Goal: Task Accomplishment & Management: Use online tool/utility

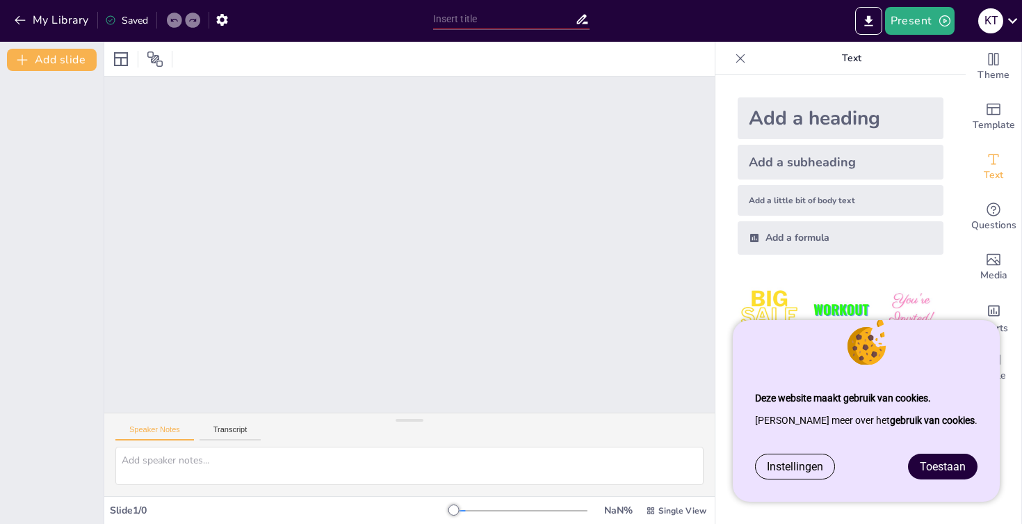
click at [942, 456] on link "Toestaan" at bounding box center [943, 466] width 68 height 24
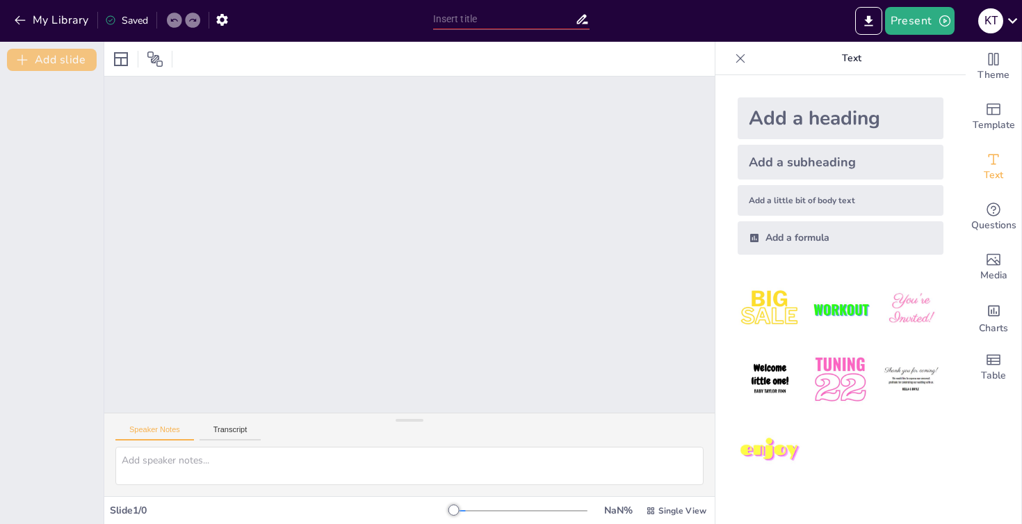
click at [52, 59] on button "Add slide" at bounding box center [52, 60] width 90 height 22
click at [51, 92] on div "1" at bounding box center [51, 104] width 83 height 47
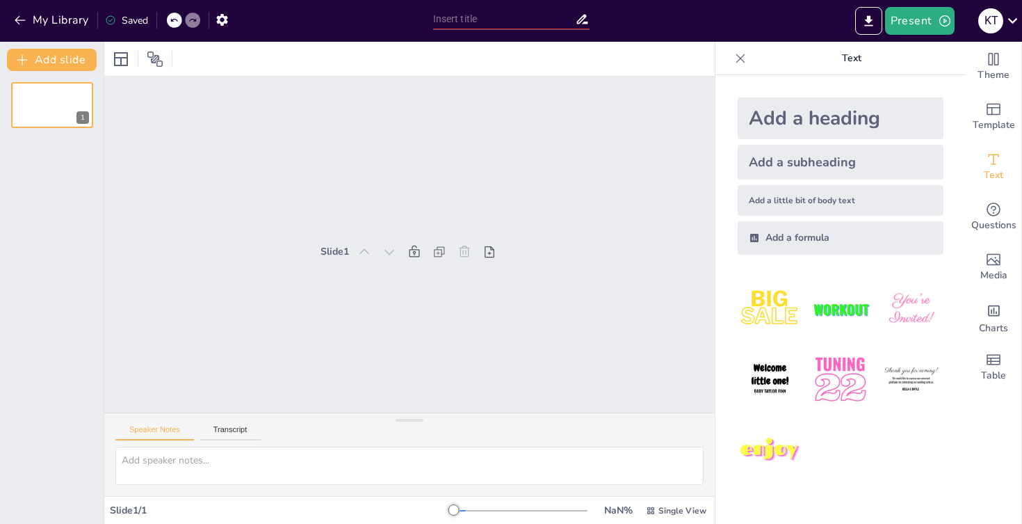
click at [37, 193] on div "1" at bounding box center [52, 297] width 104 height 453
click at [135, 291] on div "Slide 1" at bounding box center [409, 244] width 611 height 336
click at [241, 429] on button "Transcript" at bounding box center [231, 432] width 62 height 15
click at [174, 428] on button "Speaker Notes" at bounding box center [154, 432] width 79 height 15
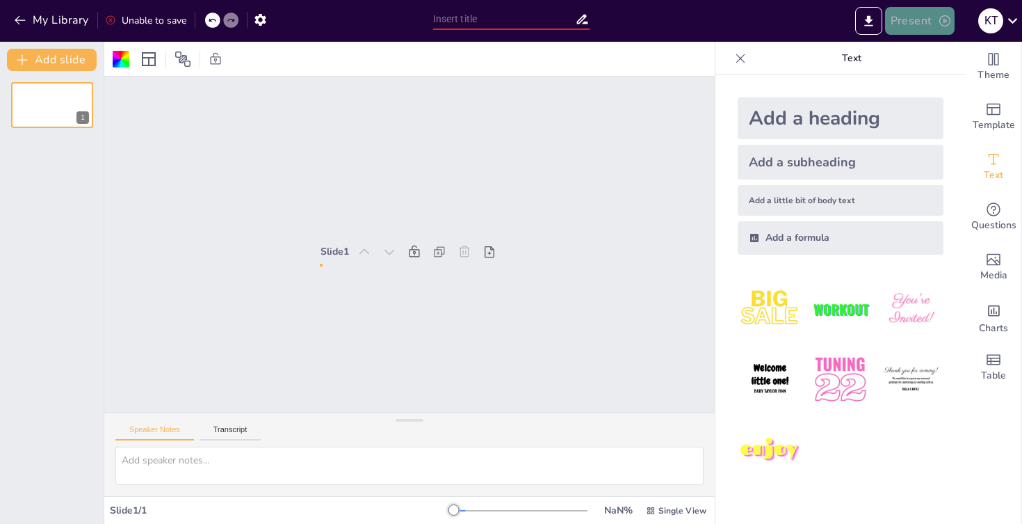
click at [933, 17] on button "Present" at bounding box center [920, 21] width 70 height 28
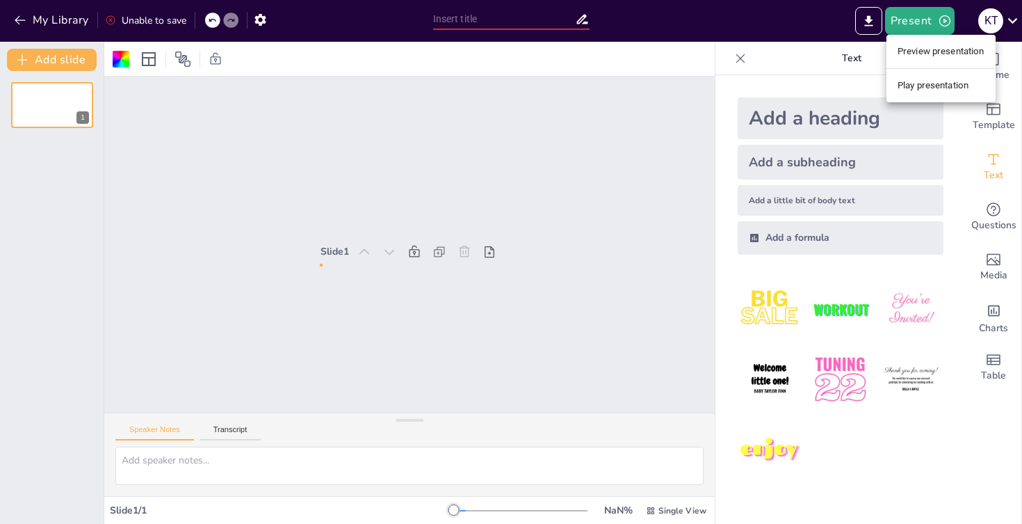
click at [919, 54] on li "Preview presentation" at bounding box center [941, 51] width 109 height 22
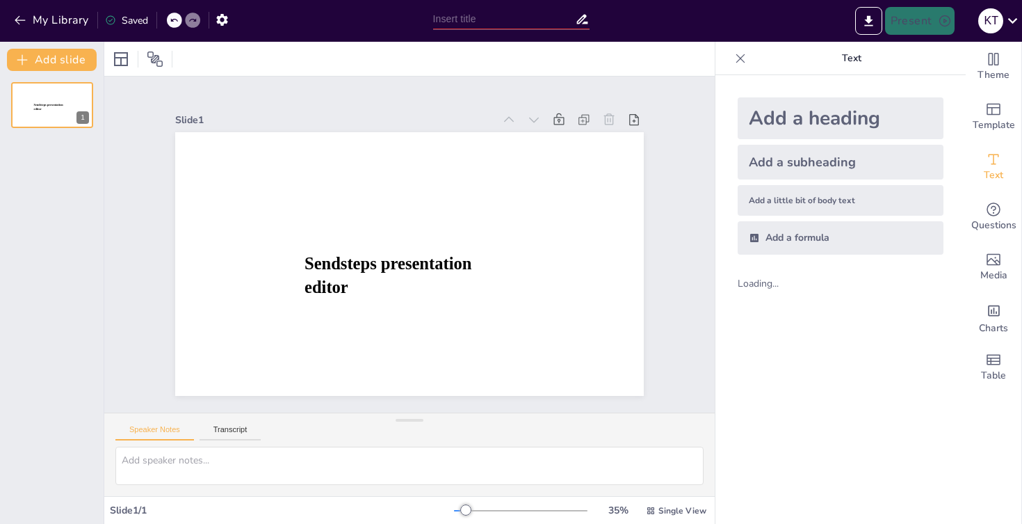
type input "New Sendsteps"
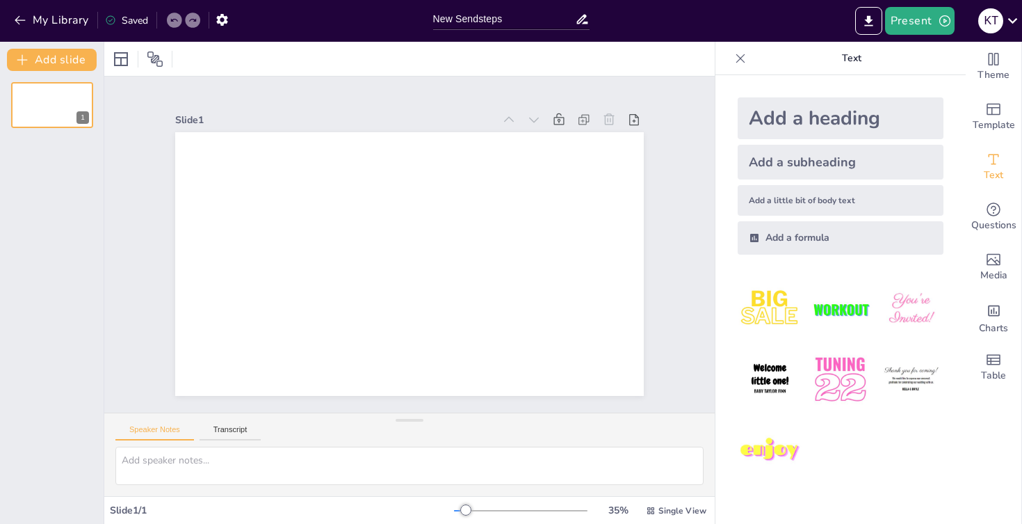
click at [790, 120] on div "Add a heading" at bounding box center [841, 118] width 206 height 42
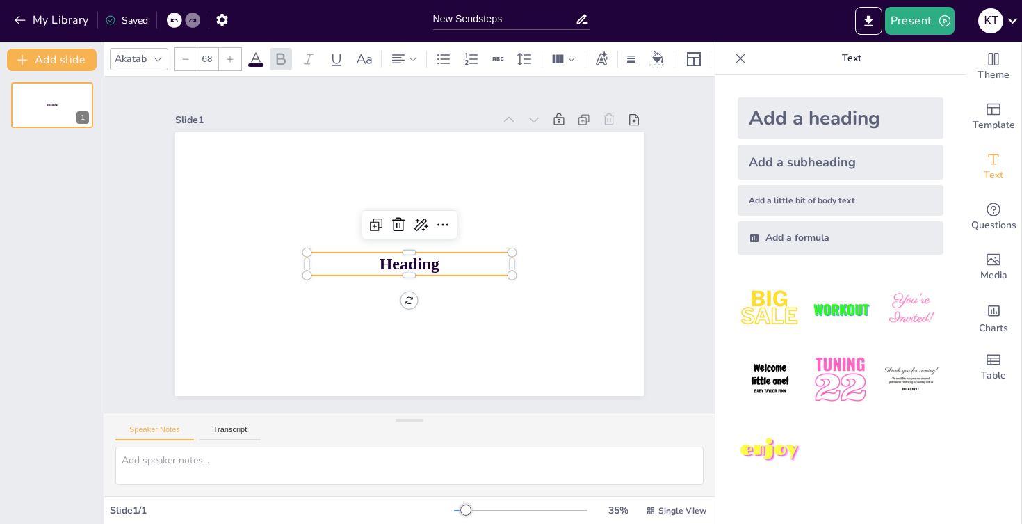
click at [392, 265] on span "Heading" at bounding box center [410, 264] width 60 height 19
click at [773, 311] on img at bounding box center [770, 309] width 65 height 65
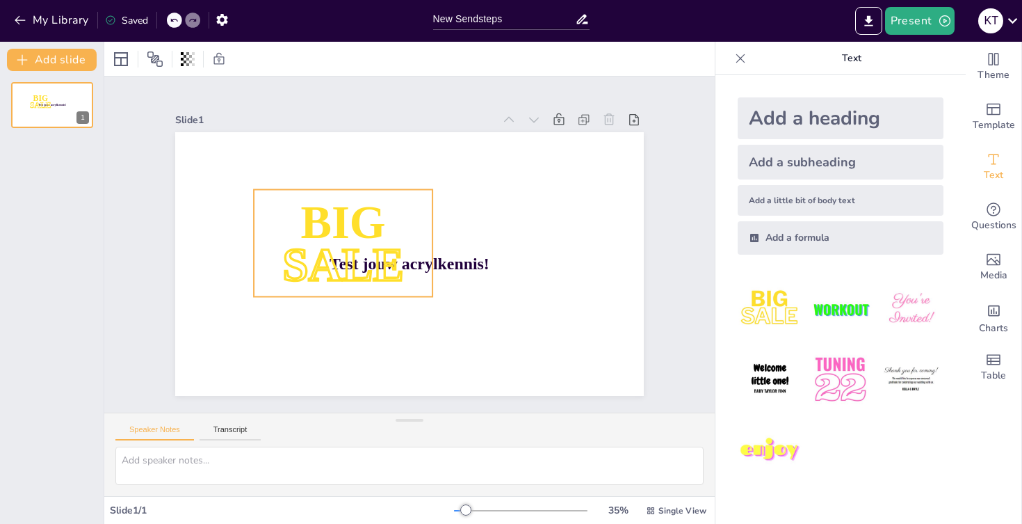
drag, startPoint x: 357, startPoint y: 235, endPoint x: 323, endPoint y: 235, distance: 34.1
click at [323, 235] on p "SALE" at bounding box center [343, 264] width 179 height 65
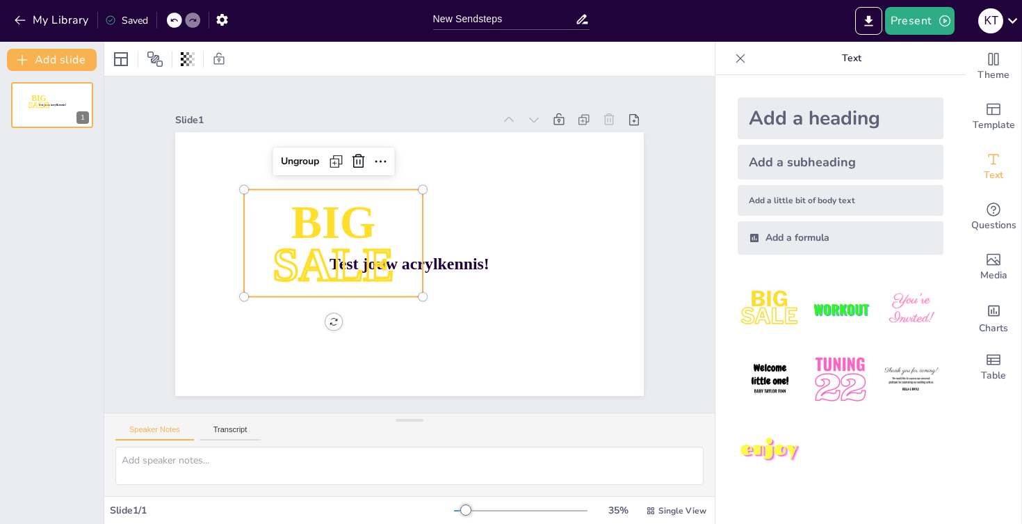
click at [323, 235] on p "SALE" at bounding box center [333, 264] width 179 height 65
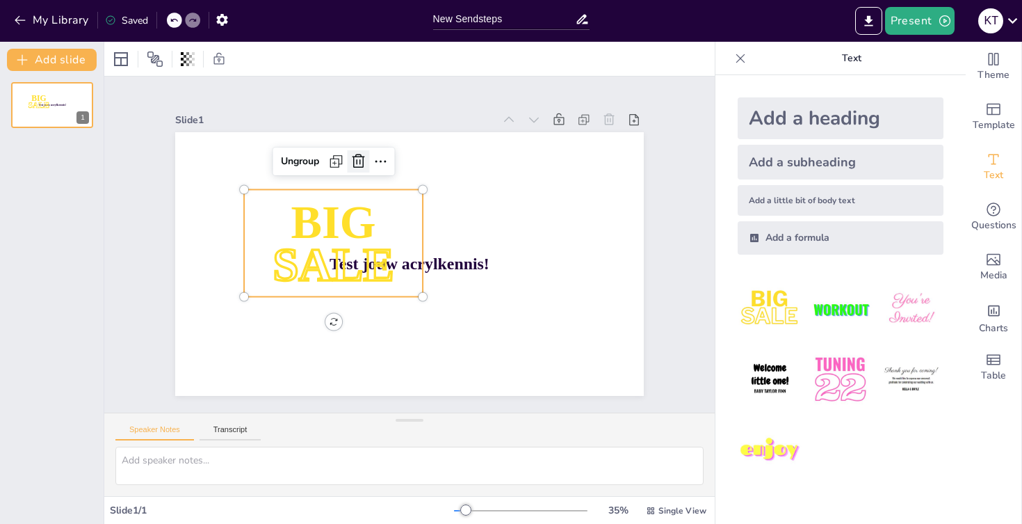
click at [364, 161] on icon at bounding box center [358, 161] width 13 height 14
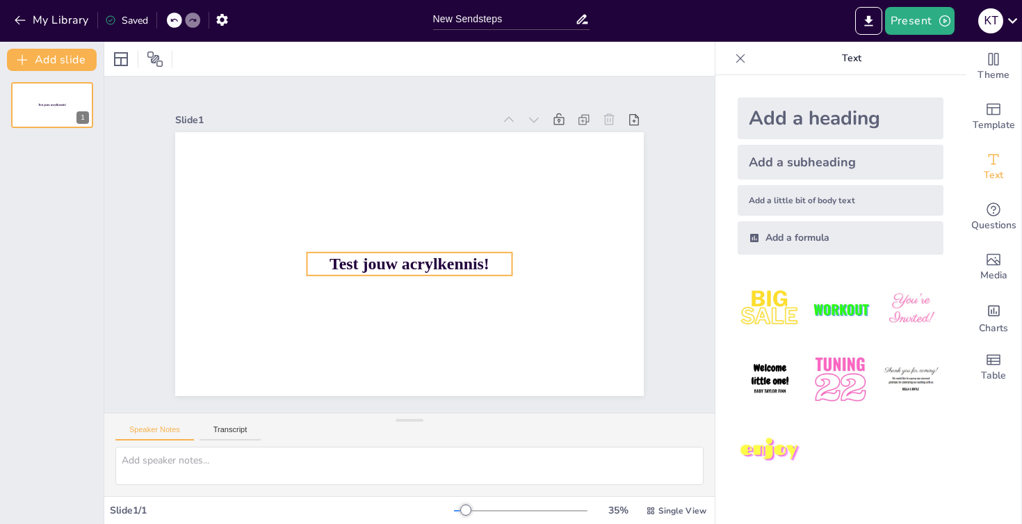
click at [453, 272] on span "Test jouw acrylkennis!" at bounding box center [410, 264] width 160 height 19
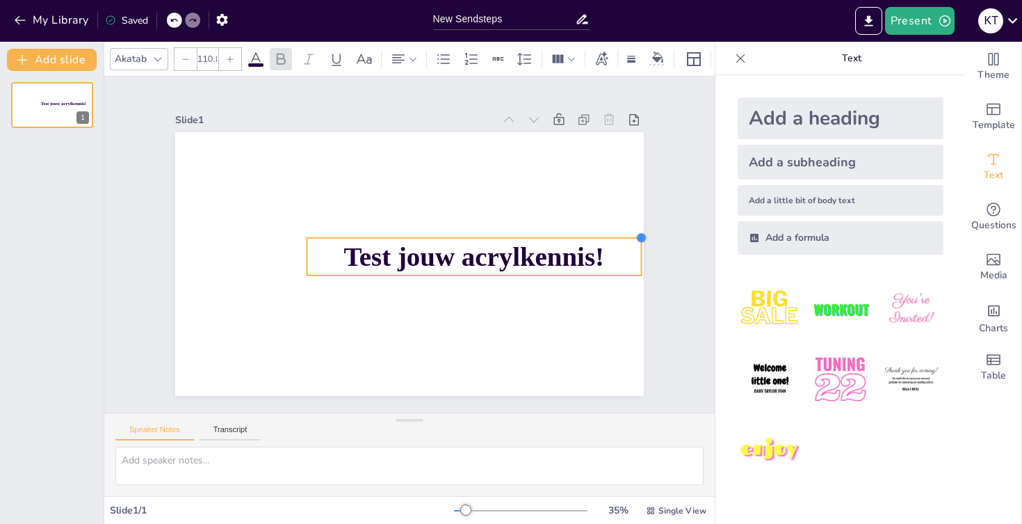
type input "112.9"
drag, startPoint x: 514, startPoint y: 249, endPoint x: 487, endPoint y: 234, distance: 30.5
click at [487, 234] on div "Test jouw acrylkennis!" at bounding box center [409, 264] width 469 height 264
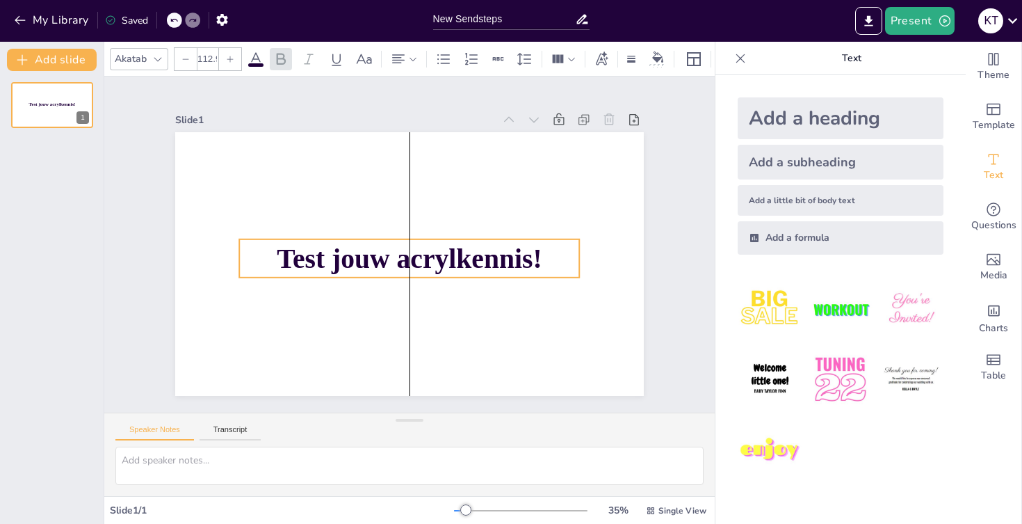
drag, startPoint x: 502, startPoint y: 248, endPoint x: 431, endPoint y: 250, distance: 71.0
click at [431, 250] on span "Test jouw acrylkennis!" at bounding box center [409, 258] width 265 height 31
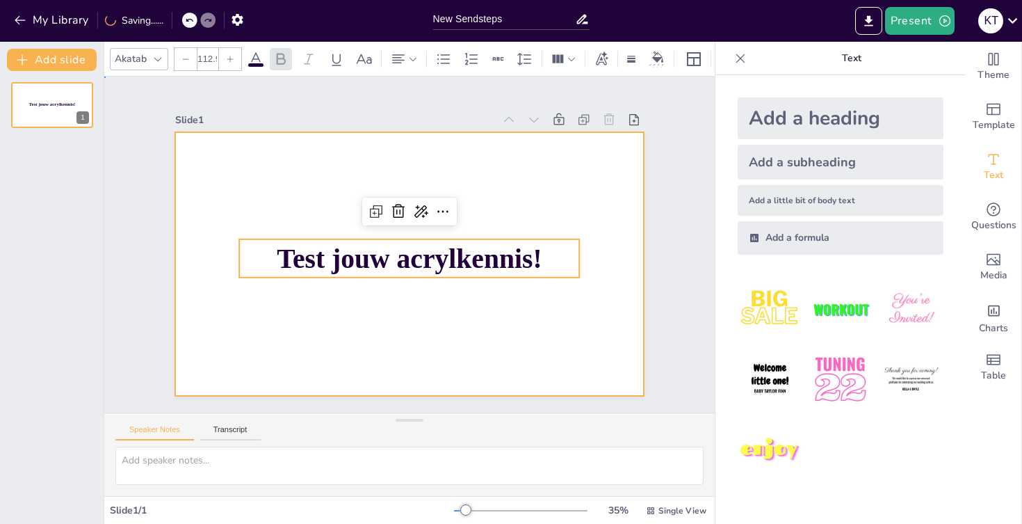
click at [493, 183] on div at bounding box center [409, 264] width 469 height 264
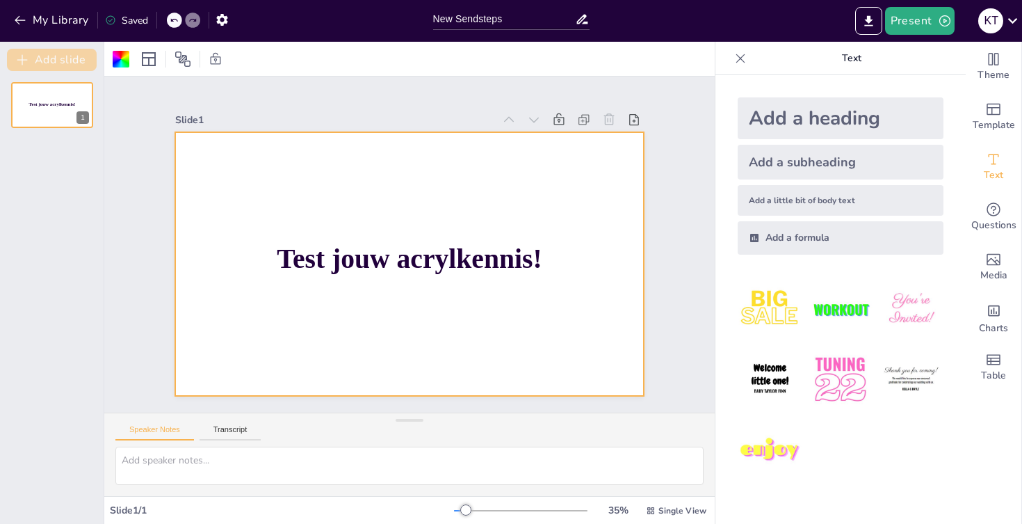
click at [80, 65] on button "Add slide" at bounding box center [52, 60] width 90 height 22
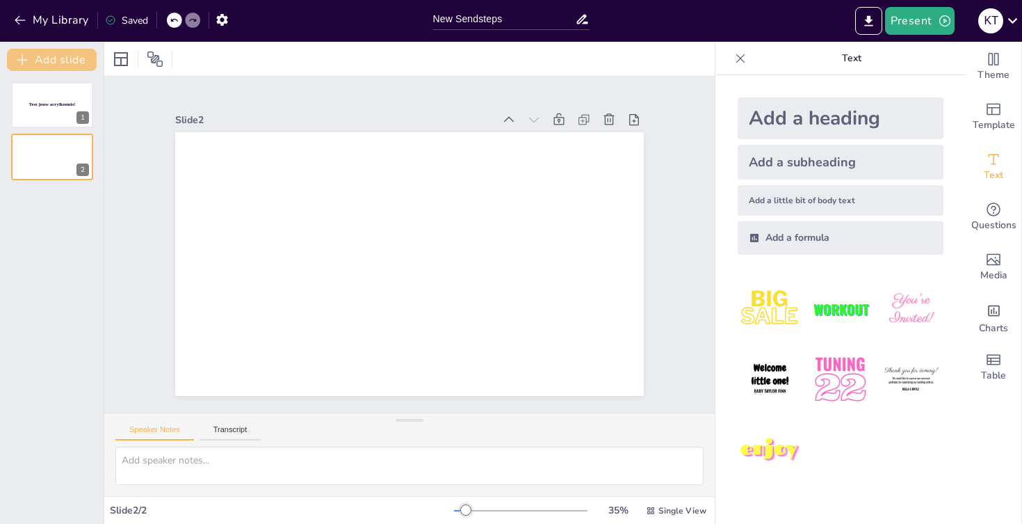
click at [80, 65] on button "Add slide" at bounding box center [52, 60] width 90 height 22
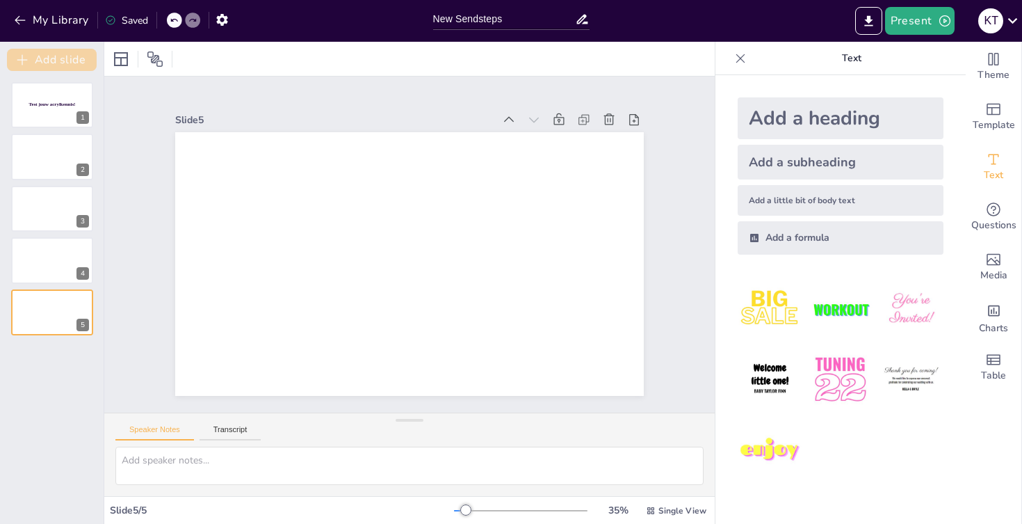
click at [80, 65] on button "Add slide" at bounding box center [52, 60] width 90 height 22
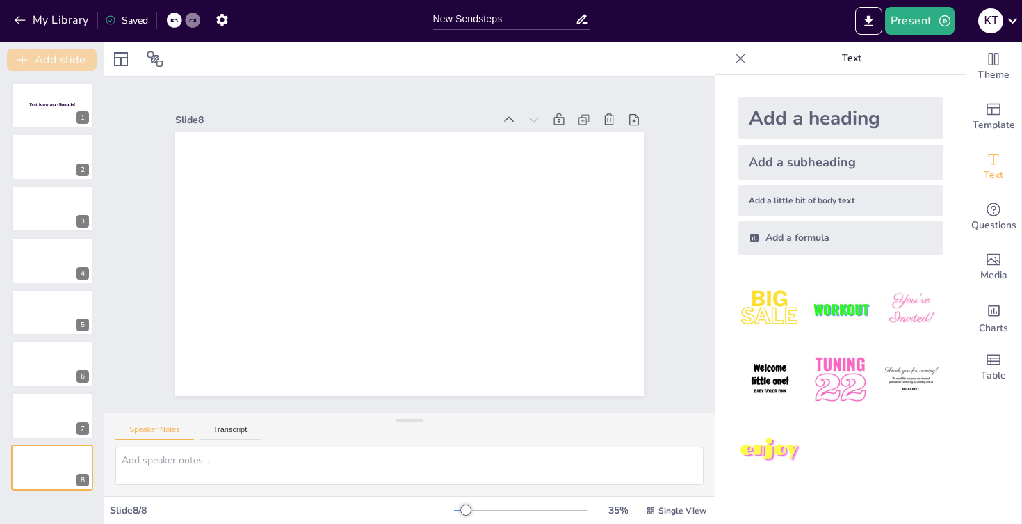
click at [80, 65] on button "Add slide" at bounding box center [52, 60] width 90 height 22
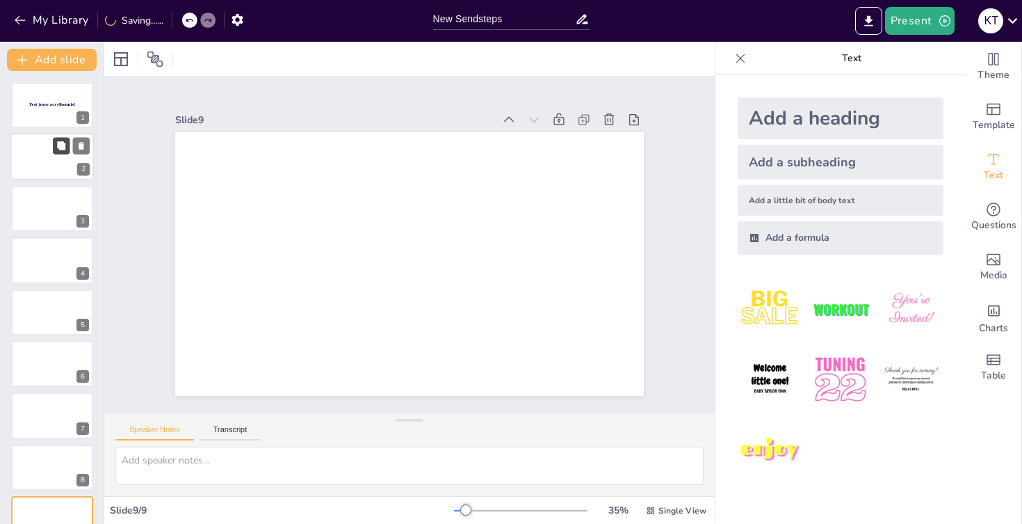
click at [63, 138] on button at bounding box center [61, 146] width 17 height 17
click at [33, 168] on div at bounding box center [51, 157] width 83 height 47
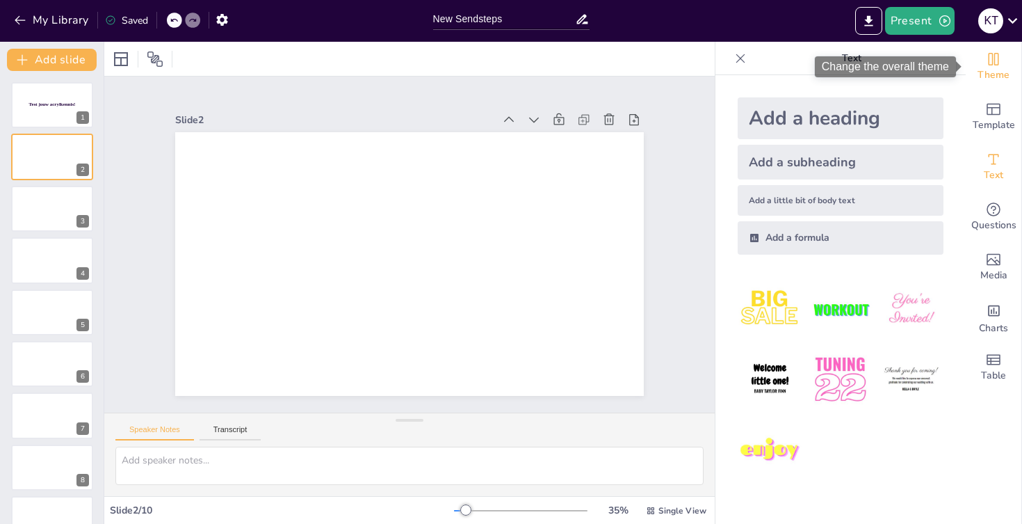
click at [997, 63] on icon "Change the overall theme" at bounding box center [993, 59] width 17 height 17
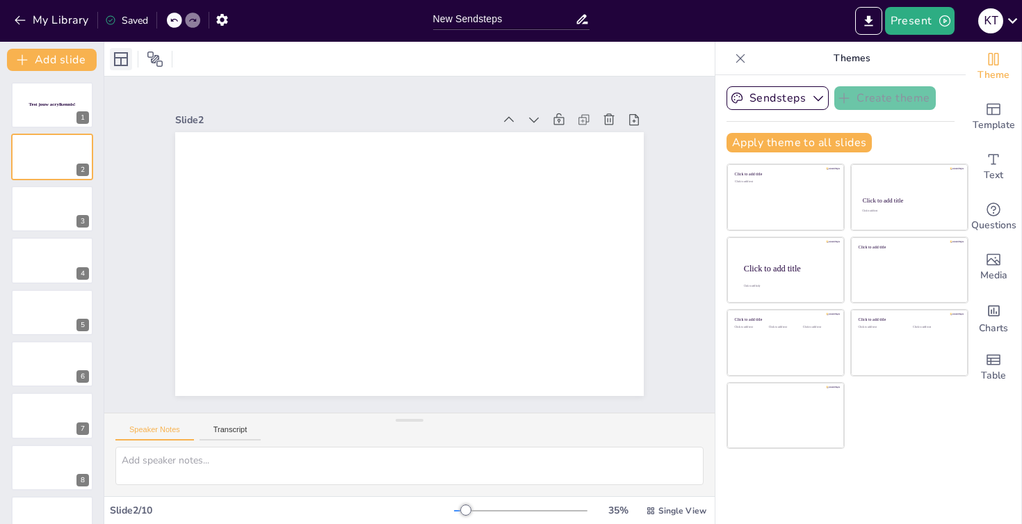
click at [120, 67] on icon at bounding box center [121, 59] width 17 height 17
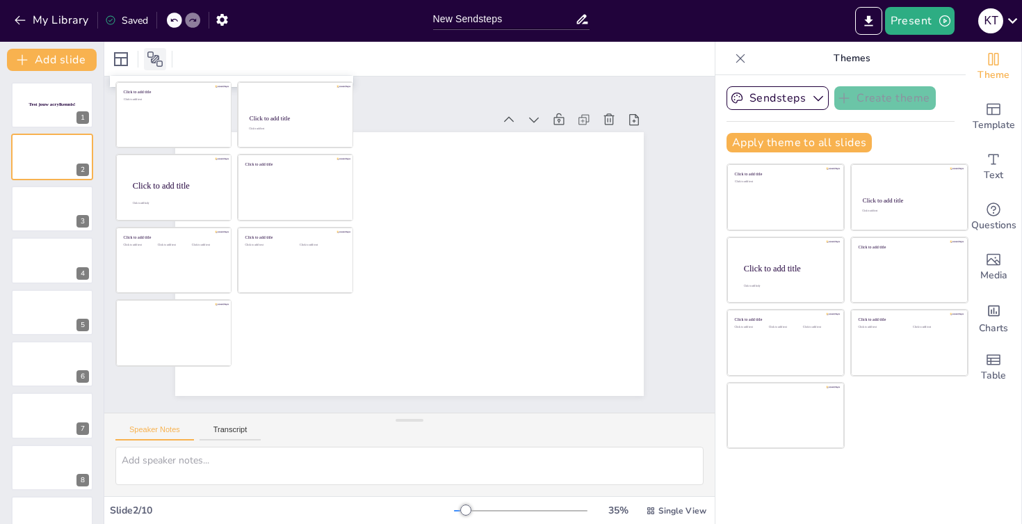
click at [155, 59] on icon at bounding box center [154, 58] width 15 height 15
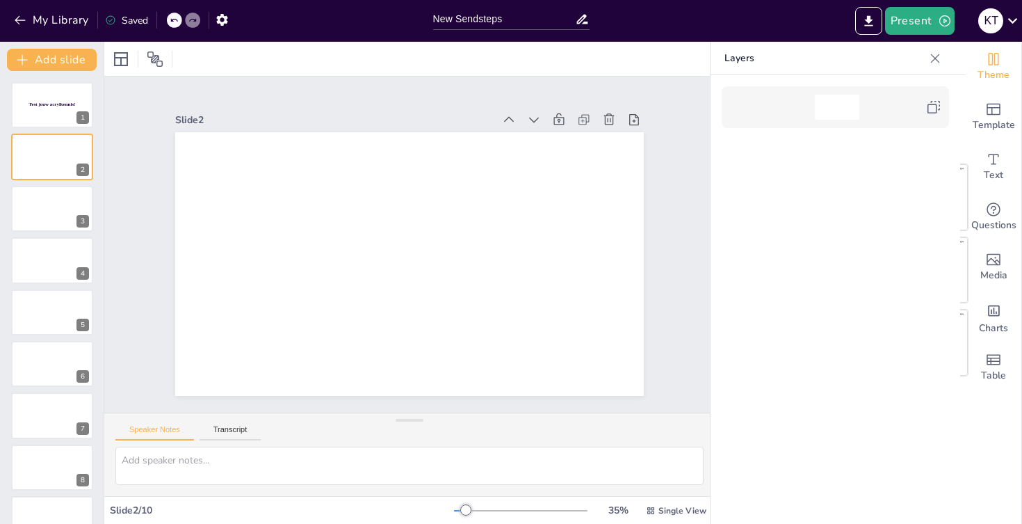
click at [949, 59] on div "Layers" at bounding box center [836, 58] width 250 height 33
click at [934, 62] on icon at bounding box center [935, 58] width 14 height 14
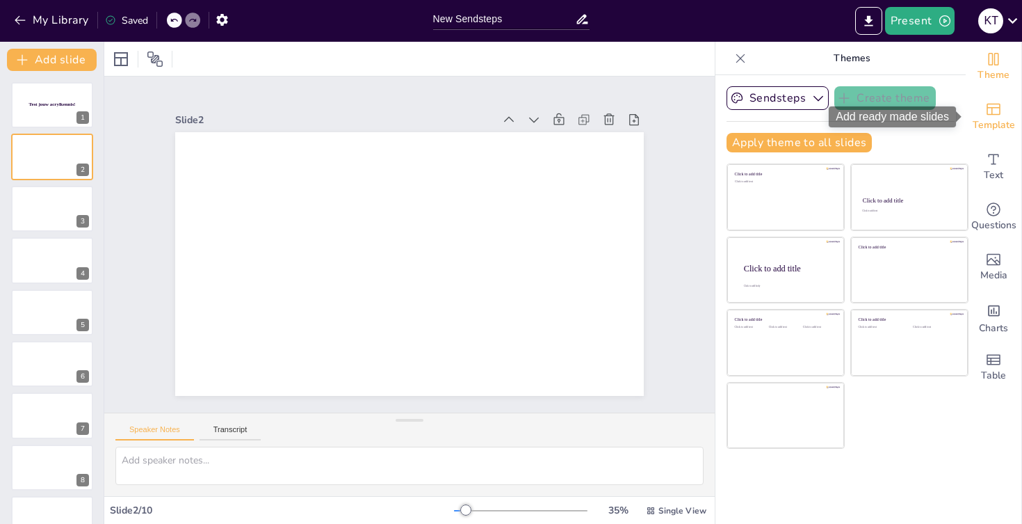
click at [990, 106] on icon "Add ready made slides" at bounding box center [993, 109] width 17 height 17
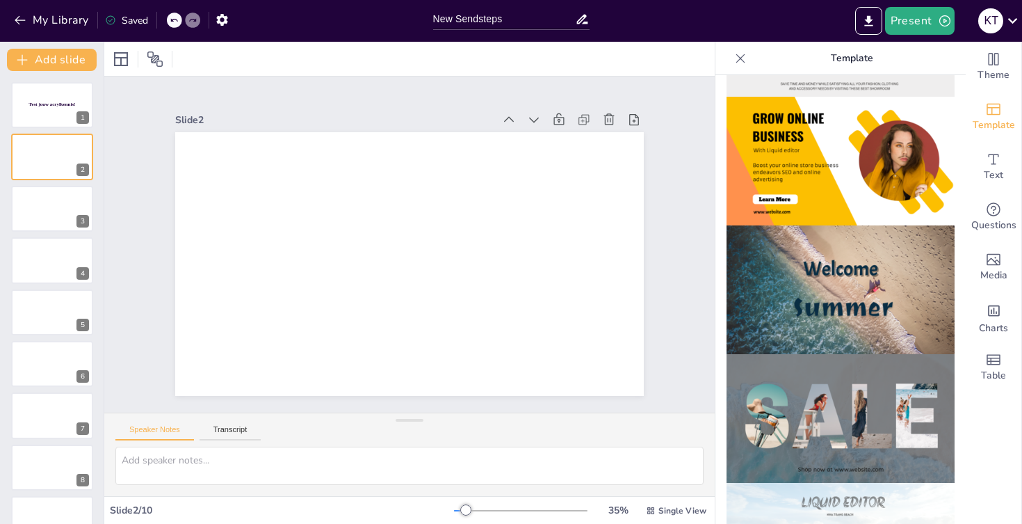
scroll to position [376, 0]
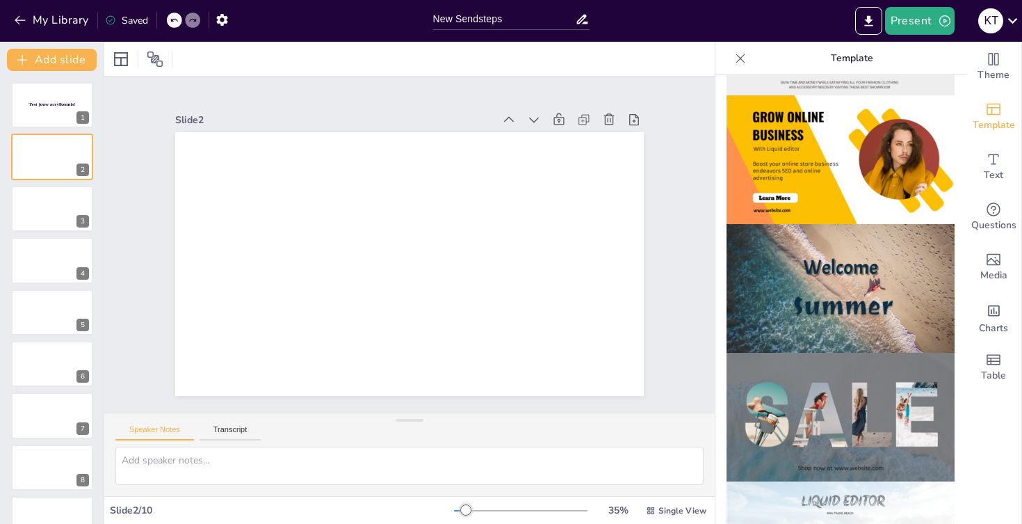
click at [844, 181] on img at bounding box center [841, 159] width 228 height 129
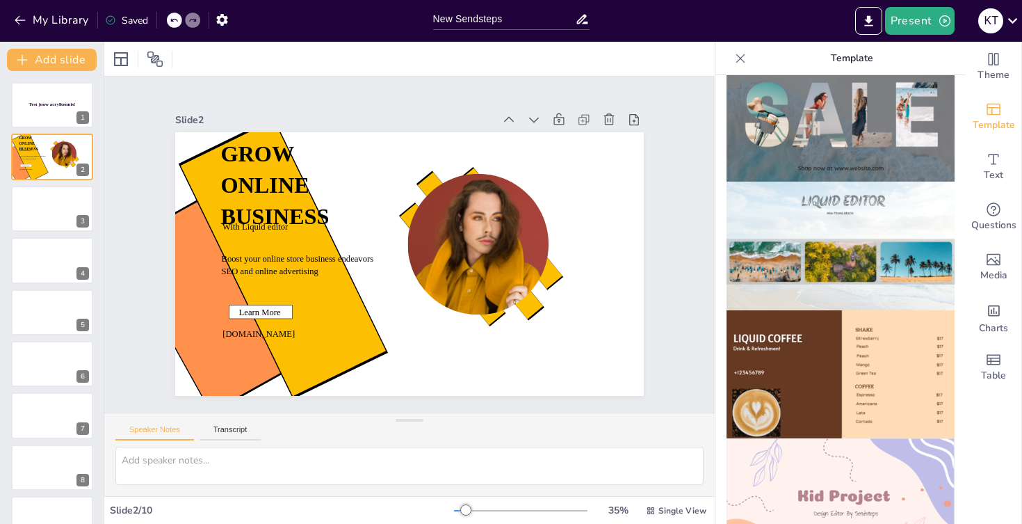
scroll to position [677, 0]
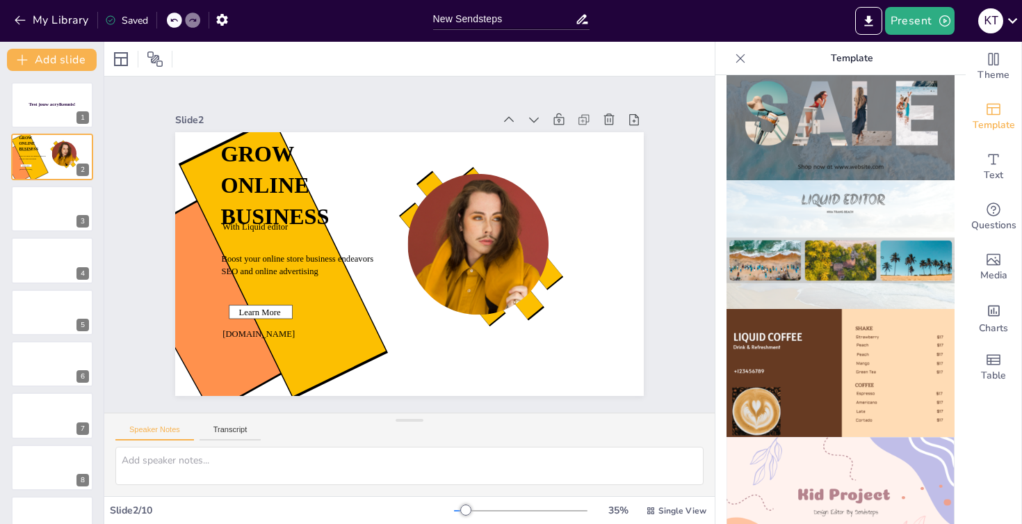
click at [804, 337] on img at bounding box center [841, 373] width 228 height 129
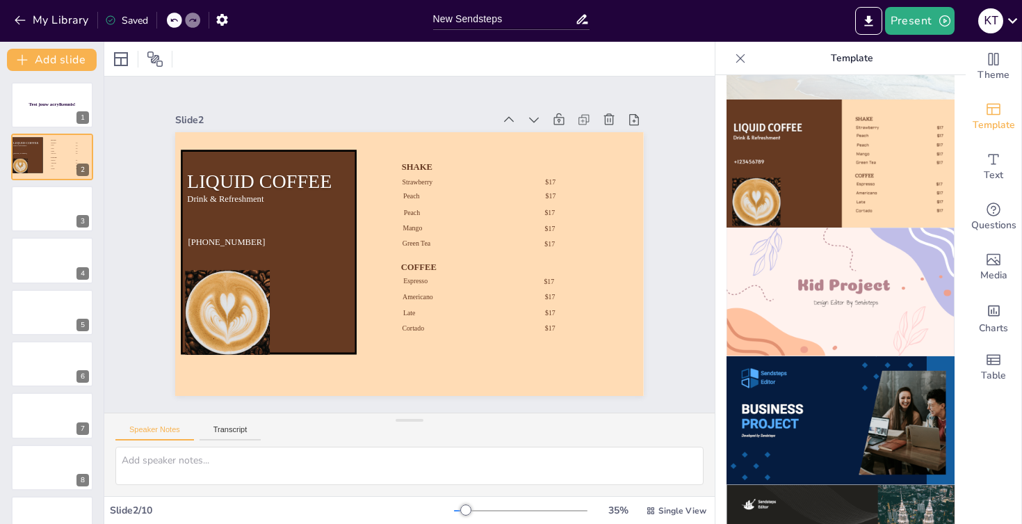
scroll to position [895, 0]
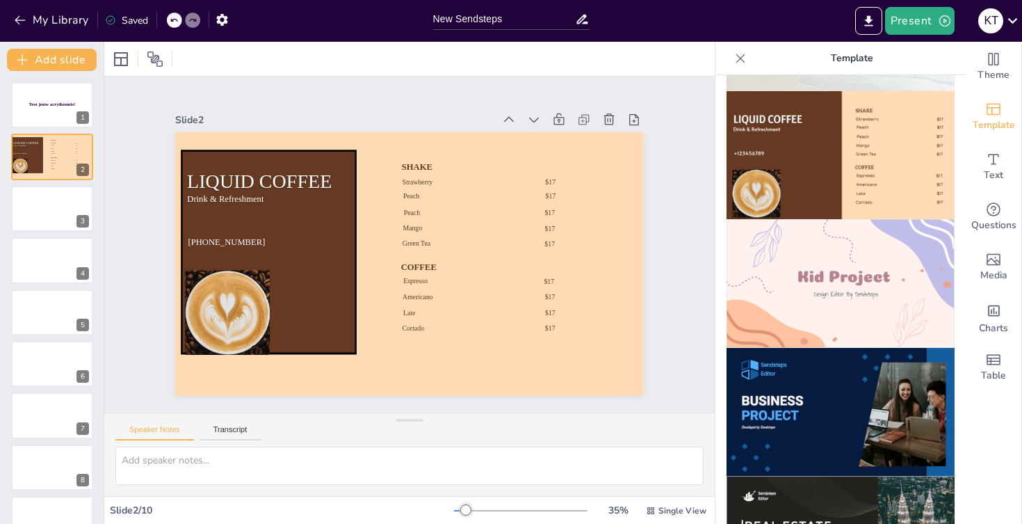
click at [823, 288] on img at bounding box center [841, 283] width 228 height 129
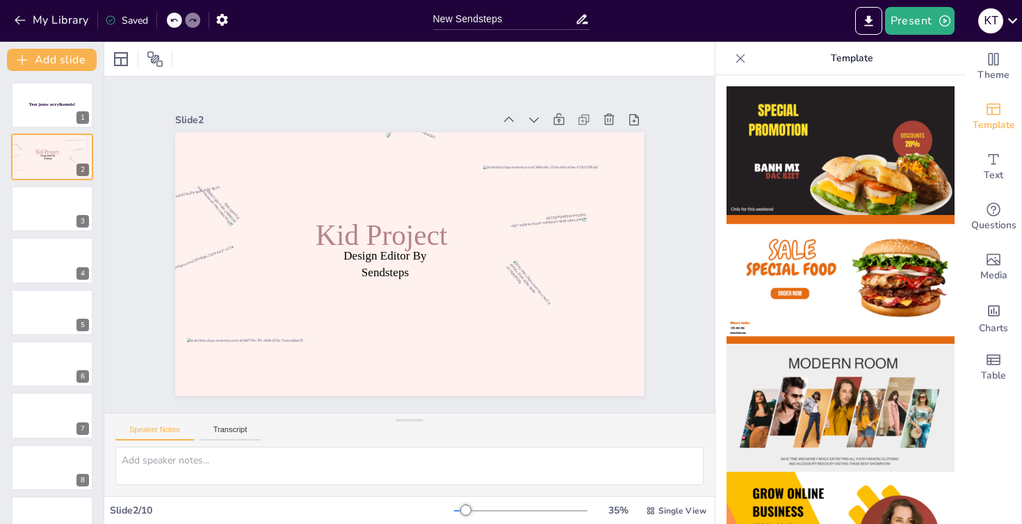
scroll to position [0, 0]
click at [38, 120] on div at bounding box center [51, 104] width 83 height 47
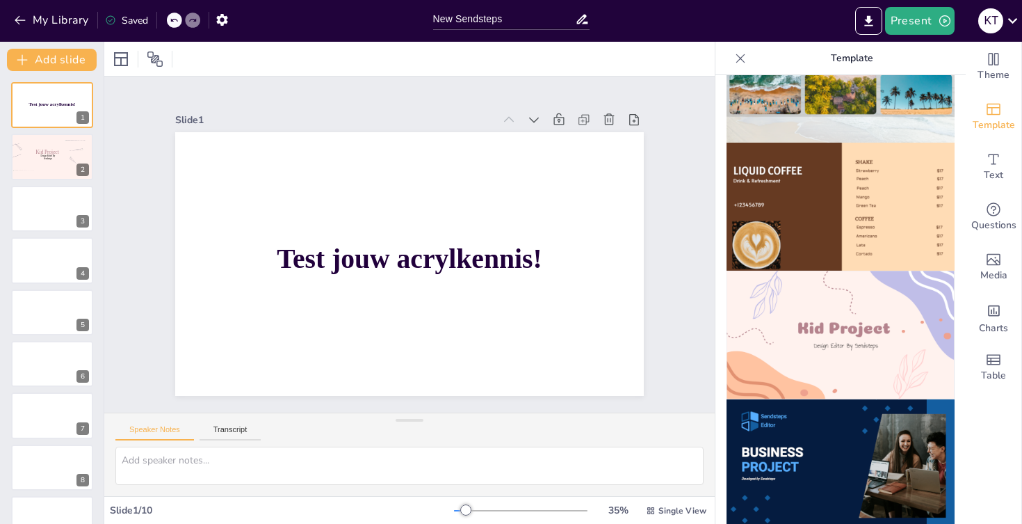
scroll to position [846, 0]
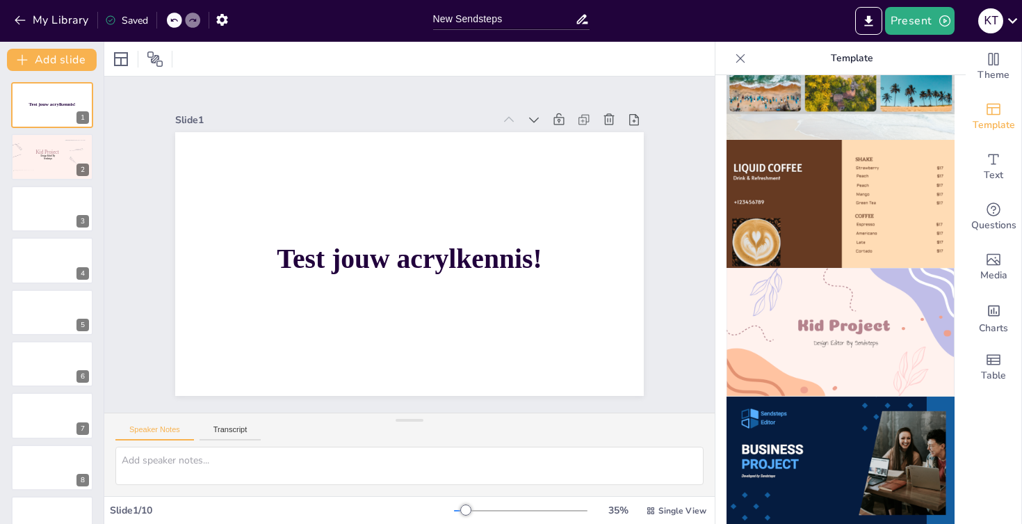
click at [848, 322] on img at bounding box center [841, 332] width 228 height 129
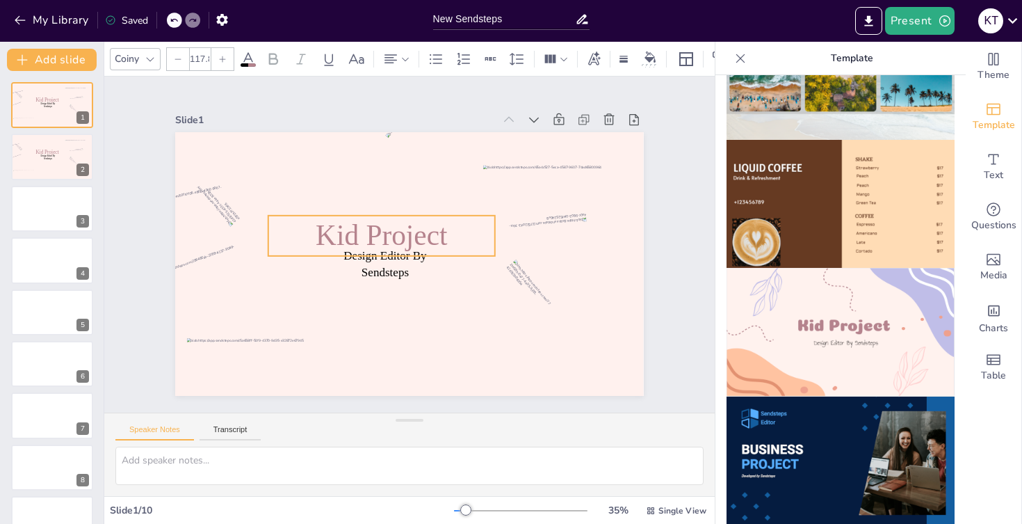
click at [390, 243] on span "Kid Project" at bounding box center [381, 235] width 131 height 32
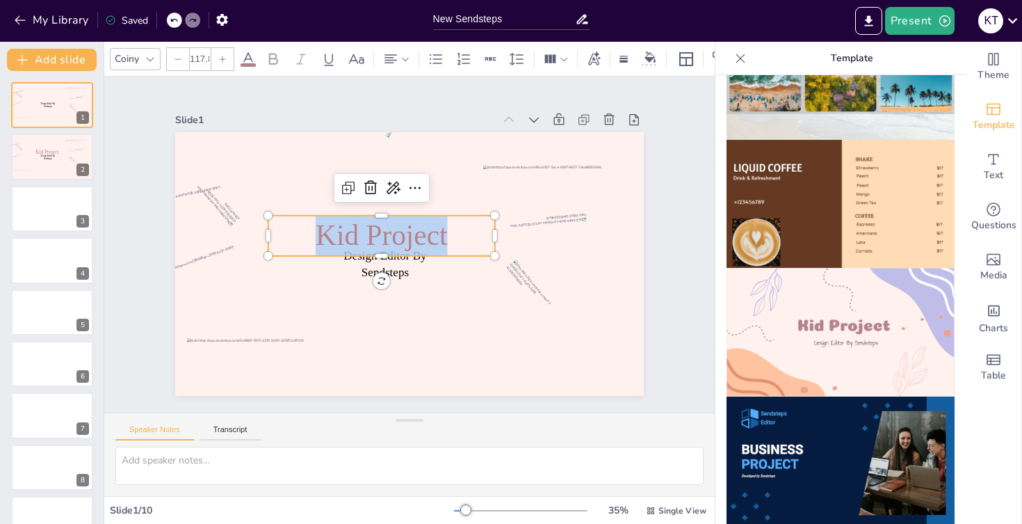
click at [390, 243] on span "Kid Project" at bounding box center [381, 235] width 131 height 32
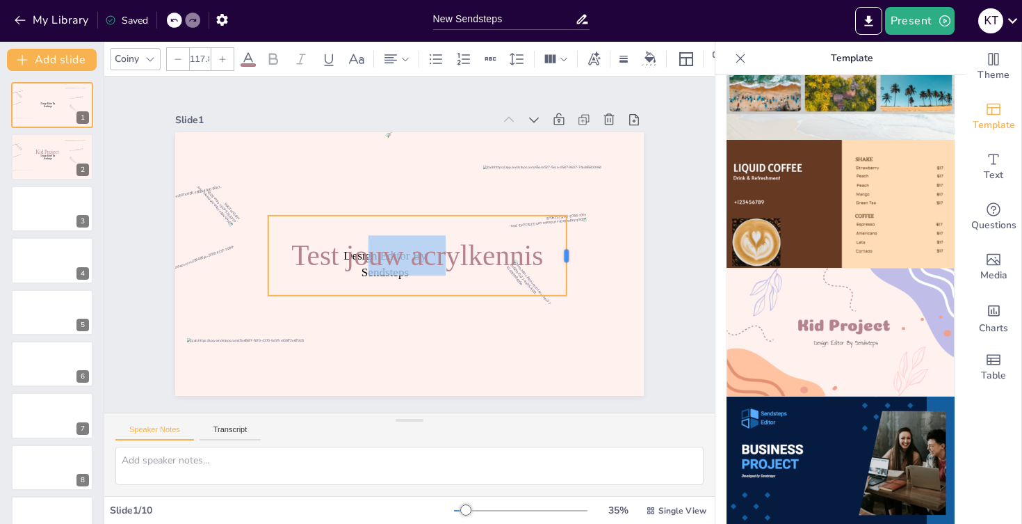
drag, startPoint x: 497, startPoint y: 258, endPoint x: 574, endPoint y: 258, distance: 77.2
click at [574, 258] on div at bounding box center [572, 256] width 11 height 80
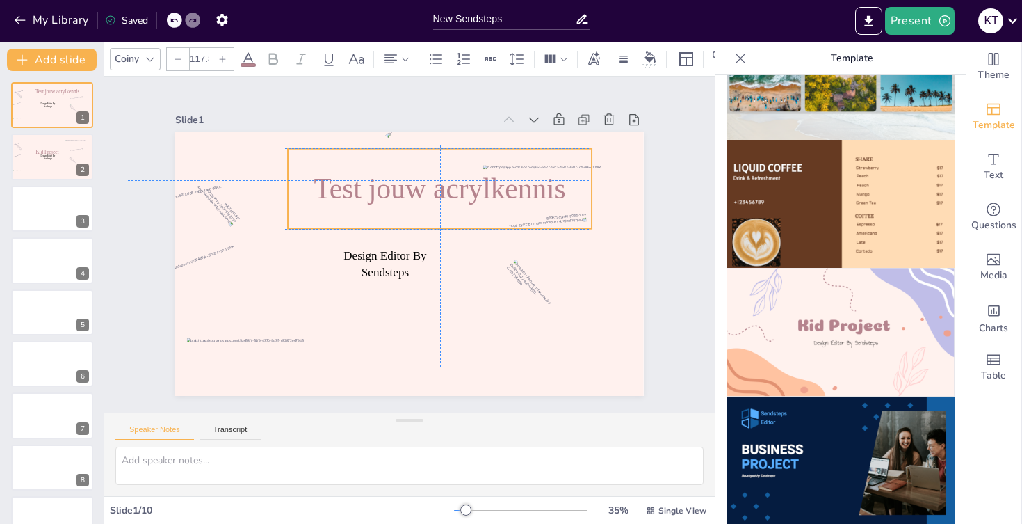
drag, startPoint x: 404, startPoint y: 268, endPoint x: 421, endPoint y: 192, distance: 77.8
click at [421, 192] on span "Test jouw acrylkennis" at bounding box center [440, 188] width 252 height 32
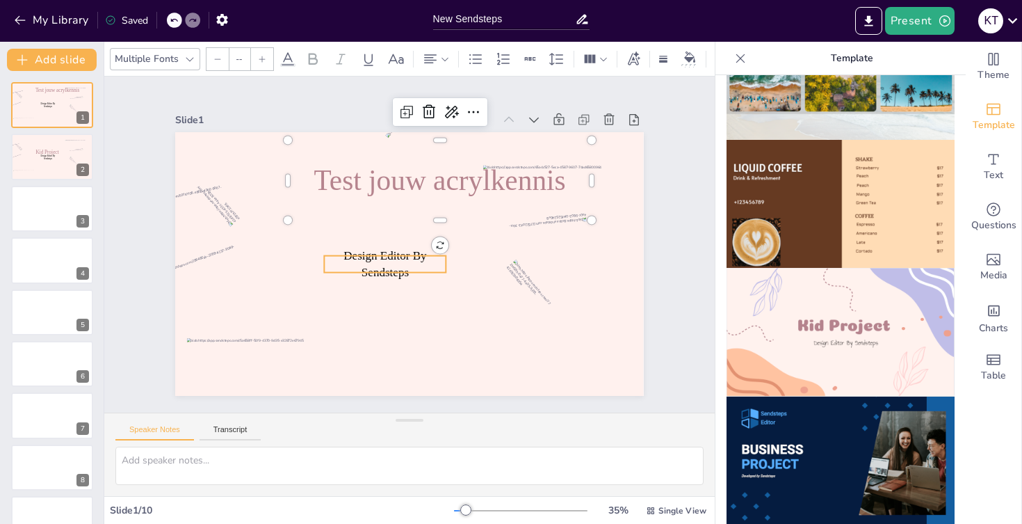
type input "48.6"
click at [373, 271] on span "Design Editor By Sendsteps" at bounding box center [385, 264] width 83 height 30
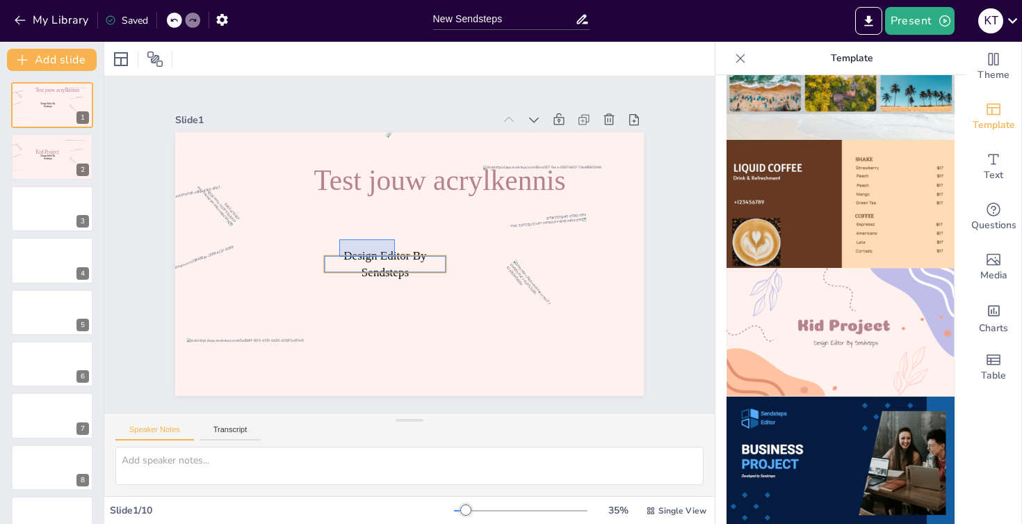
drag, startPoint x: 339, startPoint y: 239, endPoint x: 401, endPoint y: 259, distance: 64.4
click at [401, 132] on div "Design Editor By Sendsteps Test jouw acrylkennis" at bounding box center [409, 132] width 469 height 0
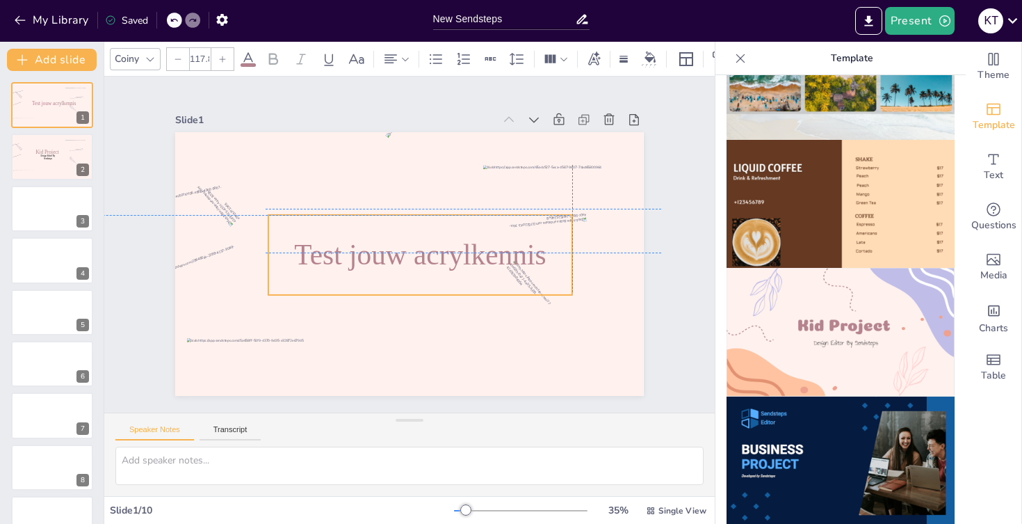
drag, startPoint x: 424, startPoint y: 189, endPoint x: 401, endPoint y: 260, distance: 74.3
click at [401, 260] on span "Test jouw acrylkennis" at bounding box center [420, 255] width 252 height 32
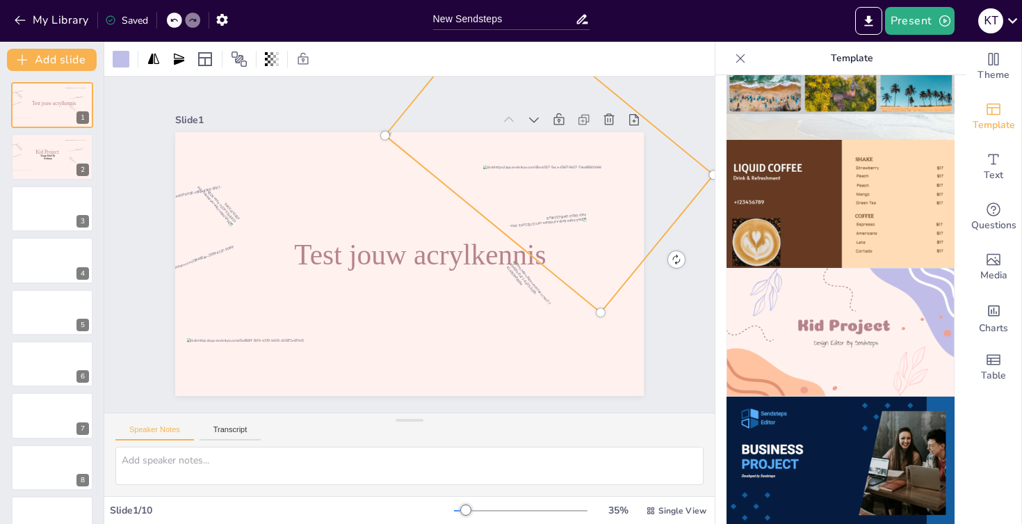
click at [725, 298] on div at bounding box center [841, 299] width 250 height 449
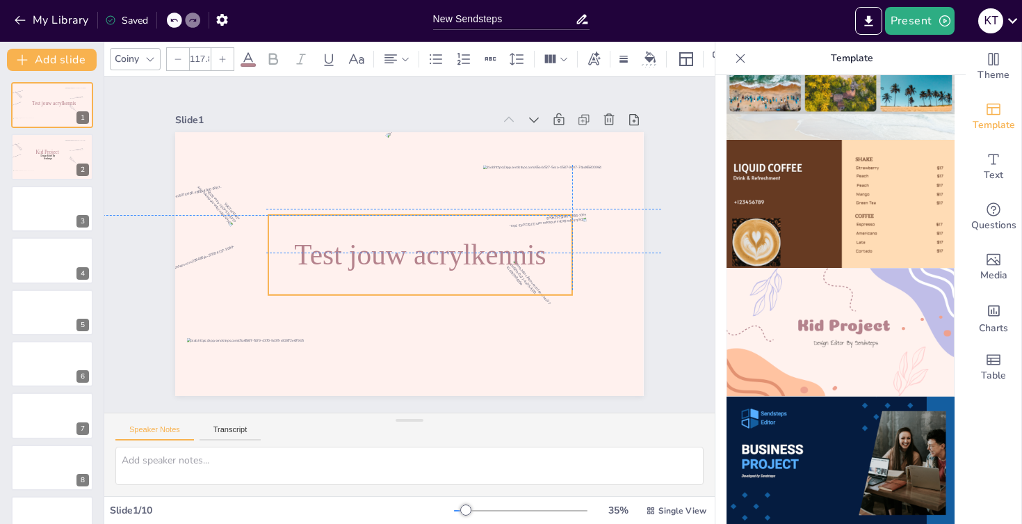
click at [396, 261] on span "Test jouw acrylkennis" at bounding box center [420, 255] width 252 height 32
click at [430, 105] on div "Slide 1 Test jouw acrylkennis Slide 2 Design Editor By Sendsteps Kid Project Sl…" at bounding box center [409, 244] width 469 height 303
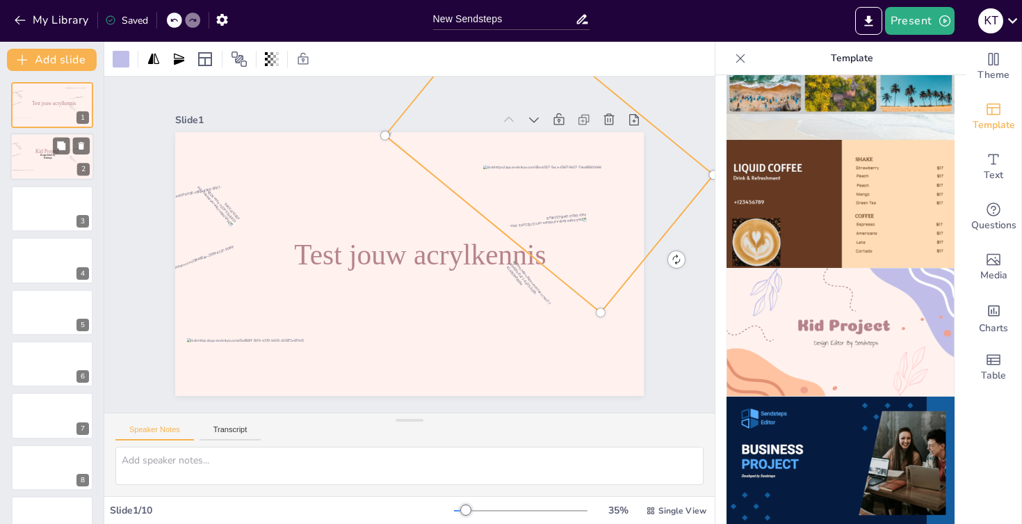
click at [47, 154] on span "Kid Project" at bounding box center [47, 152] width 24 height 6
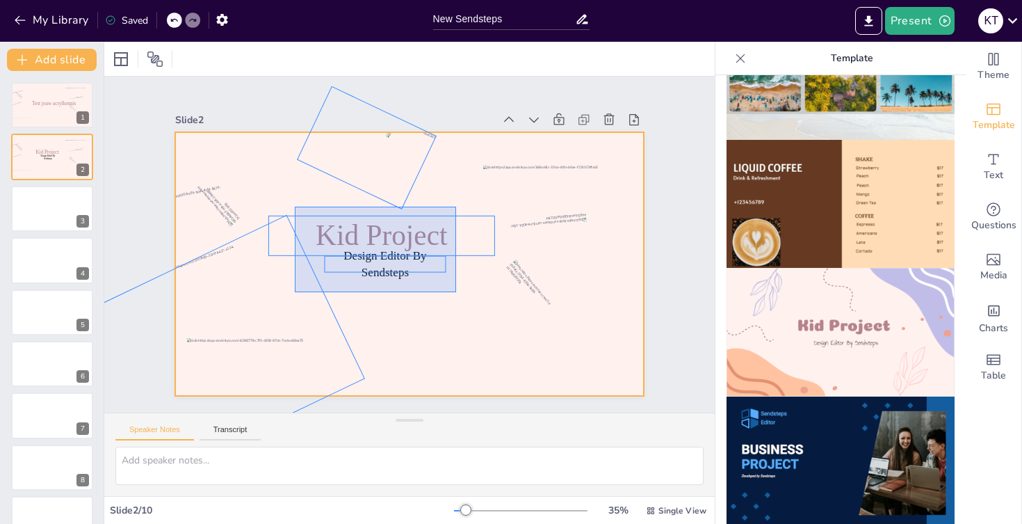
drag, startPoint x: 295, startPoint y: 207, endPoint x: 456, endPoint y: 292, distance: 182.6
click at [456, 292] on div at bounding box center [409, 264] width 469 height 264
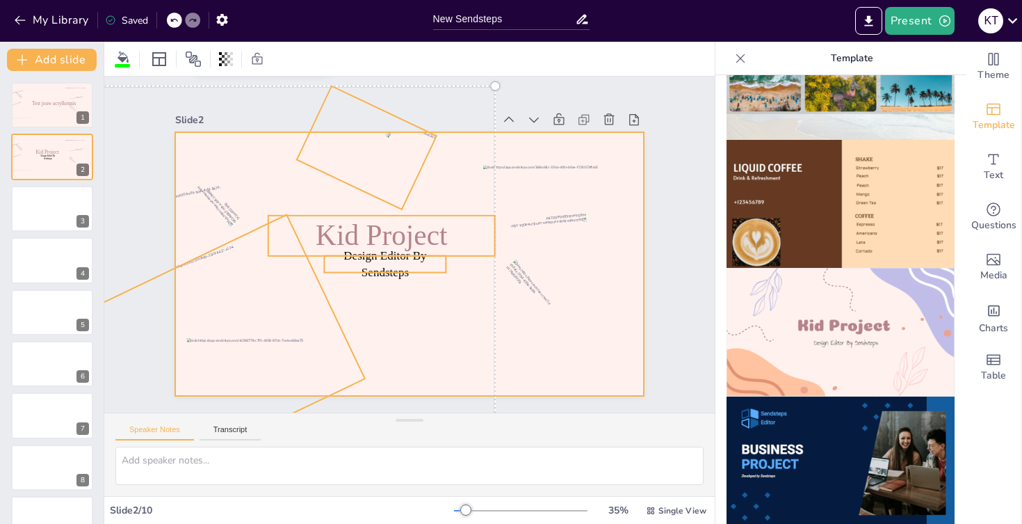
click at [456, 292] on div at bounding box center [409, 264] width 469 height 264
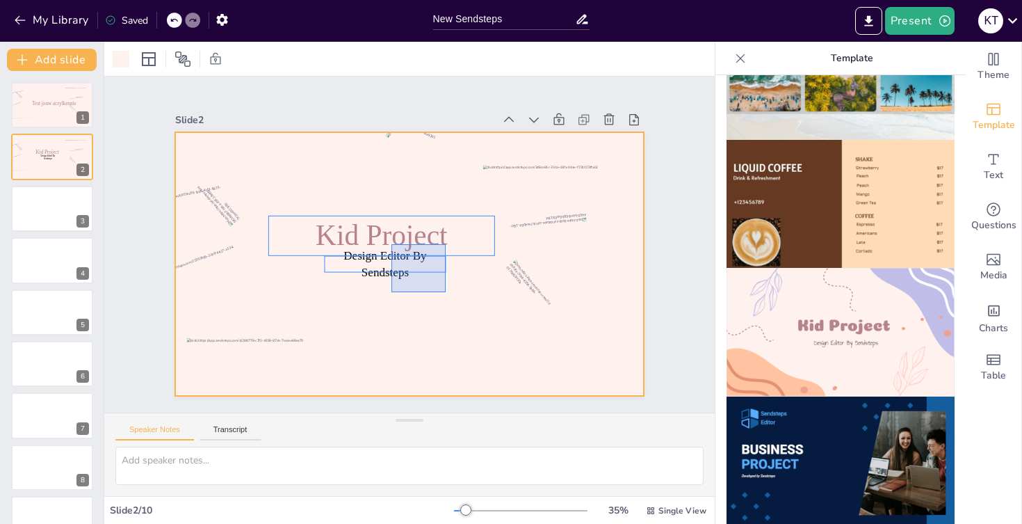
drag, startPoint x: 446, startPoint y: 292, endPoint x: 393, endPoint y: 244, distance: 71.4
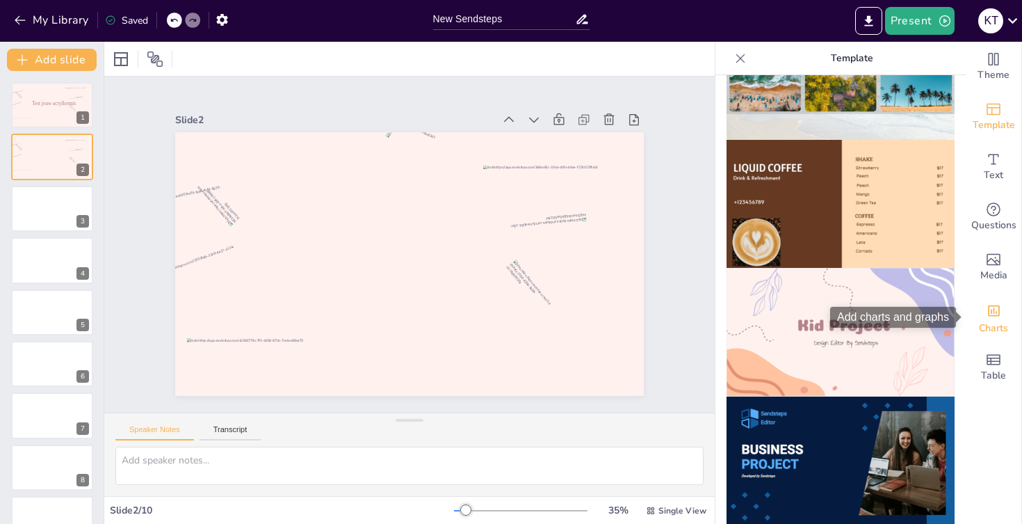
click at [995, 303] on icon "Add charts and graphs" at bounding box center [994, 310] width 15 height 15
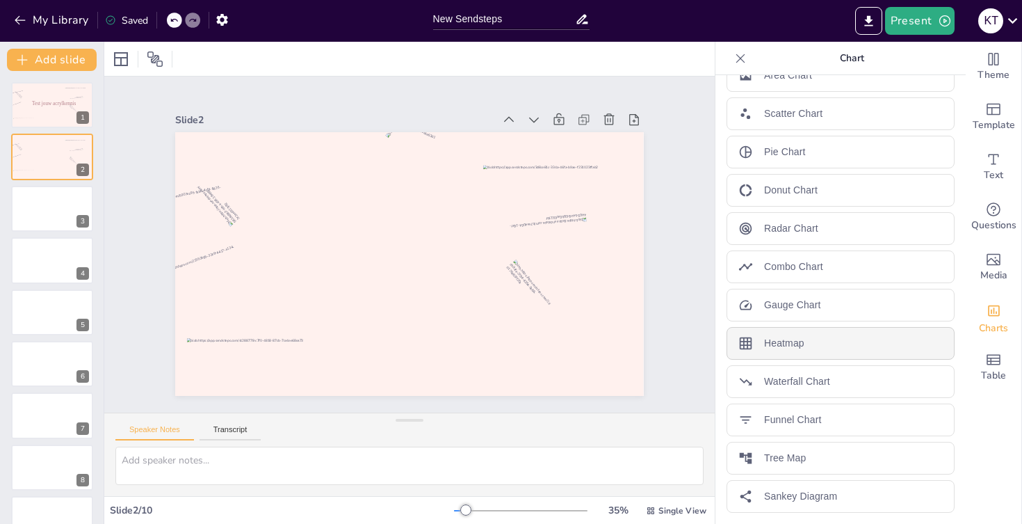
scroll to position [180, 0]
click at [990, 369] on span "Table" at bounding box center [993, 375] width 25 height 15
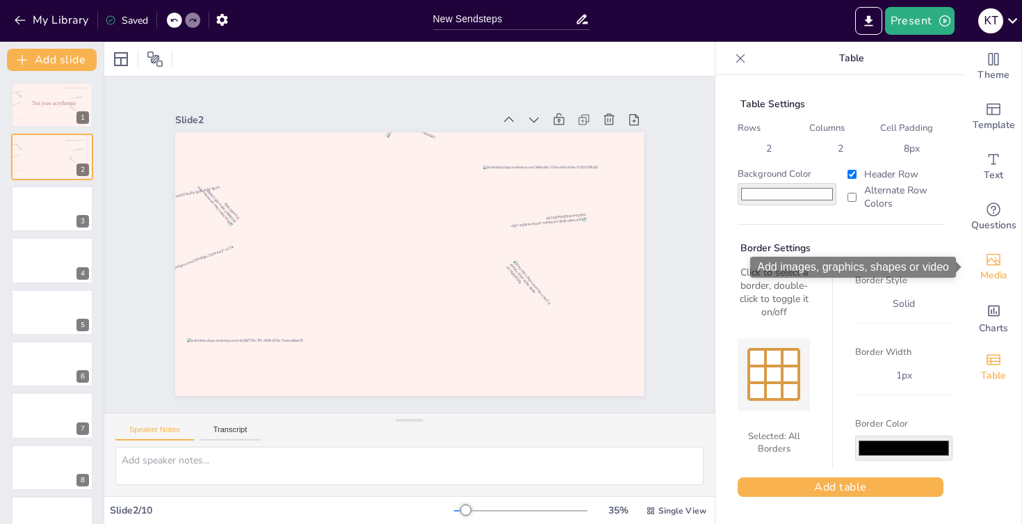
click at [1007, 280] on span "Media" at bounding box center [994, 275] width 27 height 15
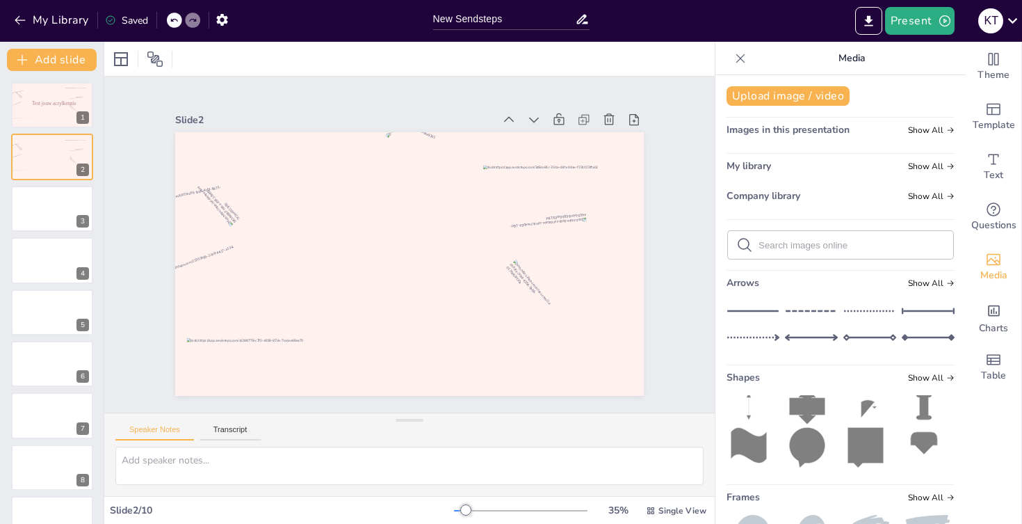
scroll to position [11, 0]
click at [739, 63] on icon at bounding box center [741, 58] width 14 height 14
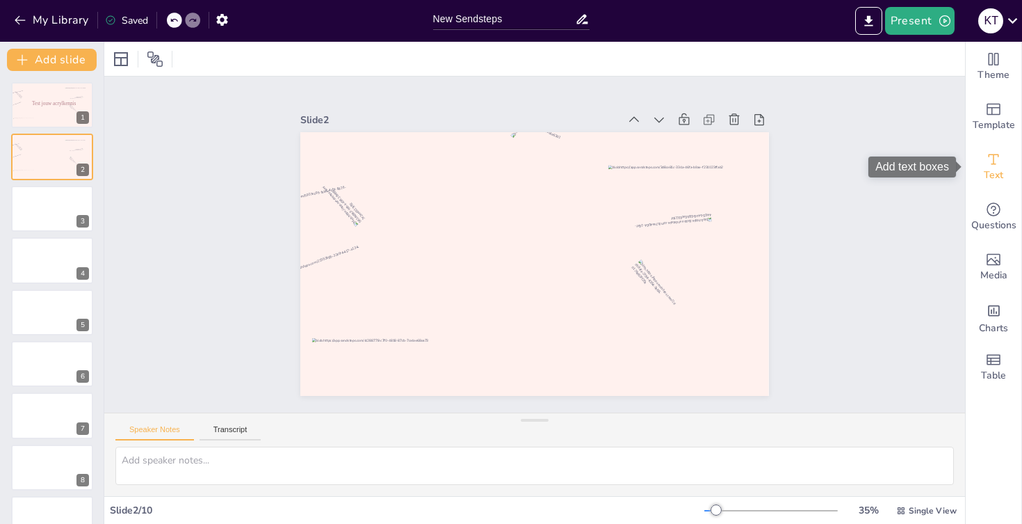
click at [1001, 170] on span "Text" at bounding box center [993, 175] width 19 height 15
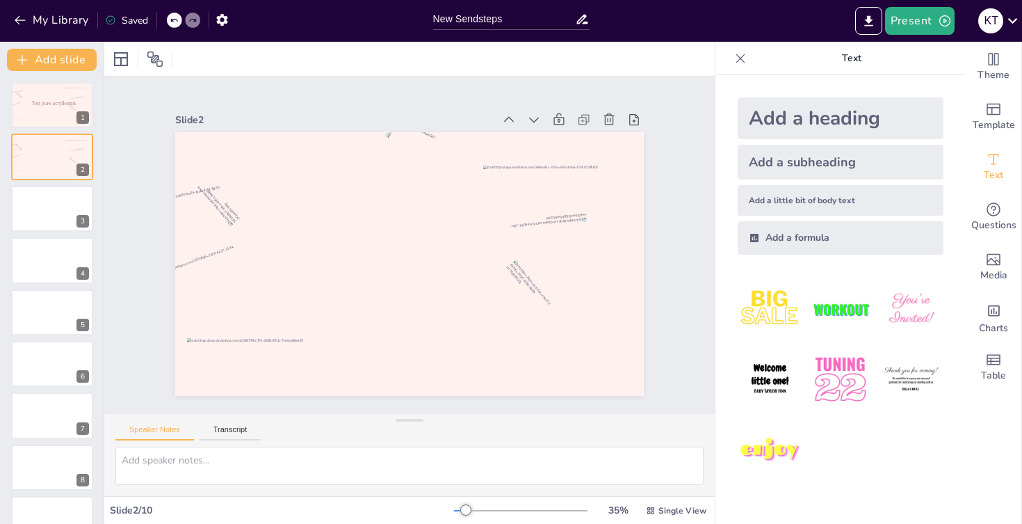
click at [821, 163] on div "Add a subheading" at bounding box center [841, 162] width 206 height 35
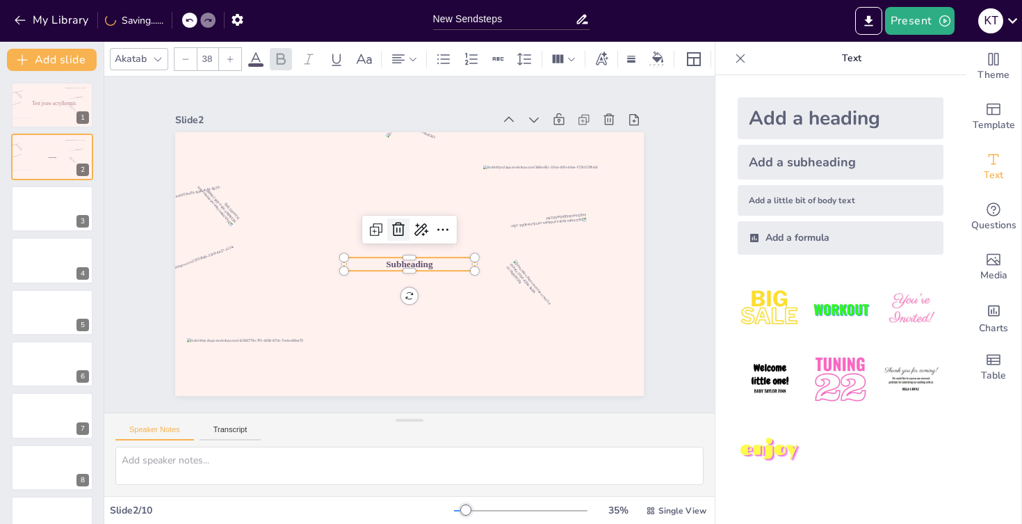
click at [398, 227] on icon at bounding box center [398, 229] width 17 height 17
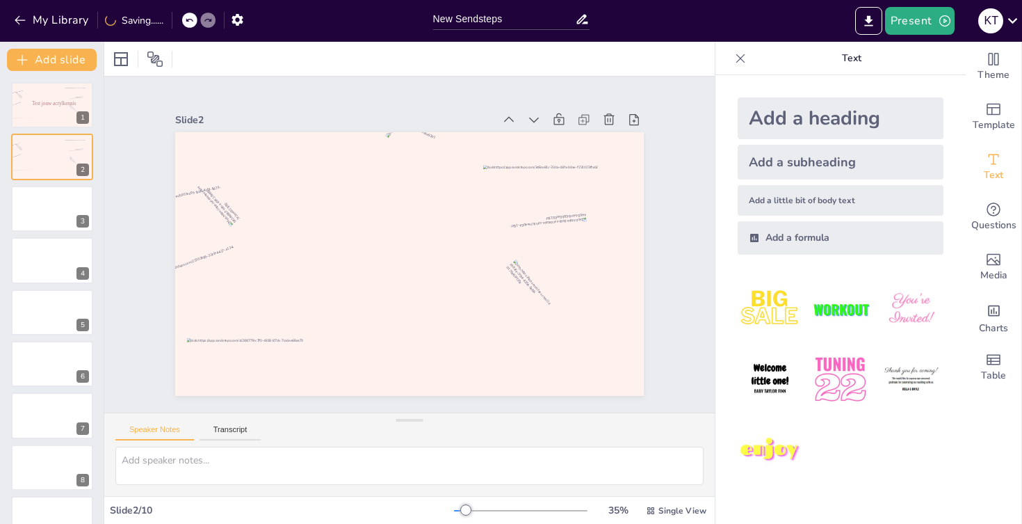
click at [783, 122] on div "Add a heading" at bounding box center [841, 118] width 206 height 42
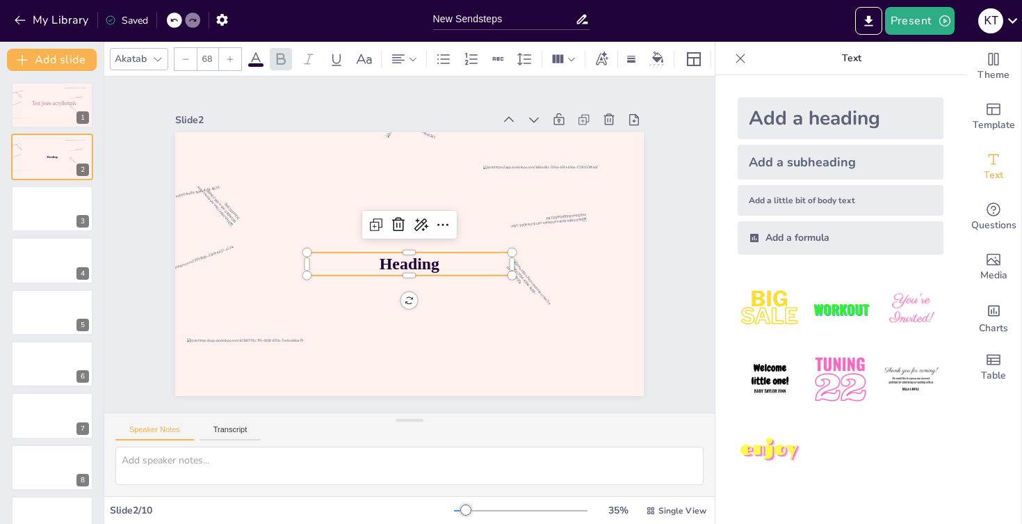
click at [429, 264] on span "Heading" at bounding box center [410, 264] width 60 height 19
click at [421, 264] on span "Heading" at bounding box center [410, 264] width 60 height 19
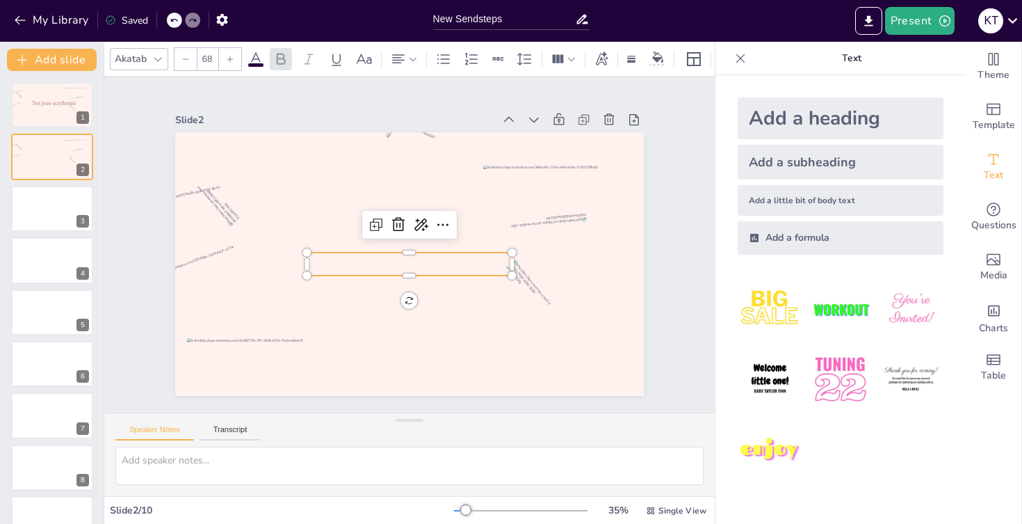
click at [856, 250] on div "Add a formula" at bounding box center [841, 237] width 206 height 33
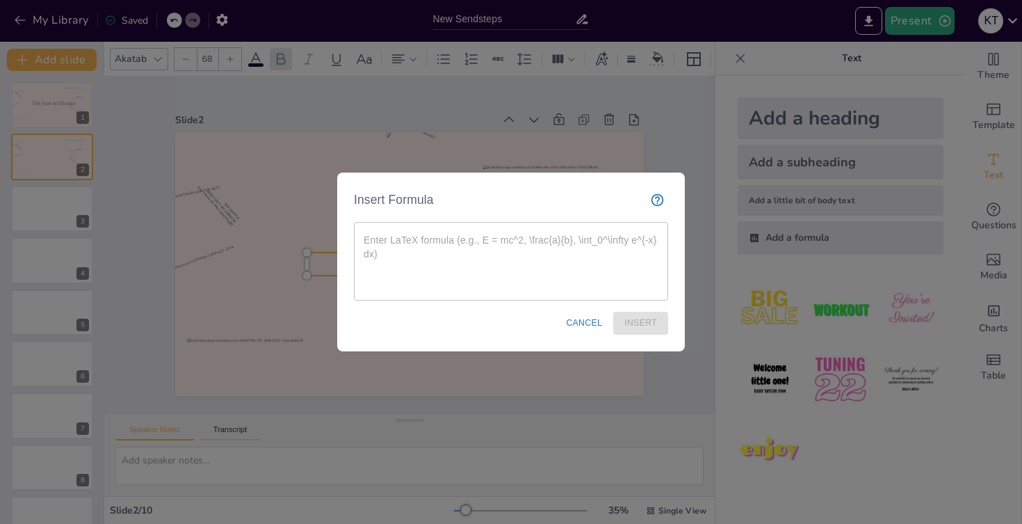
click at [590, 318] on button "Cancel" at bounding box center [584, 323] width 47 height 23
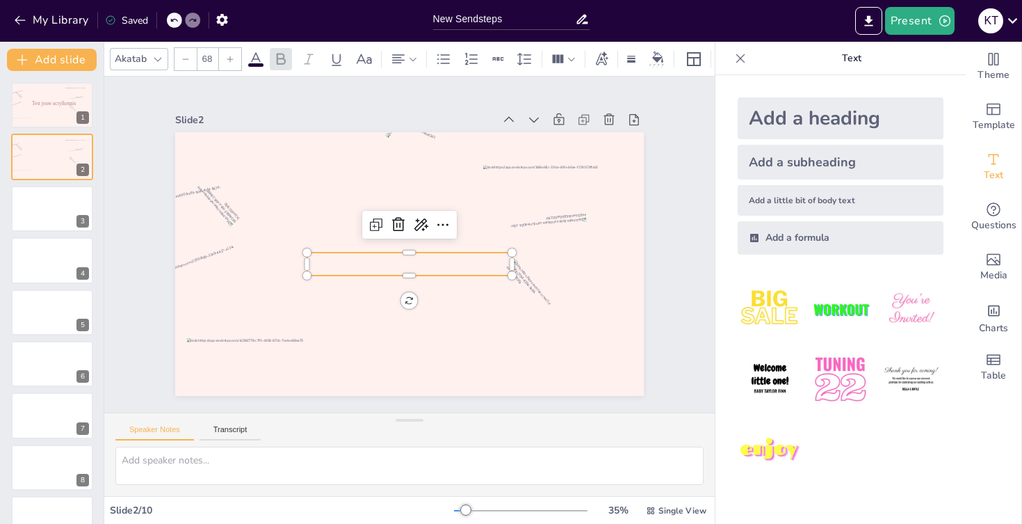
click at [456, 271] on p at bounding box center [409, 263] width 205 height 23
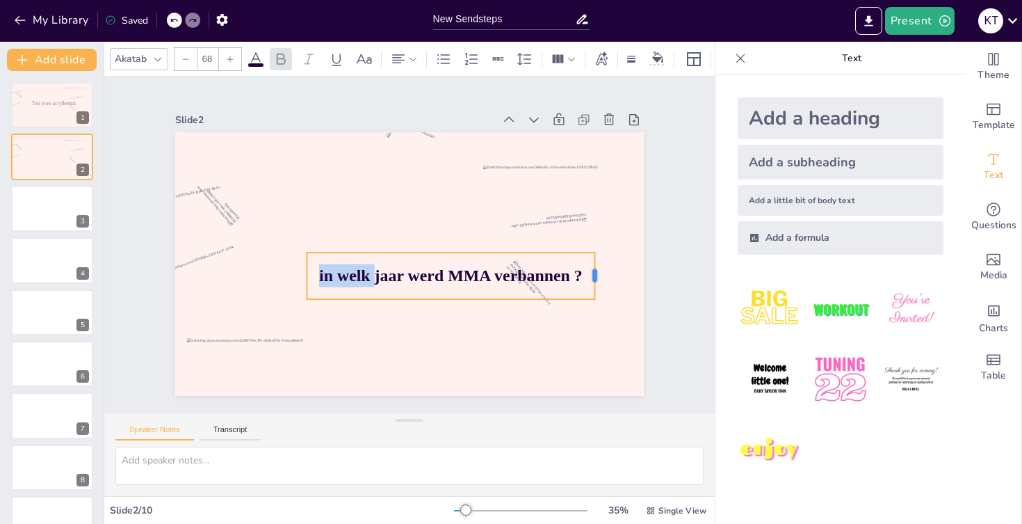
drag, startPoint x: 513, startPoint y: 278, endPoint x: 603, endPoint y: 283, distance: 90.5
click at [603, 283] on div at bounding box center [600, 275] width 11 height 47
click at [515, 319] on div at bounding box center [496, 312] width 113 height 107
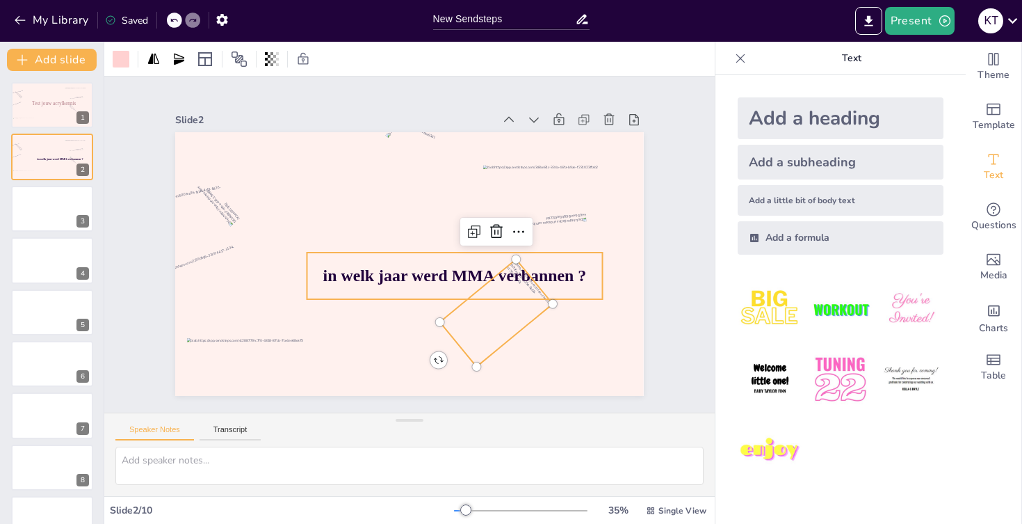
click at [424, 259] on div "in welk jaar werd MMA verbannen ?" at bounding box center [455, 275] width 296 height 47
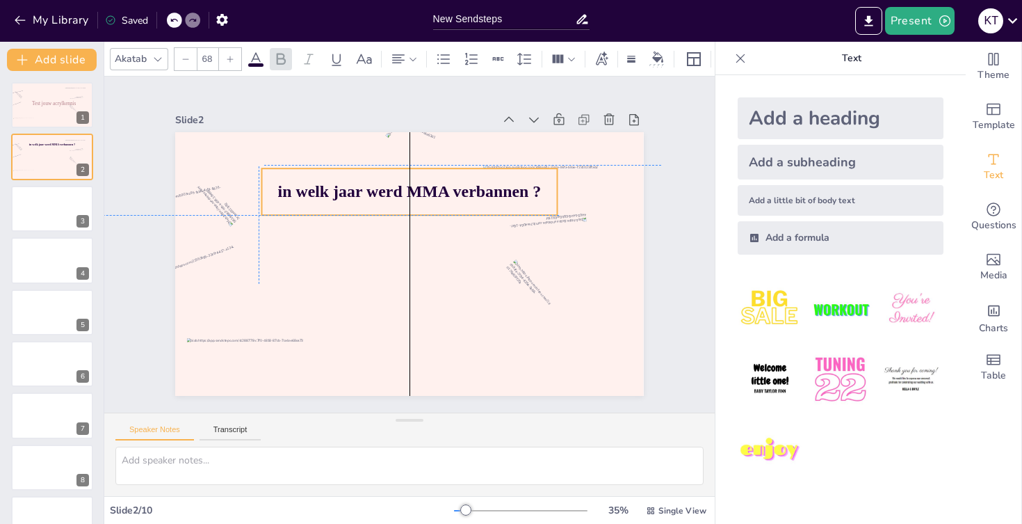
drag, startPoint x: 482, startPoint y: 281, endPoint x: 440, endPoint y: 199, distance: 92.4
click at [440, 199] on span "in welk jaar werd MMA verbannen ?" at bounding box center [410, 191] width 264 height 19
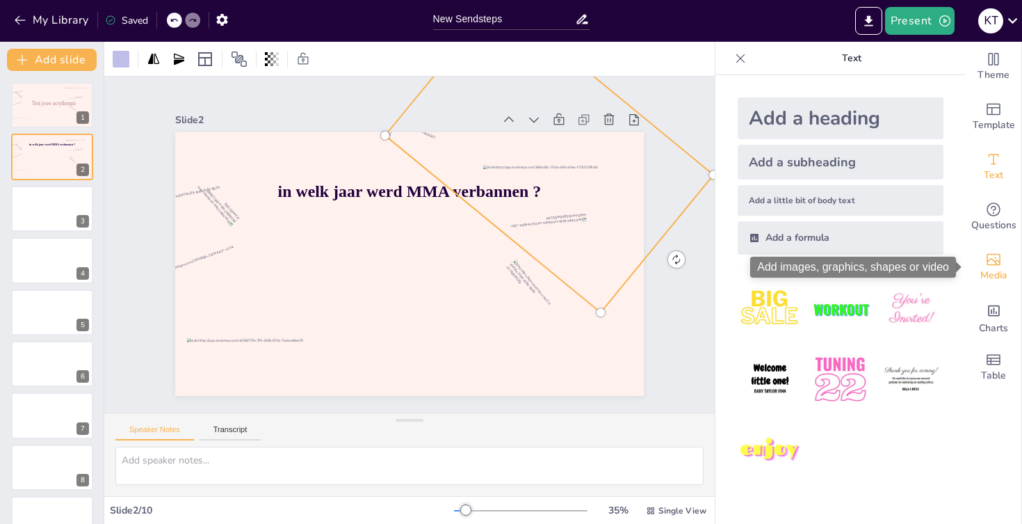
click at [1008, 291] on div "Media" at bounding box center [994, 267] width 56 height 50
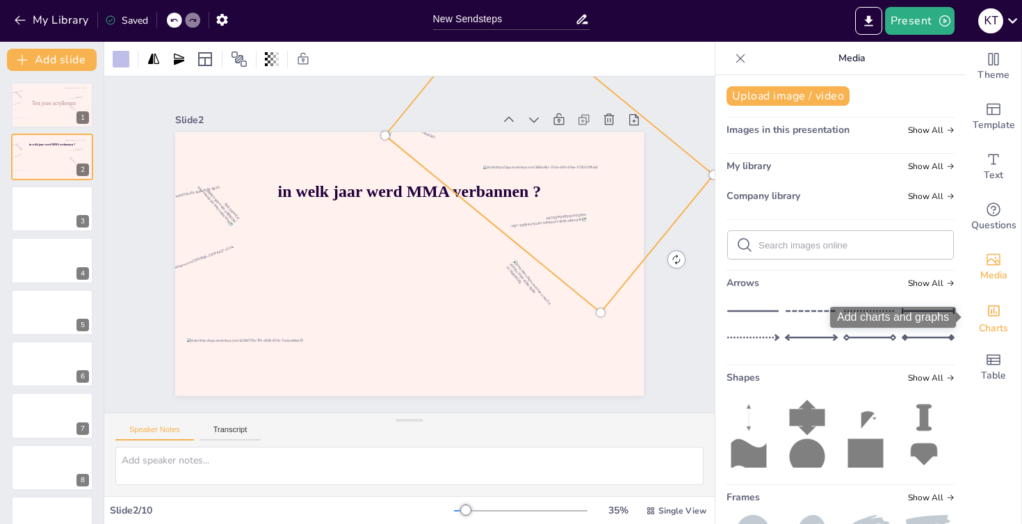
click at [1000, 318] on icon "Add charts and graphs" at bounding box center [994, 310] width 15 height 15
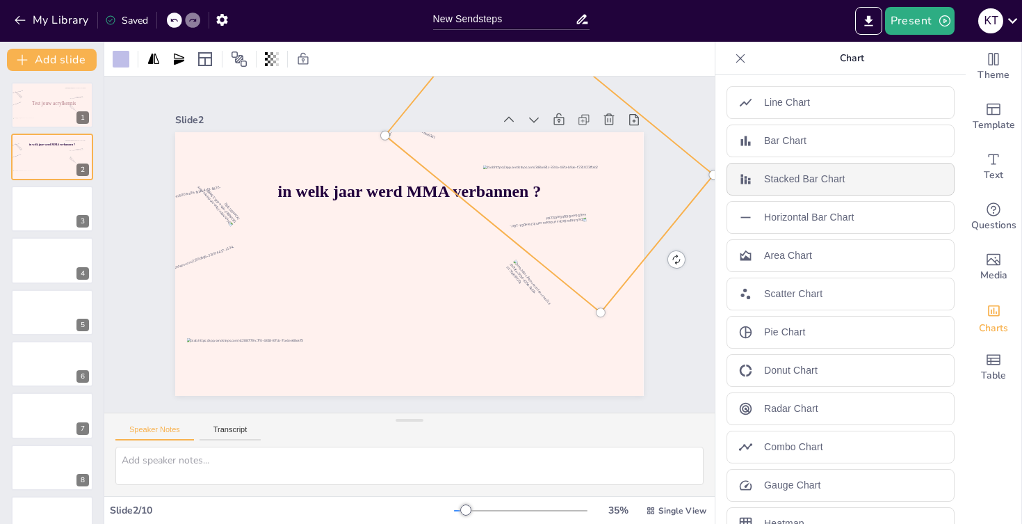
click at [828, 177] on p "Stacked Bar Chart" at bounding box center [804, 179] width 81 height 15
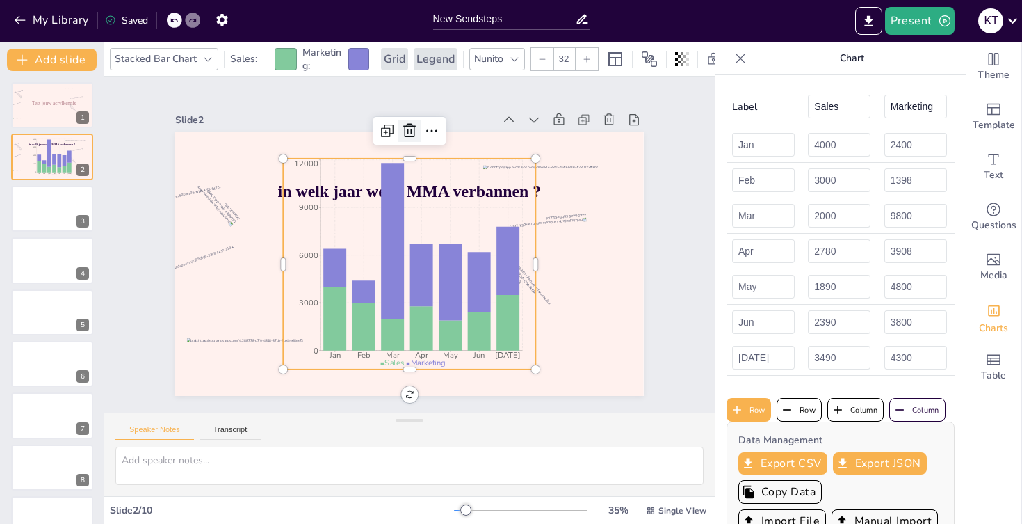
click at [414, 131] on icon at bounding box center [409, 130] width 13 height 14
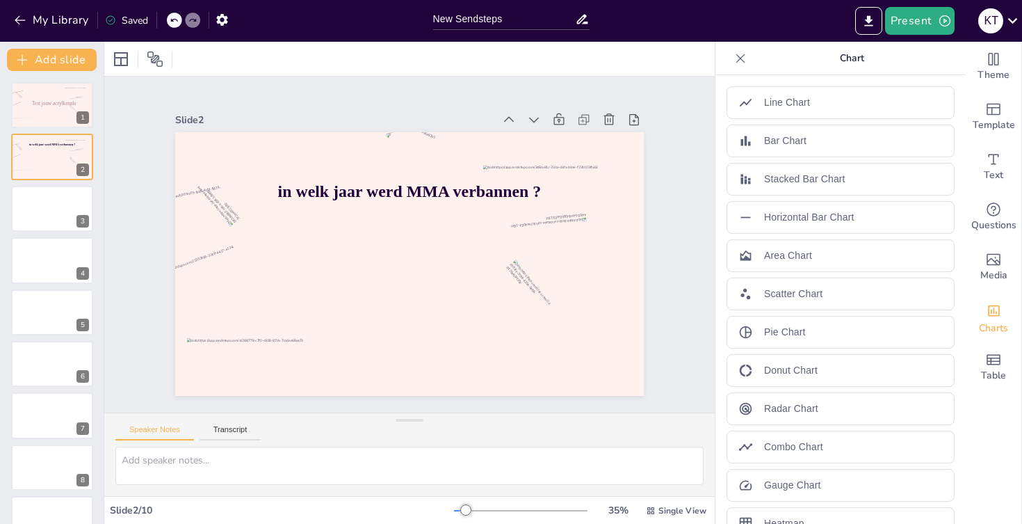
scroll to position [0, 0]
click at [988, 109] on icon "Add ready made slides" at bounding box center [993, 109] width 17 height 17
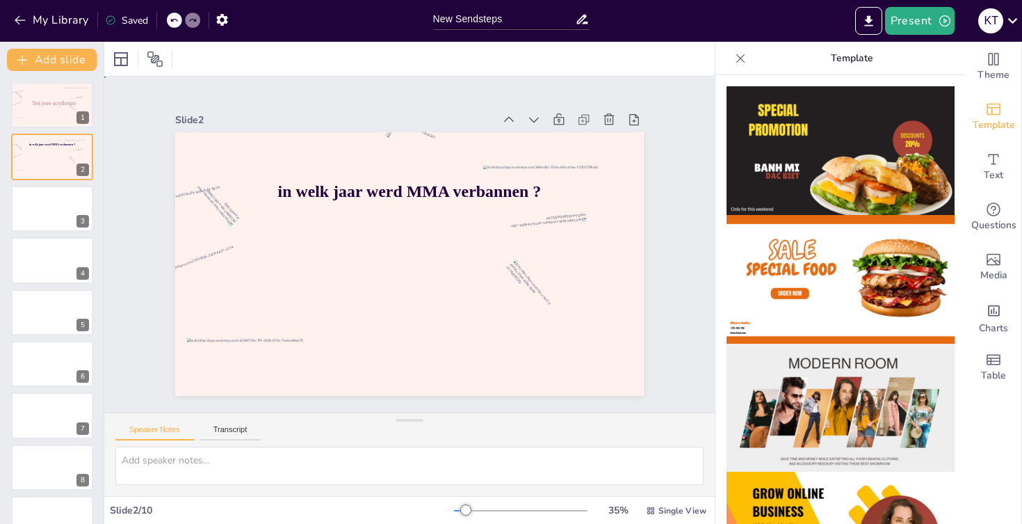
click at [701, 392] on div "Slide 1 Test jouw acrylkennis Slide 2 in welk jaar werd MMA verbannen ? Slide 3…" at bounding box center [409, 244] width 611 height 336
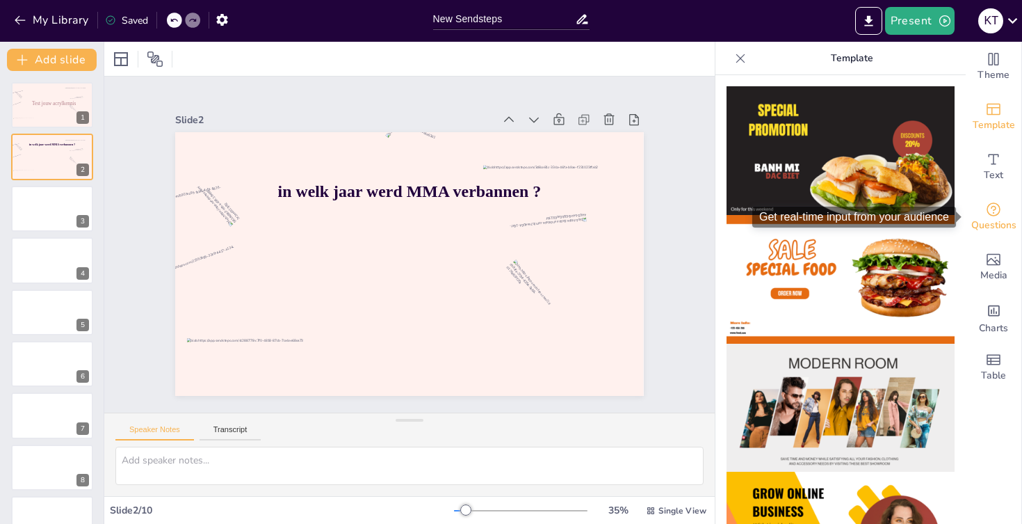
click at [1008, 210] on div "Questions" at bounding box center [994, 217] width 56 height 50
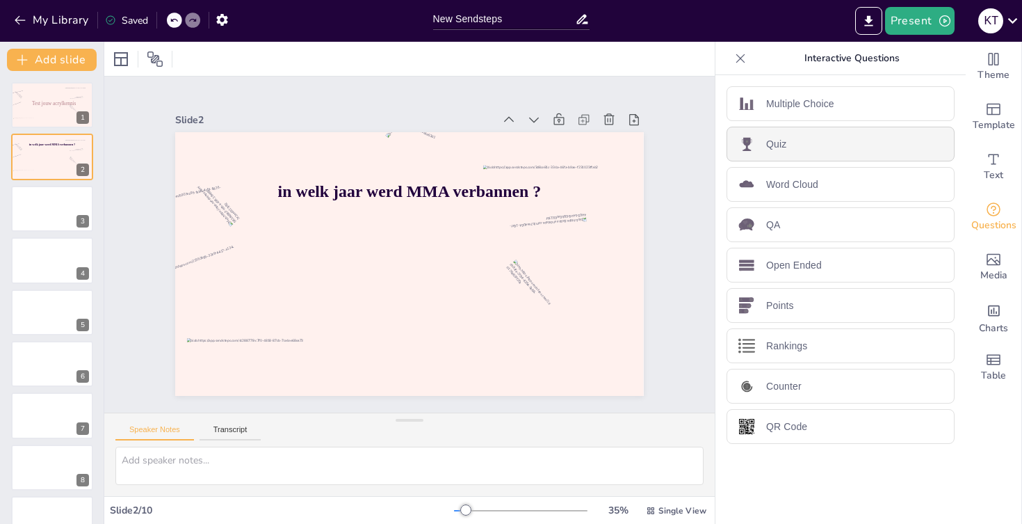
click at [847, 140] on div "Quiz" at bounding box center [841, 144] width 228 height 35
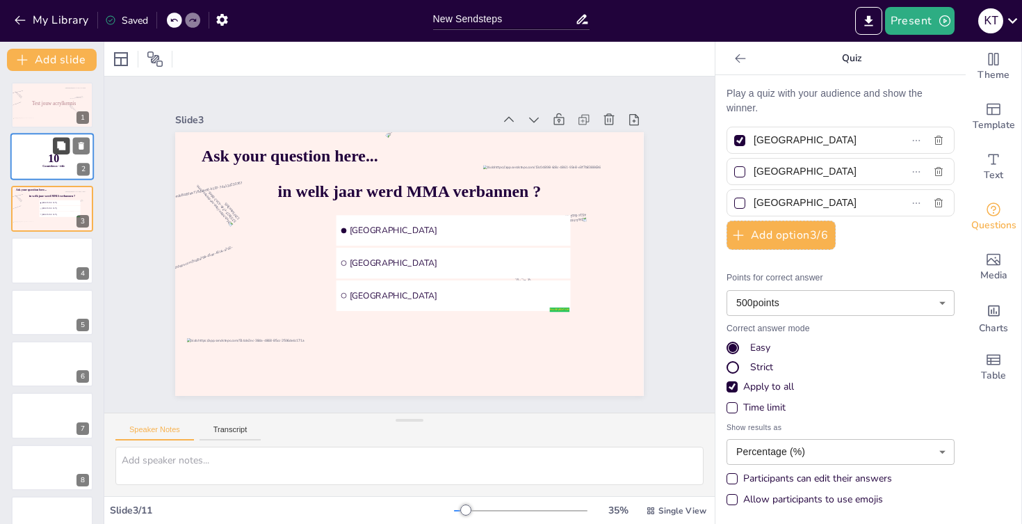
click at [66, 148] on icon at bounding box center [61, 146] width 10 height 10
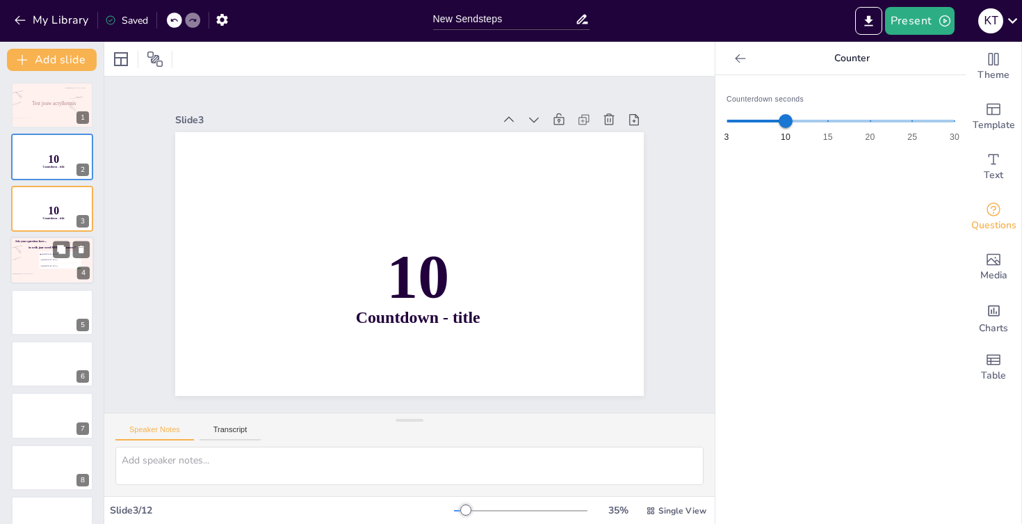
click at [35, 243] on p "Ask your question here..." at bounding box center [31, 241] width 37 height 4
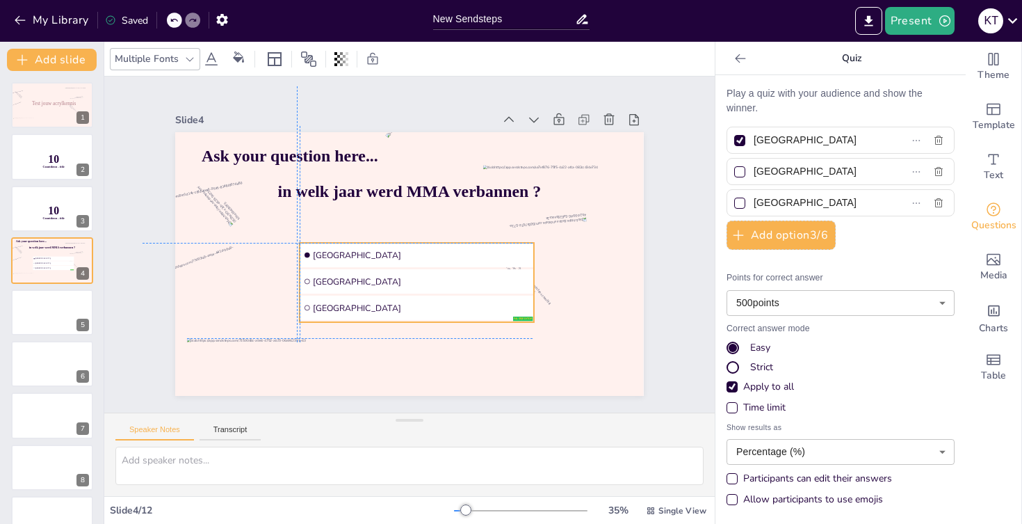
drag, startPoint x: 435, startPoint y: 227, endPoint x: 397, endPoint y: 257, distance: 48.1
click at [397, 257] on span "Amsterdam" at bounding box center [421, 254] width 217 height 11
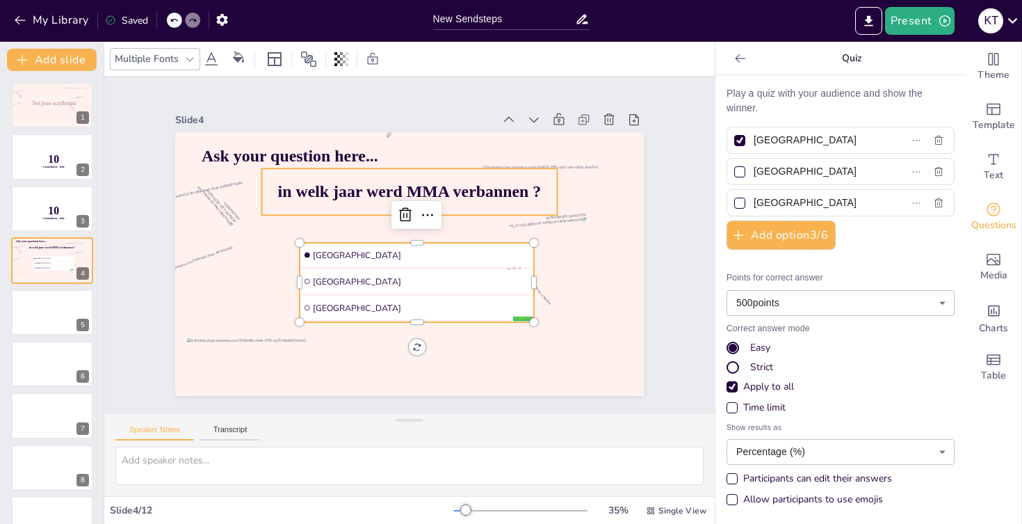
click at [341, 197] on span "in welk jaar werd MMA verbannen ?" at bounding box center [410, 191] width 264 height 19
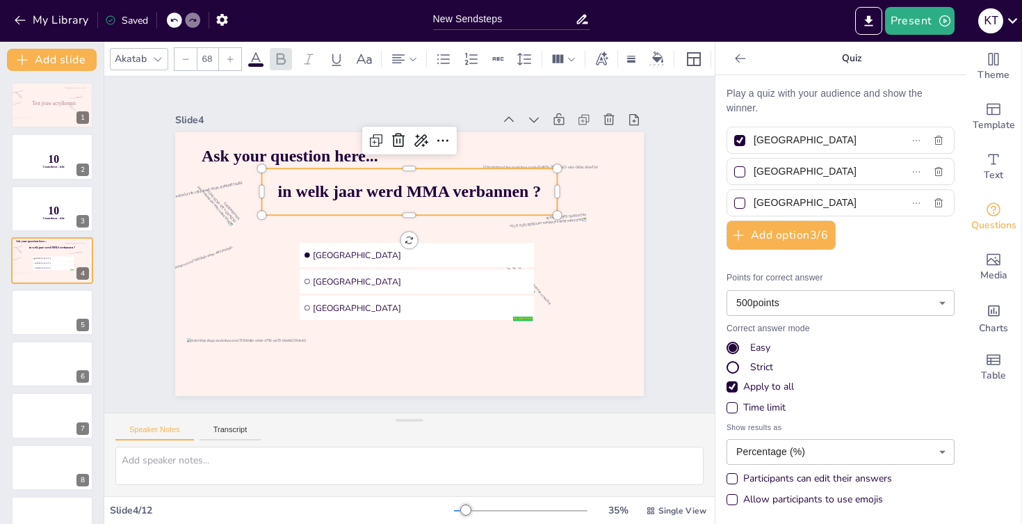
click at [341, 197] on span "in welk jaar werd MMA verbannen ?" at bounding box center [410, 191] width 264 height 19
click at [446, 192] on span "in welk jaar werd MMA verbannen ?" at bounding box center [410, 191] width 264 height 19
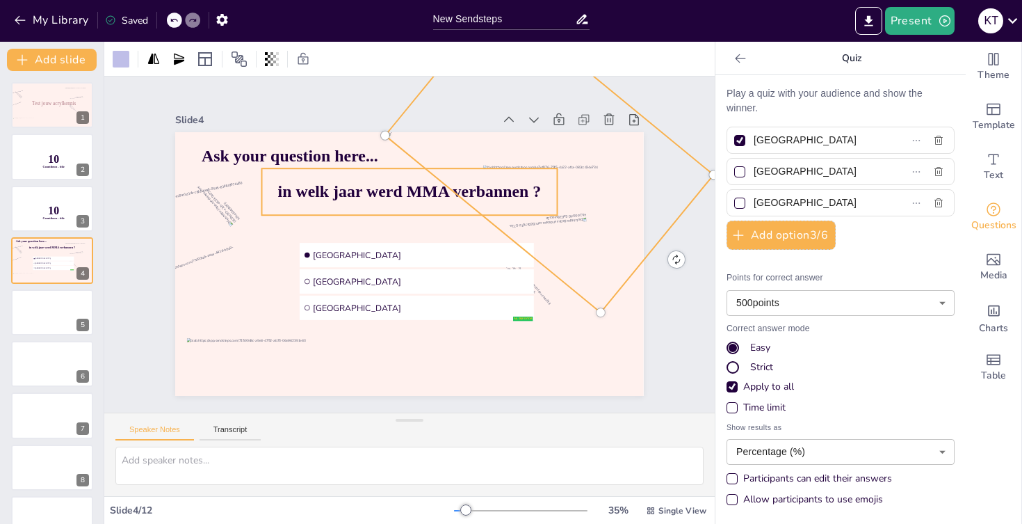
click at [439, 184] on span "in welk jaar werd MMA verbannen ?" at bounding box center [410, 191] width 264 height 19
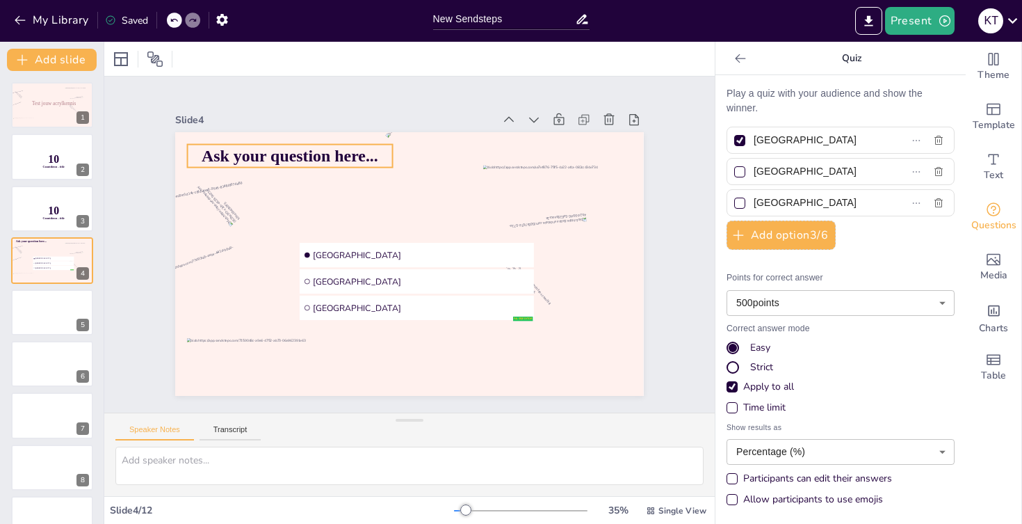
click at [379, 156] on p "Ask your question here..." at bounding box center [290, 156] width 205 height 23
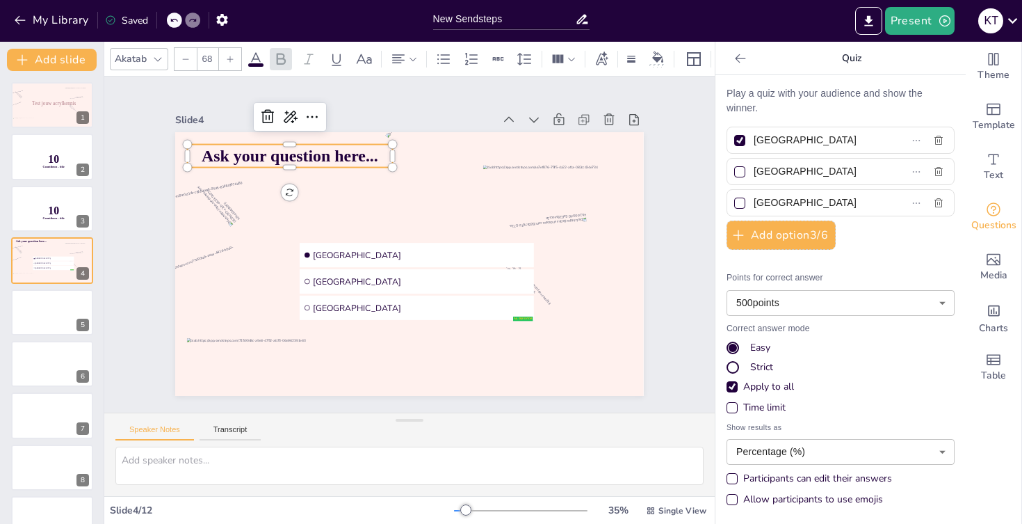
click at [379, 156] on p "Ask your question here..." at bounding box center [290, 156] width 205 height 23
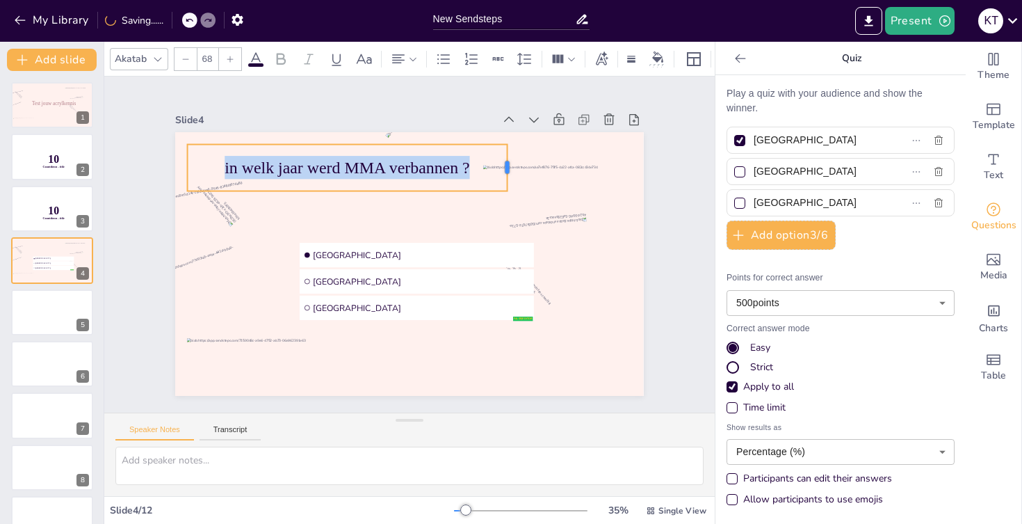
drag, startPoint x: 396, startPoint y: 166, endPoint x: 515, endPoint y: 166, distance: 119.6
click at [515, 166] on div at bounding box center [512, 168] width 11 height 47
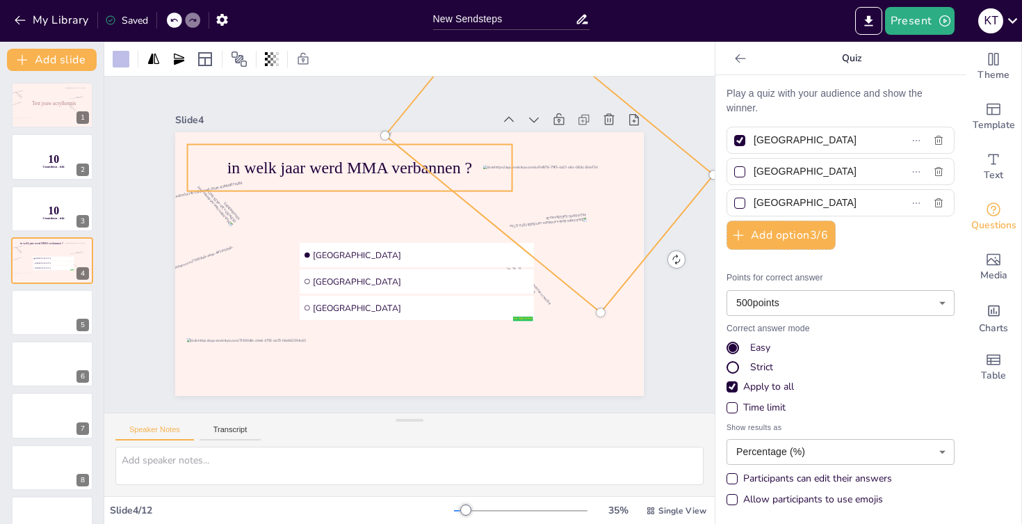
click at [343, 170] on p "in welk jaar werd MMA verbannen ?" at bounding box center [350, 167] width 325 height 23
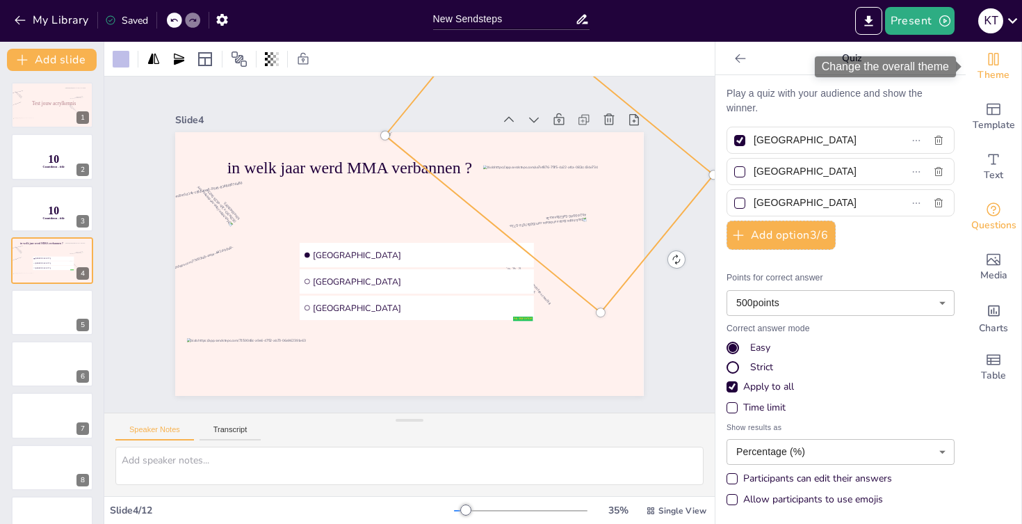
click at [999, 82] on span "Theme" at bounding box center [994, 74] width 32 height 15
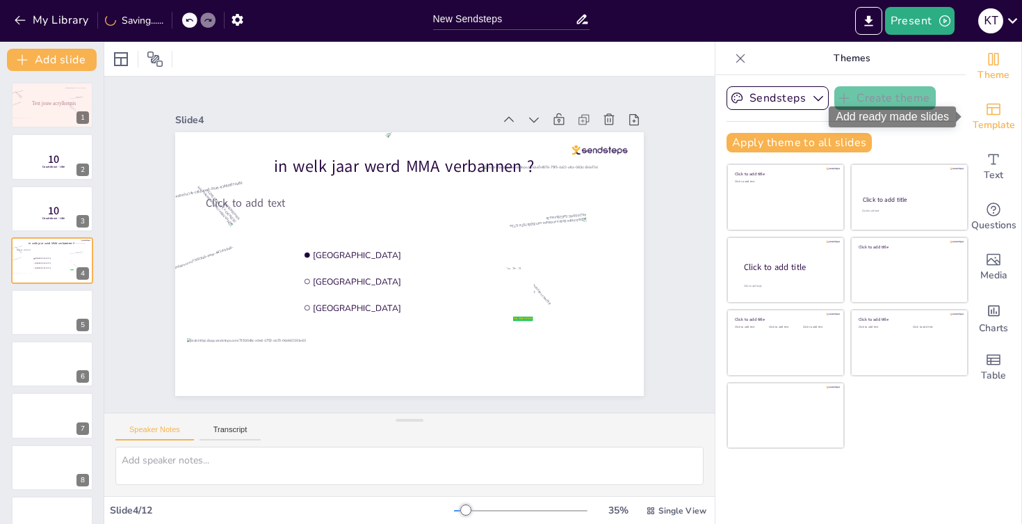
click at [992, 123] on span "Template" at bounding box center [994, 125] width 42 height 15
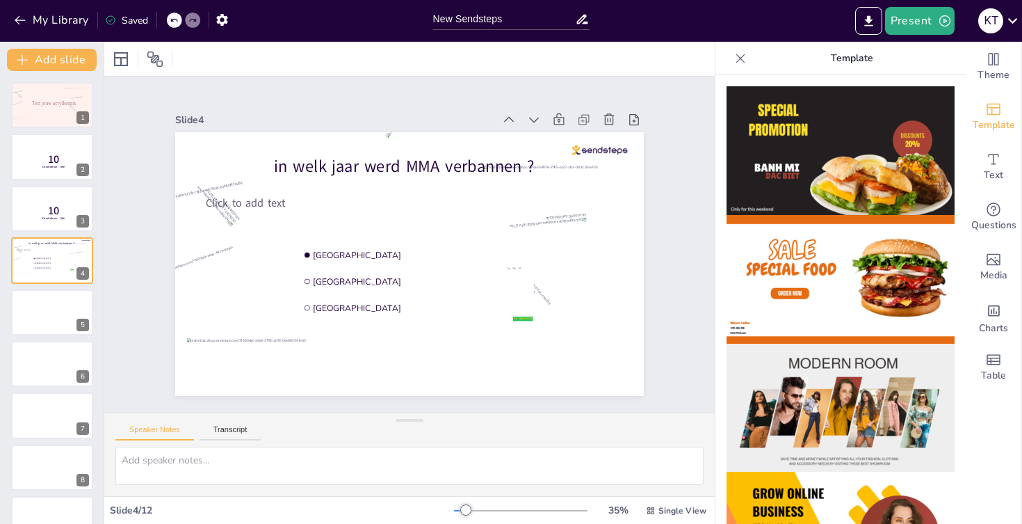
click at [841, 159] on img at bounding box center [841, 150] width 228 height 129
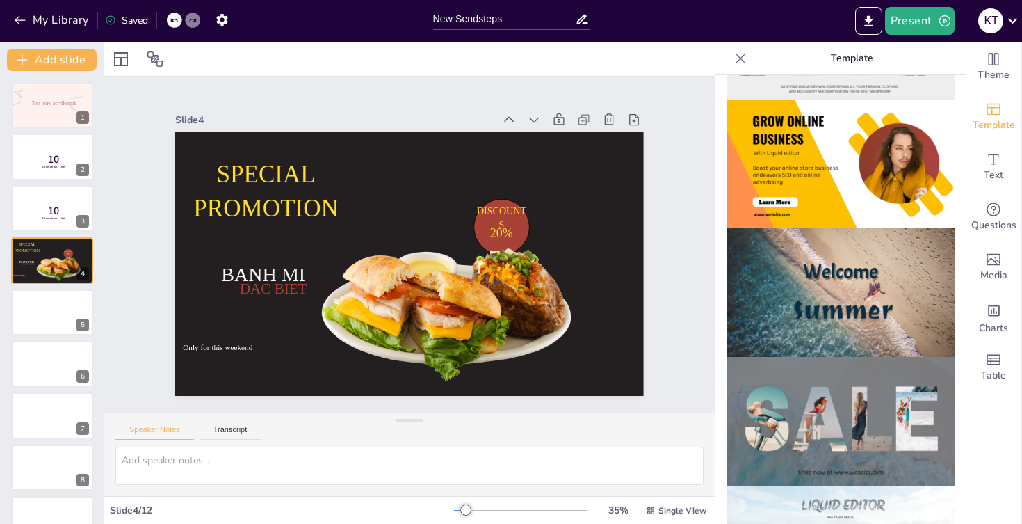
scroll to position [372, 0]
click at [803, 290] on img at bounding box center [841, 292] width 228 height 129
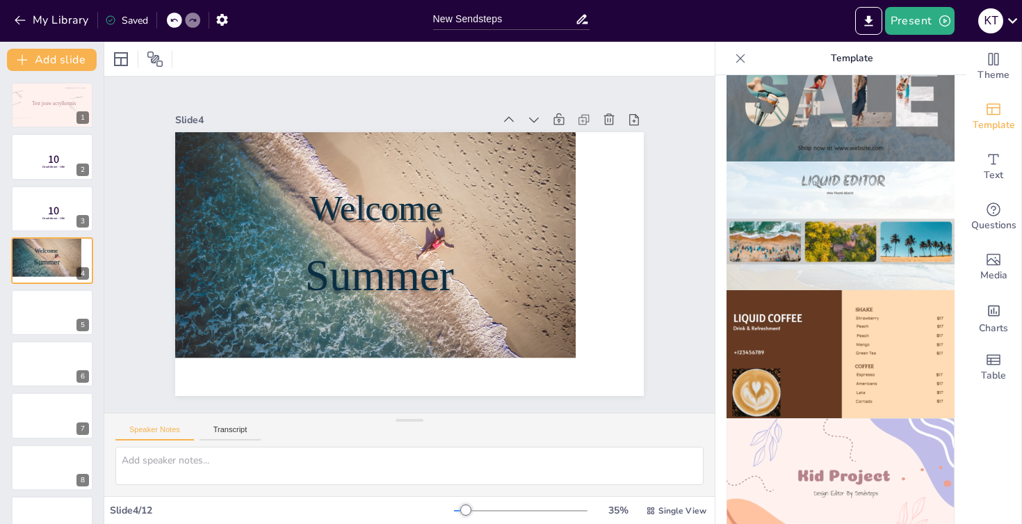
scroll to position [700, 0]
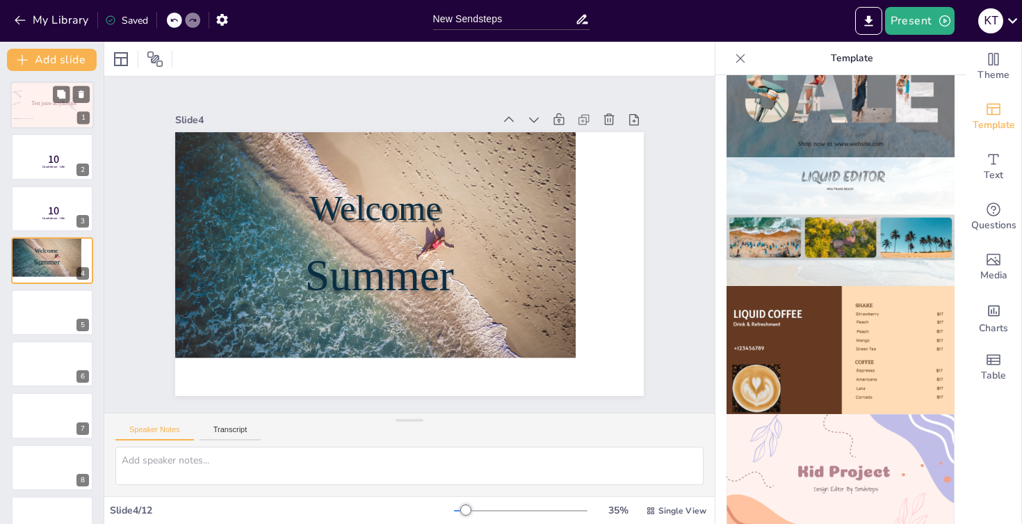
click at [35, 92] on div at bounding box center [51, 104] width 83 height 47
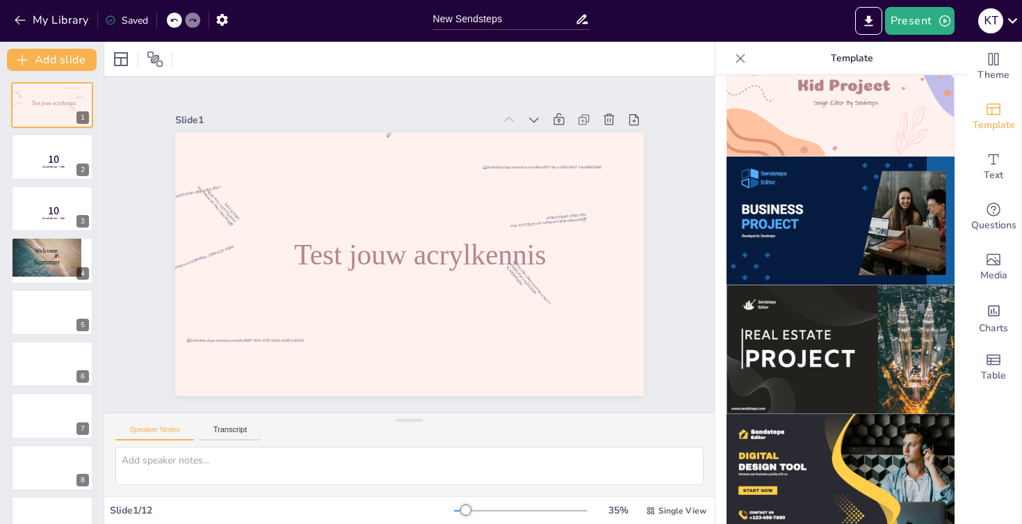
scroll to position [1079, 0]
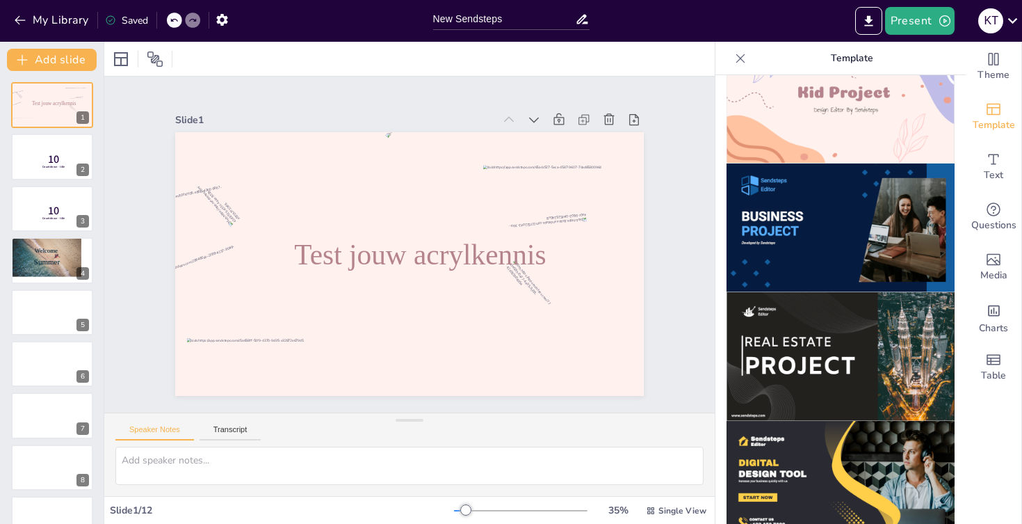
click at [812, 235] on img at bounding box center [841, 227] width 228 height 129
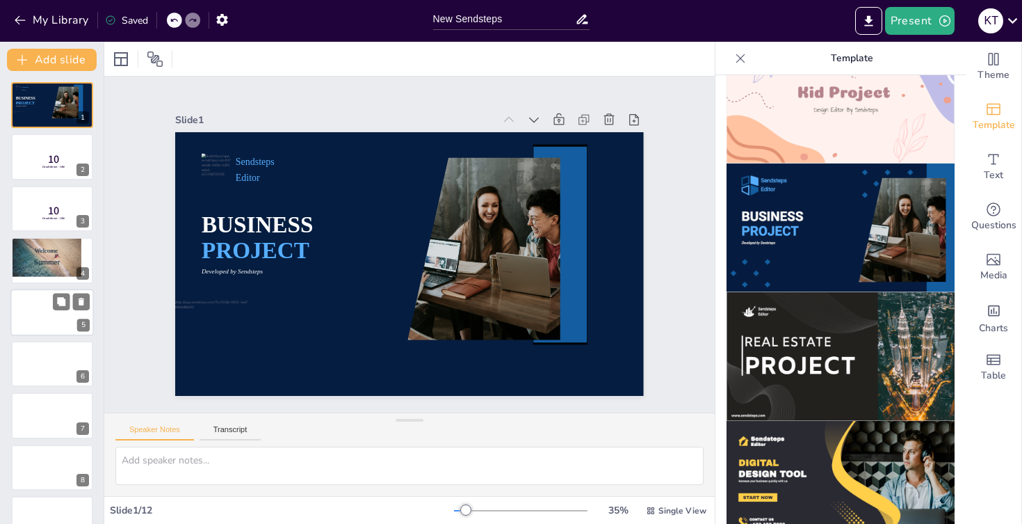
click at [45, 300] on div at bounding box center [51, 312] width 83 height 47
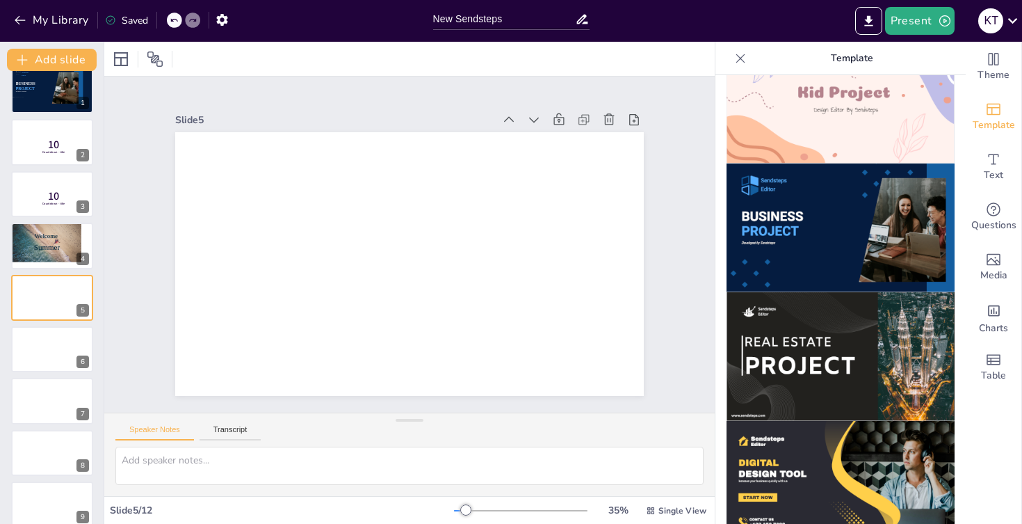
click at [776, 195] on img at bounding box center [841, 227] width 228 height 129
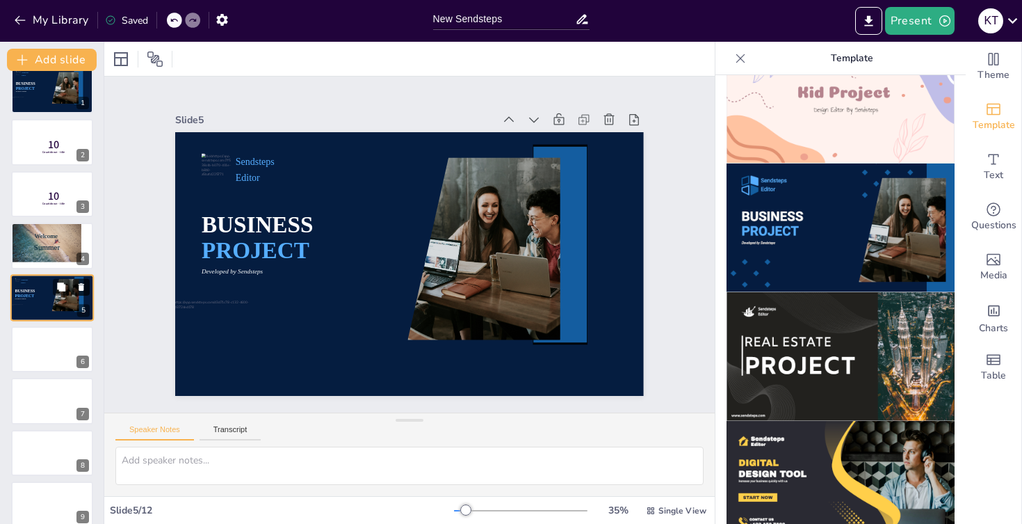
click at [82, 283] on icon at bounding box center [82, 287] width 6 height 8
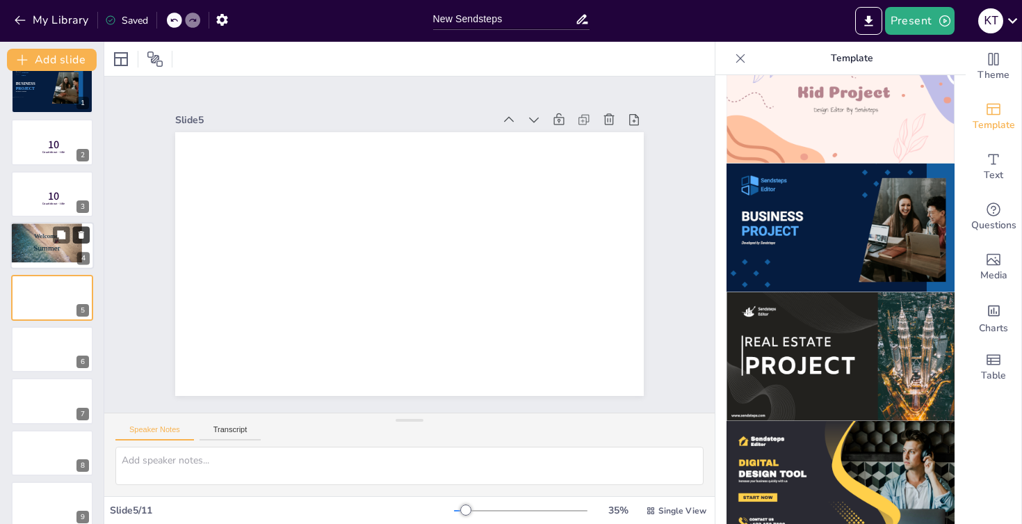
click at [84, 232] on icon at bounding box center [81, 235] width 10 height 10
click at [63, 136] on icon at bounding box center [61, 131] width 8 height 8
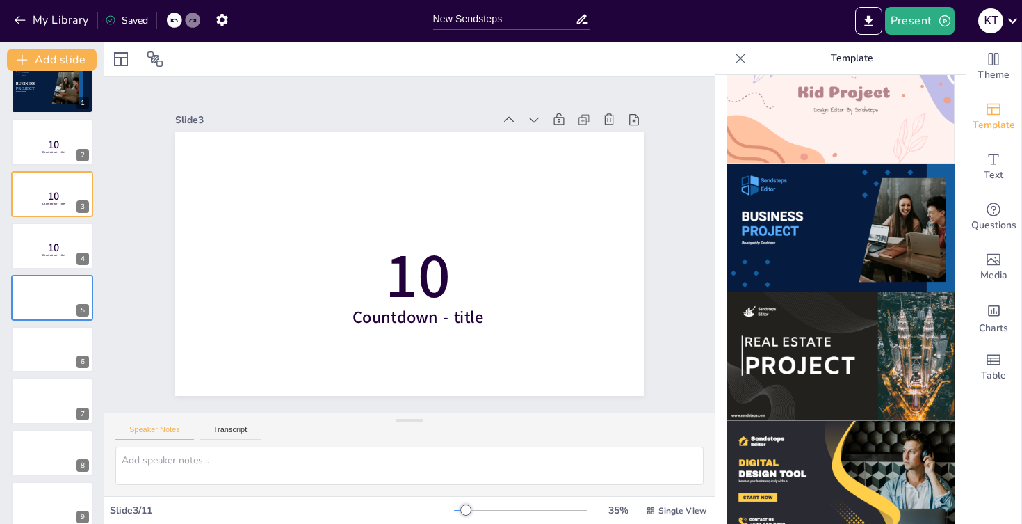
scroll to position [0, 0]
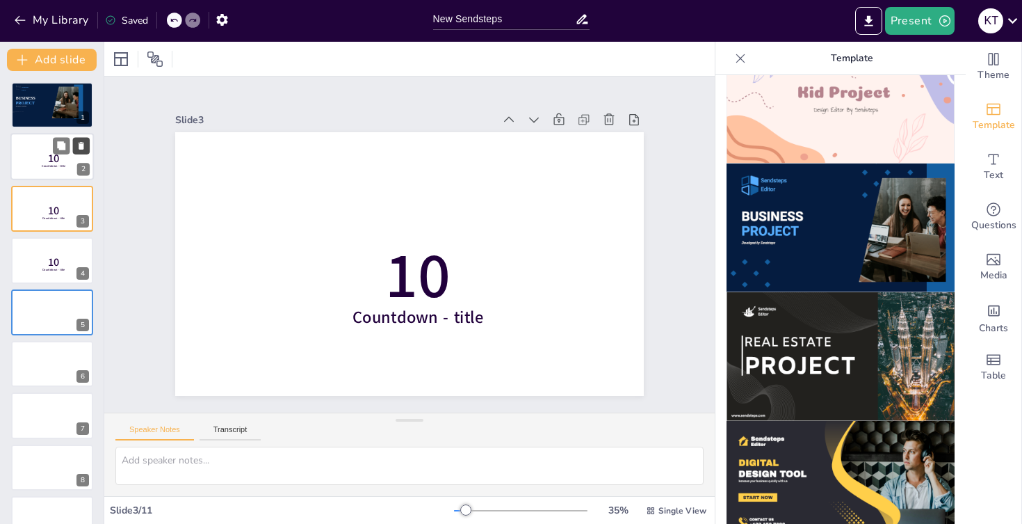
click at [83, 149] on icon at bounding box center [82, 147] width 6 height 8
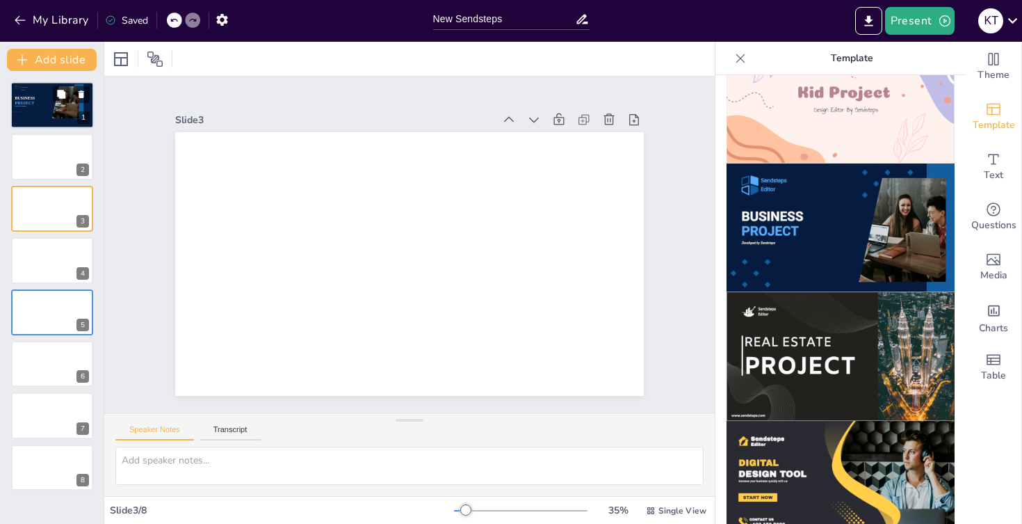
click at [50, 95] on div at bounding box center [51, 104] width 83 height 47
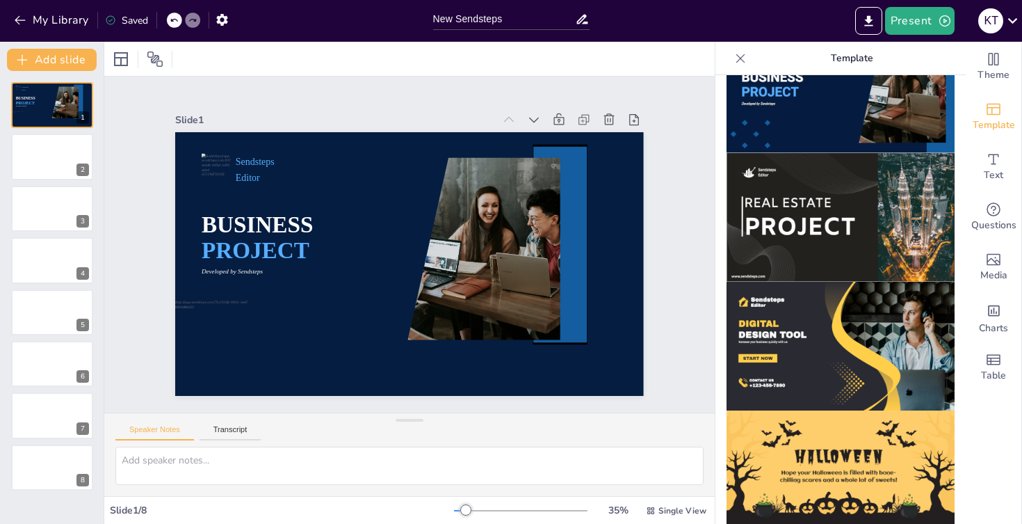
scroll to position [1243, 0]
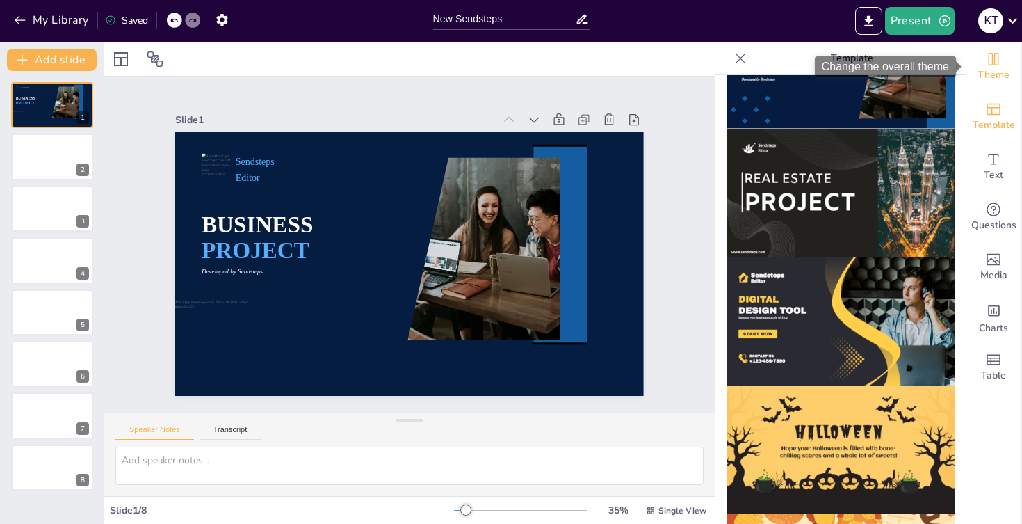
click at [994, 57] on icon "Change the overall theme" at bounding box center [994, 59] width 10 height 13
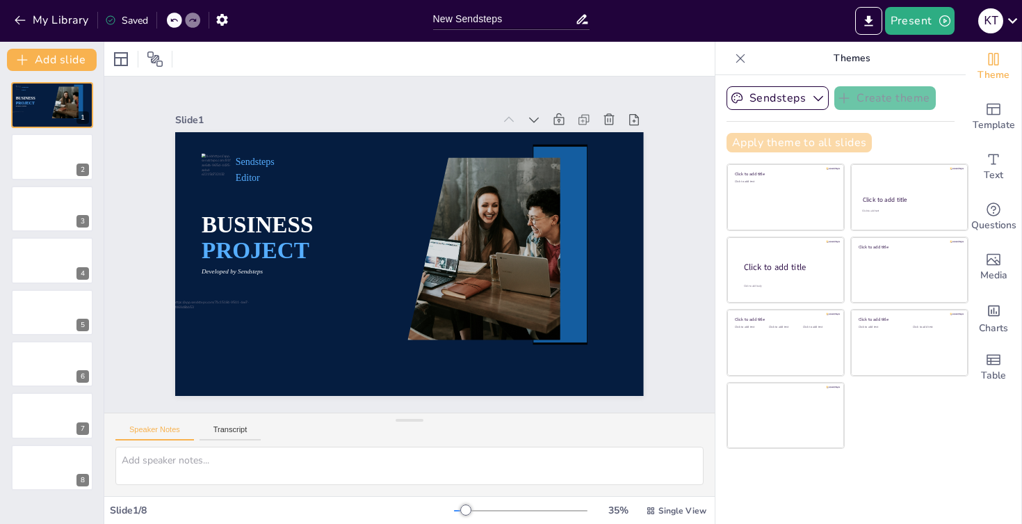
click at [847, 143] on button "Apply theme to all slides" at bounding box center [799, 142] width 145 height 19
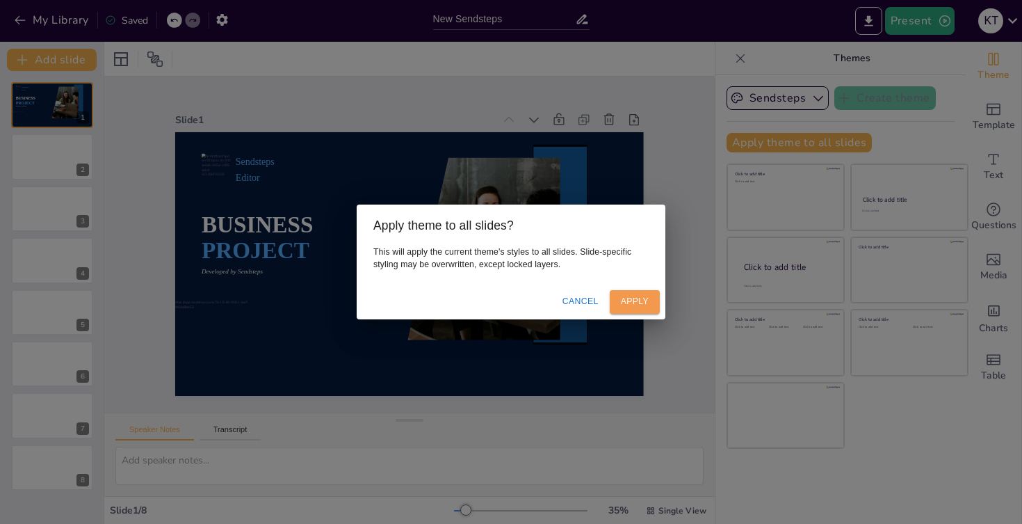
click at [645, 300] on button "Apply" at bounding box center [635, 301] width 50 height 23
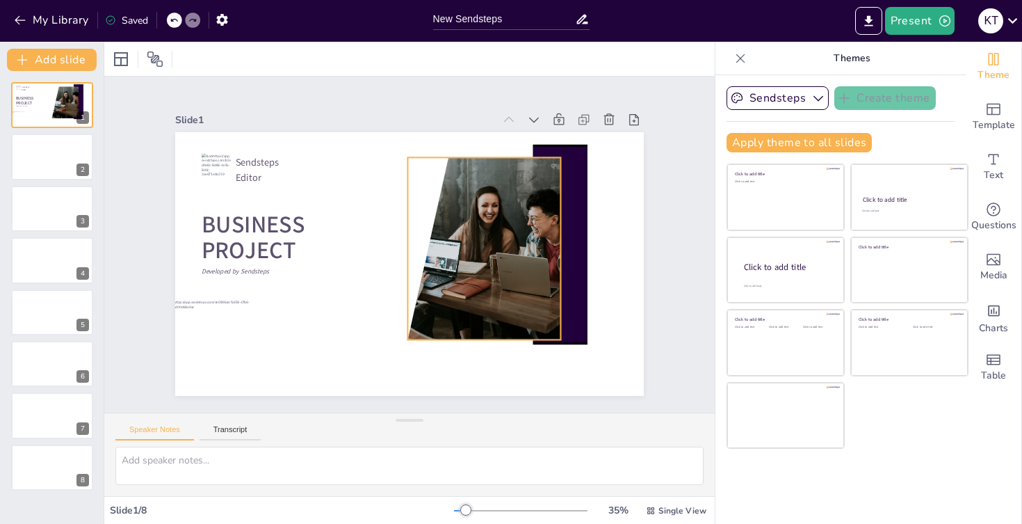
click at [471, 282] on div at bounding box center [474, 248] width 274 height 182
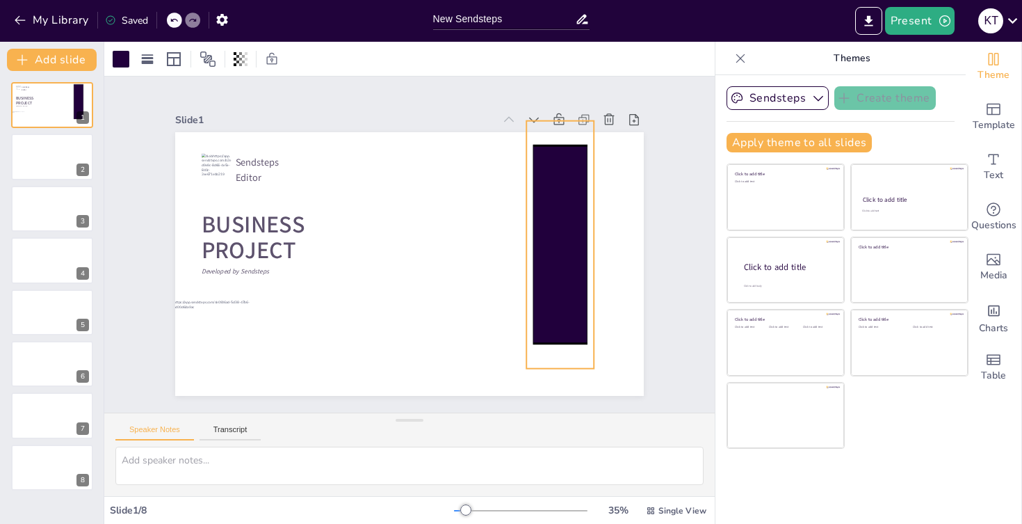
click at [586, 257] on icon at bounding box center [560, 244] width 54 height 198
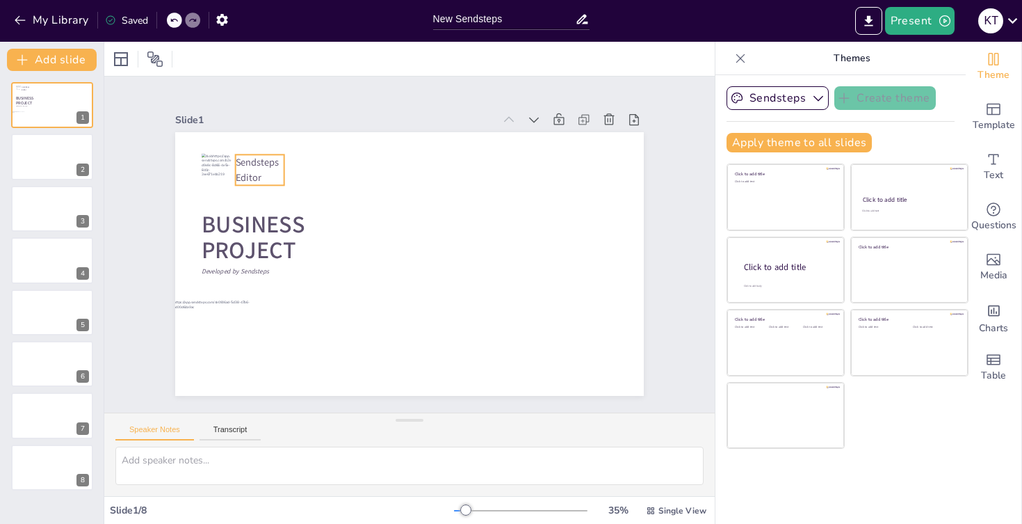
click at [258, 163] on span "Sendsteps" at bounding box center [258, 162] width 44 height 13
click at [216, 174] on div at bounding box center [217, 171] width 30 height 34
click at [271, 100] on div "Slide 1 BUSINESS PROJECT Developed by Sendsteps Slide 2 Slide 3 Slide 4 Slide 5…" at bounding box center [409, 244] width 469 height 303
click at [821, 138] on button "Apply theme to all slides" at bounding box center [799, 142] width 145 height 19
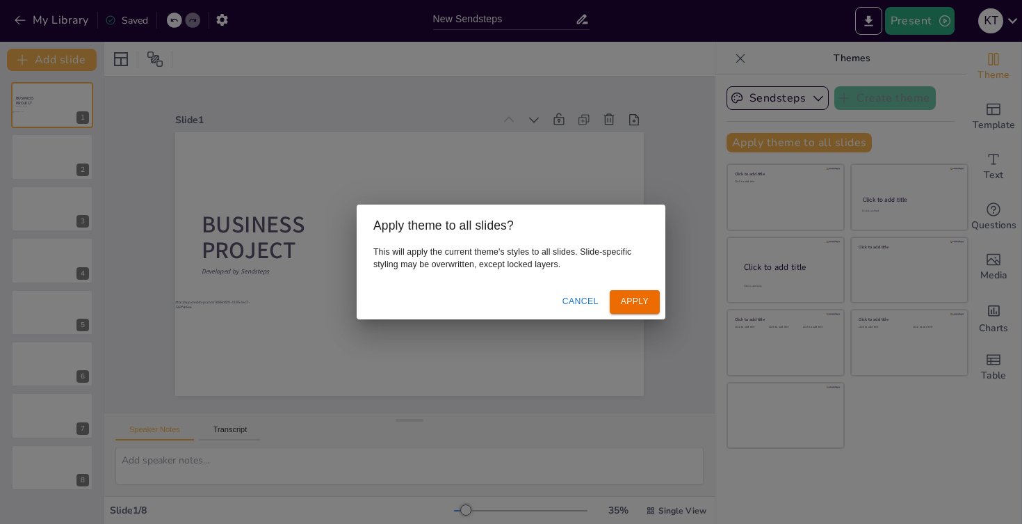
click at [651, 307] on button "Apply" at bounding box center [635, 301] width 50 height 23
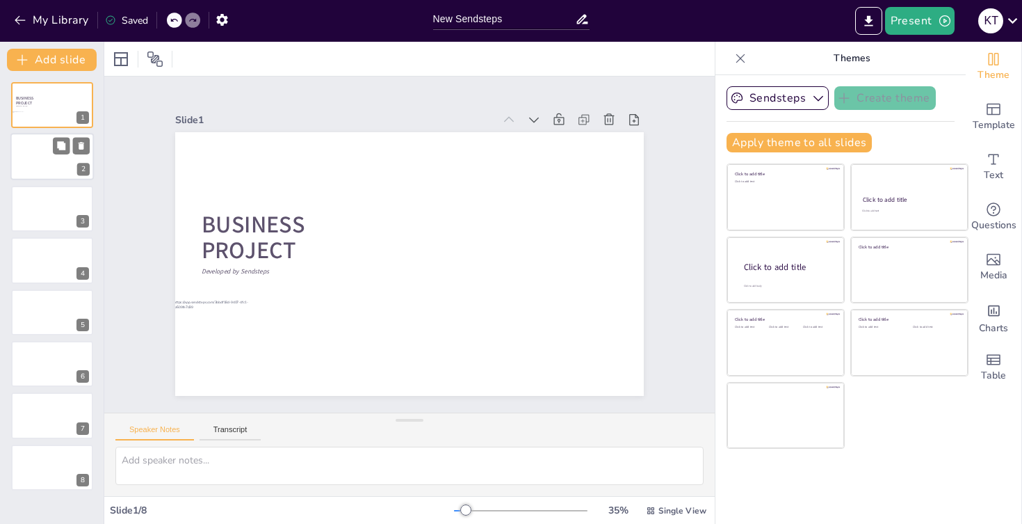
click at [48, 149] on div at bounding box center [51, 157] width 83 height 47
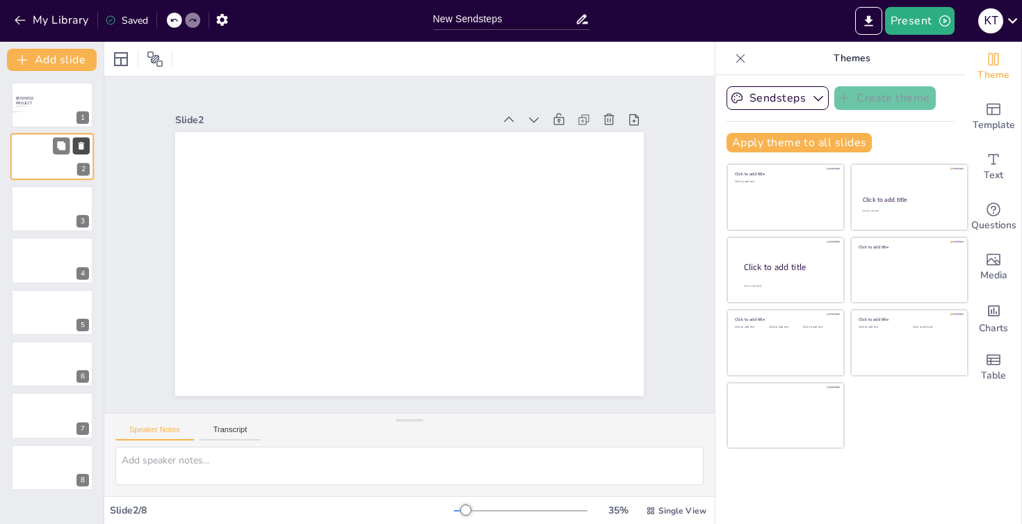
click at [79, 145] on icon at bounding box center [81, 146] width 10 height 10
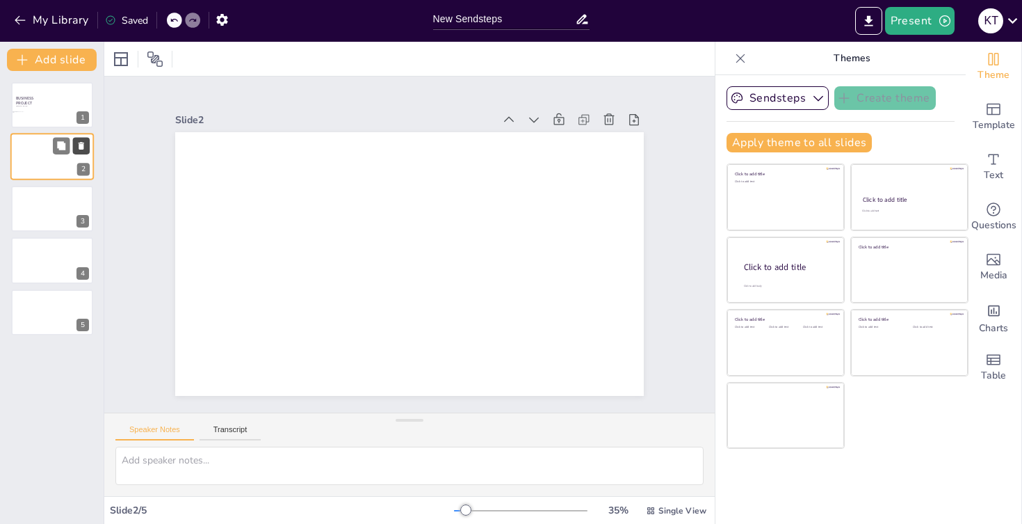
click at [79, 145] on icon at bounding box center [81, 146] width 10 height 10
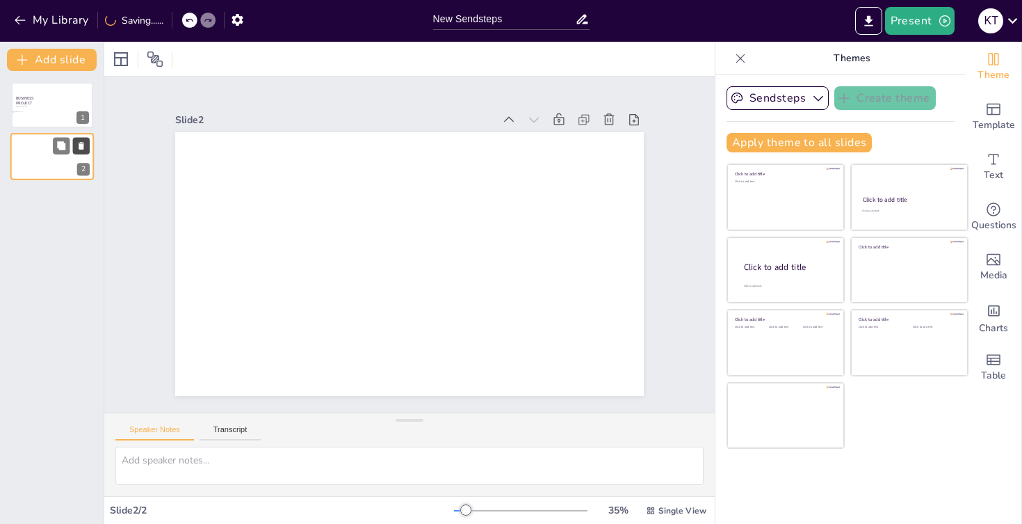
click at [79, 145] on icon at bounding box center [81, 146] width 10 height 10
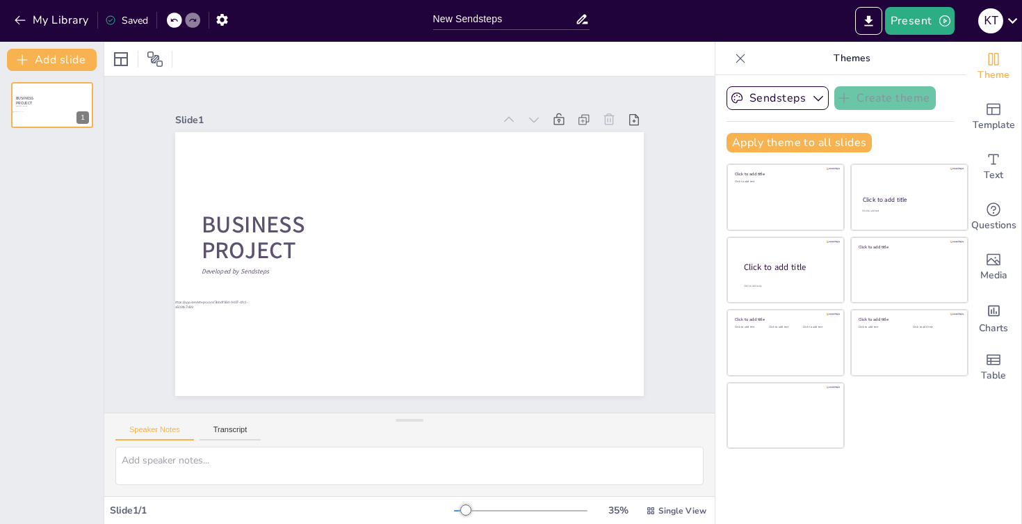
click at [97, 188] on div "BUSINESS PROJECT Developed by Sendsteps 1" at bounding box center [52, 297] width 104 height 453
click at [899, 128] on div "Sendsteps Create theme Apply theme to all slides Click to add title Click to ad…" at bounding box center [841, 124] width 228 height 77
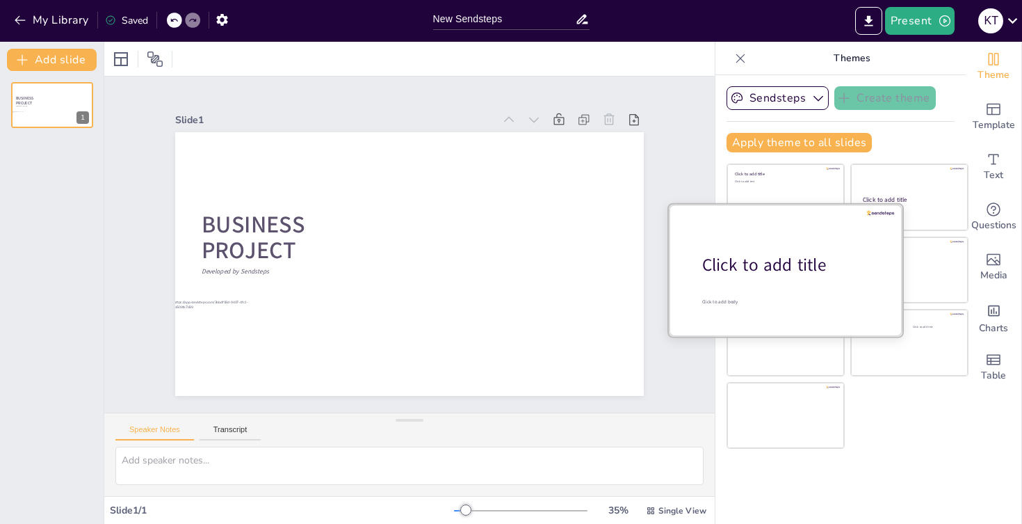
click at [801, 252] on div at bounding box center [786, 269] width 234 height 131
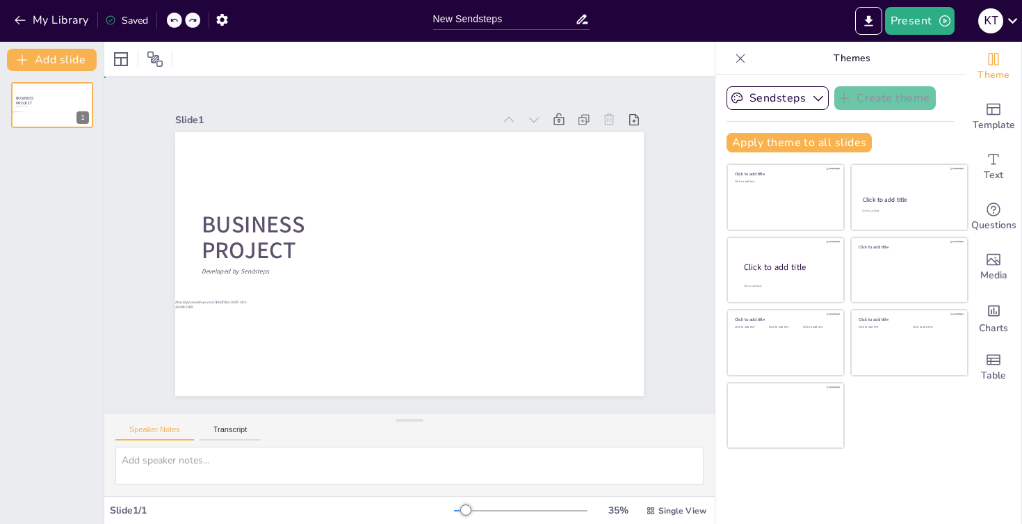
click at [147, 186] on div "Slide 1 BUSINESS PROJECT Developed by Sendsteps" at bounding box center [409, 244] width 547 height 303
click at [750, 140] on button "Apply theme to all slides" at bounding box center [799, 142] width 145 height 19
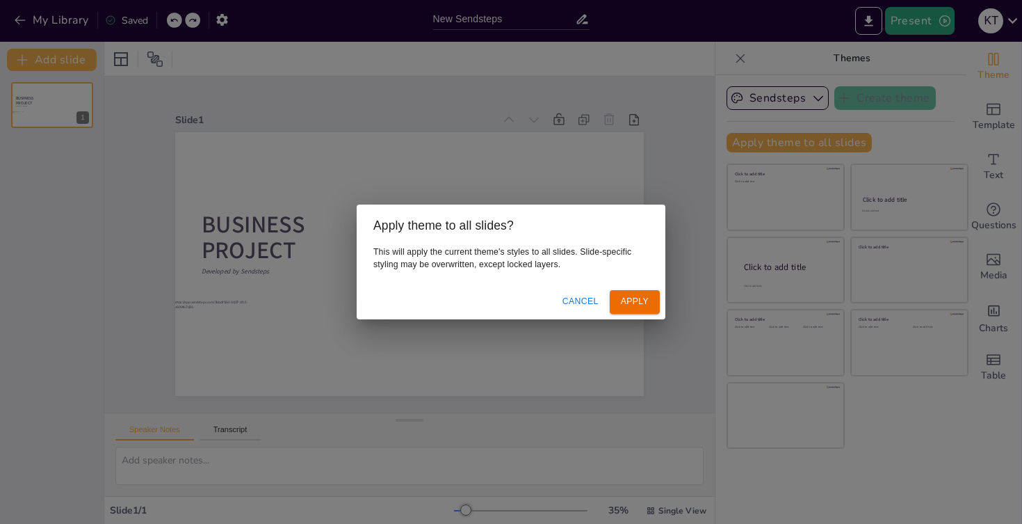
click at [638, 294] on button "Apply" at bounding box center [635, 301] width 50 height 23
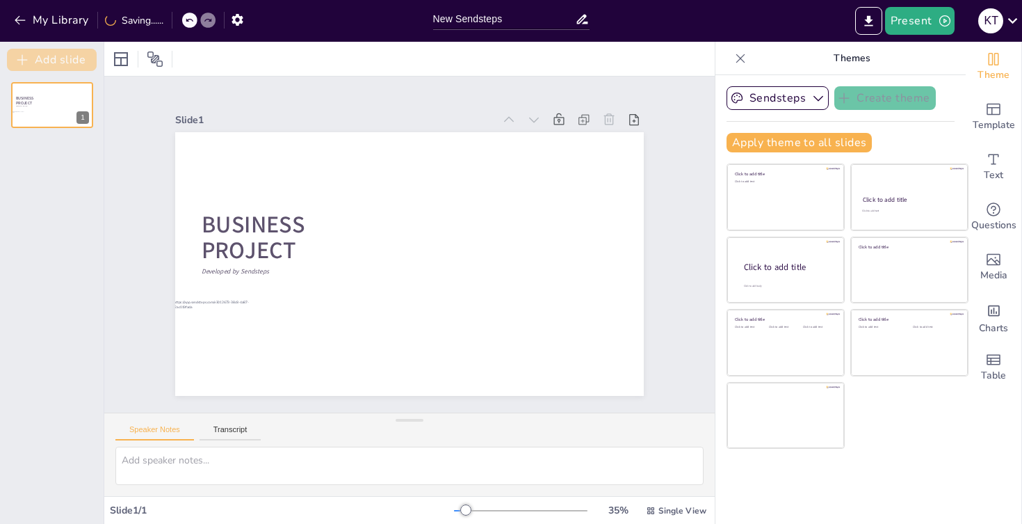
click at [74, 63] on button "Add slide" at bounding box center [52, 60] width 90 height 22
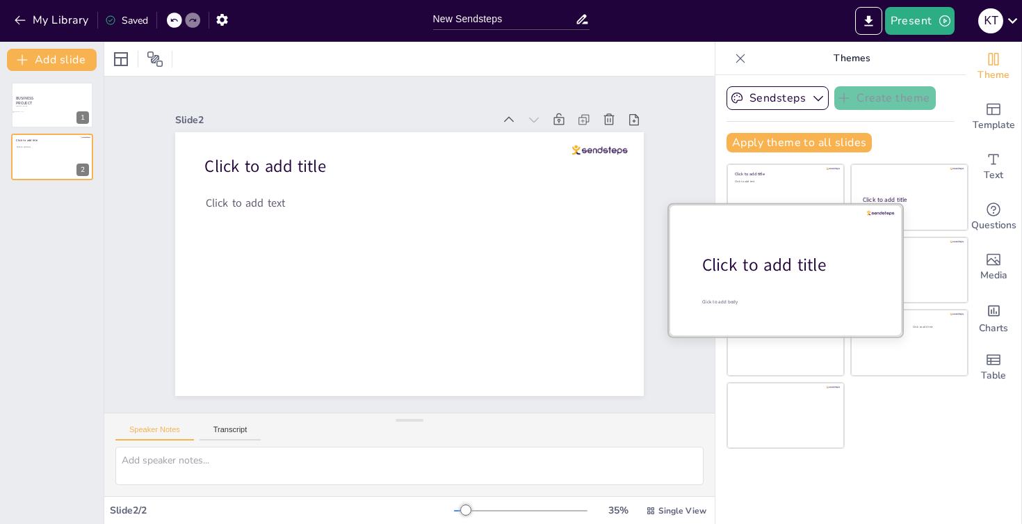
click at [758, 252] on div at bounding box center [786, 269] width 234 height 131
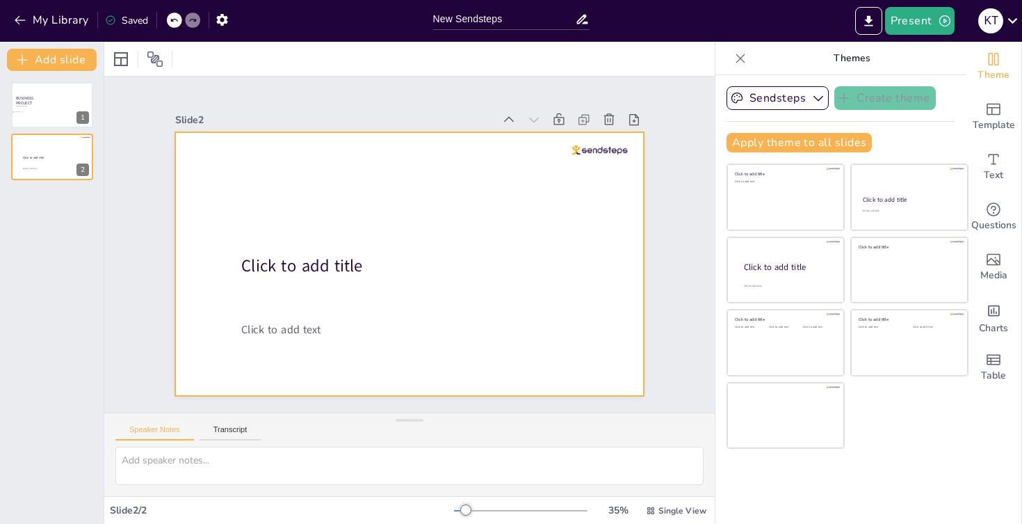
click at [604, 159] on div at bounding box center [409, 264] width 469 height 264
click at [597, 150] on div at bounding box center [600, 150] width 56 height 10
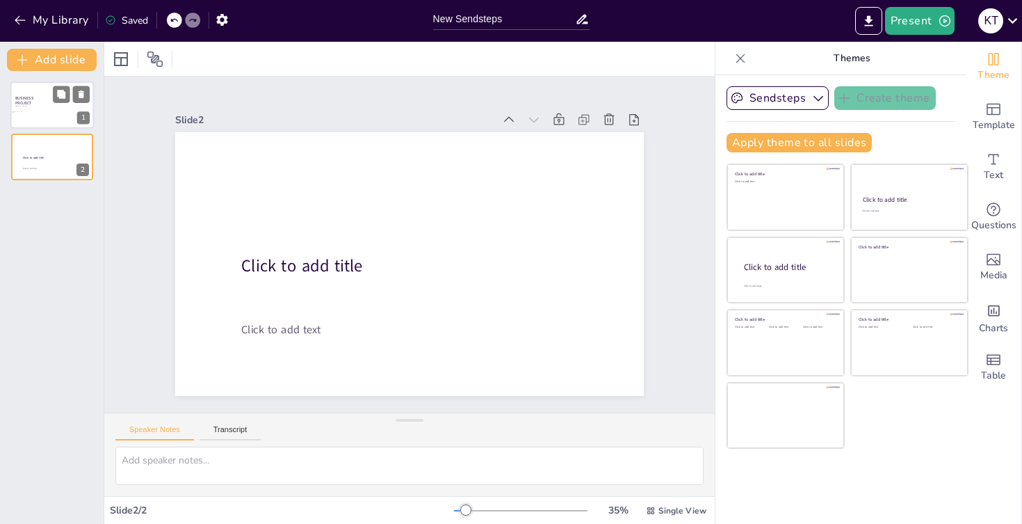
click at [34, 111] on div at bounding box center [51, 104] width 83 height 47
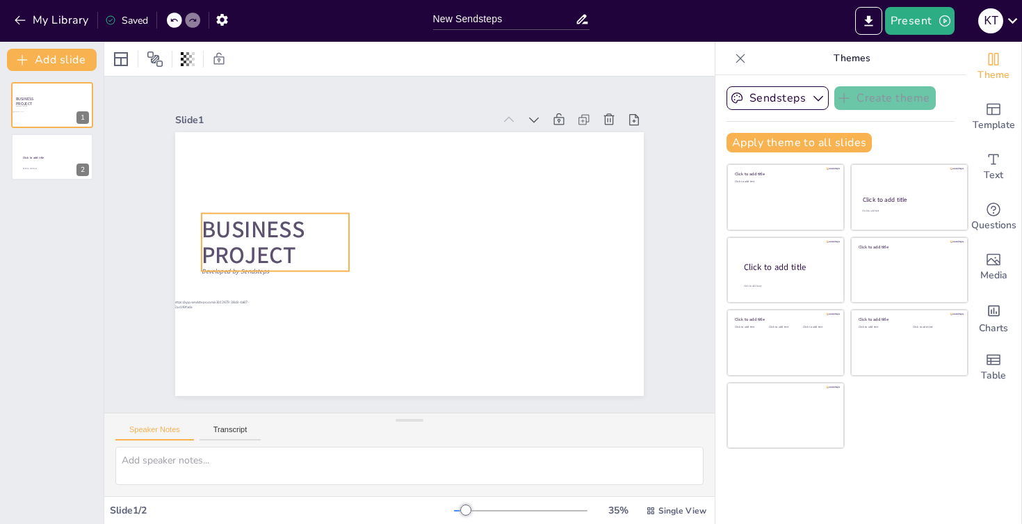
click at [229, 232] on span "BUSINESS" at bounding box center [253, 228] width 103 height 31
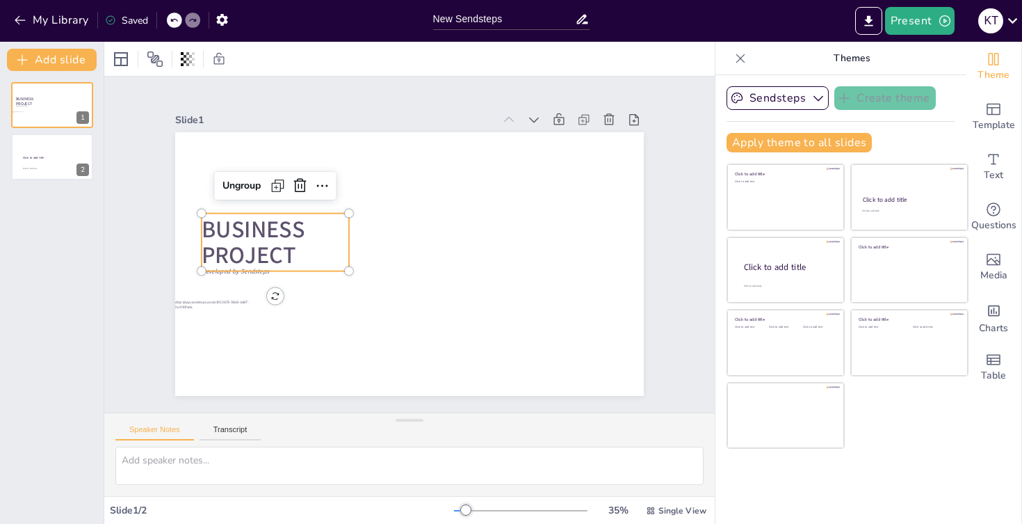
click at [229, 232] on span "BUSINESS" at bounding box center [253, 228] width 103 height 31
click at [259, 223] on span "BUSINESS" at bounding box center [253, 228] width 103 height 31
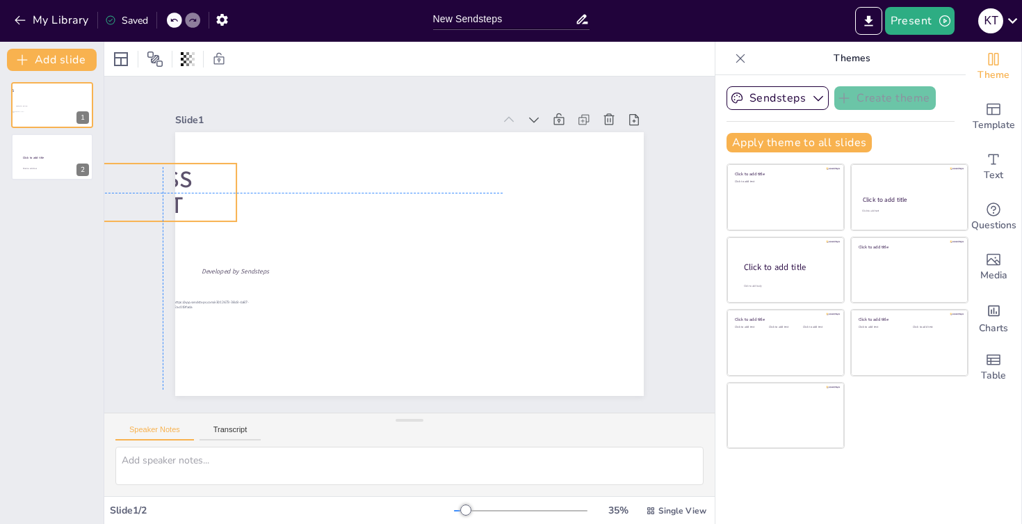
drag, startPoint x: 295, startPoint y: 261, endPoint x: 321, endPoint y: 223, distance: 46.1
click at [183, 220] on span "PROJECT" at bounding box center [136, 204] width 94 height 31
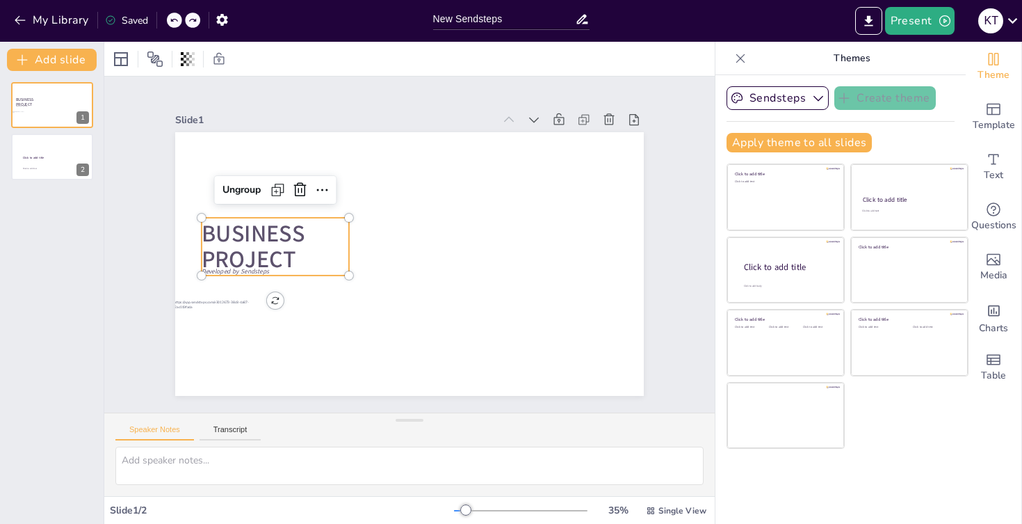
click at [330, 248] on p "PROJECT" at bounding box center [275, 259] width 147 height 32
click at [261, 243] on p "PROJECT" at bounding box center [275, 259] width 147 height 32
click at [305, 191] on icon at bounding box center [299, 190] width 17 height 17
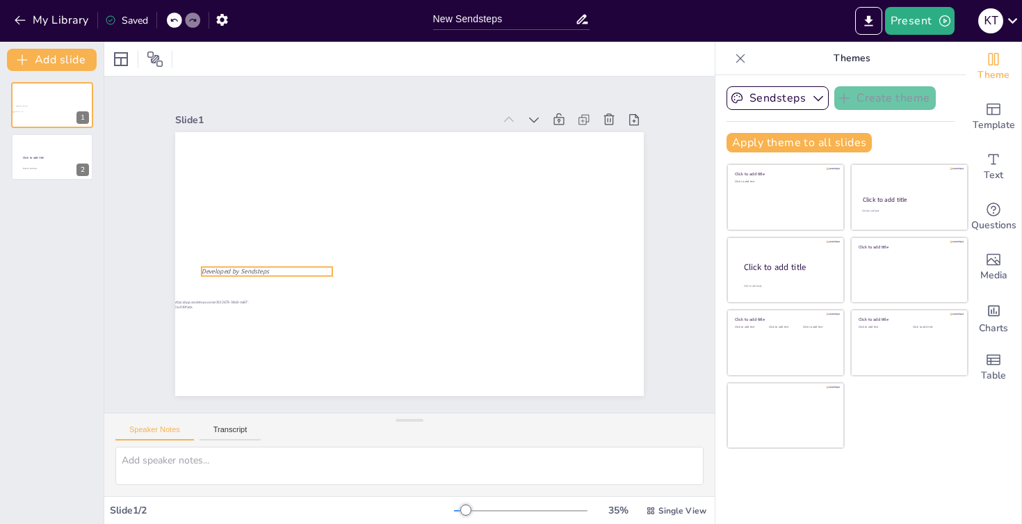
click at [242, 270] on span "Developed by Sendsteps" at bounding box center [235, 271] width 67 height 9
click at [221, 428] on button "Transcript" at bounding box center [231, 432] width 62 height 15
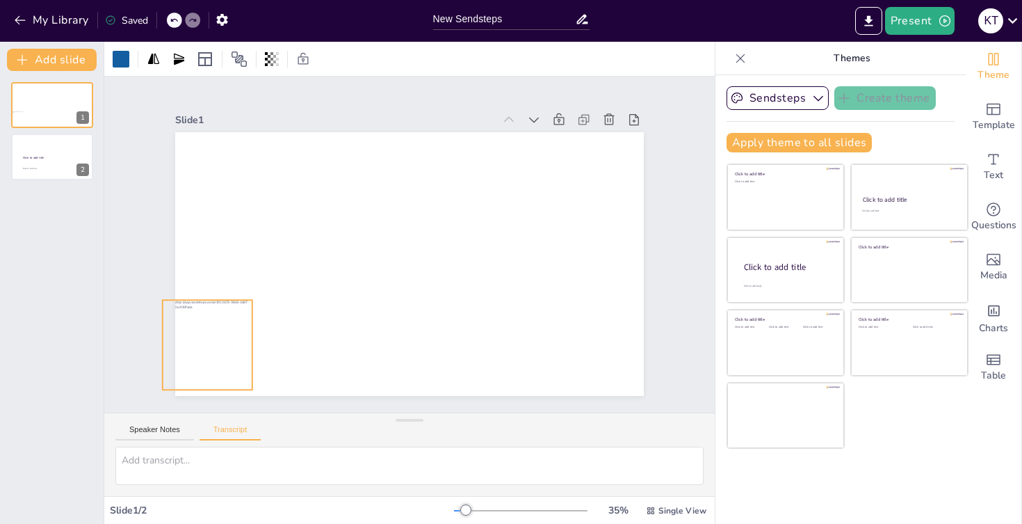
click at [233, 347] on div at bounding box center [208, 345] width 90 height 90
click at [456, 166] on div at bounding box center [458, 148] width 90 height 90
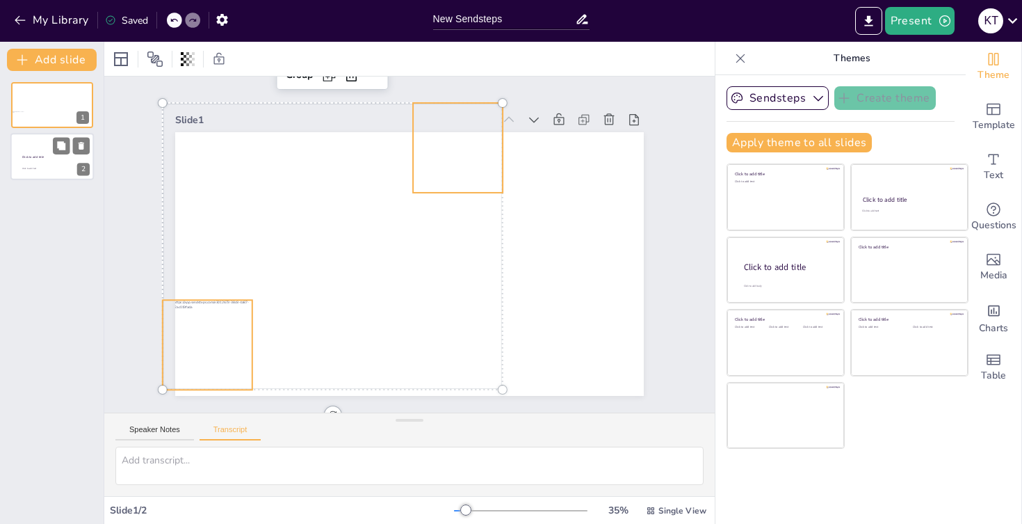
click at [42, 156] on span "Click to add title" at bounding box center [33, 157] width 22 height 4
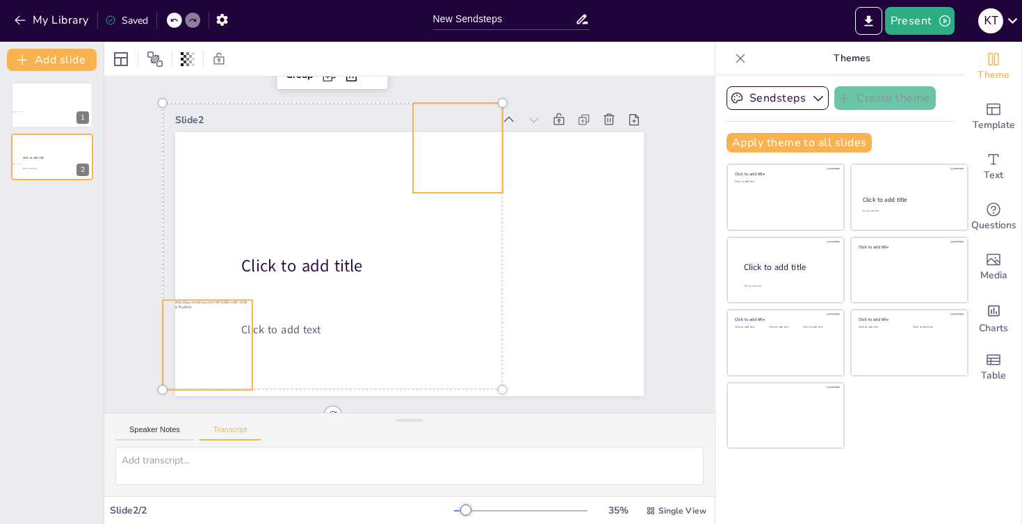
click at [48, 259] on div "1 Click to add title Click to add text 2" at bounding box center [52, 297] width 104 height 453
click at [67, 55] on button "Add slide" at bounding box center [52, 60] width 90 height 22
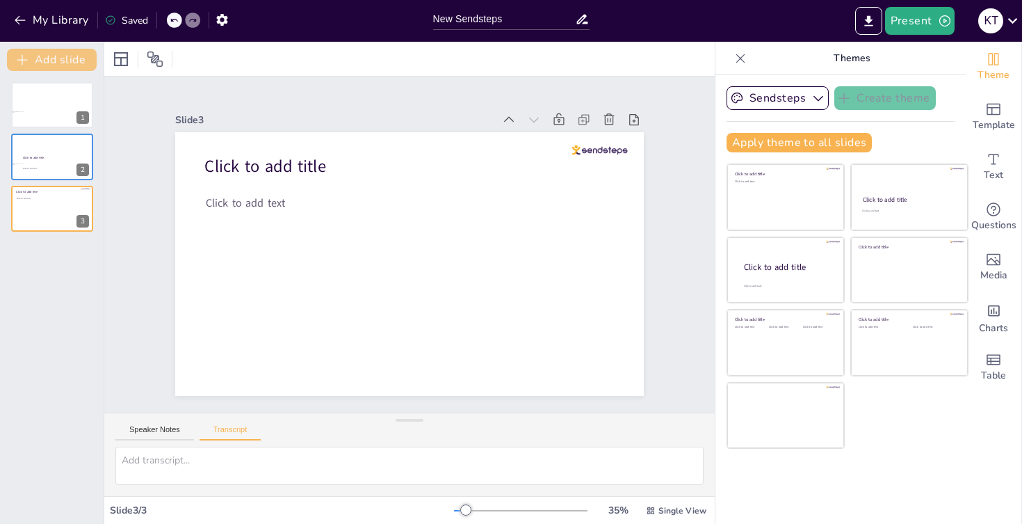
click at [67, 56] on button "Add slide" at bounding box center [52, 60] width 90 height 22
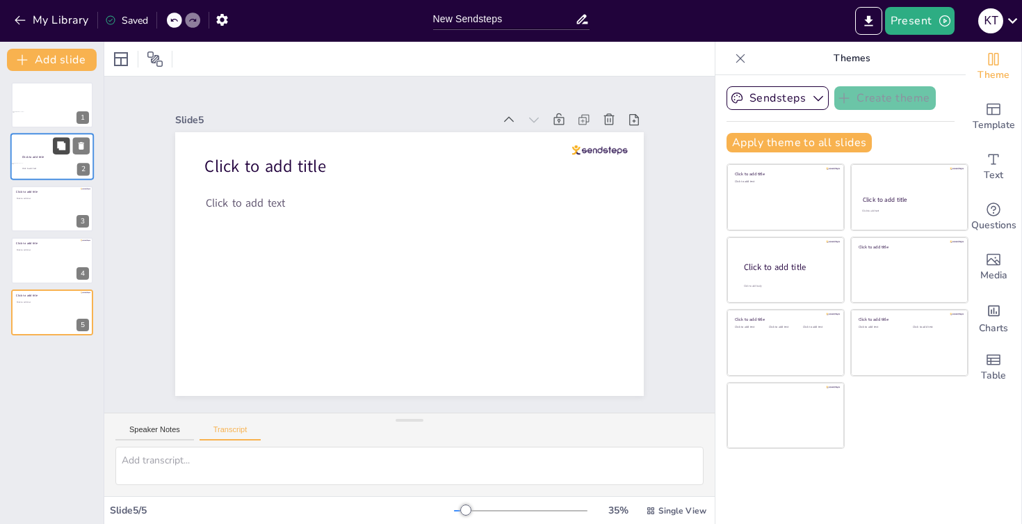
click at [62, 150] on icon at bounding box center [61, 146] width 8 height 8
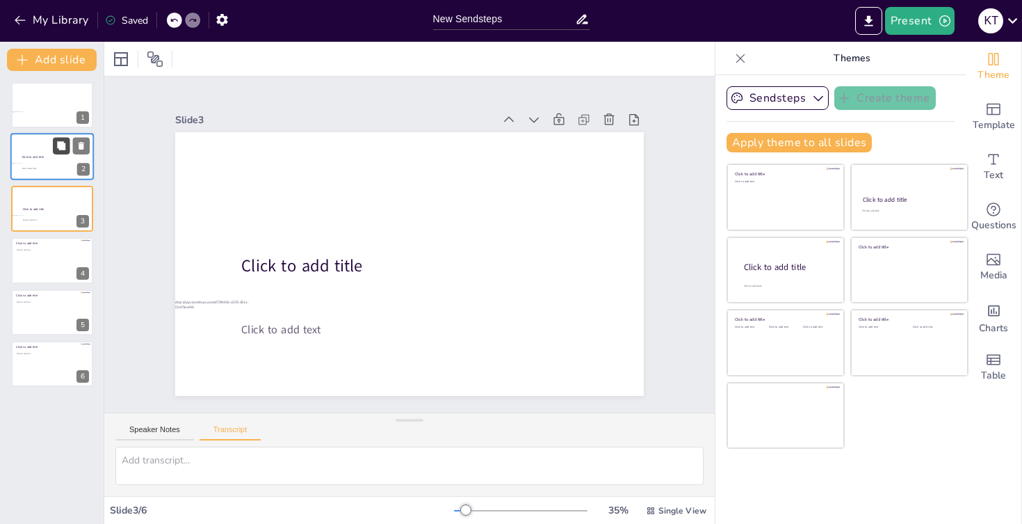
click at [62, 150] on icon at bounding box center [61, 146] width 8 height 8
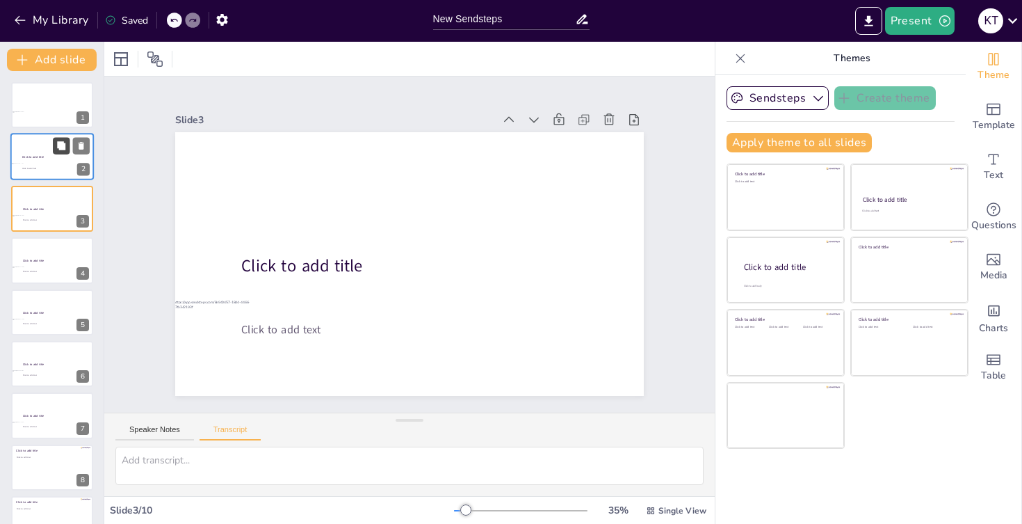
click at [62, 150] on icon at bounding box center [61, 146] width 8 height 8
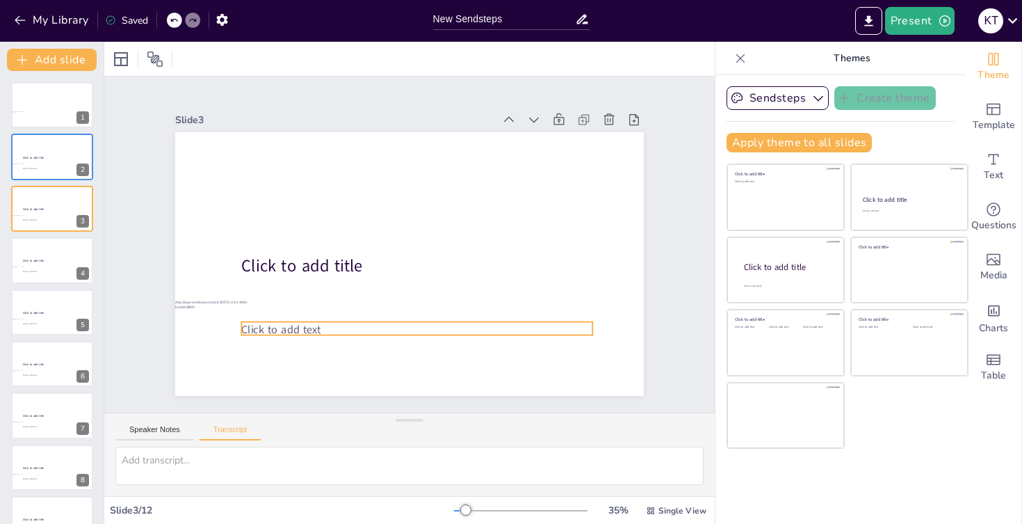
click at [287, 332] on span "Click to add text" at bounding box center [280, 329] width 79 height 15
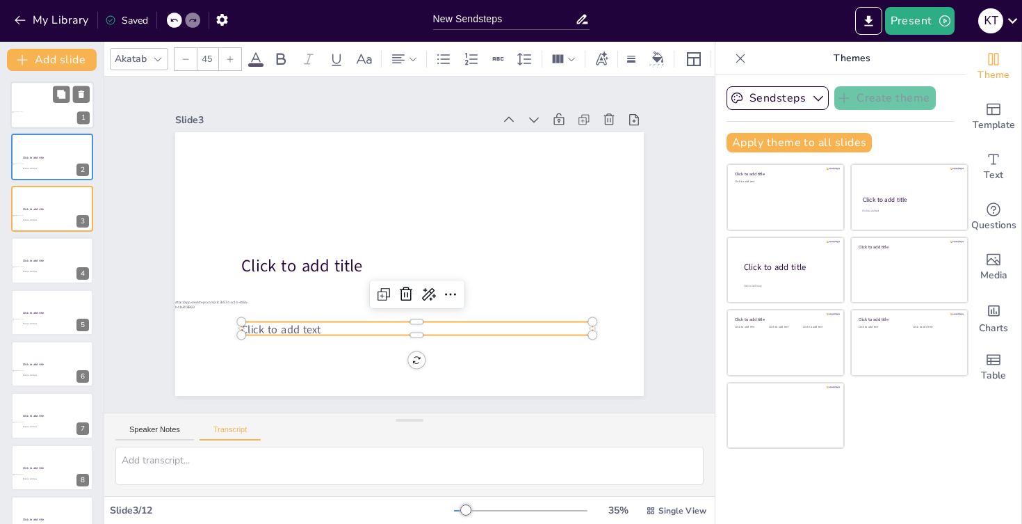
click at [43, 99] on div at bounding box center [51, 104] width 83 height 47
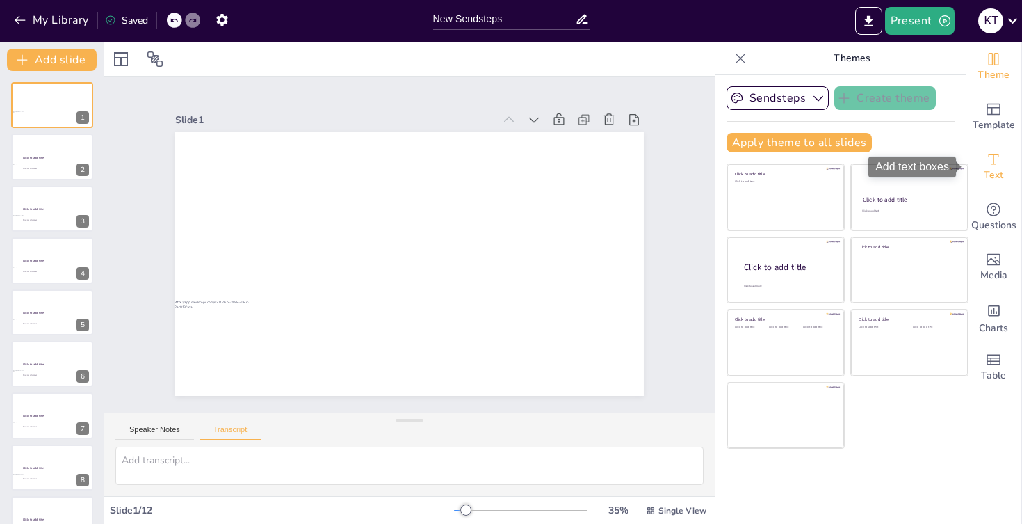
click at [993, 166] on icon "Add text boxes" at bounding box center [993, 159] width 17 height 17
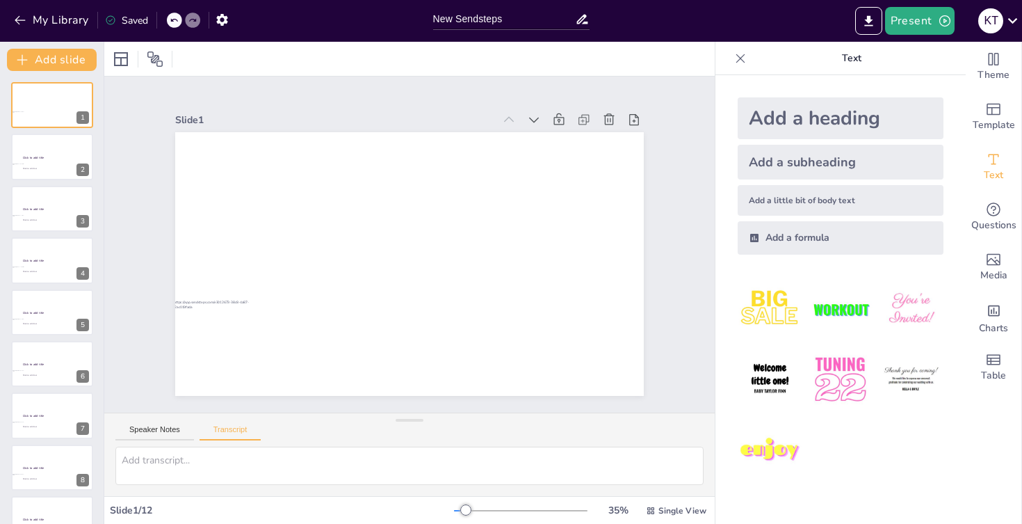
click at [809, 112] on div "Add a heading" at bounding box center [841, 118] width 206 height 42
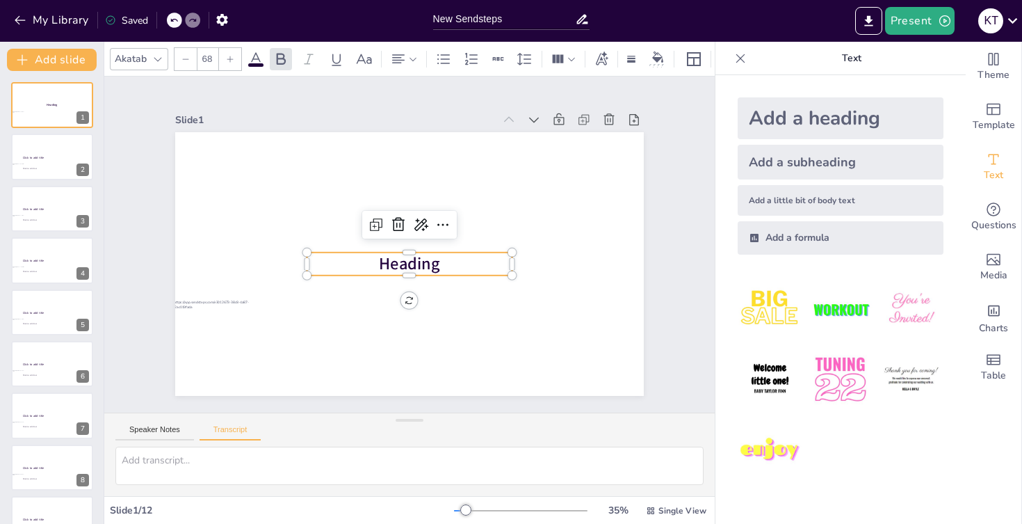
click at [428, 273] on span "Heading" at bounding box center [409, 263] width 61 height 23
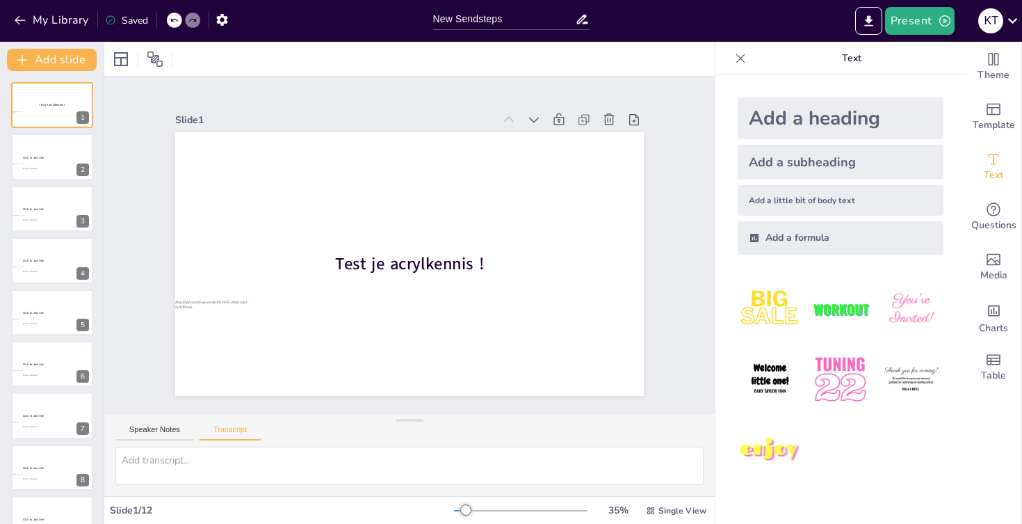
click at [814, 154] on div "Add a subheading" at bounding box center [841, 162] width 206 height 35
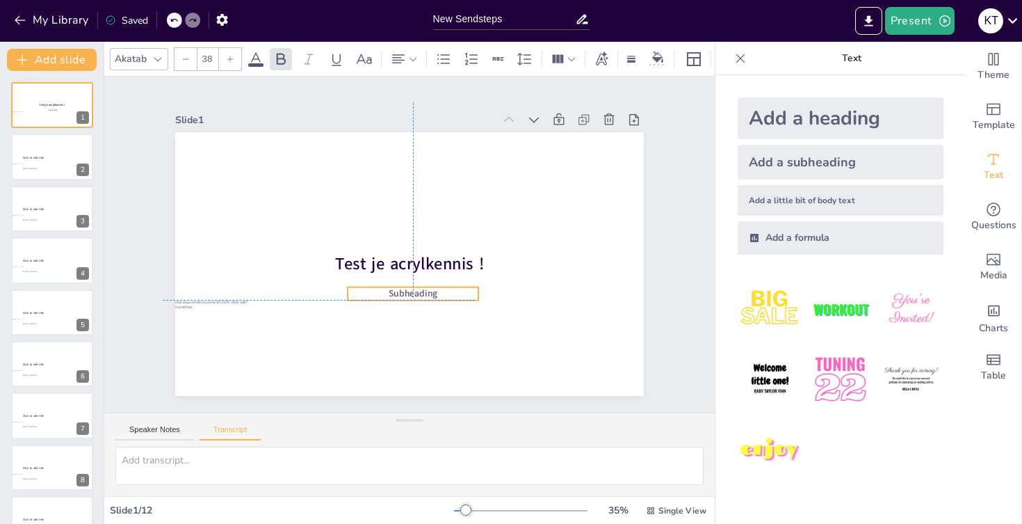
drag, startPoint x: 434, startPoint y: 263, endPoint x: 434, endPoint y: 290, distance: 27.1
click at [434, 290] on span "Subheading" at bounding box center [413, 293] width 49 height 13
click at [426, 290] on span "Subheading" at bounding box center [413, 293] width 49 height 13
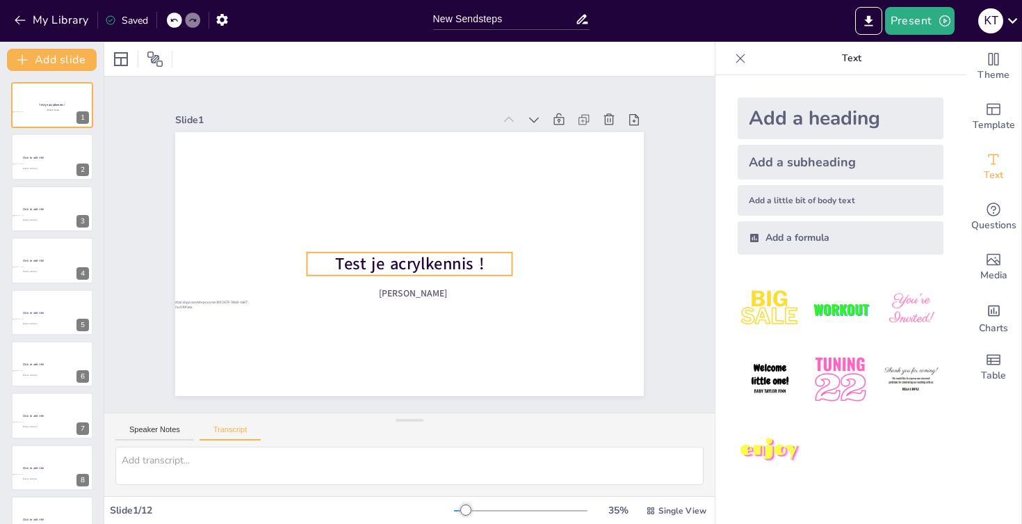
click at [443, 261] on span "Test je acrylkennis !" at bounding box center [409, 263] width 149 height 23
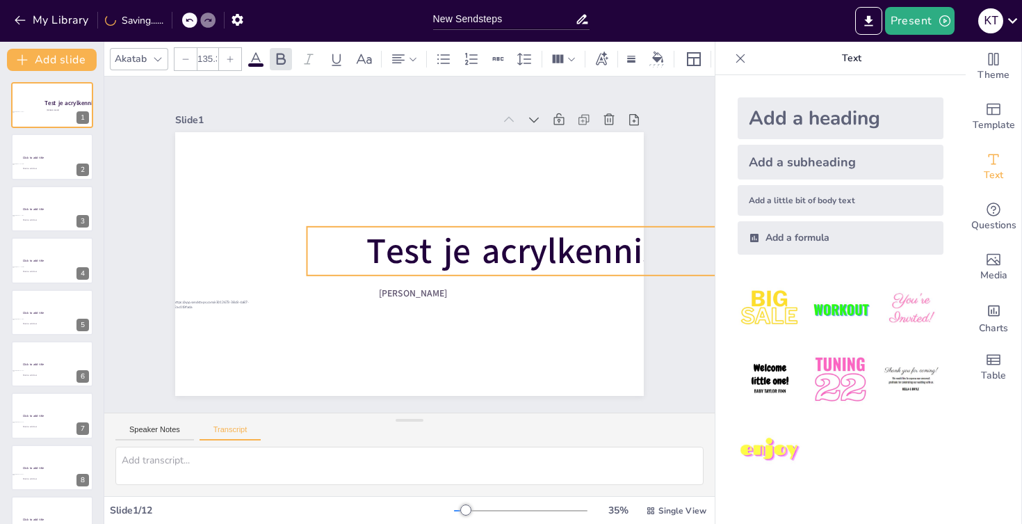
type input "133.3"
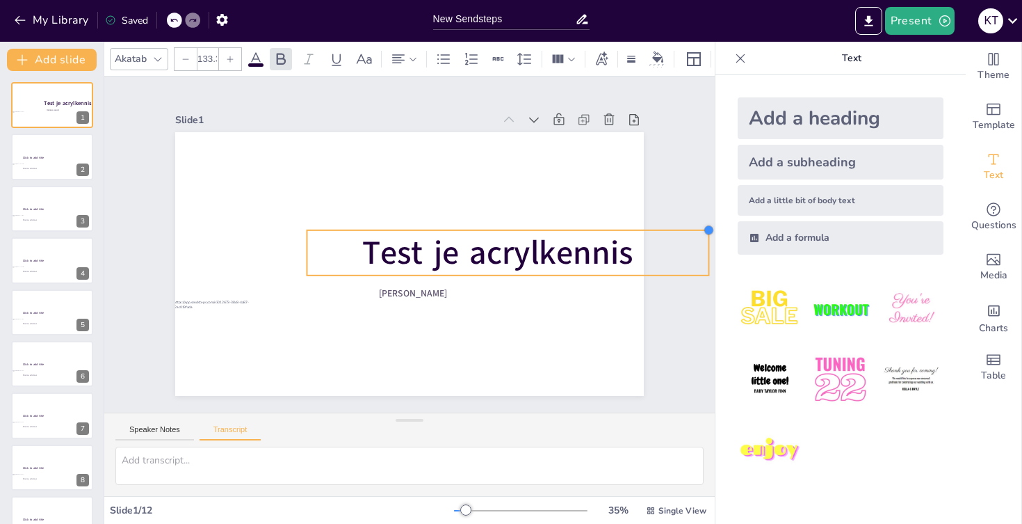
drag, startPoint x: 511, startPoint y: 253, endPoint x: 564, endPoint y: 231, distance: 57.3
click at [564, 231] on div "Test je acrylkennis ! Kyriana Trouvé" at bounding box center [409, 264] width 469 height 264
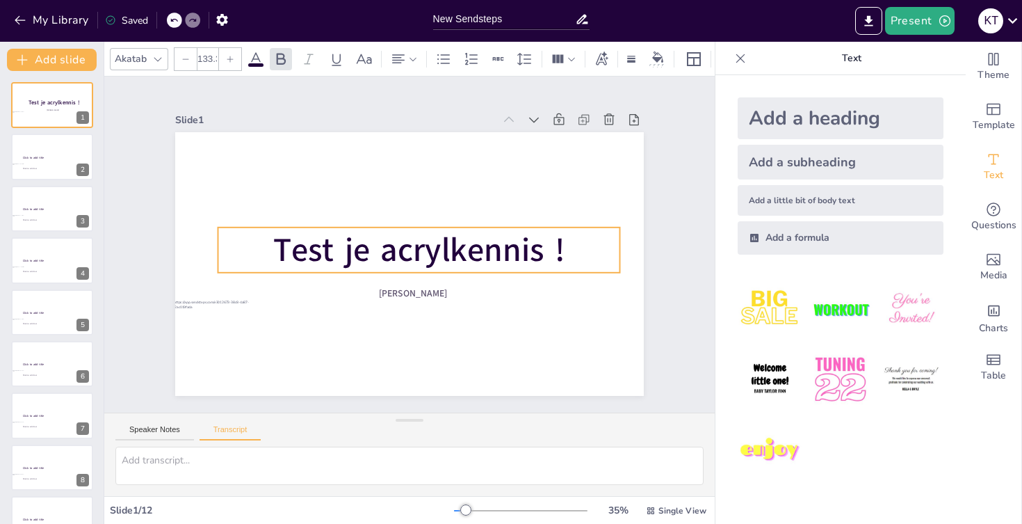
drag, startPoint x: 575, startPoint y: 255, endPoint x: 487, endPoint y: 252, distance: 88.4
click at [487, 252] on span "Test je acrylkennis !" at bounding box center [419, 249] width 292 height 45
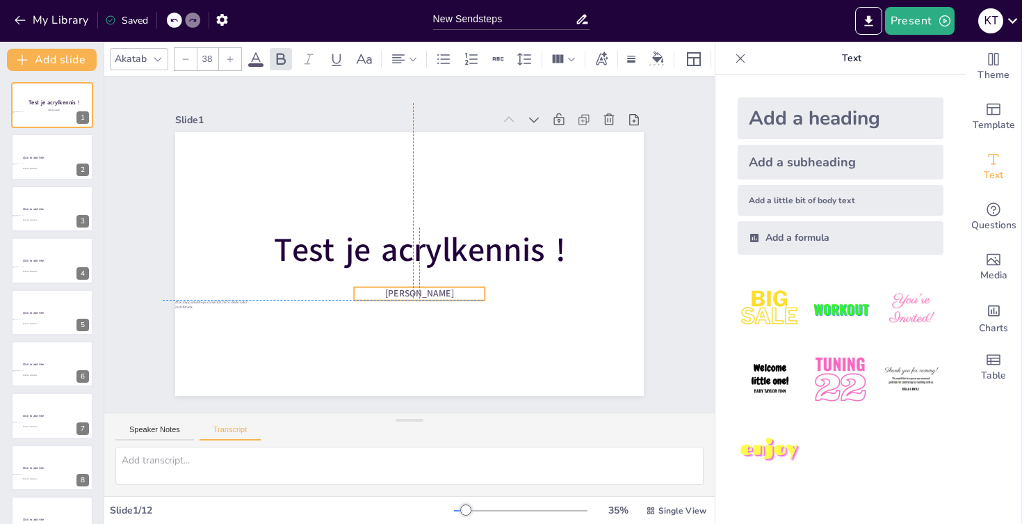
click at [444, 295] on span "[PERSON_NAME]" at bounding box center [419, 293] width 69 height 13
click at [53, 163] on div at bounding box center [51, 157] width 83 height 47
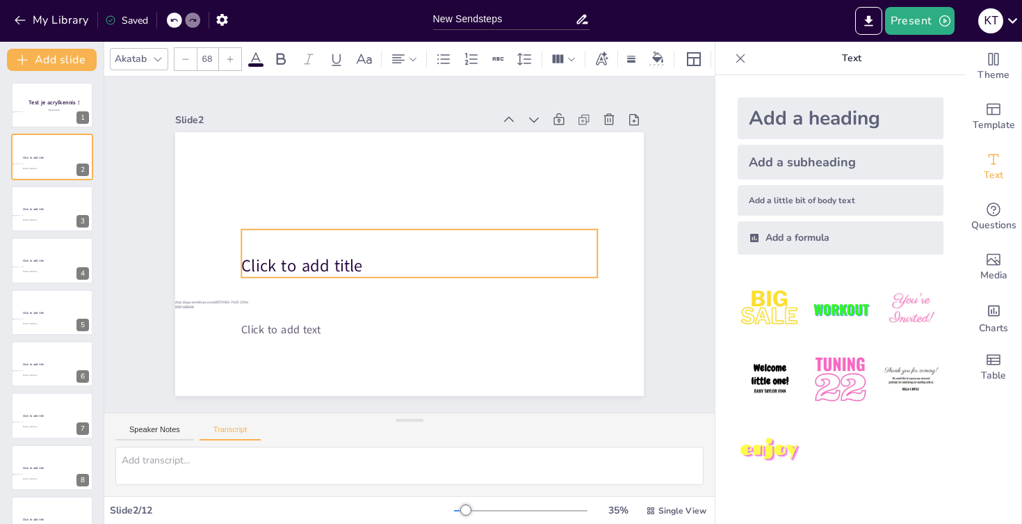
click at [270, 259] on span "Click to add title" at bounding box center [301, 265] width 121 height 23
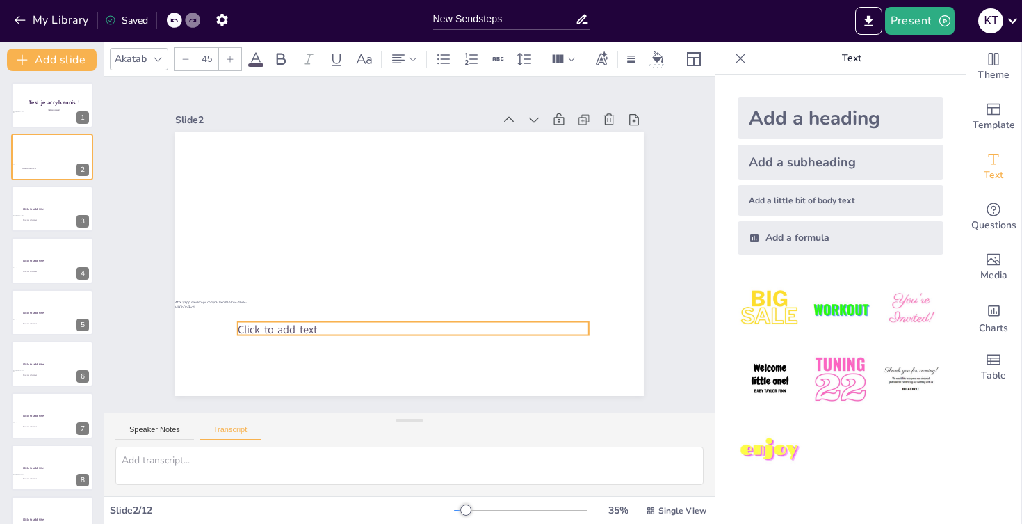
click at [294, 328] on span "Click to add text" at bounding box center [277, 329] width 79 height 15
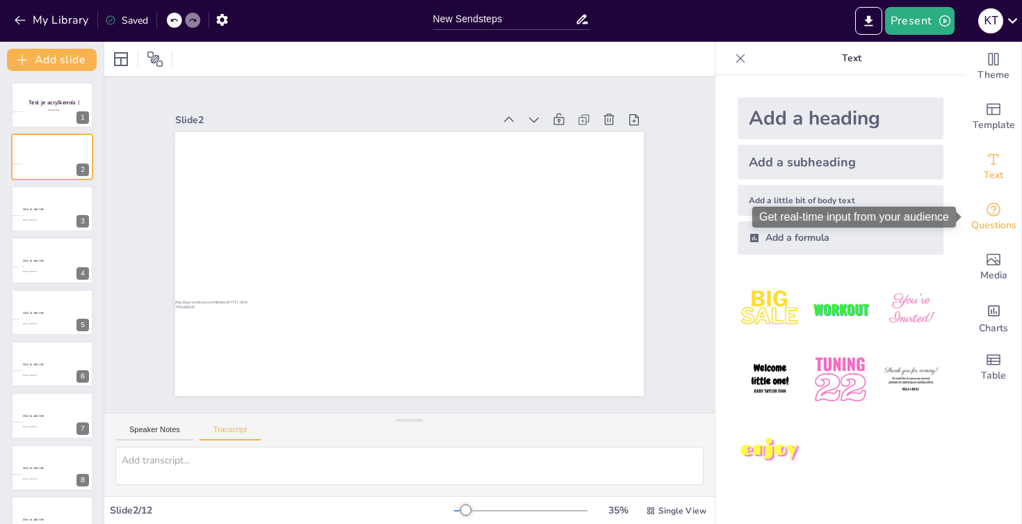
click at [1000, 235] on div "Questions" at bounding box center [994, 217] width 56 height 50
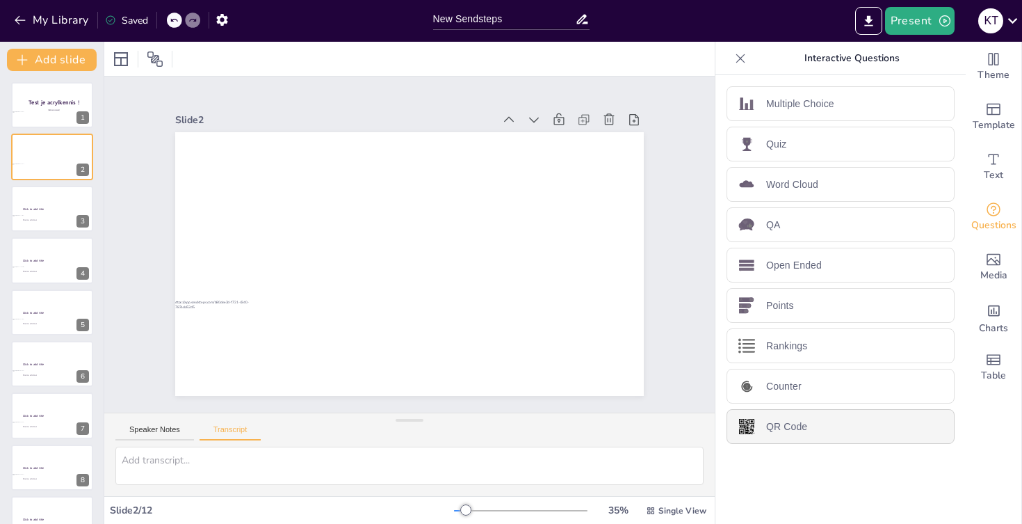
click at [781, 423] on p "QR Code" at bounding box center [786, 426] width 41 height 15
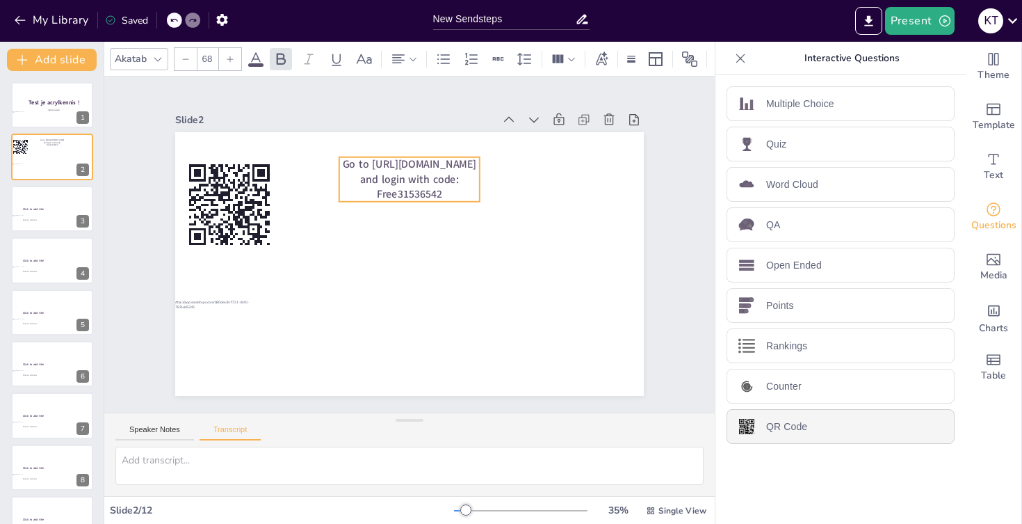
type input "44"
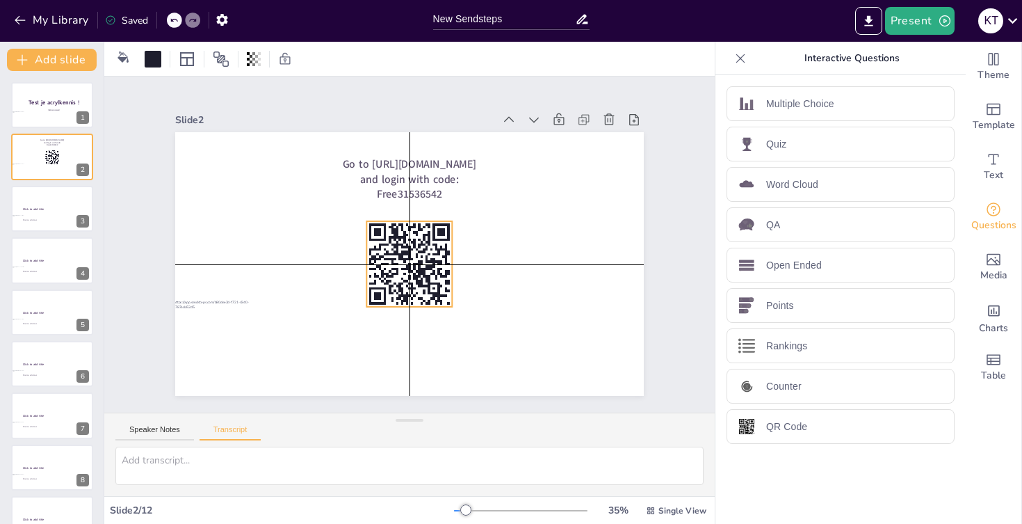
drag, startPoint x: 244, startPoint y: 212, endPoint x: 422, endPoint y: 275, distance: 188.9
click at [422, 275] on icon at bounding box center [409, 264] width 86 height 86
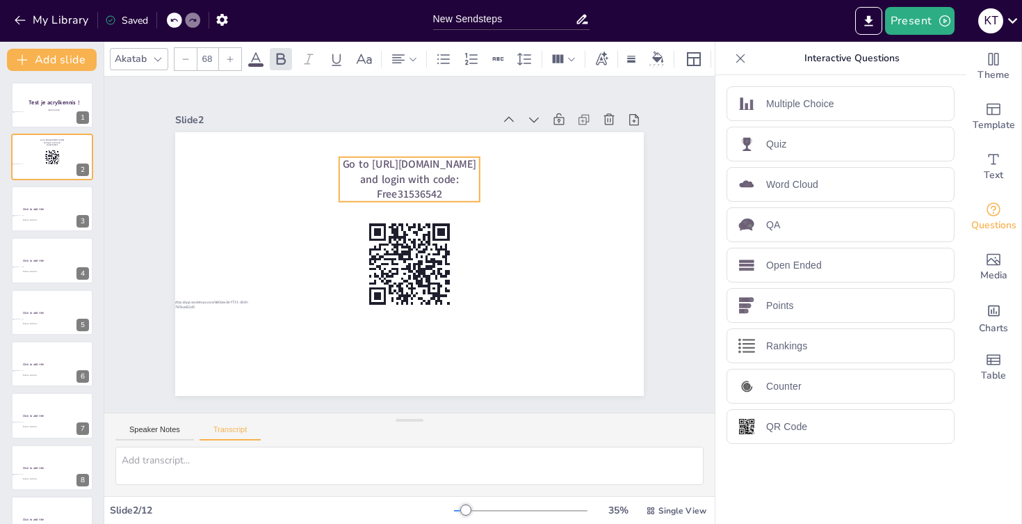
type input "44"
click at [386, 162] on span "Go to [URL][DOMAIN_NAME] and login with code: Free31536542" at bounding box center [410, 178] width 134 height 45
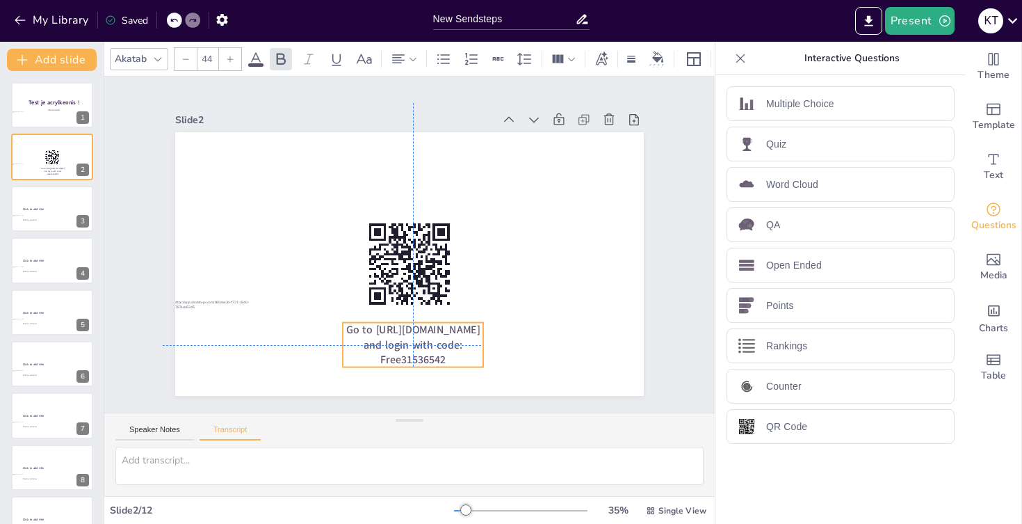
drag, startPoint x: 378, startPoint y: 172, endPoint x: 376, endPoint y: 337, distance: 164.8
click at [376, 337] on span "Go to [URL][DOMAIN_NAME] and login with code: Free31536542" at bounding box center [413, 344] width 134 height 45
click at [21, 211] on div at bounding box center [51, 208] width 83 height 47
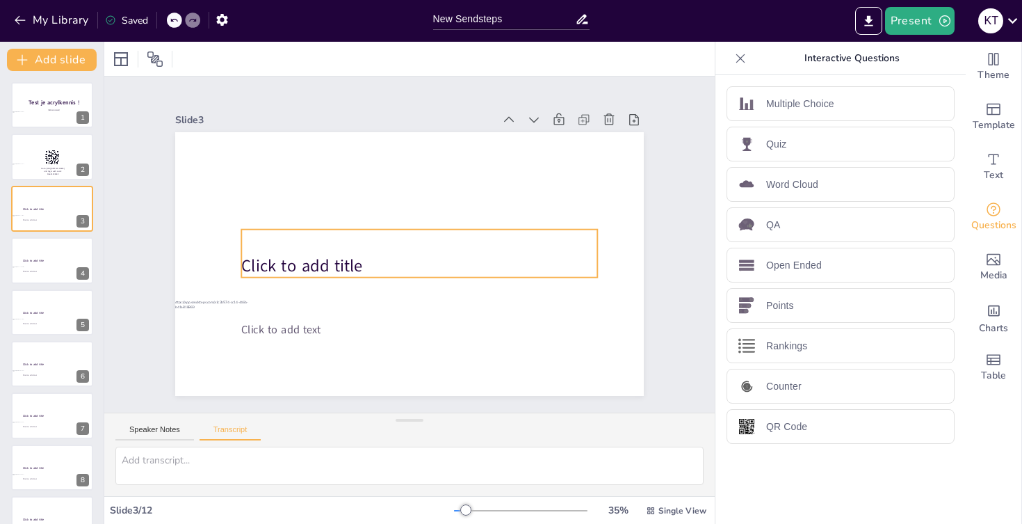
click at [250, 254] on div "Click to add title" at bounding box center [419, 253] width 356 height 48
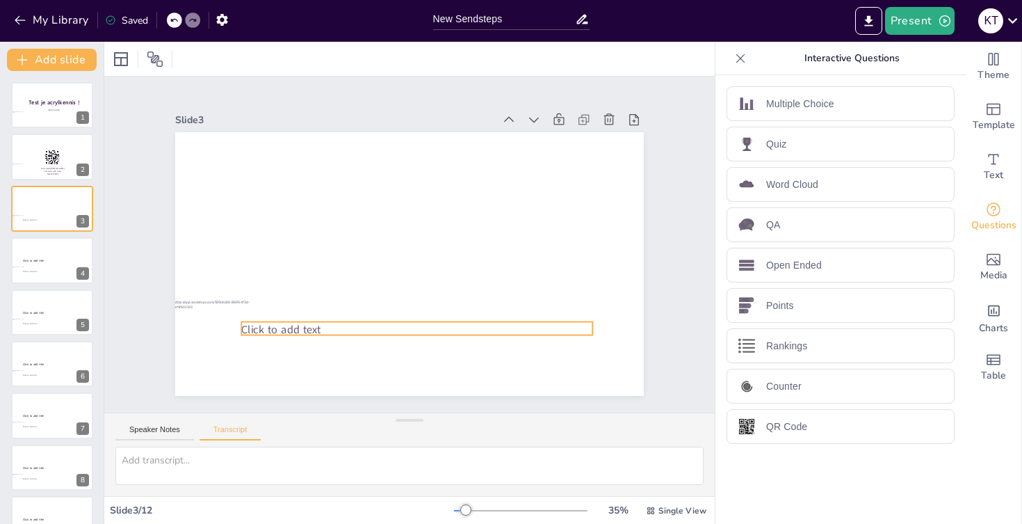
click at [280, 326] on span "Click to add text" at bounding box center [280, 329] width 79 height 15
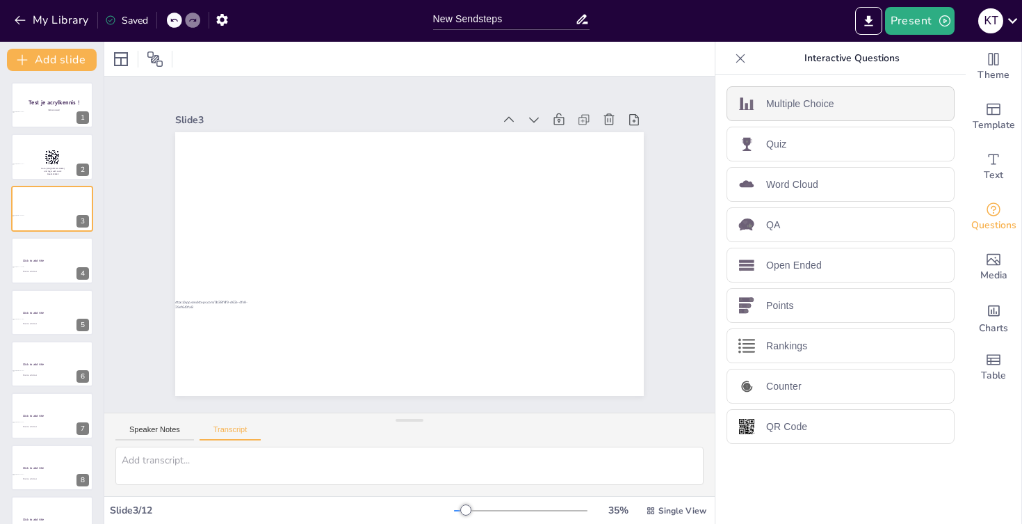
click at [805, 105] on p "Multiple Choice" at bounding box center [800, 104] width 68 height 15
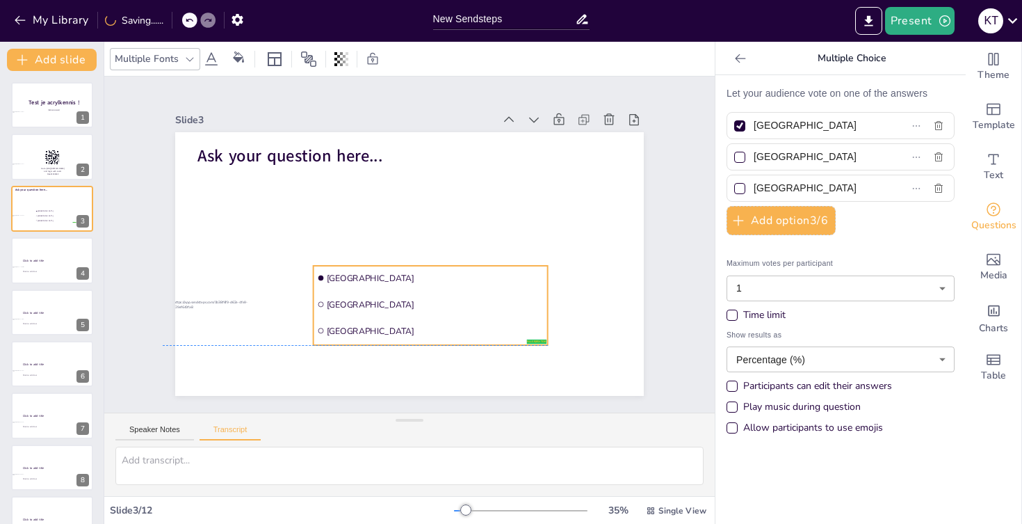
drag, startPoint x: 329, startPoint y: 237, endPoint x: 433, endPoint y: 307, distance: 125.8
click at [433, 307] on span "Rotterdam" at bounding box center [435, 303] width 217 height 11
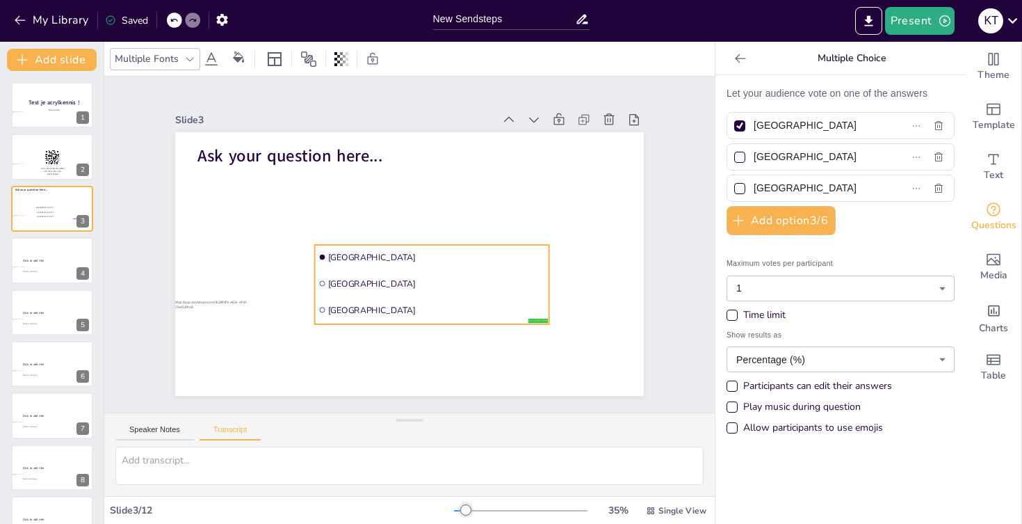
drag, startPoint x: 433, startPoint y: 307, endPoint x: 431, endPoint y: 286, distance: 21.7
click at [431, 286] on span "Rotterdam" at bounding box center [436, 282] width 217 height 11
click at [284, 152] on span "Ask your question here..." at bounding box center [290, 156] width 185 height 23
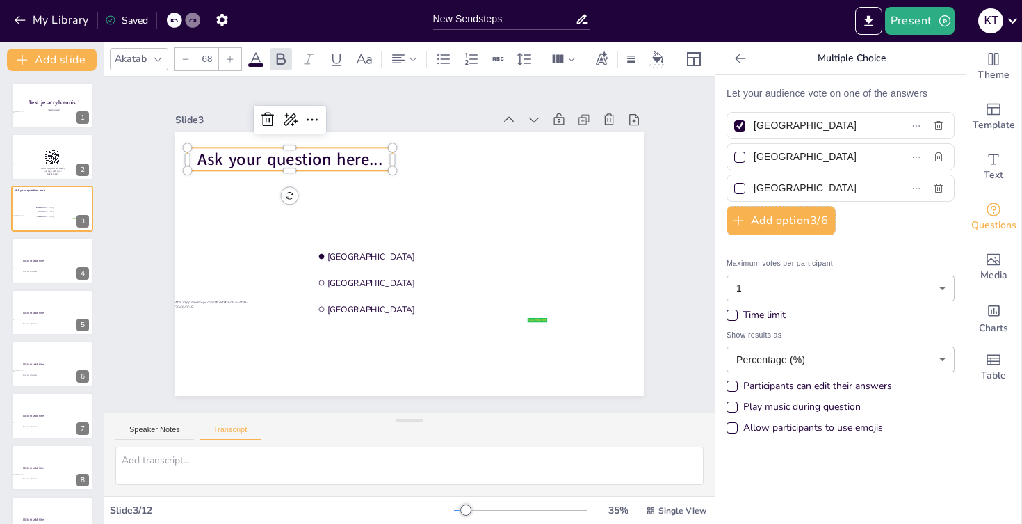
click at [284, 152] on span "Ask your question here..." at bounding box center [290, 159] width 185 height 23
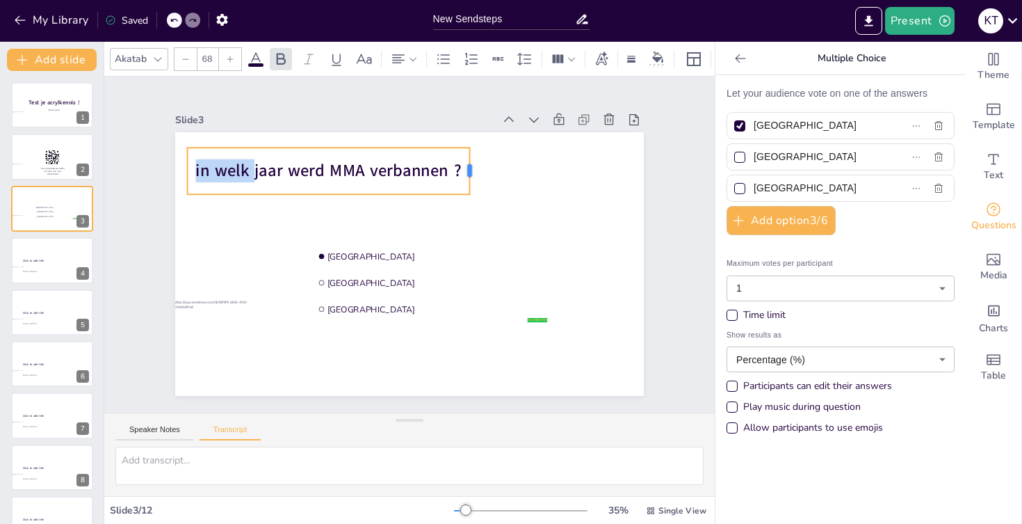
drag, startPoint x: 397, startPoint y: 167, endPoint x: 474, endPoint y: 168, distance: 77.2
click at [474, 168] on div at bounding box center [474, 170] width 11 height 47
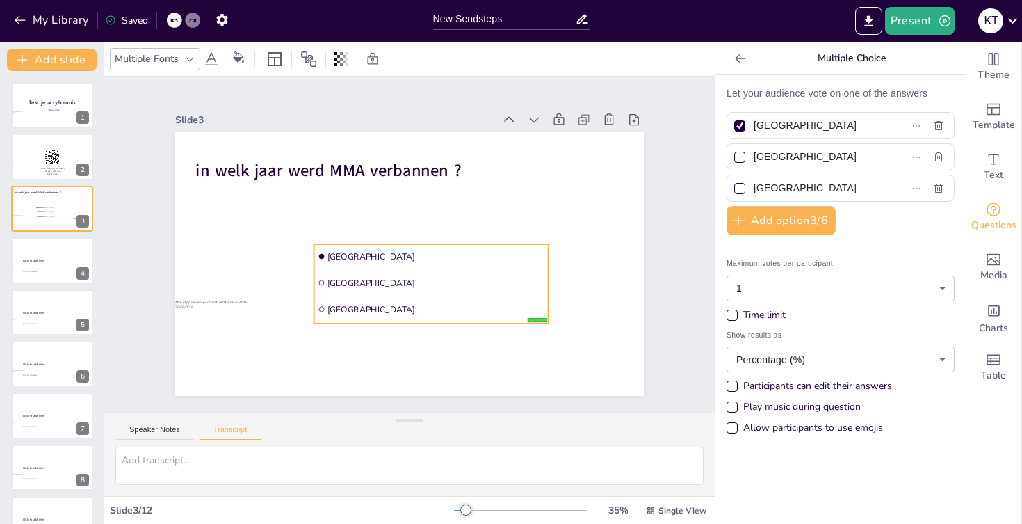
click at [481, 257] on span "Amsterdam" at bounding box center [436, 255] width 217 height 11
click at [348, 245] on li "Amsterdam" at bounding box center [431, 256] width 234 height 24
click at [341, 264] on li "Amsterdam" at bounding box center [431, 257] width 234 height 24
click at [799, 124] on input "Amsterdam" at bounding box center [817, 125] width 127 height 20
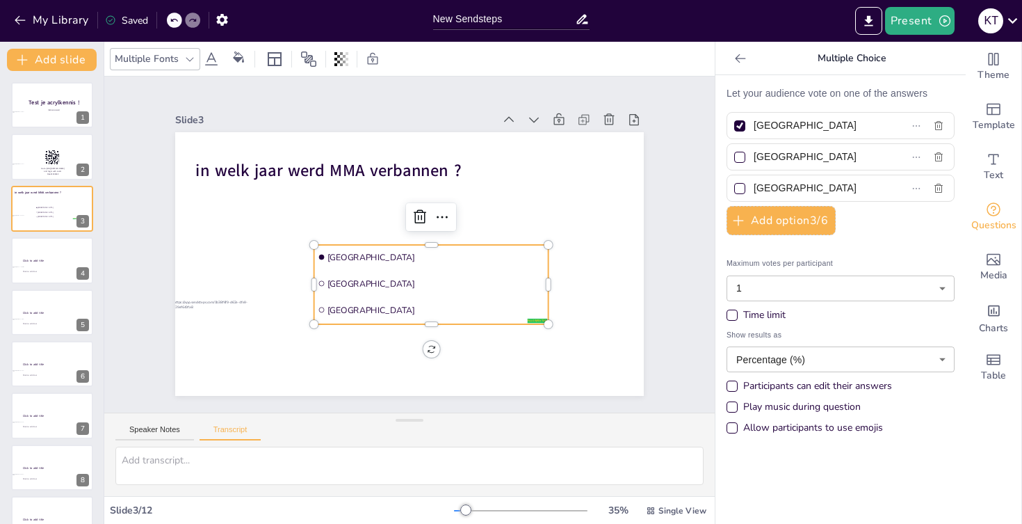
click at [799, 124] on input "Amsterdam" at bounding box center [817, 125] width 127 height 20
type input "50"
click at [832, 143] on div "Let your audience vote on one of the answers 50 Rotterdam The Hague Add option …" at bounding box center [841, 263] width 228 height 355
click at [832, 144] on div "Rotterdam" at bounding box center [841, 156] width 228 height 27
click at [818, 150] on input "Rotterdam" at bounding box center [817, 157] width 127 height 20
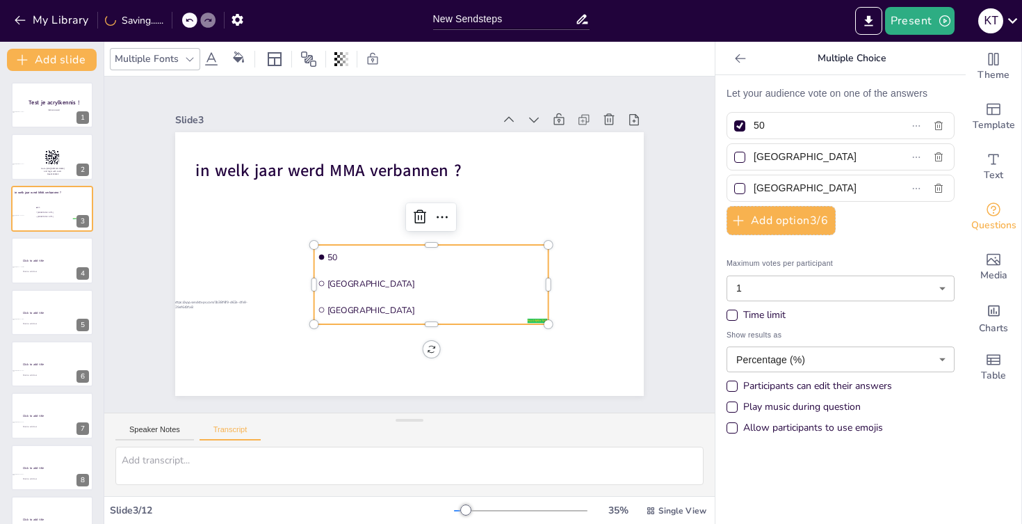
click at [818, 150] on input "Rotterdam" at bounding box center [817, 157] width 127 height 20
type input "60"
click at [787, 189] on input "The Hague" at bounding box center [817, 188] width 127 height 20
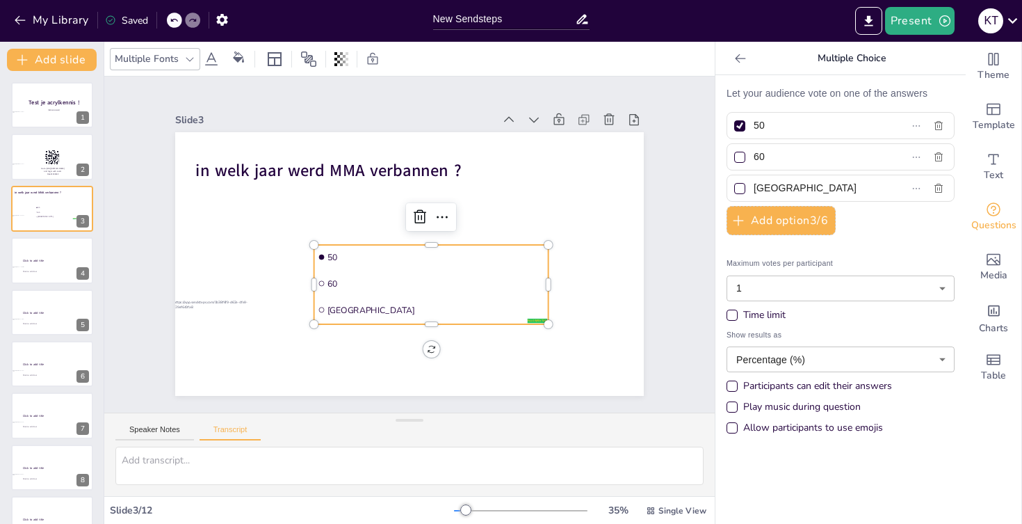
click at [787, 189] on input "The Hague" at bounding box center [817, 188] width 127 height 20
type input "70"
click at [865, 225] on div "Let your audience vote on one of the answers 50 60 70 Add option 3 / 6 Maximum …" at bounding box center [841, 263] width 228 height 355
click at [737, 194] on div at bounding box center [740, 188] width 17 height 17
click at [754, 194] on input "70" at bounding box center [817, 188] width 127 height 20
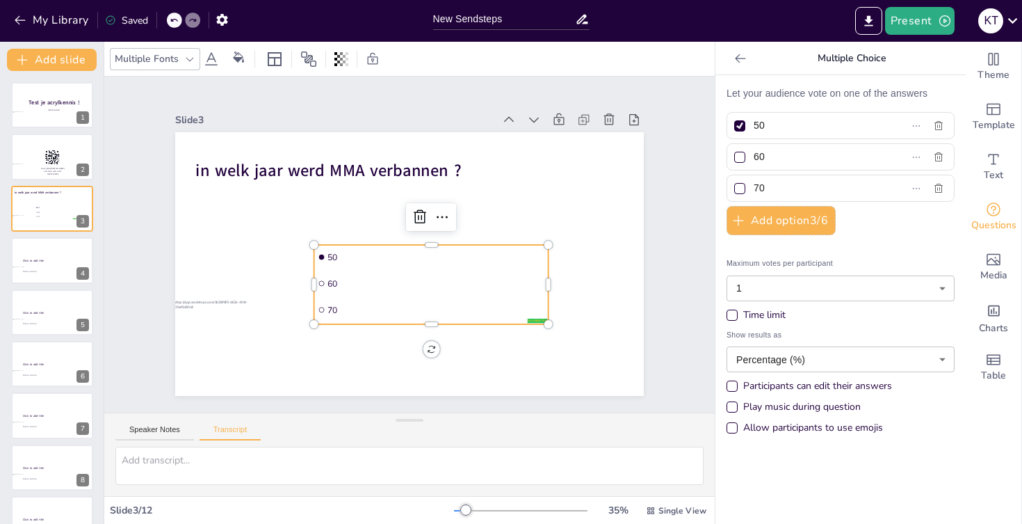
checkbox input "true"
click at [735, 126] on div at bounding box center [739, 125] width 11 height 11
click at [754, 126] on input "50" at bounding box center [817, 125] width 127 height 20
checkbox input "false"
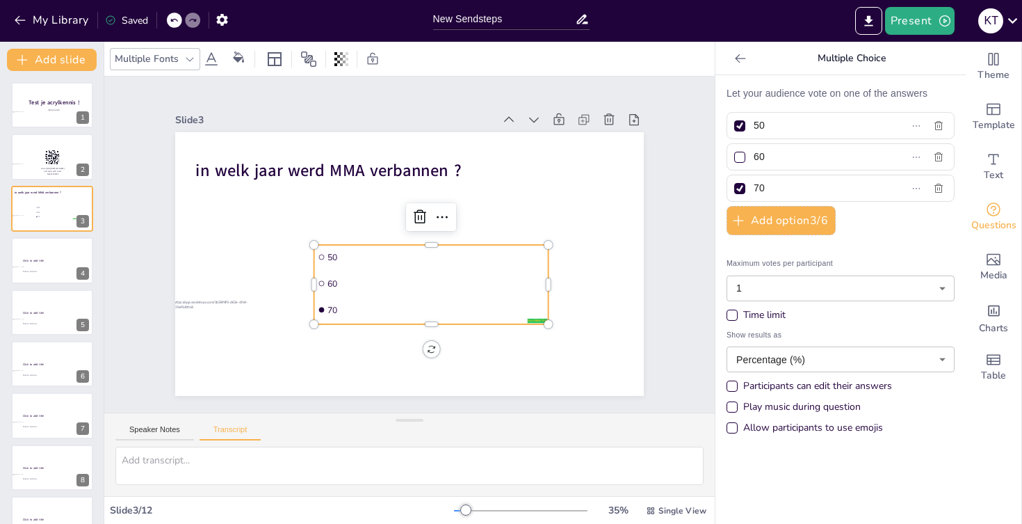
checkbox input "false"
click at [759, 219] on button "Add option 3 / 6" at bounding box center [781, 220] width 109 height 29
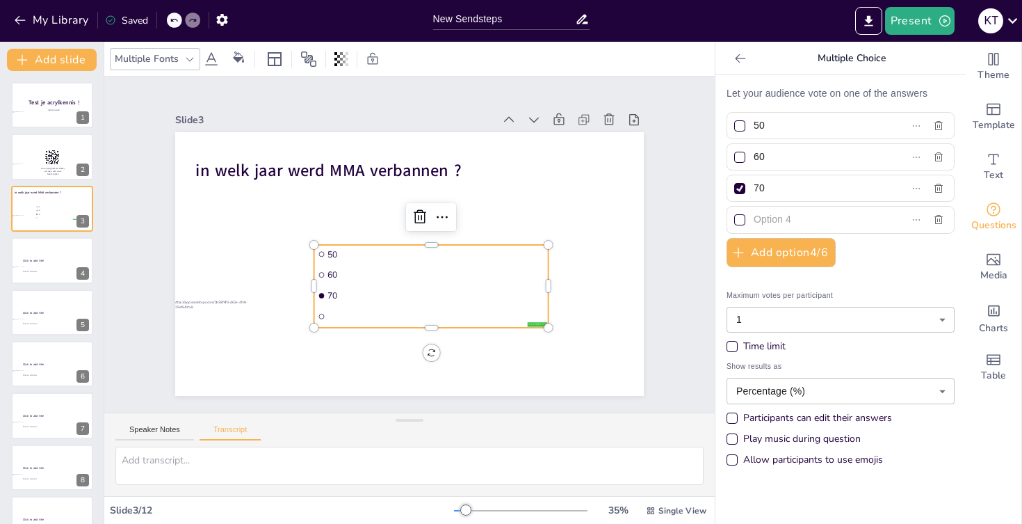
click at [778, 223] on input "text" at bounding box center [817, 219] width 127 height 20
type input "80"
click at [917, 276] on div "Let your audience vote on one of the answers 50 60 70 80 Add option 4 / 6 Maxim…" at bounding box center [841, 279] width 228 height 387
click at [733, 344] on div "Time limit" at bounding box center [732, 346] width 11 height 11
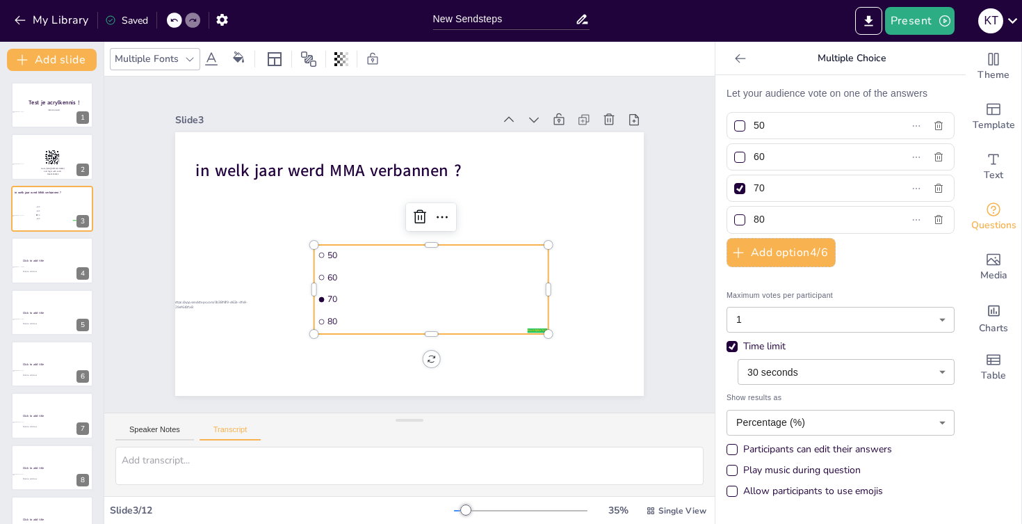
click at [782, 369] on body "My Library Saved New Sendsteps Present K T Document fonts Akatab Recently used …" at bounding box center [511, 262] width 1022 height 524
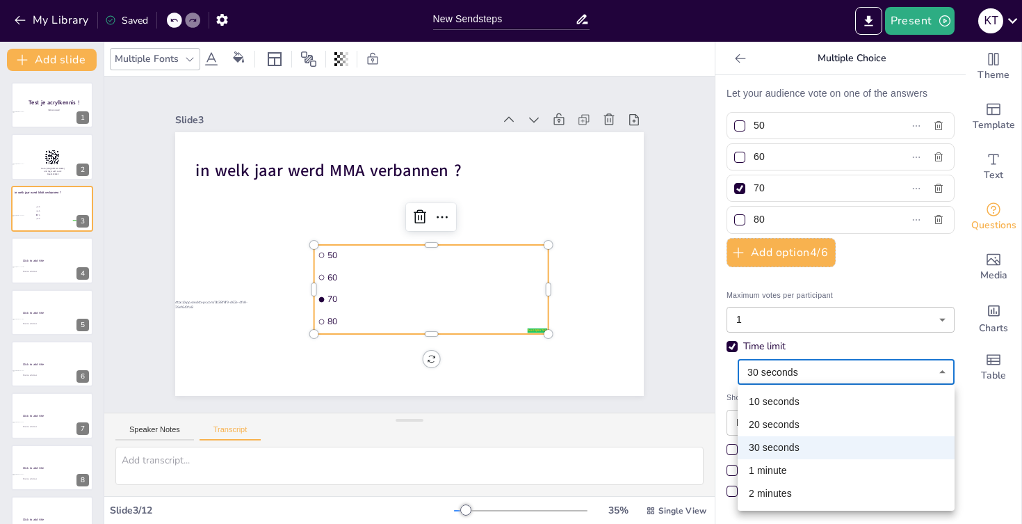
click at [779, 419] on li "20 seconds" at bounding box center [846, 424] width 217 height 23
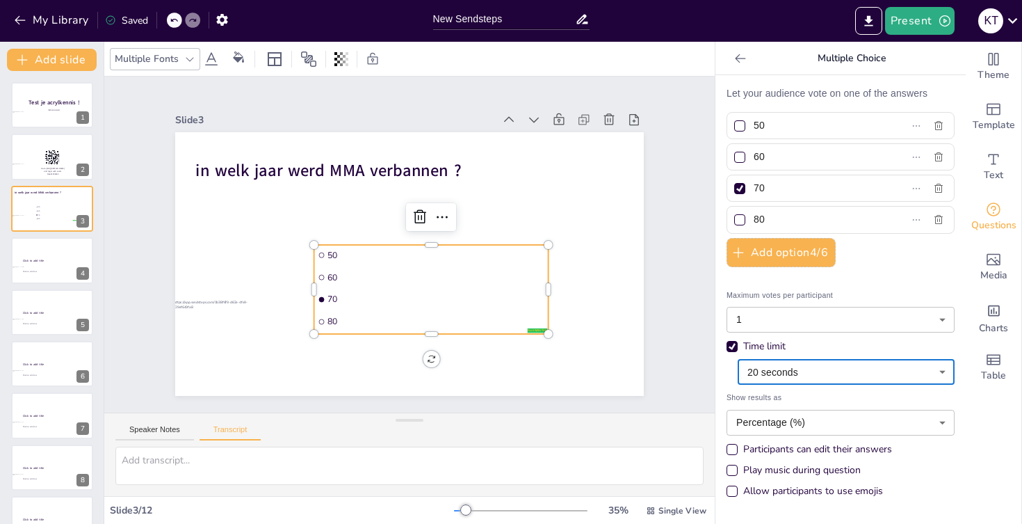
type input "20"
click at [869, 291] on span "Maximum votes per participant" at bounding box center [841, 295] width 228 height 12
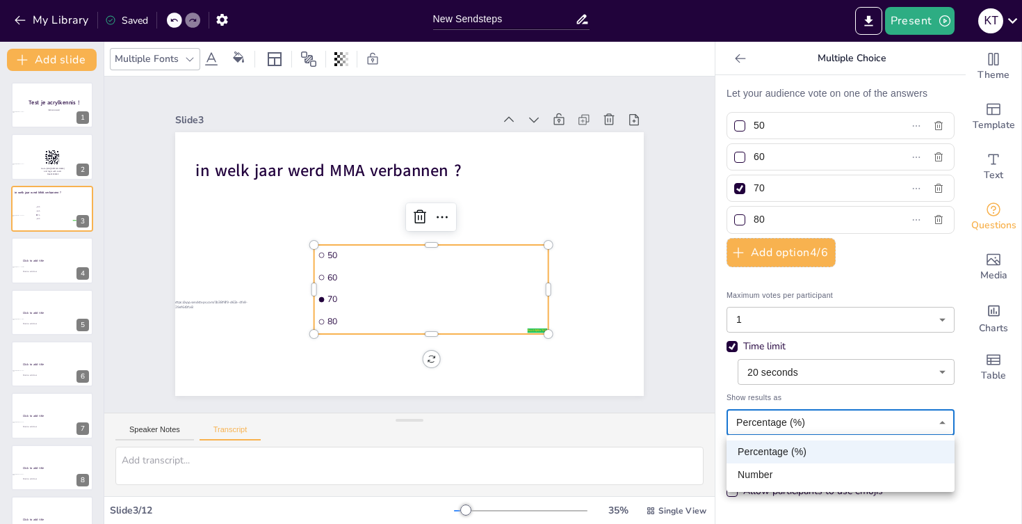
click at [816, 423] on body "My Library Saved New Sendsteps Present K T Document fonts Akatab Recently used …" at bounding box center [511, 262] width 1022 height 524
click at [816, 423] on div at bounding box center [511, 262] width 1022 height 524
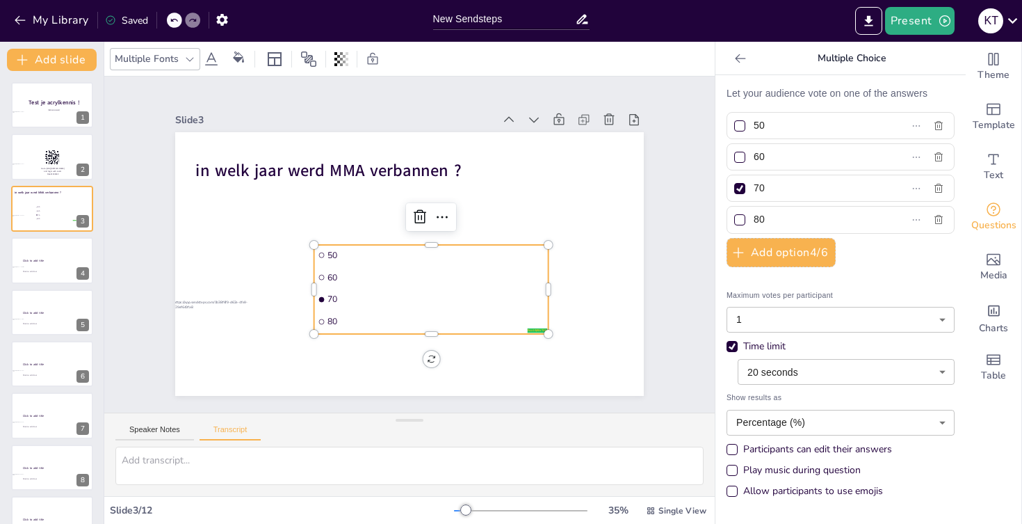
click at [732, 469] on div "Play music during question" at bounding box center [732, 470] width 11 height 11
drag, startPoint x: 460, startPoint y: 298, endPoint x: 453, endPoint y: 295, distance: 7.5
click at [453, 295] on span "70" at bounding box center [440, 299] width 217 height 11
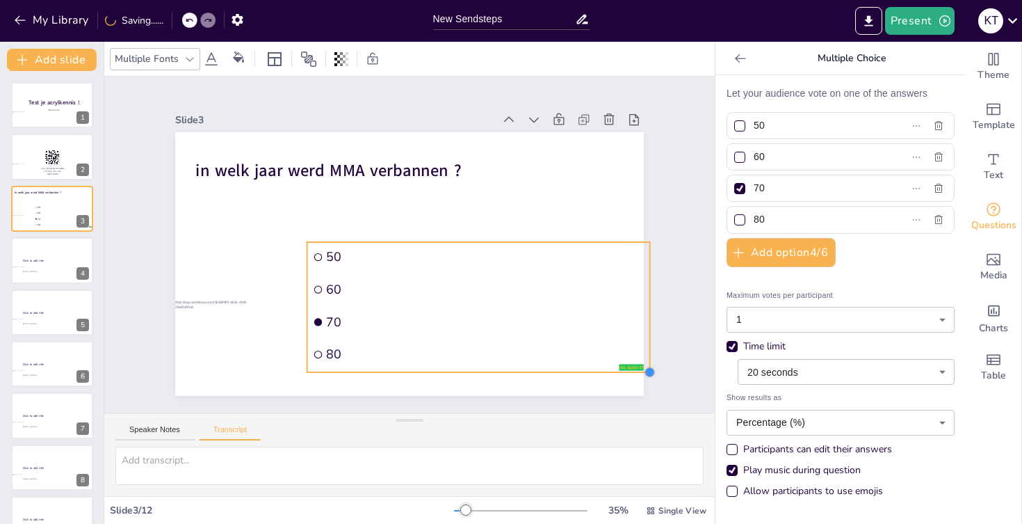
drag, startPoint x: 539, startPoint y: 332, endPoint x: 615, endPoint y: 373, distance: 86.2
click at [615, 373] on div "in welk jaar werd MMA verbannen ? false | editor 50 60 70 80" at bounding box center [409, 264] width 469 height 264
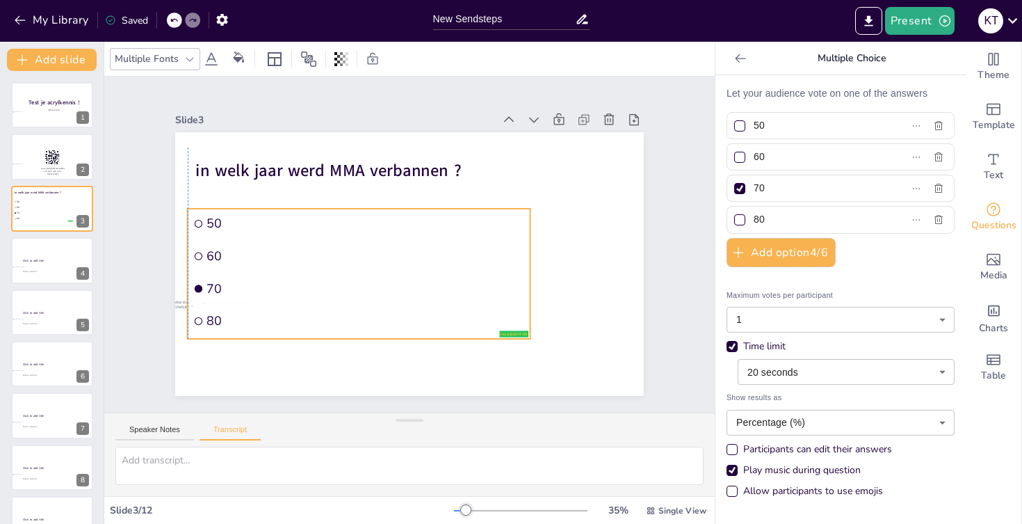
drag, startPoint x: 366, startPoint y: 282, endPoint x: 256, endPoint y: 248, distance: 115.0
click at [256, 248] on span "60" at bounding box center [366, 256] width 318 height 17
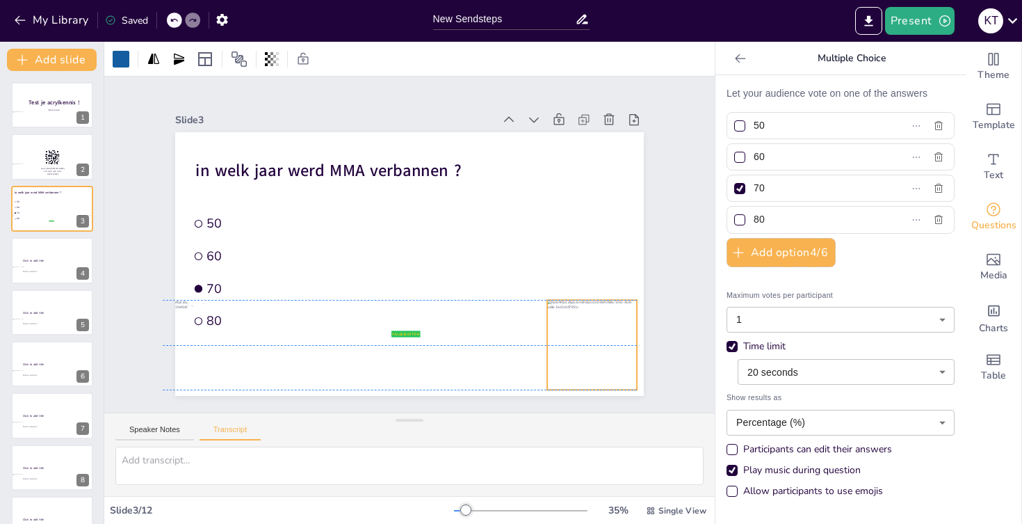
drag, startPoint x: 474, startPoint y: 172, endPoint x: 608, endPoint y: 371, distance: 240.9
click at [608, 371] on div at bounding box center [592, 345] width 90 height 90
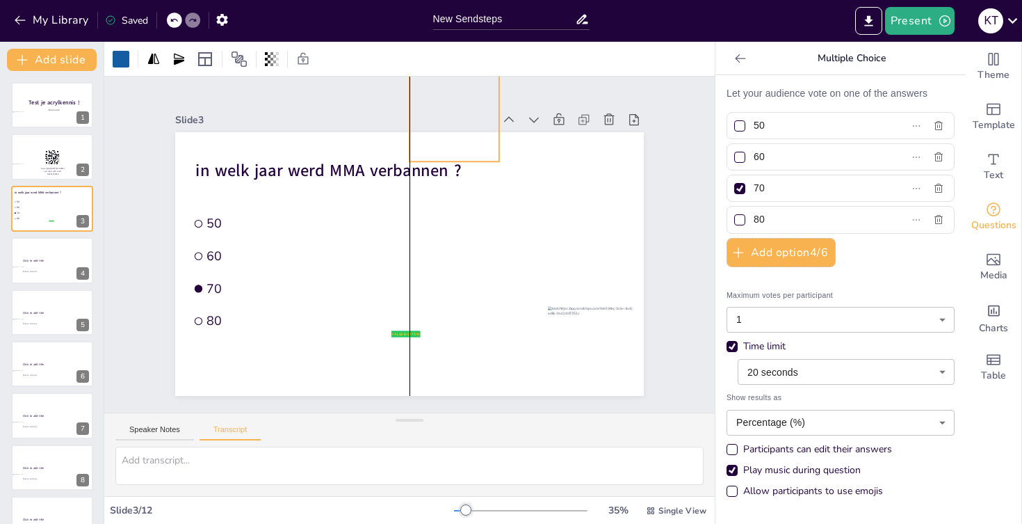
drag, startPoint x: 234, startPoint y: 367, endPoint x: 480, endPoint y: 139, distance: 335.1
click at [480, 139] on div at bounding box center [455, 117] width 90 height 90
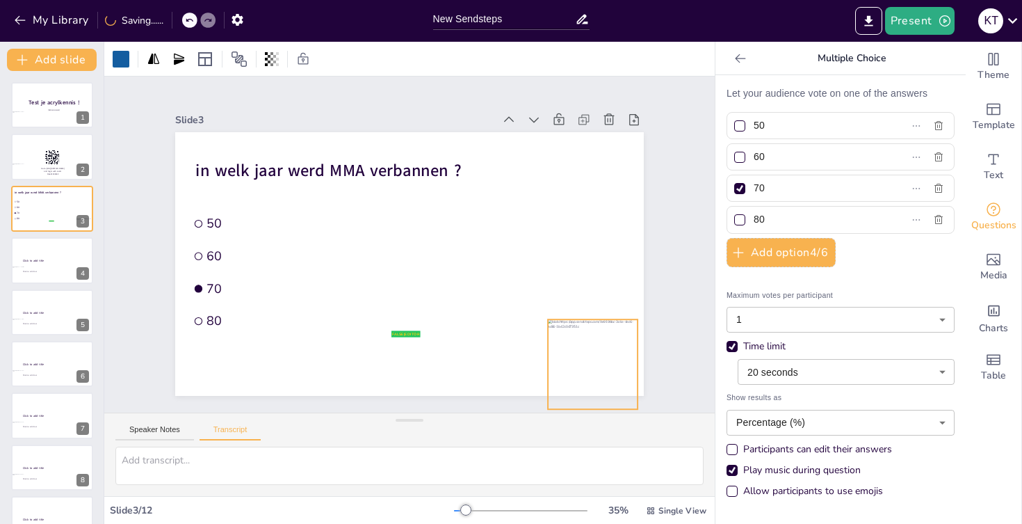
drag, startPoint x: 593, startPoint y: 370, endPoint x: 607, endPoint y: 404, distance: 36.8
click at [607, 404] on div "Slide 1 Test je acrylkennis ! Kyriana Trouvé Slide 2 Go to https://sendsteps.me…" at bounding box center [409, 244] width 611 height 336
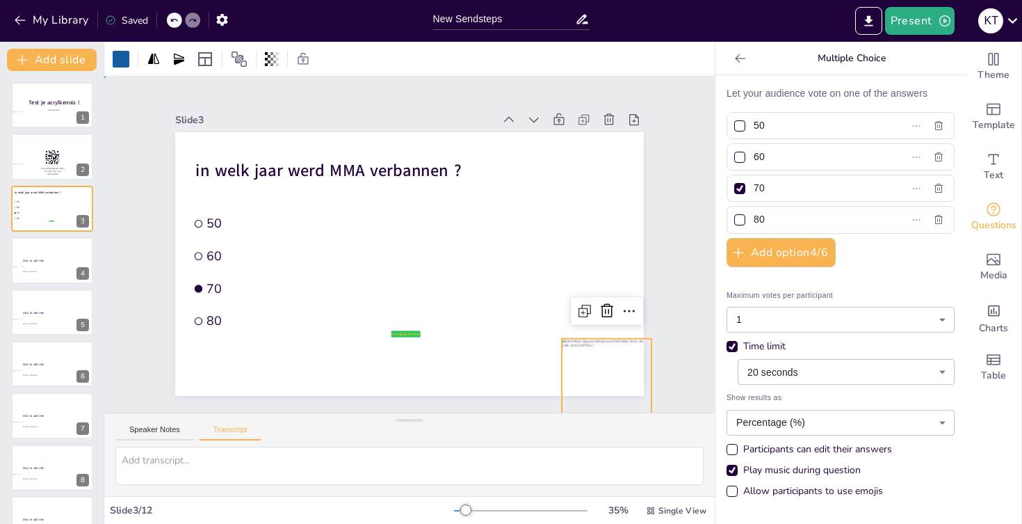
click at [686, 282] on div "Slide 1 Test je acrylkennis ! Kyriana Trouvé Slide 2 Go to https://sendsteps.me…" at bounding box center [409, 244] width 611 height 336
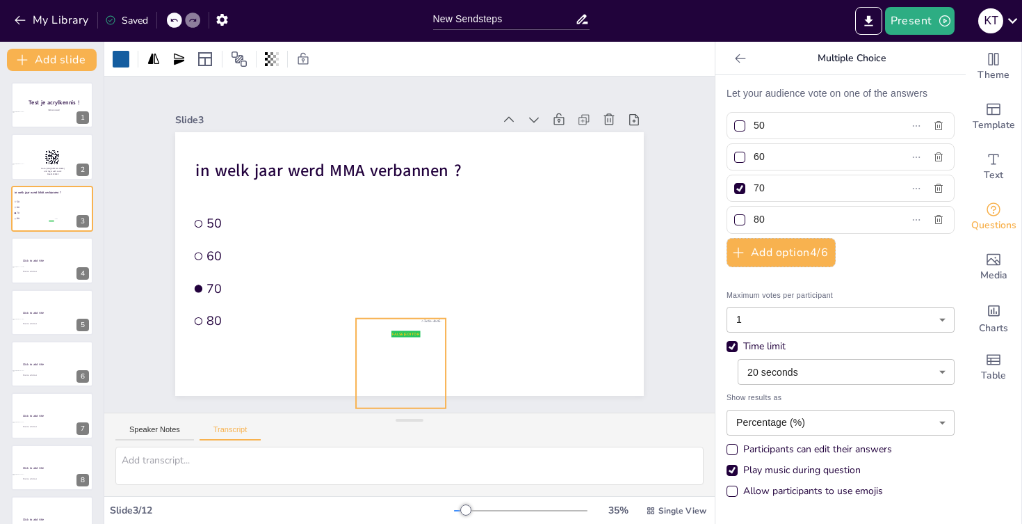
drag, startPoint x: 608, startPoint y: 352, endPoint x: 405, endPoint y: 328, distance: 203.8
click at [405, 132] on div "in welk jaar werd MMA verbannen ? false | editor 50 60 70 80" at bounding box center [409, 132] width 469 height 0
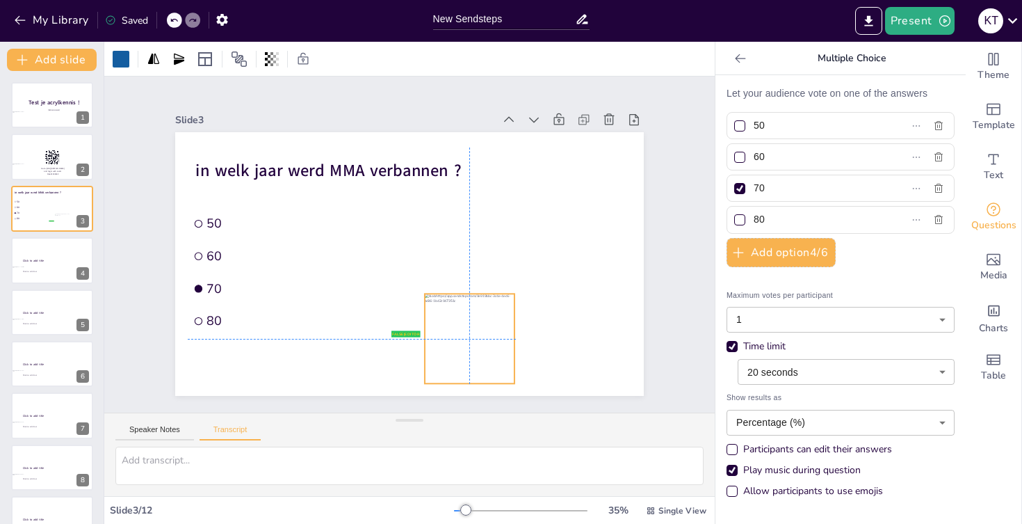
drag, startPoint x: 424, startPoint y: 352, endPoint x: 485, endPoint y: 332, distance: 65.1
click at [485, 332] on div at bounding box center [470, 338] width 90 height 90
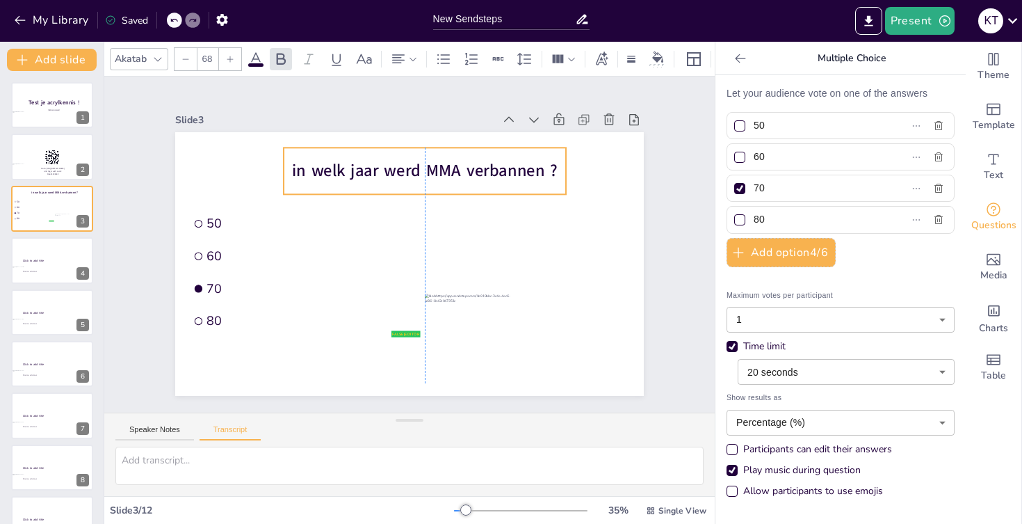
drag, startPoint x: 467, startPoint y: 152, endPoint x: 567, endPoint y: 152, distance: 100.1
click at [567, 132] on div "in welk jaar werd MMA verbannen ? false | editor 50 60 70 80" at bounding box center [409, 132] width 469 height 0
click at [366, 168] on span "in welk jaar werd MMA verbannen ?" at bounding box center [425, 170] width 266 height 23
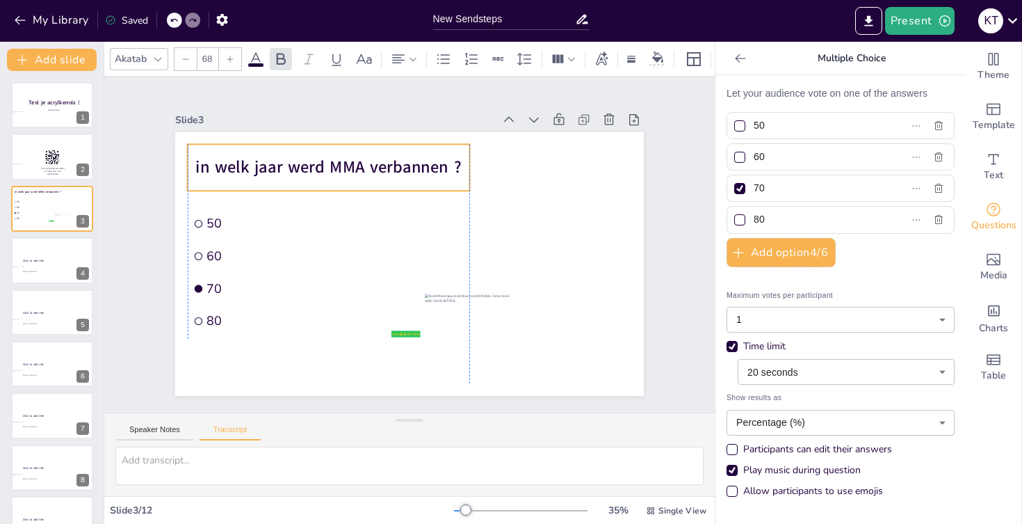
drag, startPoint x: 447, startPoint y: 186, endPoint x: 356, endPoint y: 183, distance: 91.1
click at [356, 183] on div "in welk jaar werd MMA verbannen ?" at bounding box center [329, 167] width 282 height 47
click at [494, 140] on div at bounding box center [455, 117] width 90 height 90
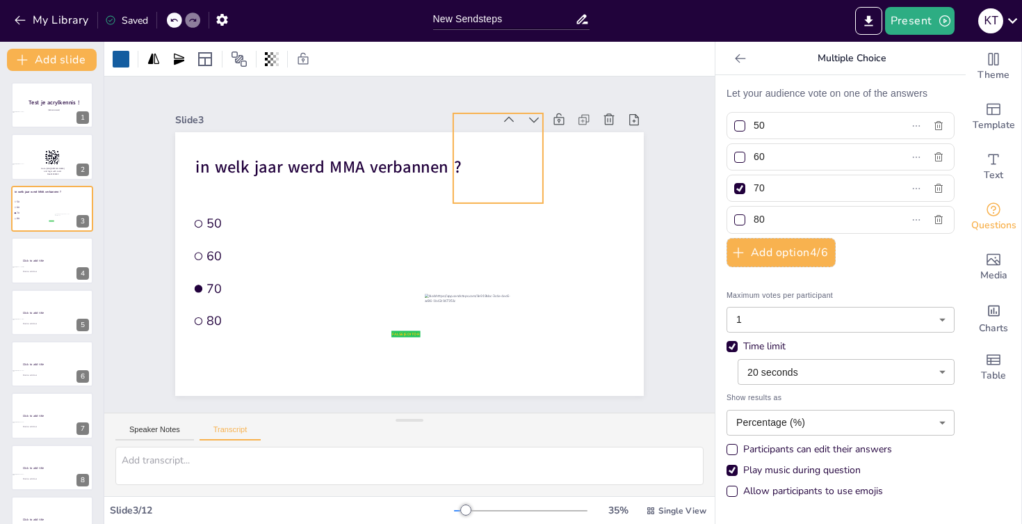
drag, startPoint x: 494, startPoint y: 140, endPoint x: 560, endPoint y: 193, distance: 84.6
click at [543, 193] on div at bounding box center [498, 158] width 90 height 90
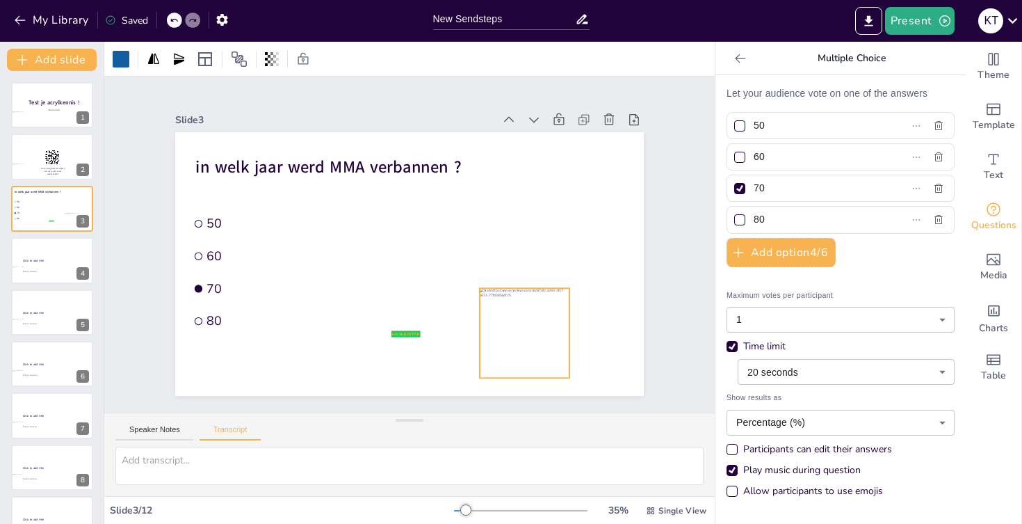
drag, startPoint x: 470, startPoint y: 327, endPoint x: 549, endPoint y: 316, distance: 80.1
click at [549, 316] on div at bounding box center [525, 333] width 90 height 90
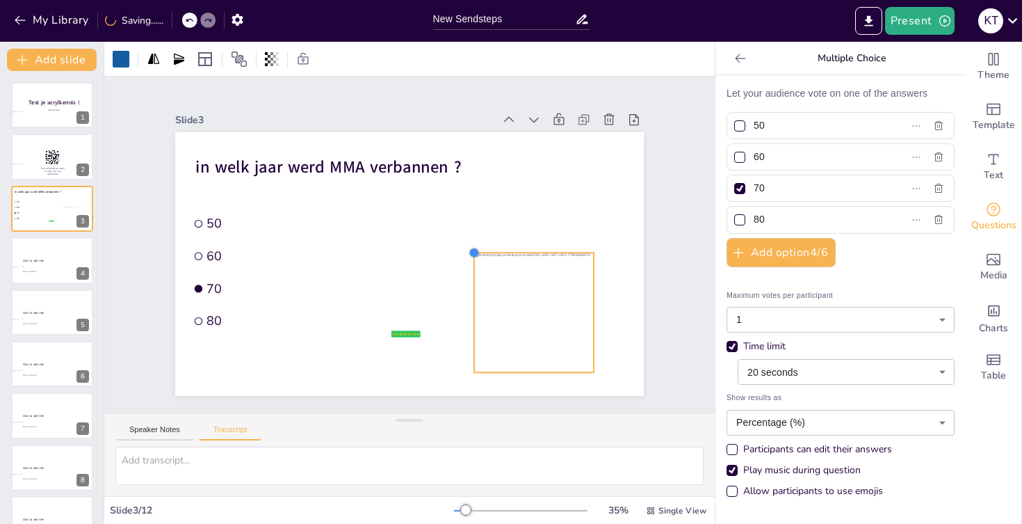
drag, startPoint x: 505, startPoint y: 281, endPoint x: 473, endPoint y: 251, distance: 43.8
click at [473, 251] on div at bounding box center [474, 252] width 11 height 11
drag, startPoint x: 522, startPoint y: 280, endPoint x: 536, endPoint y: 279, distance: 14.0
click at [536, 279] on div at bounding box center [547, 311] width 122 height 122
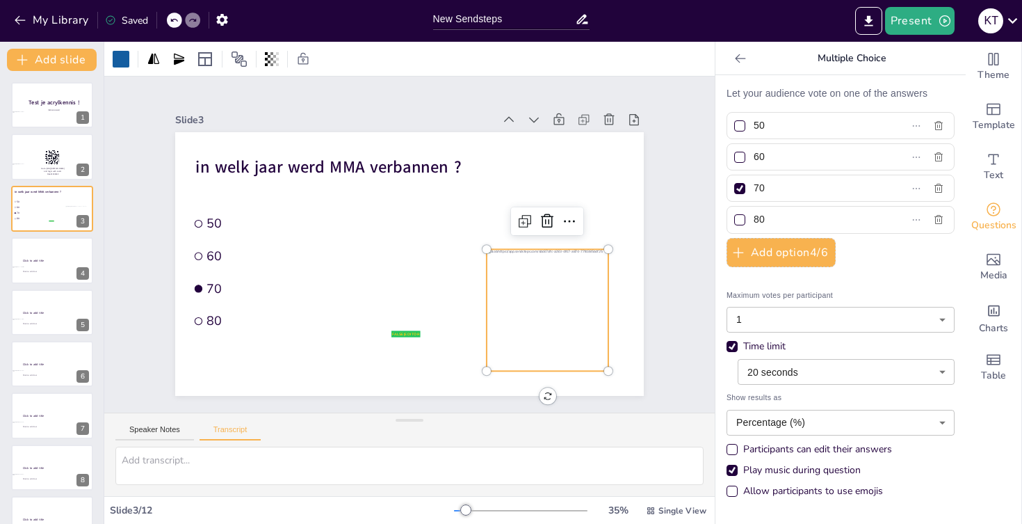
click at [540, 263] on div at bounding box center [548, 310] width 122 height 122
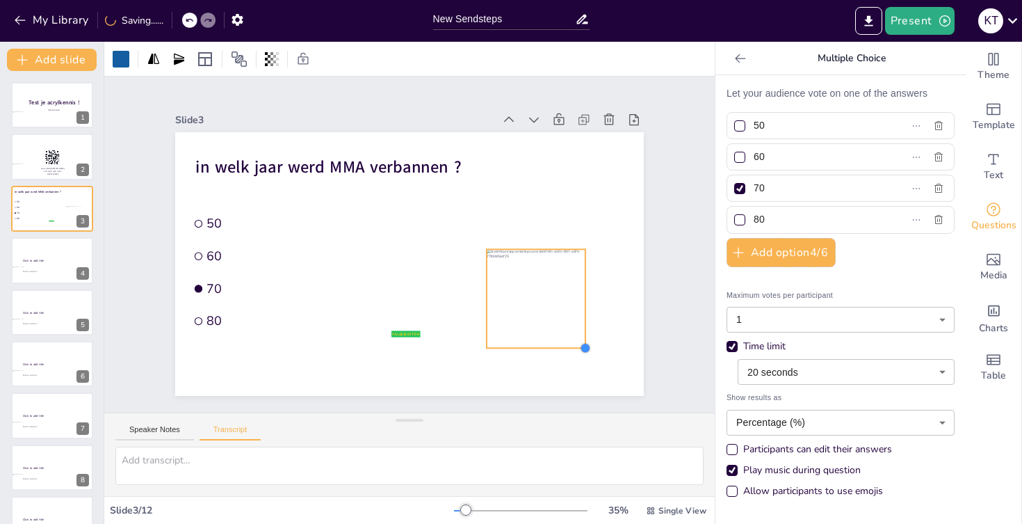
drag, startPoint x: 609, startPoint y: 368, endPoint x: 567, endPoint y: 345, distance: 47.6
click at [567, 345] on div "in welk jaar werd MMA verbannen ? false | editor 50 60 70 80" at bounding box center [409, 264] width 469 height 264
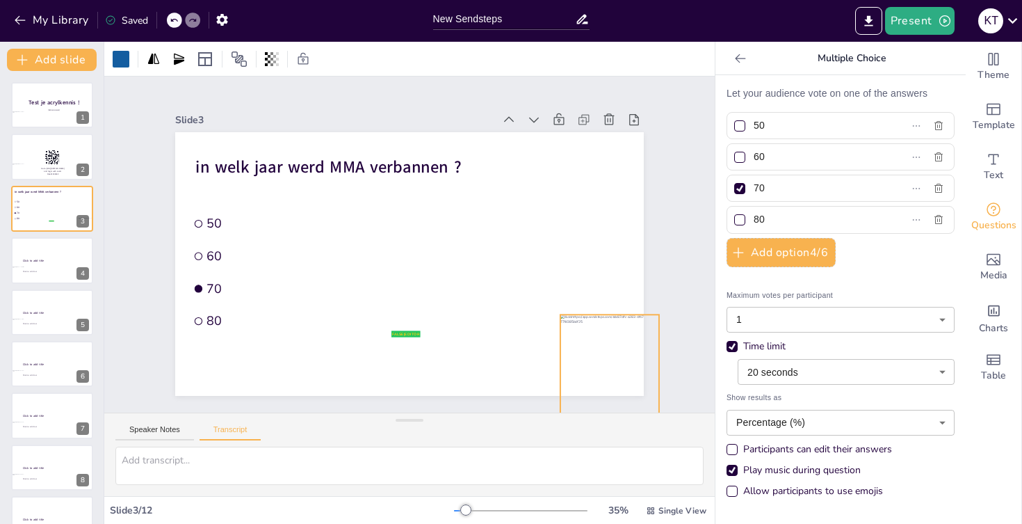
drag, startPoint x: 558, startPoint y: 298, endPoint x: 631, endPoint y: 364, distance: 98.5
click at [631, 364] on div at bounding box center [610, 363] width 99 height 99
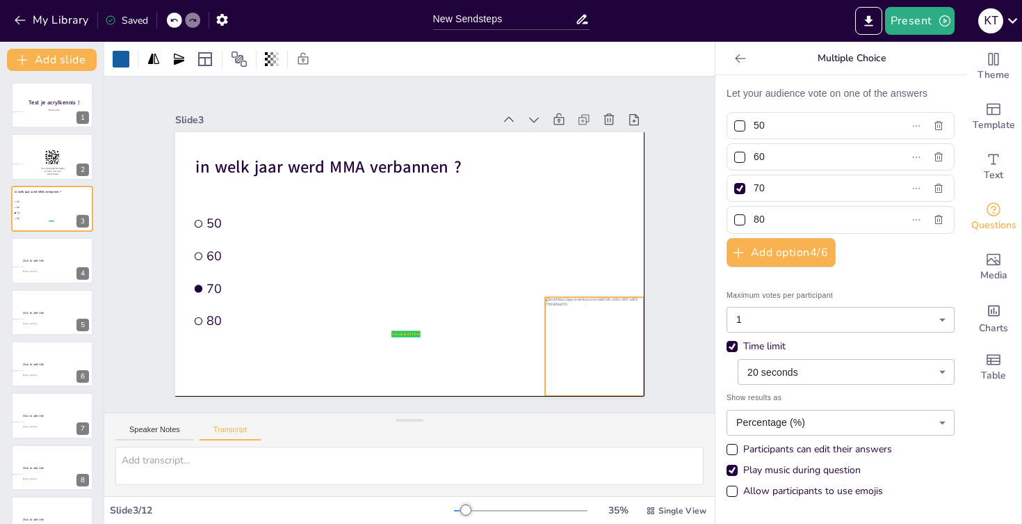
drag, startPoint x: 597, startPoint y: 342, endPoint x: 577, endPoint y: 322, distance: 28.0
click at [577, 322] on div at bounding box center [594, 346] width 99 height 99
click at [583, 303] on div at bounding box center [594, 346] width 99 height 99
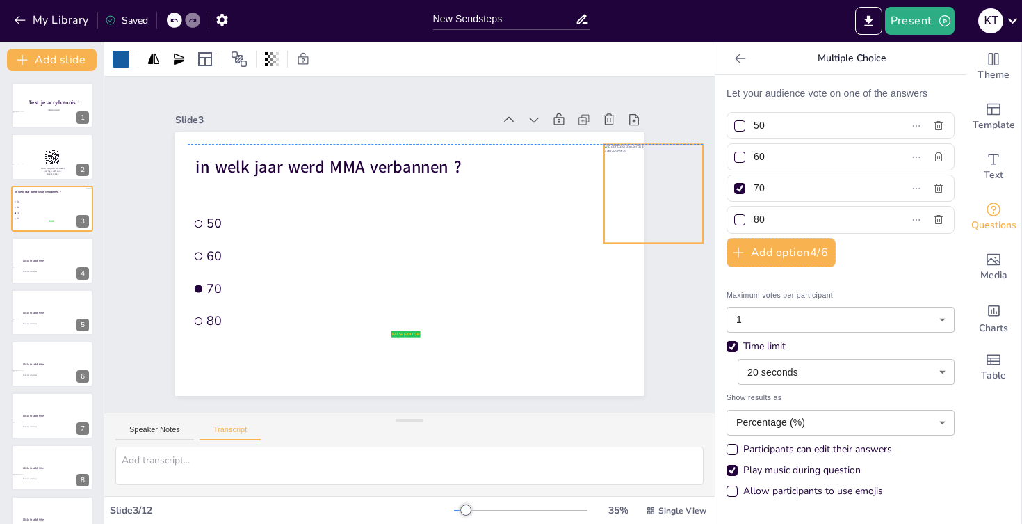
drag, startPoint x: 613, startPoint y: 321, endPoint x: 672, endPoint y: 170, distance: 162.1
click at [672, 170] on div "Slide 1 Test je acrylkennis ! Kyriana Trouvé Slide 2 Go to https://sendsteps.me…" at bounding box center [409, 244] width 547 height 303
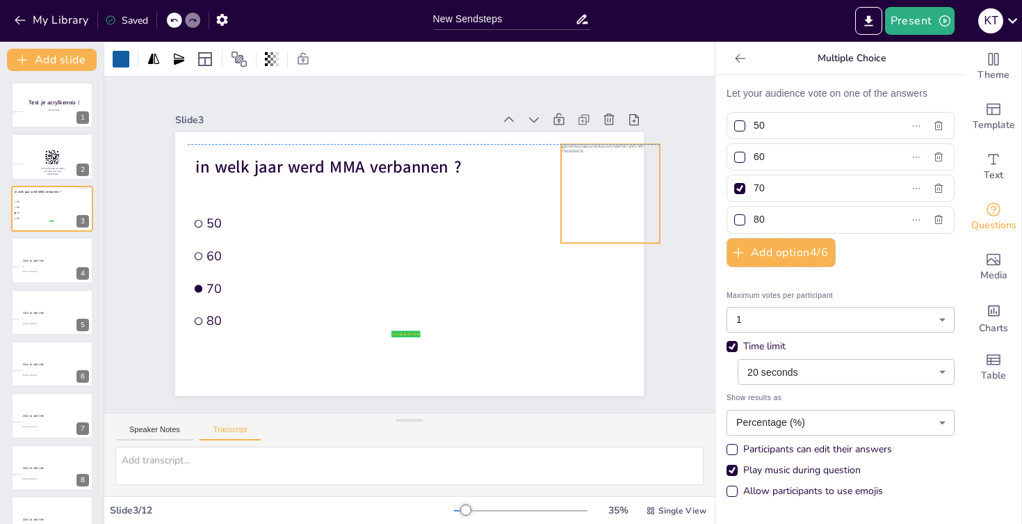
drag, startPoint x: 631, startPoint y: 174, endPoint x: 588, endPoint y: 172, distance: 43.2
click at [588, 172] on div at bounding box center [610, 193] width 99 height 99
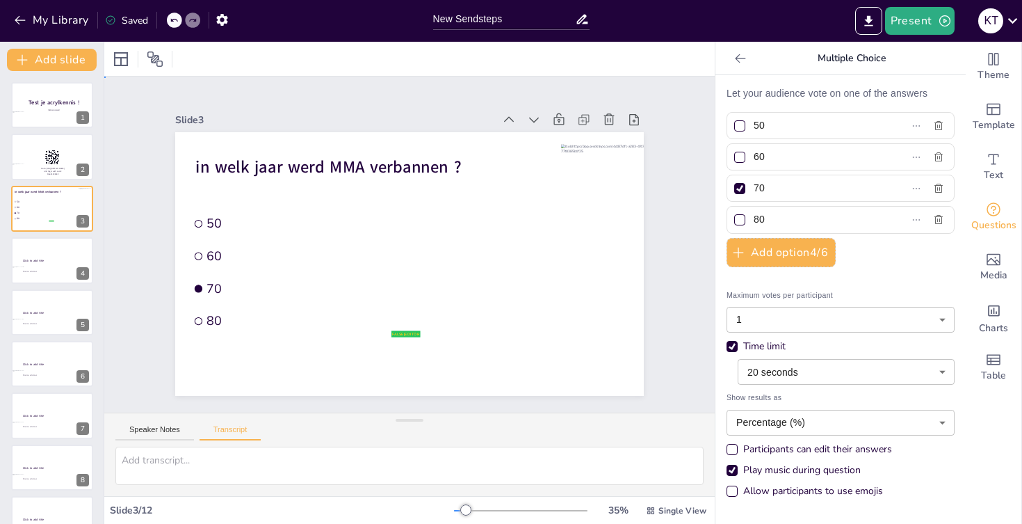
click at [109, 147] on div "Slide 1 Test je acrylkennis ! Kyriana Trouvé Slide 2 Go to https://sendsteps.me…" at bounding box center [409, 244] width 611 height 336
click at [47, 272] on p "Click to add text" at bounding box center [53, 272] width 63 height 3
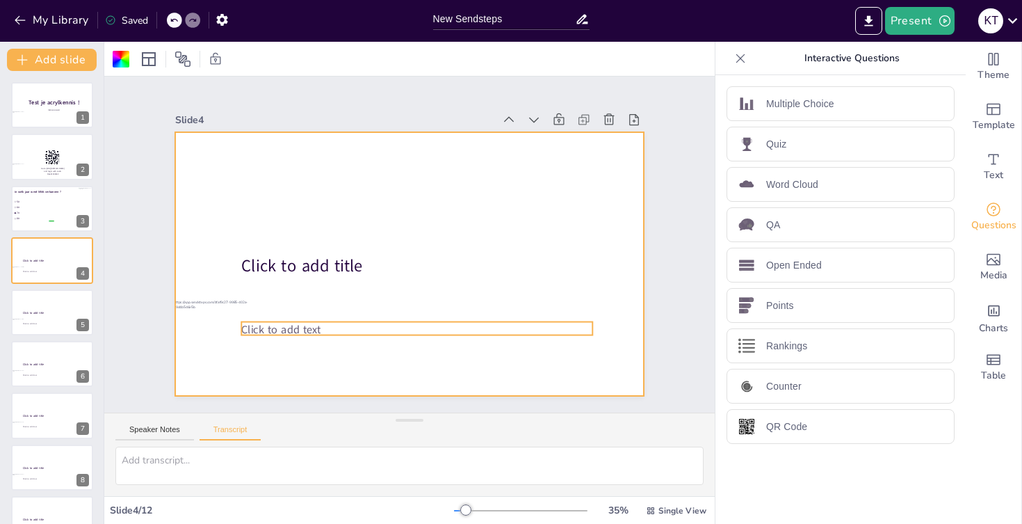
click at [296, 323] on span "Click to add text" at bounding box center [280, 329] width 79 height 15
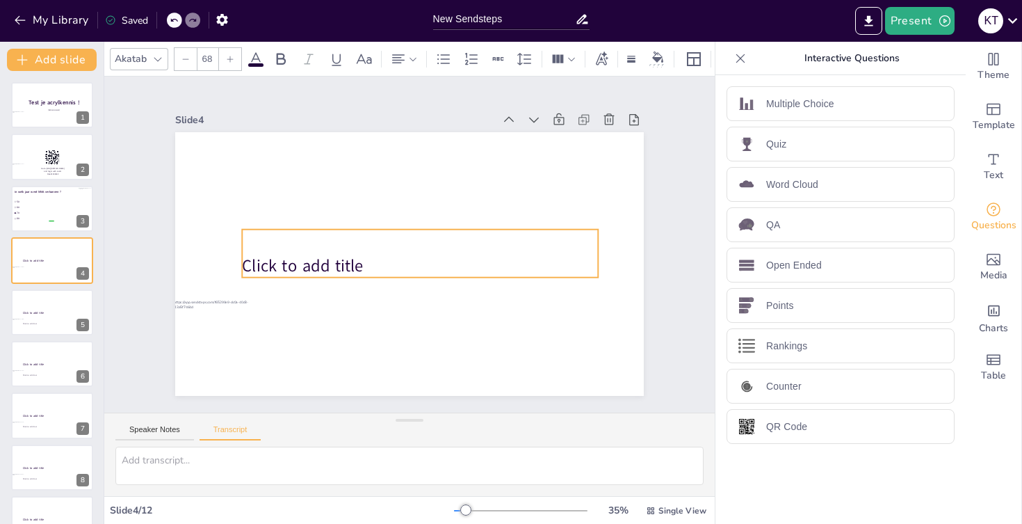
click at [319, 260] on span "Click to add title" at bounding box center [302, 265] width 121 height 23
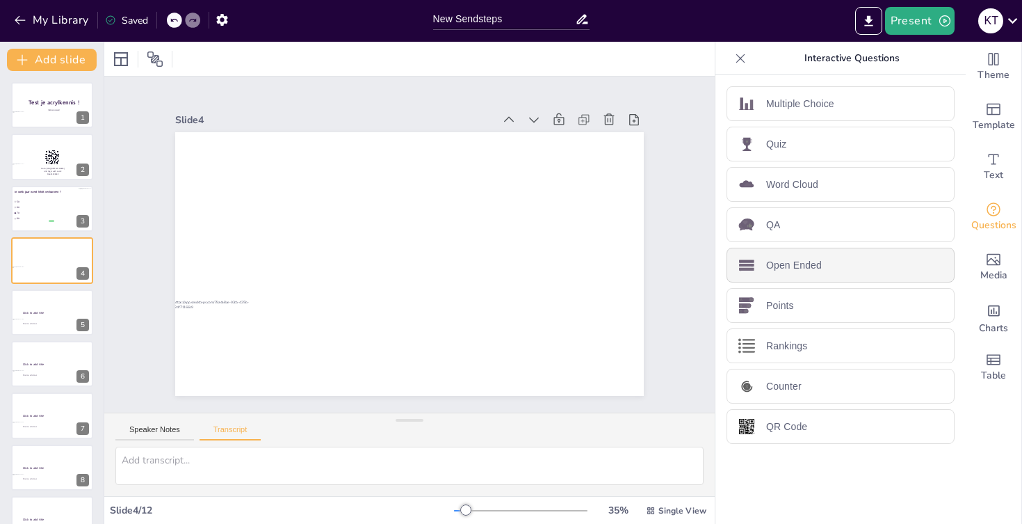
click at [816, 267] on p "Open Ended" at bounding box center [794, 265] width 56 height 15
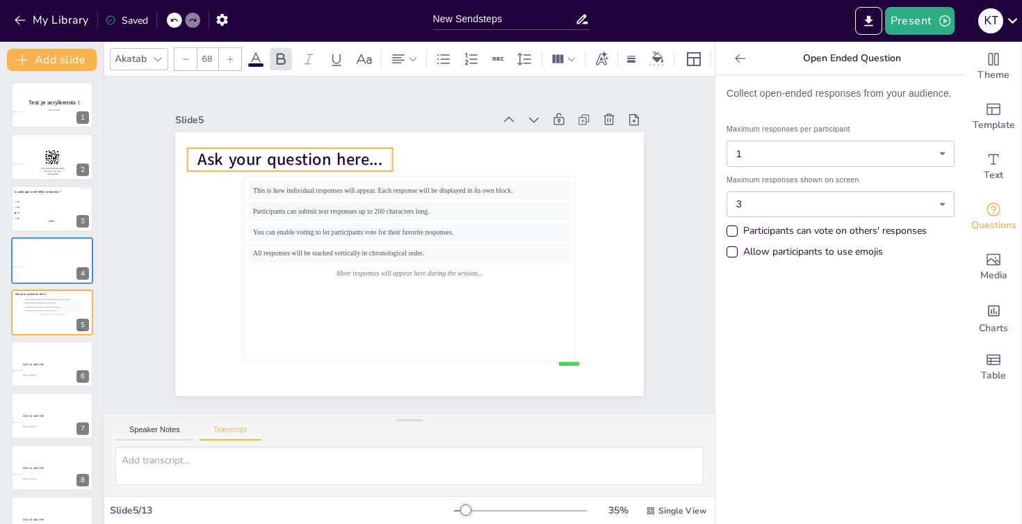
click at [312, 159] on span "Ask your question here..." at bounding box center [290, 159] width 185 height 23
click at [295, 166] on span "Ask your question here..." at bounding box center [290, 159] width 185 height 23
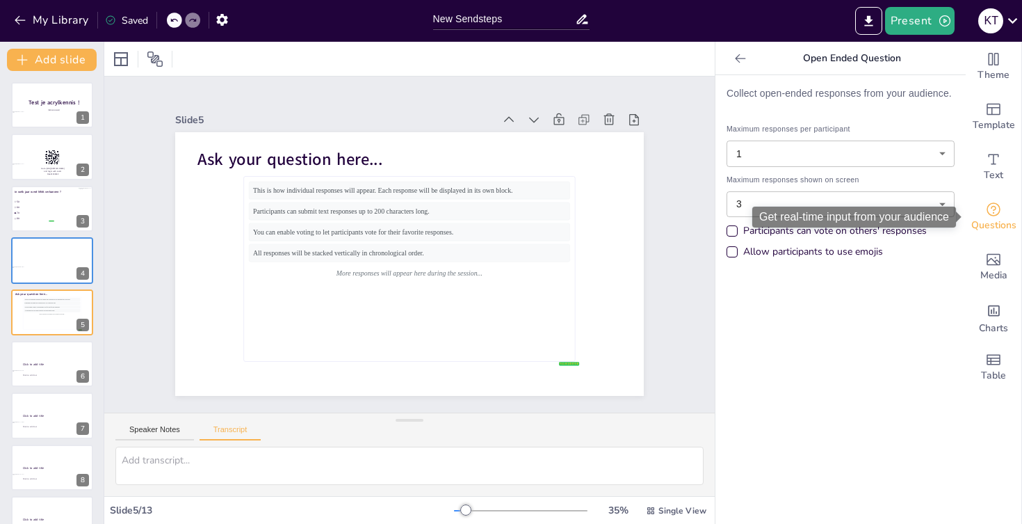
click at [990, 212] on icon "Get real-time input from your audience" at bounding box center [993, 209] width 17 height 17
click at [737, 58] on icon at bounding box center [740, 58] width 10 height 9
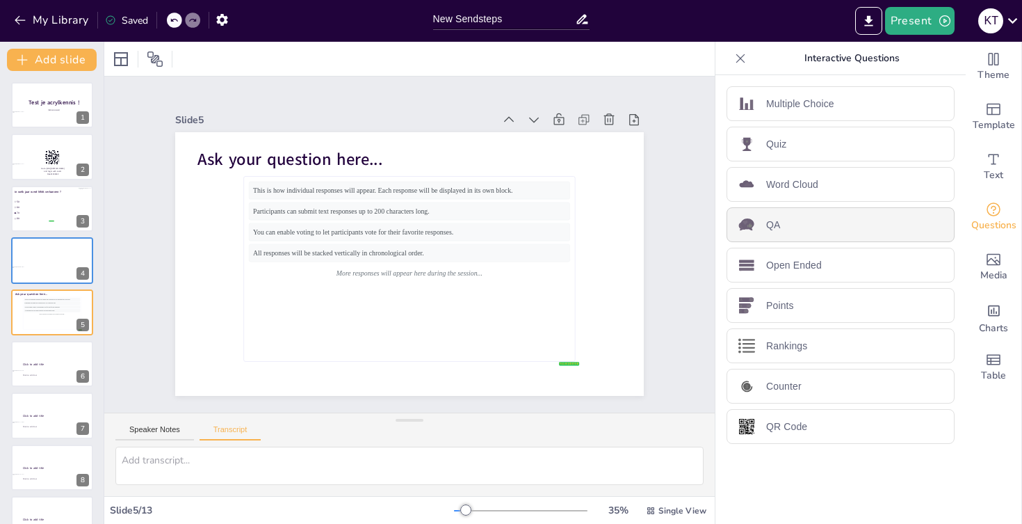
click at [781, 230] on div "QA" at bounding box center [841, 224] width 228 height 35
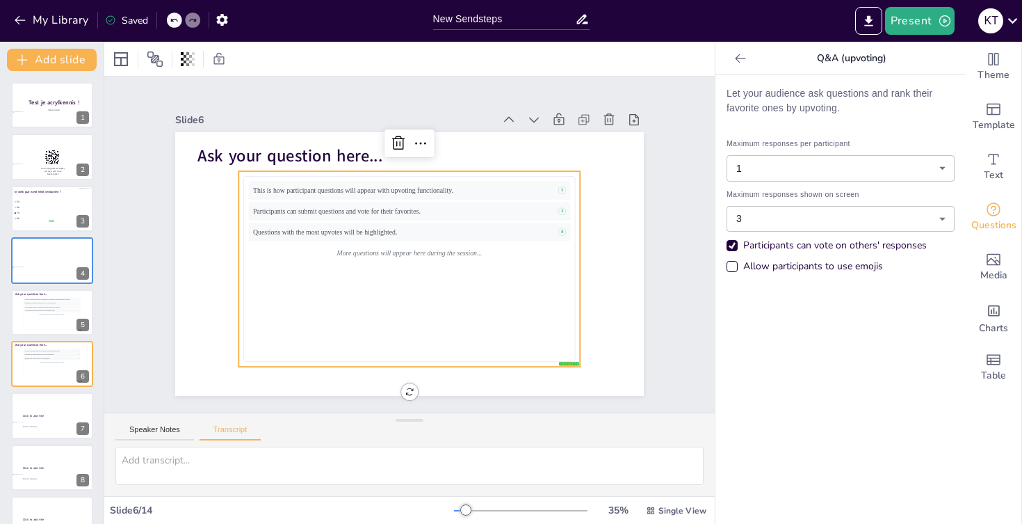
click at [737, 49] on div at bounding box center [741, 58] width 22 height 22
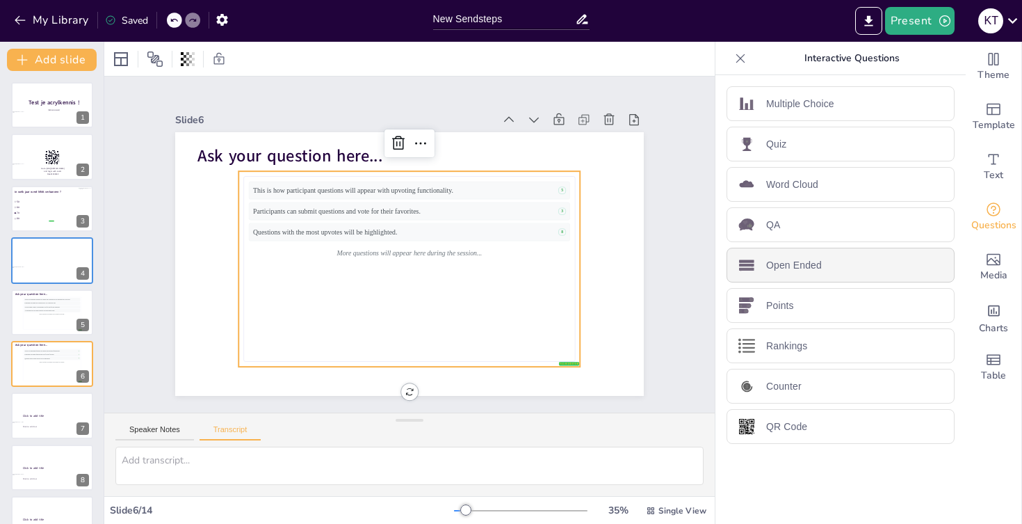
click at [777, 273] on div "Open Ended" at bounding box center [841, 265] width 228 height 35
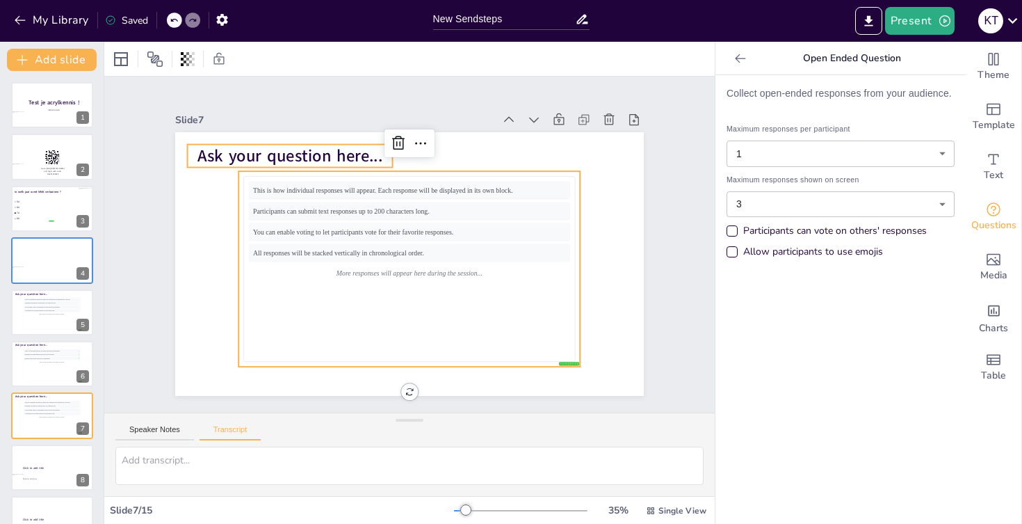
click at [275, 154] on span "Ask your question here..." at bounding box center [290, 156] width 185 height 23
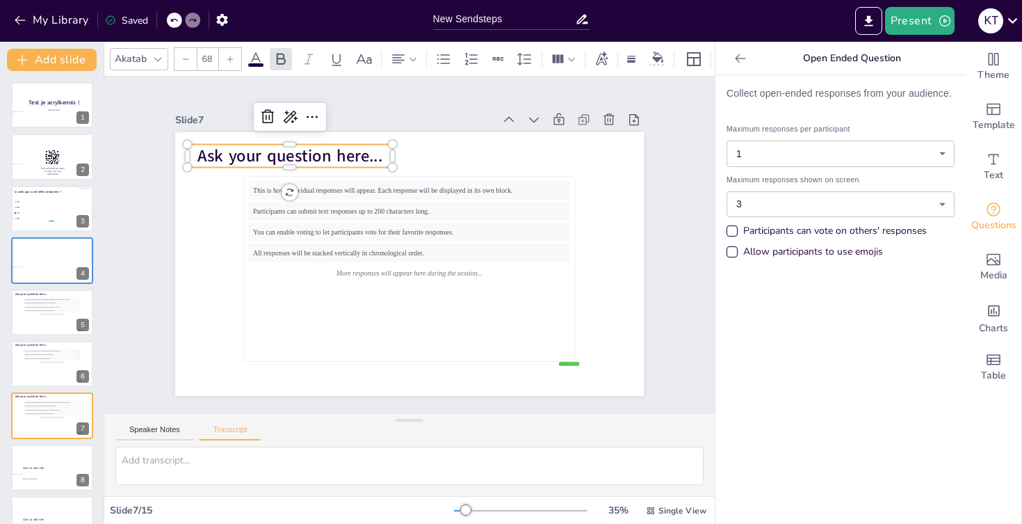
click at [275, 154] on span "Ask your question here..." at bounding box center [290, 156] width 185 height 23
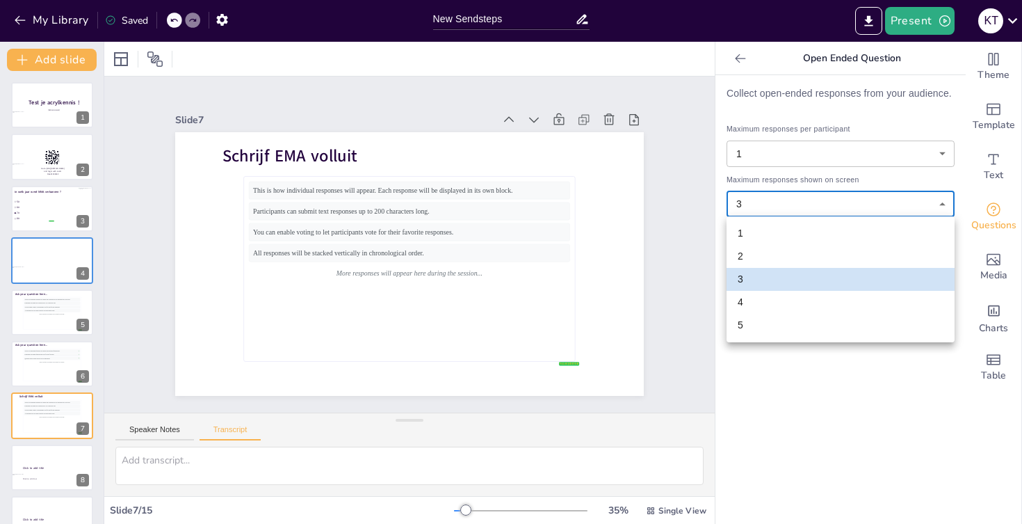
click at [775, 201] on body "My Library Saved New Sendsteps Present K T Document fonts Akatab Recently used …" at bounding box center [511, 262] width 1022 height 524
click at [759, 308] on li "4" at bounding box center [841, 302] width 228 height 23
type input "4"
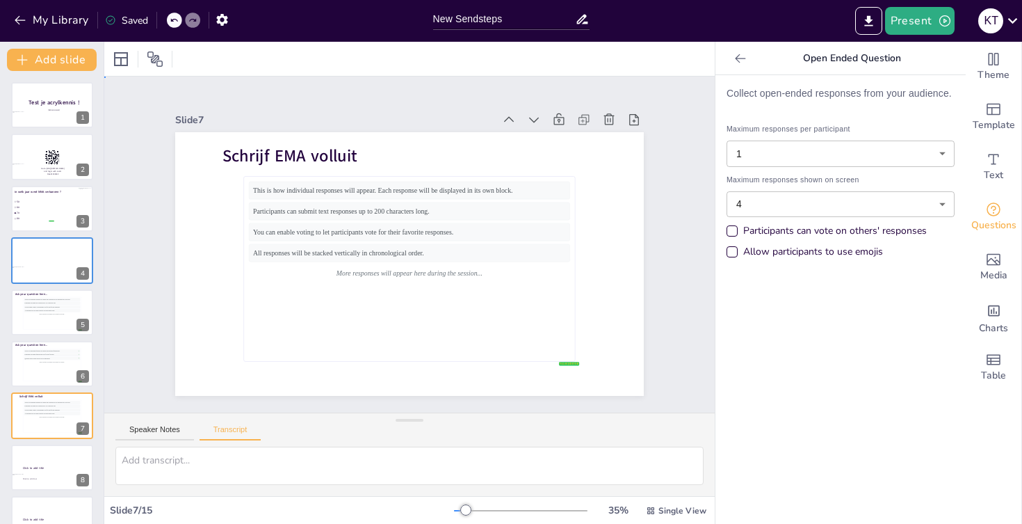
click at [696, 347] on div "Slide 1 Test je acrylkennis ! Kyriana Trouvé Slide 2 Go to https://sendsteps.me…" at bounding box center [409, 244] width 611 height 336
click at [735, 252] on div "Allow participants to use emojis" at bounding box center [732, 251] width 11 height 11
click at [692, 303] on div "Slide 1 Test je acrylkennis ! Kyriana Trouvé Slide 2 Go to https://sendsteps.me…" at bounding box center [409, 244] width 611 height 336
click at [31, 209] on li "60" at bounding box center [34, 207] width 42 height 6
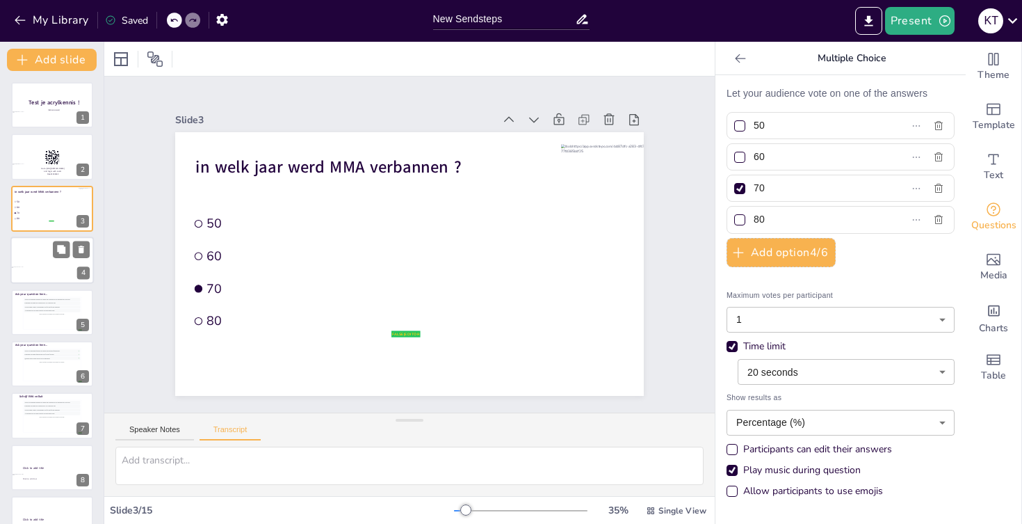
click at [35, 249] on div at bounding box center [51, 259] width 83 height 47
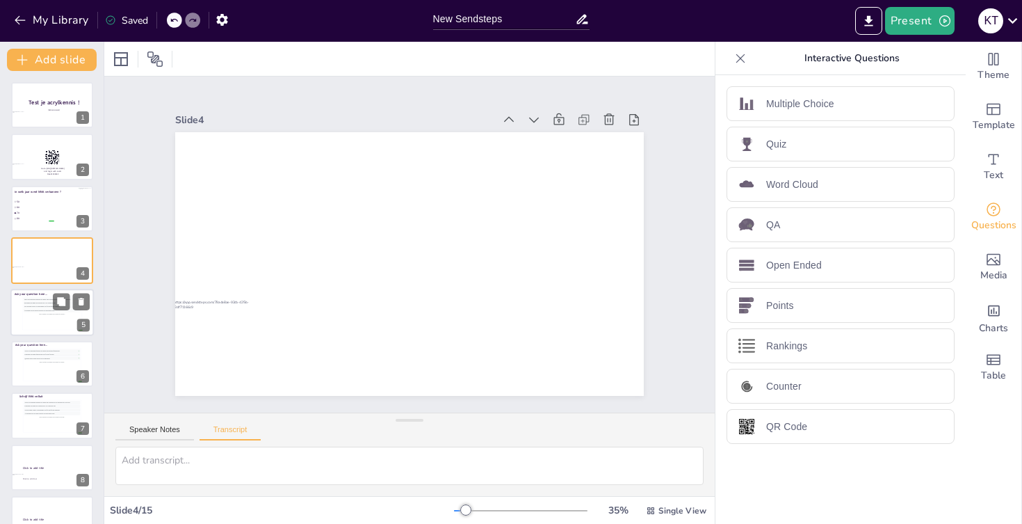
click at [37, 305] on div "This is how individual responses will appear. Each response will be displayed i…" at bounding box center [52, 312] width 57 height 31
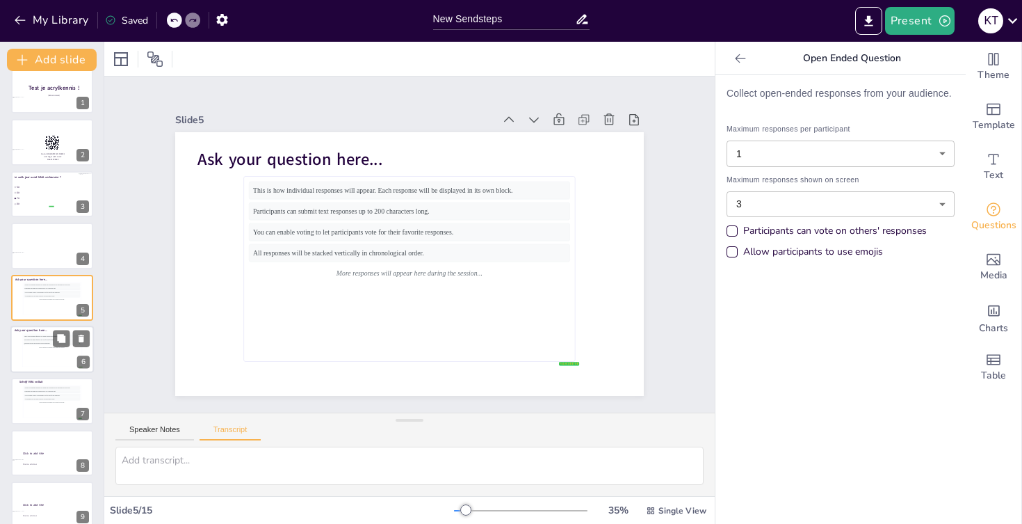
click at [32, 360] on div "This is how participant questions will appear with upvoting functionality. 5 Pa…" at bounding box center [52, 350] width 57 height 31
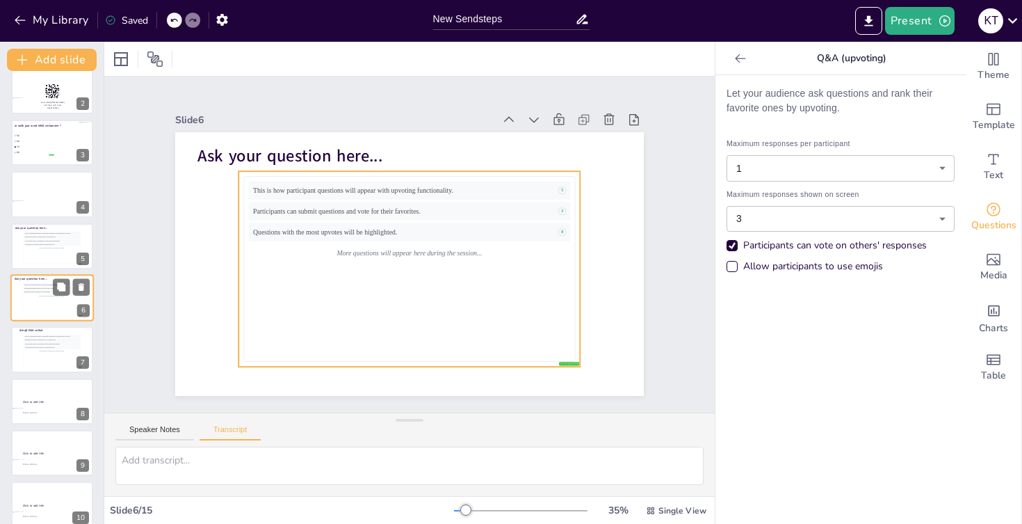
click at [45, 305] on div "This is how participant questions will appear with upvoting functionality. 5 Pa…" at bounding box center [52, 298] width 57 height 31
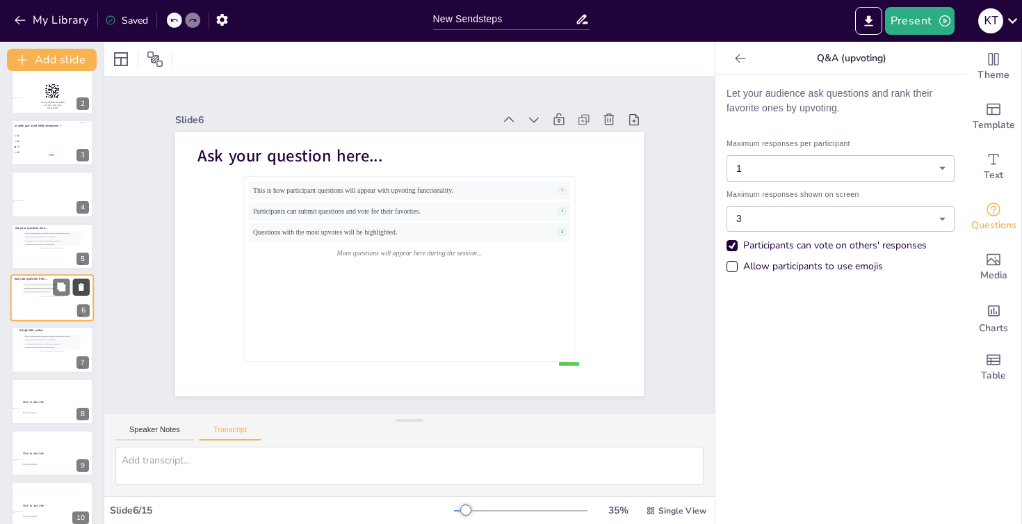
click at [83, 289] on icon at bounding box center [82, 287] width 6 height 8
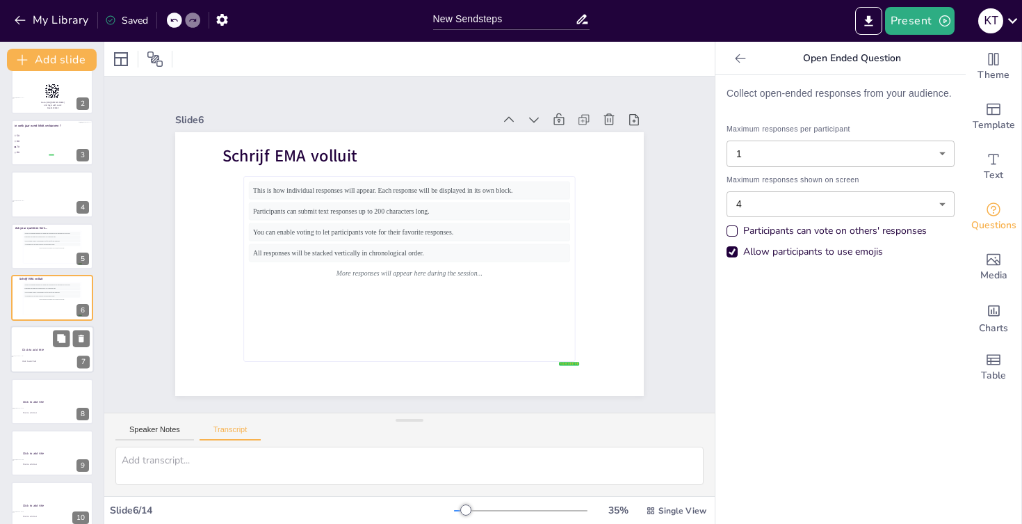
click at [38, 341] on div at bounding box center [51, 349] width 83 height 47
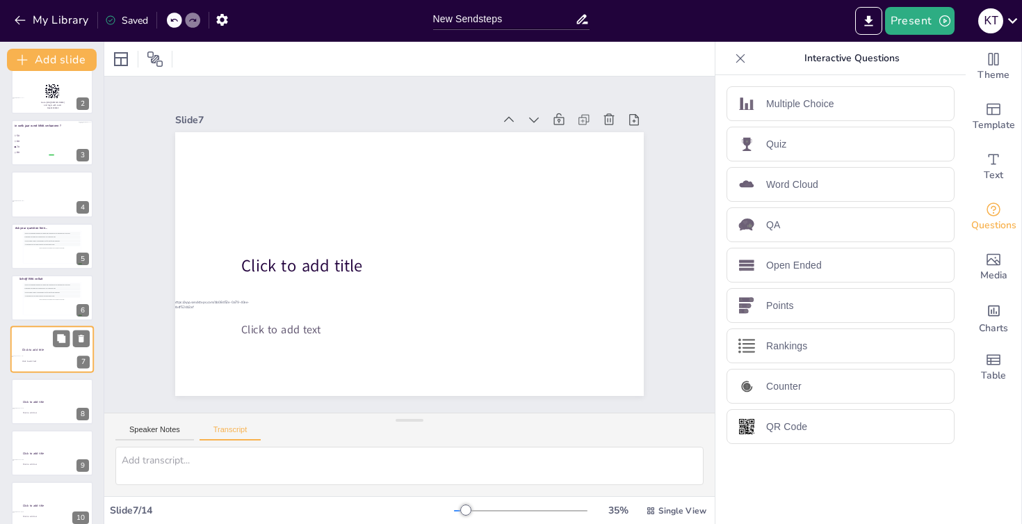
scroll to position [118, 0]
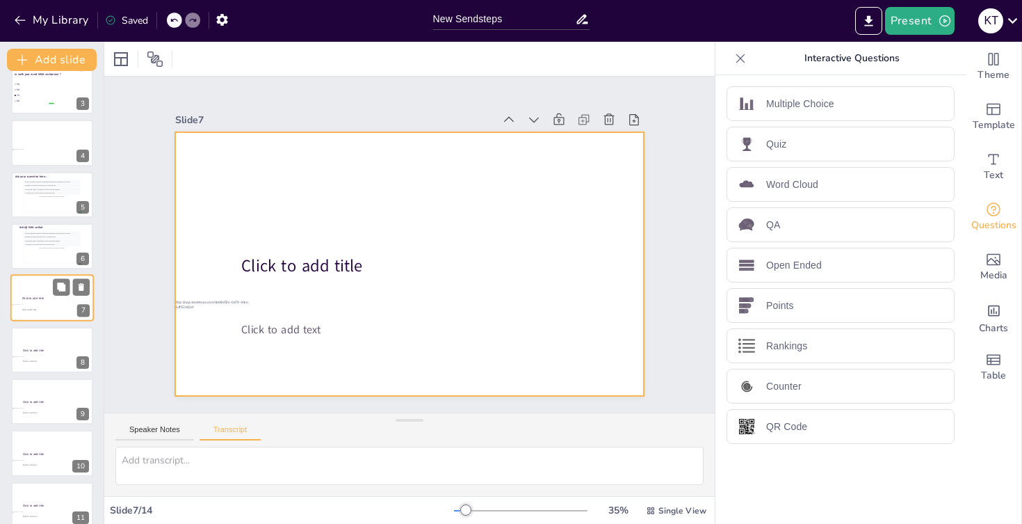
click at [38, 305] on div at bounding box center [51, 298] width 83 height 47
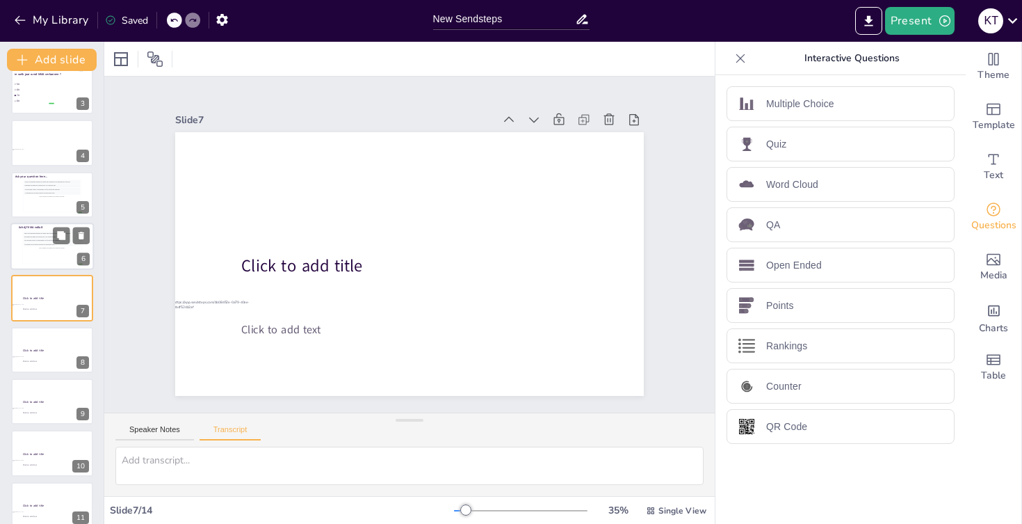
click at [36, 249] on div "More responses will appear here during the session..." at bounding box center [52, 247] width 57 height 3
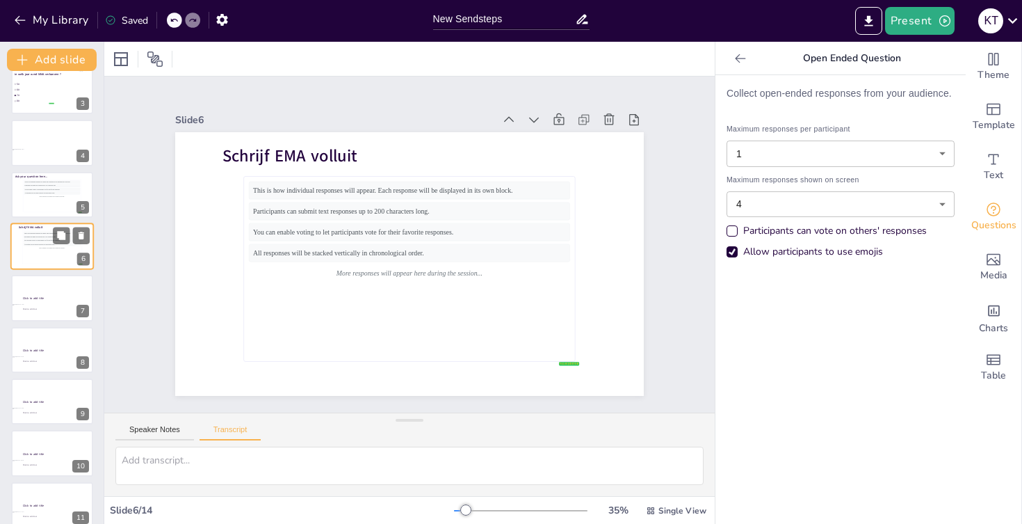
scroll to position [66, 0]
click at [34, 248] on div "More responses will appear here during the session..." at bounding box center [52, 247] width 57 height 3
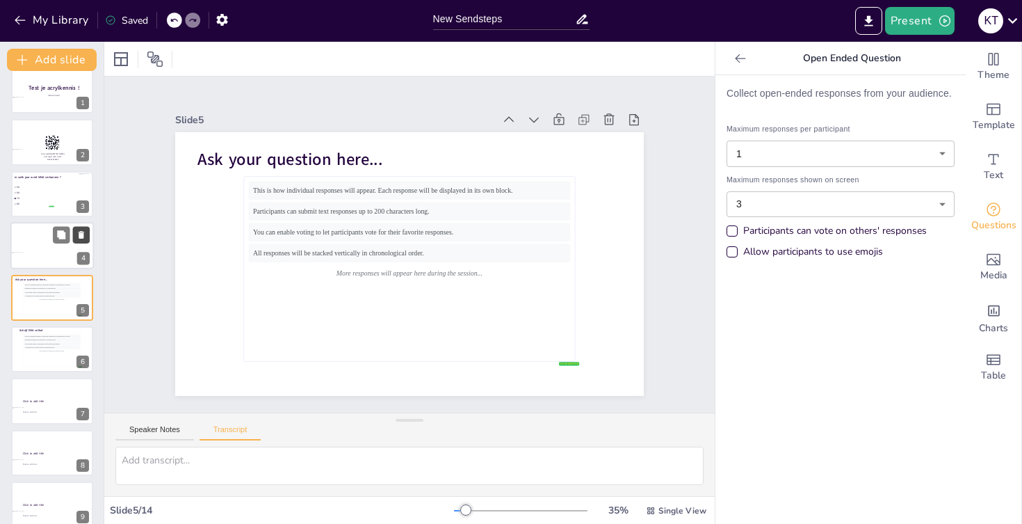
click at [84, 234] on icon at bounding box center [81, 235] width 10 height 10
type input "4"
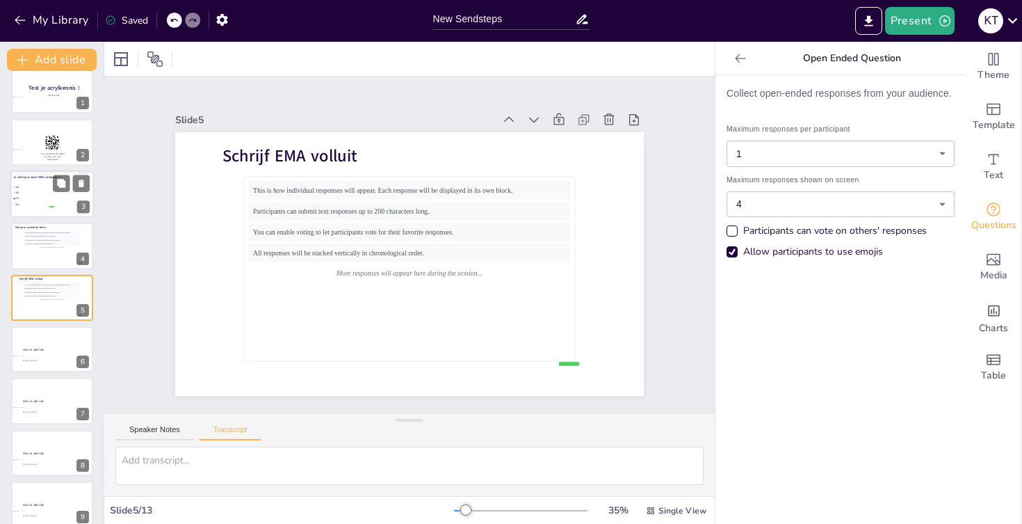
click at [38, 200] on li "70" at bounding box center [34, 198] width 42 height 6
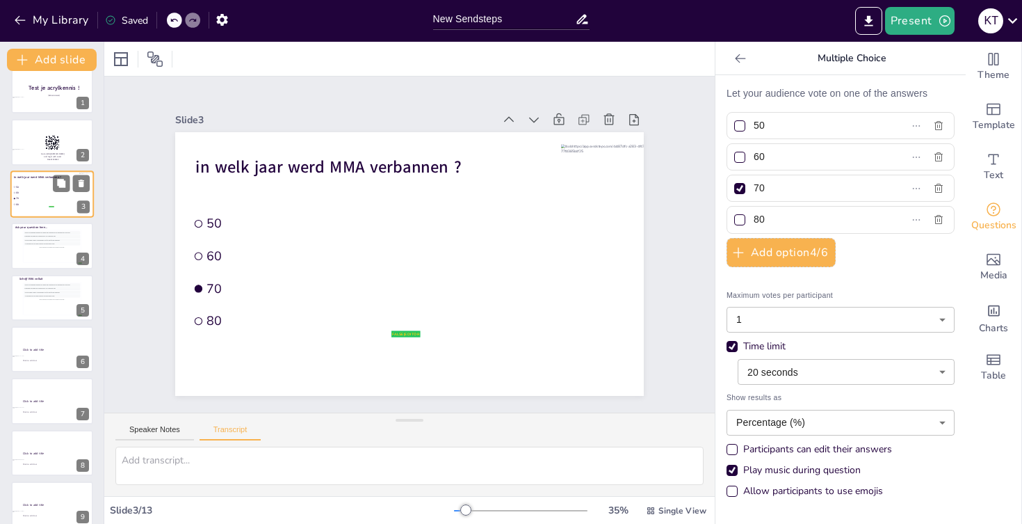
scroll to position [0, 0]
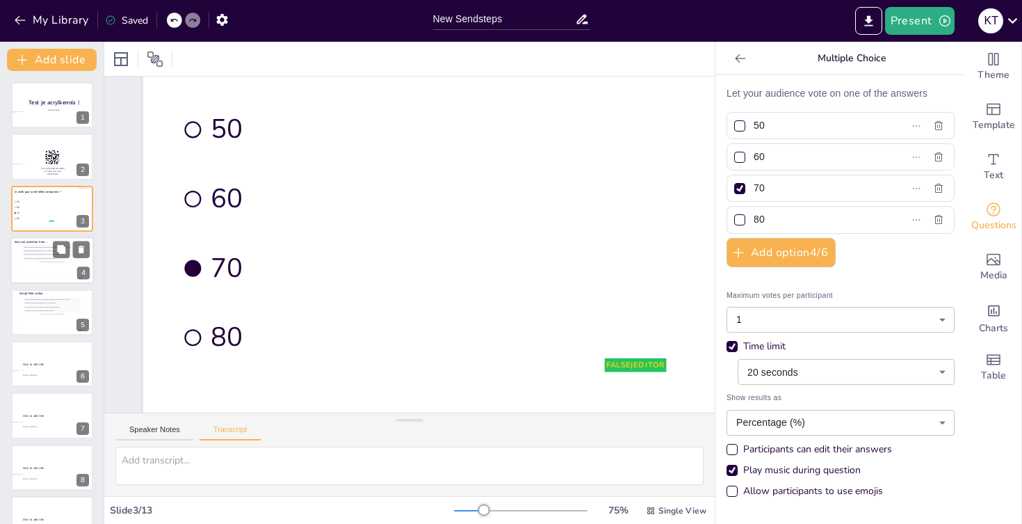
click at [23, 251] on div "This is how individual responses will appear. Each response will be displayed i…" at bounding box center [51, 261] width 59 height 33
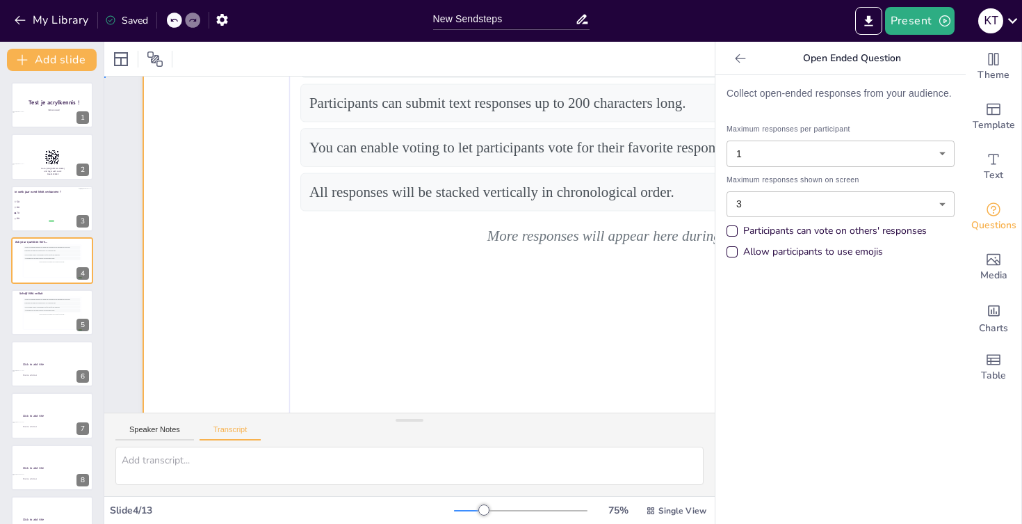
click at [227, 184] on div at bounding box center [643, 216] width 1000 height 563
click at [37, 313] on div "More responses will appear here during the session..." at bounding box center [52, 313] width 57 height 3
type input "4"
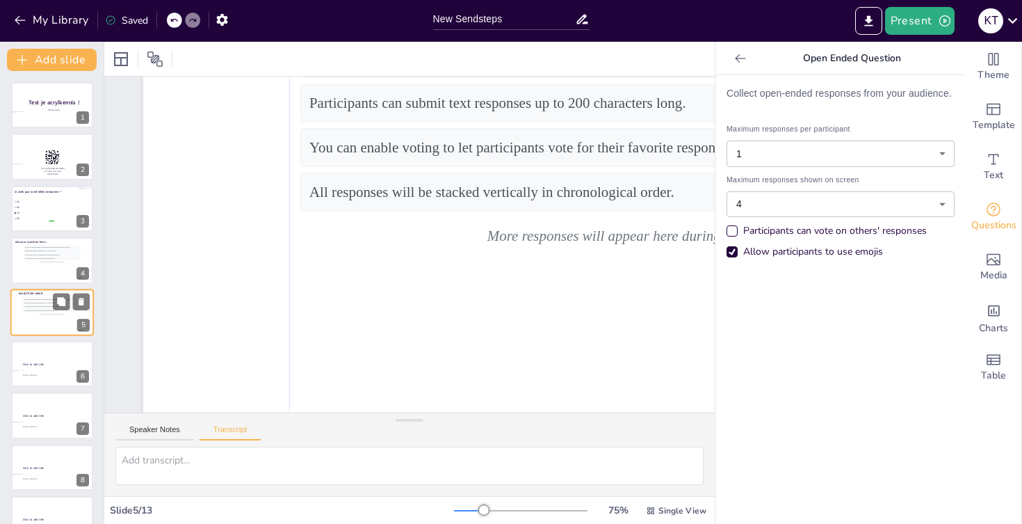
scroll to position [15, 0]
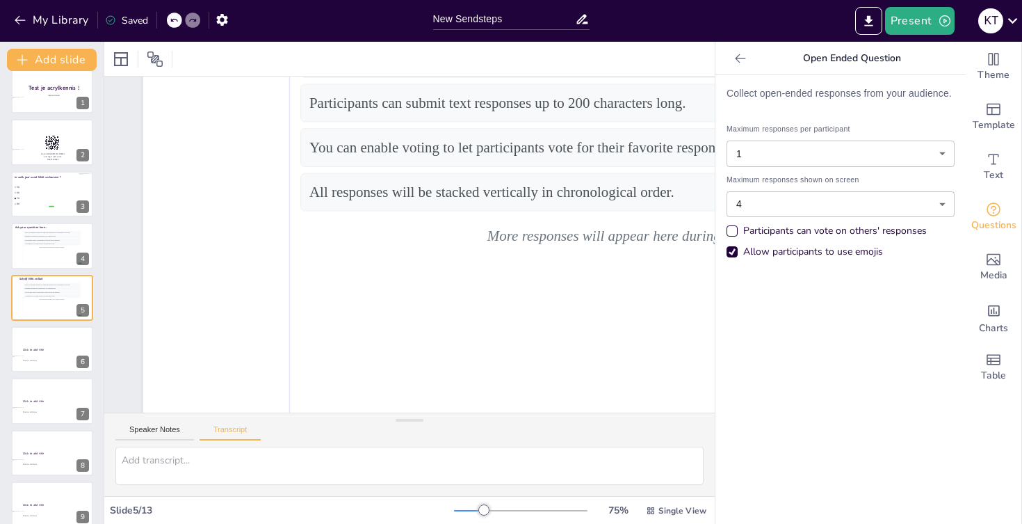
click at [743, 58] on icon at bounding box center [740, 58] width 10 height 9
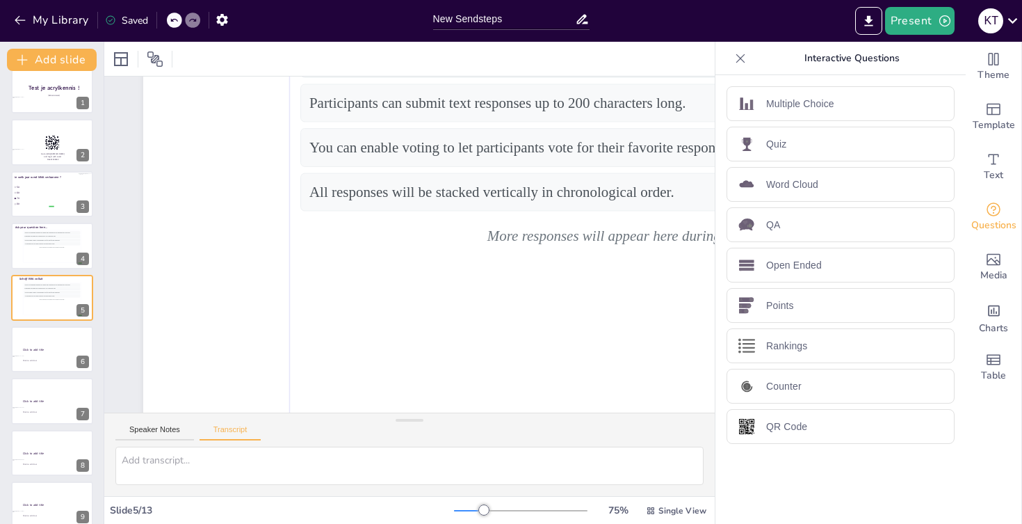
click at [730, 61] on div at bounding box center [741, 58] width 22 height 22
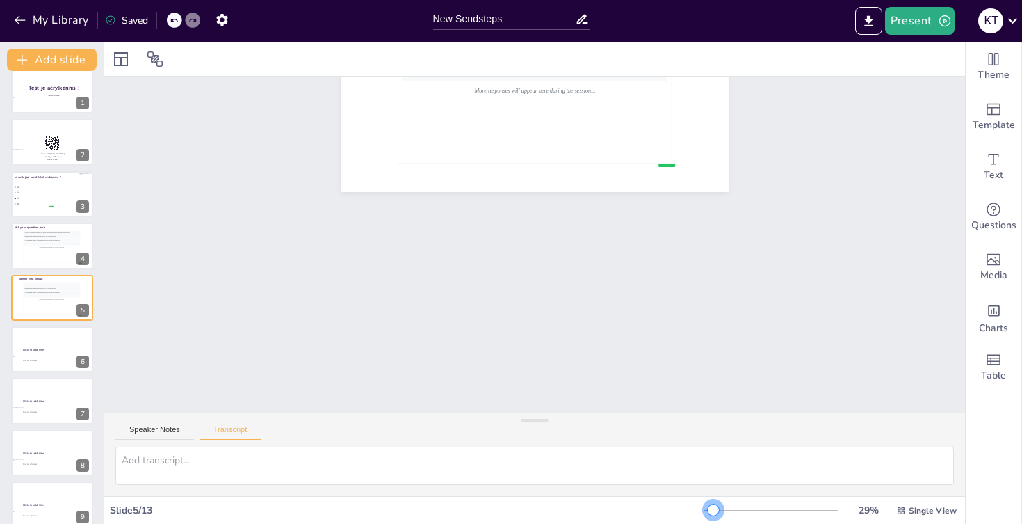
drag, startPoint x: 732, startPoint y: 509, endPoint x: 719, endPoint y: 510, distance: 13.2
click at [719, 510] on div at bounding box center [713, 509] width 11 height 11
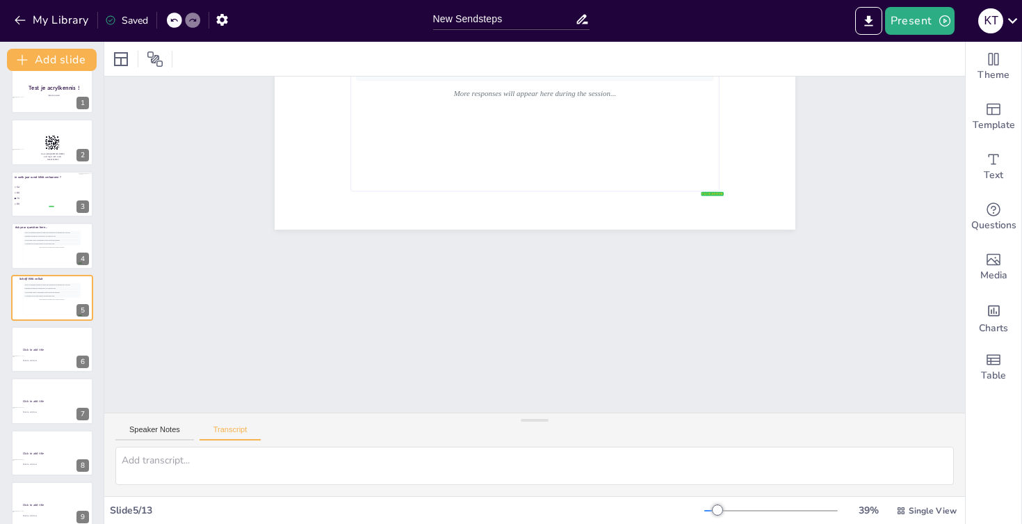
click at [743, 325] on div "Slide 5 Schrijf EMA volluit false | editor This is how individual responses wil…" at bounding box center [535, 252] width 521 height 315
click at [62, 341] on icon at bounding box center [61, 338] width 8 height 8
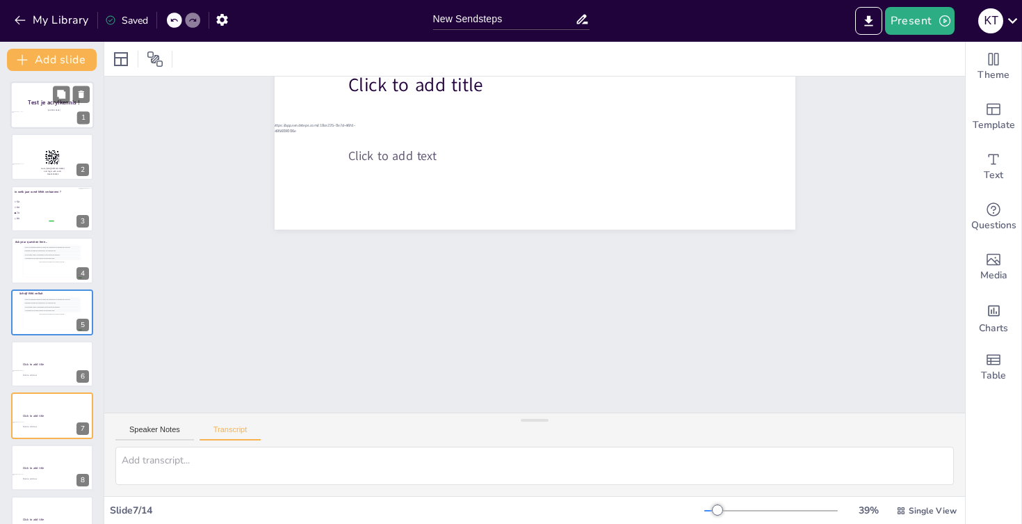
scroll to position [0, 0]
click at [35, 107] on div at bounding box center [51, 104] width 83 height 47
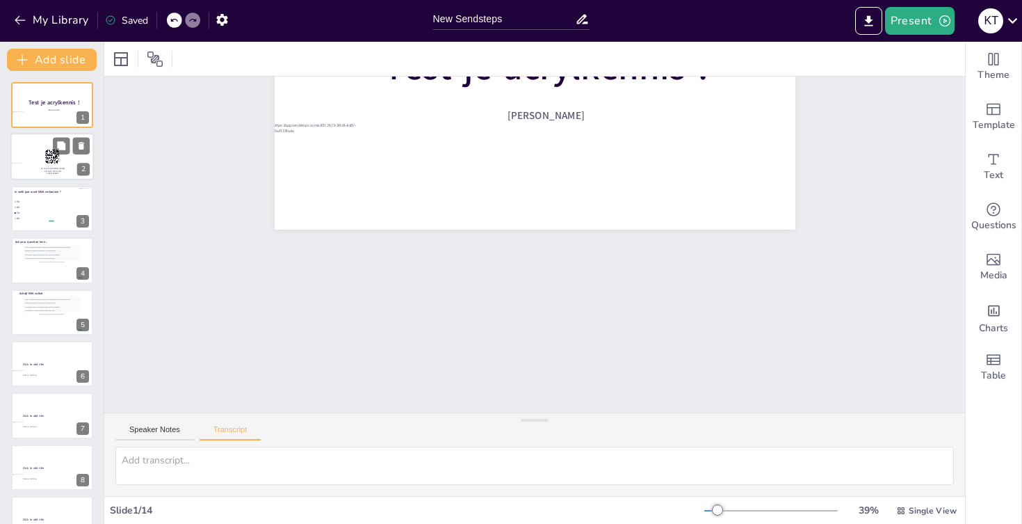
click at [28, 159] on div at bounding box center [51, 157] width 83 height 47
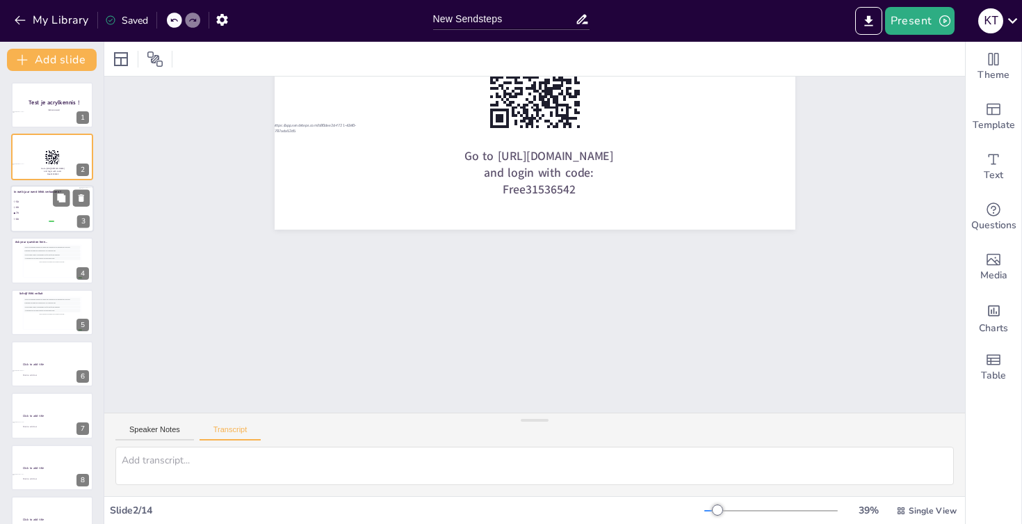
click at [22, 205] on li "60" at bounding box center [34, 207] width 42 height 6
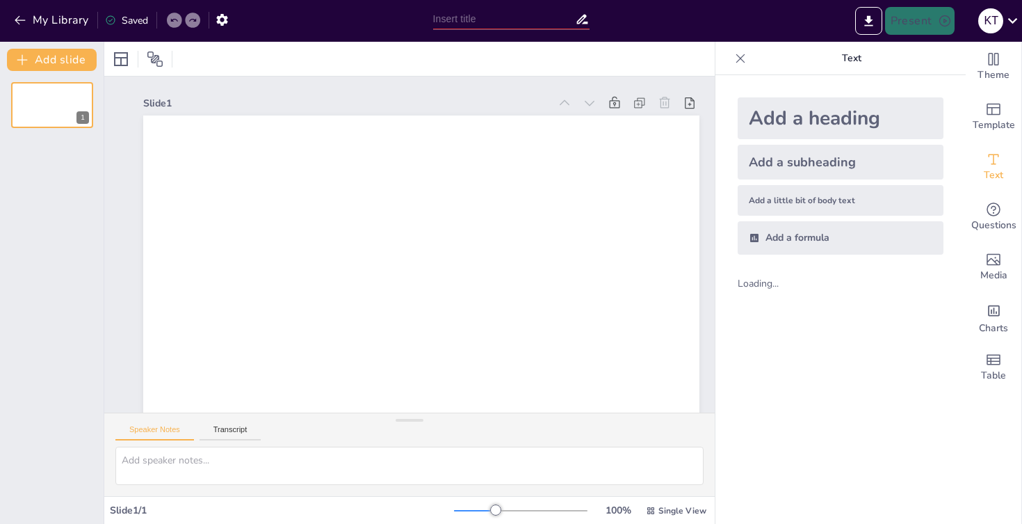
type input "New Sendsteps"
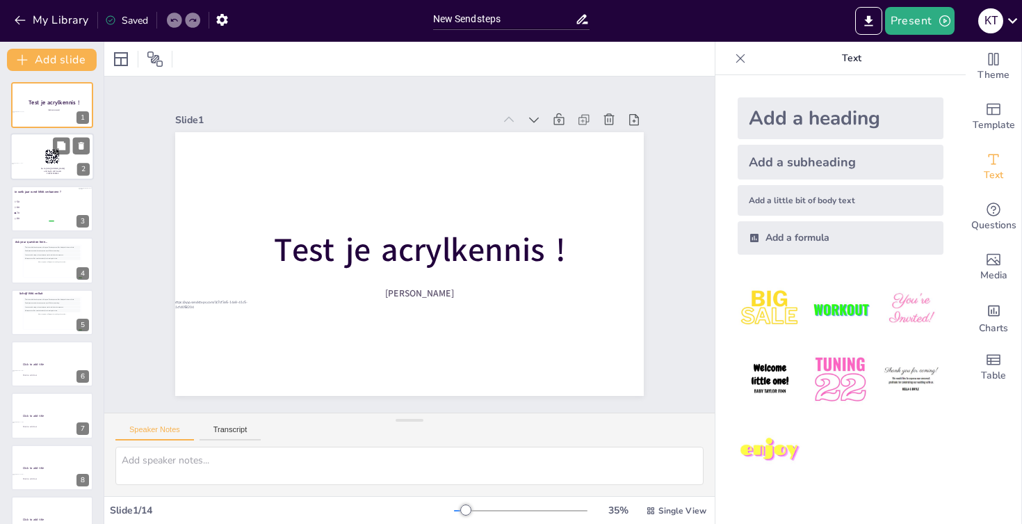
click at [29, 156] on div at bounding box center [51, 157] width 83 height 47
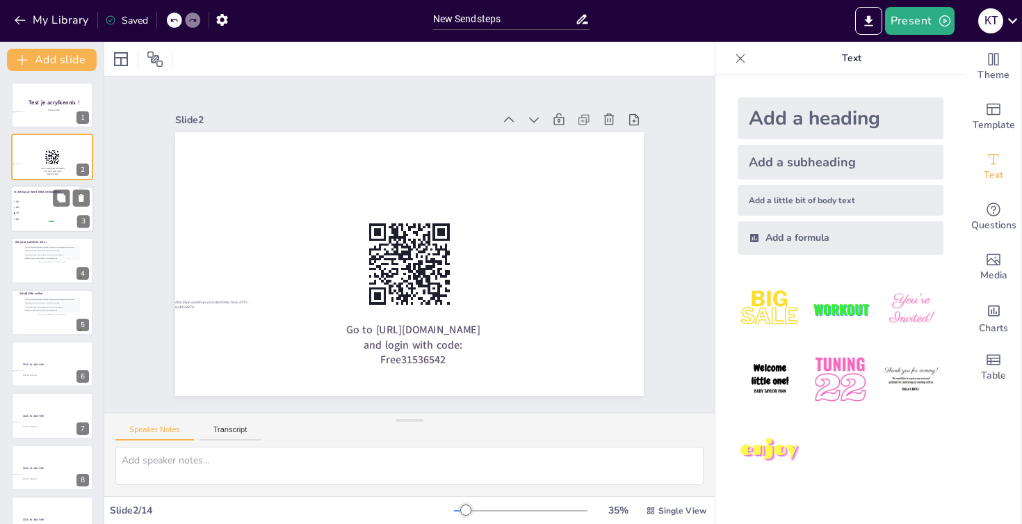
click at [40, 200] on li "50" at bounding box center [34, 202] width 42 height 6
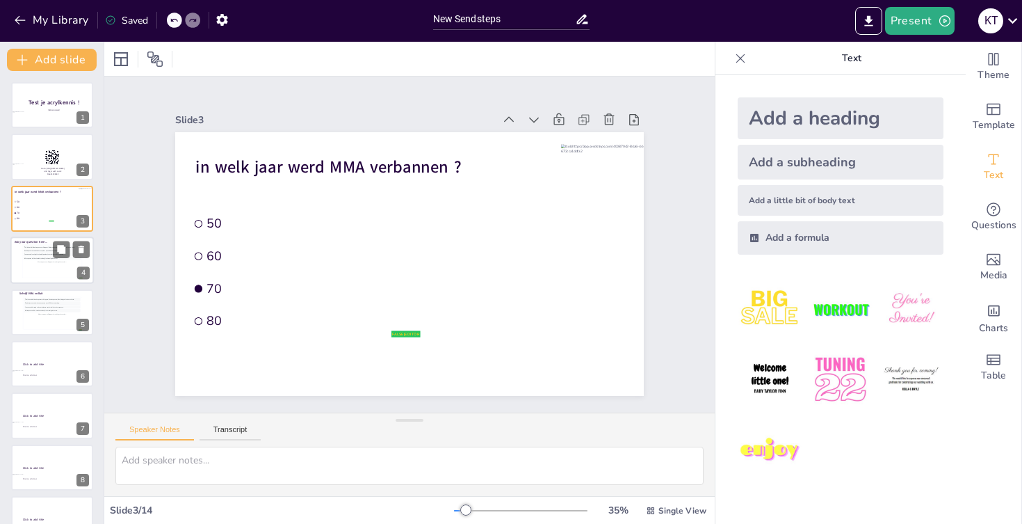
click at [37, 245] on div "This is how individual responses will appear. Each response will be displayed i…" at bounding box center [51, 261] width 59 height 33
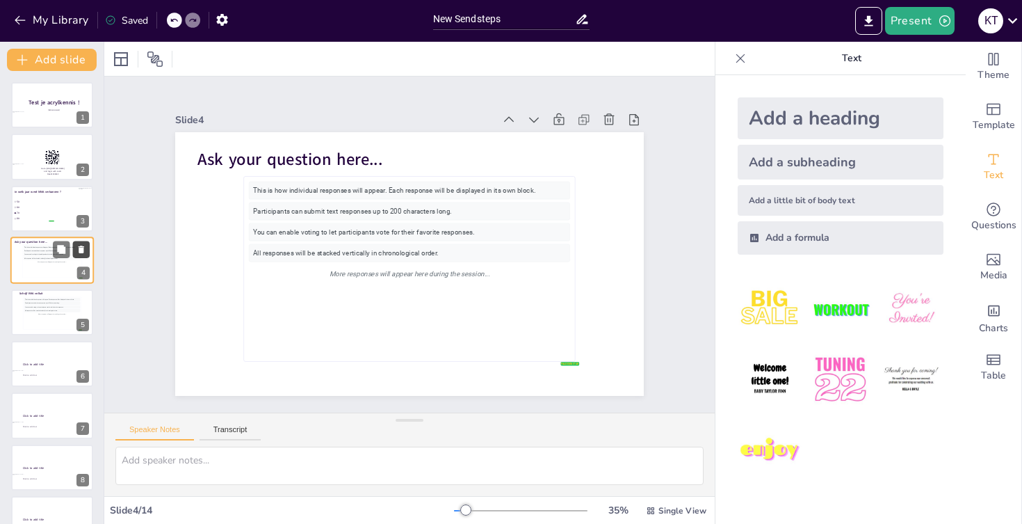
click at [83, 250] on icon at bounding box center [82, 249] width 6 height 8
click at [48, 324] on p "Click to add text" at bounding box center [53, 324] width 63 height 3
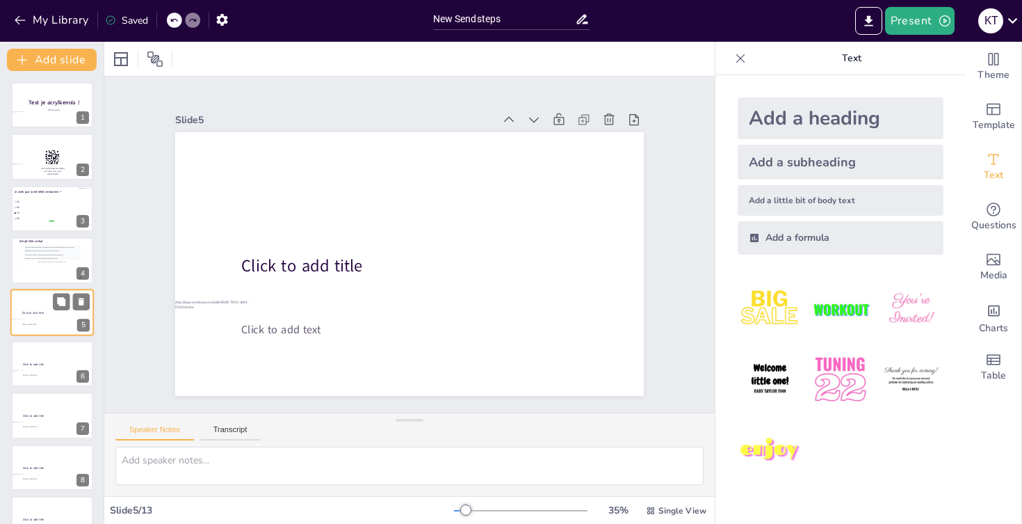
scroll to position [15, 0]
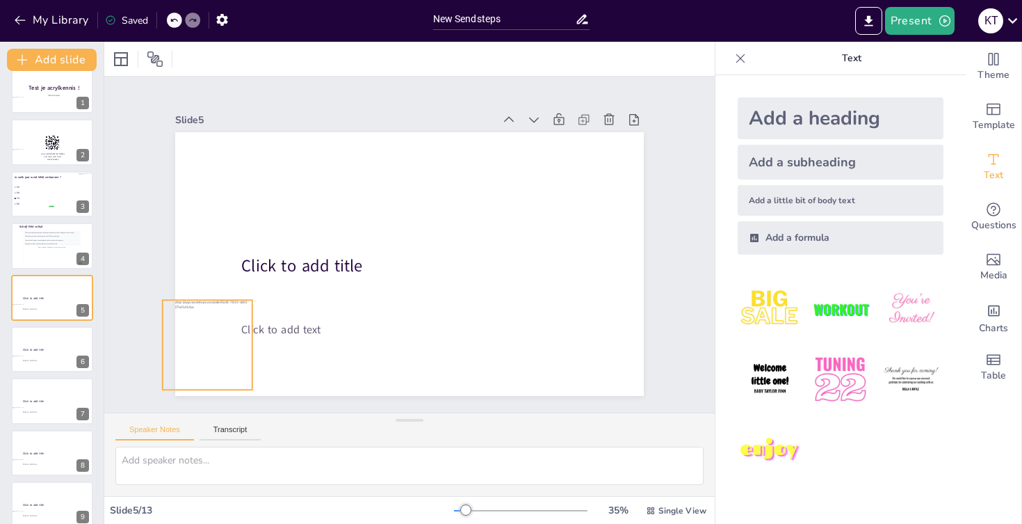
click at [181, 346] on div at bounding box center [208, 345] width 90 height 90
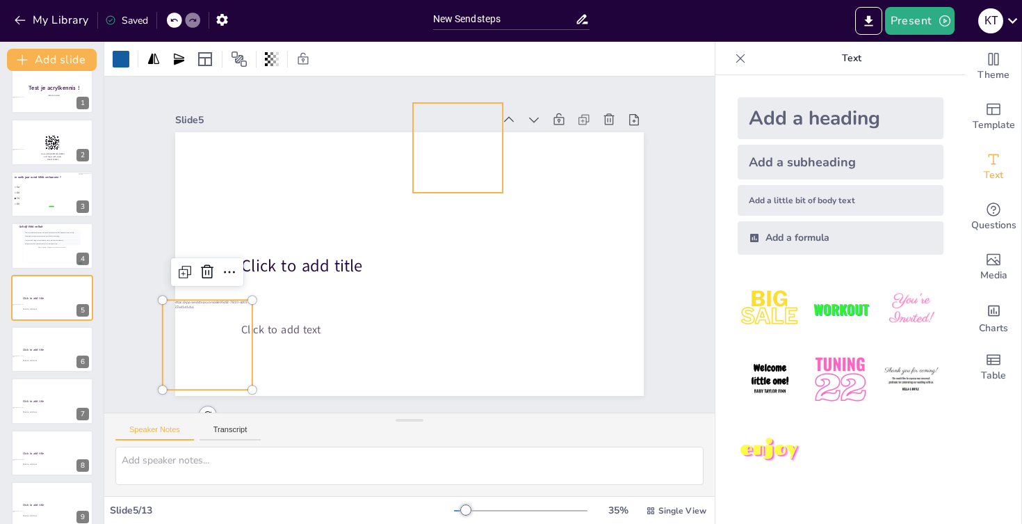
click at [490, 161] on div at bounding box center [458, 148] width 90 height 90
click at [44, 245] on div "This is how individual responses will appear. Each response will be displayed i…" at bounding box center [52, 246] width 57 height 31
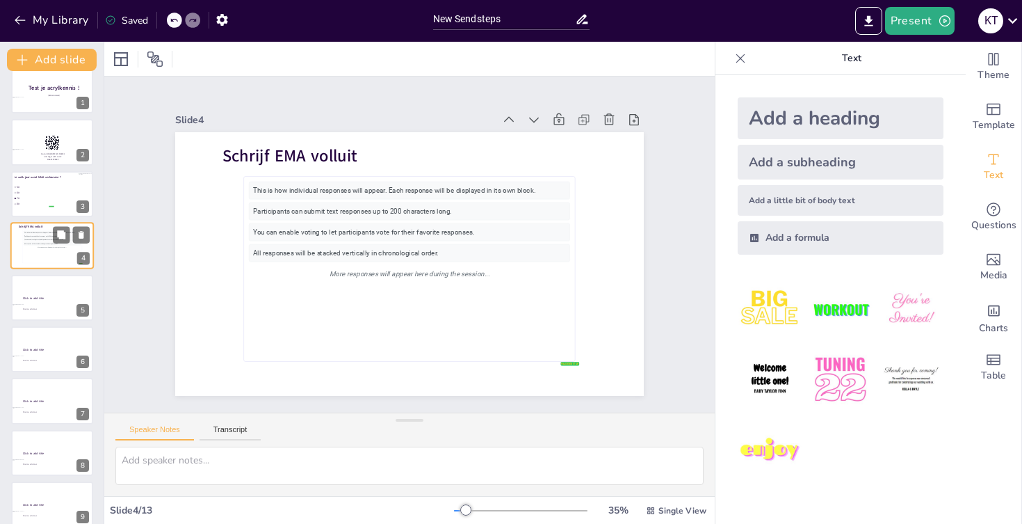
scroll to position [0, 0]
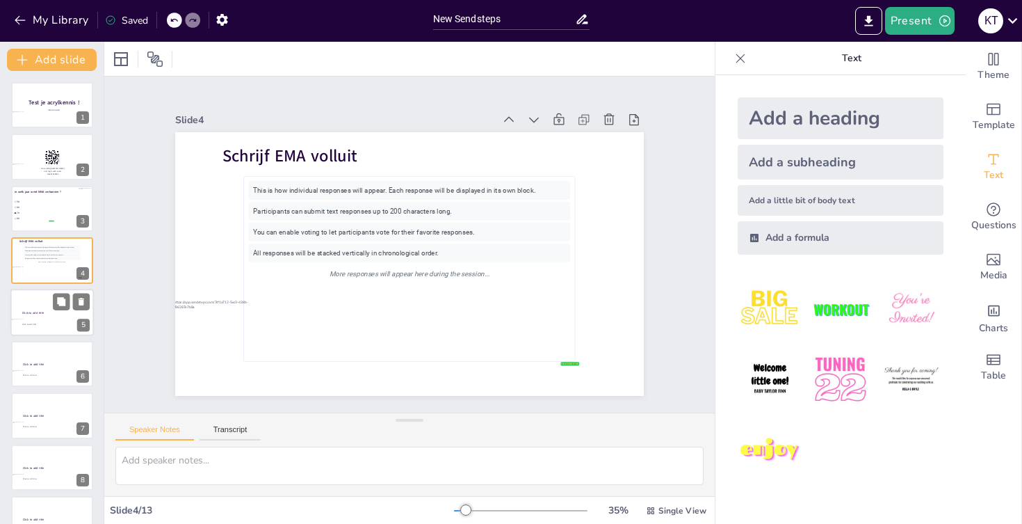
click at [20, 322] on div at bounding box center [16, 327] width 16 height 16
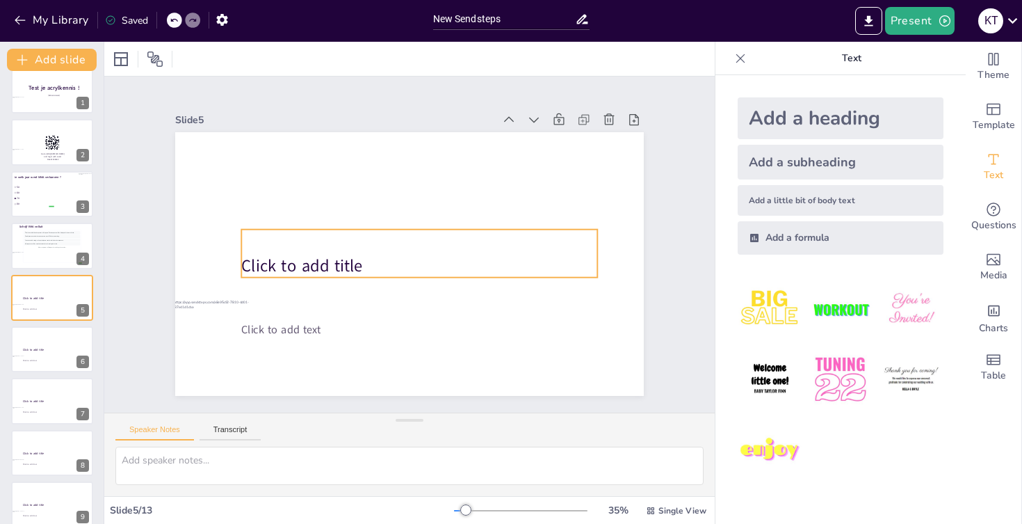
click at [296, 265] on span "Click to add title" at bounding box center [301, 265] width 121 height 23
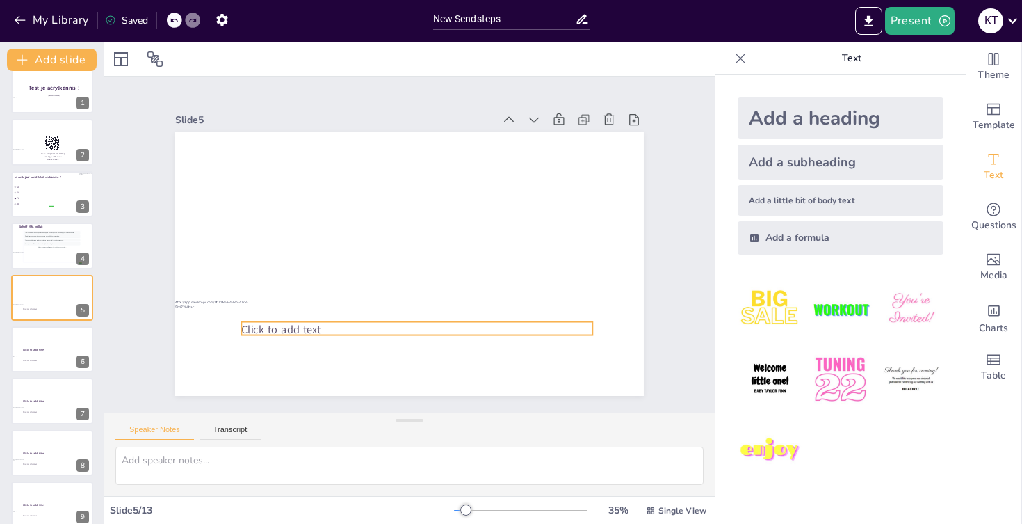
click at [303, 335] on span "Click to add text" at bounding box center [280, 329] width 79 height 15
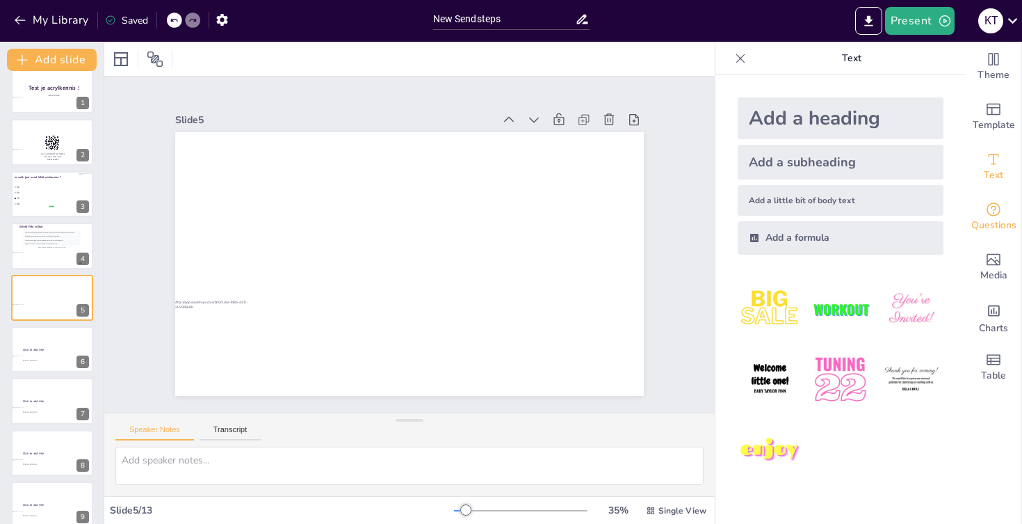
click at [991, 203] on icon "Get real-time input from your audience" at bounding box center [993, 209] width 17 height 17
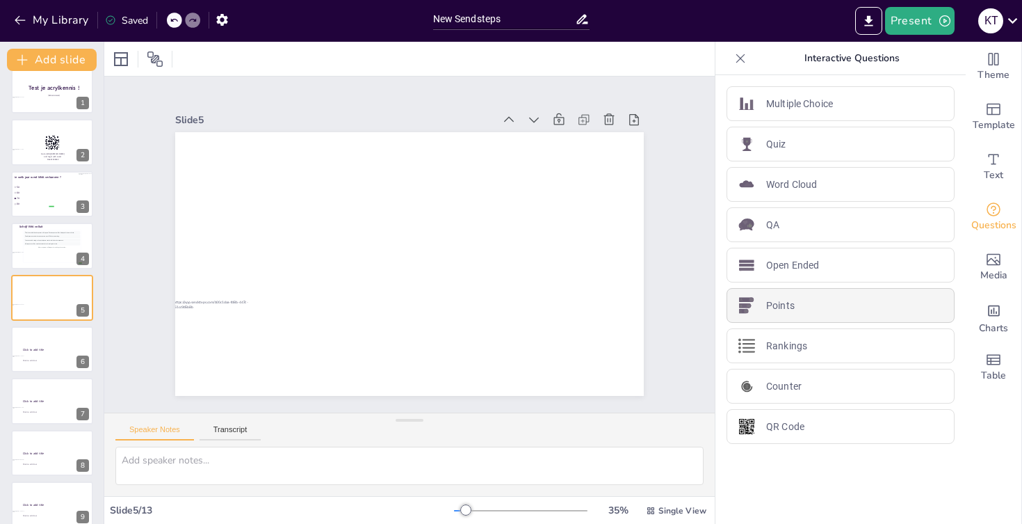
click at [787, 299] on p "Points" at bounding box center [780, 305] width 29 height 15
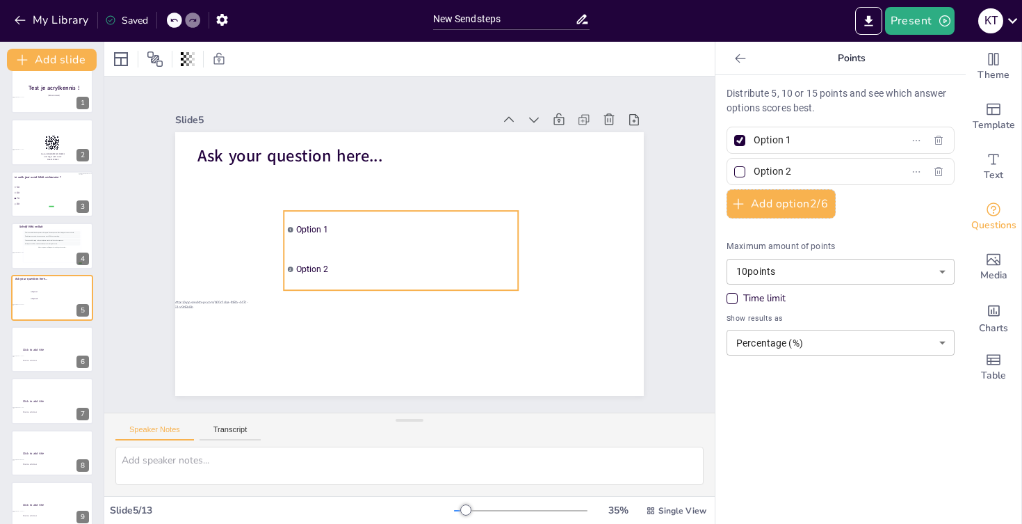
drag, startPoint x: 309, startPoint y: 184, endPoint x: 369, endPoint y: 239, distance: 80.7
click at [369, 239] on li "1 Option 1" at bounding box center [401, 230] width 234 height 38
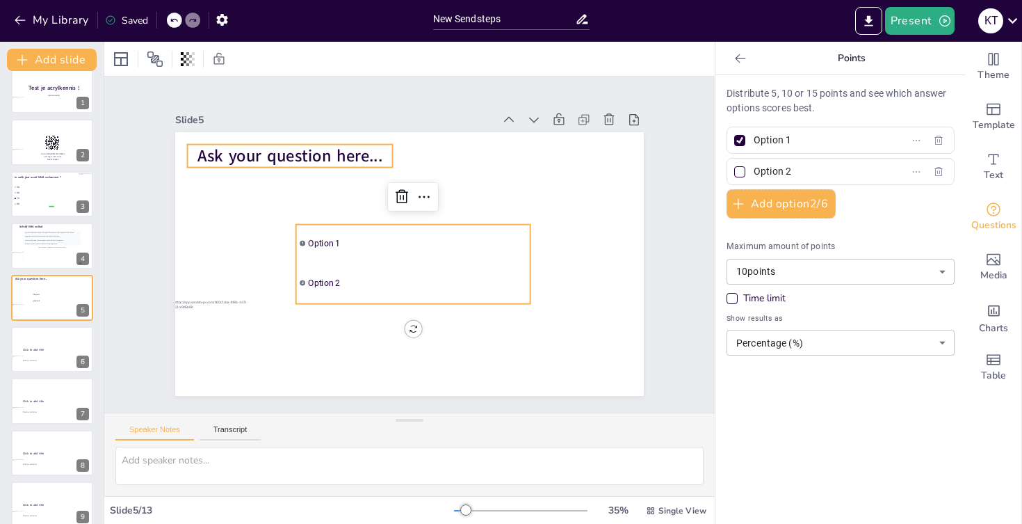
click at [303, 152] on span "Ask your question here..." at bounding box center [290, 156] width 185 height 23
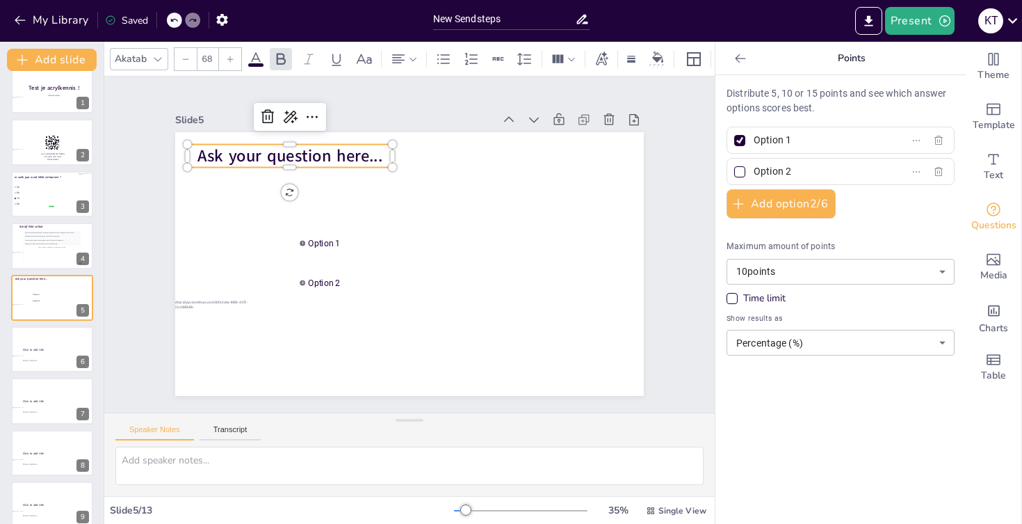
click at [303, 152] on span "Ask your question here..." at bounding box center [290, 156] width 185 height 23
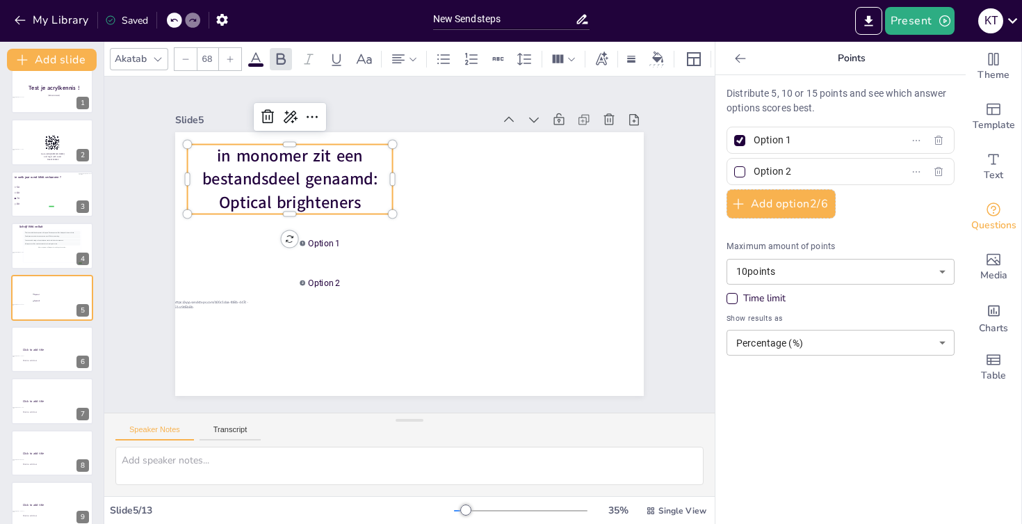
click at [392, 178] on p "in monomer zit een bestandsdeel genaamd: Optical brighteners" at bounding box center [290, 179] width 205 height 70
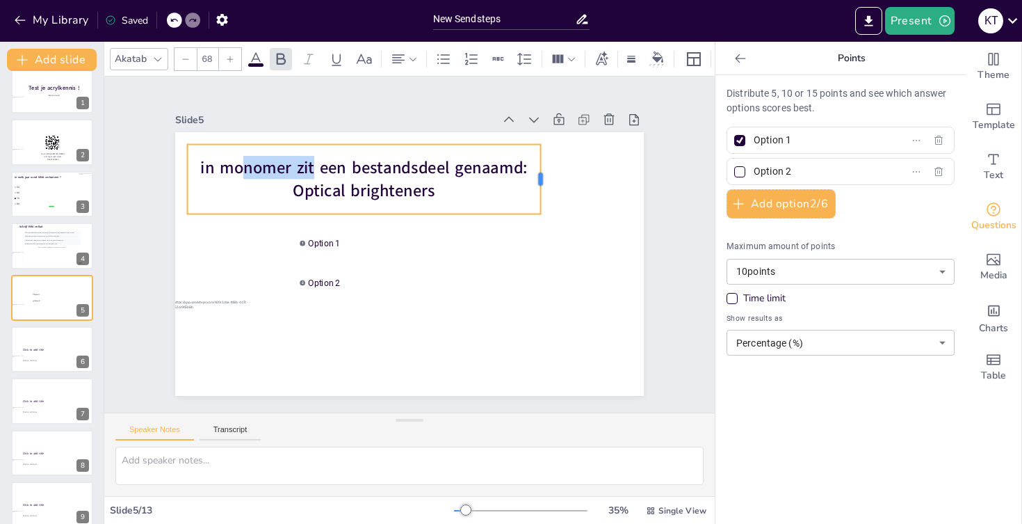
drag, startPoint x: 396, startPoint y: 181, endPoint x: 544, endPoint y: 180, distance: 148.1
click at [544, 180] on div at bounding box center [545, 180] width 11 height 70
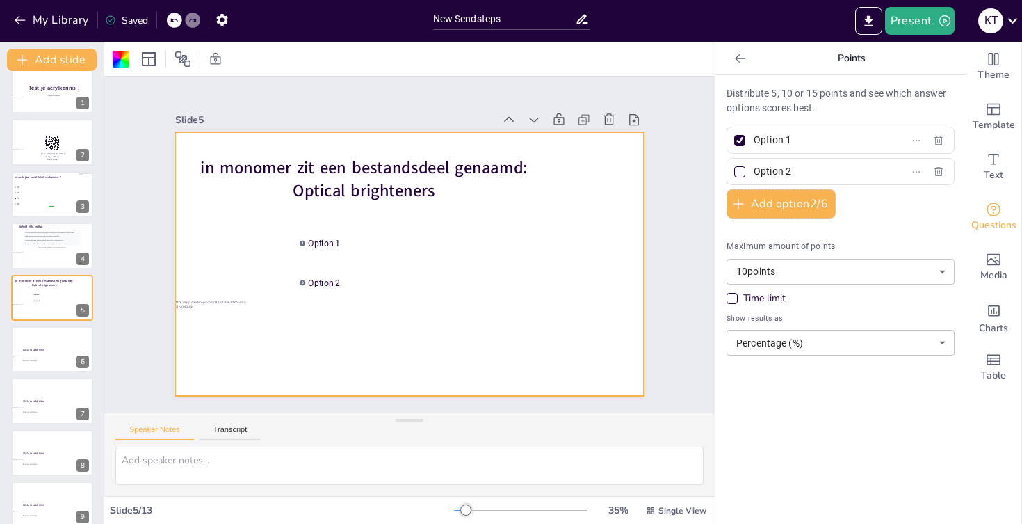
click at [782, 138] on input "Option 1" at bounding box center [818, 140] width 129 height 20
click at [786, 142] on input "klopt" at bounding box center [818, 140] width 129 height 20
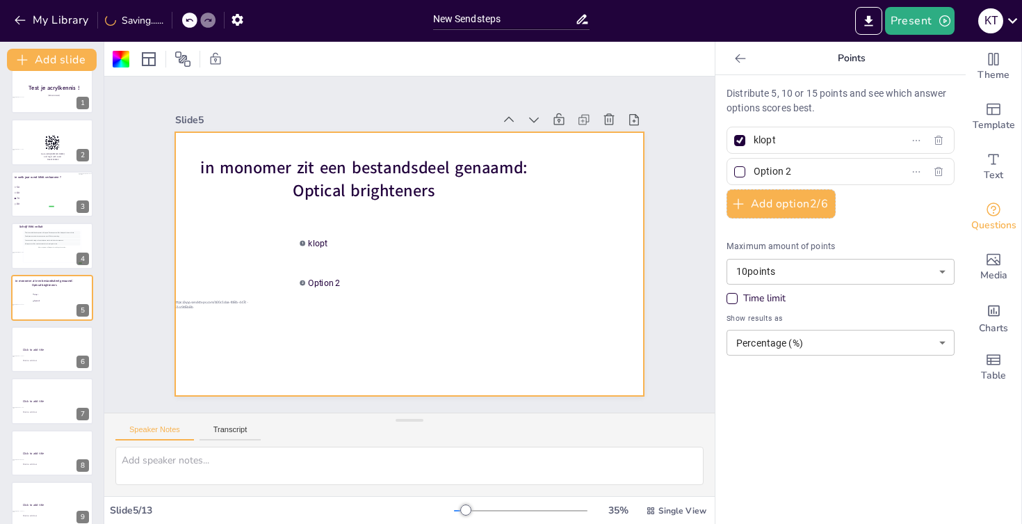
click at [786, 142] on input "klopt" at bounding box center [818, 140] width 129 height 20
type input "juist"
click at [790, 170] on input "Option 2" at bounding box center [818, 171] width 129 height 20
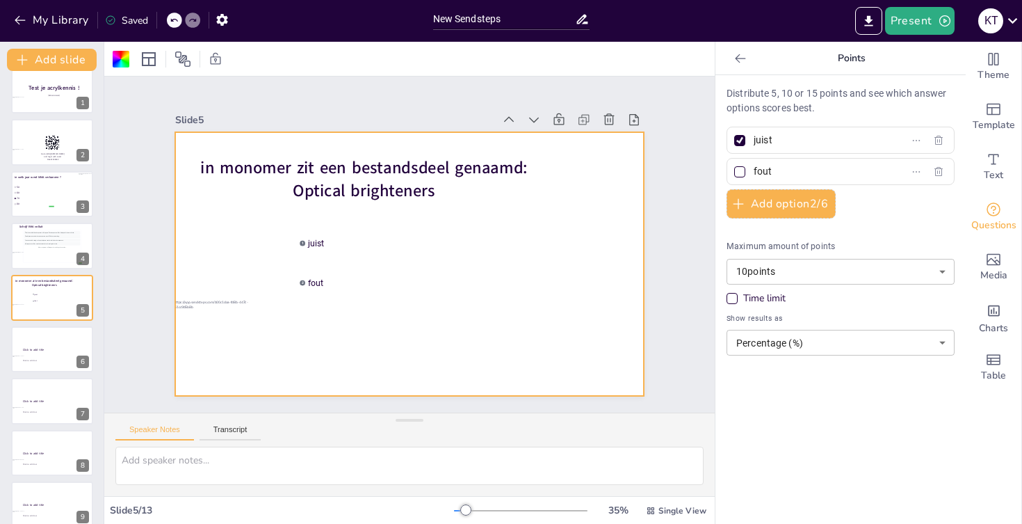
type input "fout"
click at [700, 227] on div "Slide 1 Test je acrylkennis ! Kyriana Trouvé Slide 2 Go to https://sendsteps.me…" at bounding box center [409, 244] width 611 height 336
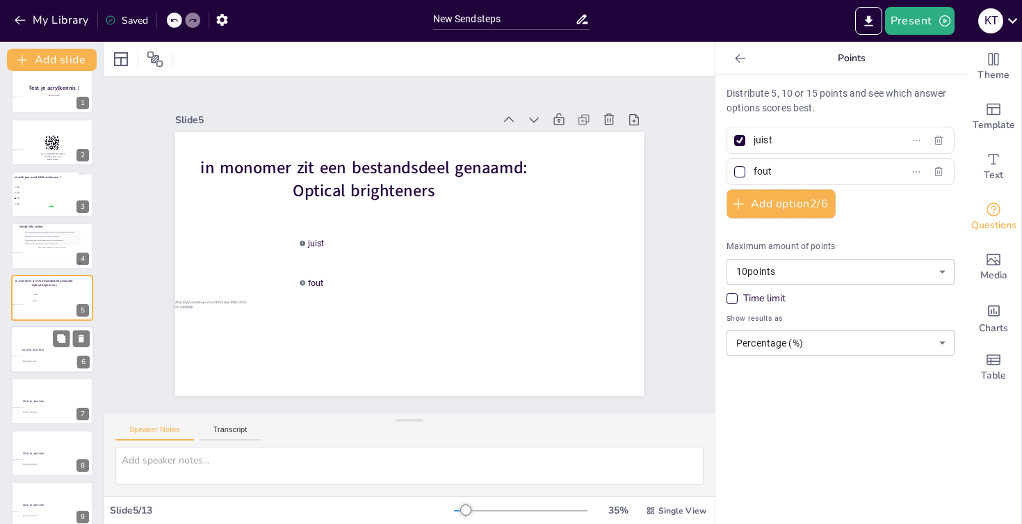
click at [55, 355] on div at bounding box center [51, 348] width 83 height 47
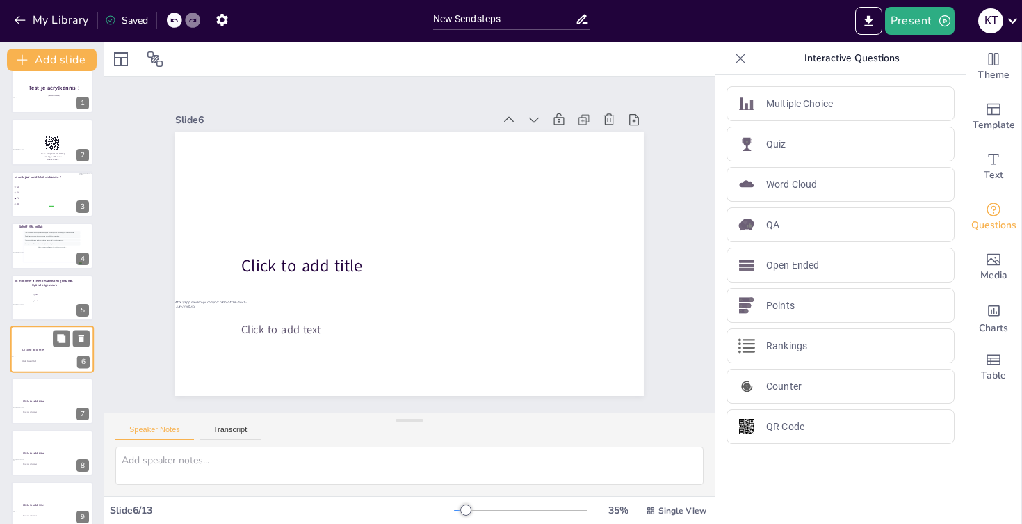
scroll to position [66, 0]
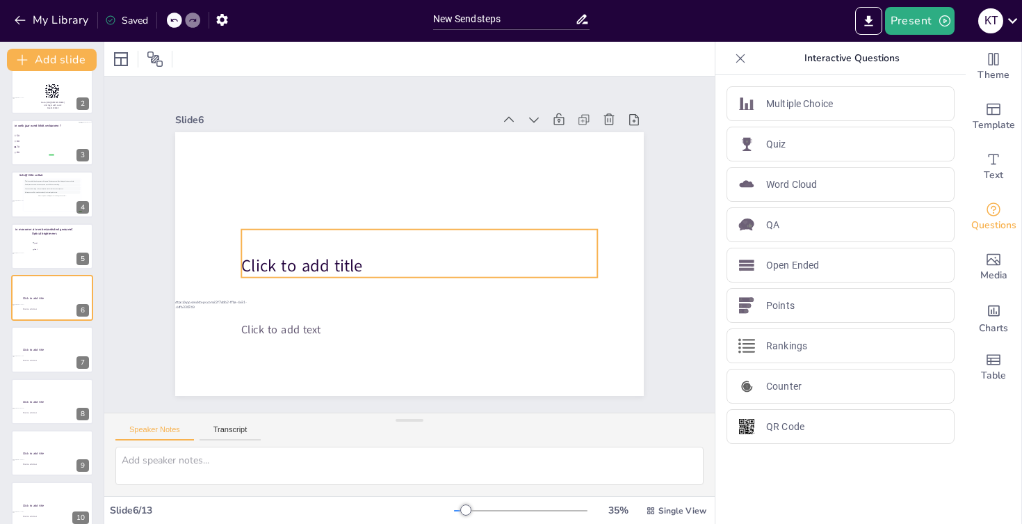
click at [303, 260] on span "Click to add title" at bounding box center [301, 265] width 121 height 23
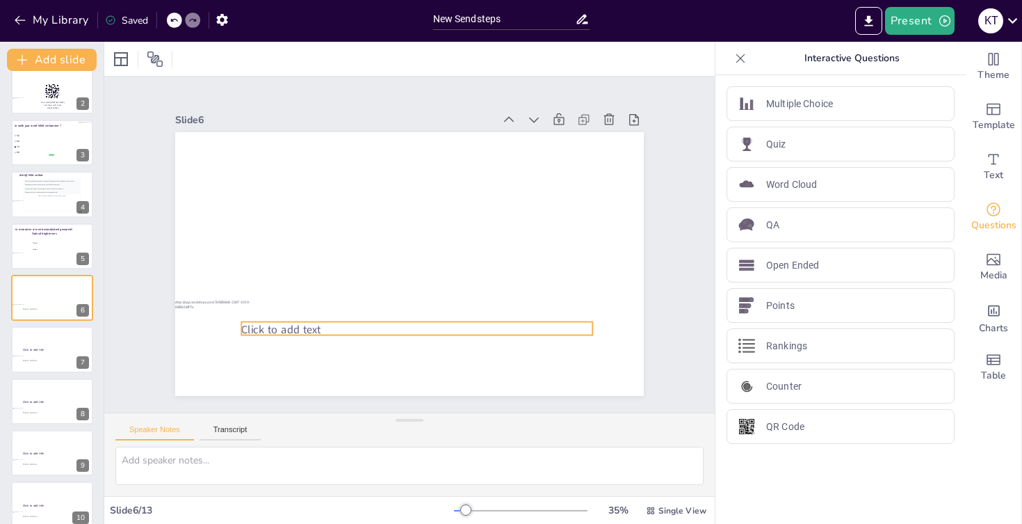
click at [299, 327] on span "Click to add text" at bounding box center [280, 329] width 79 height 15
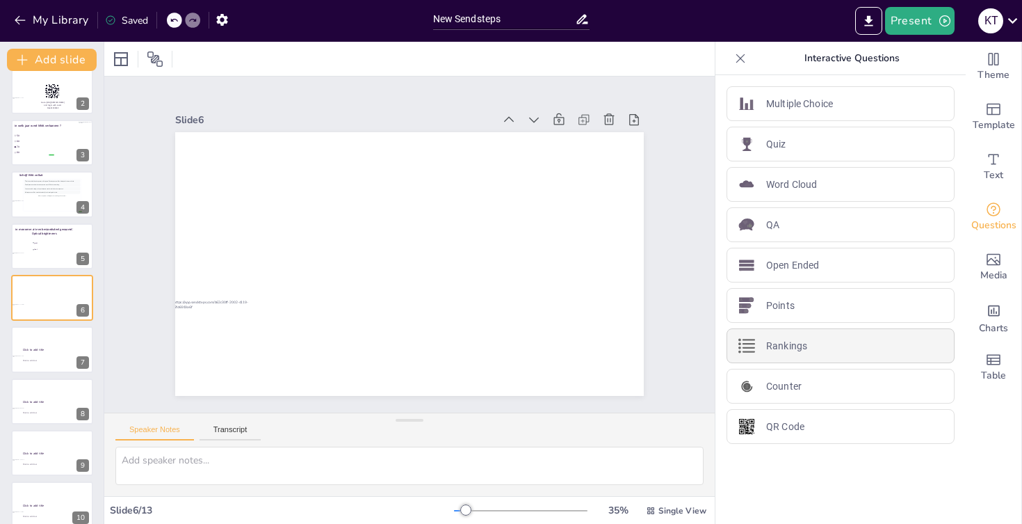
click at [775, 347] on p "Rankings" at bounding box center [786, 346] width 41 height 15
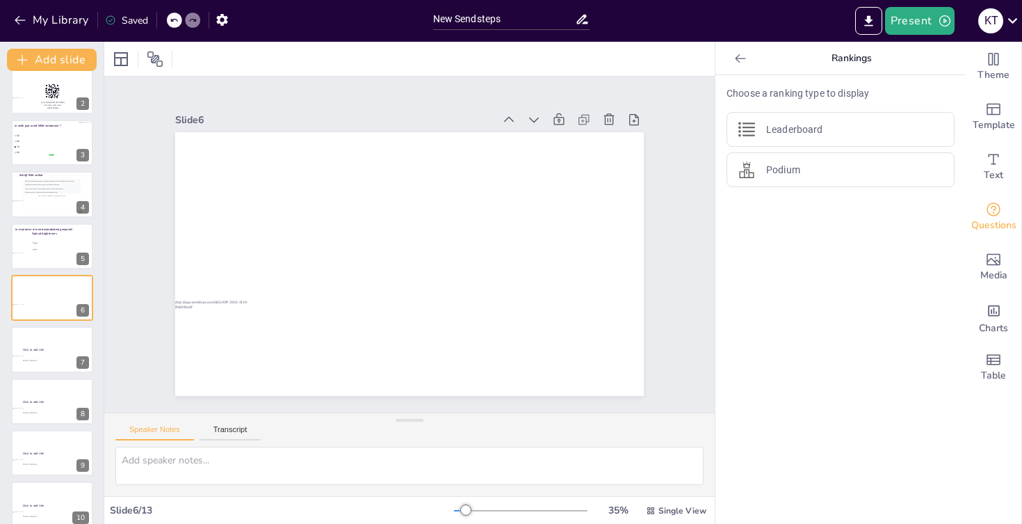
click at [742, 61] on icon at bounding box center [741, 58] width 14 height 14
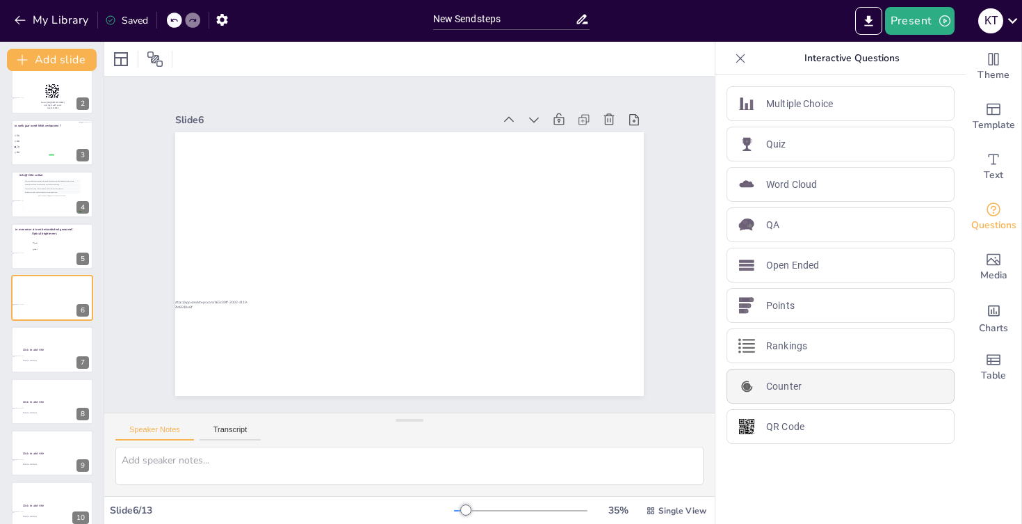
click at [777, 377] on div "Counter" at bounding box center [841, 386] width 228 height 35
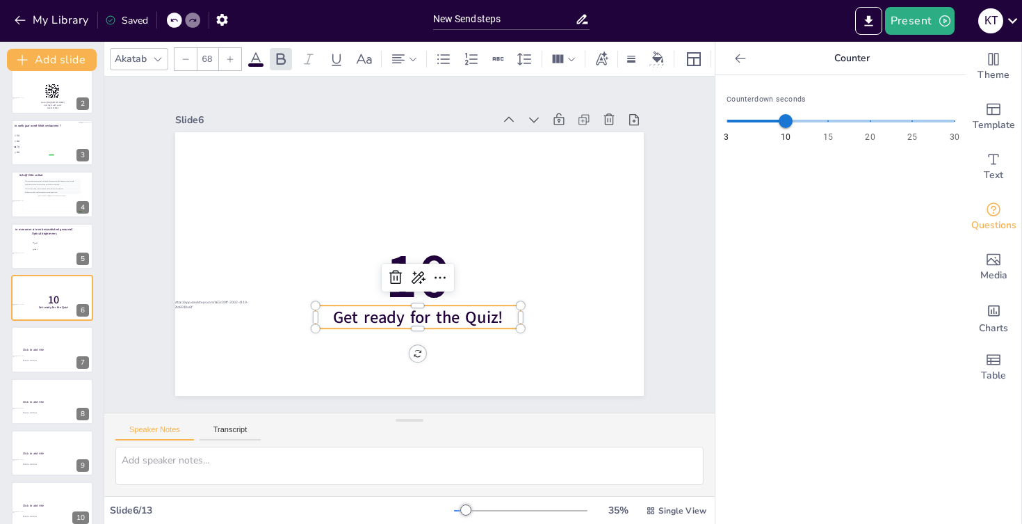
click at [678, 227] on div "Slide 1 Test je acrylkennis ! Kyriana Trouvé Slide 2 Go to https://sendsteps.me…" at bounding box center [409, 244] width 547 height 303
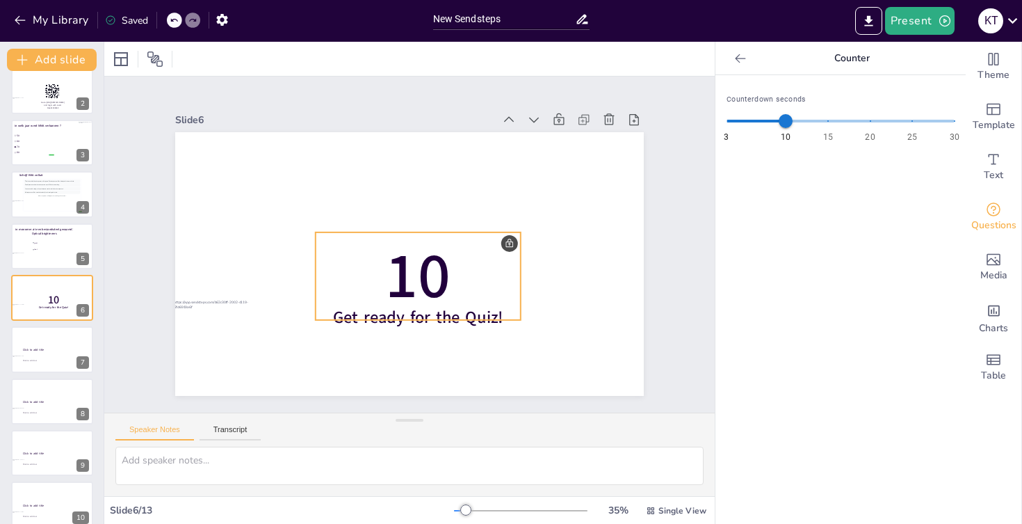
click at [456, 280] on p "10" at bounding box center [418, 276] width 205 height 88
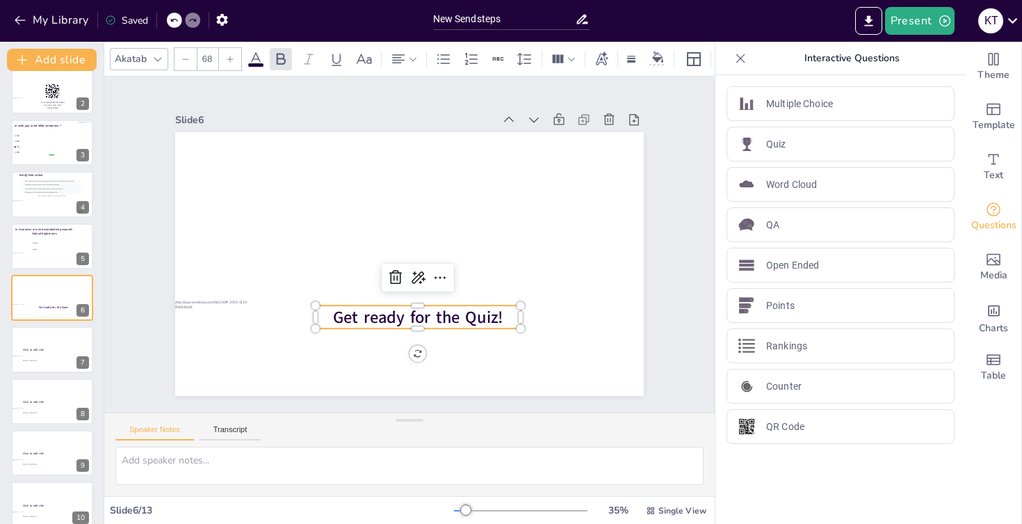
click at [466, 319] on span "Get ready for the Quiz!" at bounding box center [418, 316] width 170 height 23
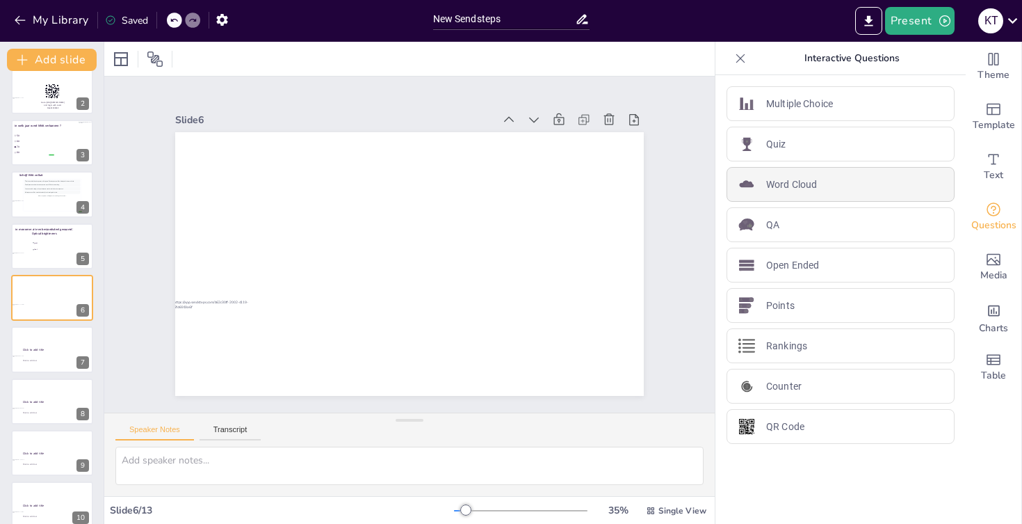
click at [807, 181] on p "Word Cloud" at bounding box center [791, 184] width 51 height 15
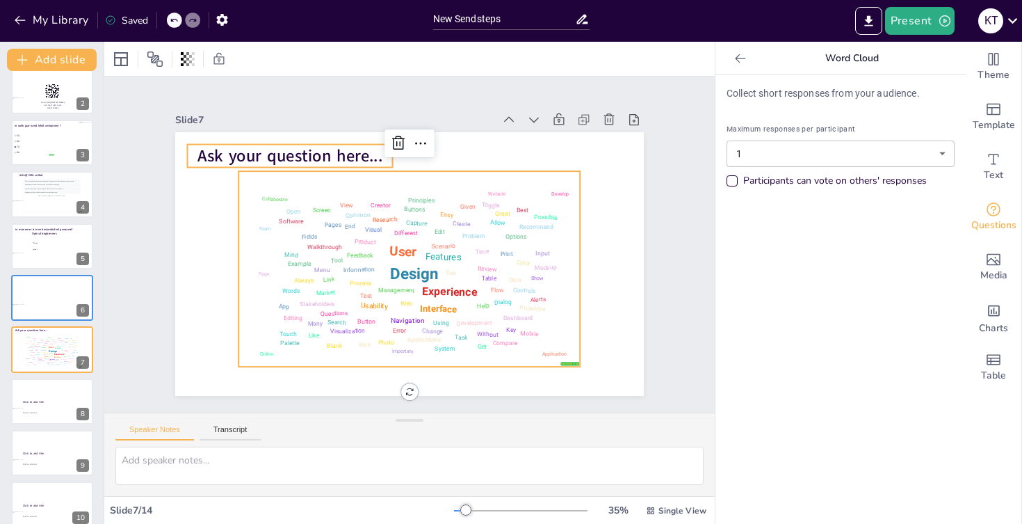
click at [324, 163] on span "Ask your question here..." at bounding box center [290, 156] width 185 height 23
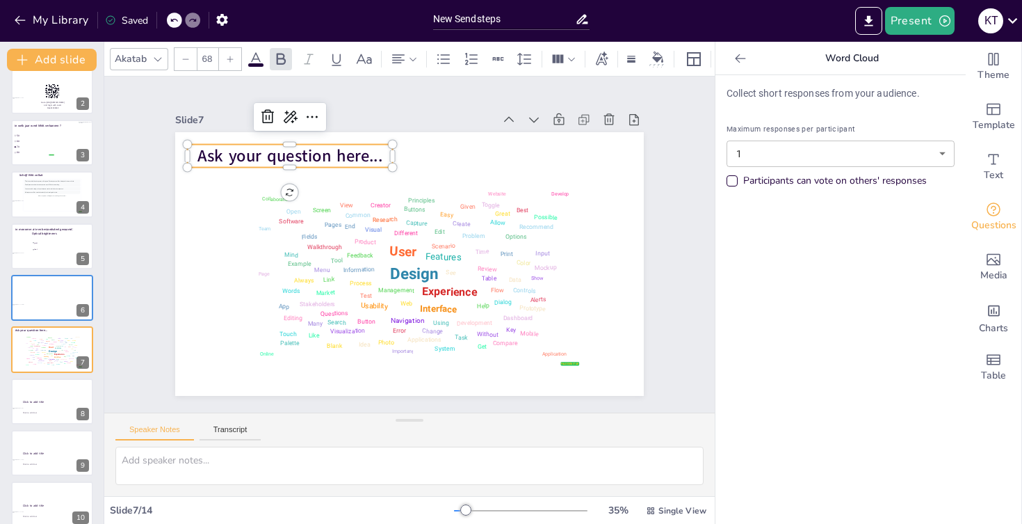
click at [324, 163] on span "Ask your question here..." at bounding box center [290, 156] width 185 height 23
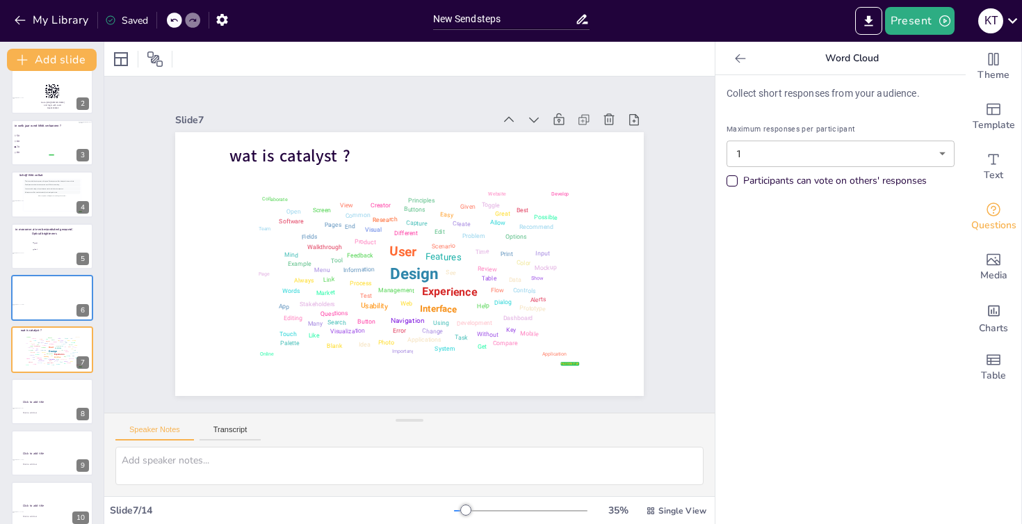
click at [696, 184] on div "Slide 1 Test je acrylkennis ! Kyriana Trouvé Slide 2 Go to https://sendsteps.me…" at bounding box center [409, 244] width 611 height 336
click at [49, 404] on div at bounding box center [51, 401] width 83 height 47
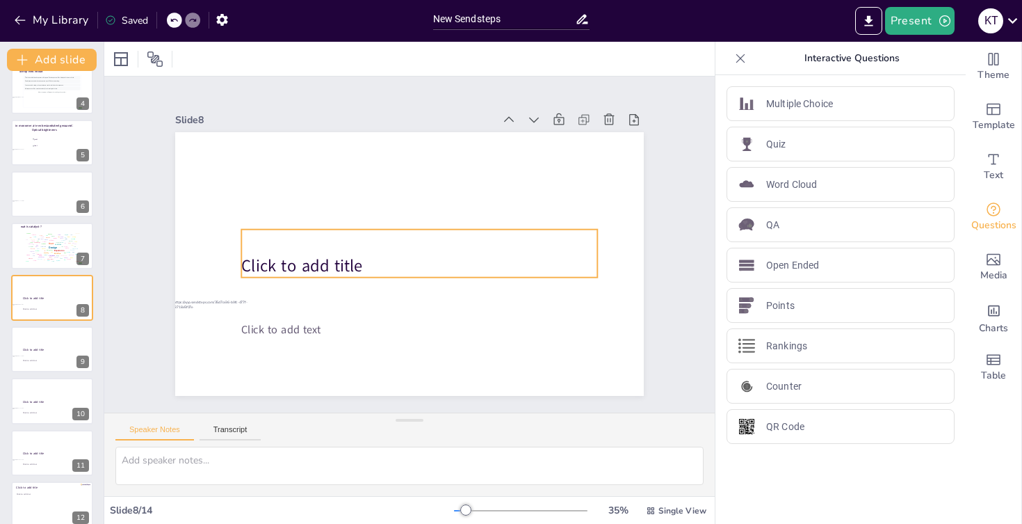
click at [274, 261] on span "Click to add title" at bounding box center [301, 265] width 121 height 23
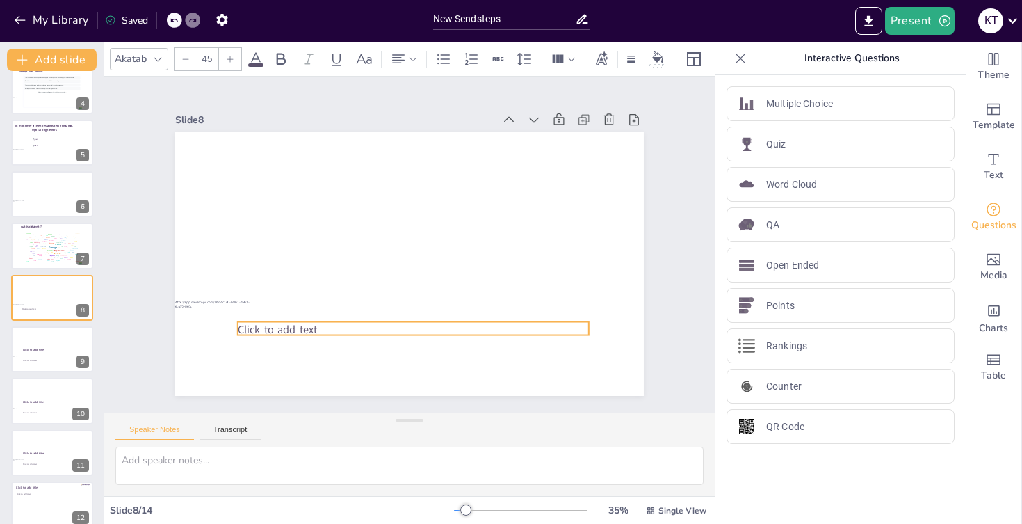
click at [277, 331] on span "Click to add text" at bounding box center [277, 329] width 79 height 15
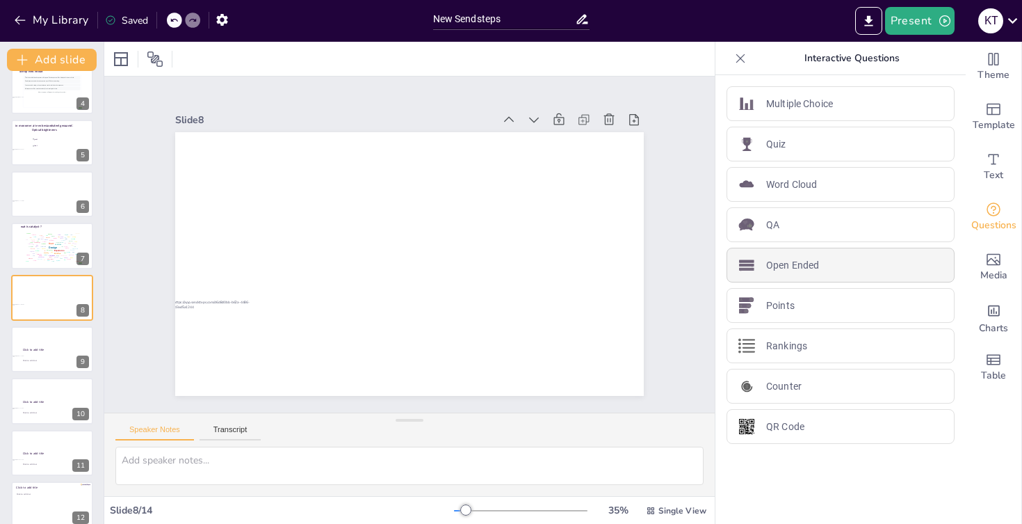
click at [775, 274] on div "Open Ended" at bounding box center [841, 265] width 228 height 35
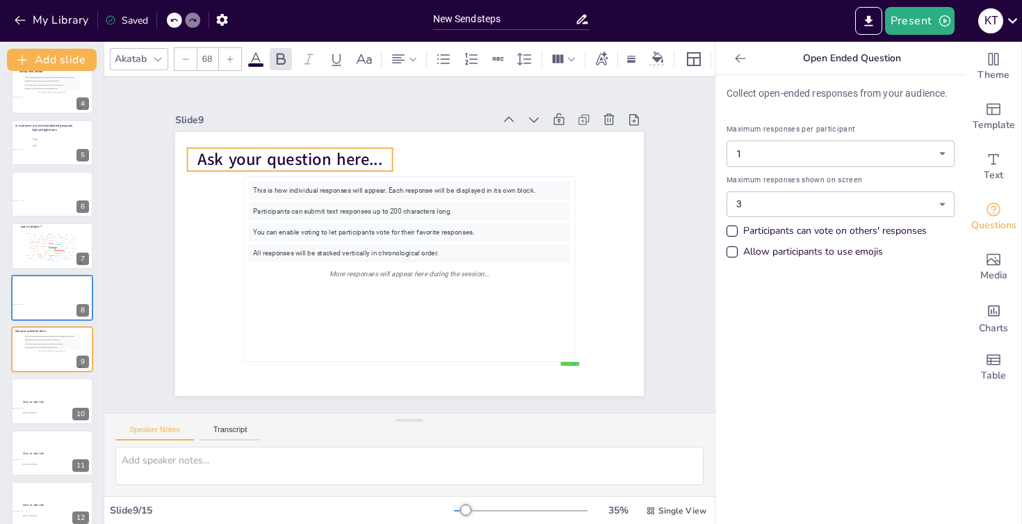
click at [272, 159] on span "Ask your question here..." at bounding box center [290, 159] width 185 height 23
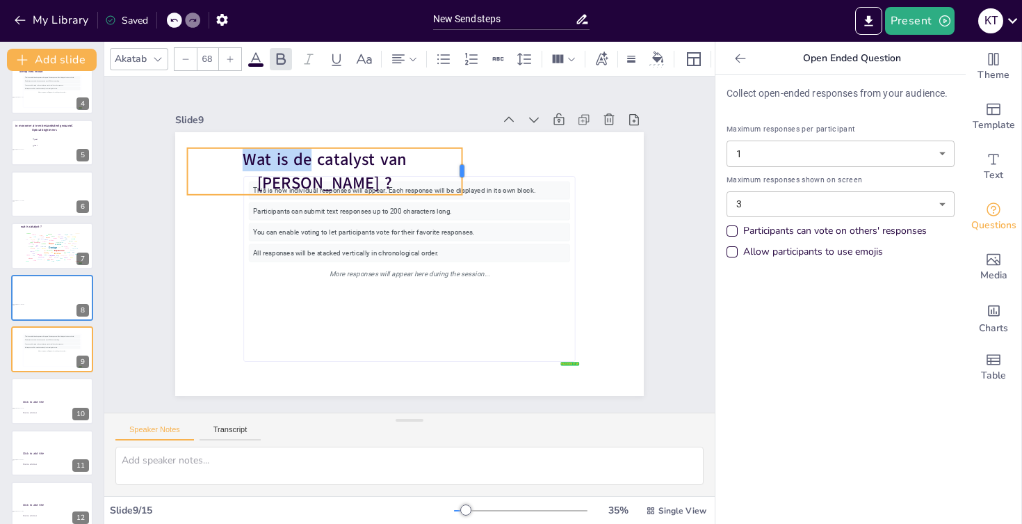
drag, startPoint x: 396, startPoint y: 174, endPoint x: 469, endPoint y: 174, distance: 73.0
click at [469, 174] on div at bounding box center [467, 171] width 11 height 47
click at [438, 112] on div "Slide 9" at bounding box center [409, 119] width 469 height 19
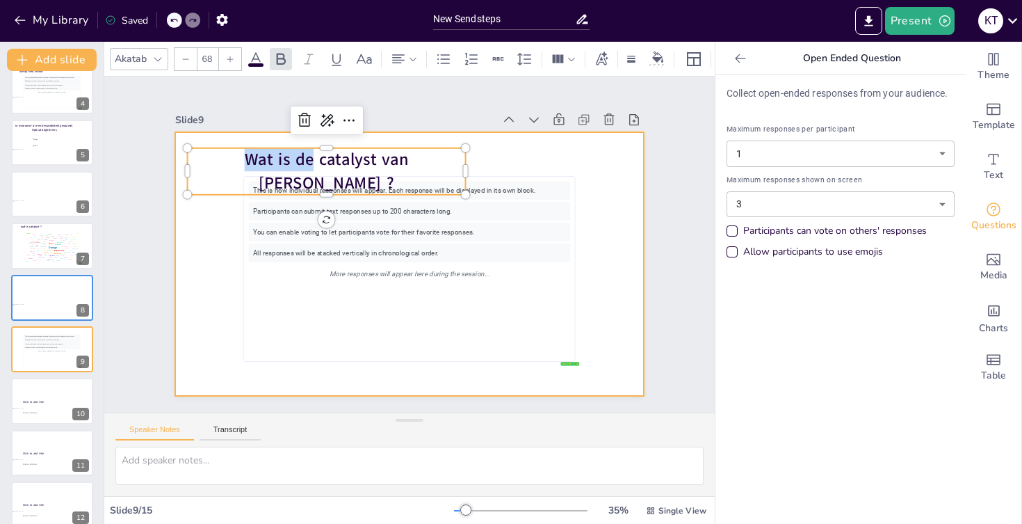
click at [209, 322] on div at bounding box center [409, 264] width 469 height 264
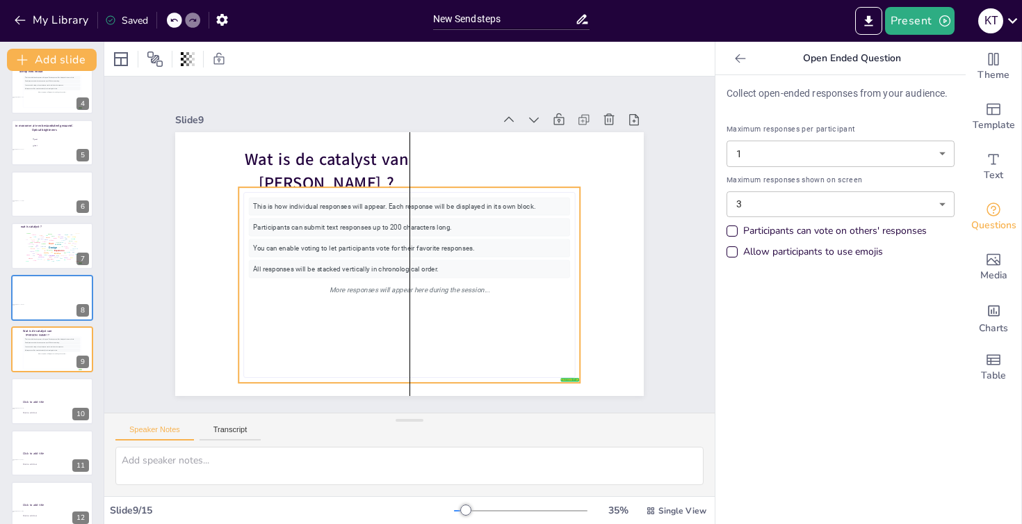
drag, startPoint x: 307, startPoint y: 209, endPoint x: 307, endPoint y: 225, distance: 16.0
click at [307, 225] on div "Participants can submit text responses up to 200 characters long." at bounding box center [409, 227] width 321 height 18
click at [140, 296] on div "Slide 1 Test je acrylkennis ! Kyriana Trouvé Slide 2 Go to https://sendsteps.me…" at bounding box center [409, 244] width 547 height 303
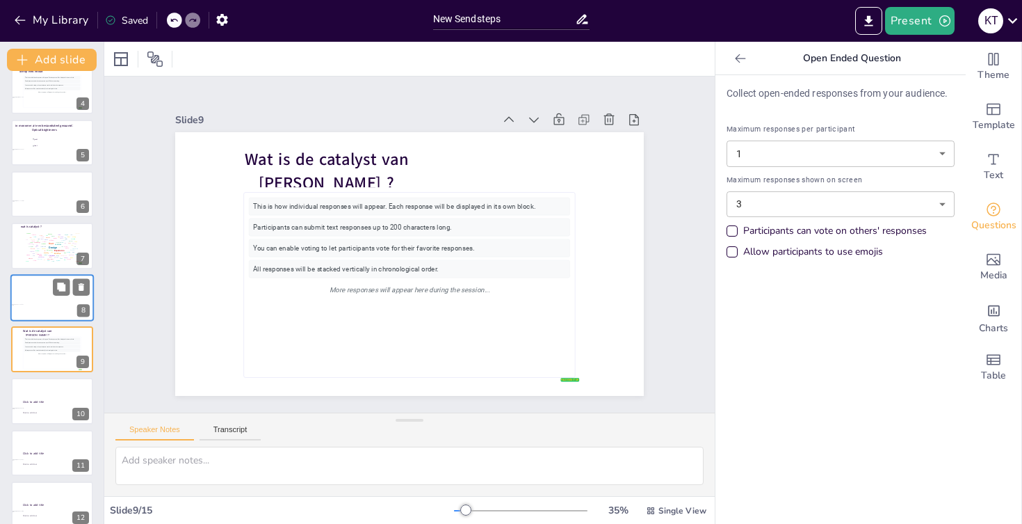
click at [46, 296] on div at bounding box center [51, 297] width 83 height 47
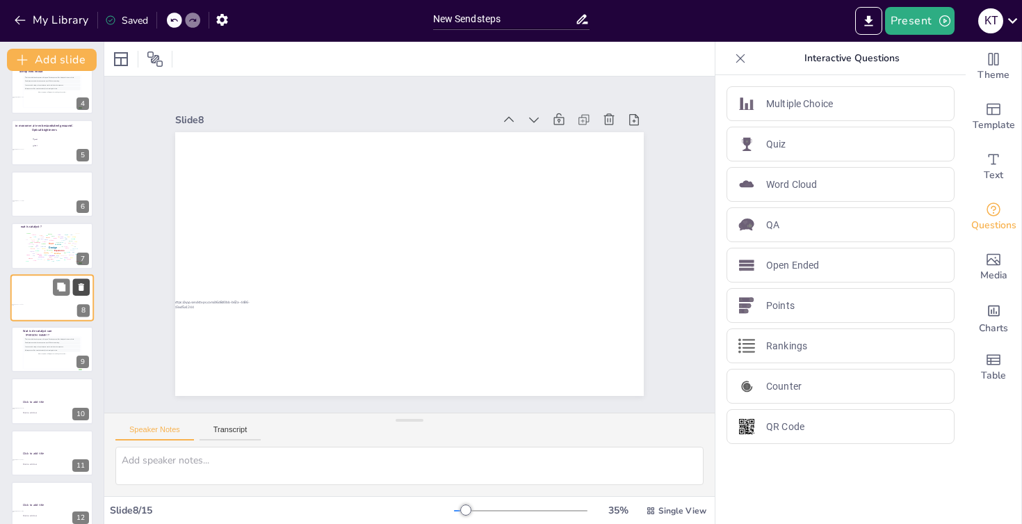
click at [82, 285] on icon at bounding box center [82, 287] width 6 height 8
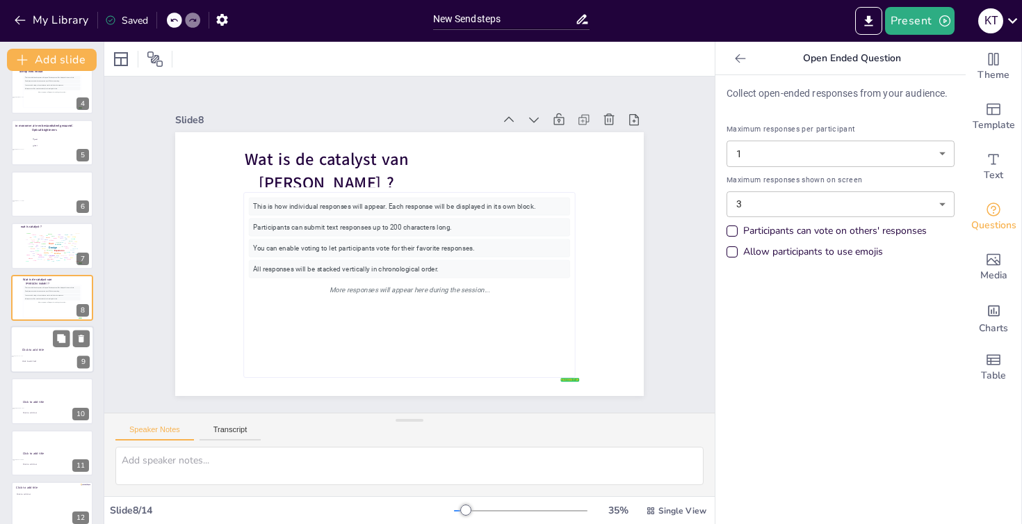
click at [43, 347] on div "Click to add title" at bounding box center [53, 347] width 63 height 8
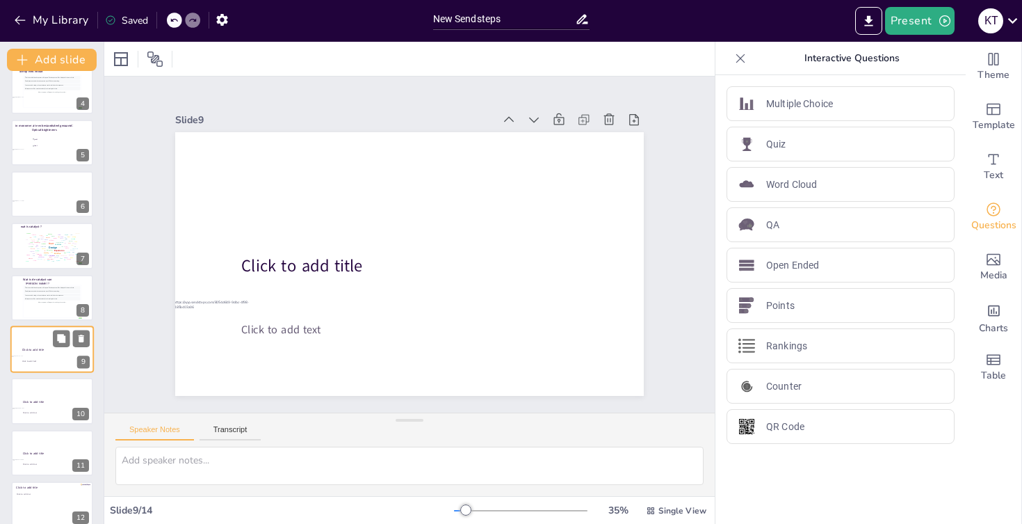
scroll to position [221, 0]
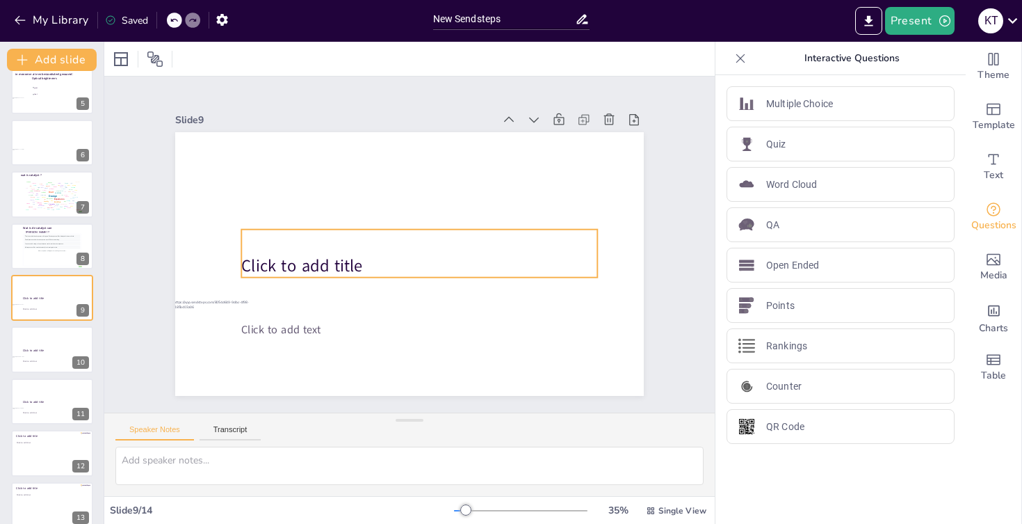
click at [298, 266] on span "Click to add title" at bounding box center [301, 265] width 121 height 23
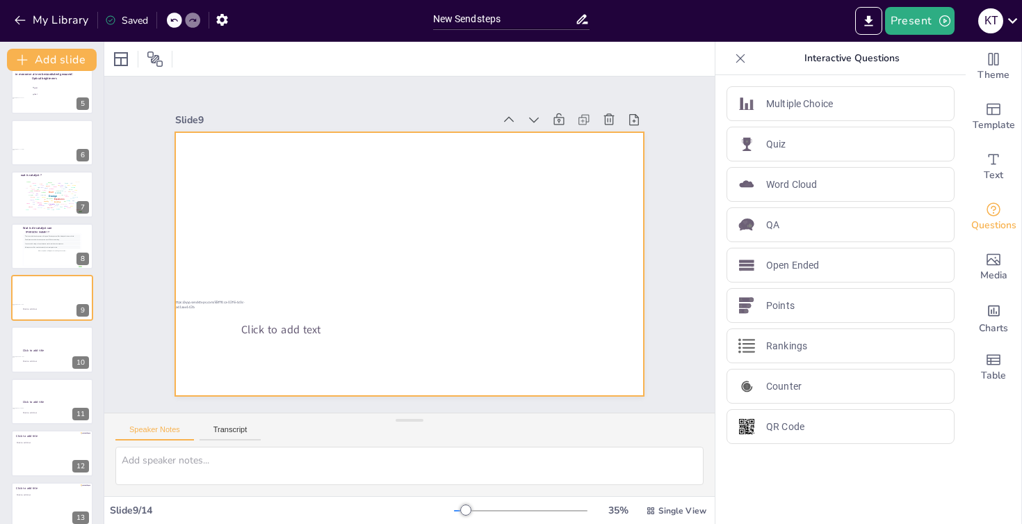
click at [296, 340] on div at bounding box center [409, 264] width 469 height 264
click at [298, 333] on span "Click to add text" at bounding box center [280, 329] width 79 height 15
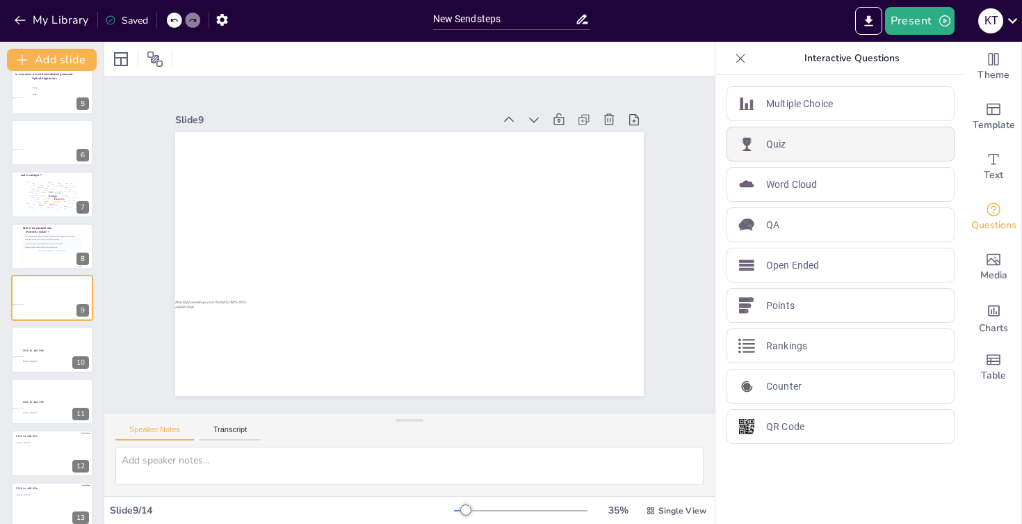
click at [812, 147] on div "Quiz" at bounding box center [841, 144] width 228 height 35
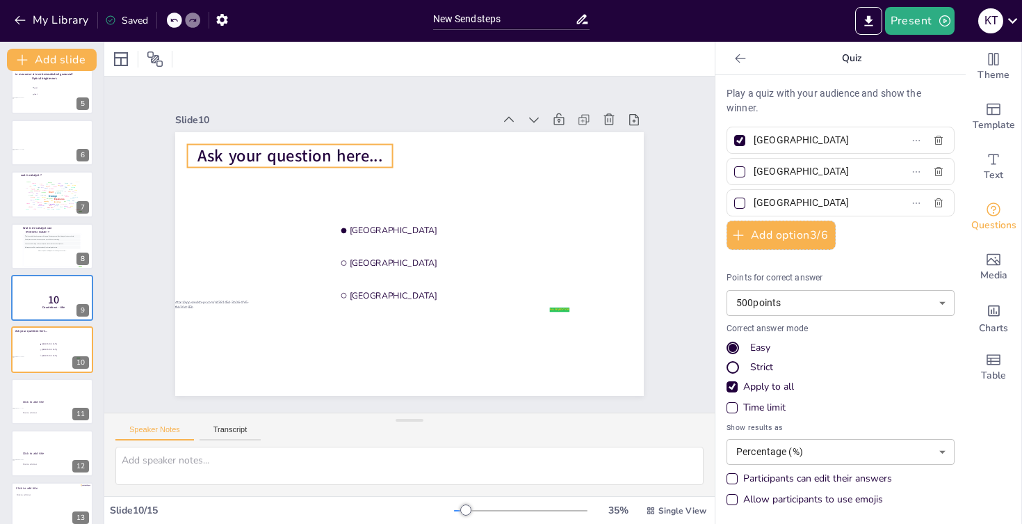
click at [314, 161] on span "Ask your question here..." at bounding box center [290, 156] width 185 height 23
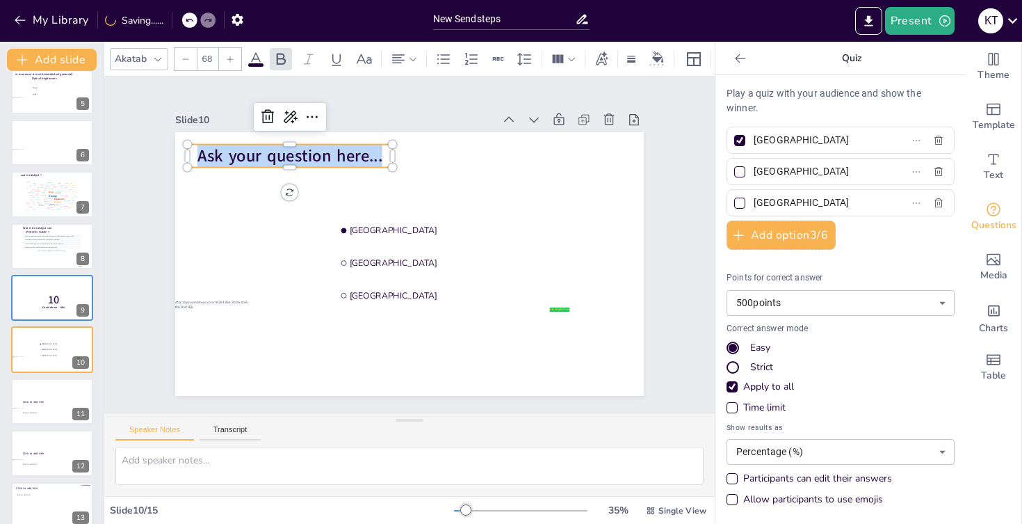
click at [314, 161] on span "Ask your question here..." at bounding box center [290, 156] width 185 height 23
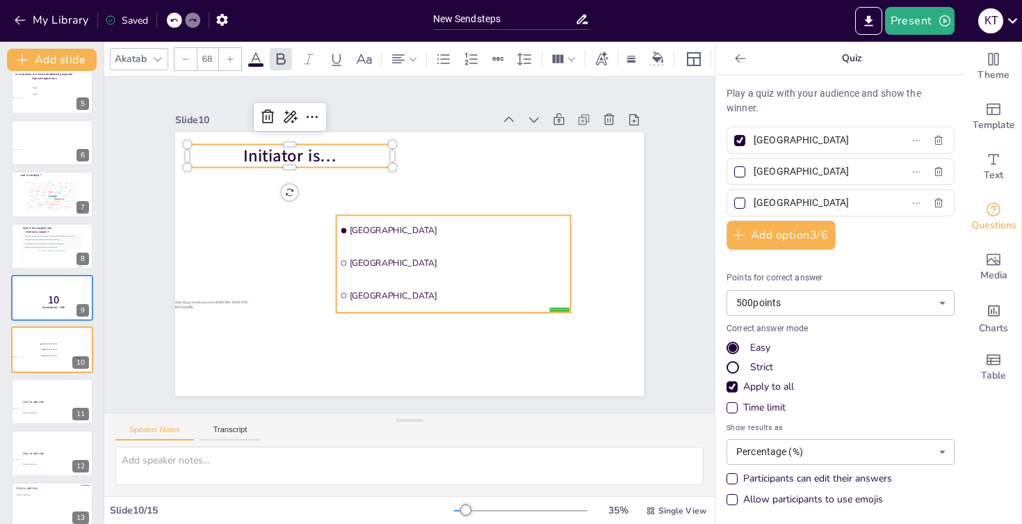
click at [380, 231] on span "Amsterdam" at bounding box center [458, 230] width 217 height 11
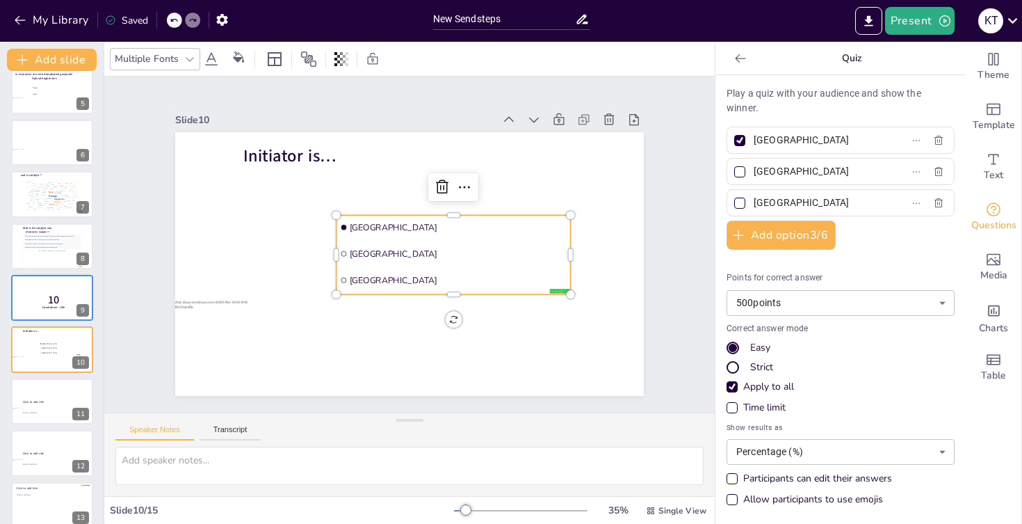
click at [818, 136] on input "Amsterdam" at bounding box center [818, 140] width 129 height 20
click at [811, 142] on input "Energie om pylymeresatie" at bounding box center [818, 140] width 129 height 20
click at [870, 143] on input "Energie om polymeresatie" at bounding box center [818, 140] width 129 height 20
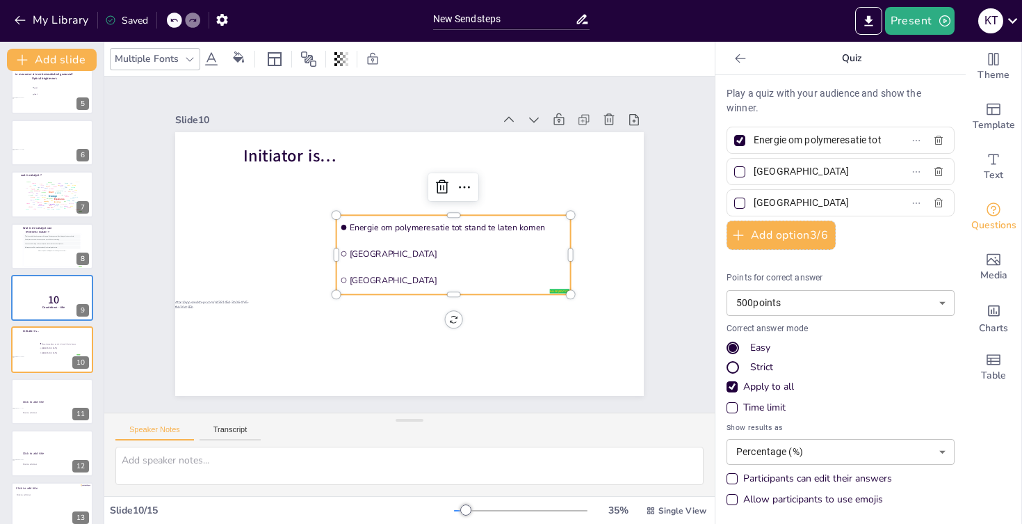
type input "Energie om polymeresatie tot stand te laten komen"
click at [856, 182] on input "Rotterdam" at bounding box center [818, 171] width 129 height 20
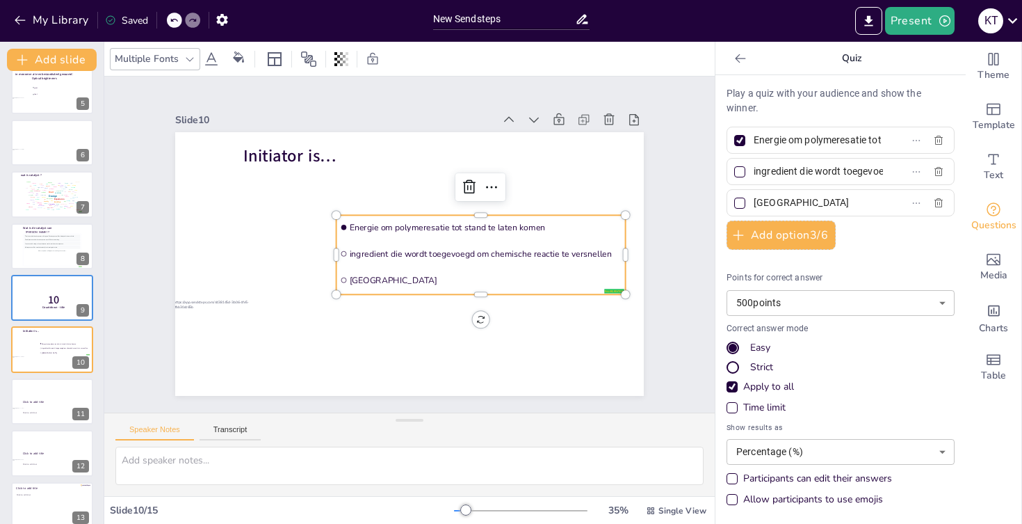
type input "ingredient die wordt toegevoegd om chemische reactie te versnellen"
click at [848, 210] on input "The Hague" at bounding box center [818, 203] width 129 height 20
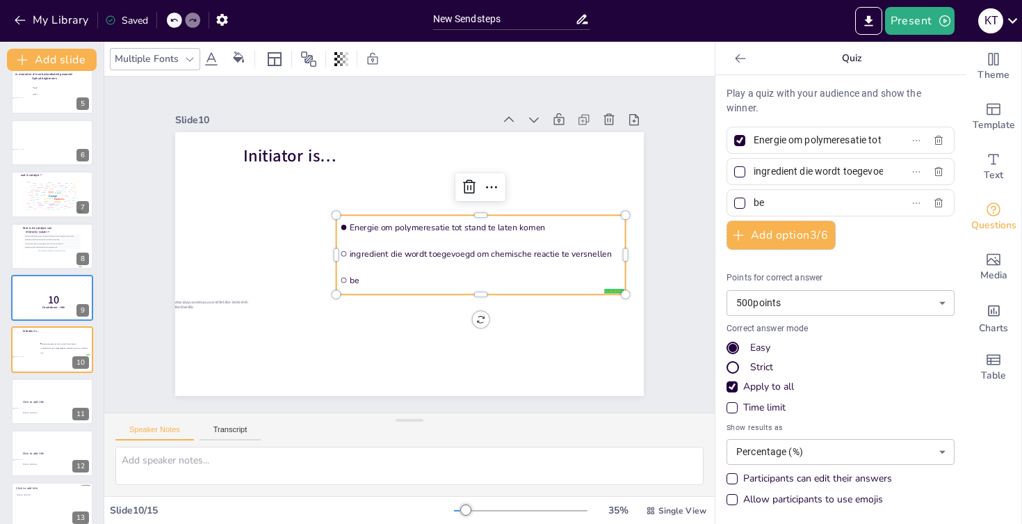
type input "b"
click at [924, 172] on div "ingredient die wordt toegevoegd om chemische reactie te versnellen" at bounding box center [841, 171] width 228 height 27
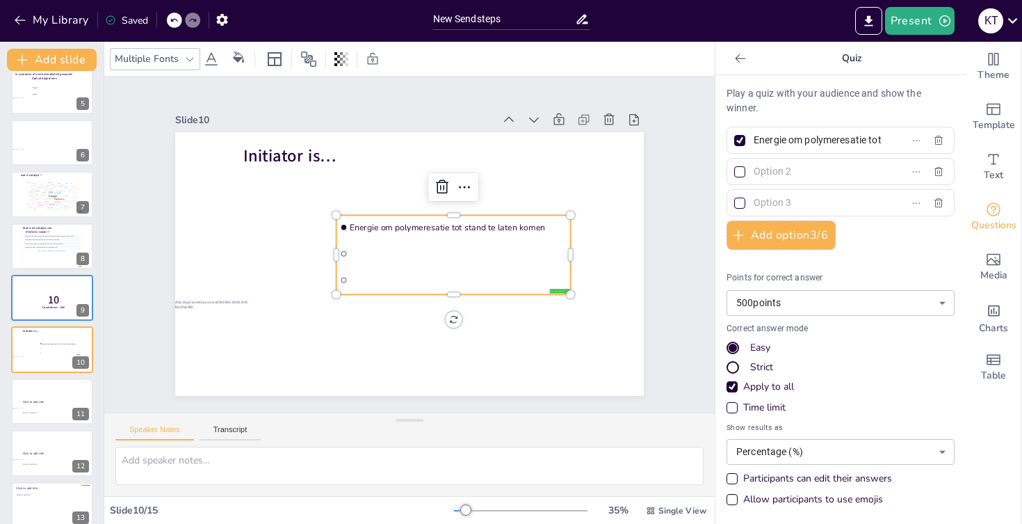
drag, startPoint x: 790, startPoint y: 138, endPoint x: 950, endPoint y: 138, distance: 159.9
click at [950, 138] on div "Energie om polymeresatie tot stand te laten komen" at bounding box center [841, 140] width 228 height 27
click at [823, 171] on input "text" at bounding box center [818, 171] width 129 height 20
paste input "om polymeresatie tot stand te laten komen"
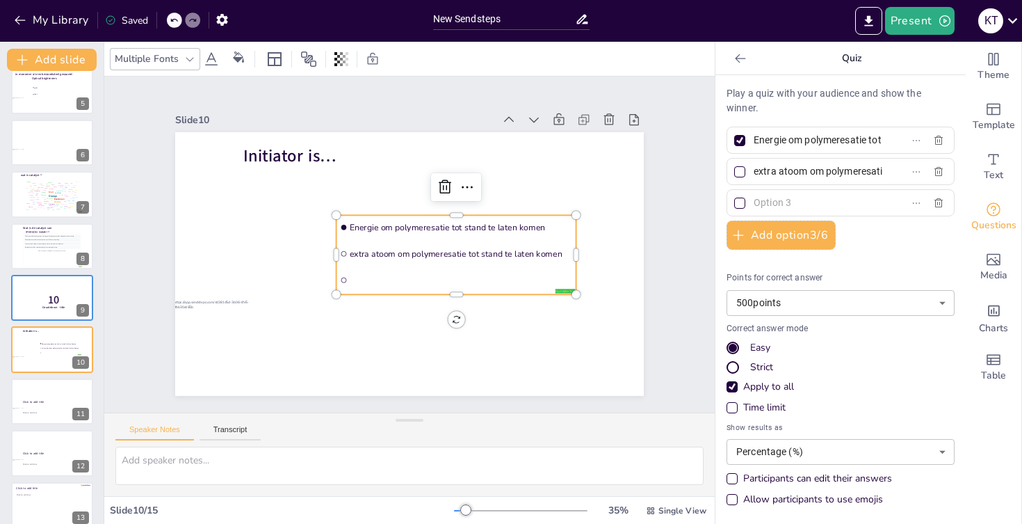
type input "extra atoom om polymeresatie tot stand te laten komen"
click at [801, 198] on input "text" at bounding box center [818, 203] width 129 height 20
type input "r"
type input "u"
click at [757, 173] on input "extra atoom om polymeresatie tot stand te laten komen" at bounding box center [818, 171] width 129 height 20
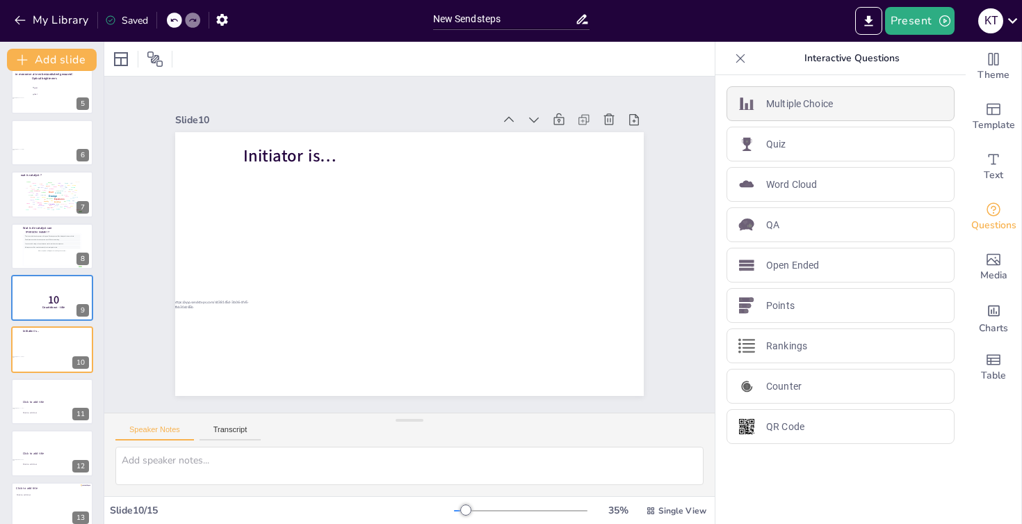
click at [836, 99] on div "Multiple Choice" at bounding box center [841, 103] width 228 height 35
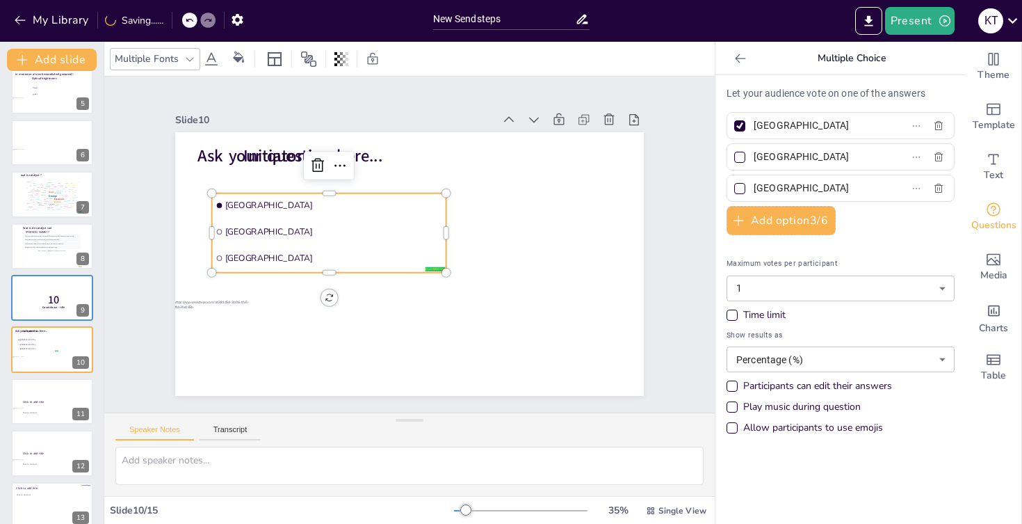
click at [780, 129] on input "Amsterdam" at bounding box center [818, 125] width 129 height 20
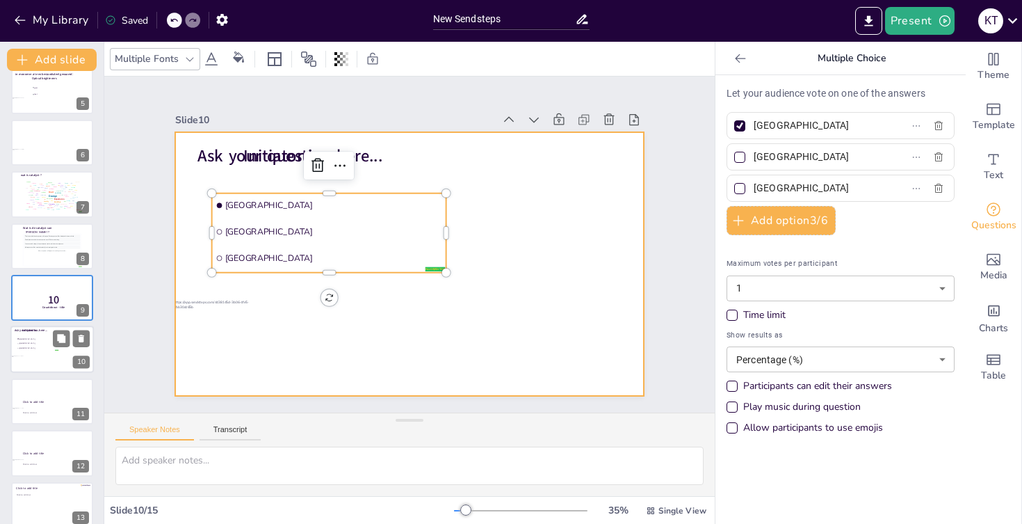
click at [38, 349] on span "The Hague" at bounding box center [38, 349] width 39 height 2
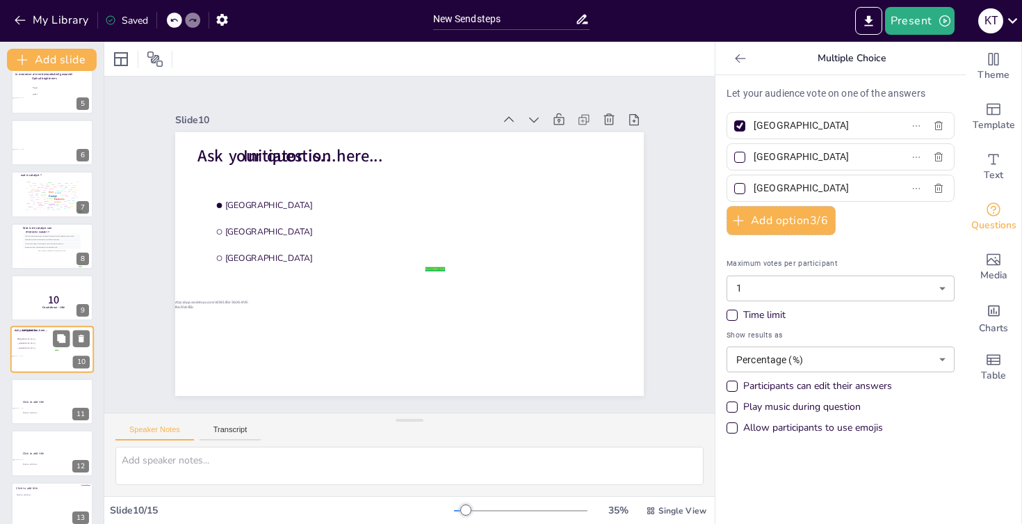
scroll to position [273, 0]
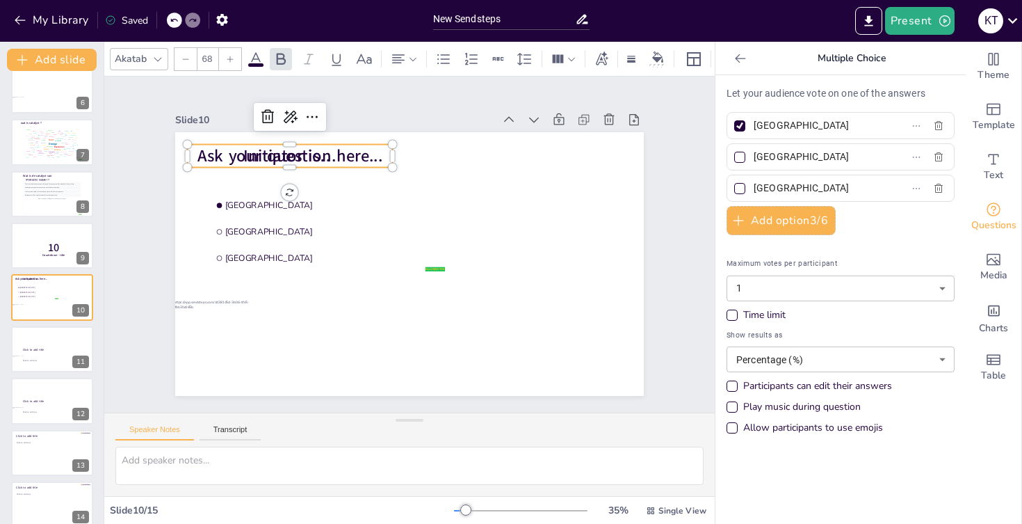
click at [304, 163] on span "Ask your question here..." at bounding box center [290, 156] width 185 height 23
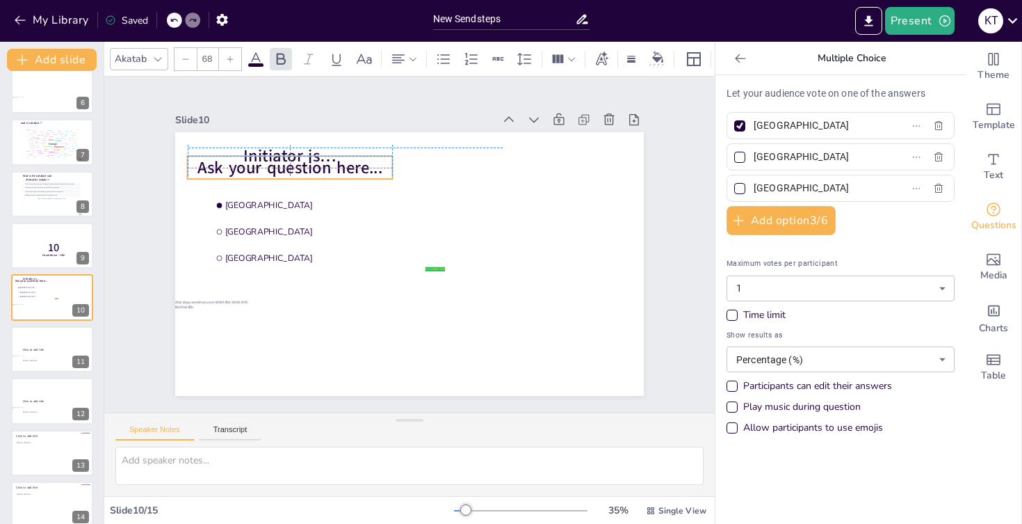
drag, startPoint x: 328, startPoint y: 154, endPoint x: 327, endPoint y: 191, distance: 37.6
click at [328, 179] on span "Ask your question here..." at bounding box center [290, 167] width 185 height 23
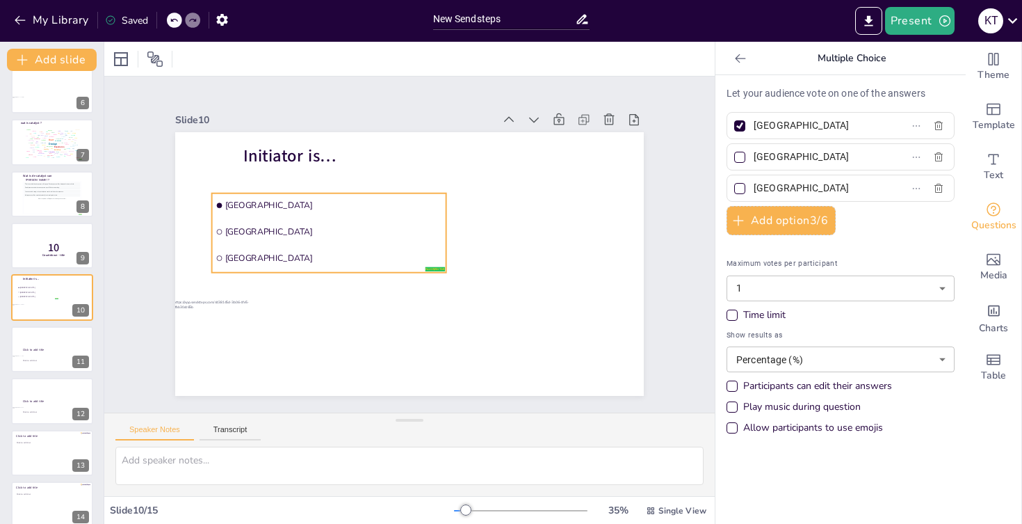
click at [305, 220] on li "Rotterdam" at bounding box center [329, 232] width 234 height 24
click at [794, 120] on input "Amsterdam" at bounding box center [818, 125] width 129 height 20
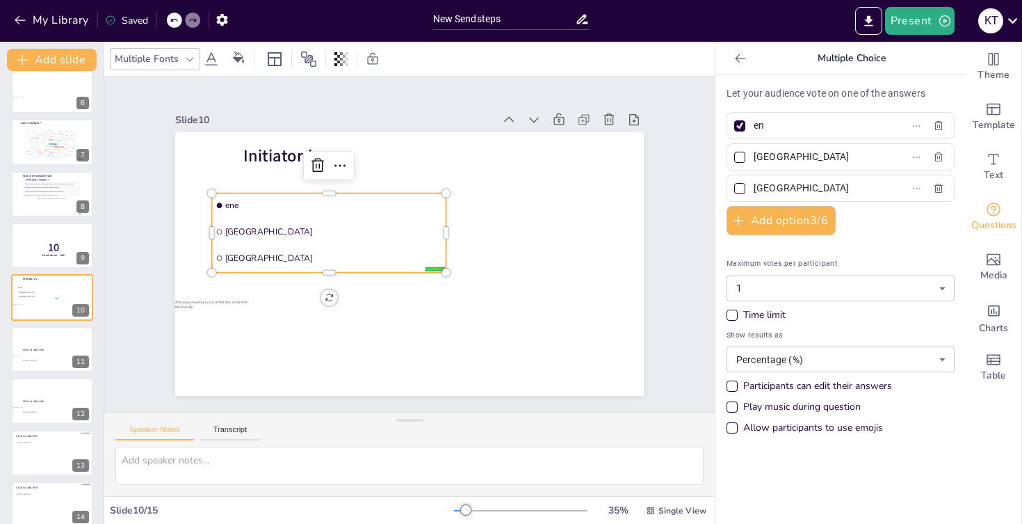
type input "e"
paste input "om polymeresatie tot stand te laten komen"
type input "Engere om polymeresatie tot stand te laten komen"
click at [810, 155] on input "Rotterdam" at bounding box center [818, 157] width 129 height 20
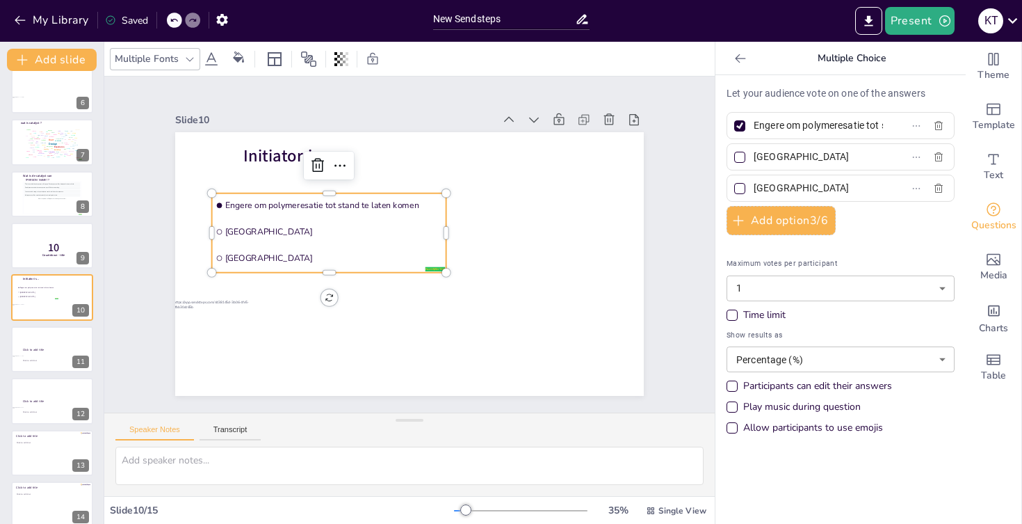
click at [810, 155] on input "Rotterdam" at bounding box center [818, 157] width 129 height 20
paste input "om polymeresatie tot stand te laten komen"
type input "Atoom om polymeresatie tot stand te laten komen"
click at [771, 124] on input "Engere om polymeresatie tot stand te laten komen" at bounding box center [818, 125] width 129 height 20
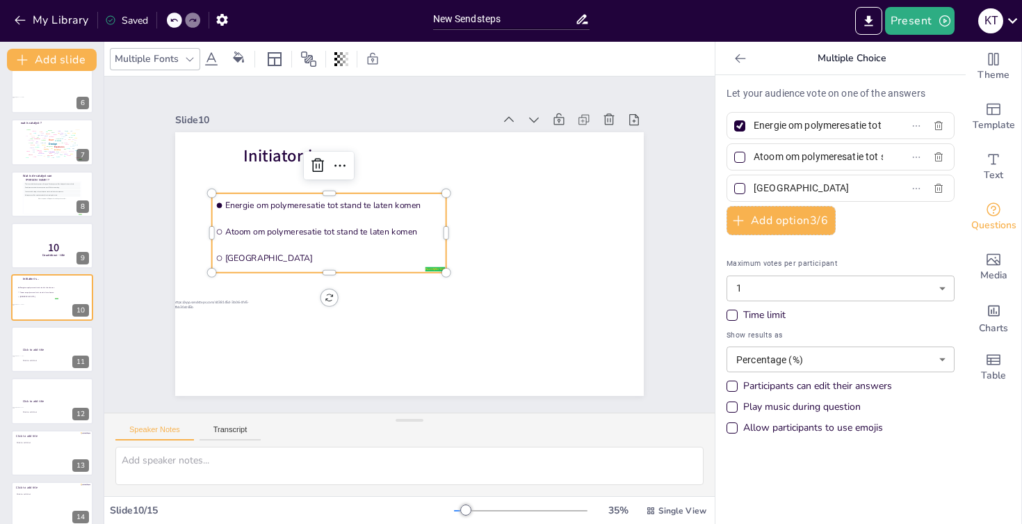
type input "Energie om polymeresatie tot stand te laten komen"
click at [768, 191] on input "The Hague" at bounding box center [818, 188] width 129 height 20
click at [774, 191] on input "The Hague" at bounding box center [818, 188] width 129 height 20
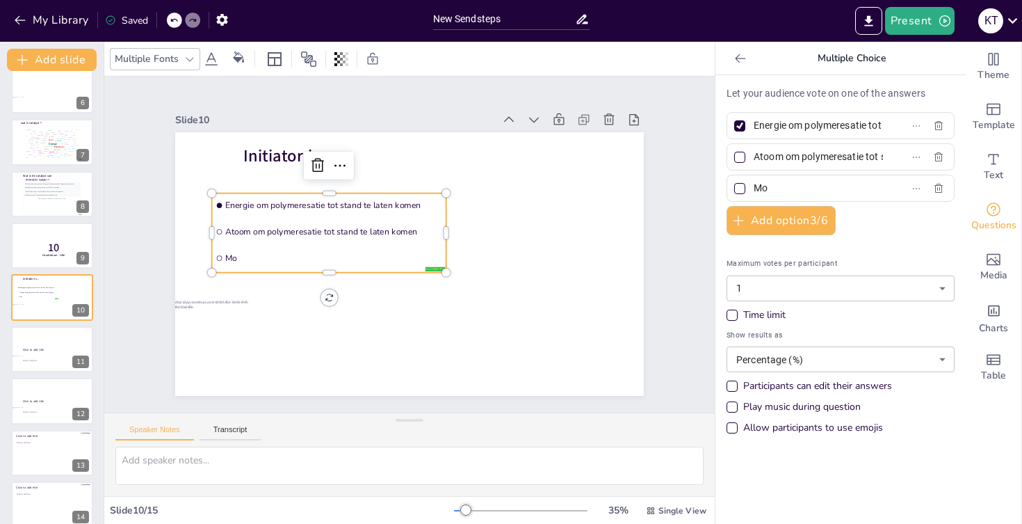
type input "M"
click at [939, 187] on icon "button" at bounding box center [938, 188] width 11 height 11
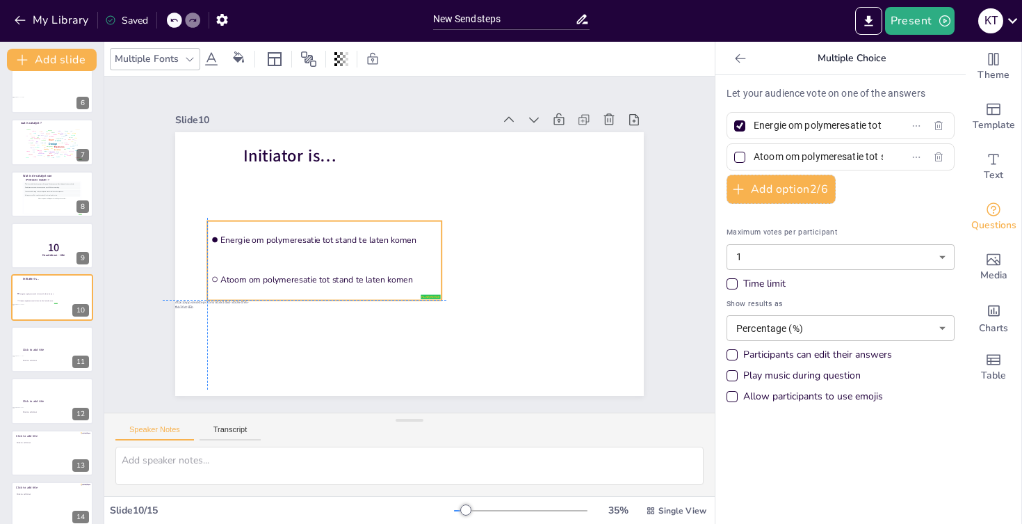
drag, startPoint x: 411, startPoint y: 245, endPoint x: 411, endPoint y: 269, distance: 24.3
click at [411, 269] on li "Atoom om polymeresatie tot stand te laten komen" at bounding box center [324, 279] width 234 height 38
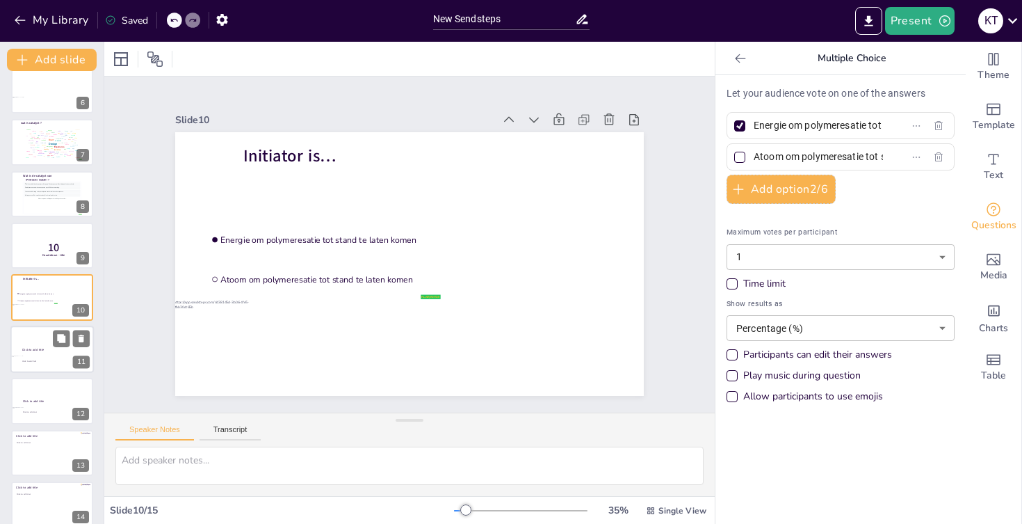
click at [42, 354] on div at bounding box center [51, 348] width 83 height 47
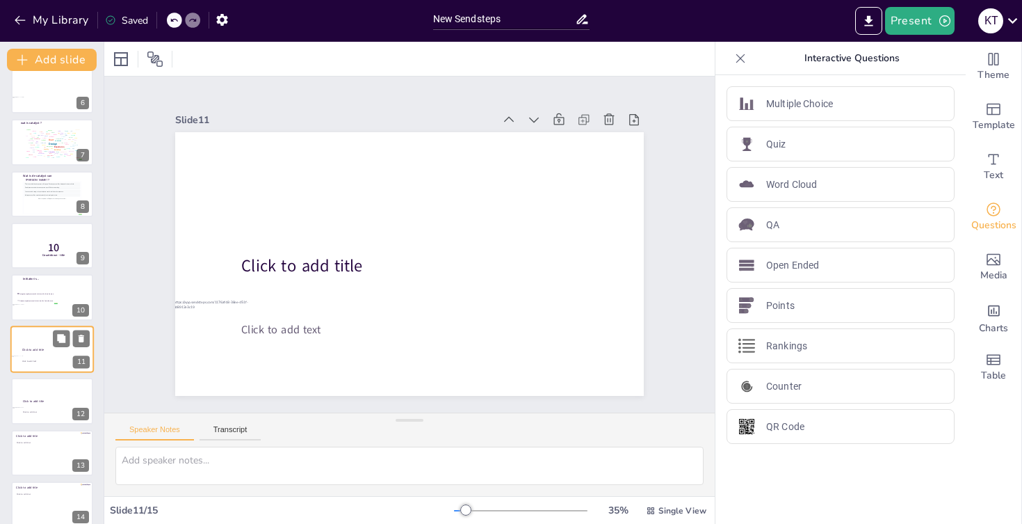
scroll to position [325, 0]
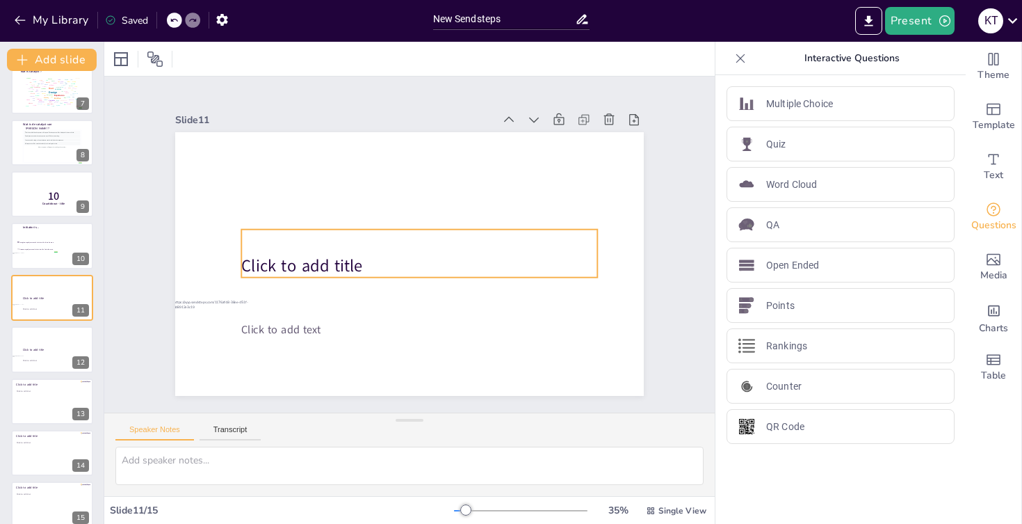
click at [296, 261] on span "Click to add title" at bounding box center [301, 265] width 121 height 23
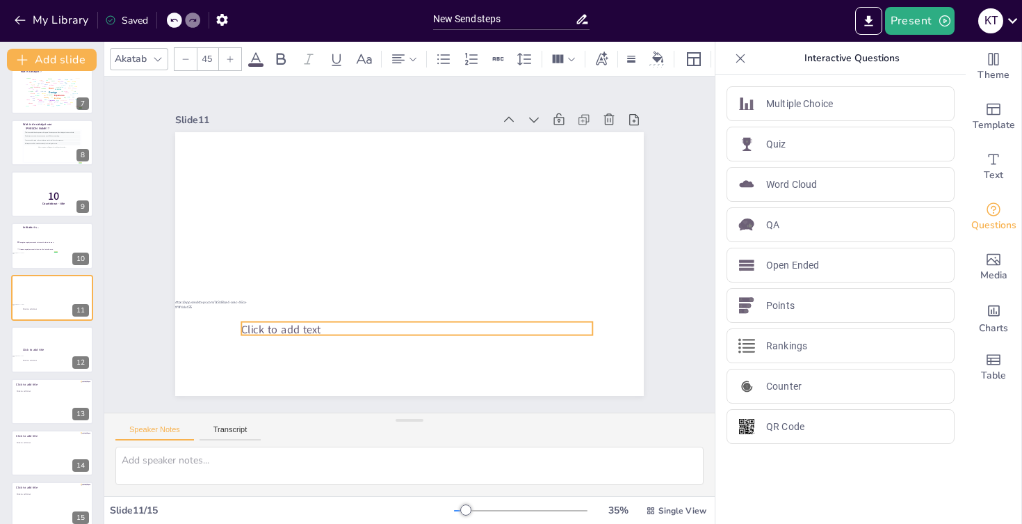
click at [298, 326] on span "Click to add text" at bounding box center [280, 329] width 79 height 15
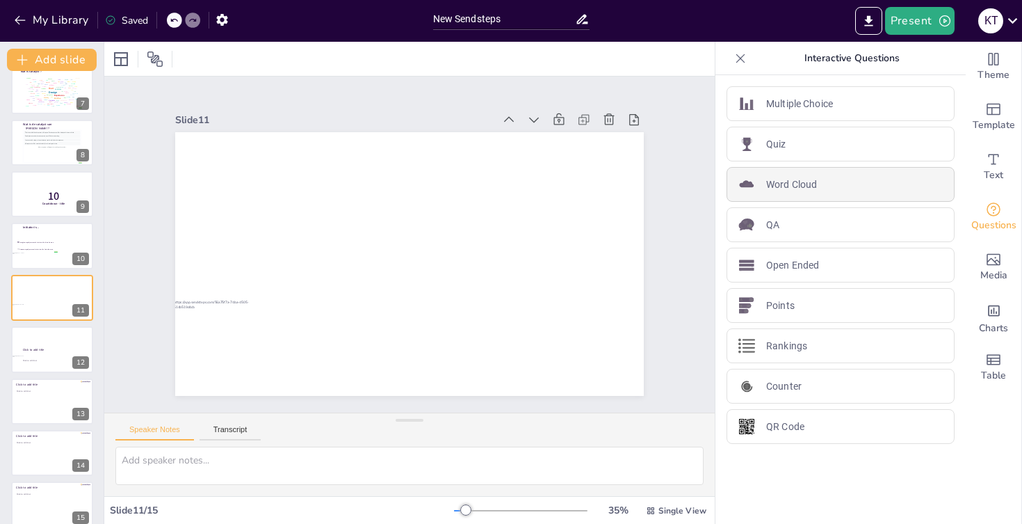
click at [795, 188] on p "Word Cloud" at bounding box center [791, 184] width 51 height 15
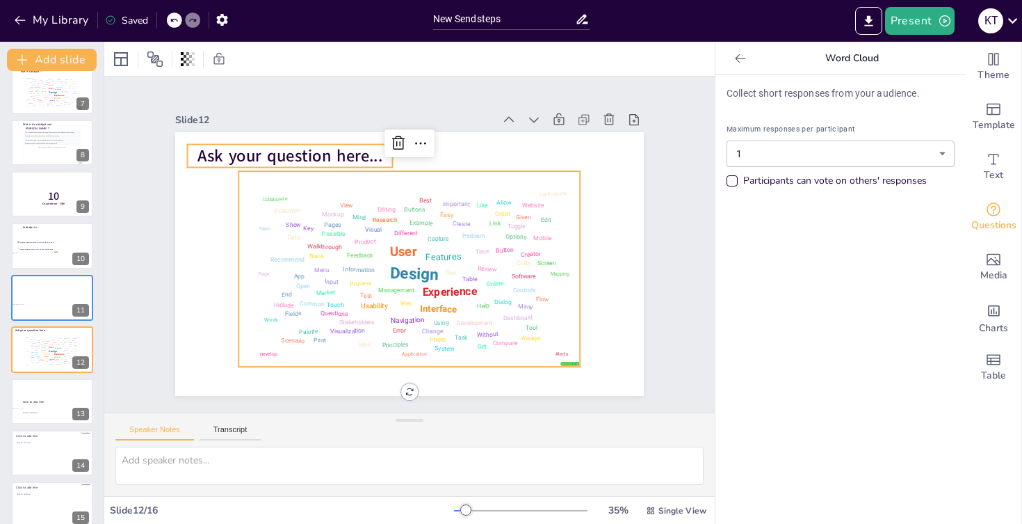
click at [350, 160] on span "Ask your question here..." at bounding box center [290, 156] width 185 height 23
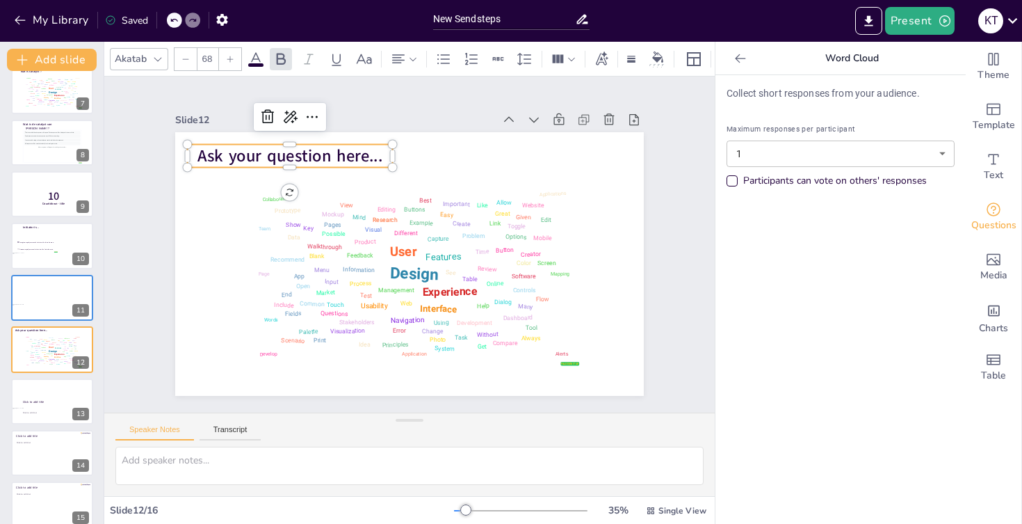
click at [350, 160] on span "Ask your question here..." at bounding box center [290, 156] width 185 height 23
type textarea "t"
click at [364, 153] on p "wat is polymerisa" at bounding box center [290, 156] width 205 height 23
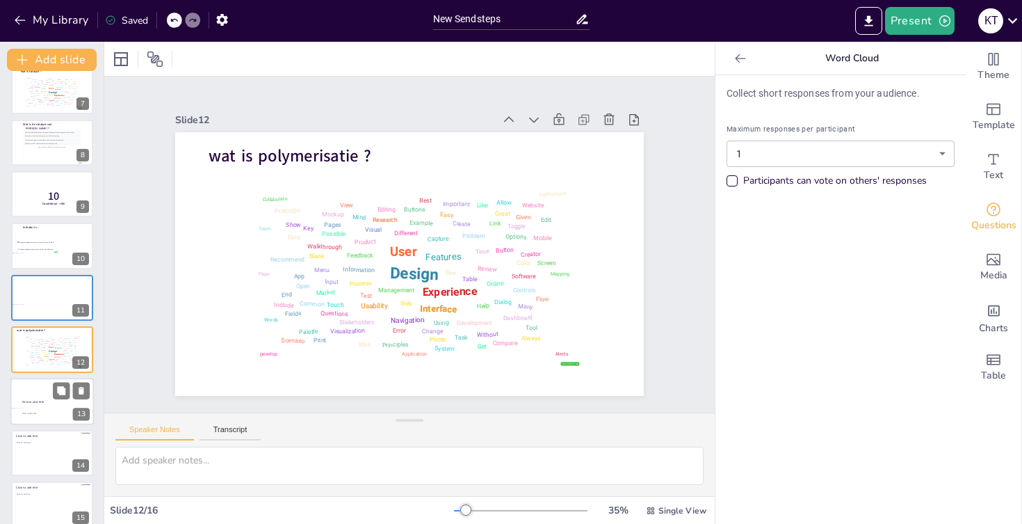
click at [31, 417] on div at bounding box center [51, 401] width 83 height 47
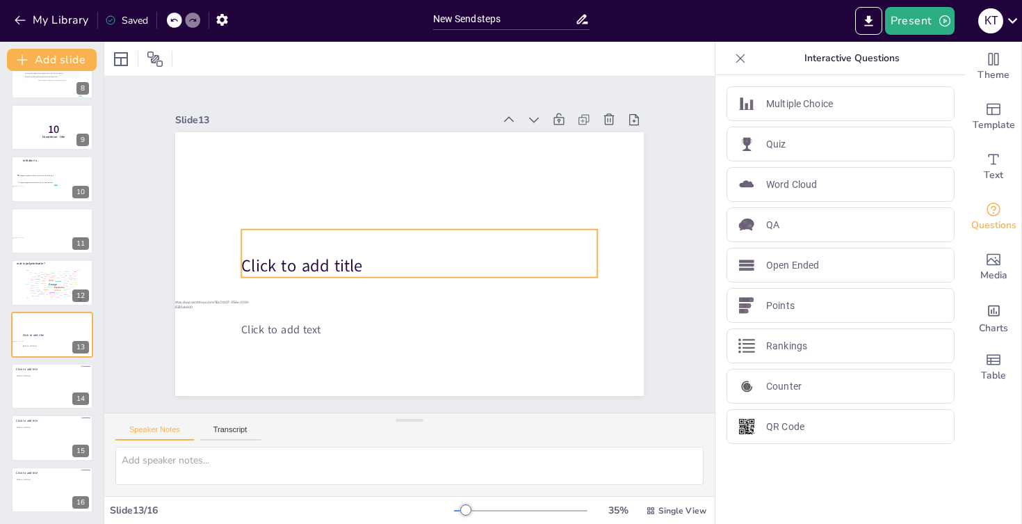
click at [269, 265] on span "Click to add title" at bounding box center [301, 265] width 121 height 23
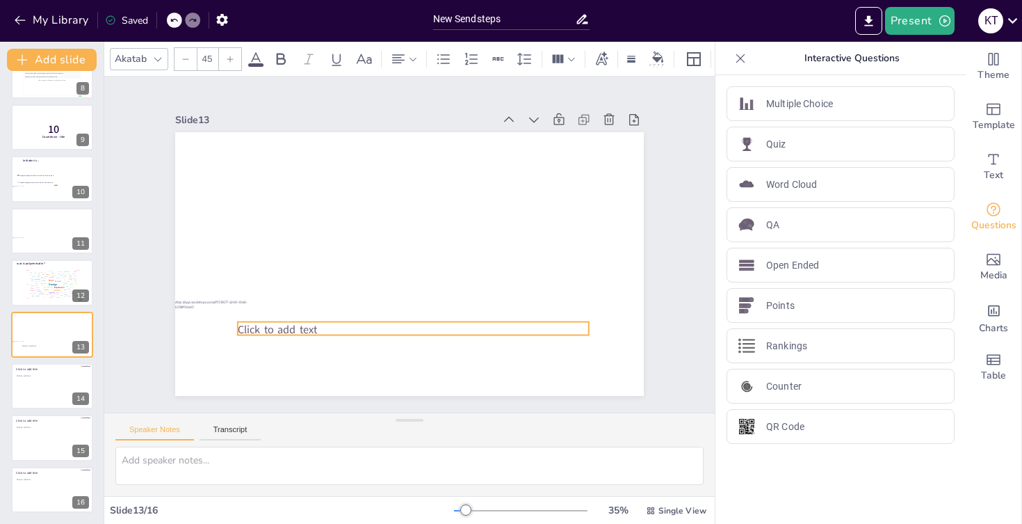
click at [270, 322] on span "Click to add text" at bounding box center [277, 329] width 79 height 15
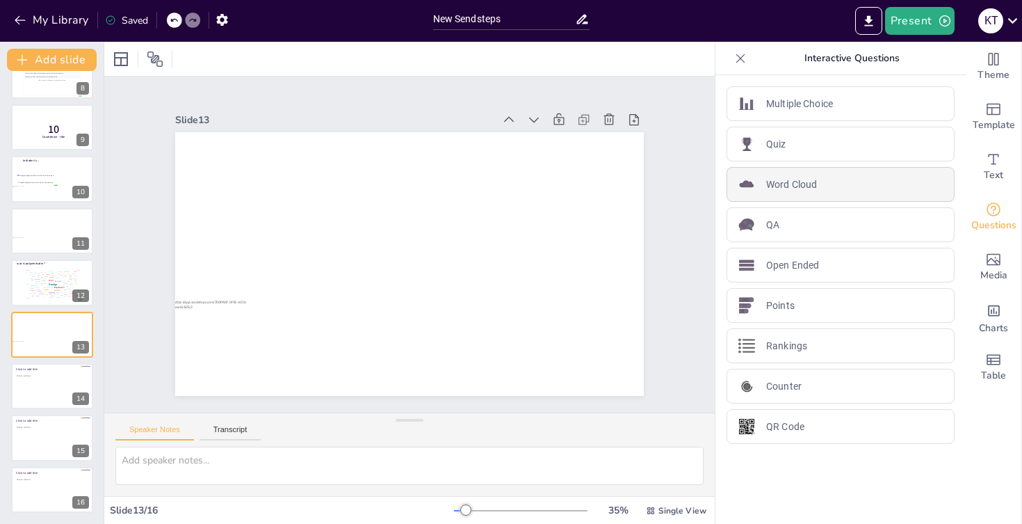
click at [792, 190] on p "Word Cloud" at bounding box center [791, 184] width 51 height 15
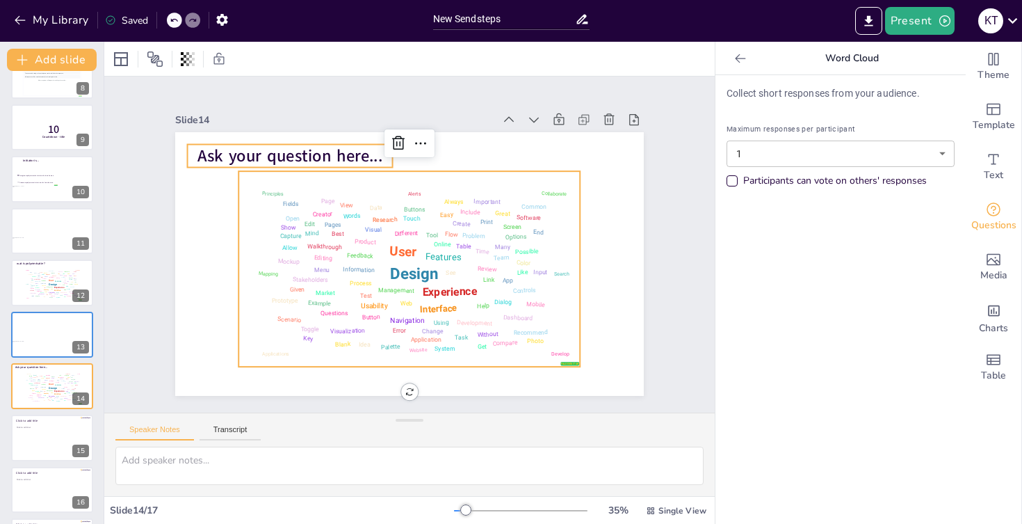
click at [361, 159] on span "Ask your question here..." at bounding box center [290, 156] width 185 height 23
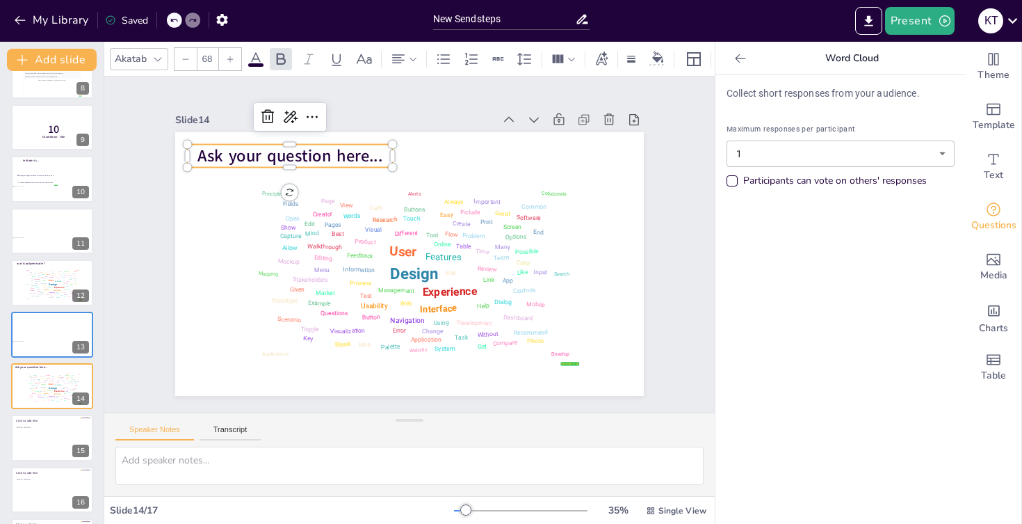
click at [361, 159] on span "Ask your question here..." at bounding box center [290, 156] width 185 height 23
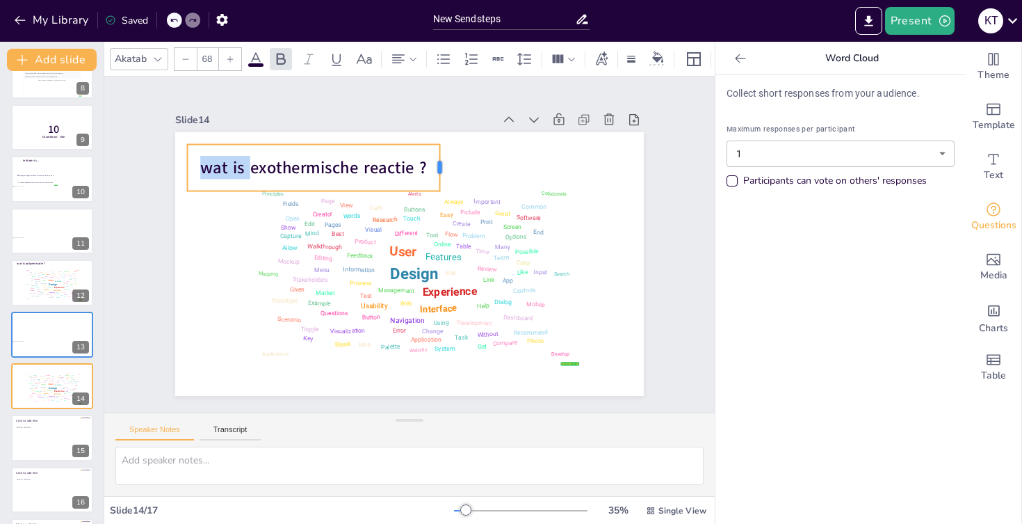
drag, startPoint x: 397, startPoint y: 169, endPoint x: 450, endPoint y: 168, distance: 52.9
click at [450, 168] on div at bounding box center [445, 168] width 11 height 47
click at [152, 277] on div "Slide 1 Test je acrylkennis ! Kyriana Trouvé Slide 2 Go to https://sendsteps.me…" at bounding box center [409, 244] width 547 height 303
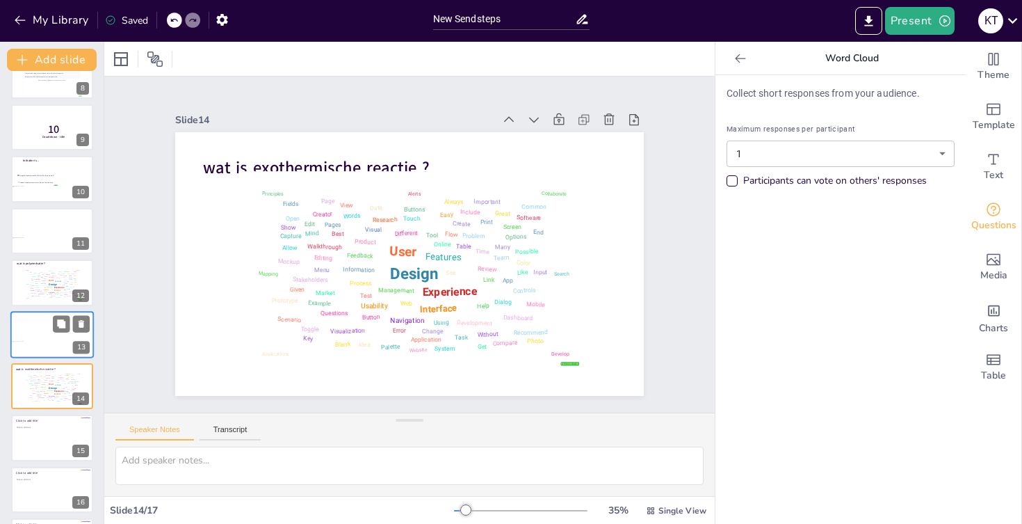
click at [27, 344] on div at bounding box center [51, 334] width 83 height 47
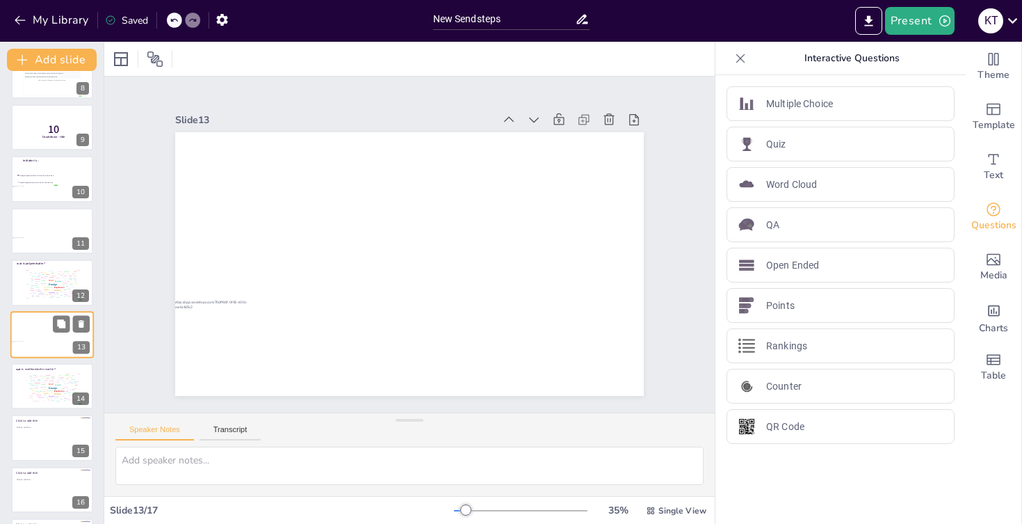
scroll to position [428, 0]
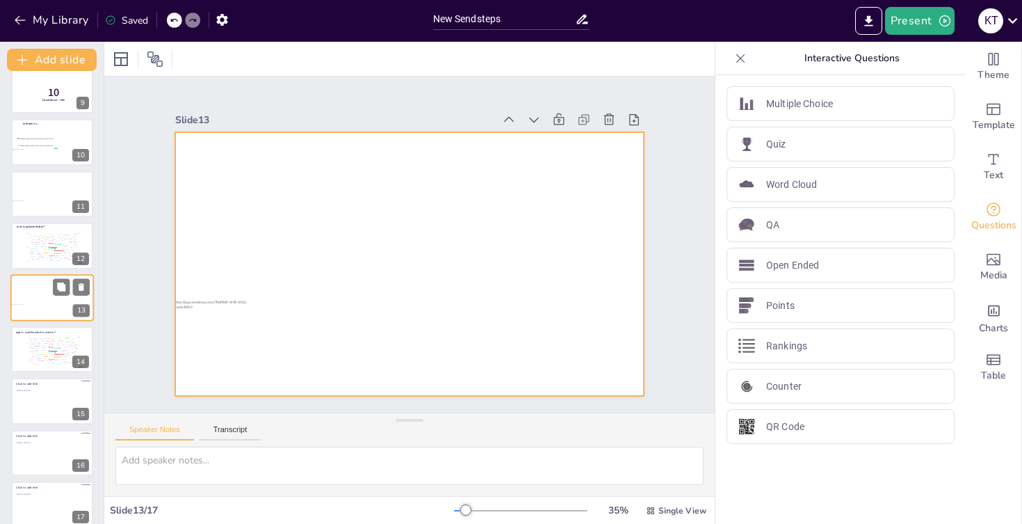
click at [38, 310] on div at bounding box center [51, 297] width 83 height 47
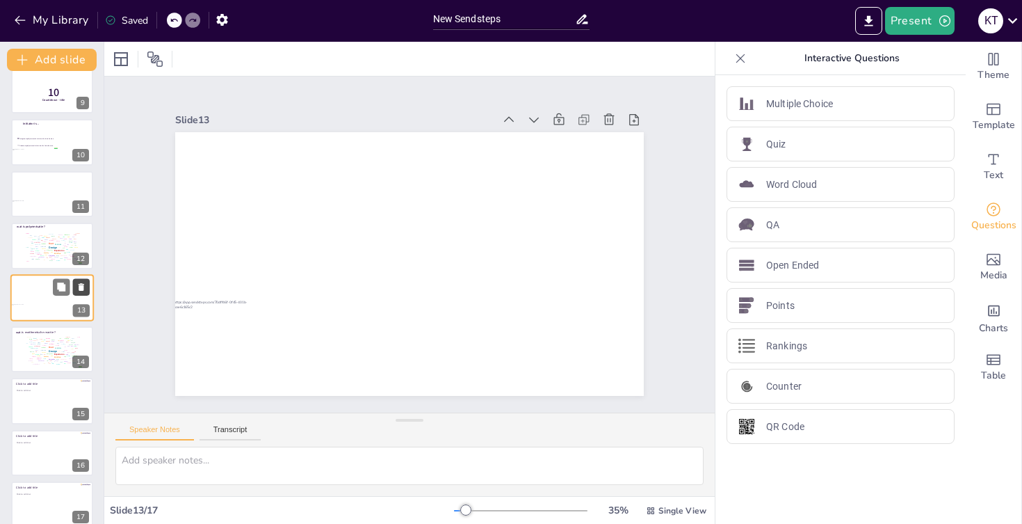
click at [83, 286] on icon at bounding box center [82, 287] width 6 height 8
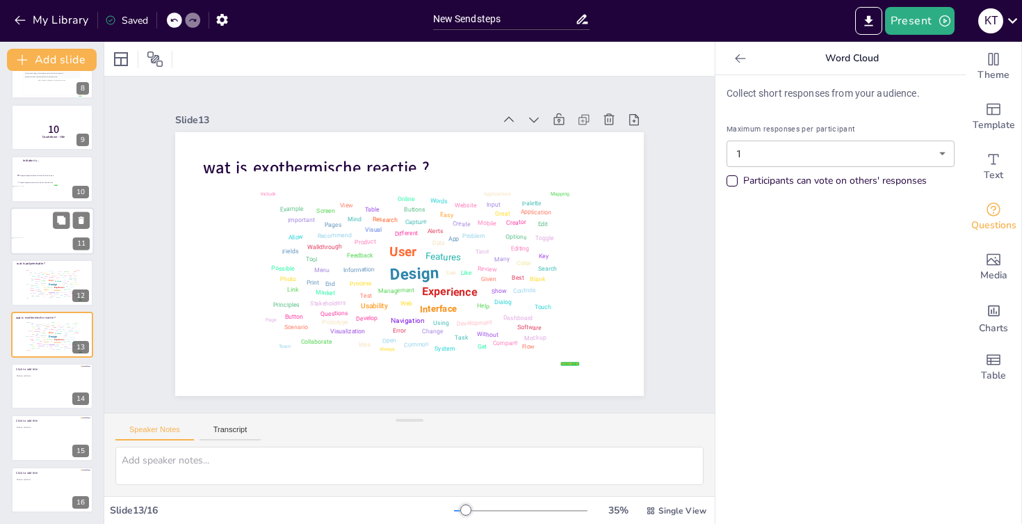
click at [39, 230] on div at bounding box center [51, 230] width 83 height 47
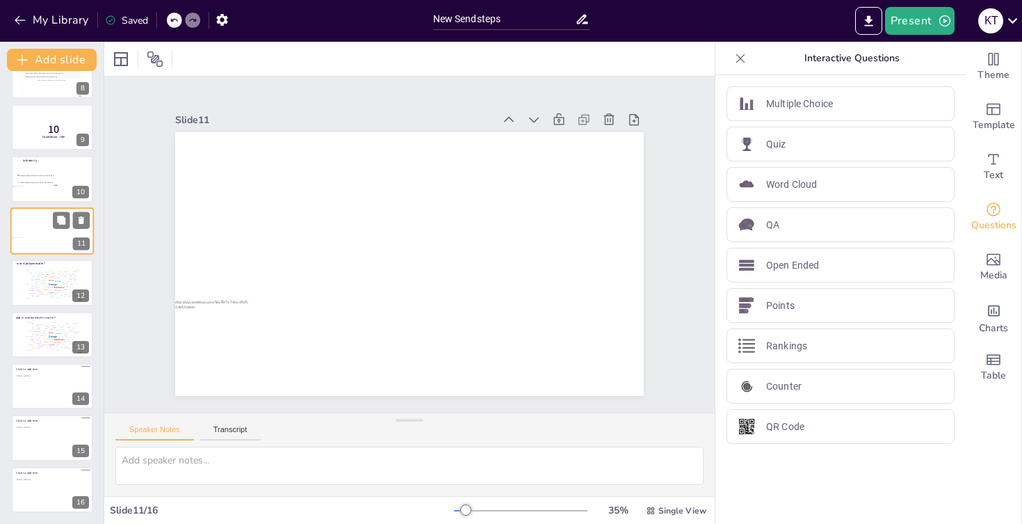
scroll to position [325, 0]
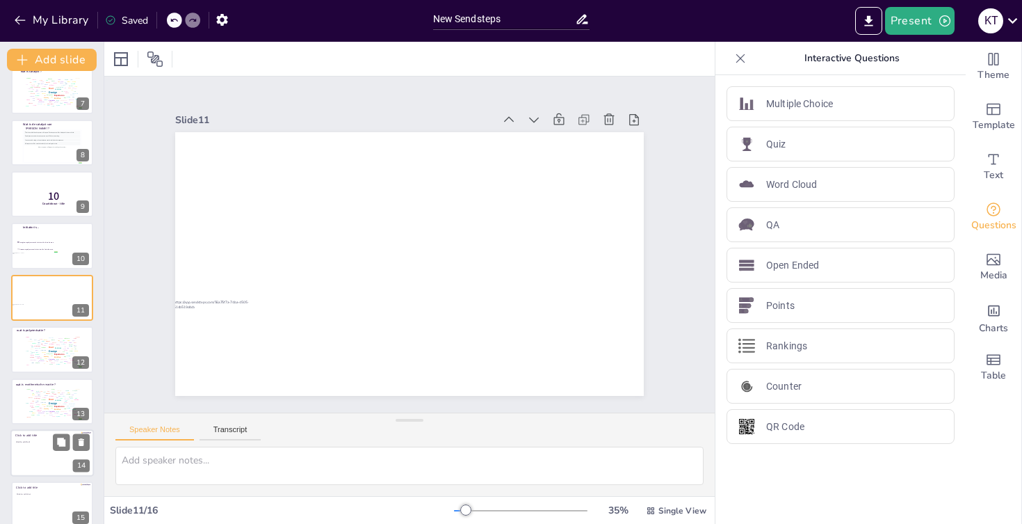
click at [26, 449] on div at bounding box center [51, 452] width 83 height 47
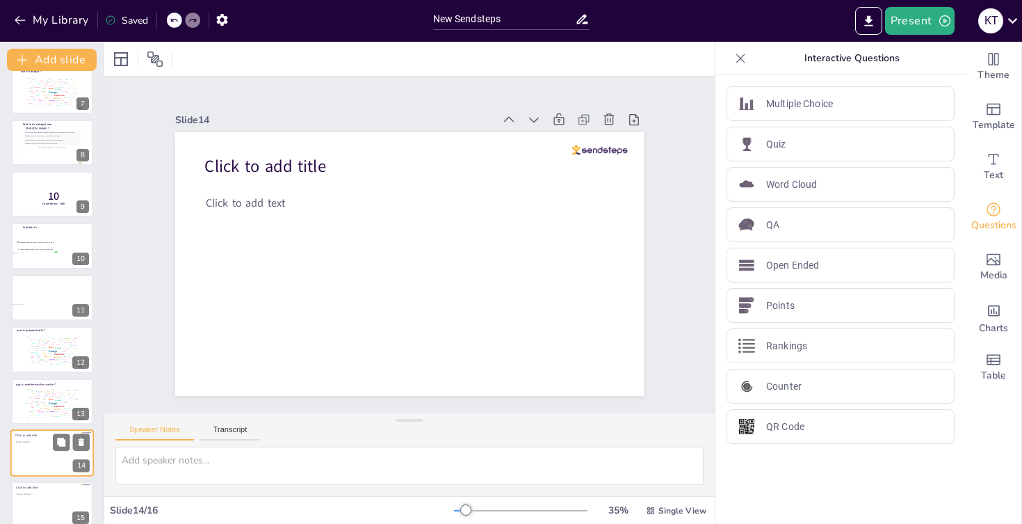
scroll to position [392, 0]
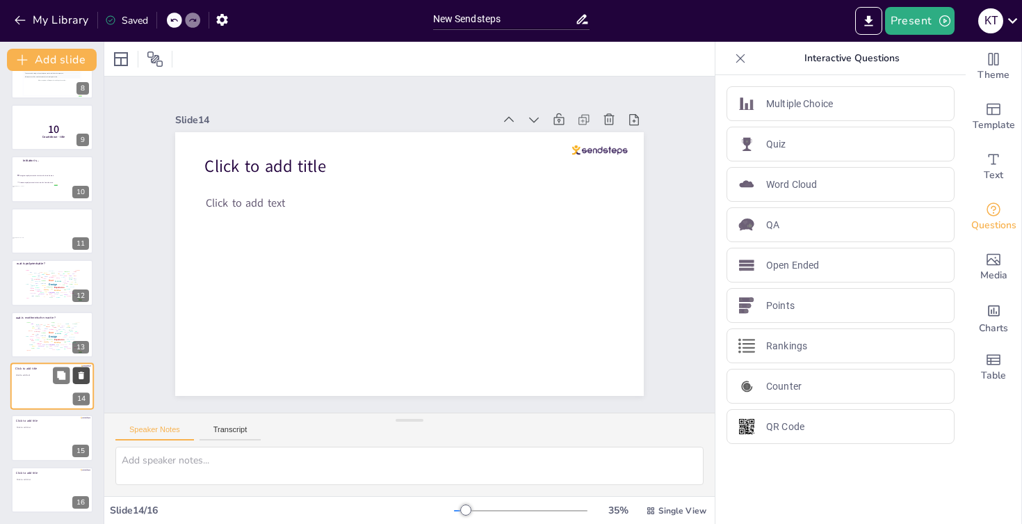
click at [83, 376] on icon at bounding box center [82, 375] width 6 height 8
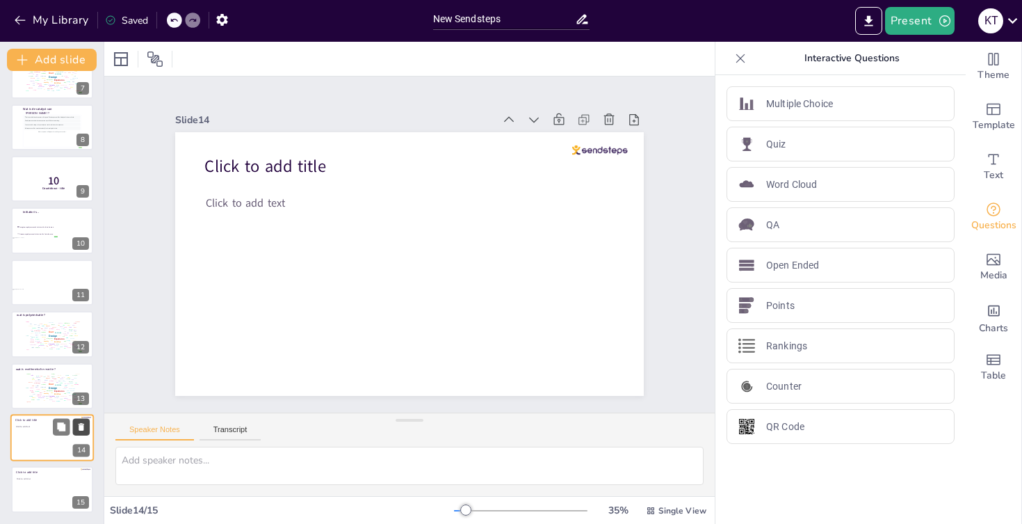
click at [83, 429] on icon at bounding box center [82, 427] width 6 height 8
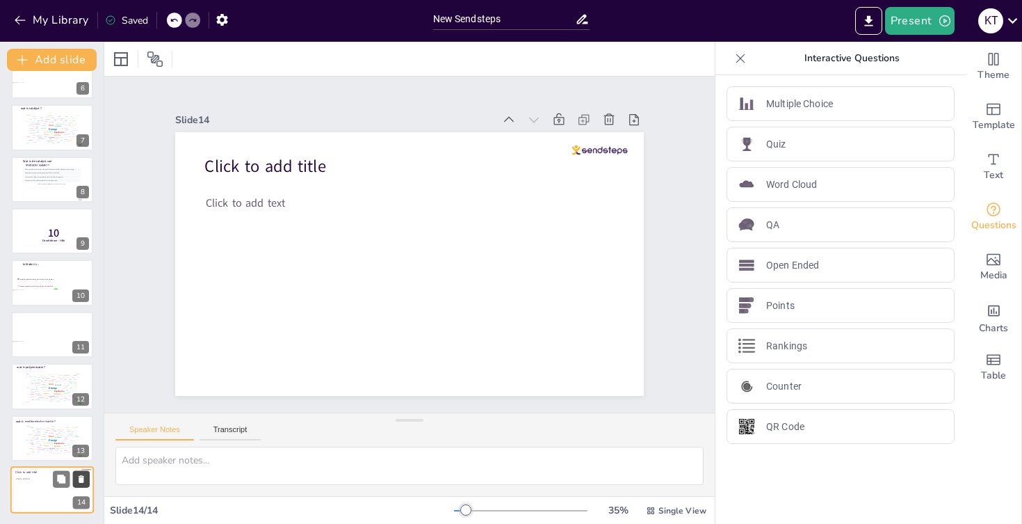
click at [84, 478] on icon at bounding box center [81, 479] width 10 height 10
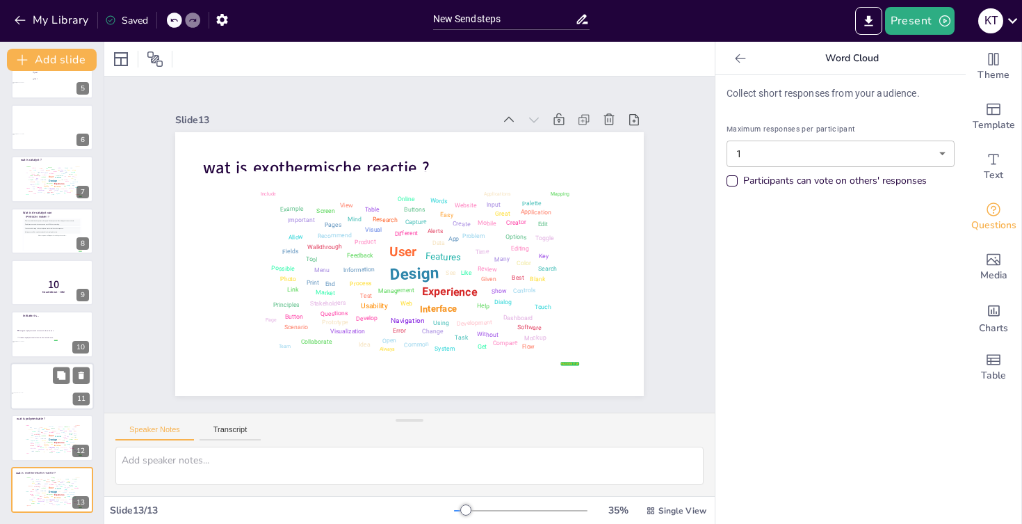
click at [27, 387] on div at bounding box center [51, 385] width 83 height 47
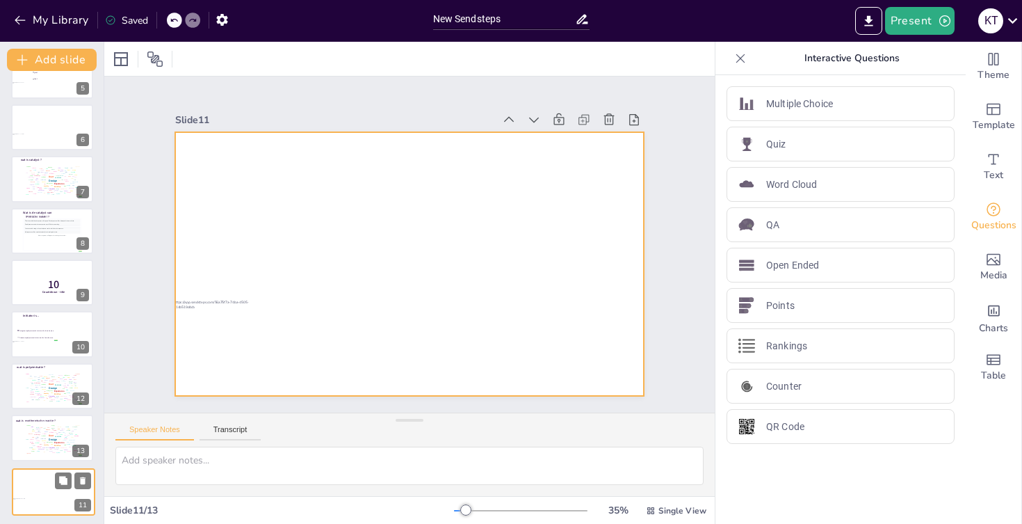
drag, startPoint x: 27, startPoint y: 387, endPoint x: 29, endPoint y: 501, distance: 114.1
click at [29, 501] on div at bounding box center [54, 492] width 82 height 46
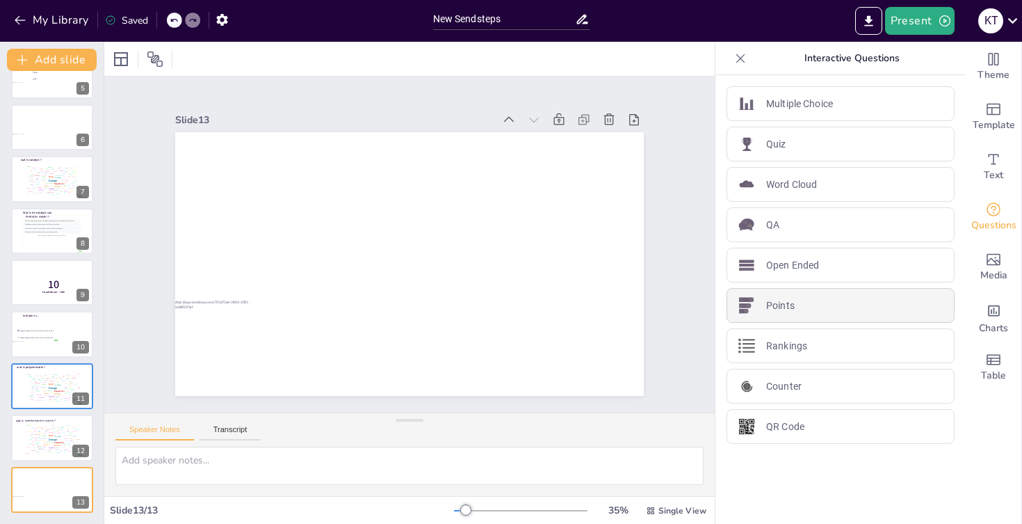
click at [772, 301] on p "Points" at bounding box center [780, 305] width 29 height 15
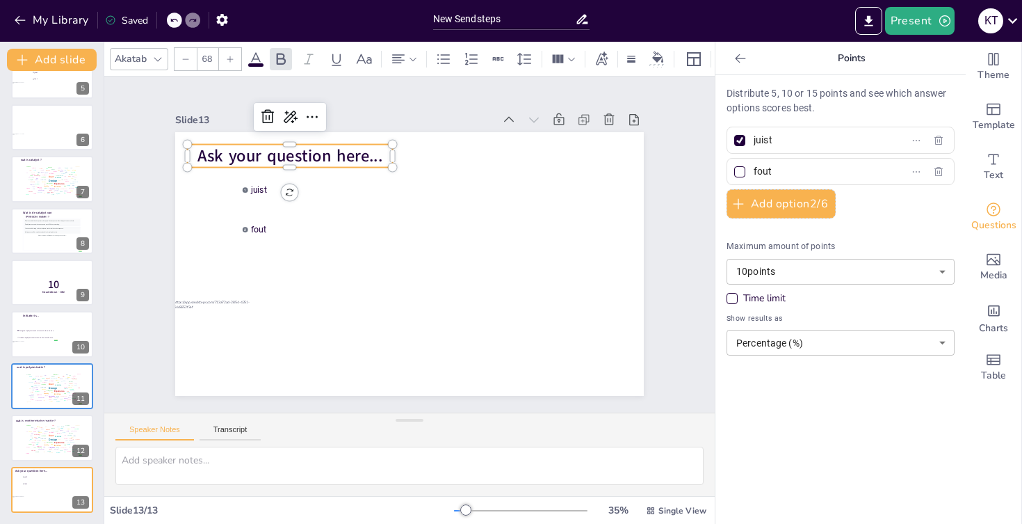
click at [271, 151] on span "Ask your question here..." at bounding box center [290, 156] width 185 height 23
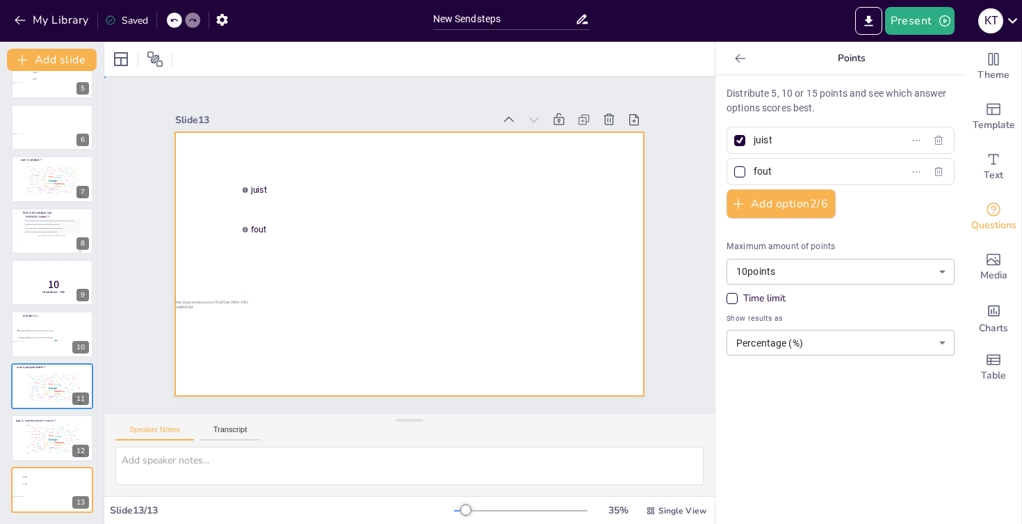
click at [258, 151] on div at bounding box center [409, 264] width 469 height 264
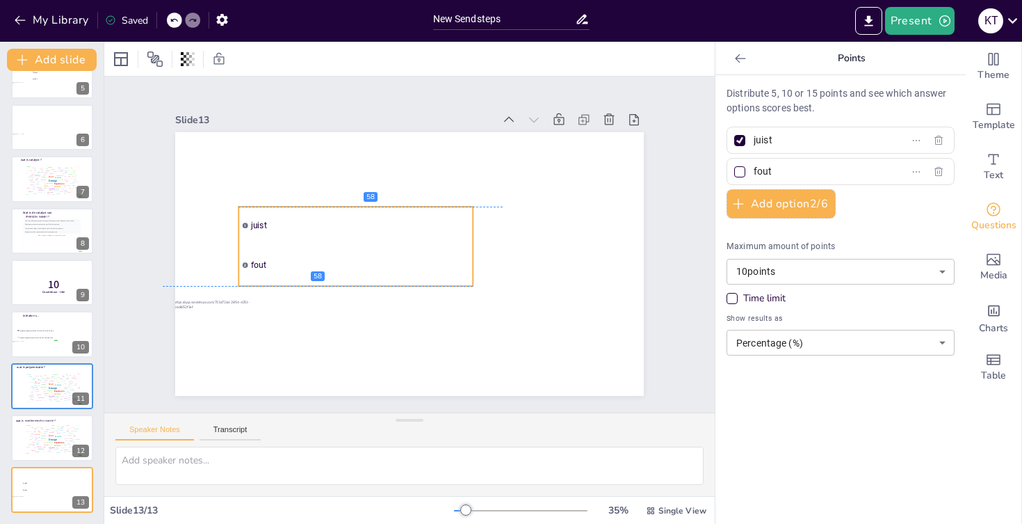
drag, startPoint x: 260, startPoint y: 192, endPoint x: 260, endPoint y: 227, distance: 35.5
click at [260, 227] on span "juist" at bounding box center [360, 225] width 218 height 10
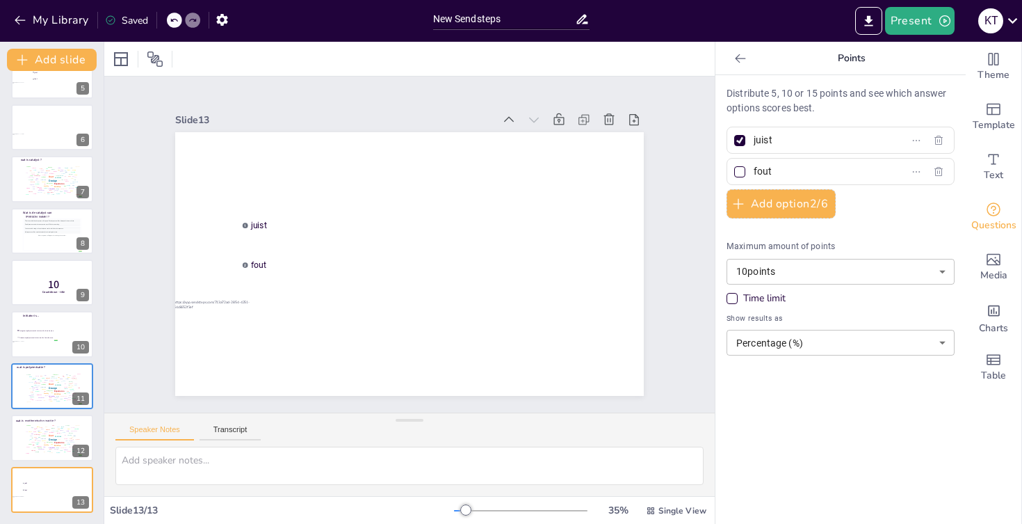
click at [745, 62] on icon at bounding box center [741, 58] width 14 height 14
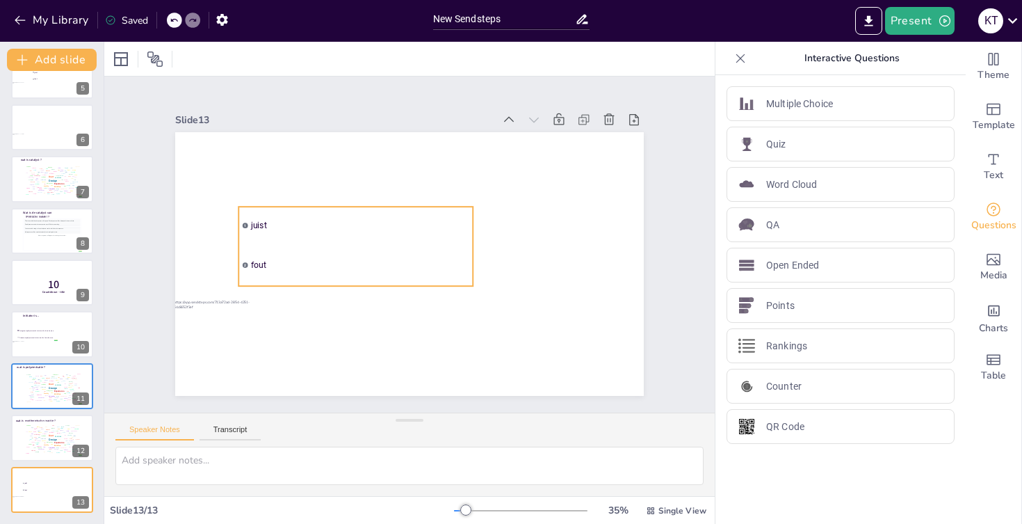
click at [331, 252] on li "2 fout" at bounding box center [356, 265] width 234 height 38
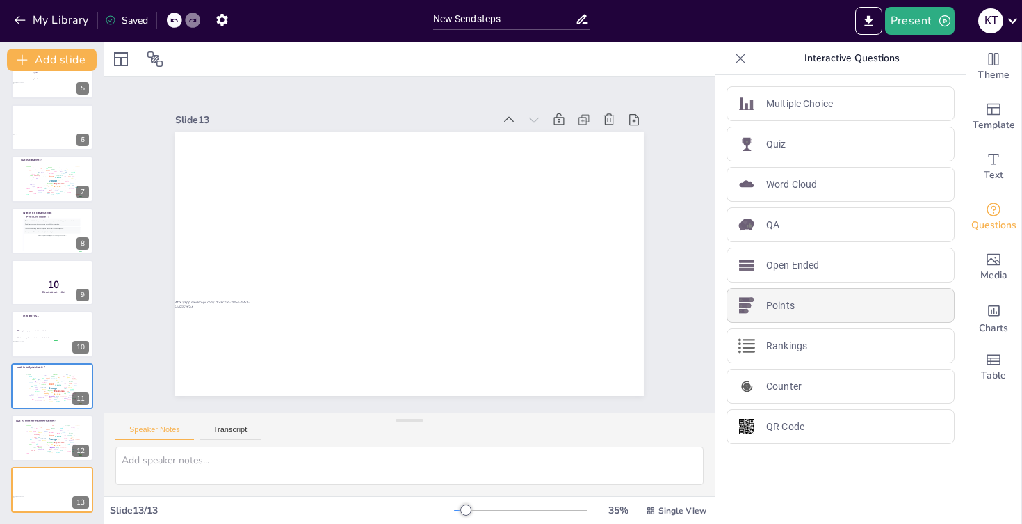
click at [789, 311] on p "Points" at bounding box center [780, 305] width 29 height 15
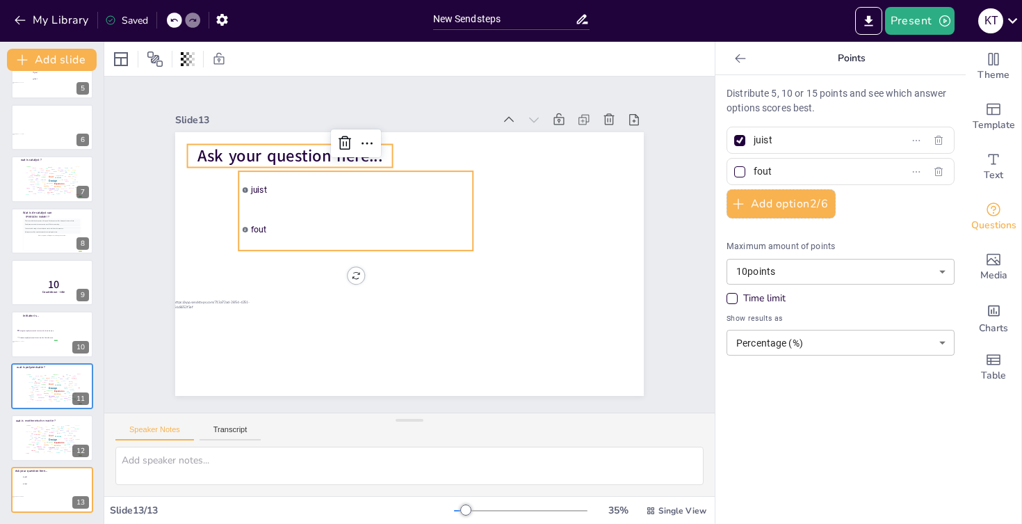
click at [316, 161] on span "Ask your question here..." at bounding box center [290, 156] width 185 height 23
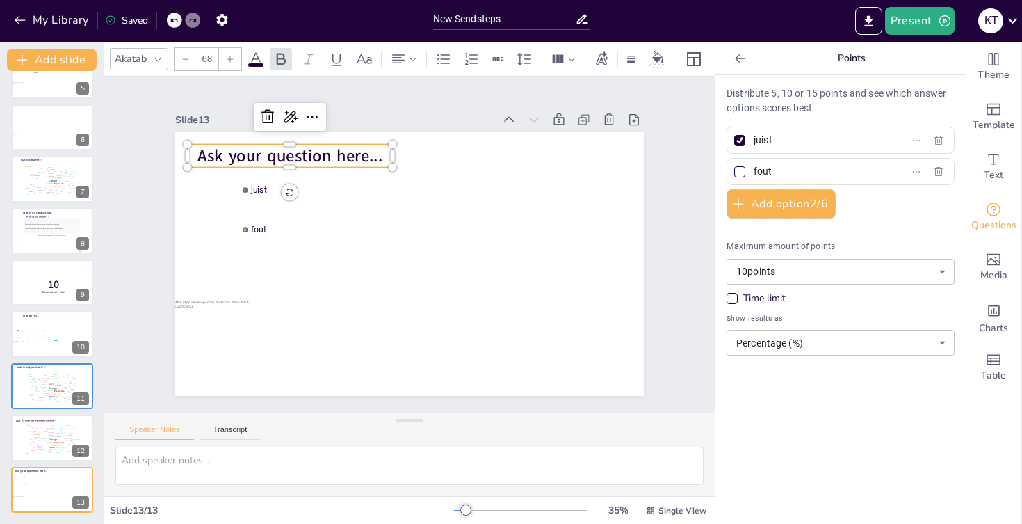
click at [316, 161] on span "Ask your question here..." at bounding box center [290, 156] width 185 height 23
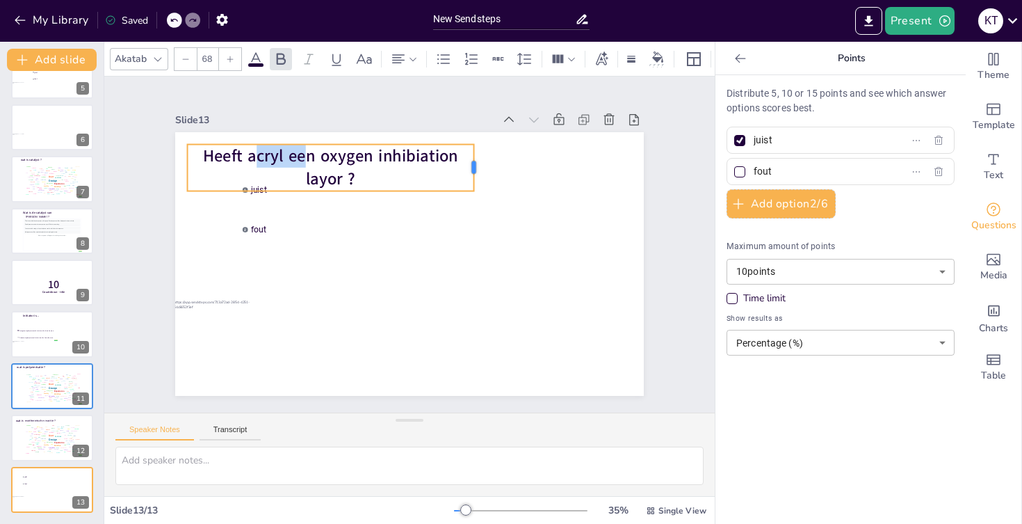
drag, startPoint x: 396, startPoint y: 170, endPoint x: 499, endPoint y: 170, distance: 102.9
click at [485, 170] on div at bounding box center [479, 168] width 11 height 47
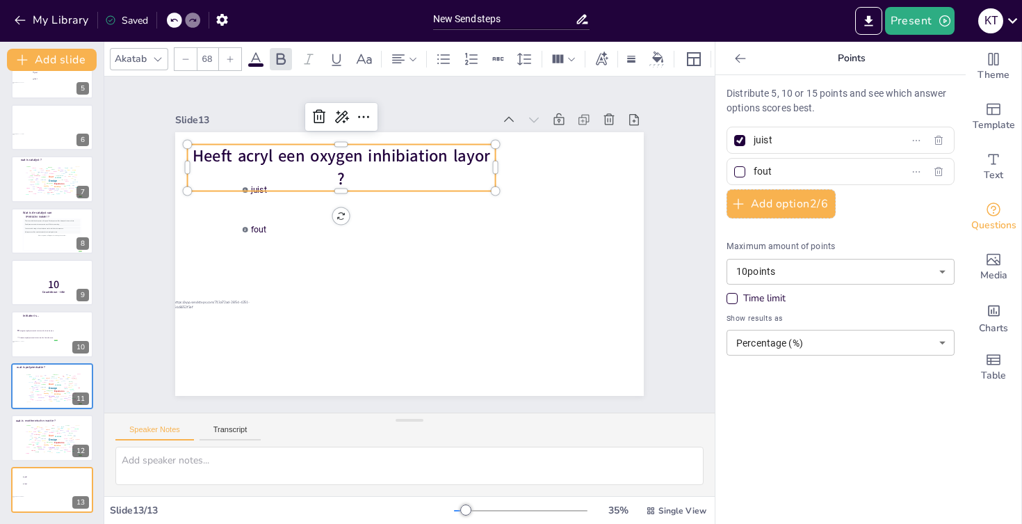
click at [765, 144] on input "juist" at bounding box center [818, 140] width 129 height 20
type input "ja"
click at [772, 168] on input "fout" at bounding box center [818, 171] width 129 height 20
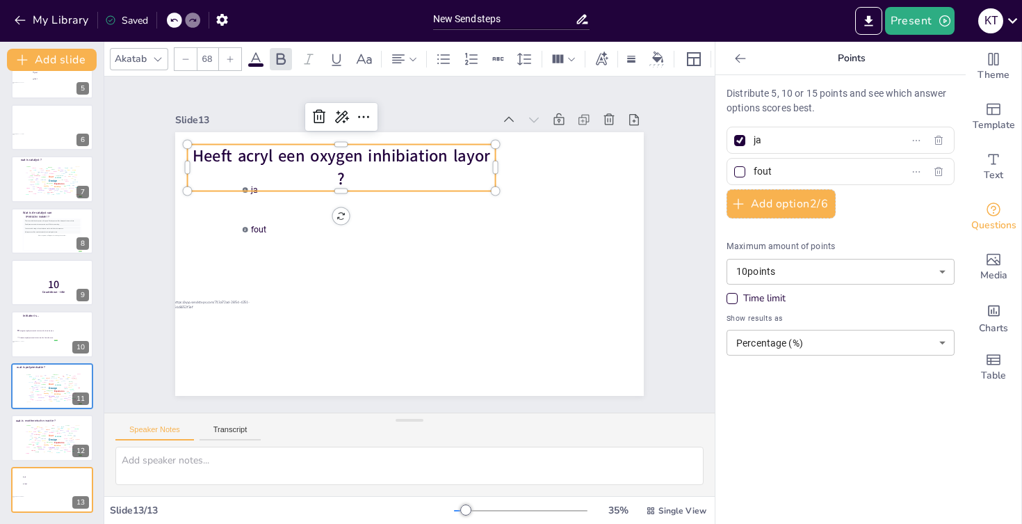
click at [772, 168] on input "fout" at bounding box center [818, 171] width 129 height 20
type input "Neen"
click at [679, 225] on div "Slide 1 Test je acrylkennis ! Kyriana Trouvé Slide 2 Go to https://sendsteps.me…" at bounding box center [409, 244] width 547 height 303
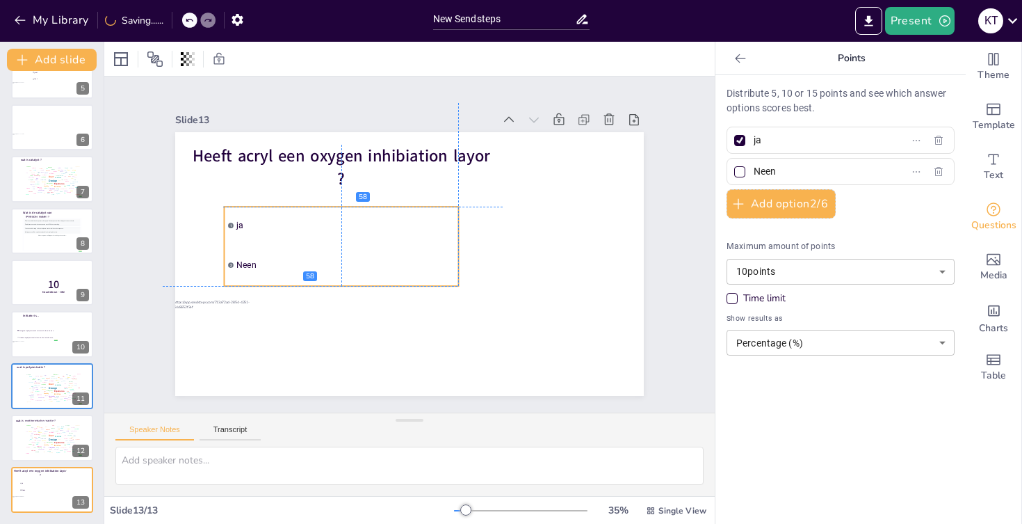
drag, startPoint x: 273, startPoint y: 216, endPoint x: 255, endPoint y: 261, distance: 47.8
click at [255, 261] on li "2 Neen" at bounding box center [342, 265] width 234 height 38
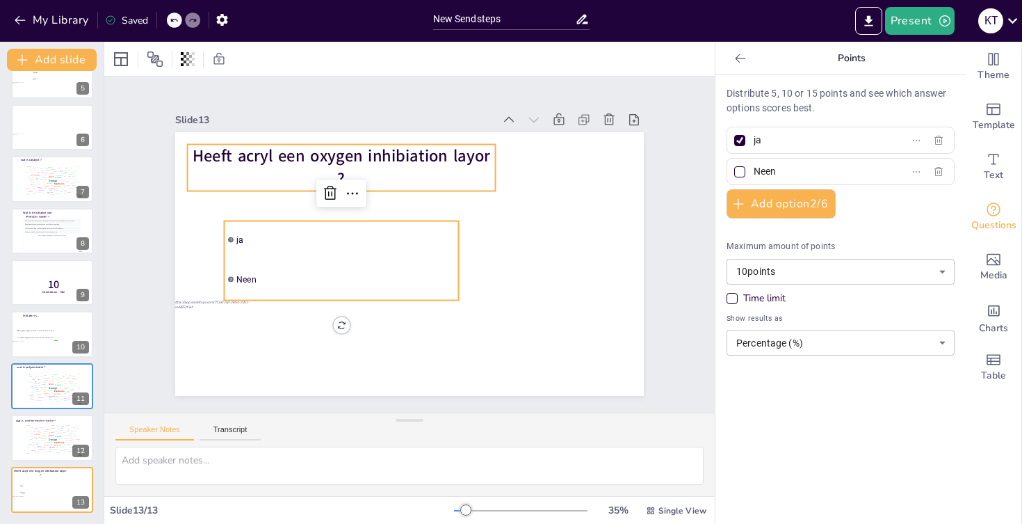
click at [375, 168] on p "Heeft acryl een oxygen inhibiation layor ?" at bounding box center [342, 167] width 308 height 47
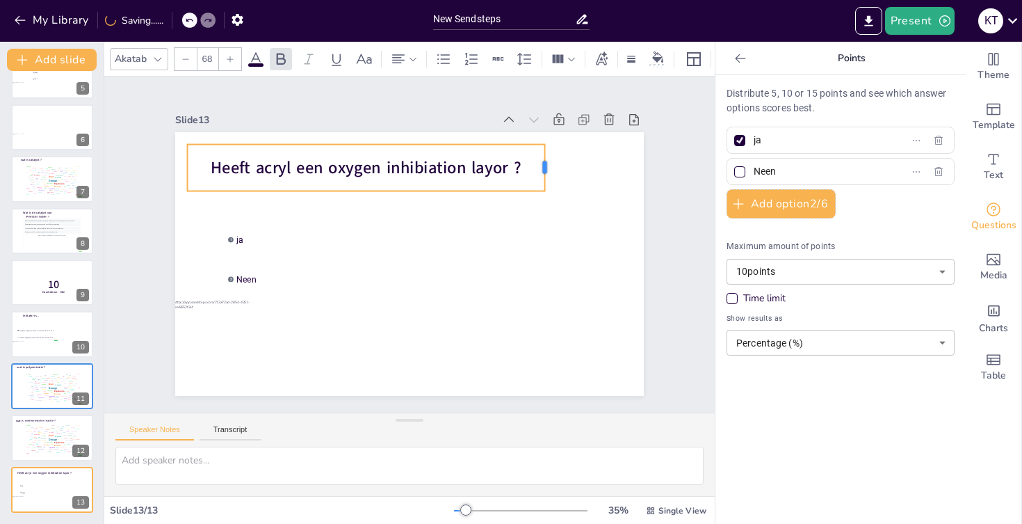
drag, startPoint x: 496, startPoint y: 168, endPoint x: 547, endPoint y: 169, distance: 51.5
click at [547, 169] on div at bounding box center [550, 168] width 11 height 47
click at [784, 346] on body "My Library Saved New Sendsteps Present K T Document fonts Akatab Recently used …" at bounding box center [511, 262] width 1022 height 524
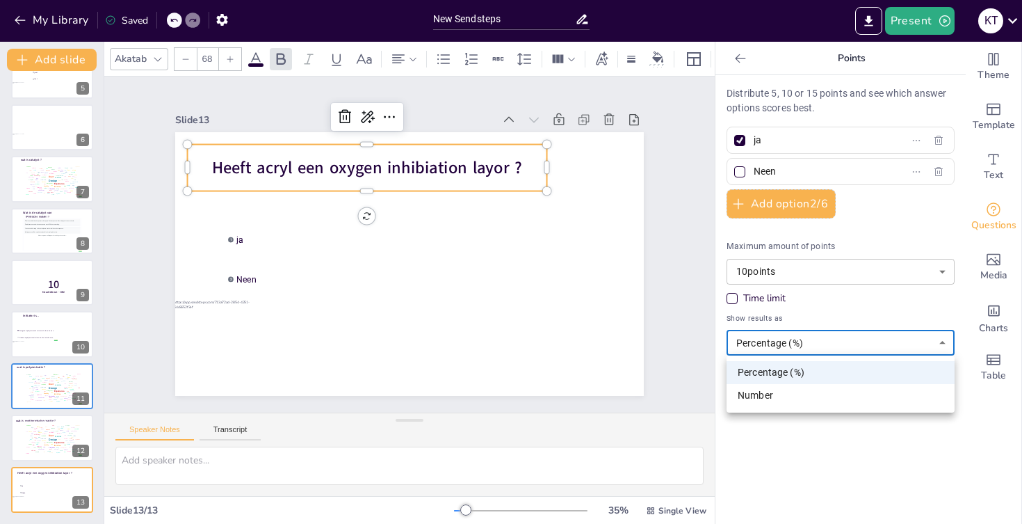
click at [784, 346] on div at bounding box center [511, 262] width 1022 height 524
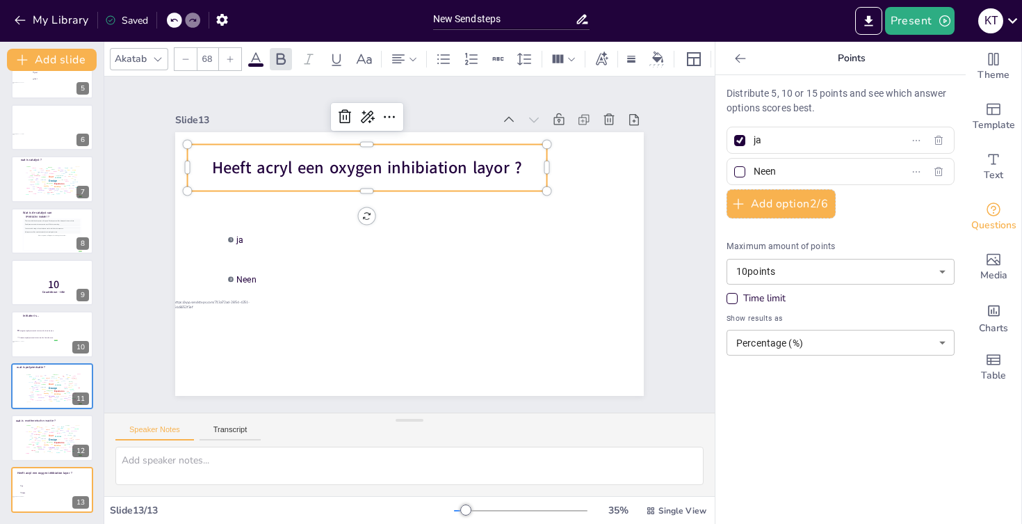
click at [736, 300] on div "Time limit" at bounding box center [732, 298] width 11 height 11
click at [772, 322] on body "My Library Saved New Sendsteps Present K T Document fonts Akatab Recently used …" at bounding box center [511, 262] width 1022 height 524
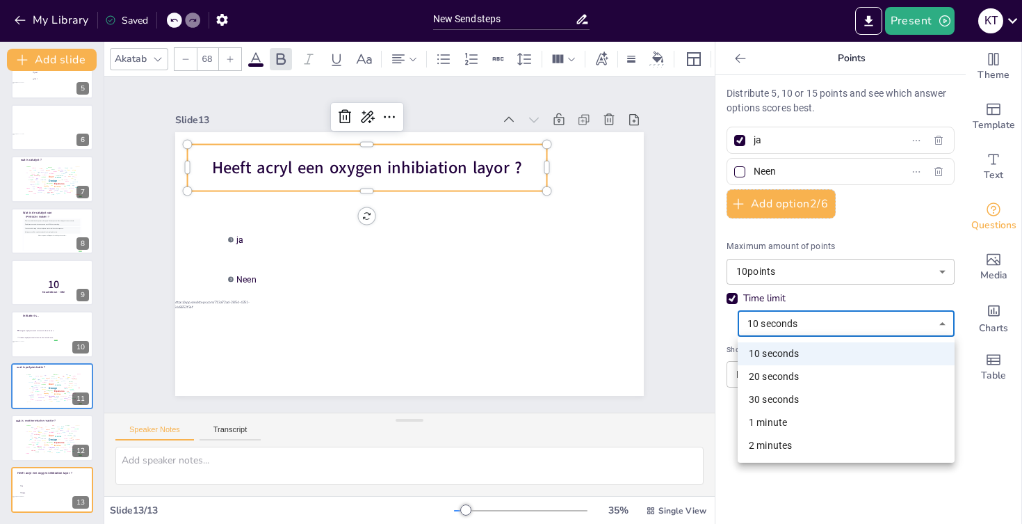
click at [784, 373] on li "20 seconds" at bounding box center [846, 376] width 217 height 23
type input "20"
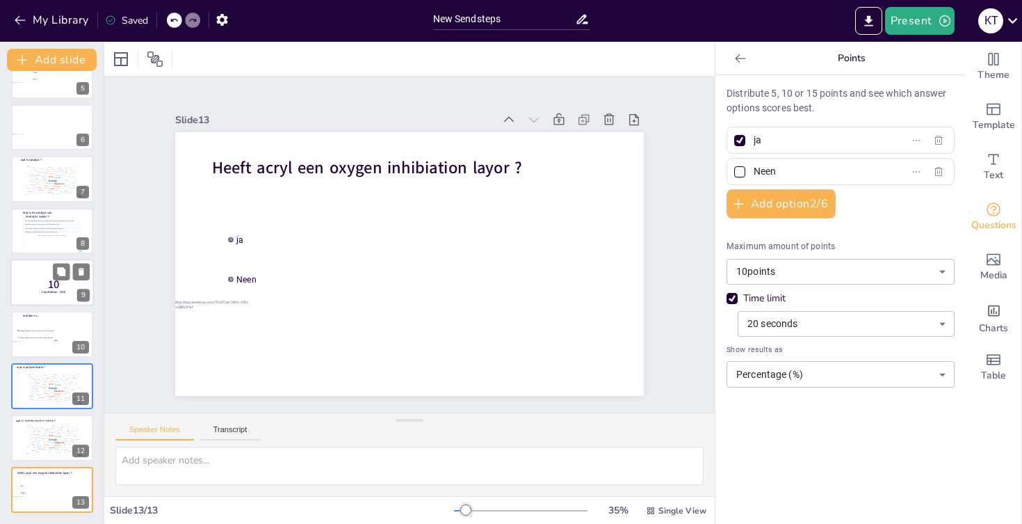
click at [47, 291] on span "Countdown - title" at bounding box center [54, 292] width 24 height 4
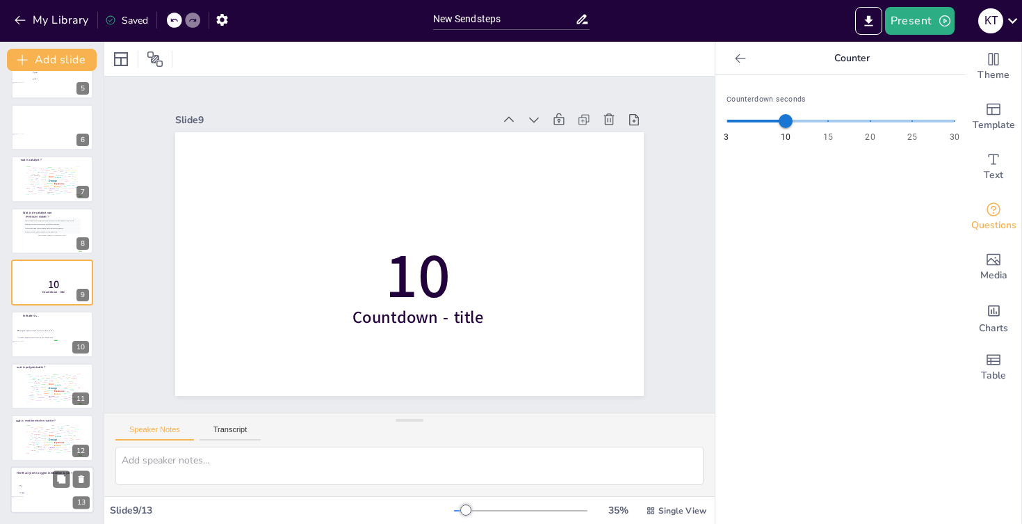
click at [51, 486] on li "1 ja" at bounding box center [40, 485] width 42 height 7
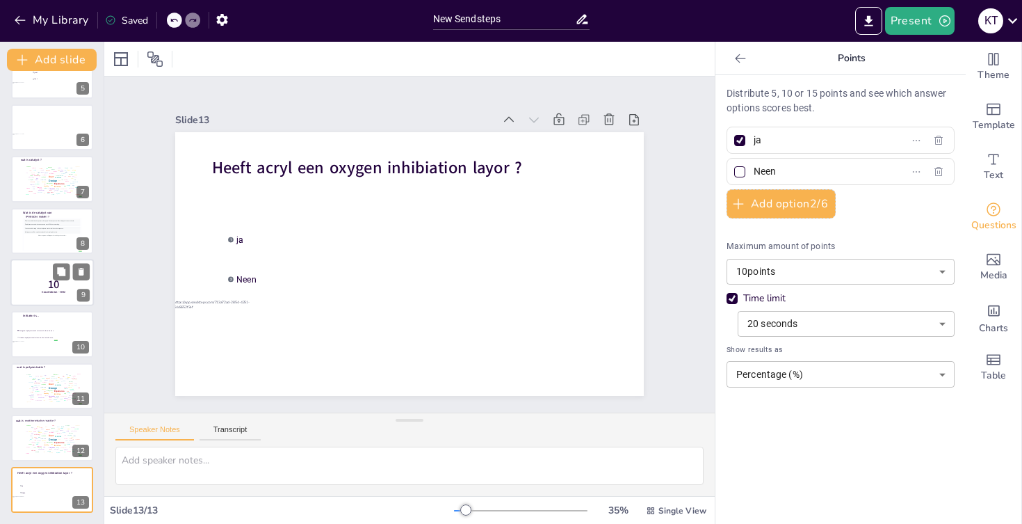
click at [32, 286] on div at bounding box center [51, 282] width 83 height 47
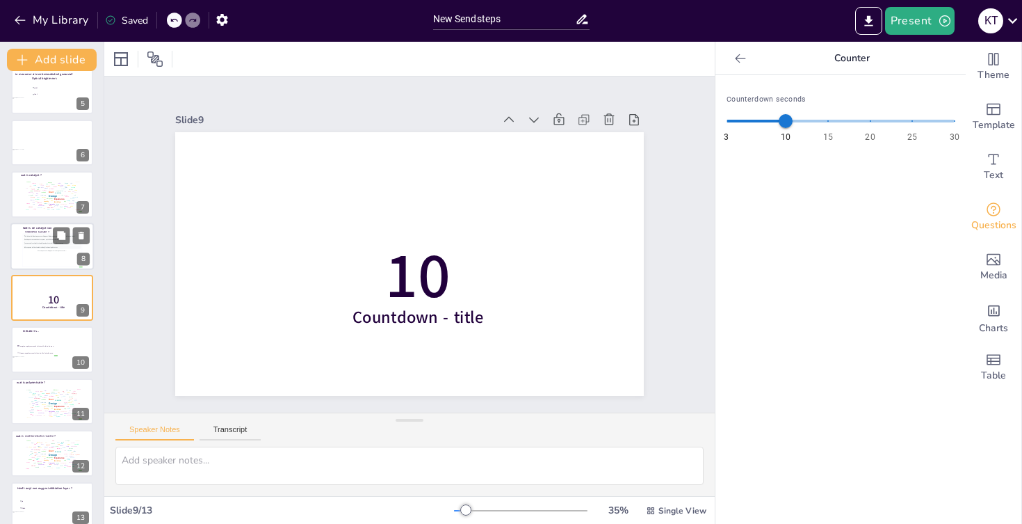
click at [45, 239] on div "Participants can submit text responses up to 200 characters long." at bounding box center [52, 239] width 57 height 3
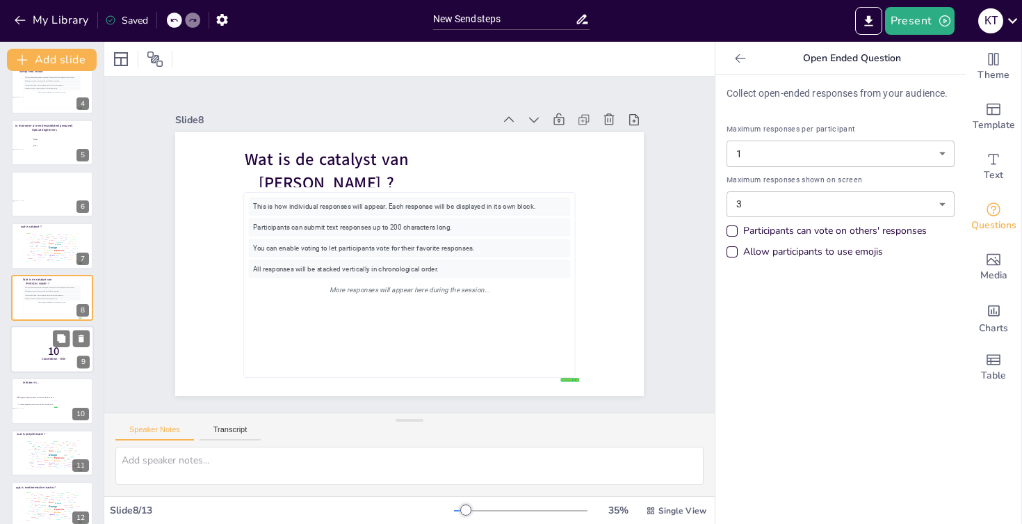
click at [46, 357] on span "Countdown - title" at bounding box center [54, 359] width 24 height 4
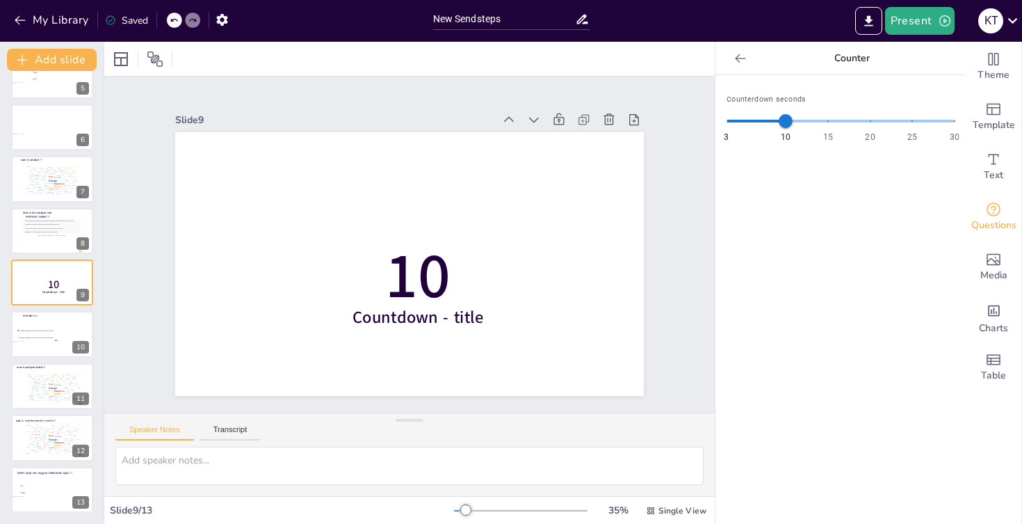
scroll to position [236, 0]
click at [82, 273] on icon at bounding box center [82, 272] width 6 height 8
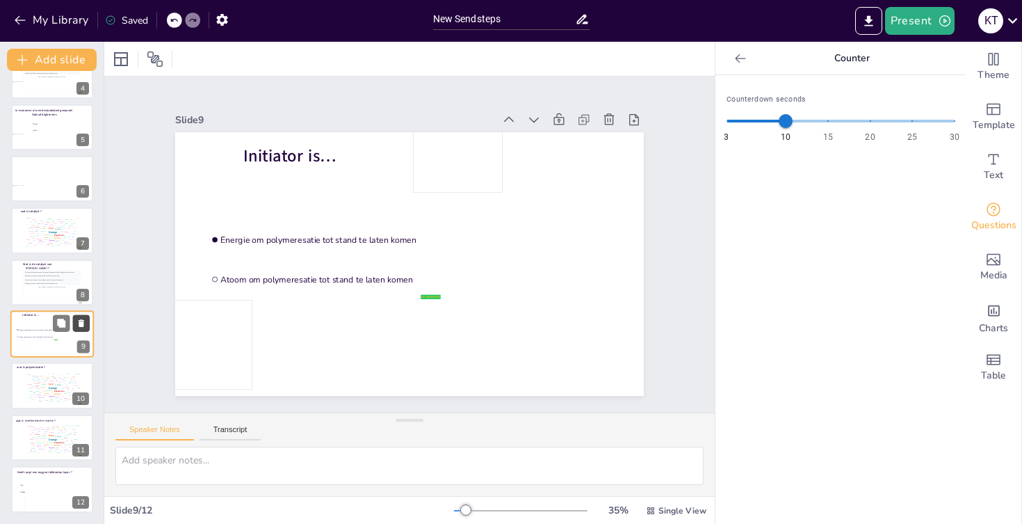
scroll to position [185, 0]
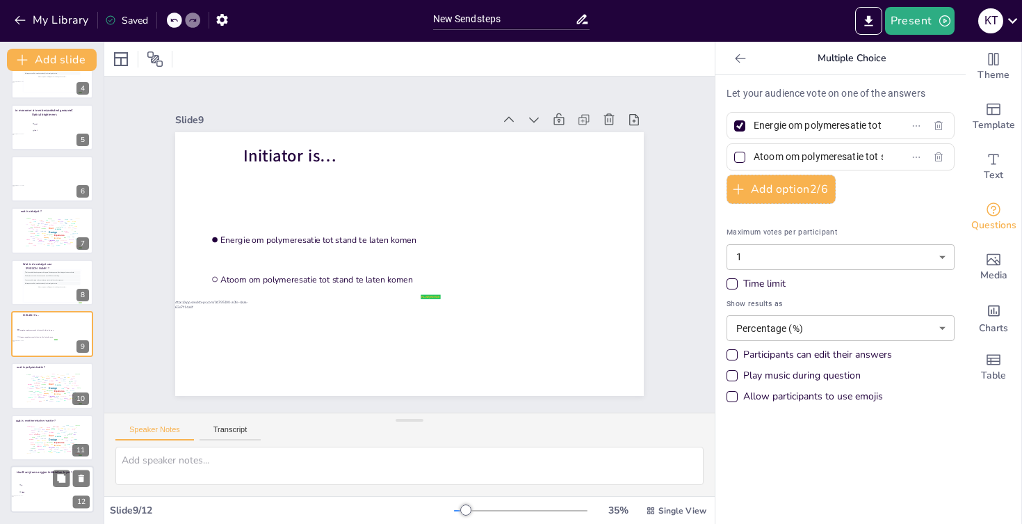
click at [36, 501] on div at bounding box center [51, 488] width 83 height 47
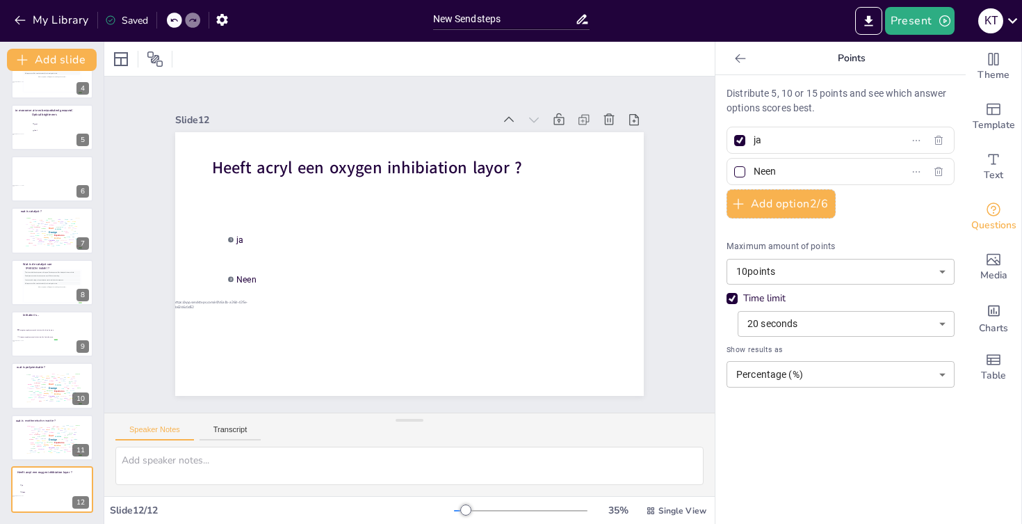
click at [734, 301] on div "Time limit" at bounding box center [732, 298] width 11 height 11
click at [143, 373] on div "Slide 1 Test je acrylkennis ! Kyriana Trouvé Slide 2 Go to https://sendsteps.me…" at bounding box center [409, 244] width 547 height 303
click at [60, 56] on button "Add slide" at bounding box center [52, 60] width 90 height 22
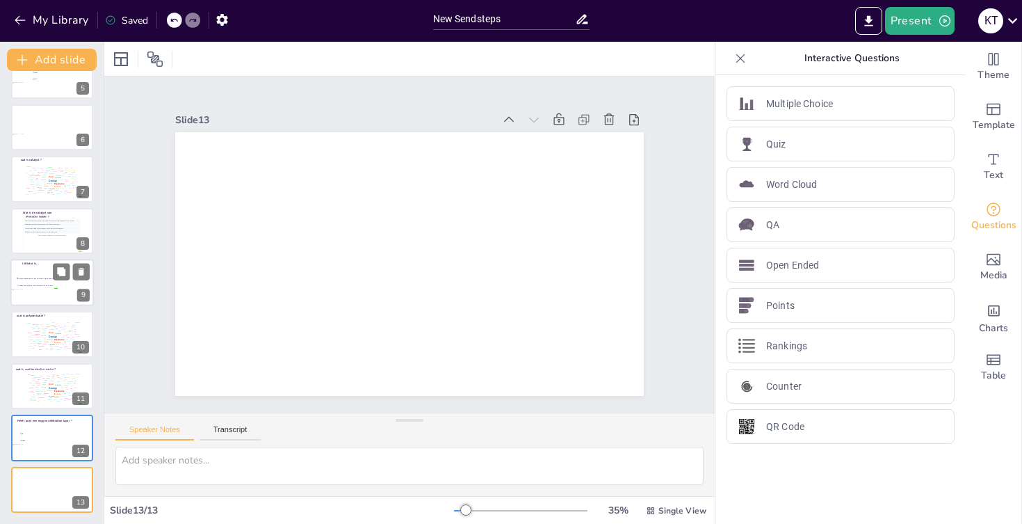
scroll to position [236, 0]
click at [84, 474] on icon at bounding box center [81, 479] width 10 height 10
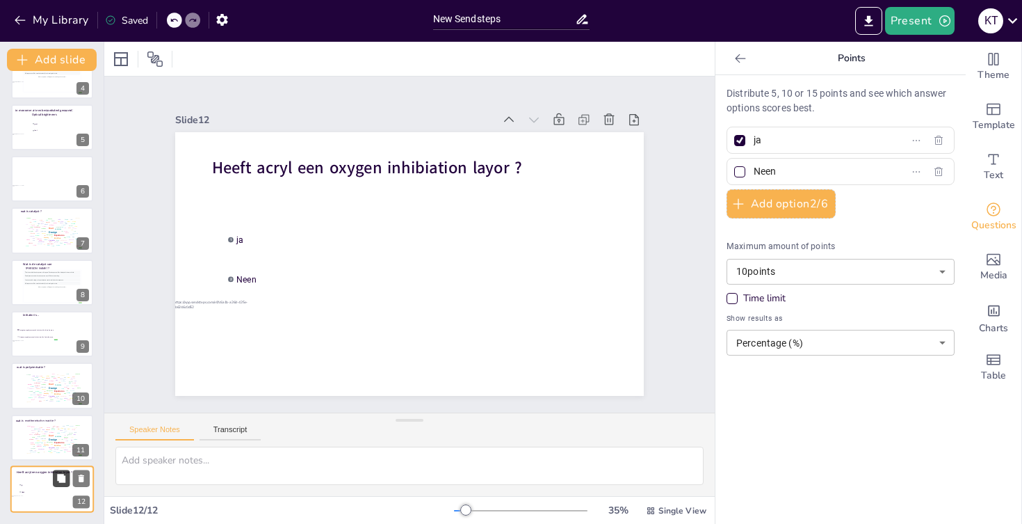
click at [58, 478] on icon at bounding box center [61, 478] width 8 height 8
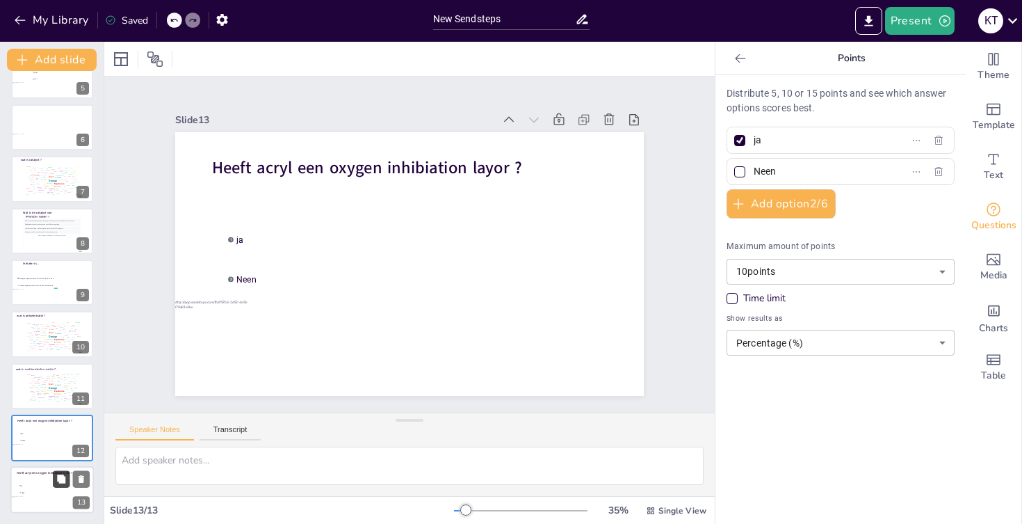
click at [61, 475] on icon at bounding box center [61, 478] width 8 height 8
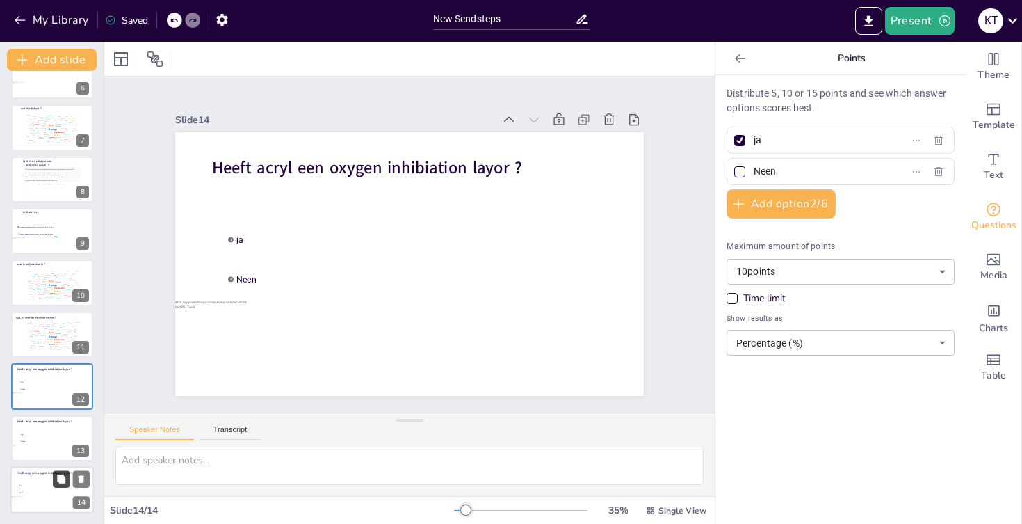
click at [61, 475] on icon at bounding box center [61, 478] width 8 height 8
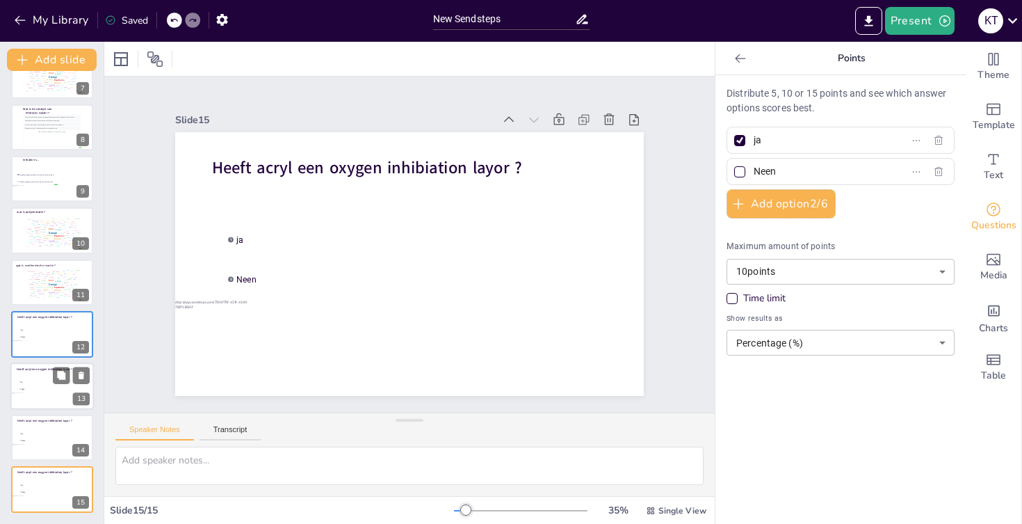
click at [41, 387] on li "2 Neen" at bounding box center [40, 388] width 42 height 7
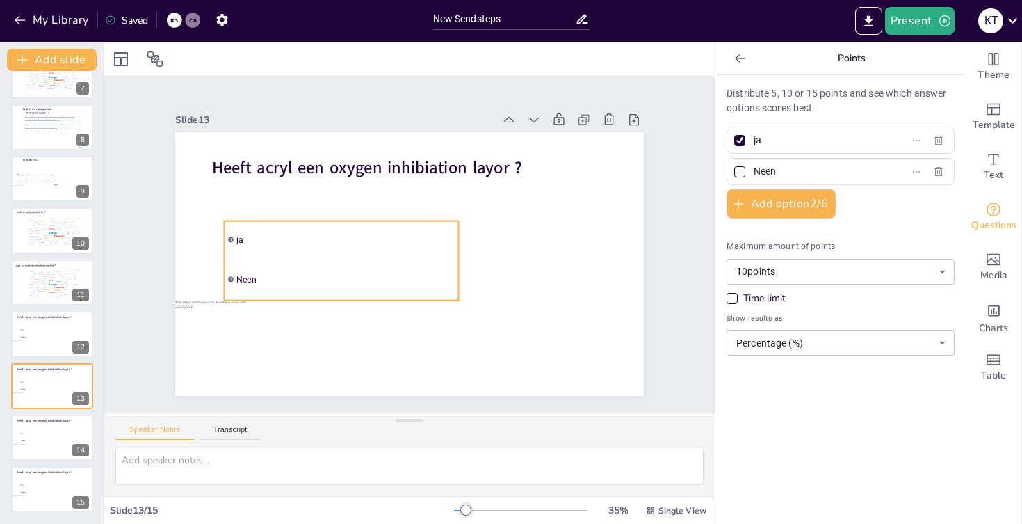
click at [227, 261] on li "2 Neen" at bounding box center [342, 279] width 234 height 38
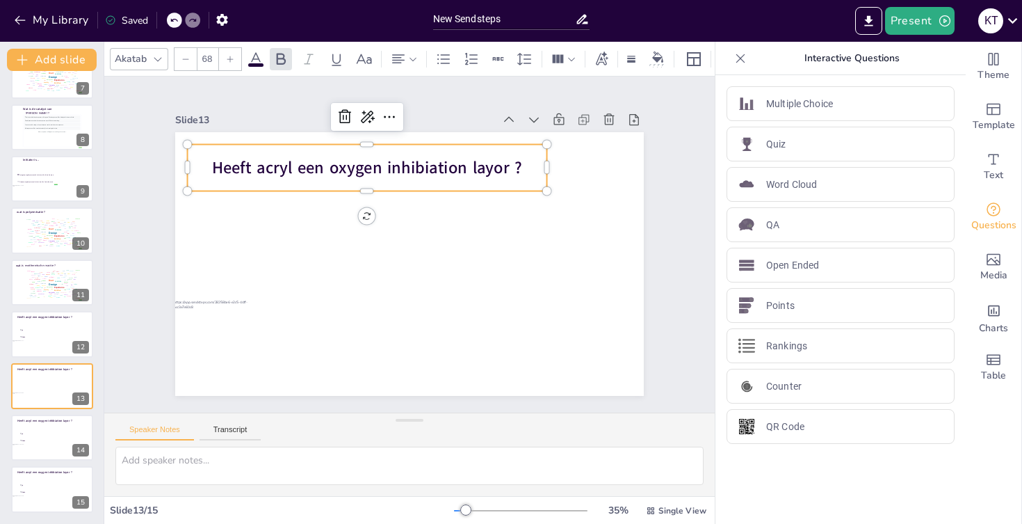
click at [256, 182] on div "Heeft acryl een oxygen inhibiation layor ?" at bounding box center [368, 168] width 360 height 47
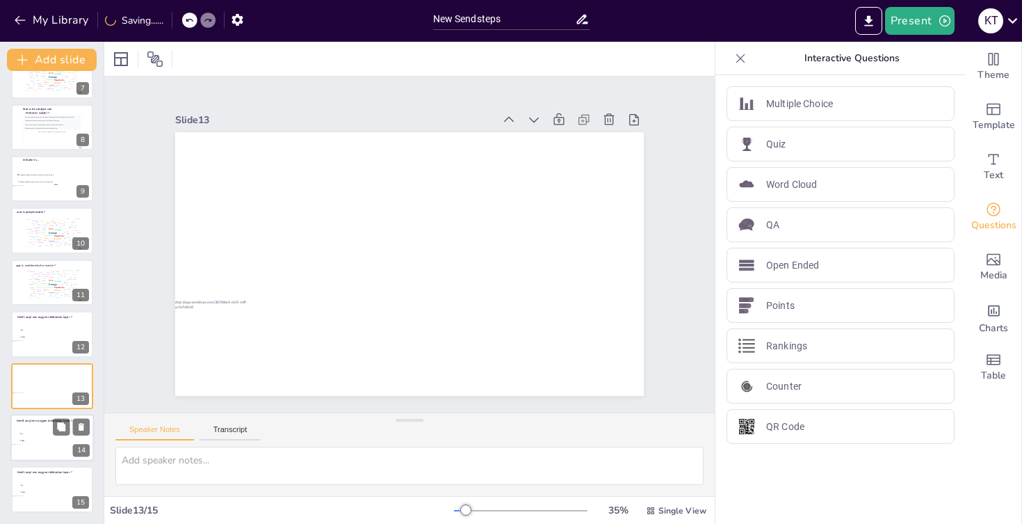
click at [44, 447] on div at bounding box center [51, 437] width 83 height 47
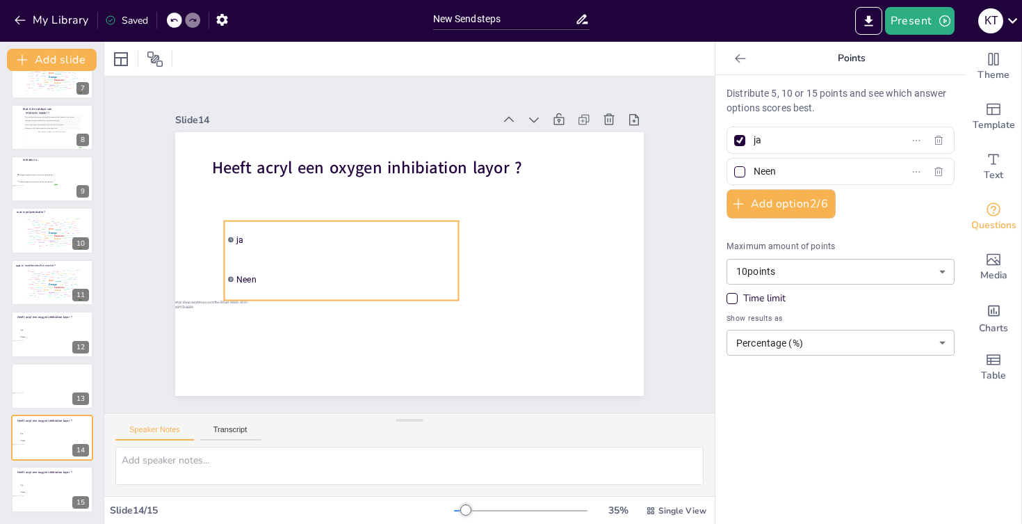
click at [229, 248] on li "1 ja" at bounding box center [342, 240] width 234 height 38
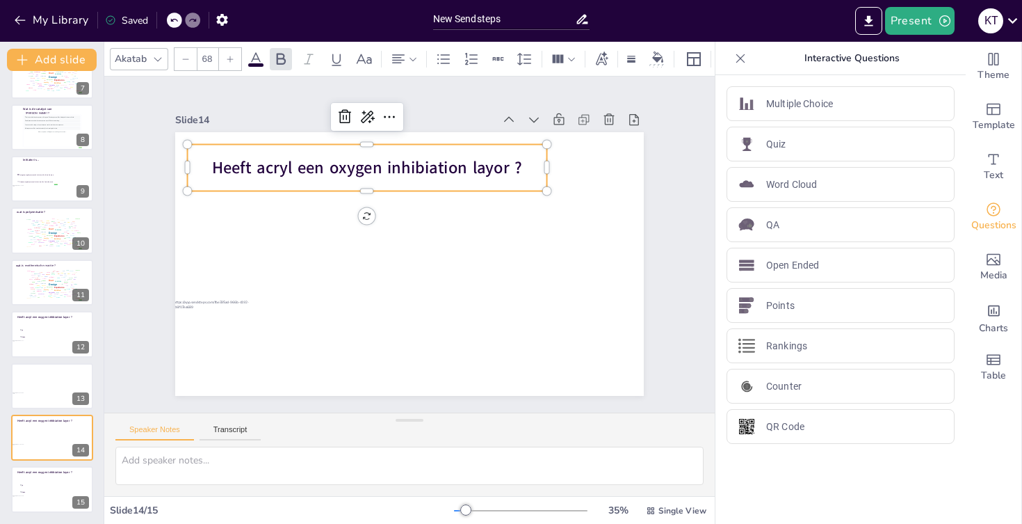
click at [255, 176] on span "Heeft acryl een oxygen inhibiation layor ?" at bounding box center [367, 167] width 310 height 23
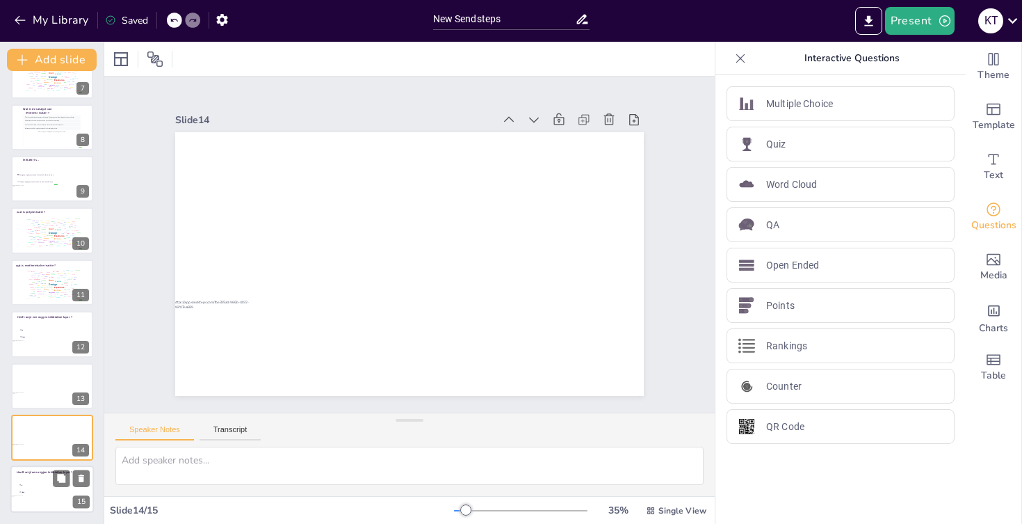
click at [47, 485] on span "ja" at bounding box center [41, 485] width 39 height 2
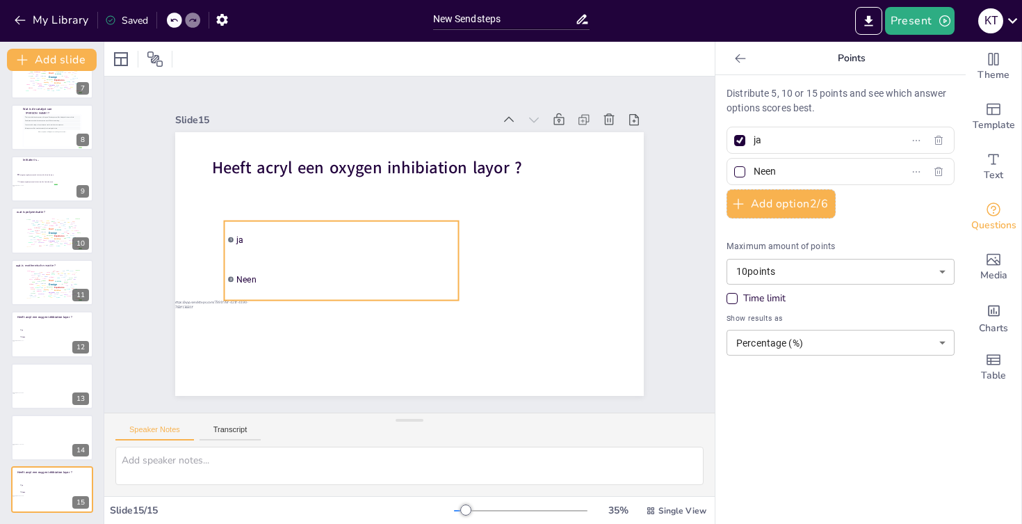
click at [243, 232] on li "1 ja" at bounding box center [342, 240] width 234 height 38
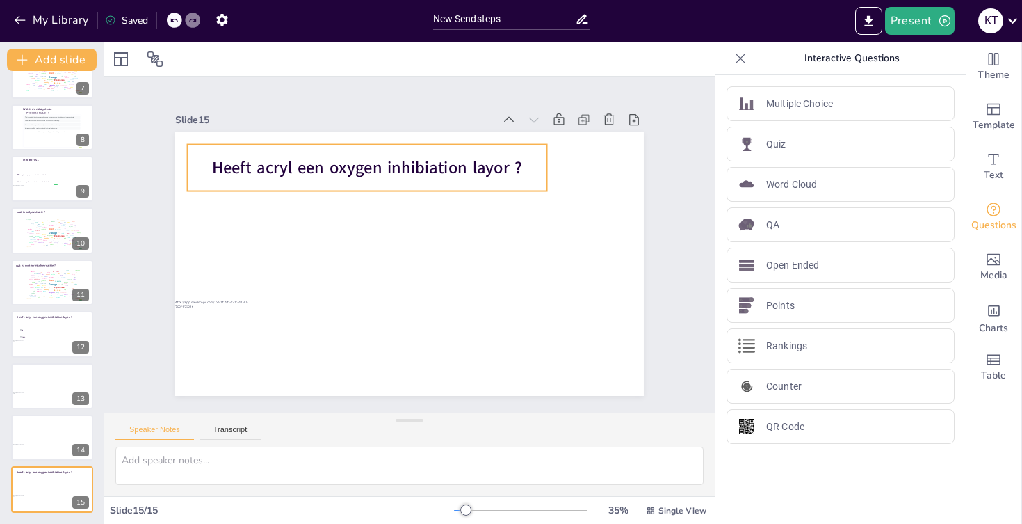
click at [278, 163] on span "Heeft acryl een oxygen inhibiation layor ?" at bounding box center [367, 167] width 310 height 23
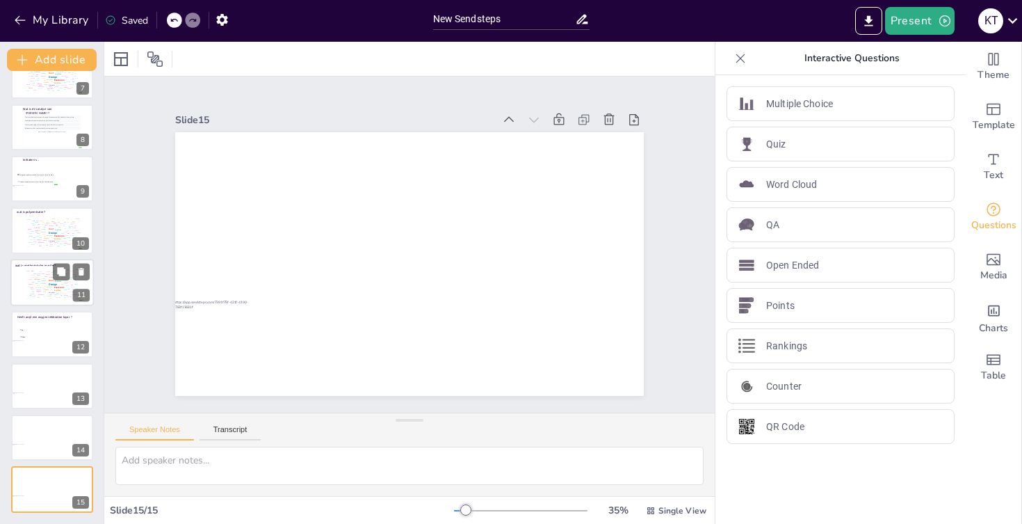
click at [34, 291] on div "Tool" at bounding box center [33, 291] width 2 height 1
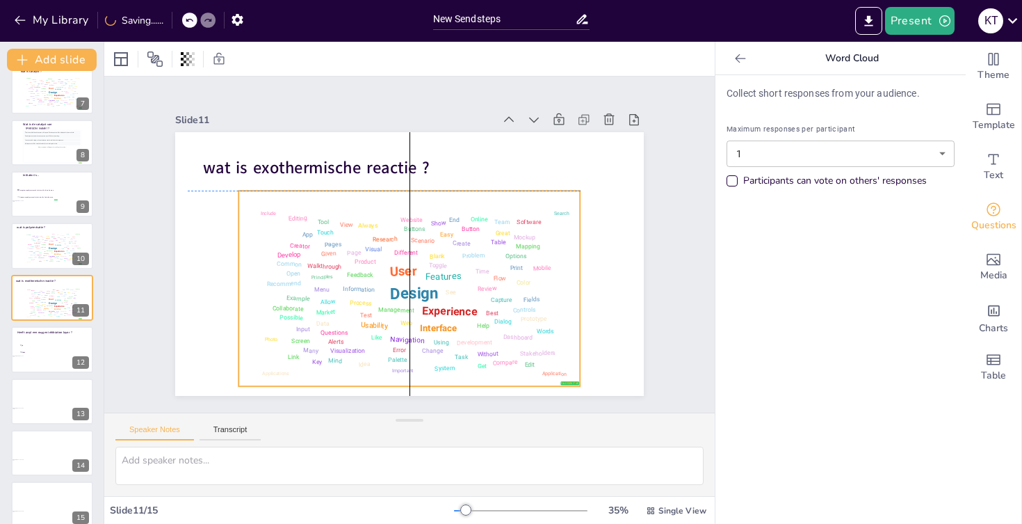
drag, startPoint x: 289, startPoint y: 238, endPoint x: 289, endPoint y: 255, distance: 17.4
click at [289, 255] on div "Develop" at bounding box center [289, 255] width 24 height 8
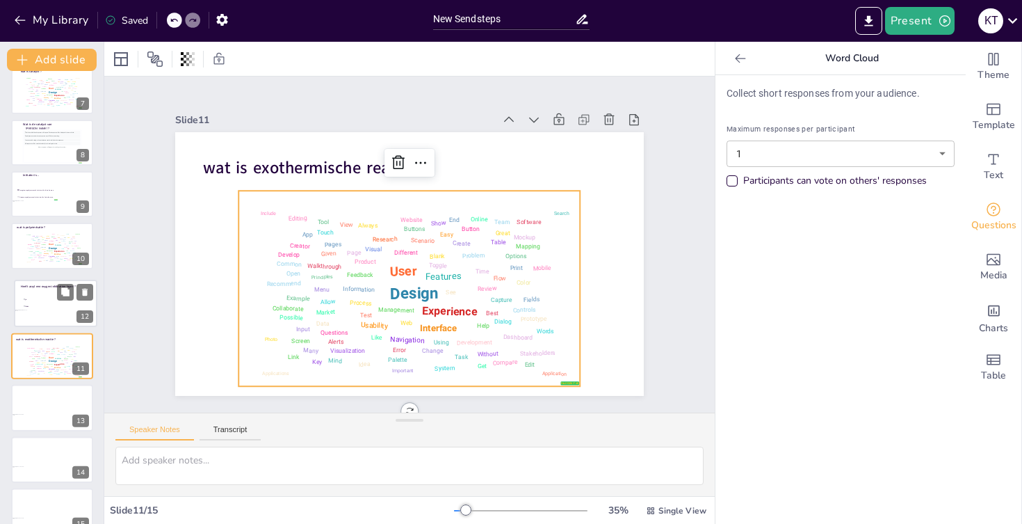
drag, startPoint x: 44, startPoint y: 341, endPoint x: 47, endPoint y: 287, distance: 53.7
click at [47, 280] on div "Heeft acryl een oxygen inhibiation layor ? 1 ja 2 Neen" at bounding box center [56, 280] width 82 height 0
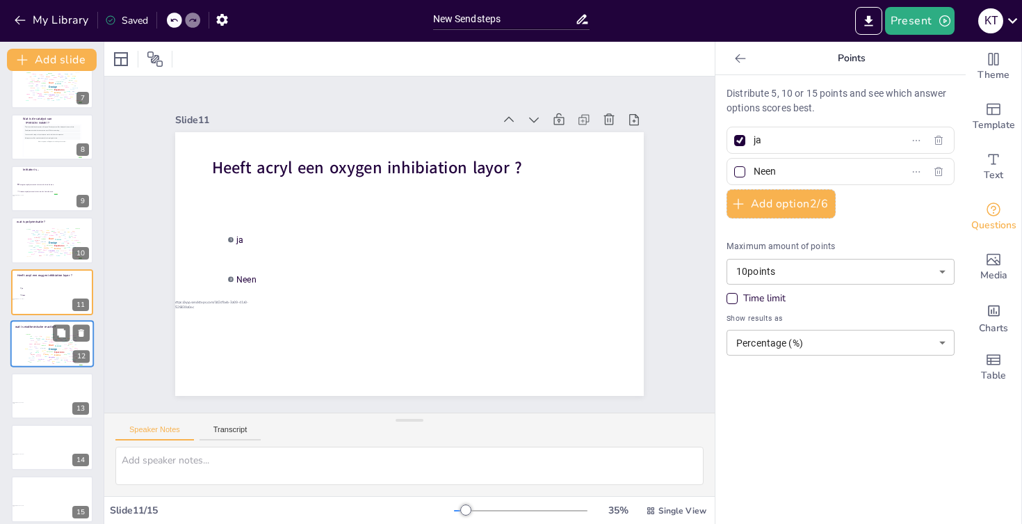
scroll to position [340, 0]
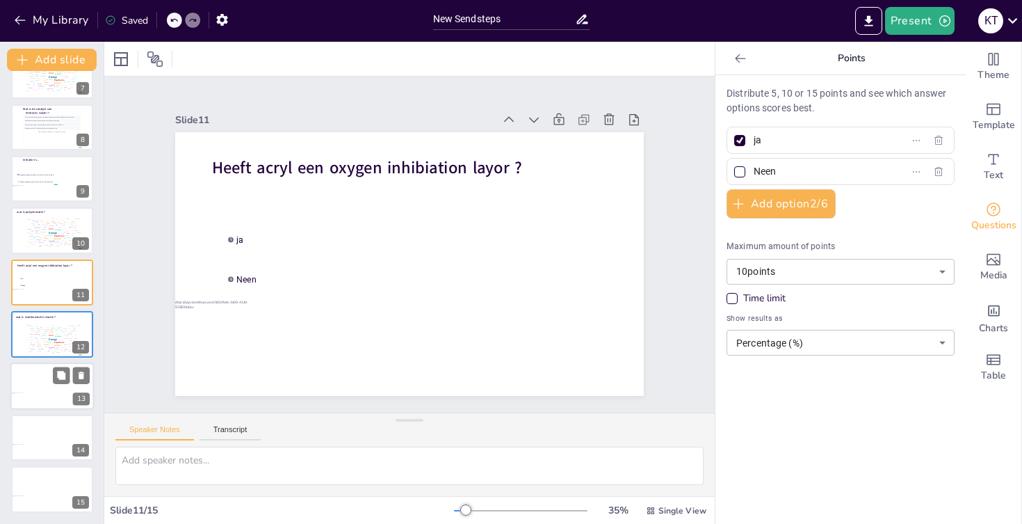
click at [37, 399] on div at bounding box center [51, 385] width 83 height 47
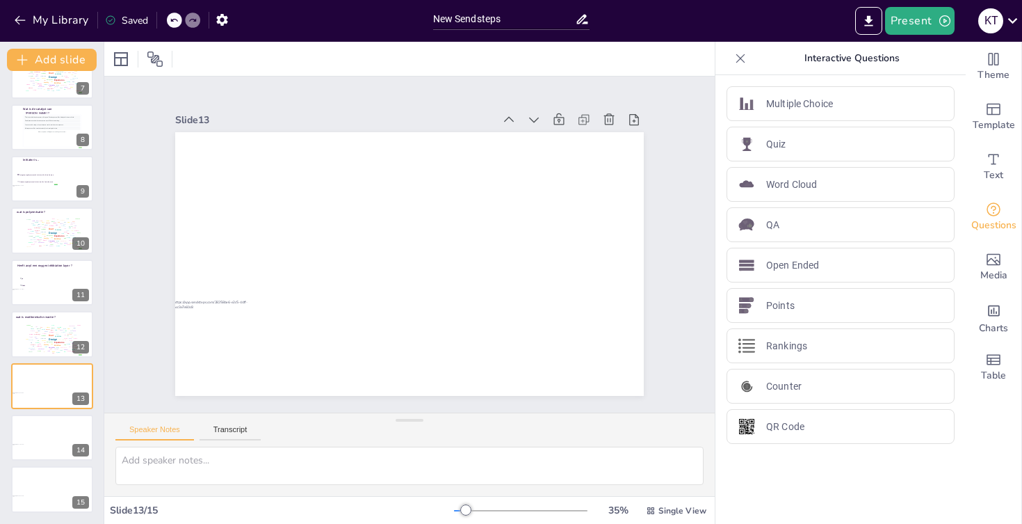
click at [666, 232] on div "Slide 1 Test je acrylkennis ! Kyriana Trouvé Slide 2 Go to https://sendsteps.me…" at bounding box center [409, 244] width 547 height 303
click at [817, 103] on p "Multiple Choice" at bounding box center [799, 104] width 67 height 15
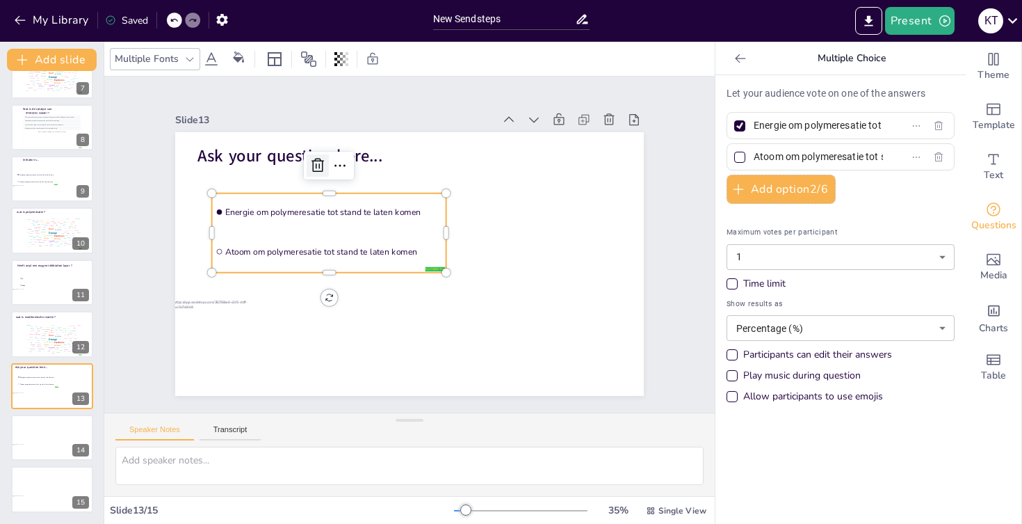
click at [314, 168] on icon at bounding box center [317, 165] width 17 height 17
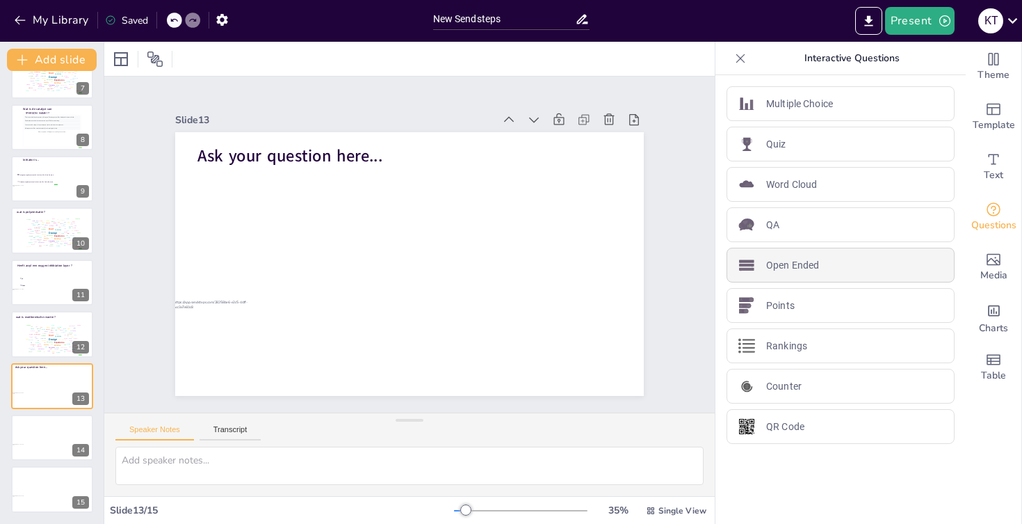
click at [785, 272] on p "Open Ended" at bounding box center [792, 265] width 53 height 15
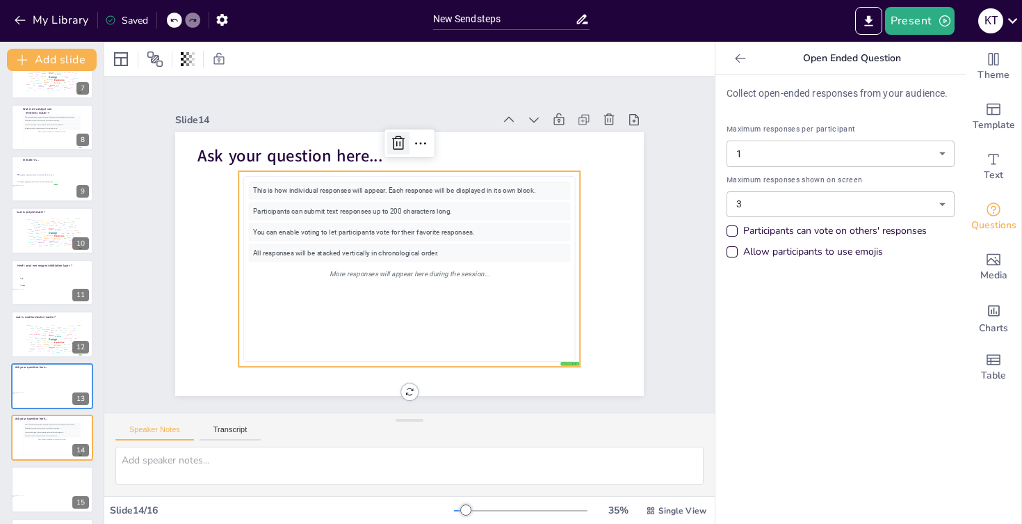
click at [396, 152] on icon at bounding box center [398, 143] width 17 height 17
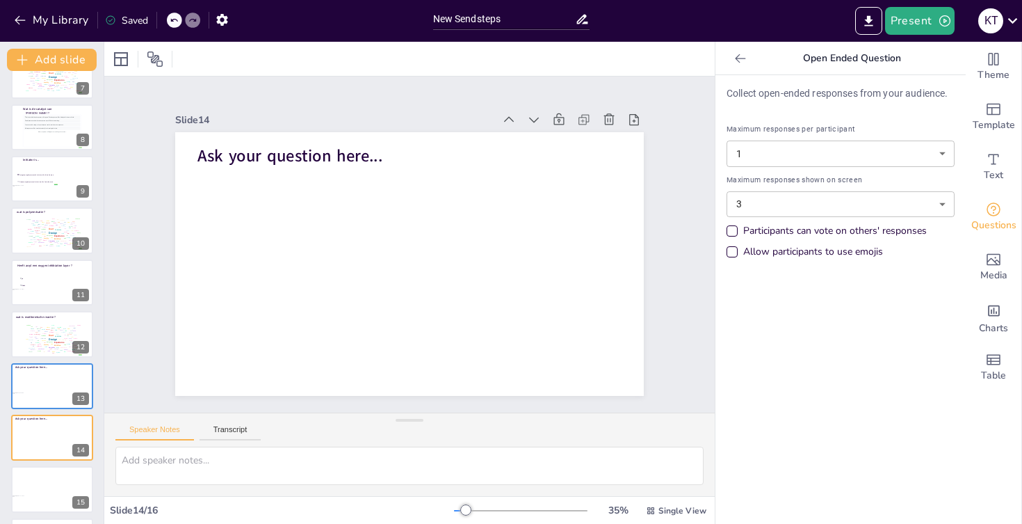
click at [748, 72] on div "Open Ended Question" at bounding box center [841, 58] width 250 height 33
click at [747, 66] on div at bounding box center [741, 58] width 22 height 22
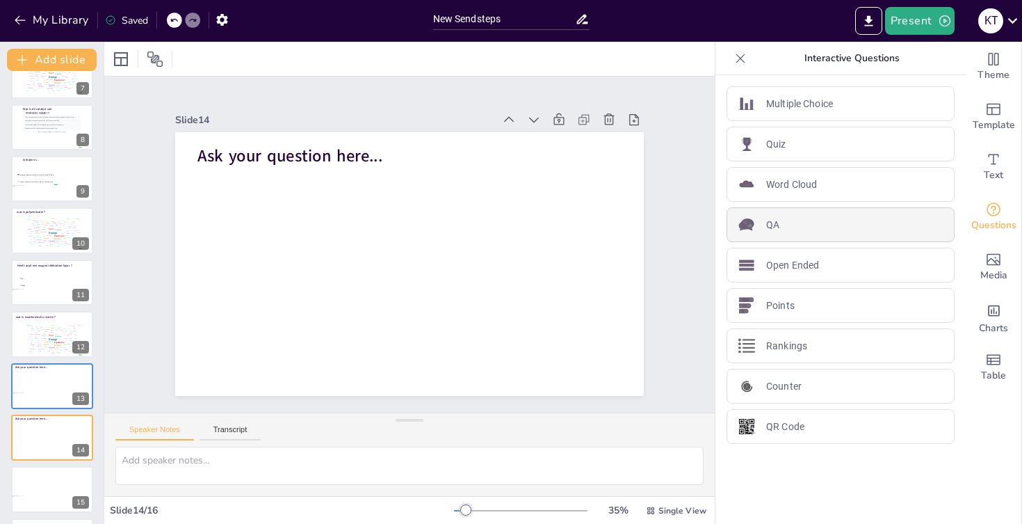
click at [828, 227] on div "QA" at bounding box center [841, 224] width 228 height 35
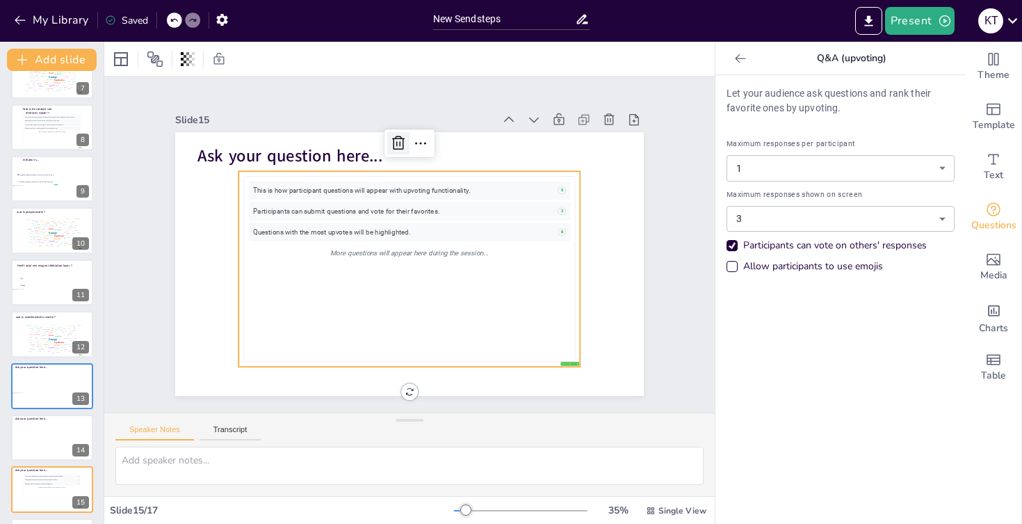
click at [394, 140] on icon at bounding box center [398, 143] width 13 height 14
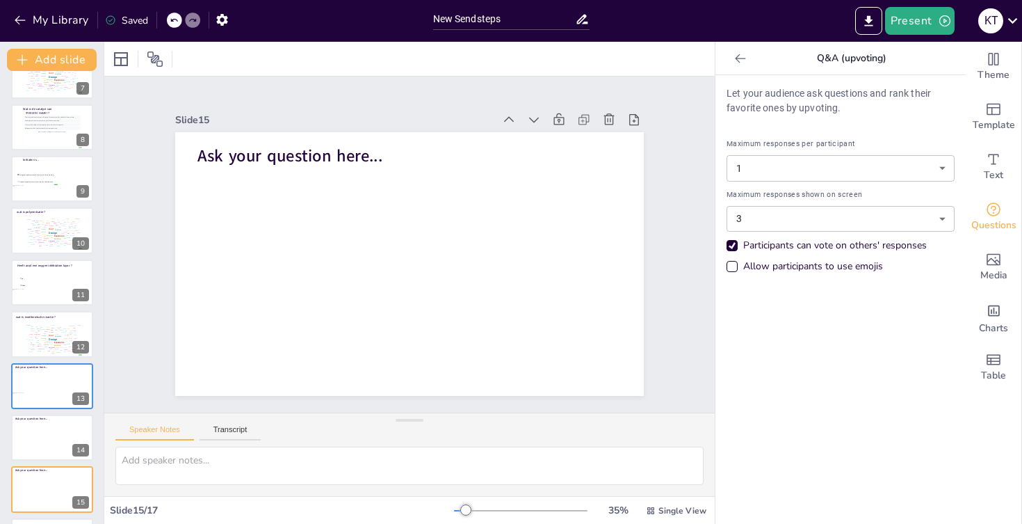
click at [741, 62] on icon at bounding box center [741, 58] width 14 height 14
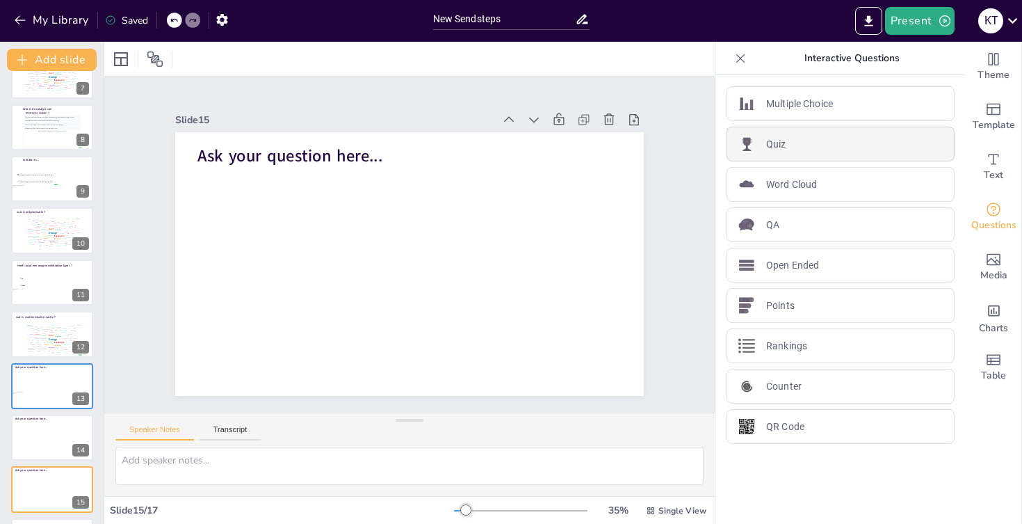
click at [812, 148] on div "Quiz" at bounding box center [841, 144] width 228 height 35
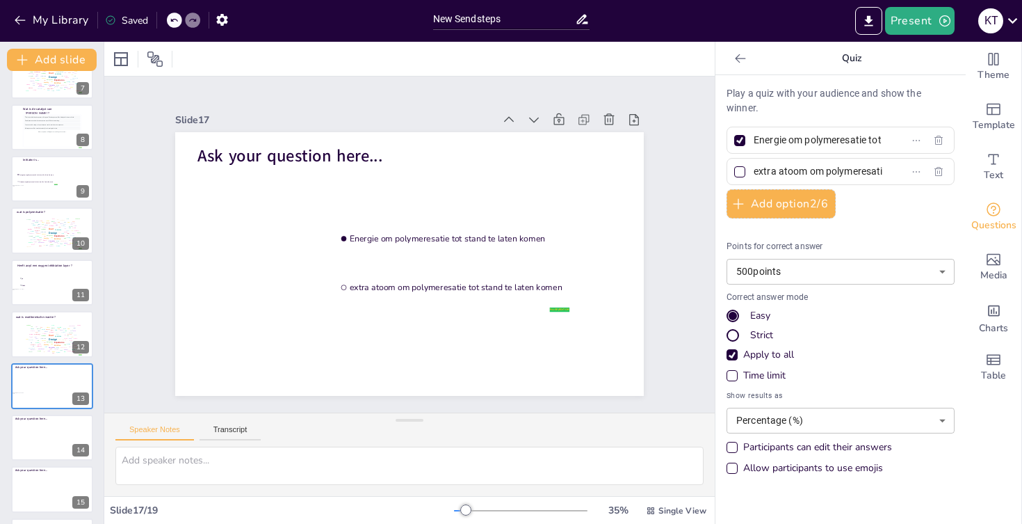
click at [737, 174] on div at bounding box center [739, 171] width 11 height 11
click at [754, 174] on input "extra atoom om polymeresatie tot stand te laten komen" at bounding box center [818, 171] width 129 height 20
checkbox input "true"
click at [742, 144] on div at bounding box center [739, 140] width 11 height 11
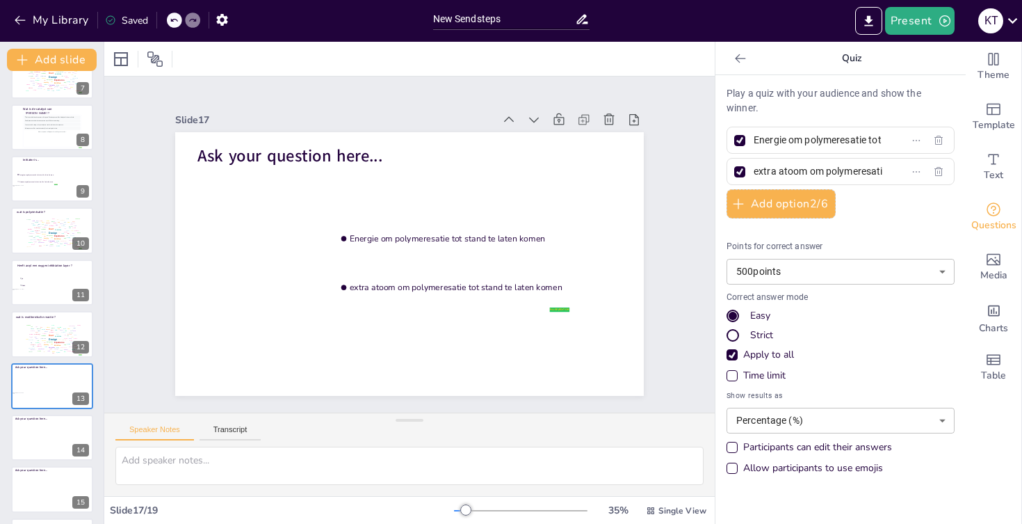
click at [754, 144] on input "Energie om polymeresatie tot stand te laten komen" at bounding box center [818, 140] width 129 height 20
checkbox input "false"
click at [742, 170] on div at bounding box center [739, 171] width 7 height 7
click at [754, 170] on input "extra atoom om polymeresatie tot stand te laten komen" at bounding box center [818, 171] width 129 height 20
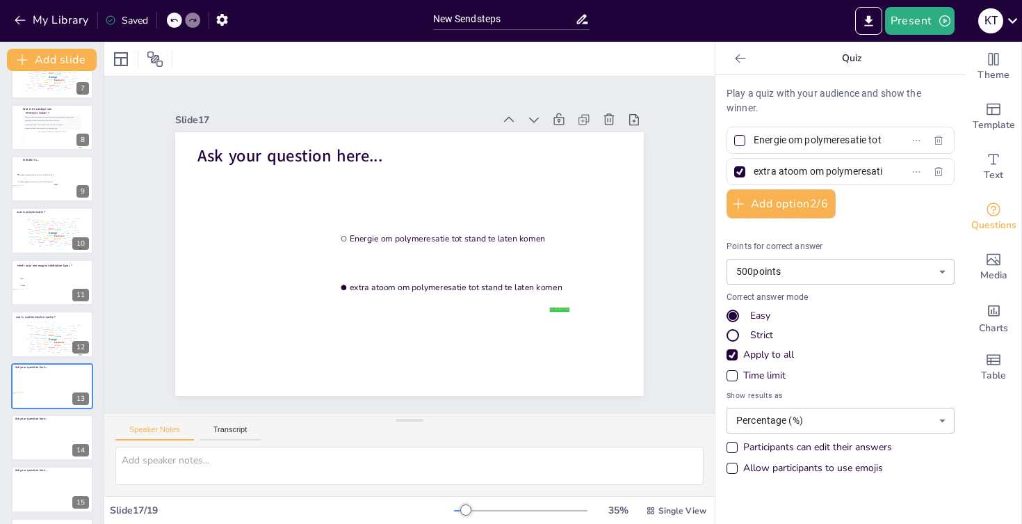
checkbox input "false"
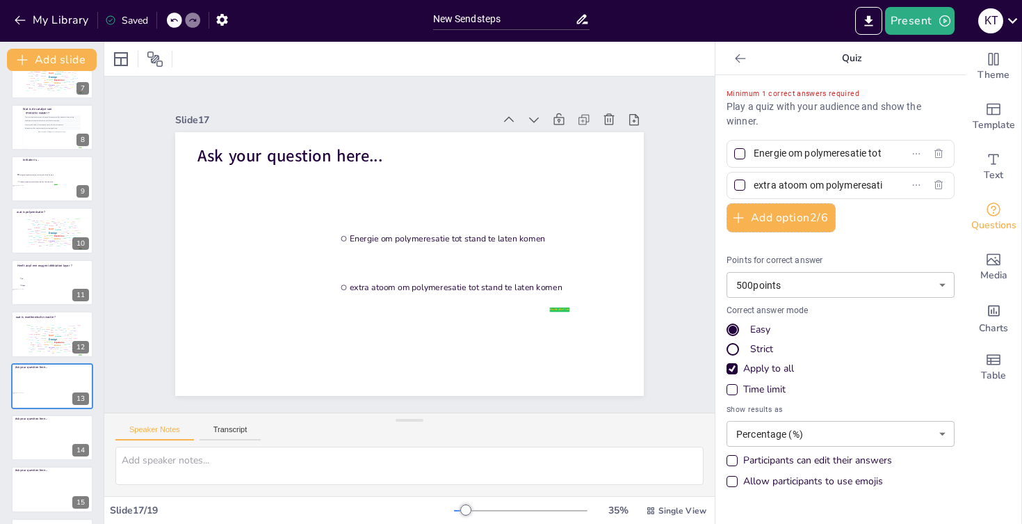
click at [739, 152] on div at bounding box center [739, 153] width 11 height 11
click at [754, 152] on input "Energie om polymeresatie tot stand te laten komen" at bounding box center [818, 153] width 129 height 20
checkbox input "true"
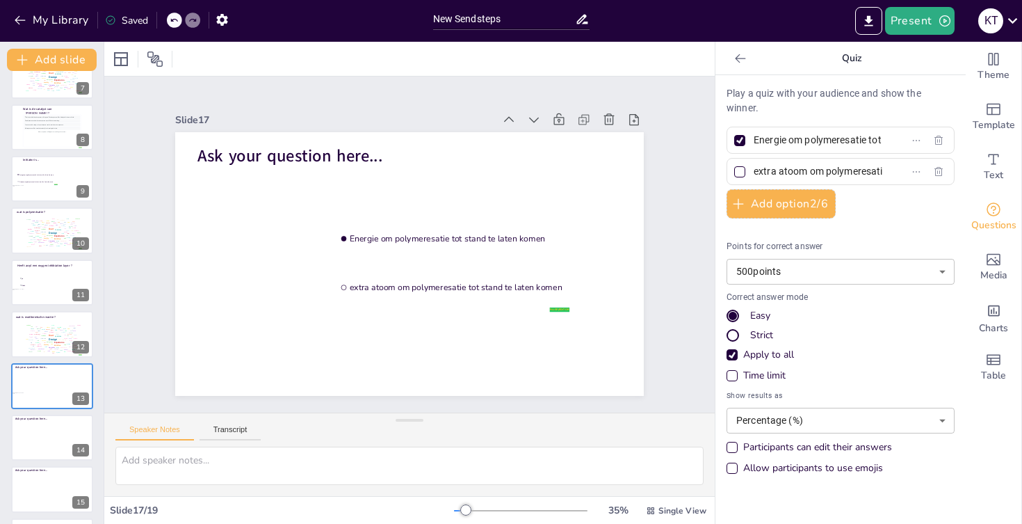
click at [770, 156] on div "Play a quiz with your audience and show the winner. Energie om polymeresatie to…" at bounding box center [841, 284] width 228 height 396
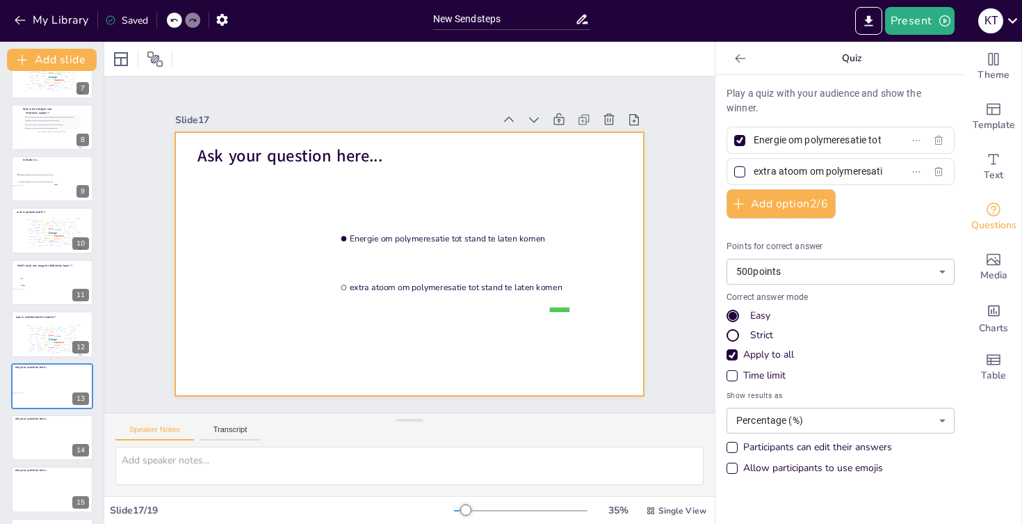
click at [337, 169] on div at bounding box center [409, 264] width 469 height 264
click at [335, 156] on span "Ask your question here..." at bounding box center [290, 156] width 185 height 23
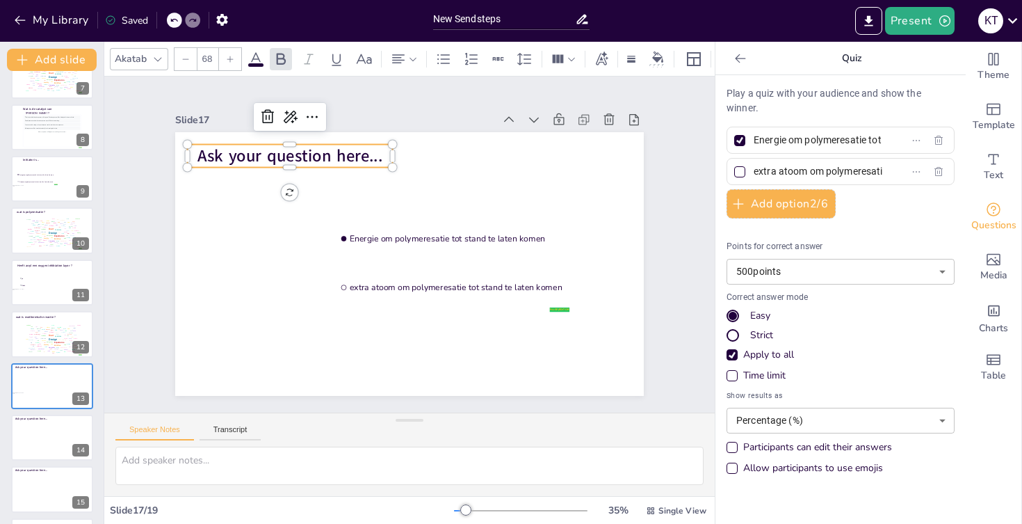
click at [335, 156] on span "Ask your question here..." at bounding box center [290, 156] width 185 height 23
click at [151, 179] on div "Slide 1 Test je acrylkennis ! Kyriana Trouvé Slide 2 Go to https://sendsteps.me…" at bounding box center [409, 244] width 547 height 303
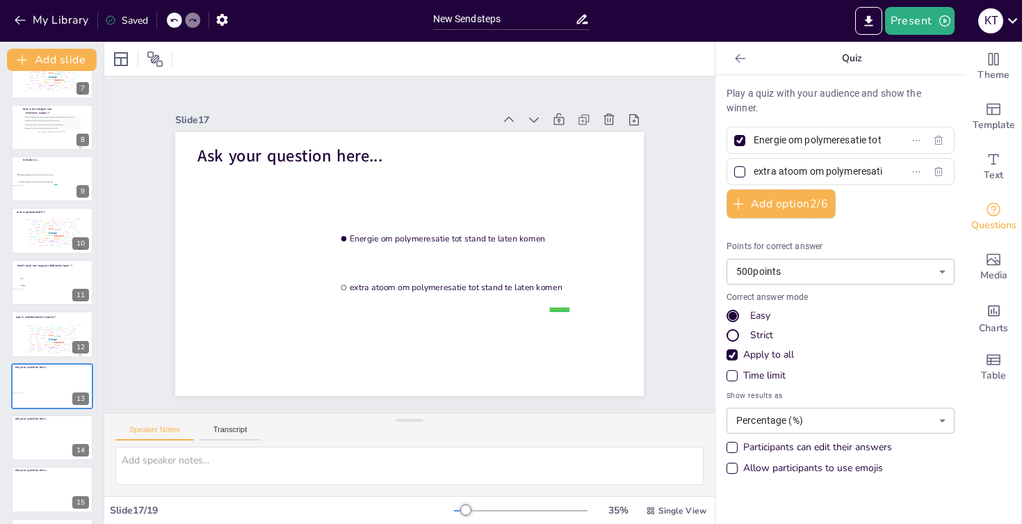
click at [739, 67] on div at bounding box center [741, 58] width 22 height 22
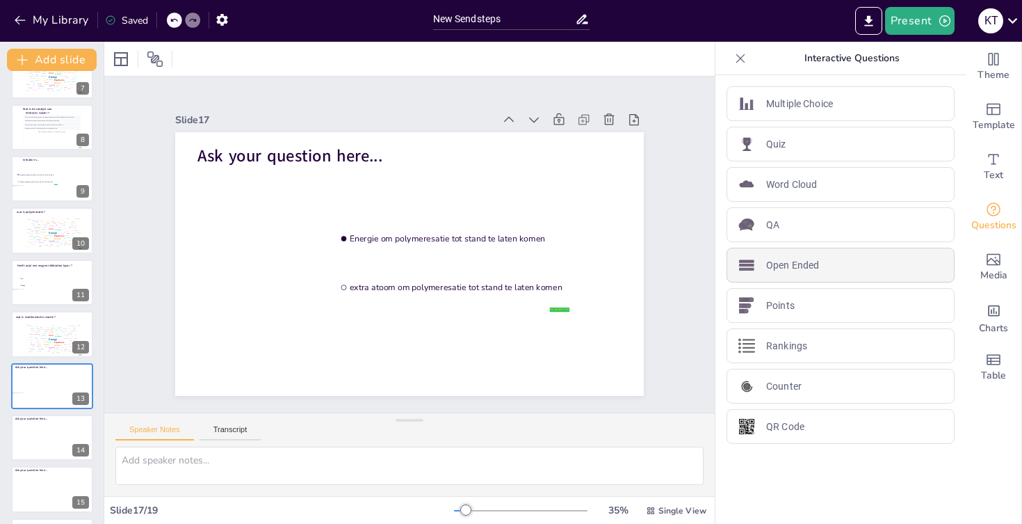
click at [769, 264] on p "Open Ended" at bounding box center [792, 265] width 53 height 15
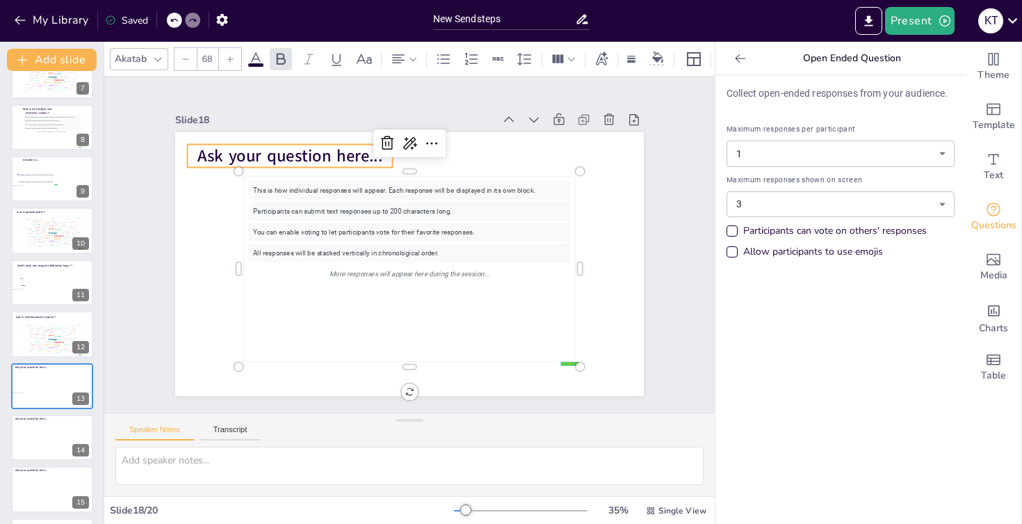
click at [277, 159] on span "Ask your question here..." at bounding box center [290, 156] width 185 height 23
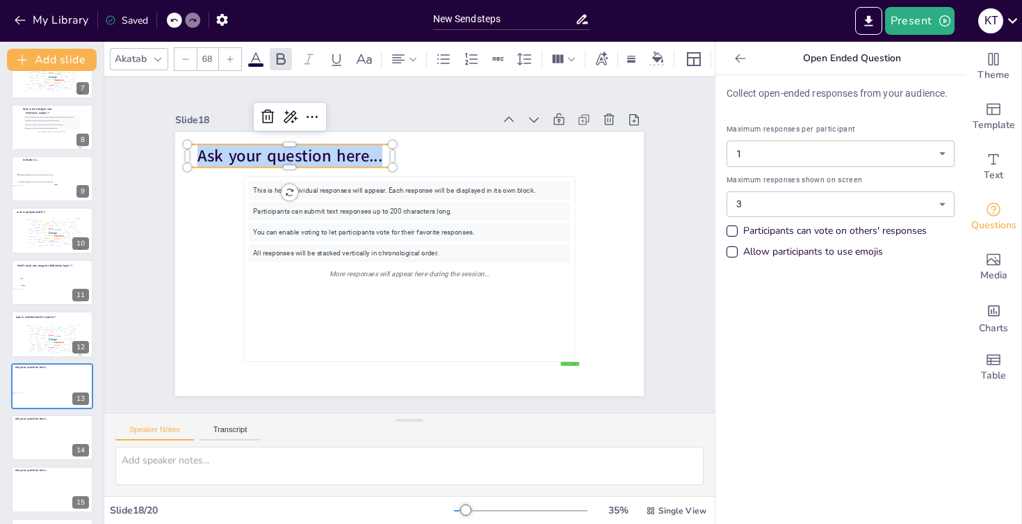
click at [277, 159] on span "Ask your question here..." at bounding box center [290, 156] width 185 height 23
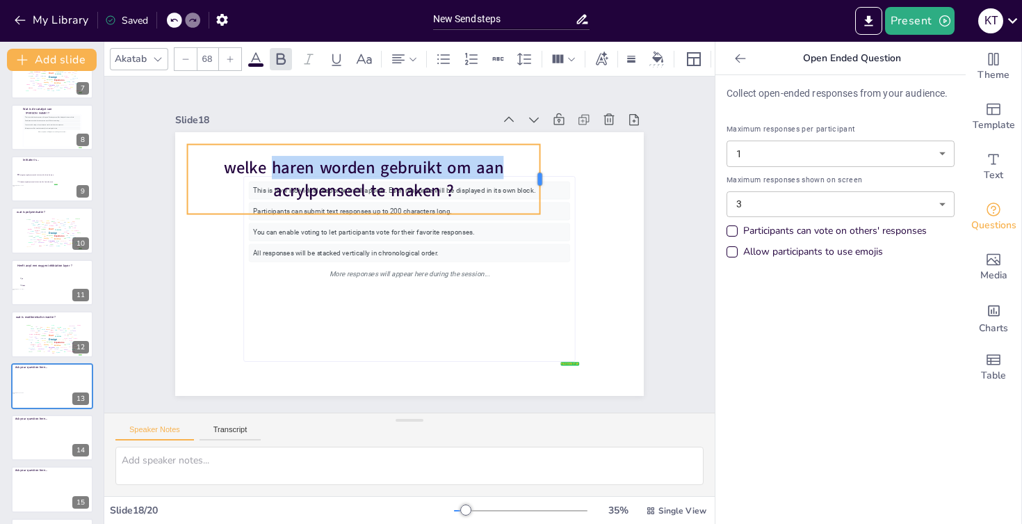
drag, startPoint x: 396, startPoint y: 183, endPoint x: 554, endPoint y: 185, distance: 157.9
click at [551, 185] on div at bounding box center [545, 180] width 11 height 70
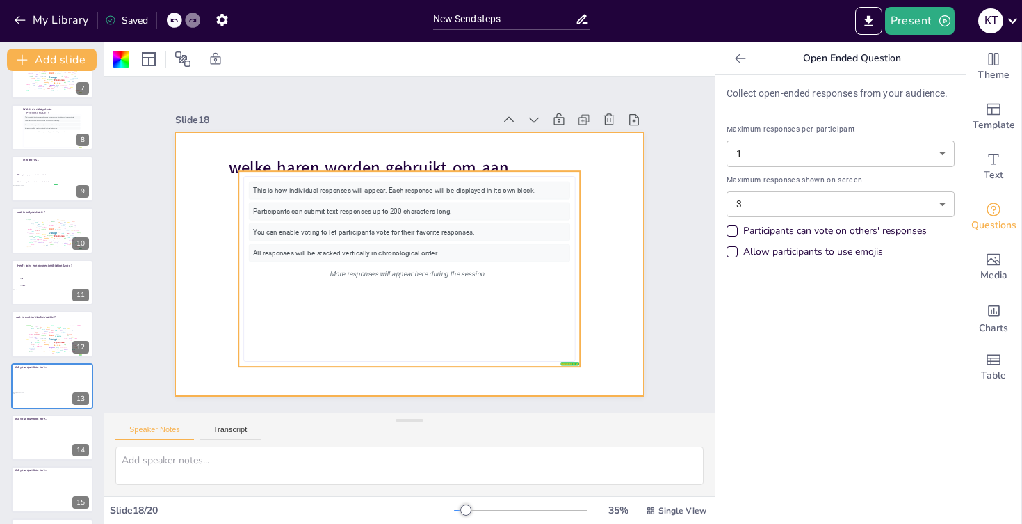
click at [458, 251] on div "All responses will be stacked vertically in chronological order." at bounding box center [409, 253] width 321 height 18
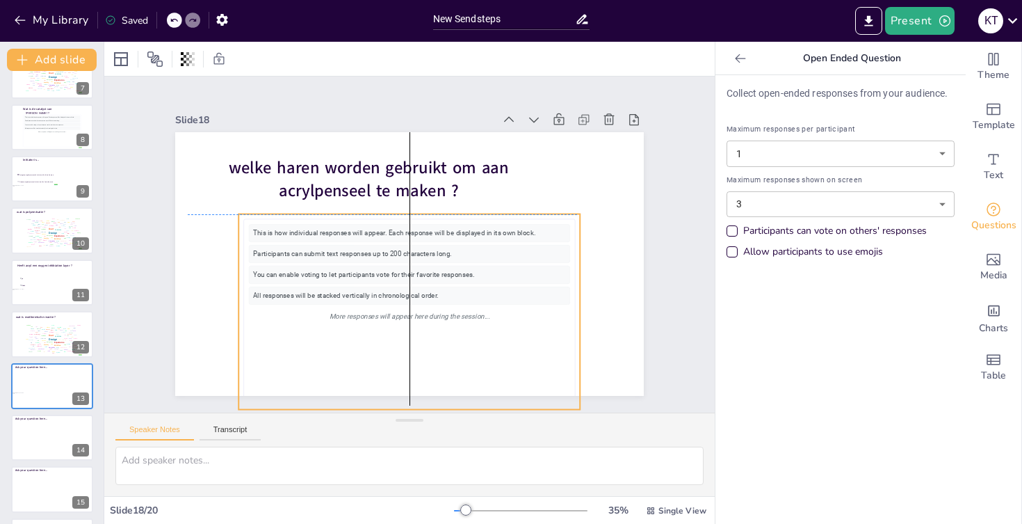
drag, startPoint x: 440, startPoint y: 274, endPoint x: 437, endPoint y: 318, distance: 43.9
click at [437, 318] on div "More responses will appear here during the session..." at bounding box center [409, 316] width 321 height 18
click at [768, 205] on body "My Library Saved New Sendsteps Present K T Document fonts Akatab Recently used …" at bounding box center [511, 262] width 1022 height 524
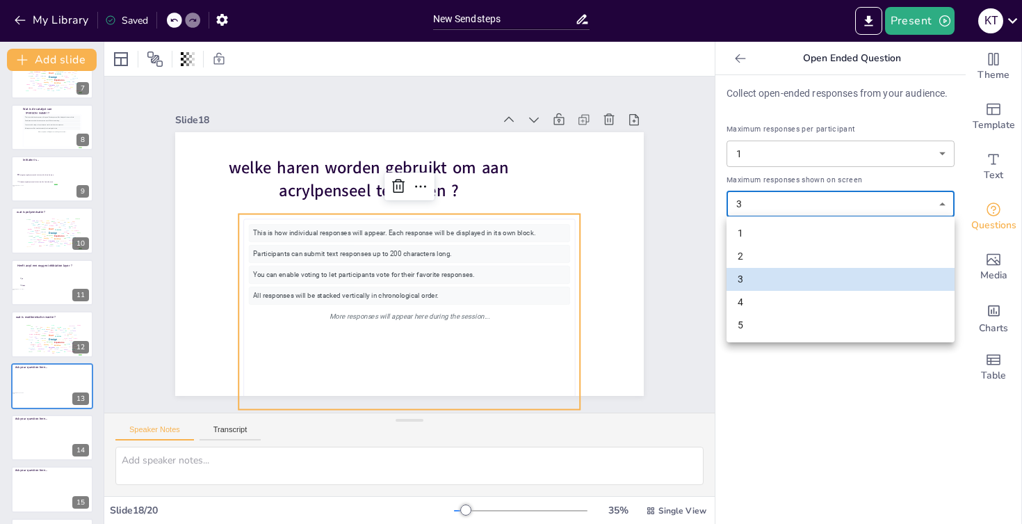
click at [749, 297] on li "4" at bounding box center [841, 302] width 228 height 23
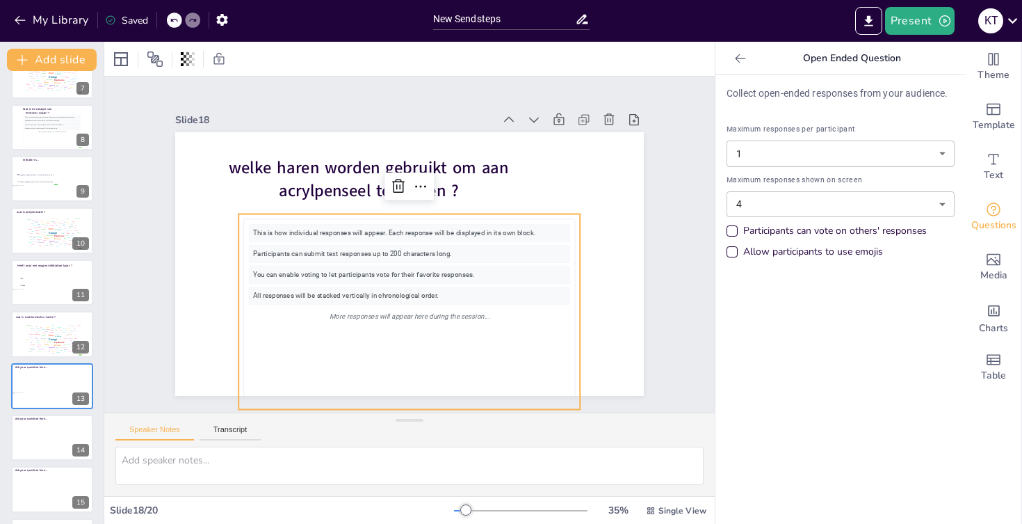
click at [655, 181] on div "Slide 1 Test je acrylkennis ! Kyriana Trouvé Slide 2 Go to https://sendsteps.me…" at bounding box center [409, 244] width 547 height 303
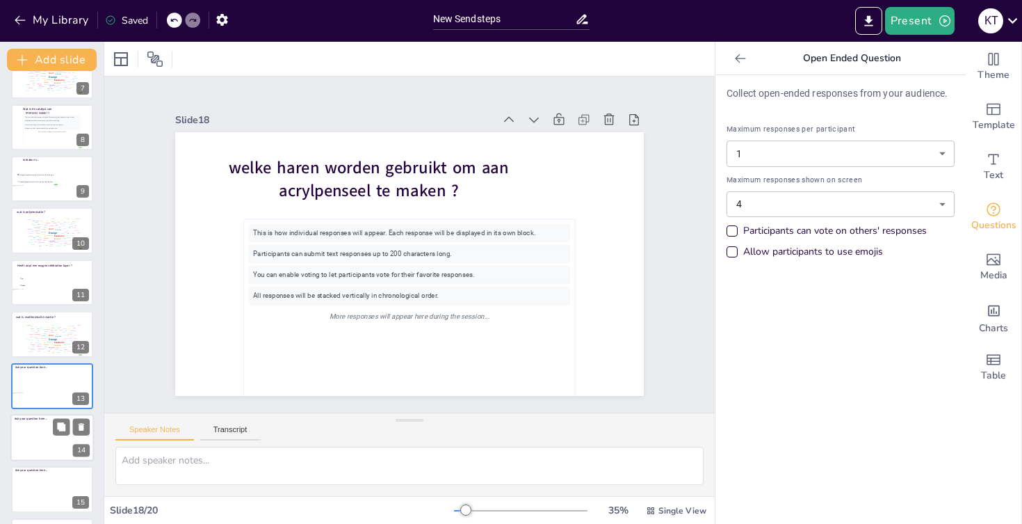
click at [26, 447] on div at bounding box center [51, 437] width 83 height 47
type input "3"
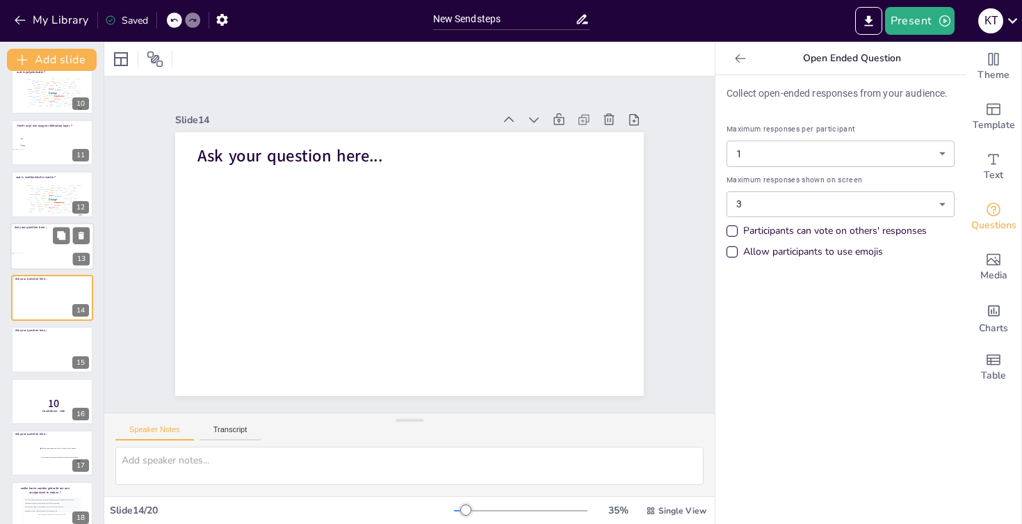
click at [29, 250] on div at bounding box center [51, 246] width 83 height 47
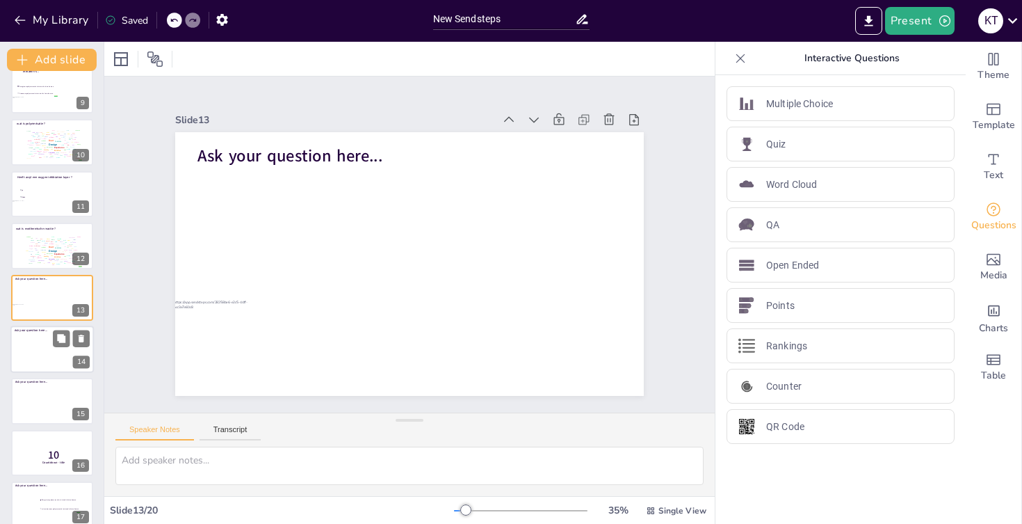
click at [33, 343] on div at bounding box center [51, 348] width 83 height 47
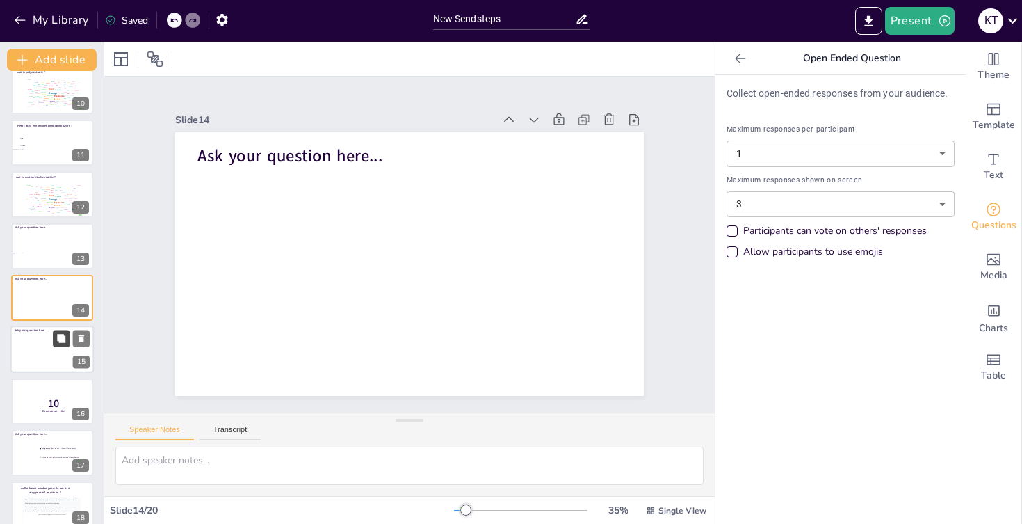
click at [65, 337] on icon at bounding box center [61, 338] width 8 height 8
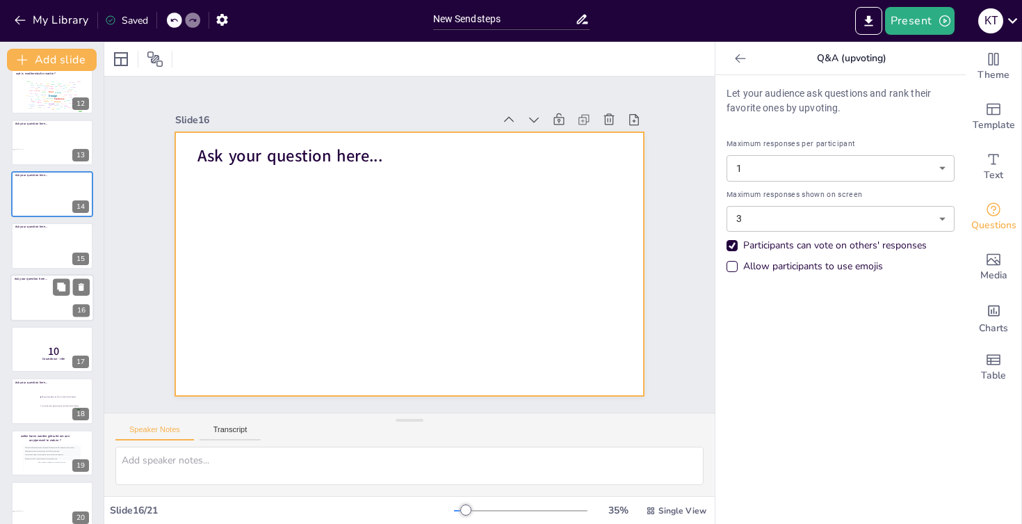
click at [39, 301] on div at bounding box center [51, 297] width 83 height 47
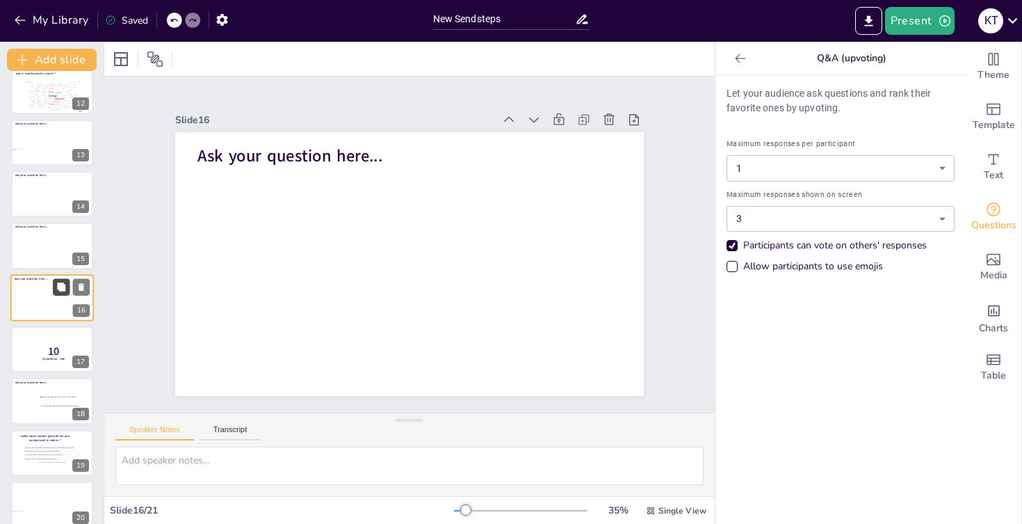
click at [67, 288] on button at bounding box center [61, 286] width 17 height 17
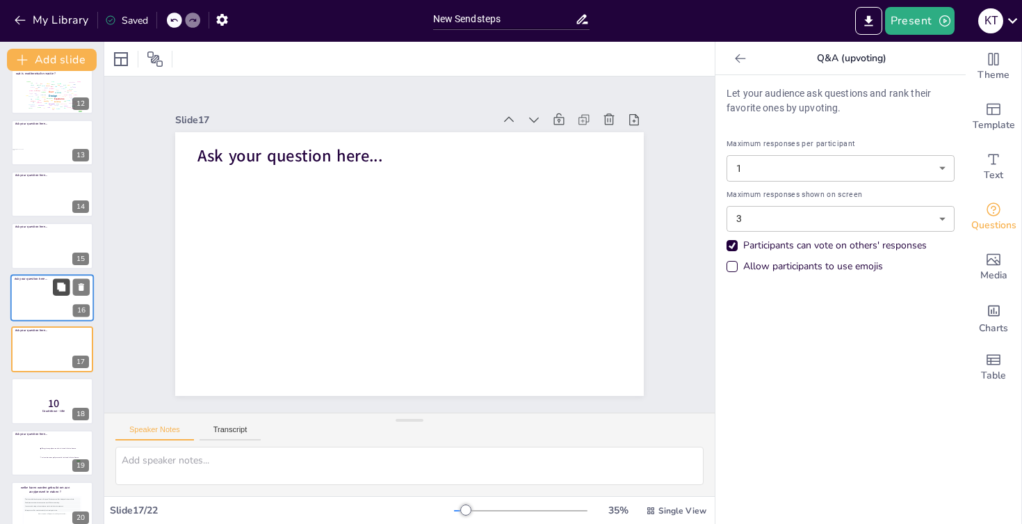
scroll to position [635, 0]
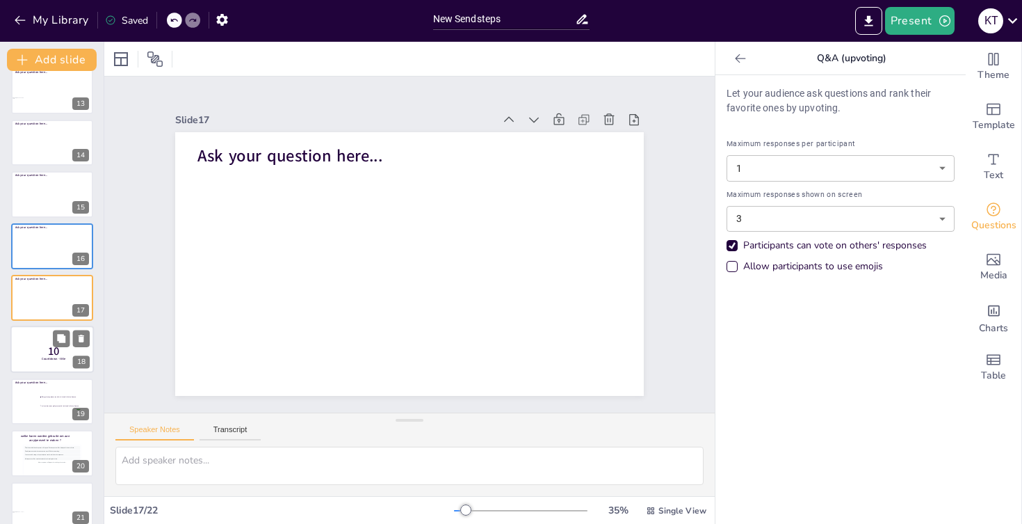
click at [45, 354] on p "10" at bounding box center [53, 351] width 37 height 15
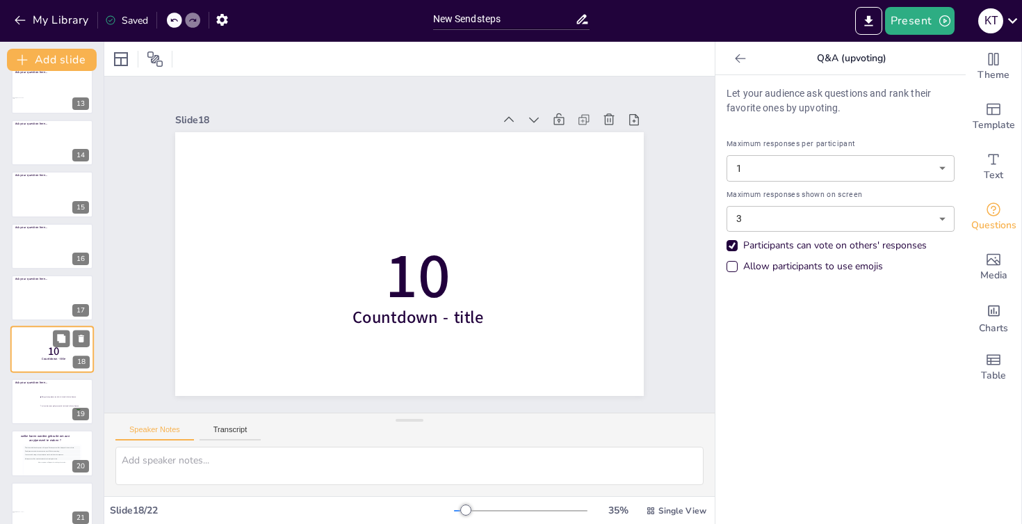
scroll to position [687, 0]
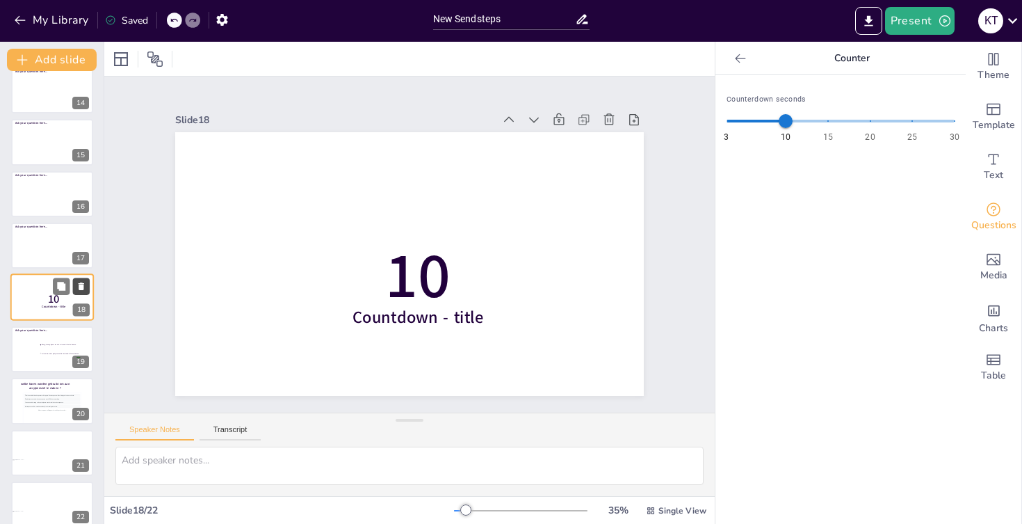
click at [85, 284] on icon at bounding box center [81, 287] width 10 height 10
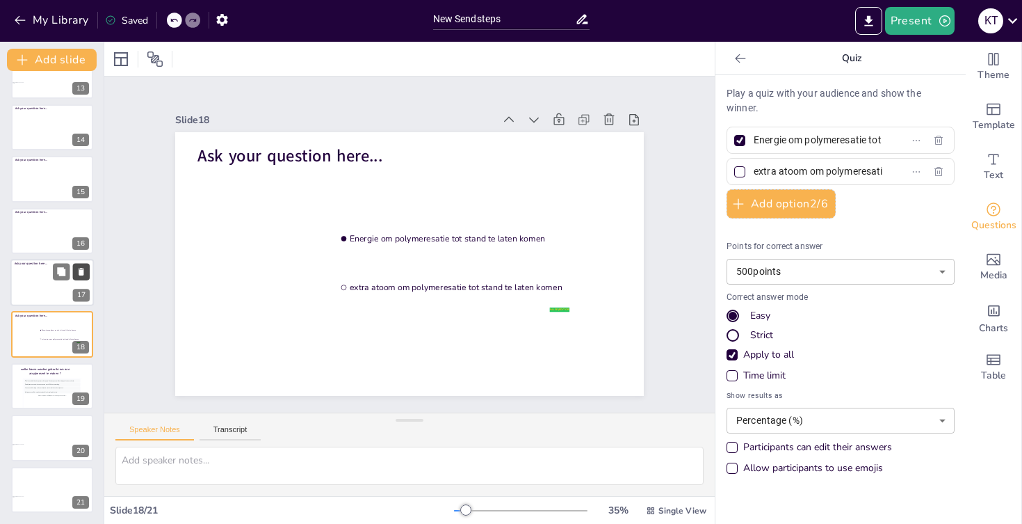
click at [81, 267] on icon at bounding box center [81, 272] width 10 height 10
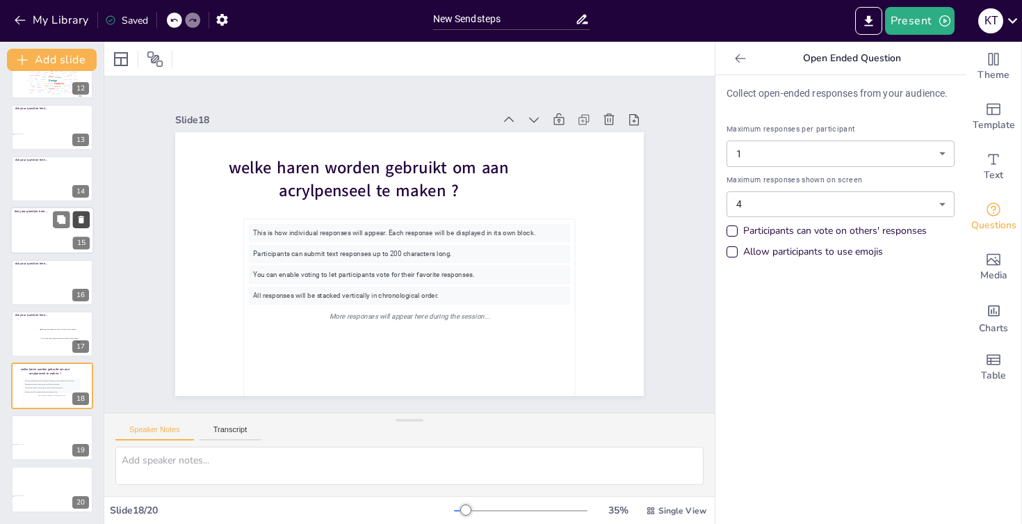
click at [84, 219] on icon at bounding box center [81, 220] width 10 height 10
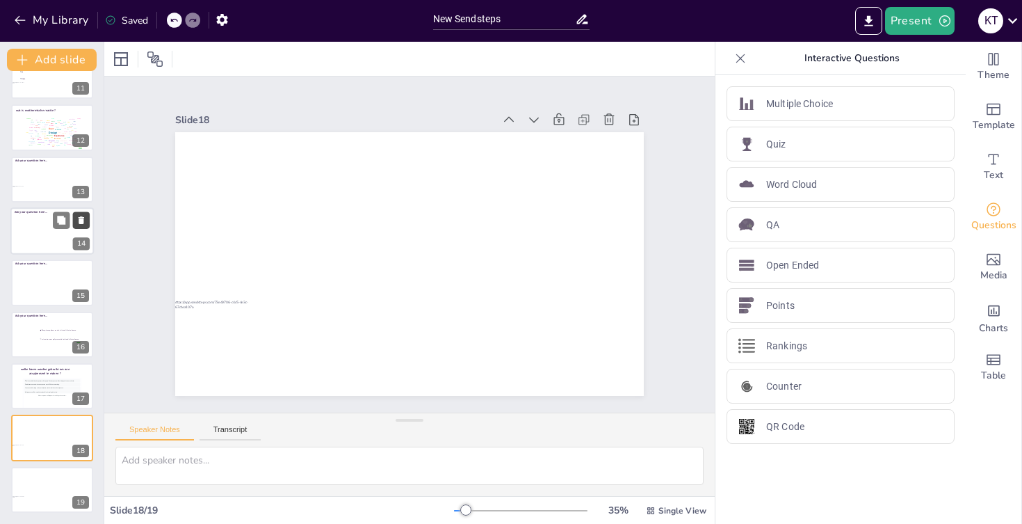
click at [84, 219] on icon at bounding box center [81, 220] width 10 height 10
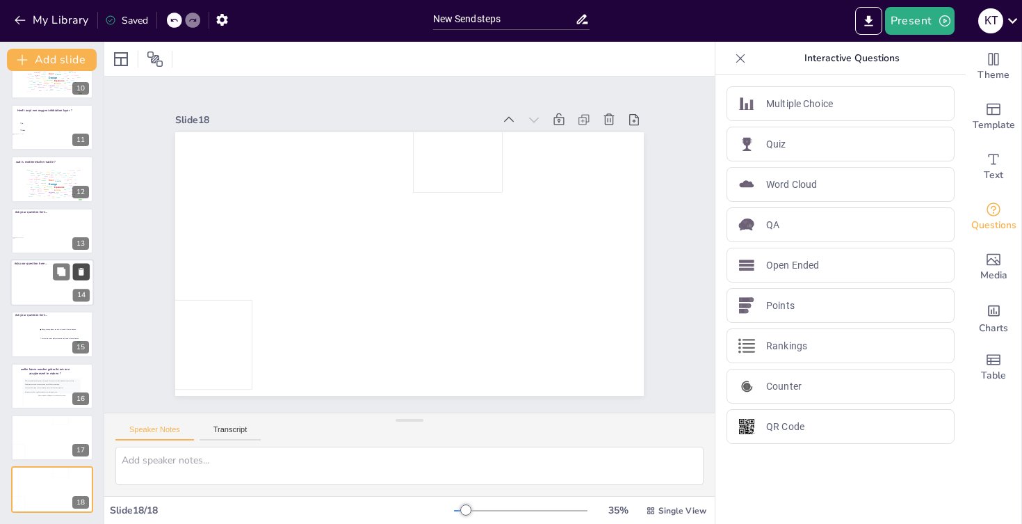
scroll to position [495, 0]
click at [39, 232] on div at bounding box center [51, 230] width 83 height 47
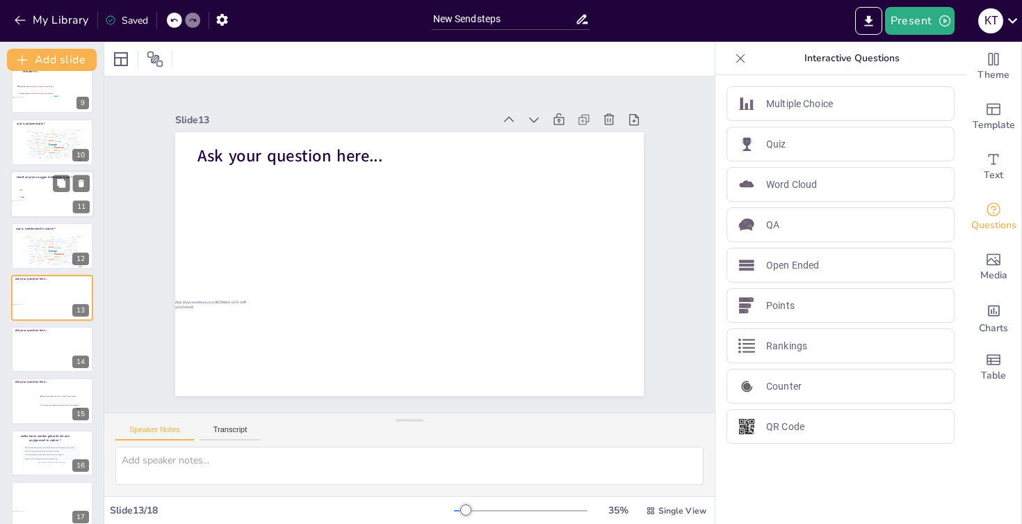
click at [44, 203] on div at bounding box center [51, 193] width 83 height 47
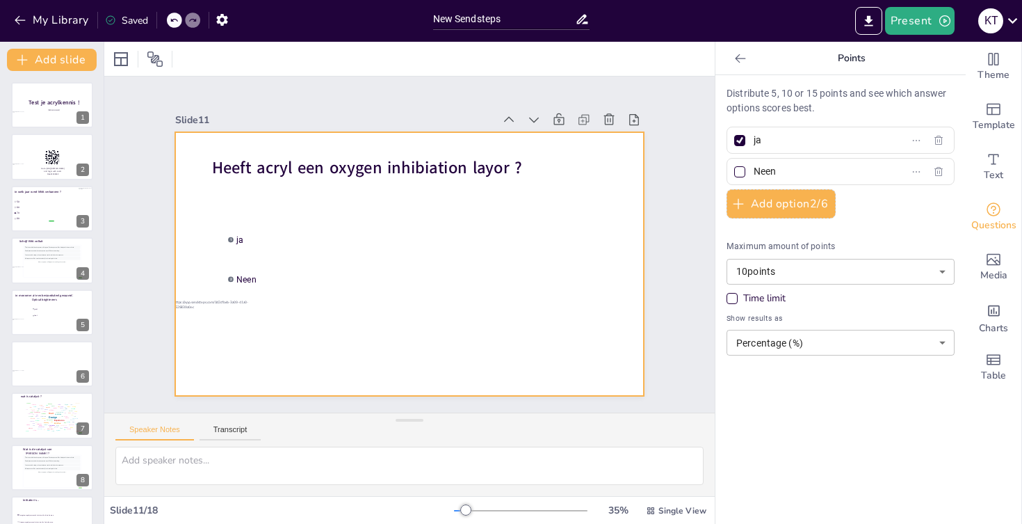
scroll to position [0, 0]
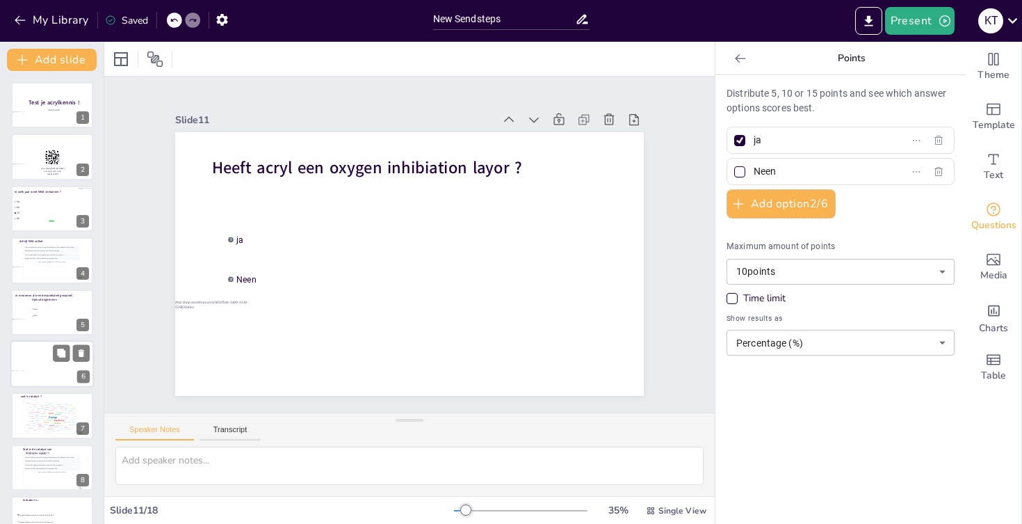
click at [45, 361] on div at bounding box center [51, 363] width 83 height 47
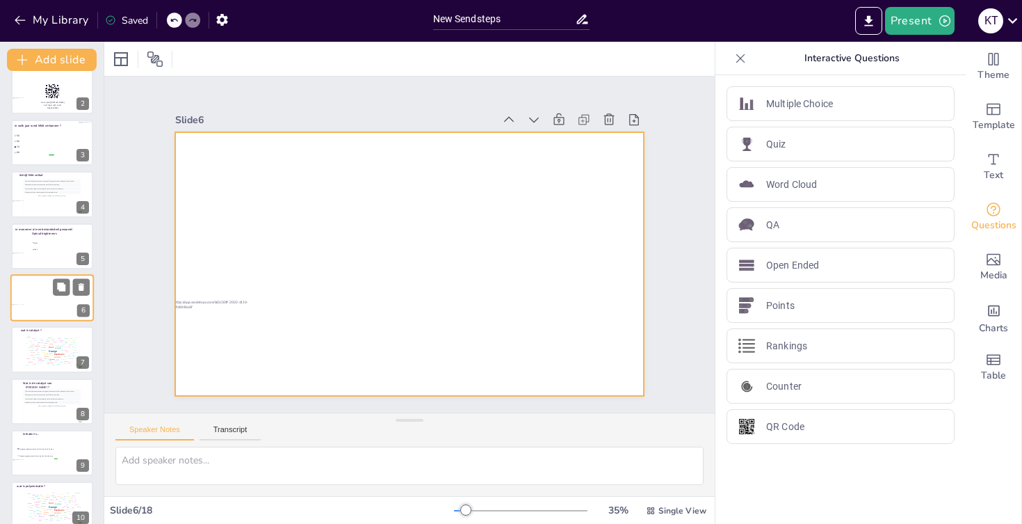
click at [34, 305] on div at bounding box center [51, 297] width 83 height 47
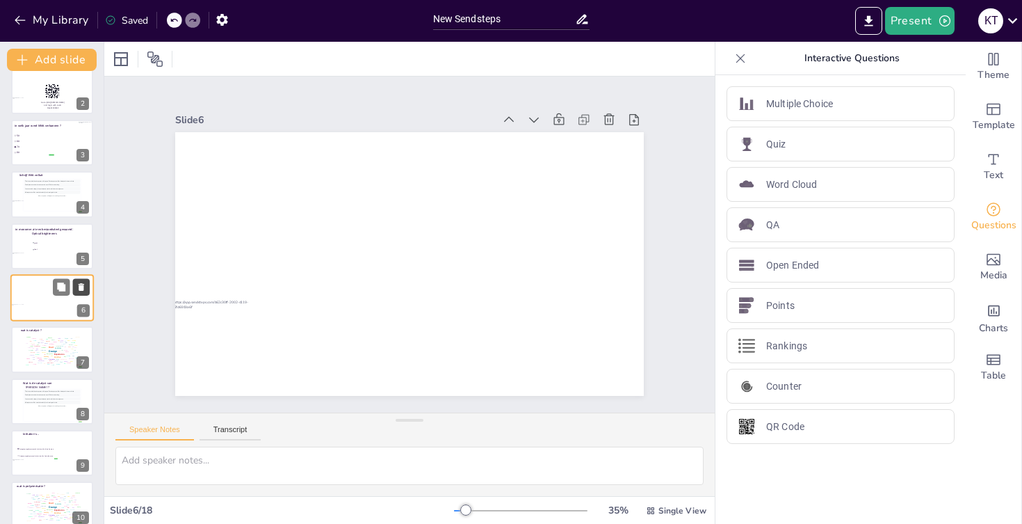
click at [85, 284] on icon at bounding box center [81, 287] width 10 height 10
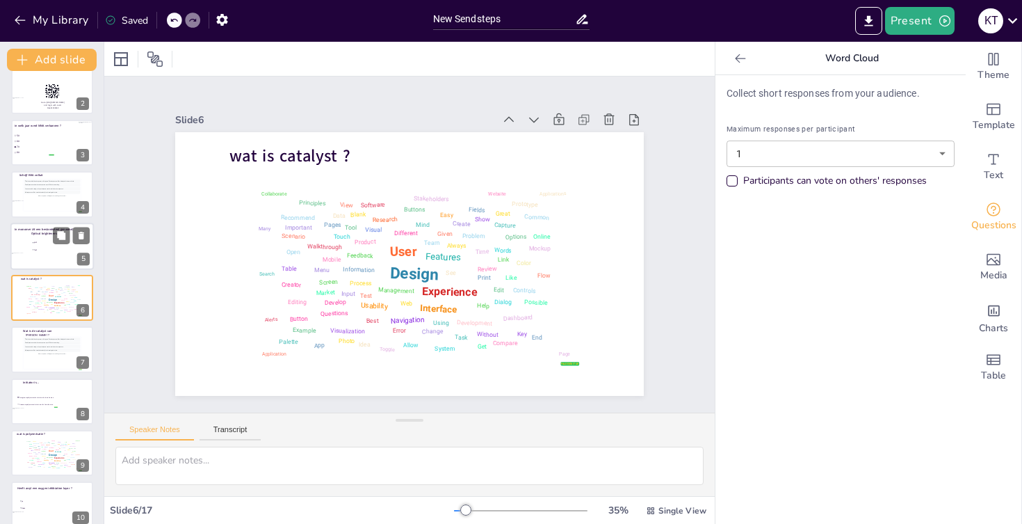
click at [29, 257] on div at bounding box center [51, 246] width 83 height 47
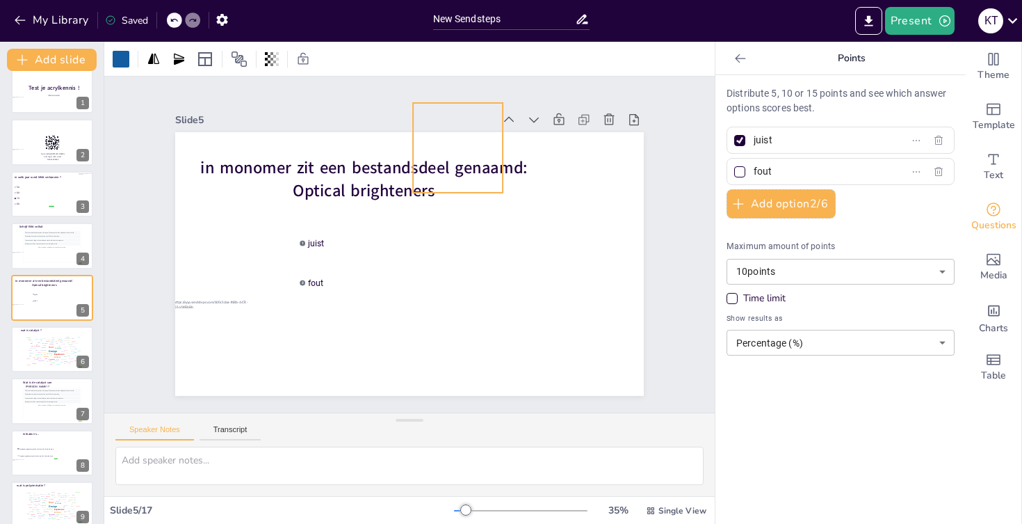
click at [483, 139] on div at bounding box center [458, 148] width 90 height 90
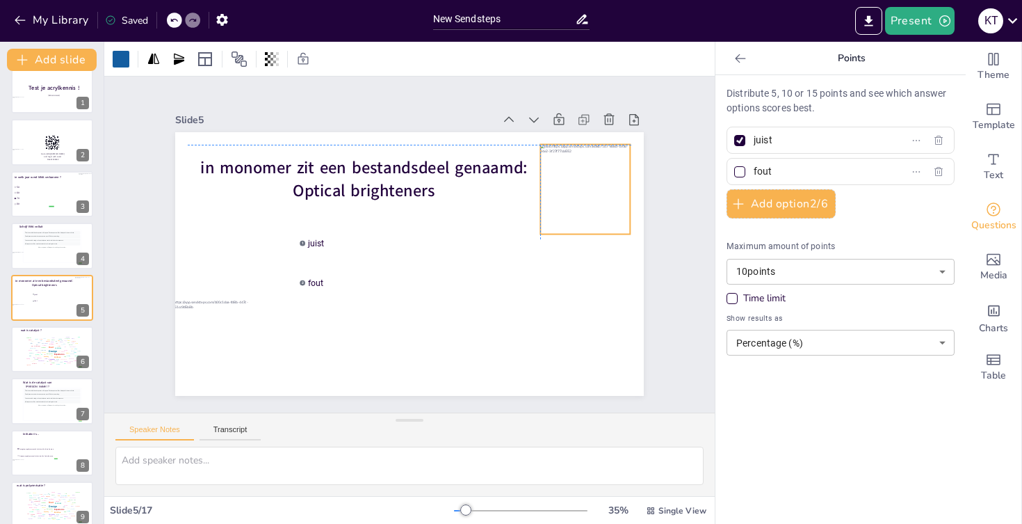
drag, startPoint x: 483, startPoint y: 139, endPoint x: 612, endPoint y: 188, distance: 137.6
click at [612, 188] on div at bounding box center [585, 190] width 90 height 90
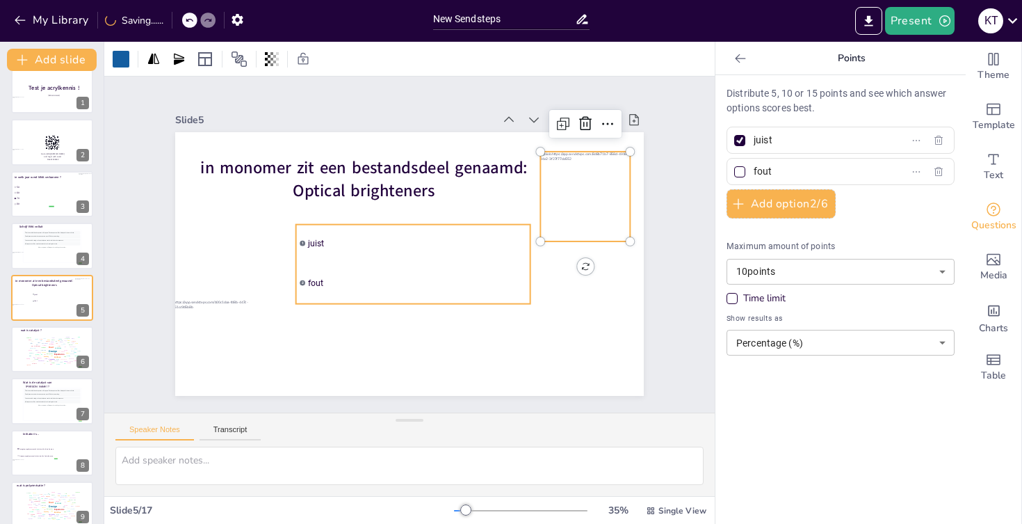
click at [510, 273] on li "2 fout" at bounding box center [413, 283] width 234 height 38
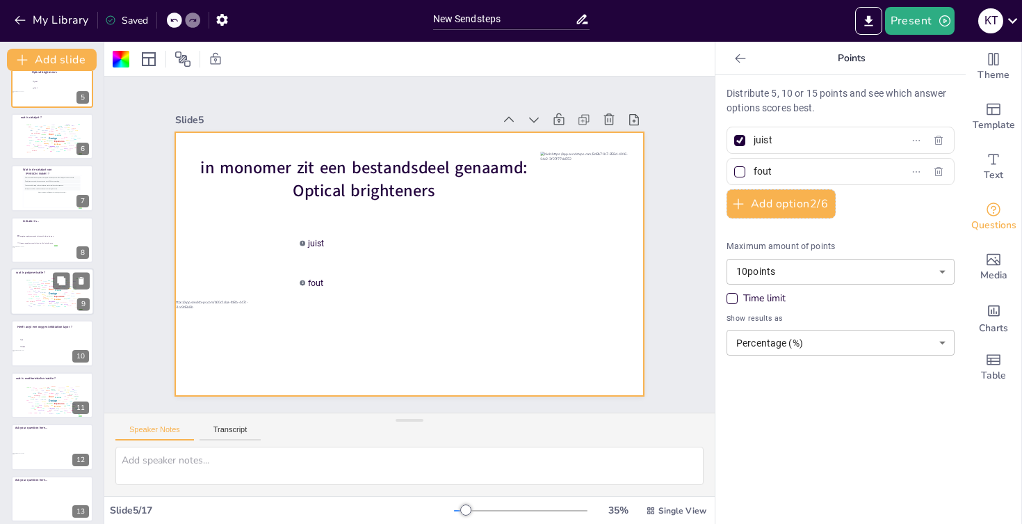
scroll to position [228, 0]
click at [38, 359] on div at bounding box center [51, 342] width 83 height 47
type input "ja"
type input "Neen"
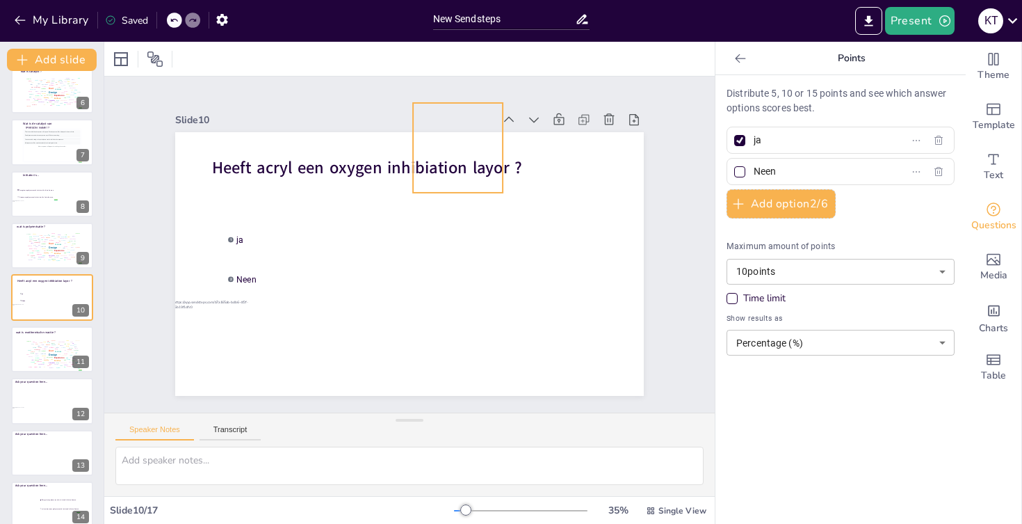
click at [426, 138] on div at bounding box center [458, 148] width 90 height 90
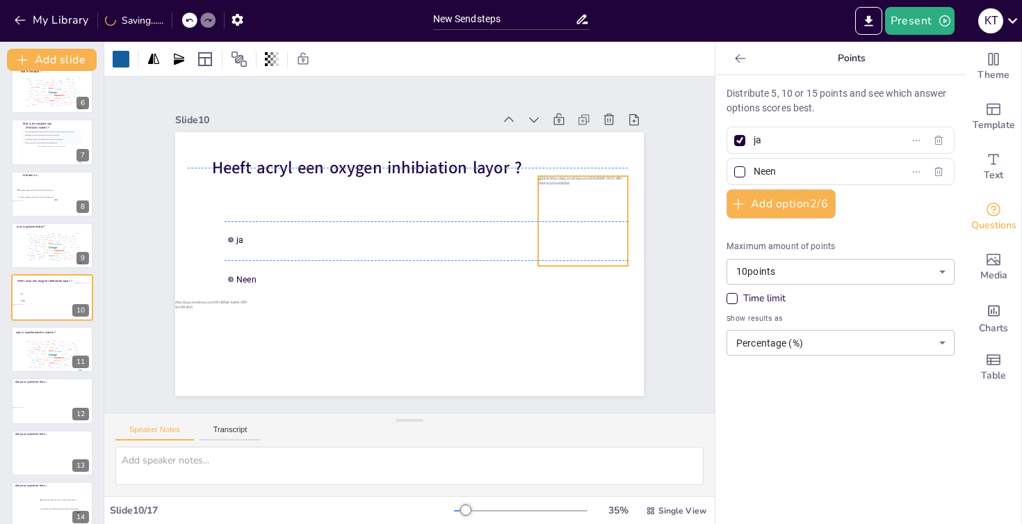
drag, startPoint x: 426, startPoint y: 138, endPoint x: 549, endPoint y: 207, distance: 140.7
click at [549, 207] on div at bounding box center [583, 221] width 90 height 90
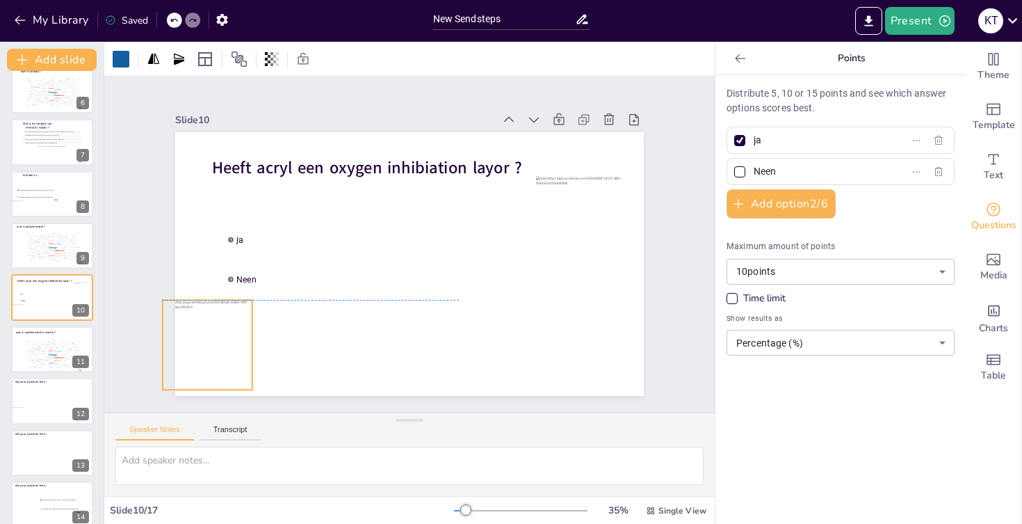
click at [236, 333] on div at bounding box center [208, 345] width 90 height 90
click at [39, 367] on div "Design User Experience Interface Features Navigation Usability Test Process Inf…" at bounding box center [51, 353] width 59 height 33
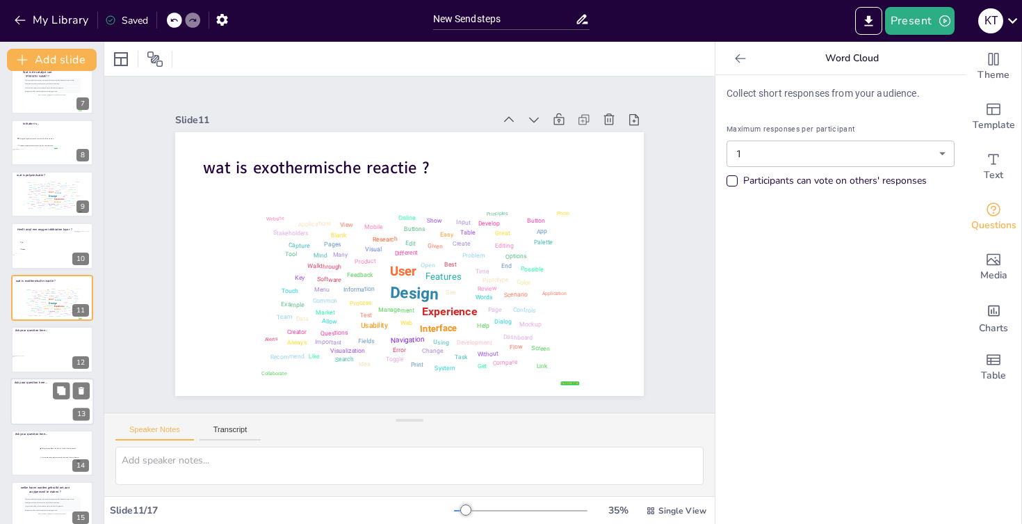
click at [35, 410] on div at bounding box center [51, 401] width 83 height 47
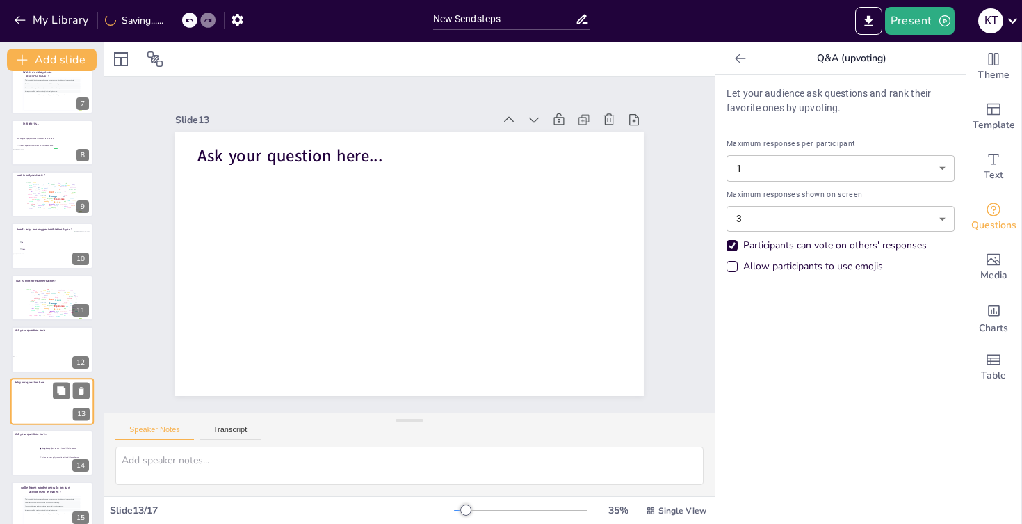
scroll to position [428, 0]
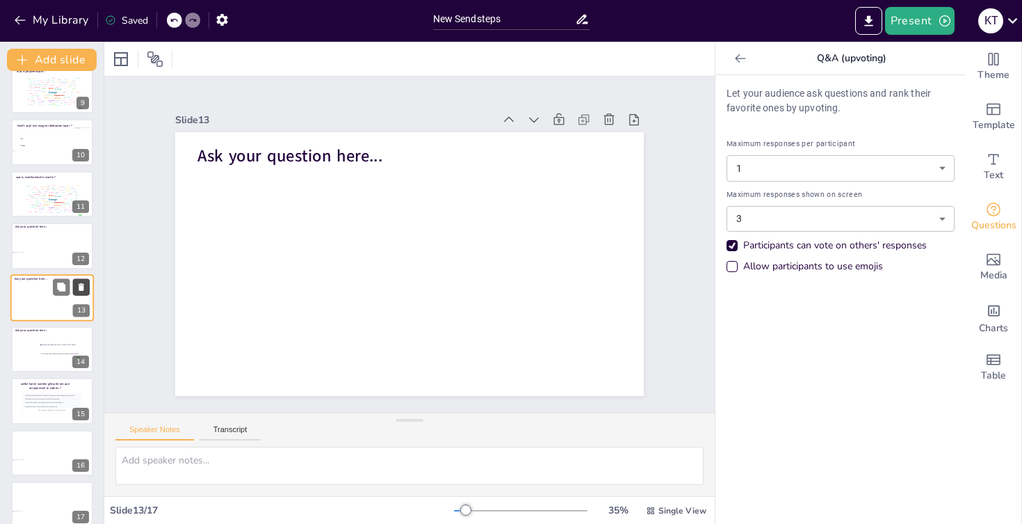
click at [79, 288] on icon at bounding box center [82, 287] width 6 height 8
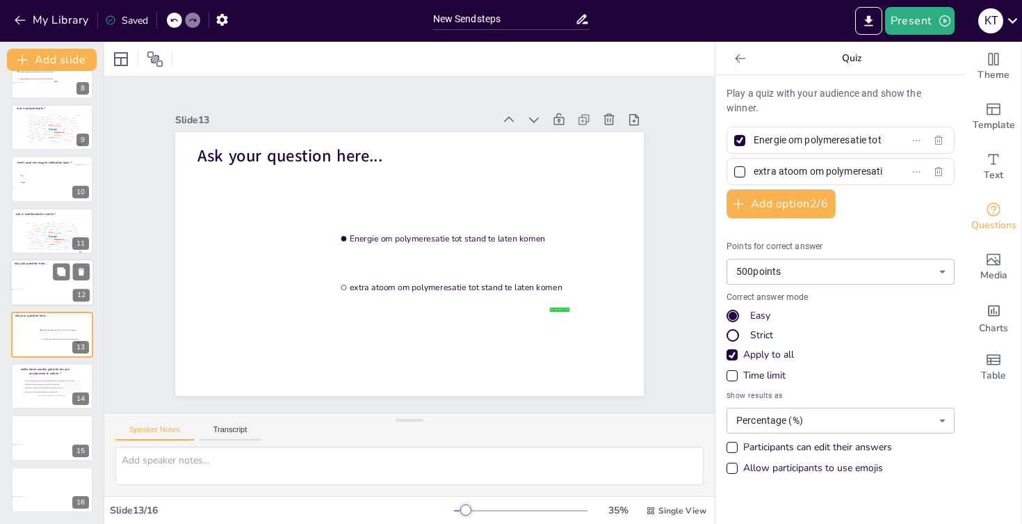
click at [31, 293] on div at bounding box center [51, 282] width 83 height 47
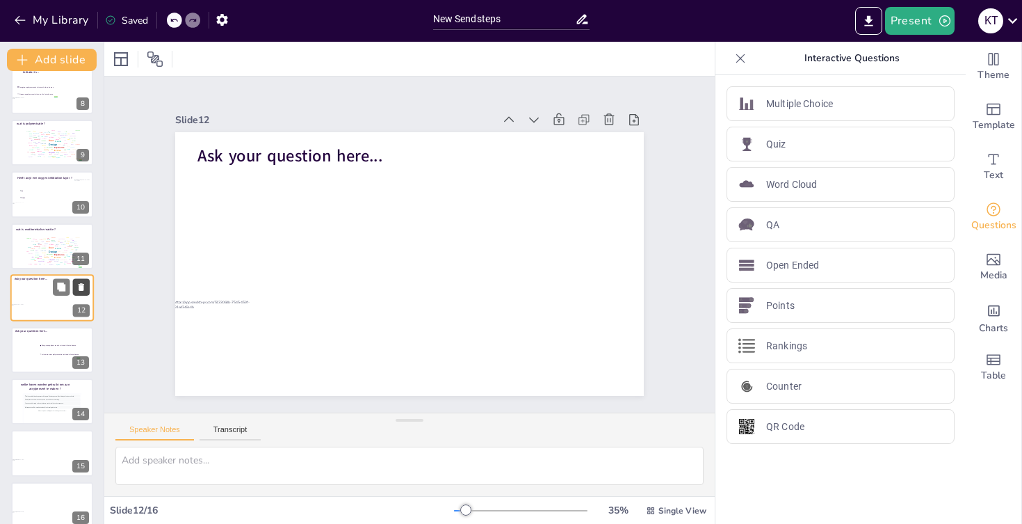
click at [79, 291] on icon at bounding box center [82, 287] width 6 height 8
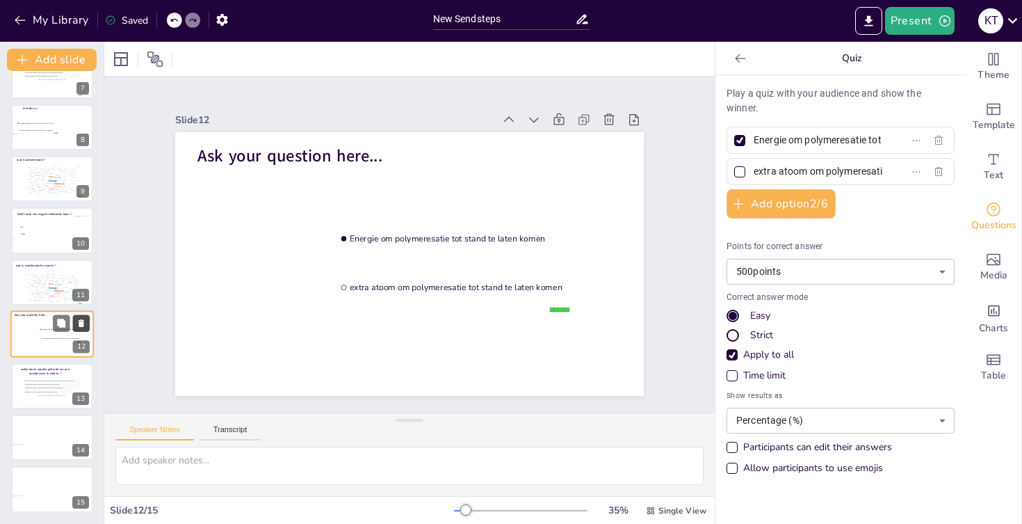
scroll to position [340, 0]
click at [31, 249] on div at bounding box center [51, 230] width 83 height 47
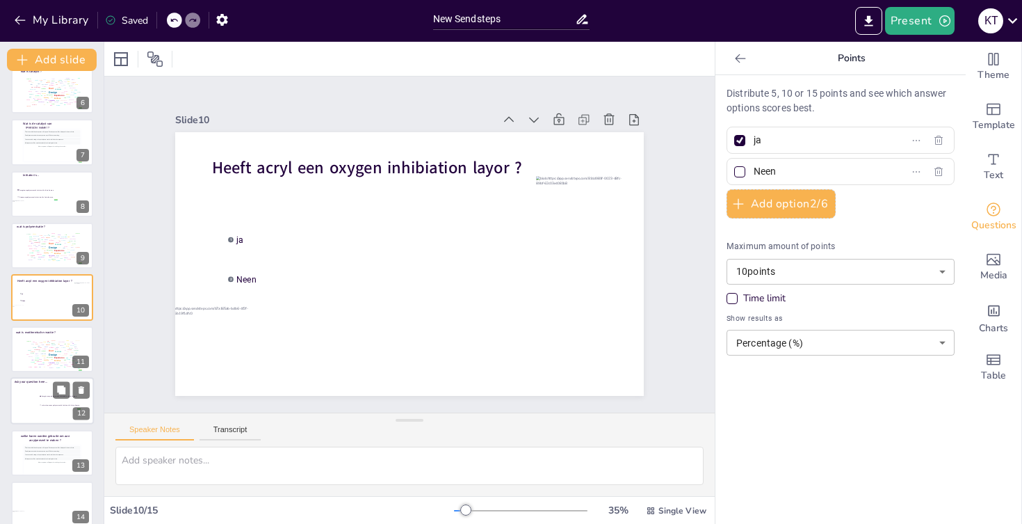
click at [30, 397] on div at bounding box center [51, 400] width 83 height 47
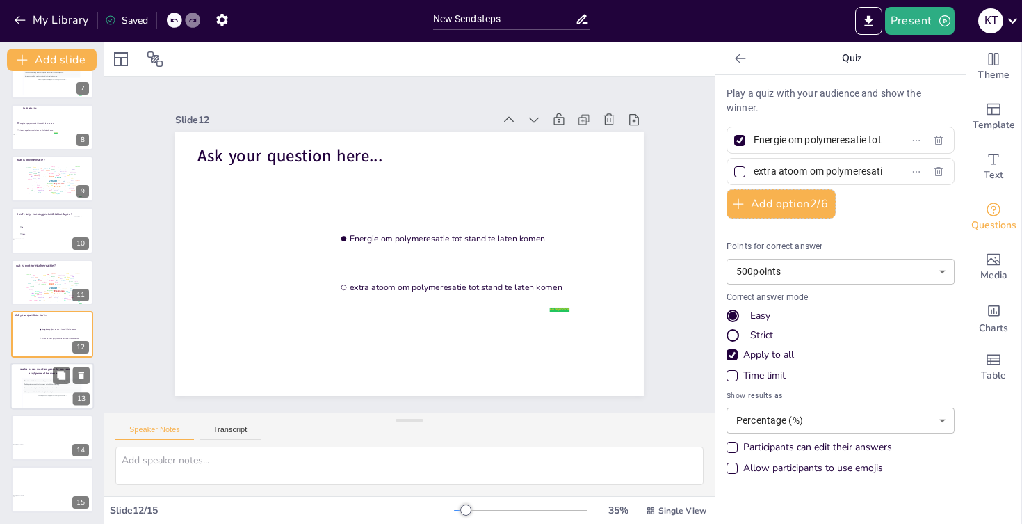
click at [25, 396] on div "More responses will appear here during the session..." at bounding box center [52, 395] width 57 height 3
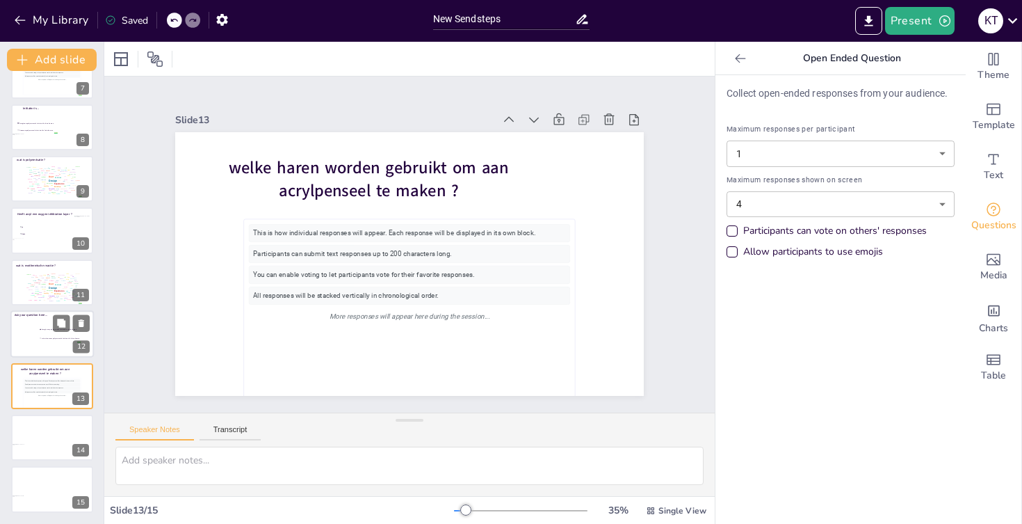
click at [29, 338] on div at bounding box center [51, 333] width 83 height 47
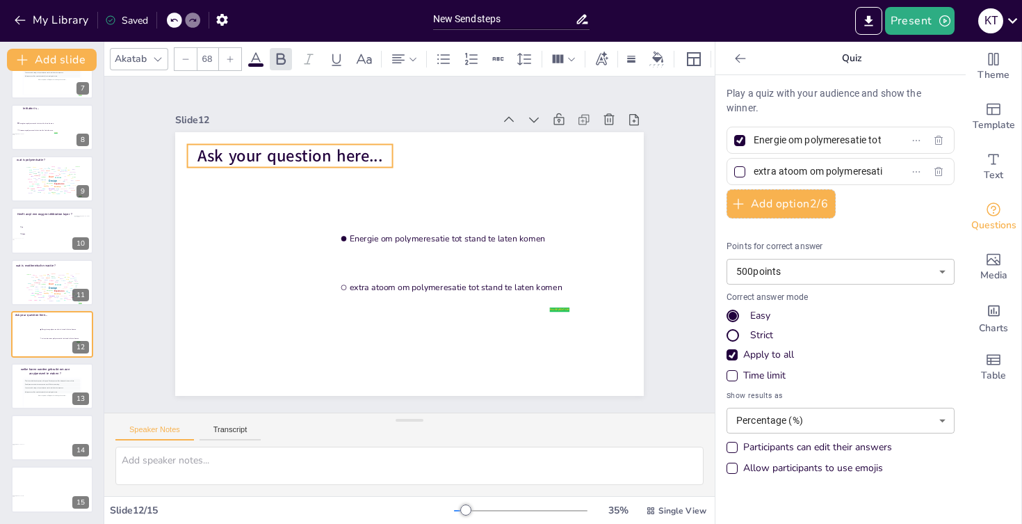
click at [252, 155] on span "Ask your question here..." at bounding box center [290, 156] width 185 height 23
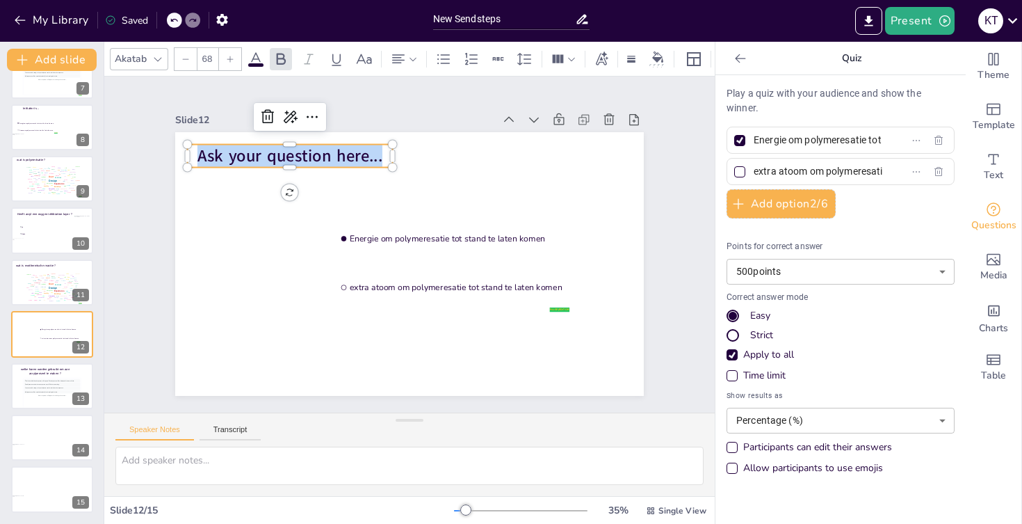
click at [252, 155] on span "Ask your question here..." at bounding box center [290, 156] width 185 height 23
click at [150, 229] on div "Slide 1 Test je acrylkennis ! Kyriana Trouvé Slide 2 Go to https://sendsteps.me…" at bounding box center [409, 244] width 547 height 303
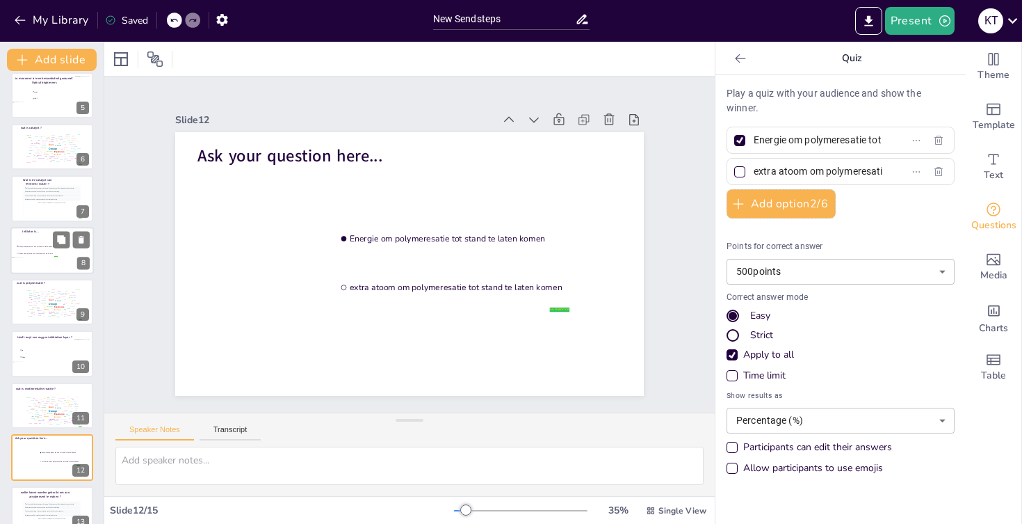
click at [50, 243] on li "Energie om polymeresatie tot stand te laten komen" at bounding box center [37, 246] width 42 height 7
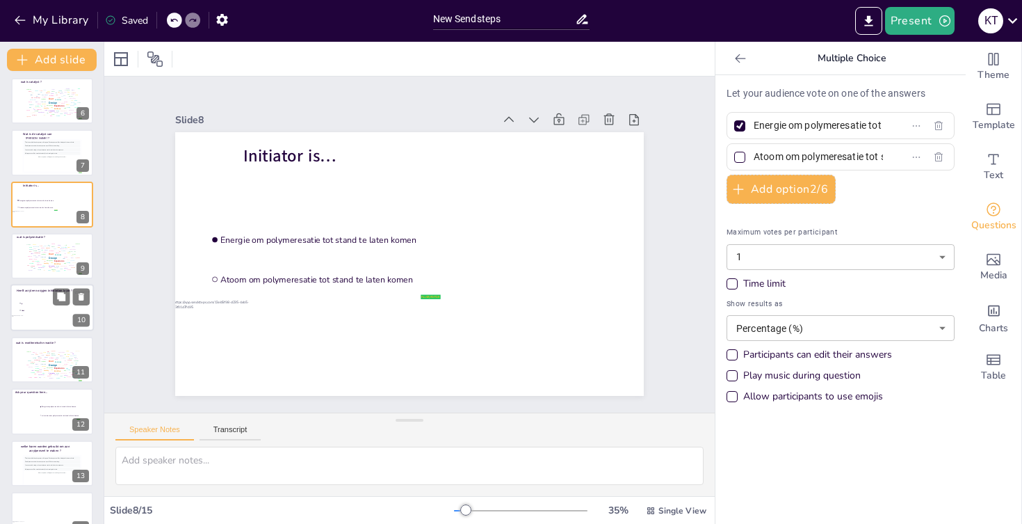
click at [46, 316] on div at bounding box center [51, 307] width 83 height 47
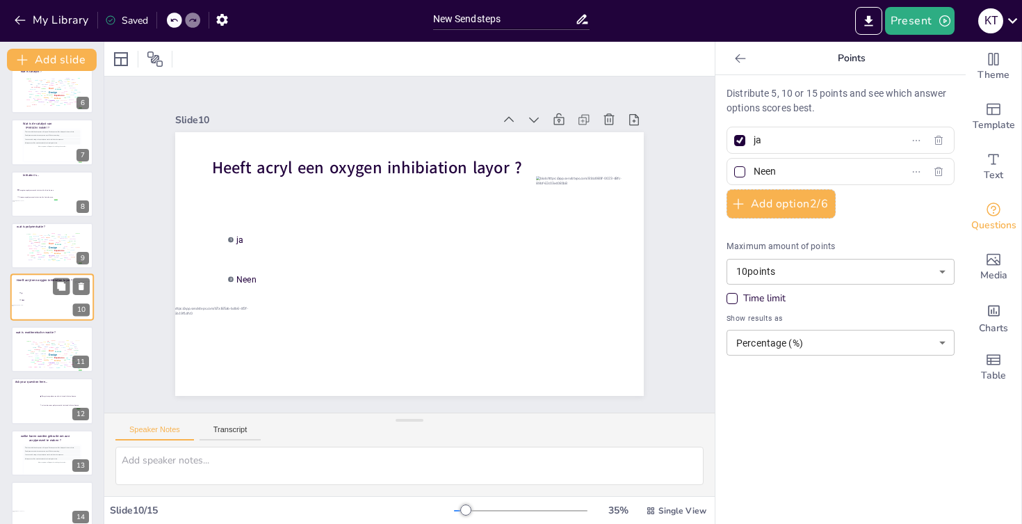
scroll to position [303, 0]
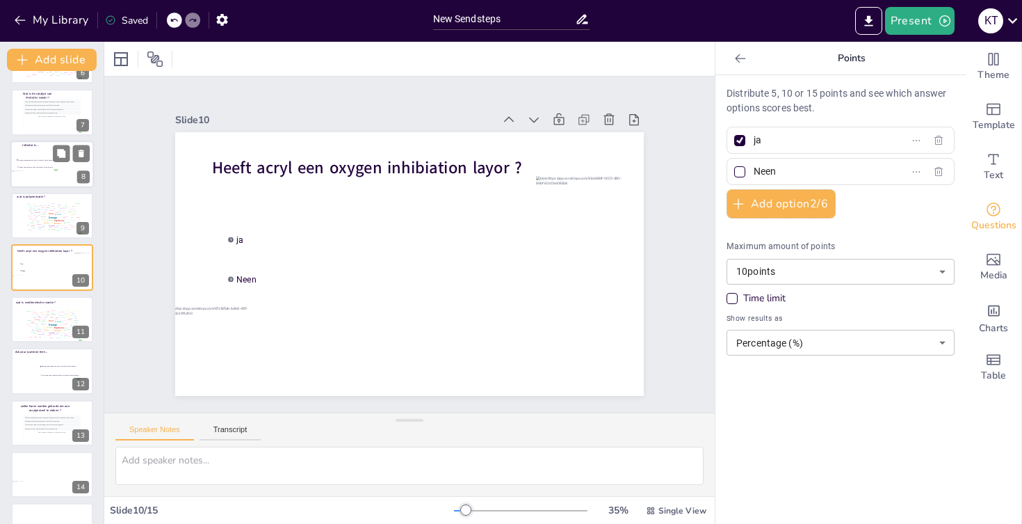
click at [40, 170] on ul "Energie om polymeresatie tot stand te laten komen Atoom om polymeresatie tot st…" at bounding box center [37, 163] width 42 height 14
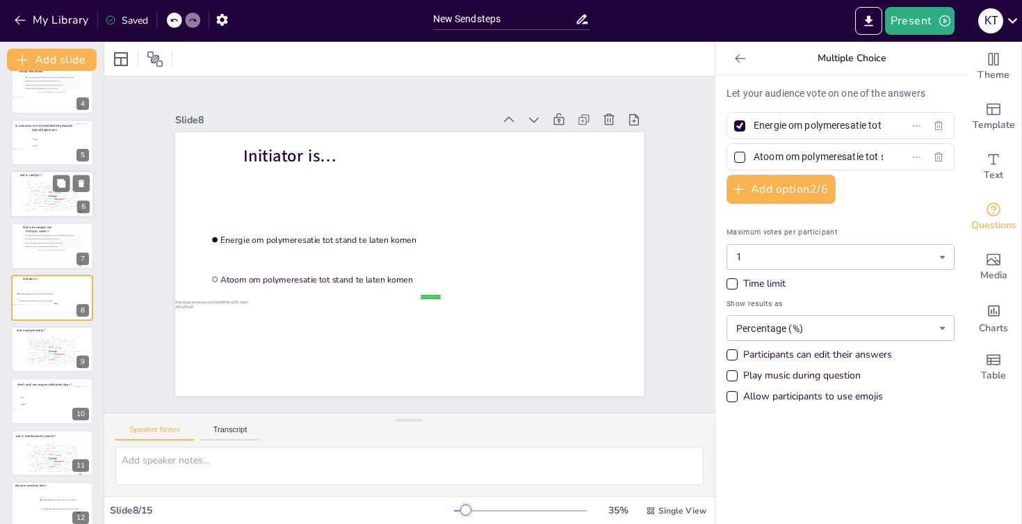
click at [33, 204] on div "Design User Experience Interface Features Navigation Usability Test Process Inf…" at bounding box center [51, 194] width 59 height 33
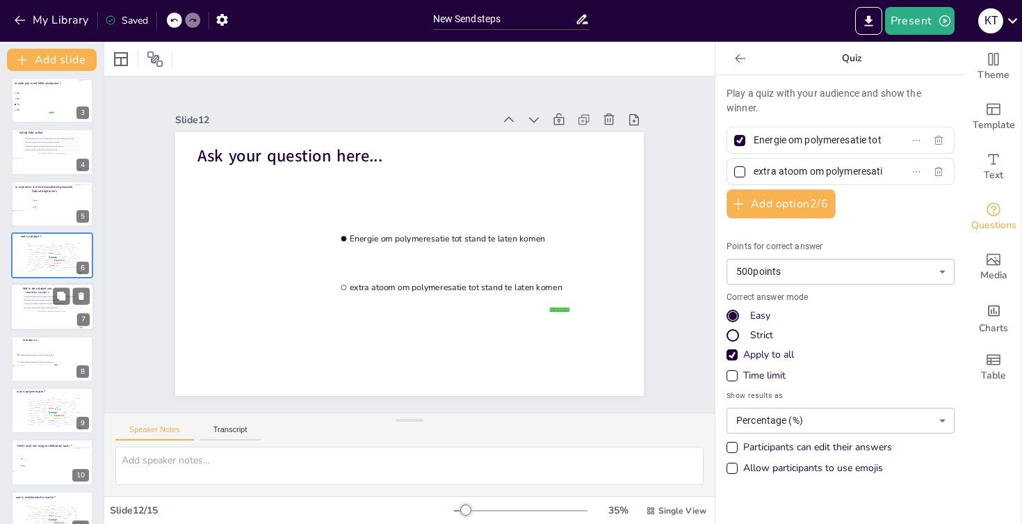
scroll to position [110, 0]
click at [34, 467] on li "2 Neen" at bounding box center [40, 463] width 42 height 7
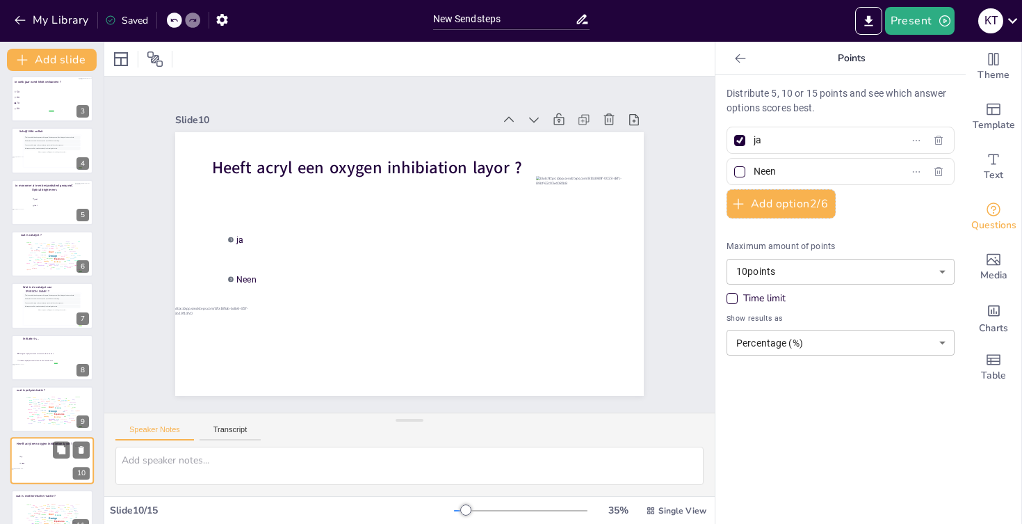
scroll to position [273, 0]
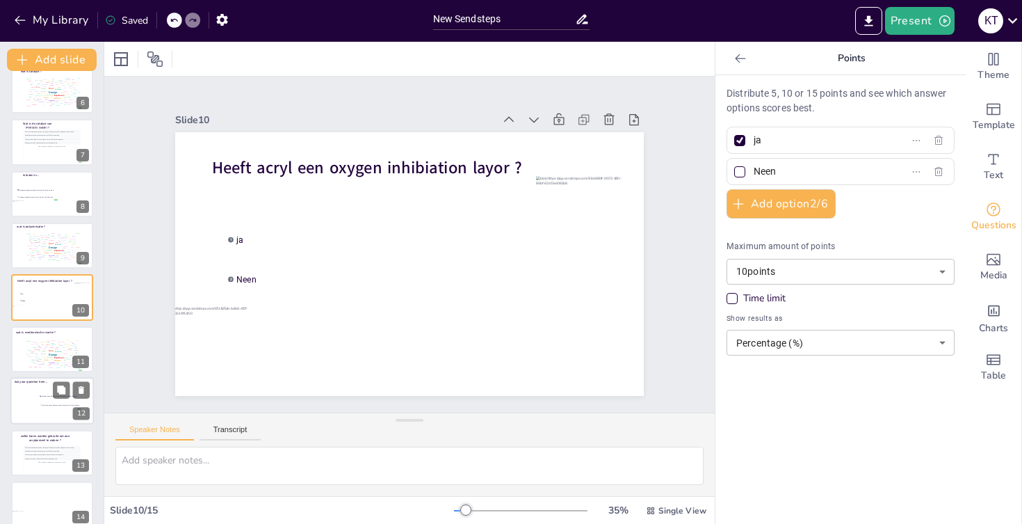
click at [34, 412] on div at bounding box center [51, 400] width 83 height 47
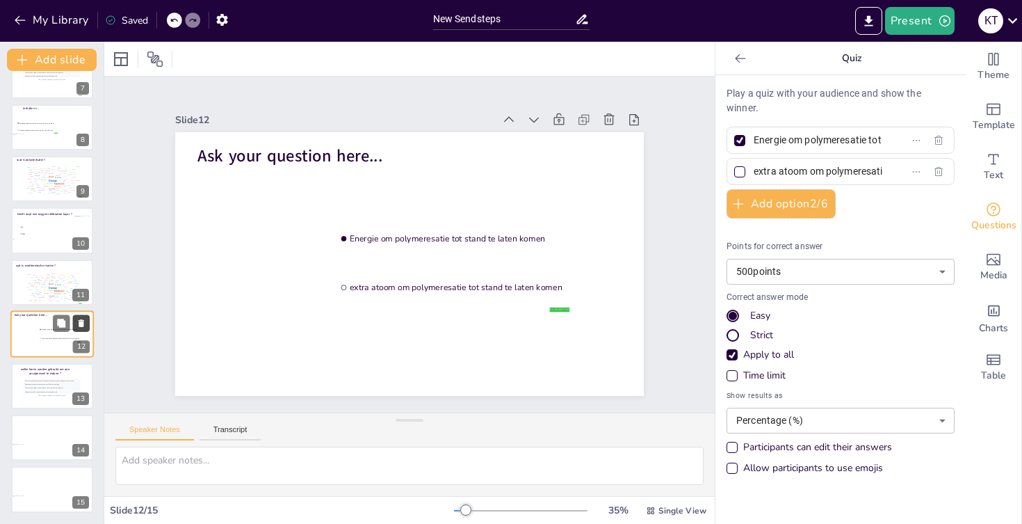
click at [83, 326] on icon at bounding box center [82, 323] width 6 height 8
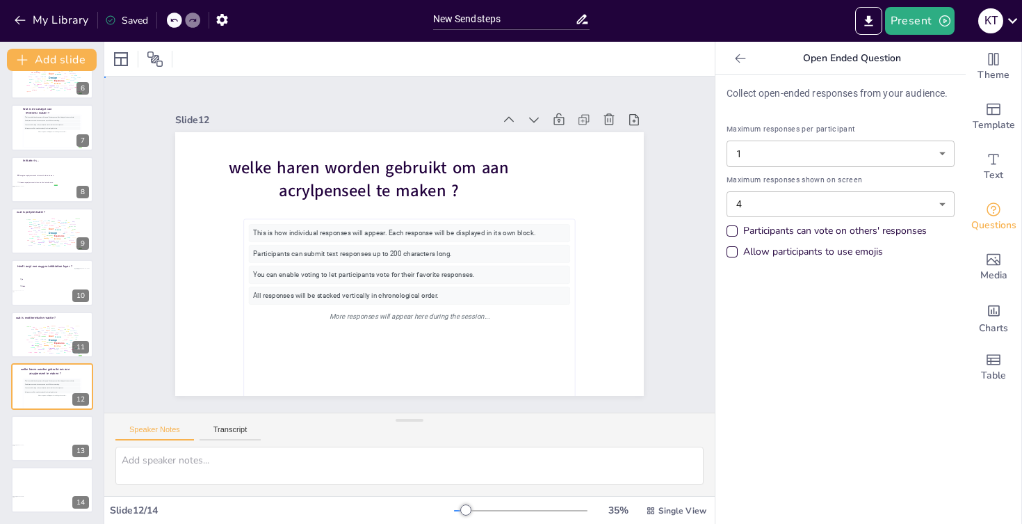
click at [129, 346] on div "Slide 1 Test je acrylkennis ! Kyriana Trouvé Slide 2 Go to https://sendsteps.me…" at bounding box center [409, 244] width 611 height 336
click at [35, 445] on div at bounding box center [51, 437] width 83 height 47
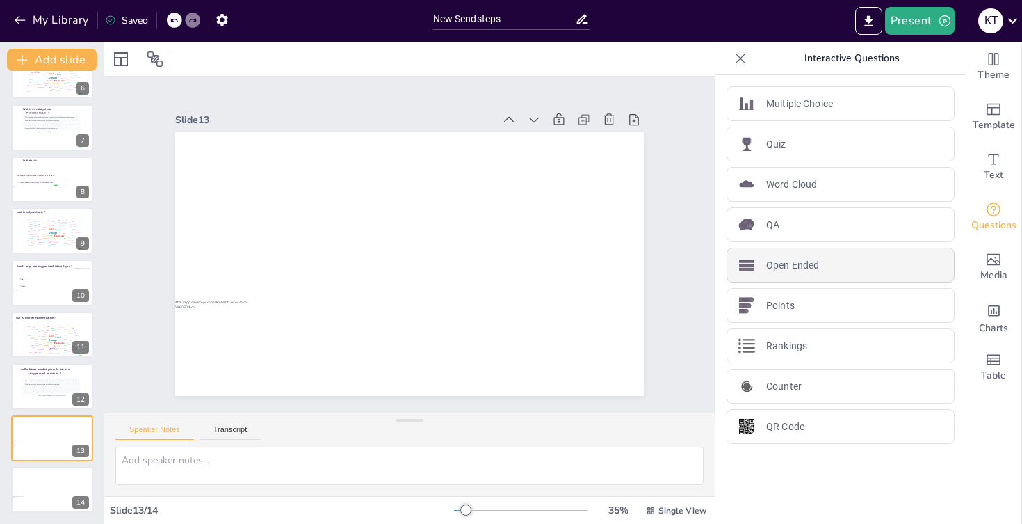
click at [801, 258] on p "Open Ended" at bounding box center [792, 265] width 53 height 15
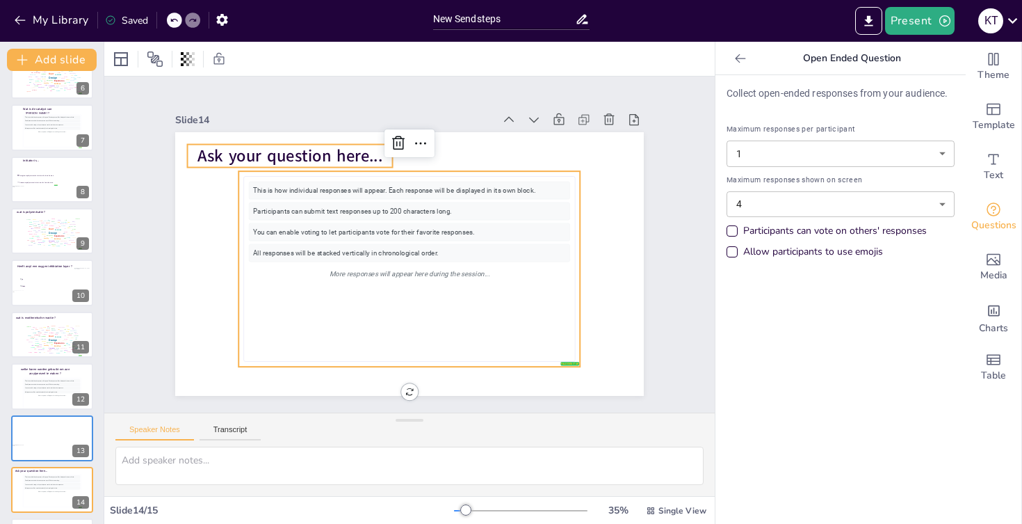
click at [328, 152] on span "Ask your question here..." at bounding box center [290, 156] width 185 height 23
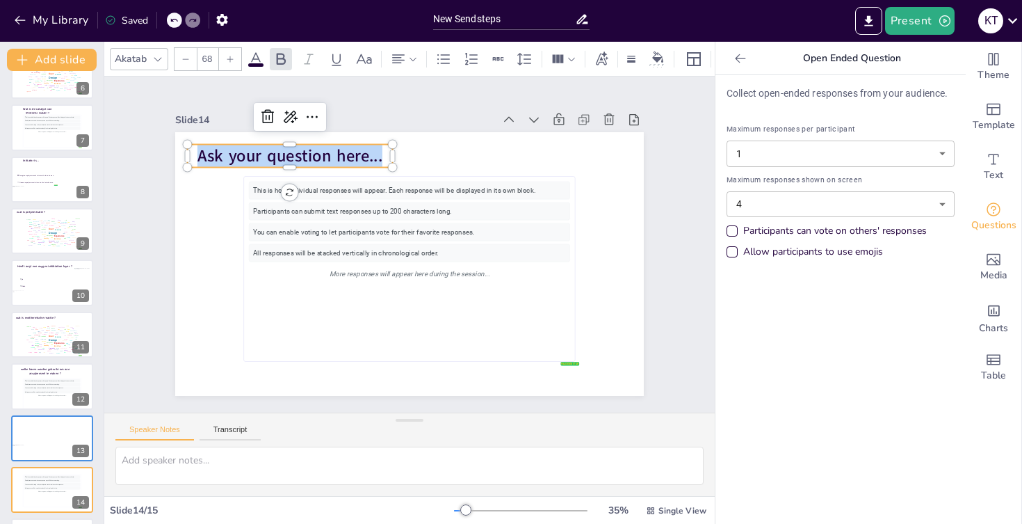
click at [328, 152] on span "Ask your question here..." at bounding box center [290, 156] width 185 height 23
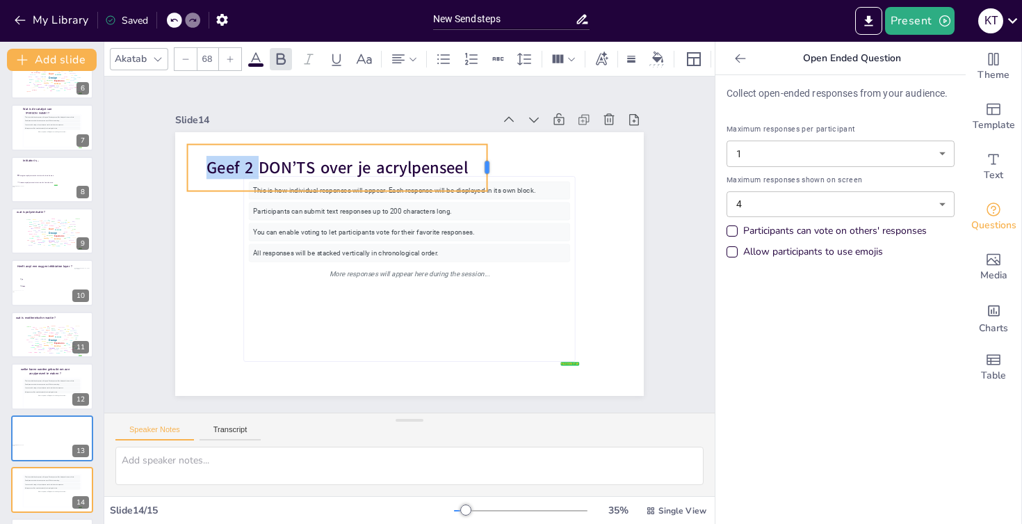
drag, startPoint x: 395, startPoint y: 164, endPoint x: 490, endPoint y: 168, distance: 94.6
click at [490, 168] on div at bounding box center [492, 168] width 11 height 47
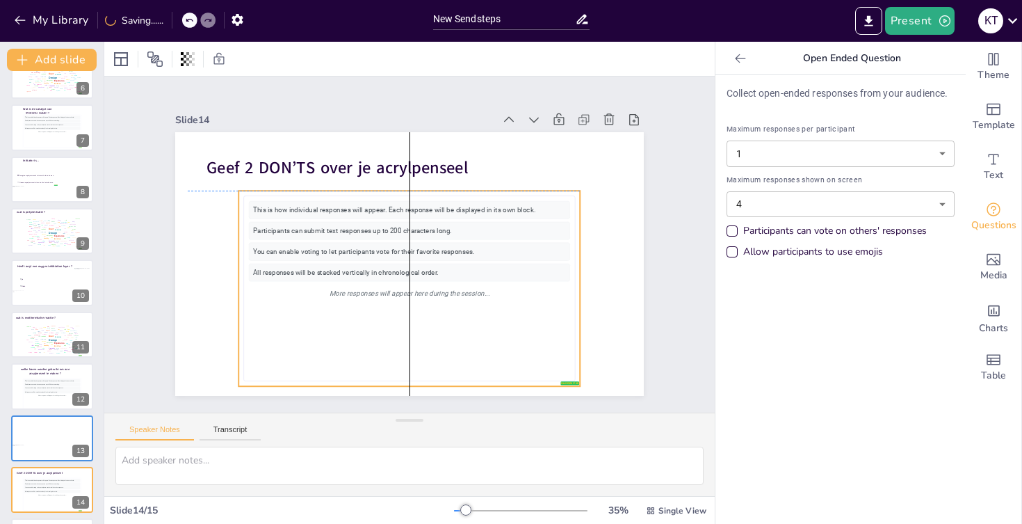
drag, startPoint x: 308, startPoint y: 242, endPoint x: 307, endPoint y: 261, distance: 18.8
click at [307, 261] on div "This is how individual responses will appear. Each response will be displayed i…" at bounding box center [409, 288] width 321 height 175
click at [686, 225] on div "Slide 1 Test je acrylkennis ! Kyriana Trouvé Slide 2 Go to https://sendsteps.me…" at bounding box center [409, 244] width 611 height 336
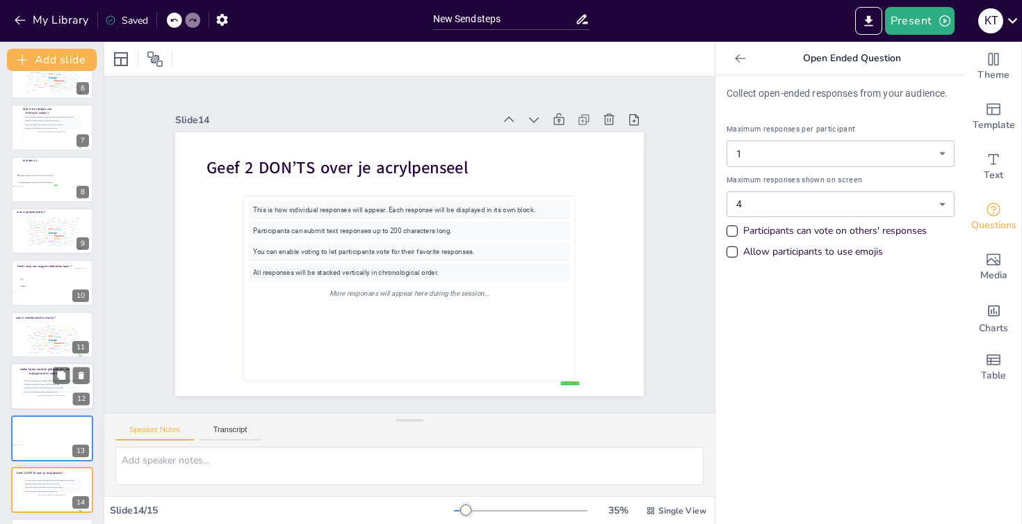
click at [51, 380] on div "This is how individual responses will appear. Each response will be displayed i…" at bounding box center [52, 380] width 57 height 3
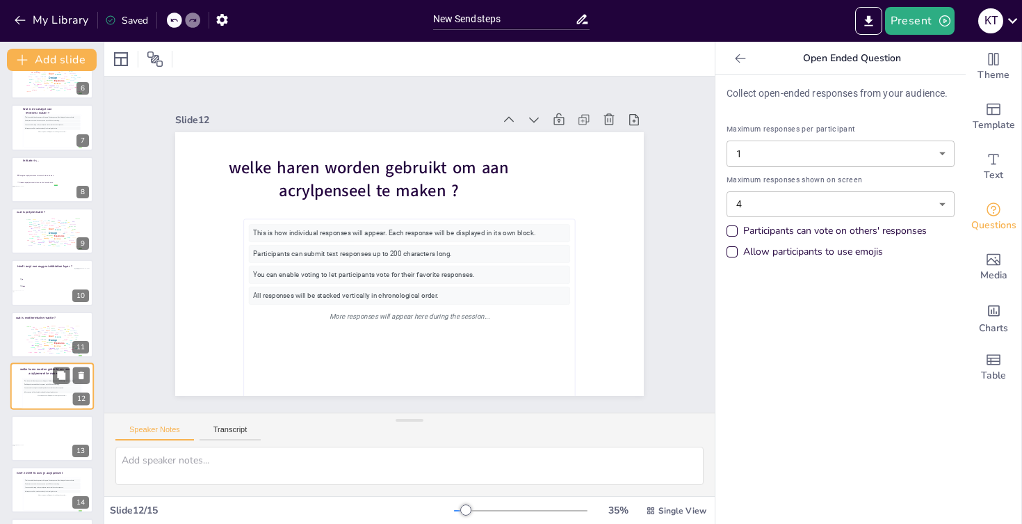
scroll to position [340, 0]
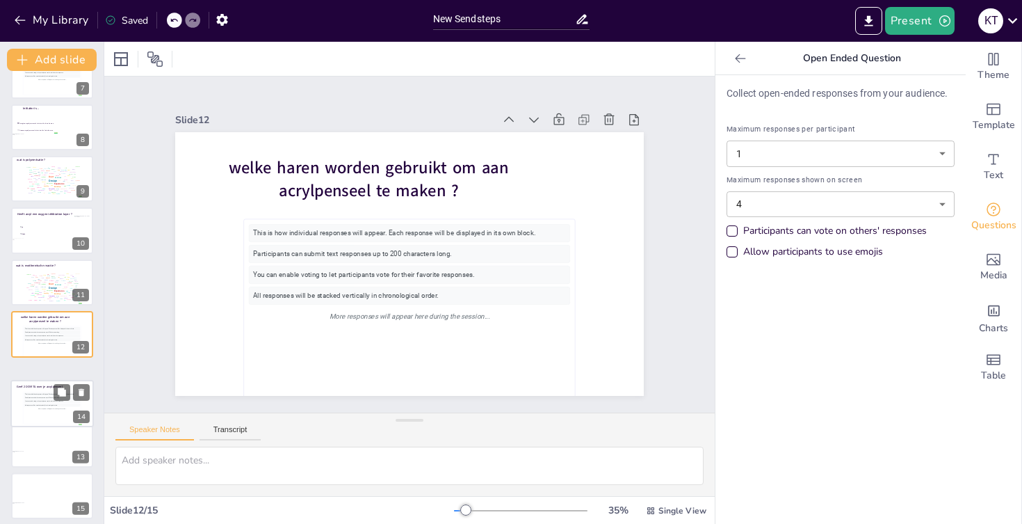
drag, startPoint x: 29, startPoint y: 438, endPoint x: 30, endPoint y: 389, distance: 48.7
click at [30, 392] on div "This is how individual responses will appear. Each response will be displayed i…" at bounding box center [52, 407] width 56 height 31
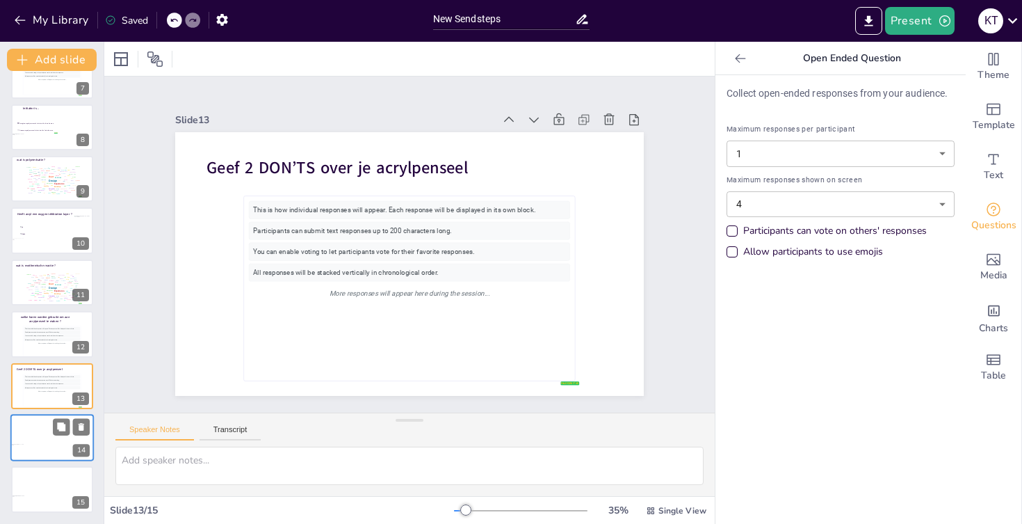
click at [29, 437] on div at bounding box center [51, 437] width 83 height 47
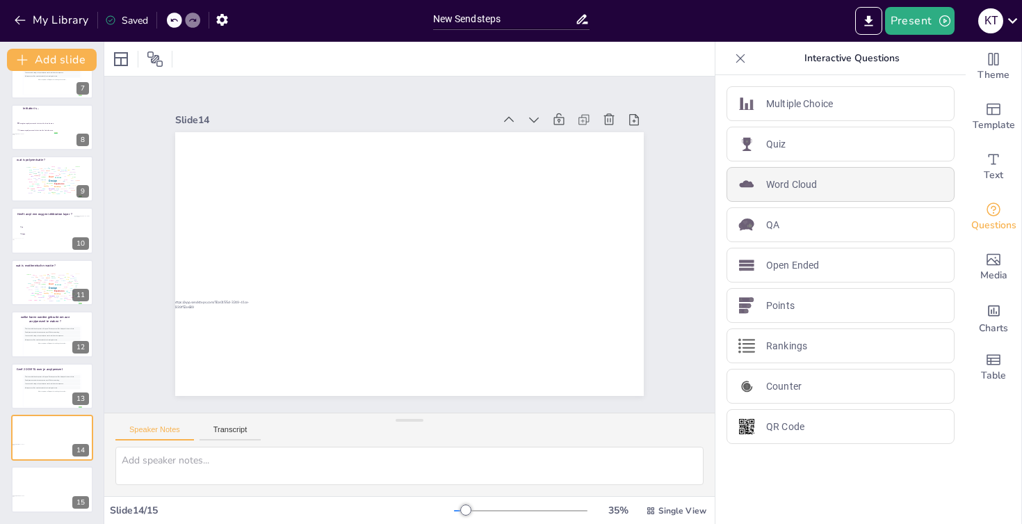
click at [780, 183] on p "Word Cloud" at bounding box center [791, 184] width 51 height 15
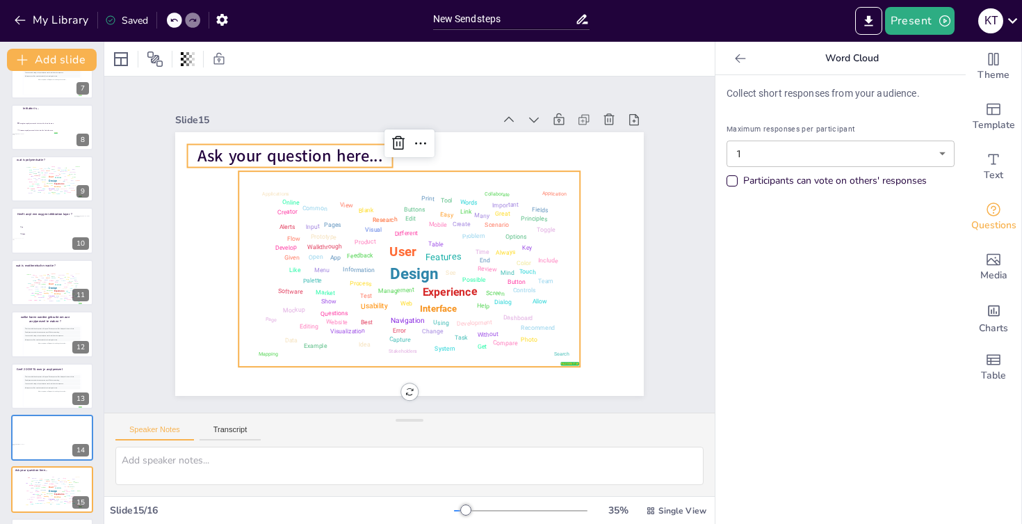
click at [307, 145] on span "Ask your question here..." at bounding box center [290, 156] width 185 height 23
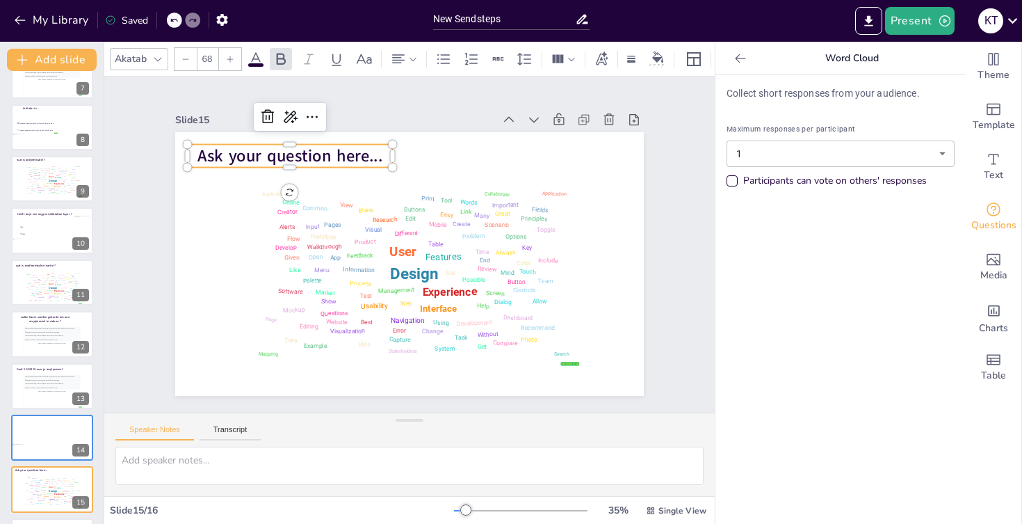
click at [307, 145] on span "Ask your question here..." at bounding box center [290, 156] width 185 height 23
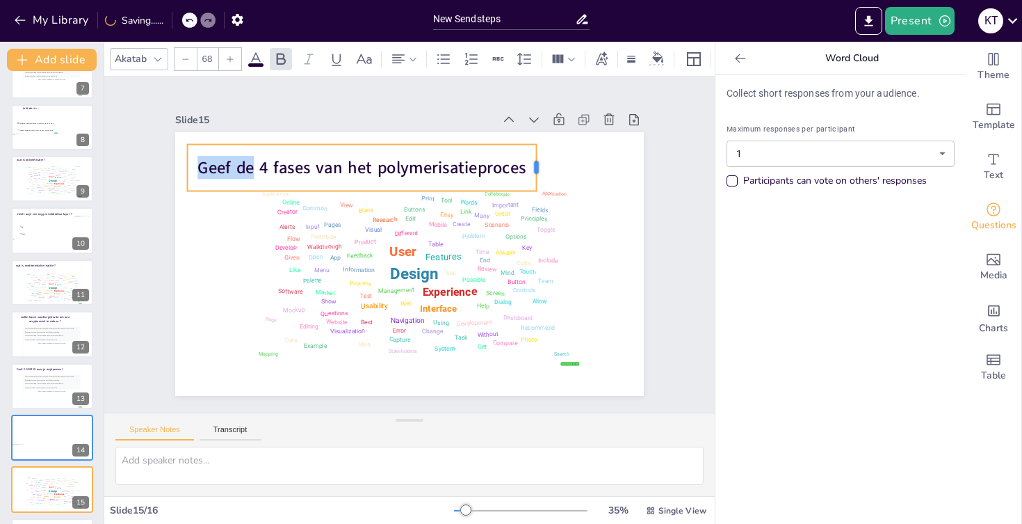
drag, startPoint x: 394, startPoint y: 170, endPoint x: 538, endPoint y: 172, distance: 144.0
click at [538, 172] on div at bounding box center [541, 168] width 11 height 47
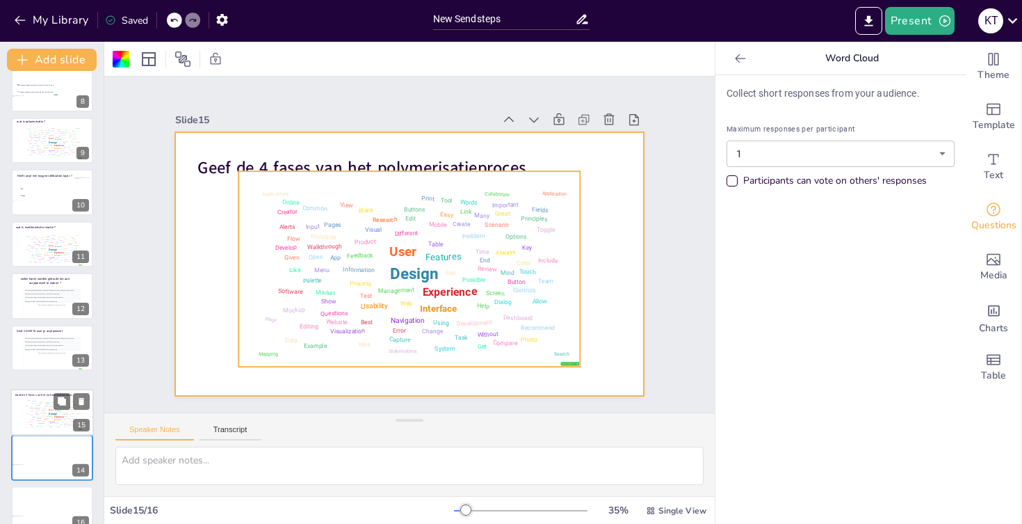
drag, startPoint x: 40, startPoint y: 497, endPoint x: 39, endPoint y: 414, distance: 83.5
click at [39, 414] on div "Design User Experience Interface Features Navigation Usability Test Process Inf…" at bounding box center [52, 412] width 58 height 33
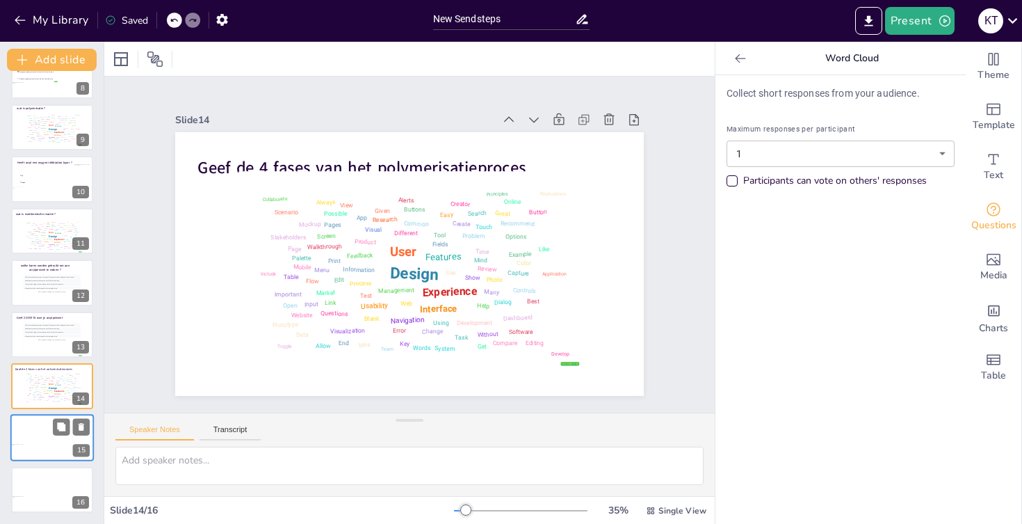
scroll to position [392, 0]
click at [39, 436] on div at bounding box center [51, 437] width 83 height 47
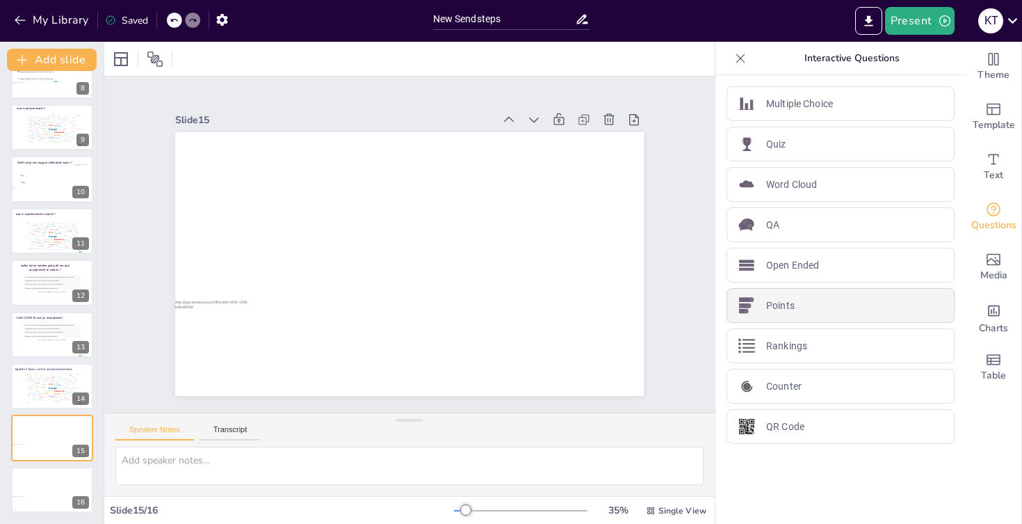
click at [815, 301] on div "Points" at bounding box center [841, 305] width 228 height 35
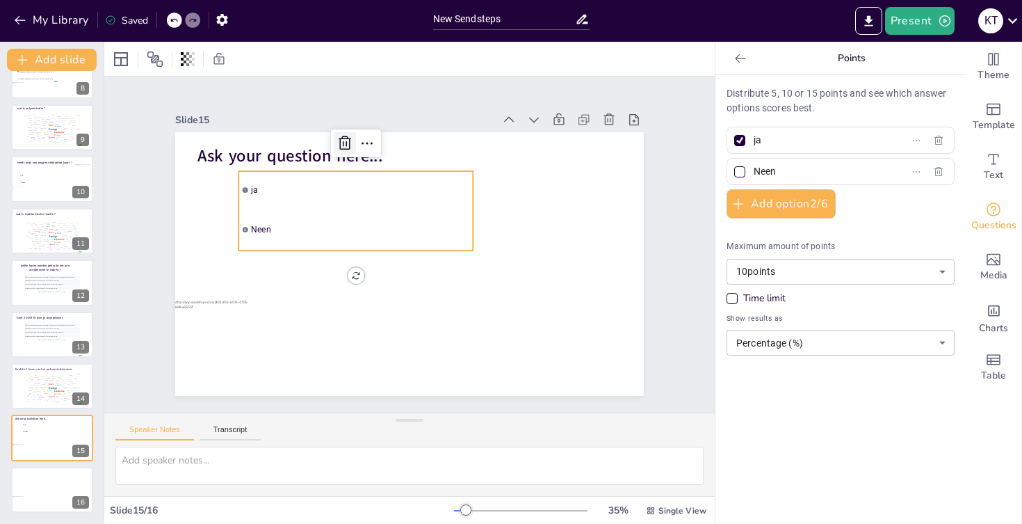
click at [346, 145] on icon at bounding box center [345, 143] width 17 height 17
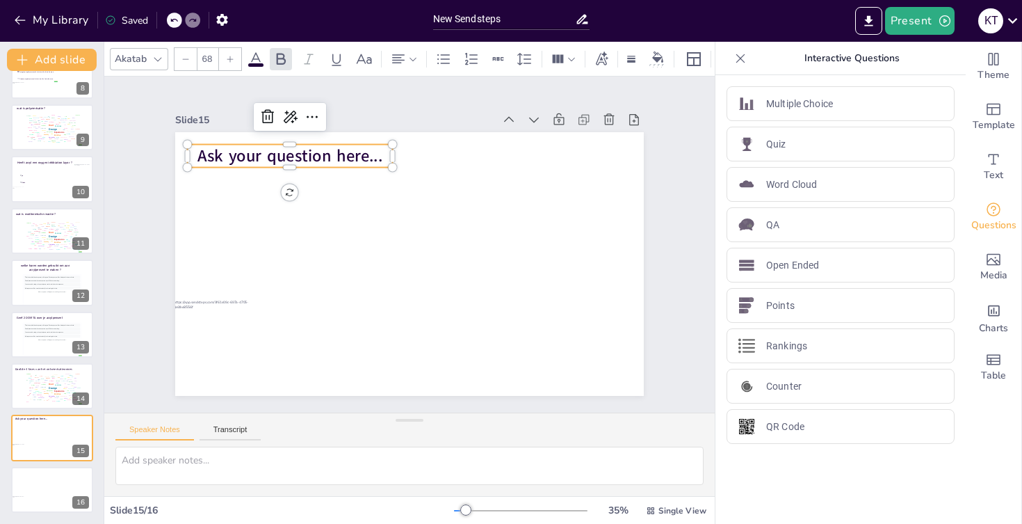
click at [318, 166] on span "Ask your question here..." at bounding box center [290, 156] width 185 height 23
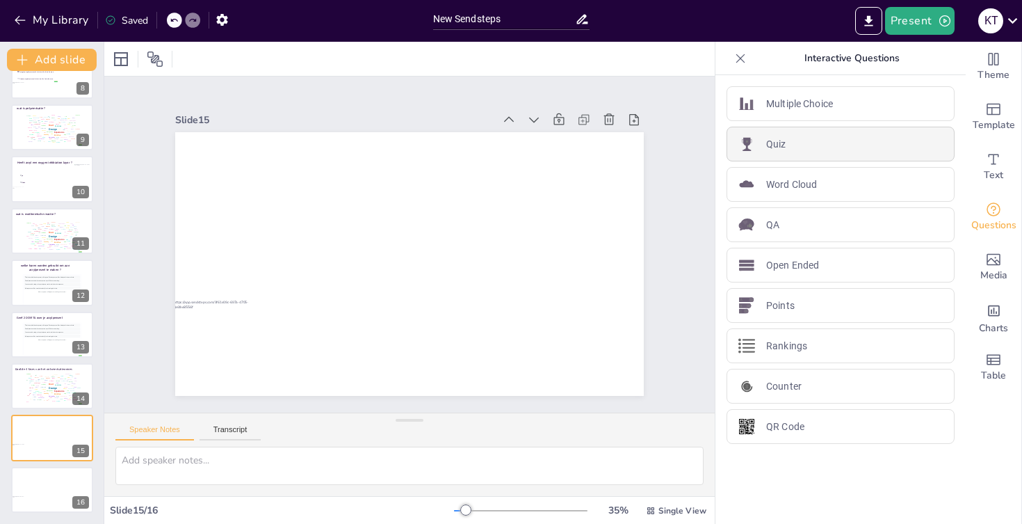
click at [792, 147] on div "Quiz" at bounding box center [841, 144] width 228 height 35
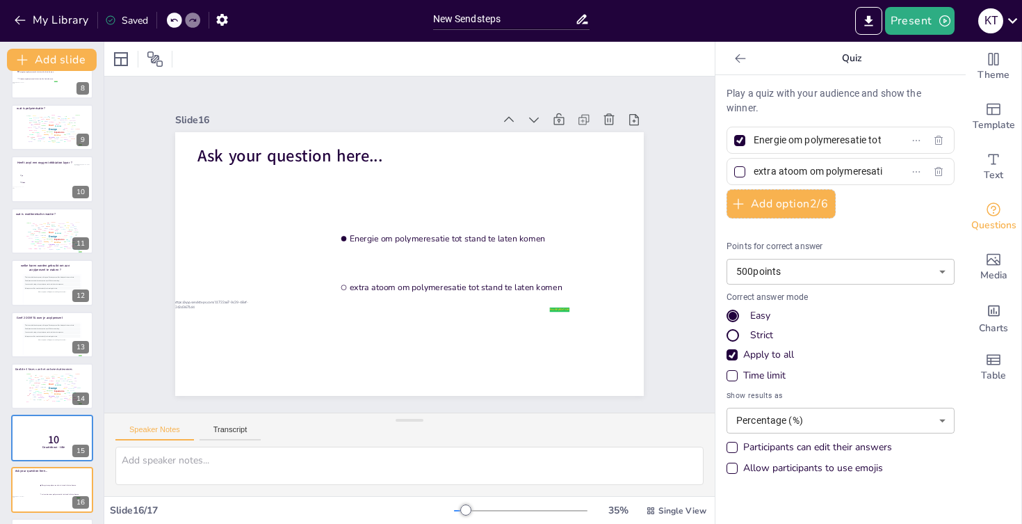
click at [731, 335] on div "Strict" at bounding box center [733, 335] width 8 height 8
click at [732, 316] on div "Easy" at bounding box center [733, 316] width 8 height 8
click at [733, 359] on div "Apply to all" at bounding box center [732, 354] width 11 height 11
click at [497, 239] on span "Energie om polymeresatie tot stand te laten komen" at bounding box center [458, 238] width 217 height 11
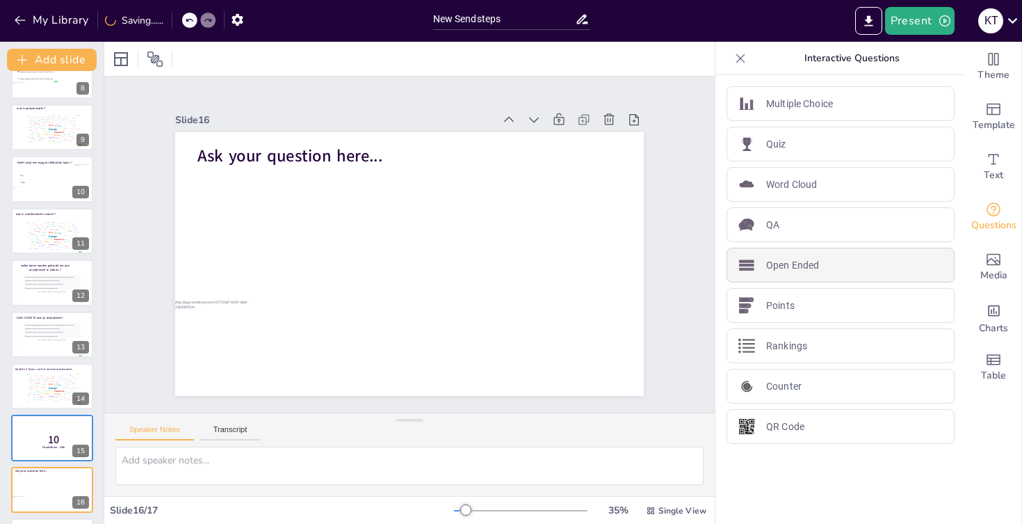
click at [777, 266] on p "Open Ended" at bounding box center [792, 265] width 53 height 15
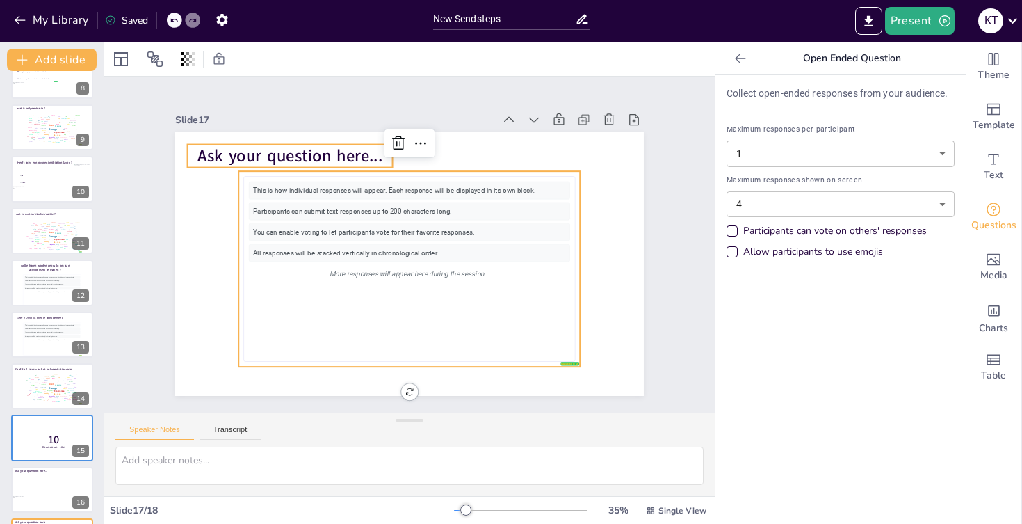
click at [308, 164] on span "Ask your question here..." at bounding box center [290, 156] width 185 height 23
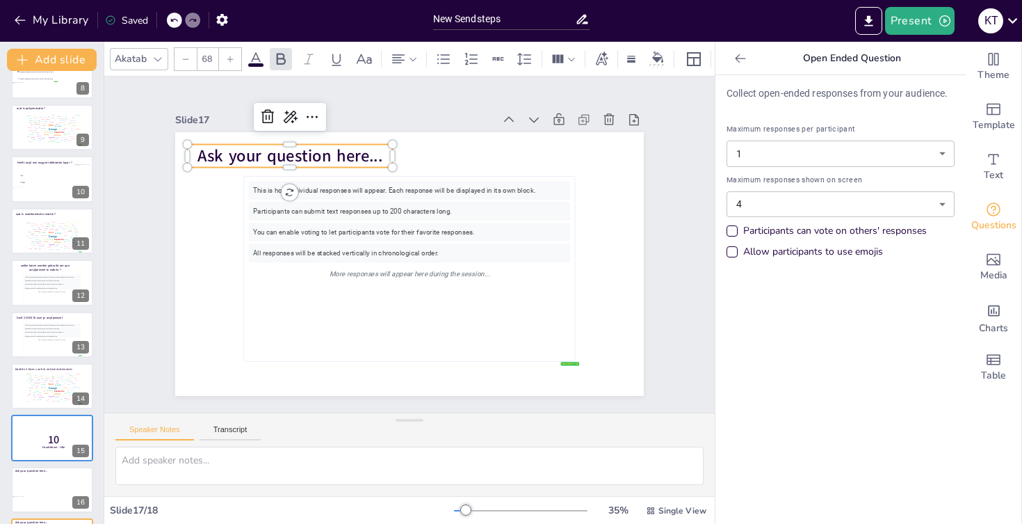
click at [308, 164] on span "Ask your question here..." at bounding box center [290, 156] width 185 height 23
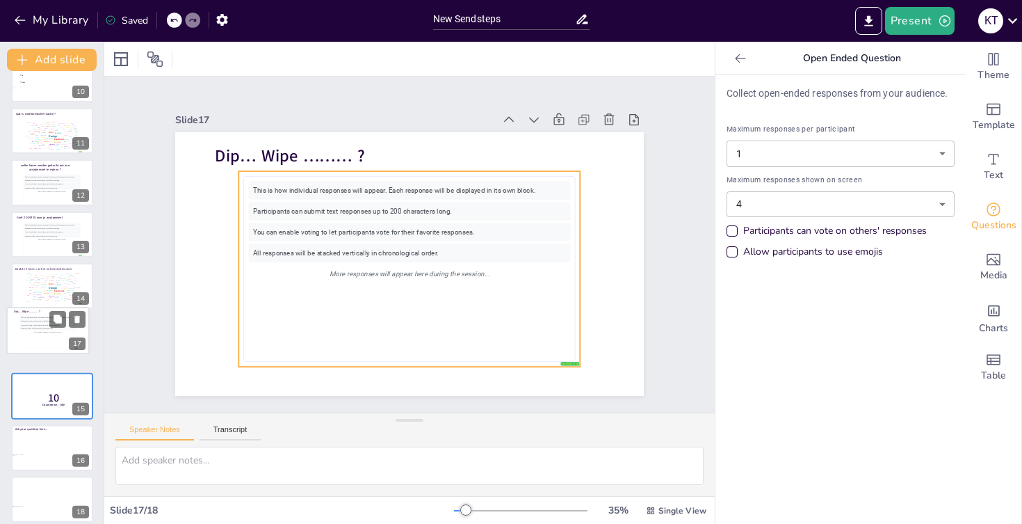
drag, startPoint x: 40, startPoint y: 437, endPoint x: 38, endPoint y: 322, distance: 115.5
click at [37, 321] on div "This is how individual responses will appear. Each response will be displayed i…" at bounding box center [48, 331] width 56 height 31
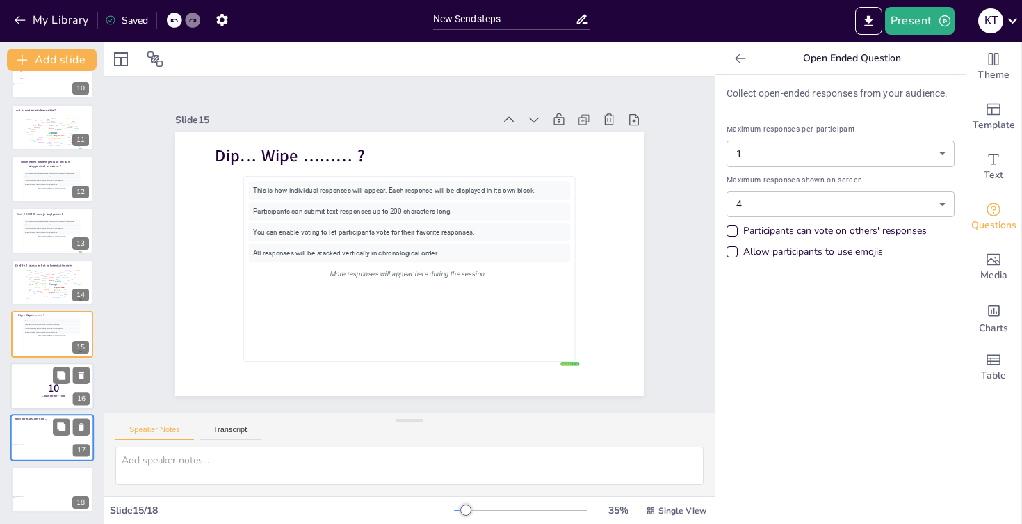
scroll to position [495, 0]
click at [83, 374] on icon at bounding box center [82, 375] width 6 height 8
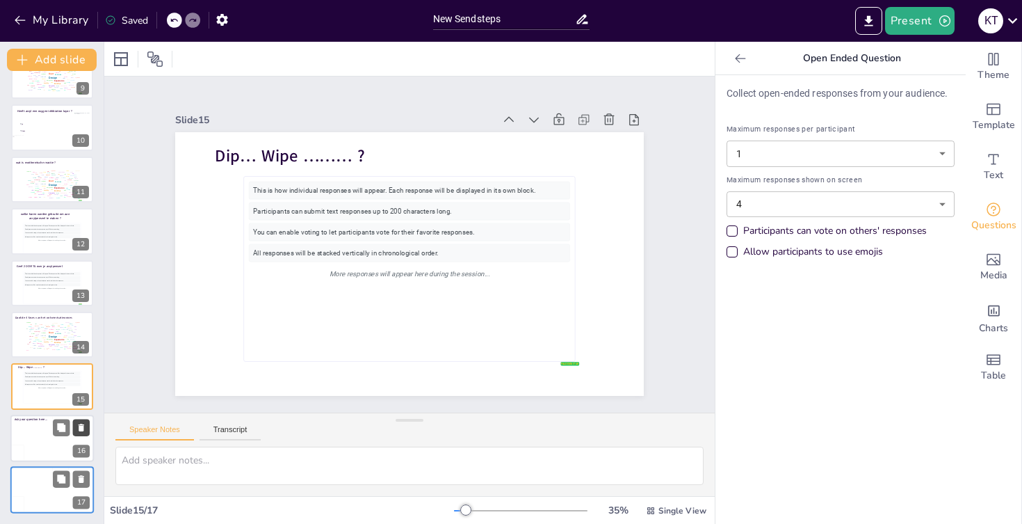
scroll to position [443, 0]
click at [42, 444] on div at bounding box center [51, 437] width 83 height 47
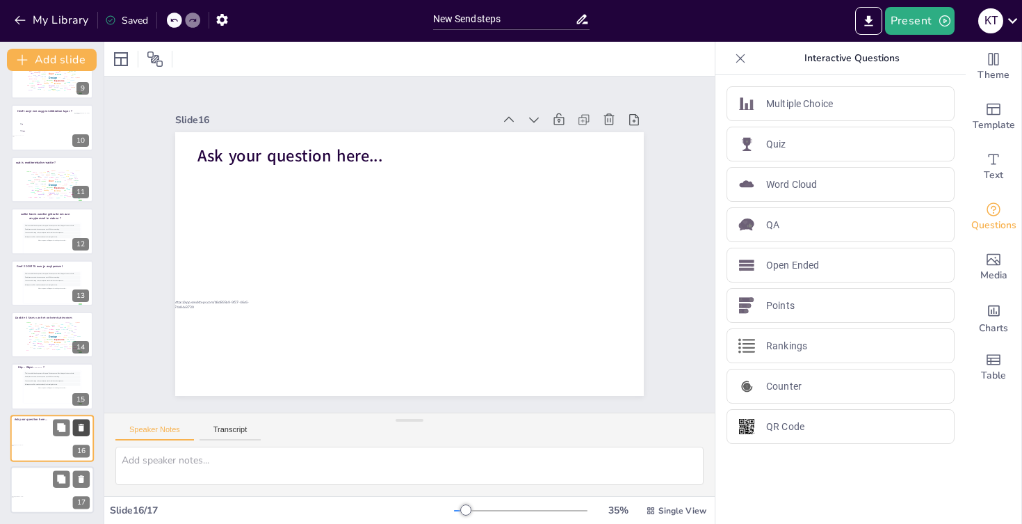
click at [84, 426] on icon at bounding box center [81, 427] width 10 height 10
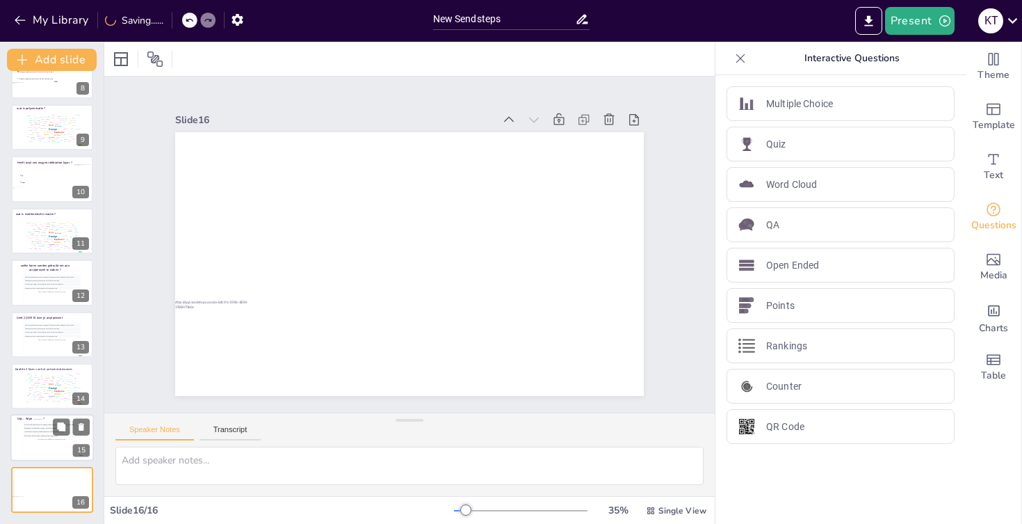
click at [35, 437] on div "All responses will be stacked vertically in chronological order." at bounding box center [52, 435] width 57 height 3
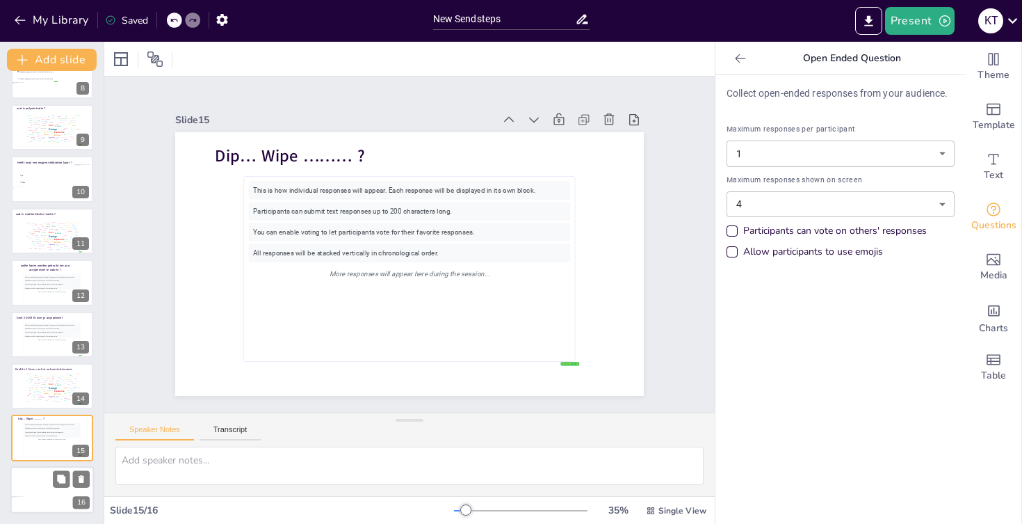
click at [50, 499] on div at bounding box center [51, 489] width 83 height 47
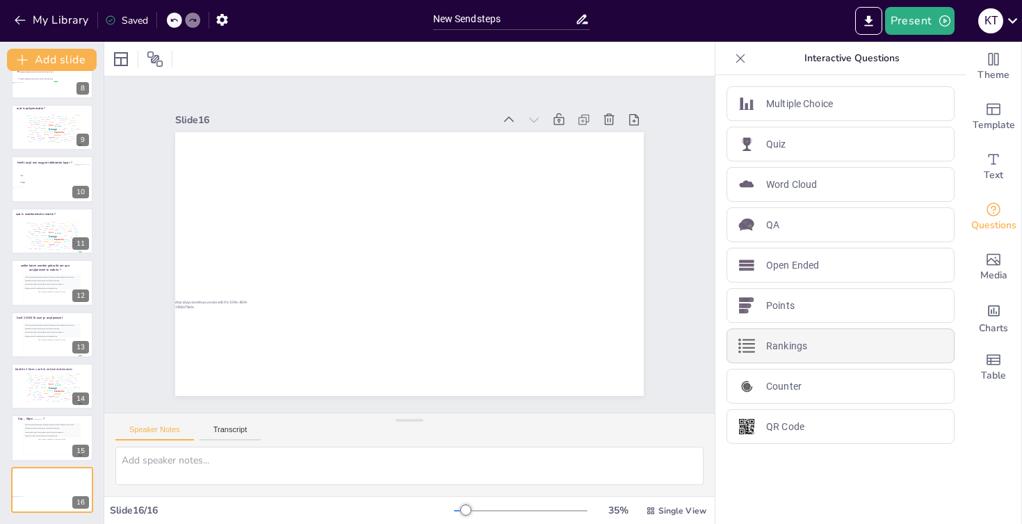
click at [796, 339] on p "Rankings" at bounding box center [786, 346] width 41 height 15
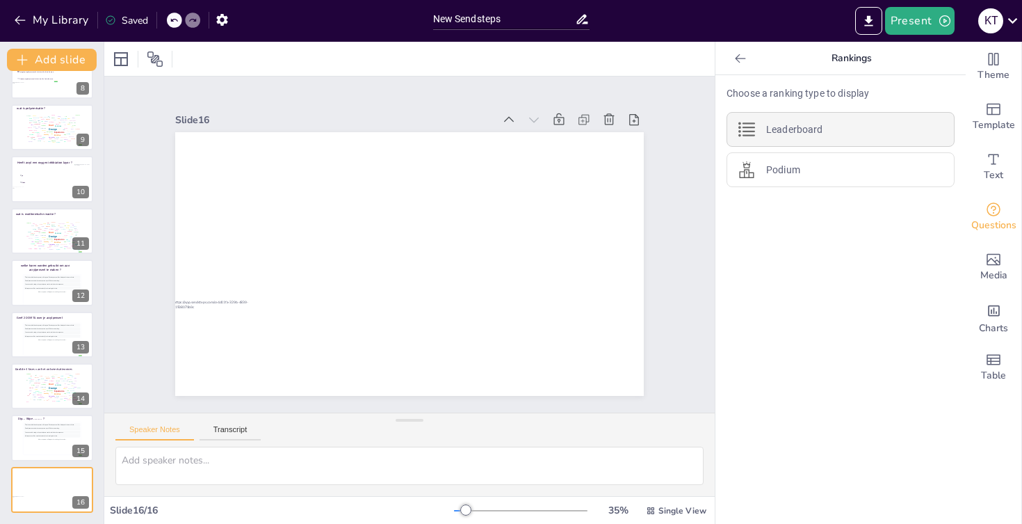
click at [817, 131] on p "Leaderboard" at bounding box center [794, 129] width 56 height 15
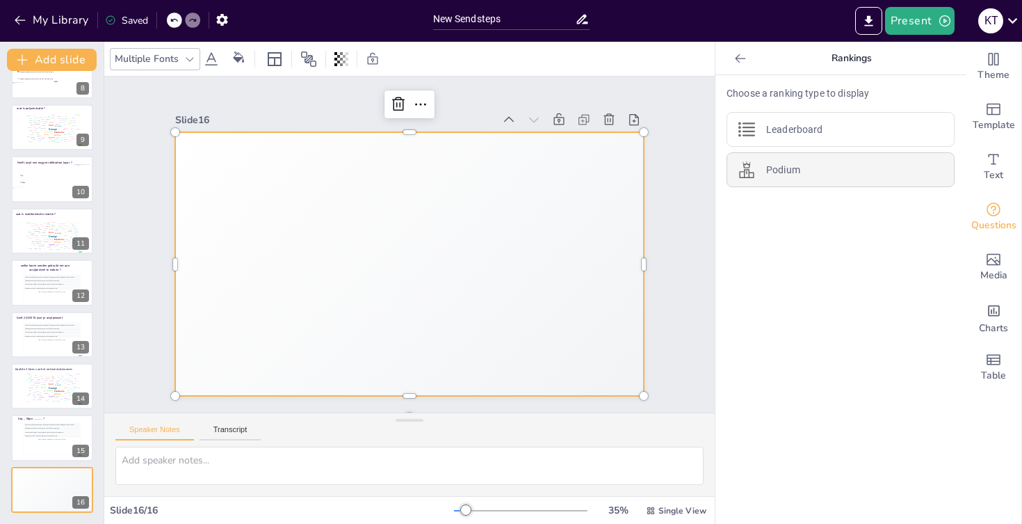
click at [775, 174] on p "Podium" at bounding box center [783, 170] width 34 height 15
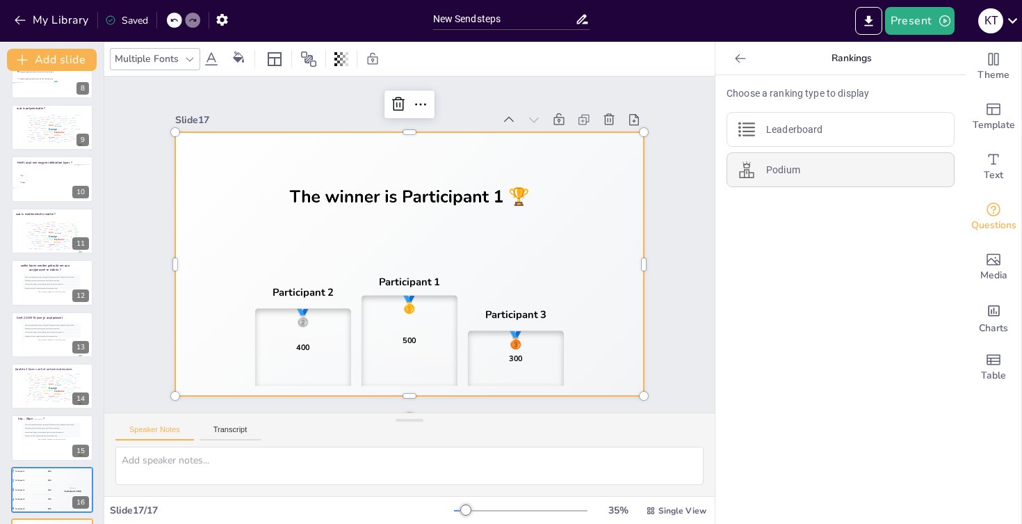
scroll to position [17, 0]
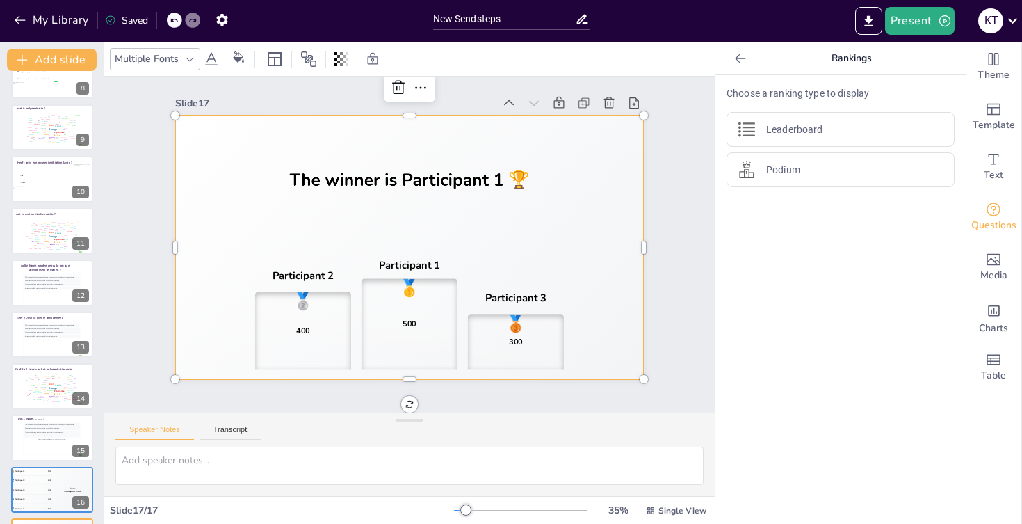
click at [147, 296] on div "Slide 1 Test je acrylkennis ! Kyriana Trouvé Slide 2 Go to https://sendsteps.me…" at bounding box center [409, 227] width 547 height 303
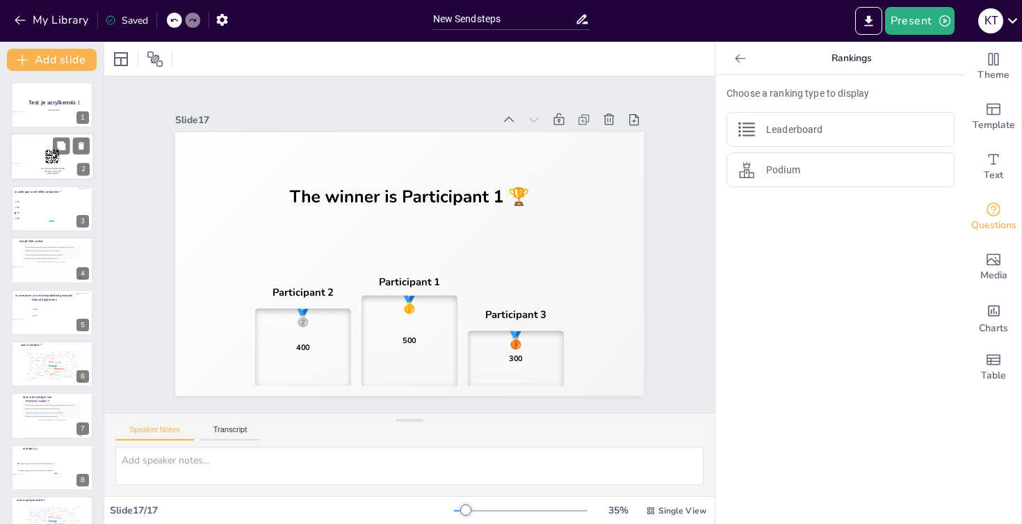
scroll to position [0, 0]
click at [45, 202] on span "50" at bounding box center [35, 201] width 38 height 3
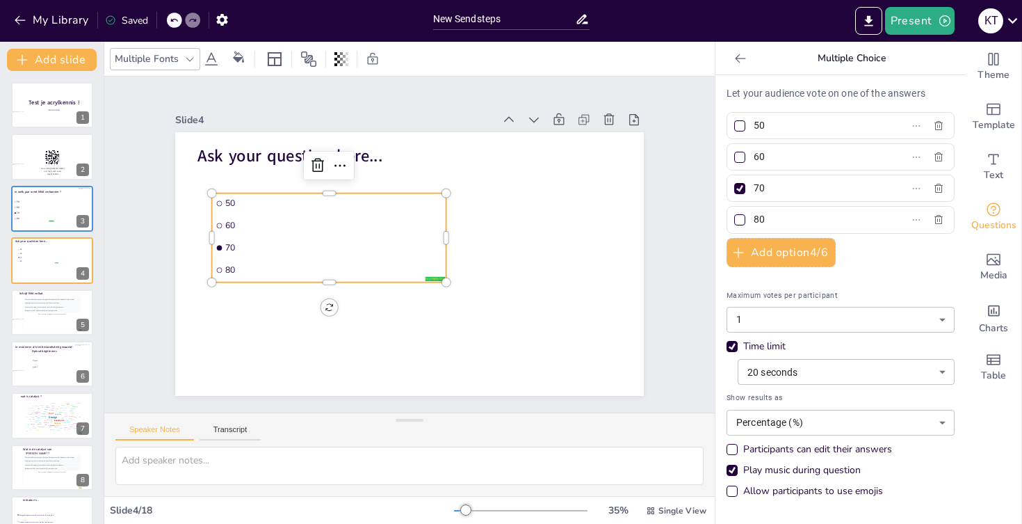
click at [727, 346] on div "Time limit" at bounding box center [732, 346] width 11 height 11
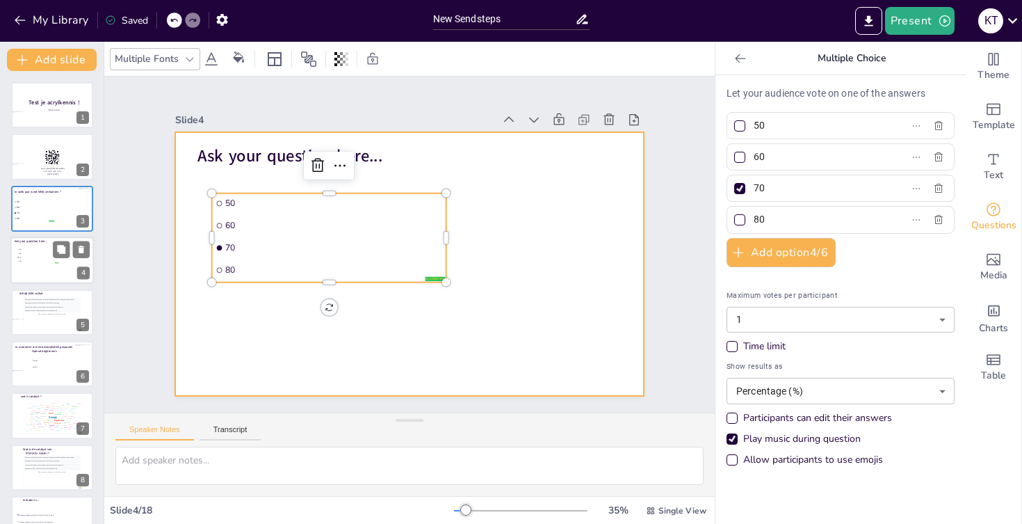
click at [35, 266] on div at bounding box center [51, 259] width 83 height 47
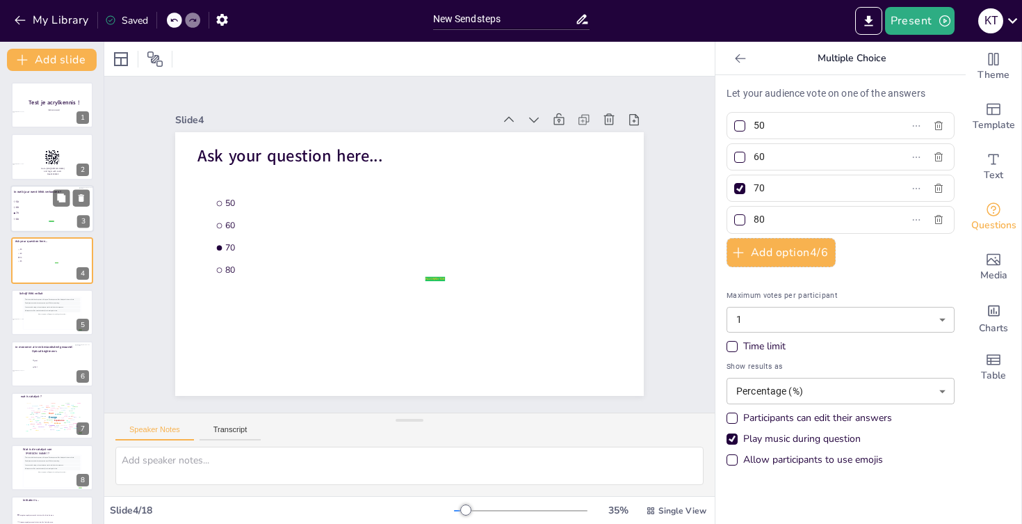
click at [42, 214] on span "70" at bounding box center [35, 212] width 38 height 3
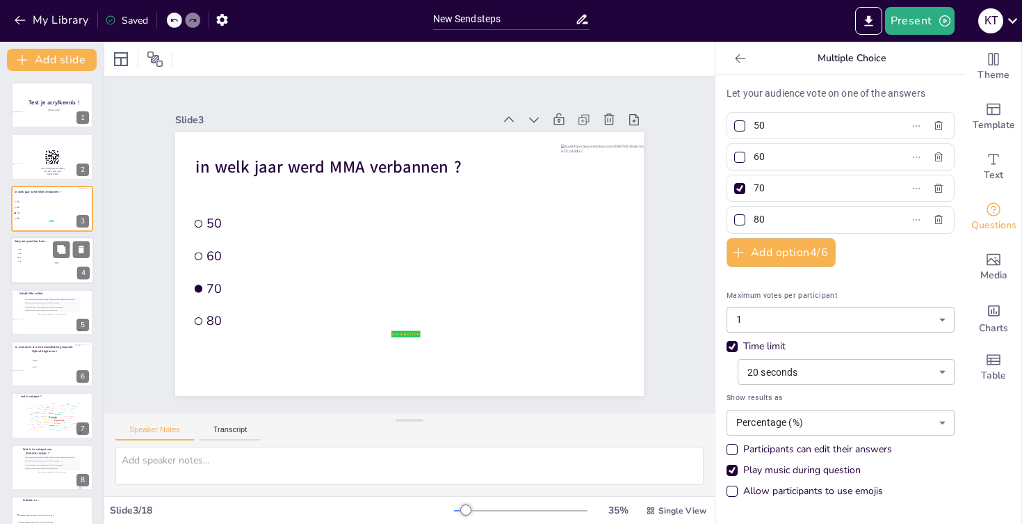
click at [38, 262] on span "80" at bounding box center [38, 261] width 39 height 2
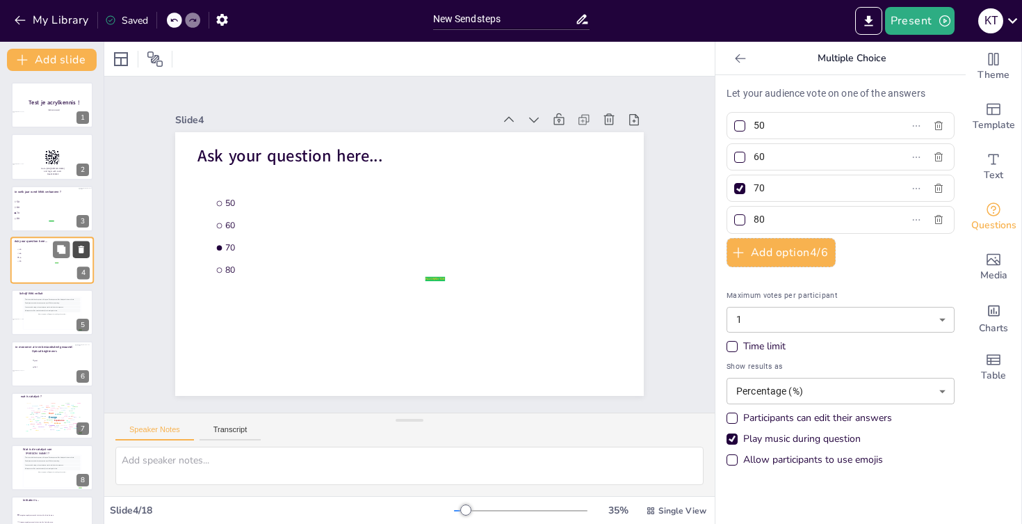
click at [81, 252] on icon at bounding box center [82, 249] width 6 height 8
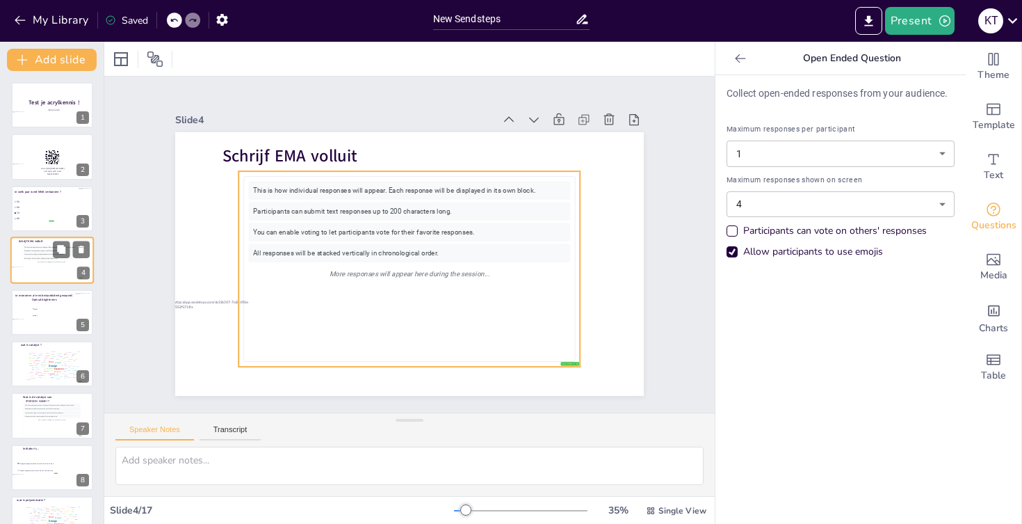
click at [23, 255] on div "This is how individual responses will appear. Each response will be displayed i…" at bounding box center [51, 261] width 59 height 33
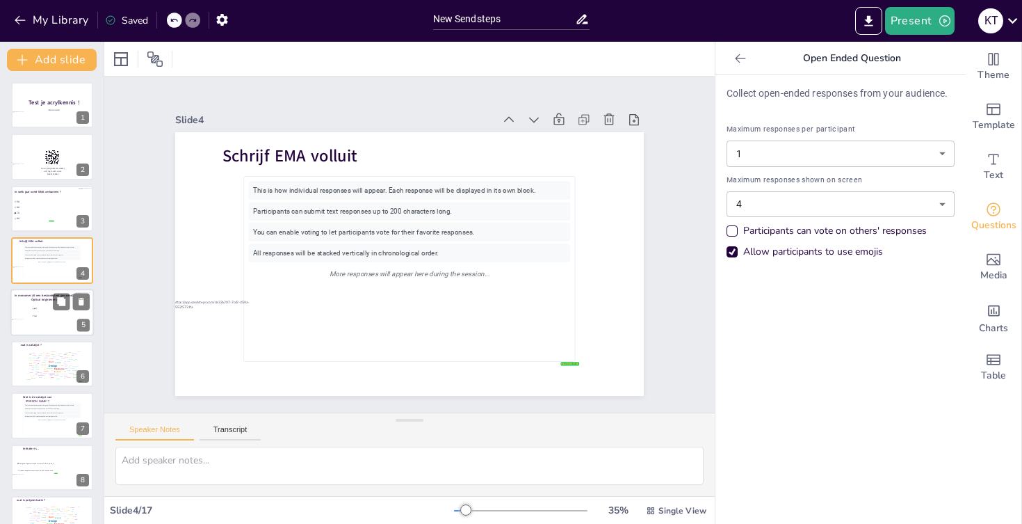
click at [33, 305] on div at bounding box center [51, 312] width 83 height 47
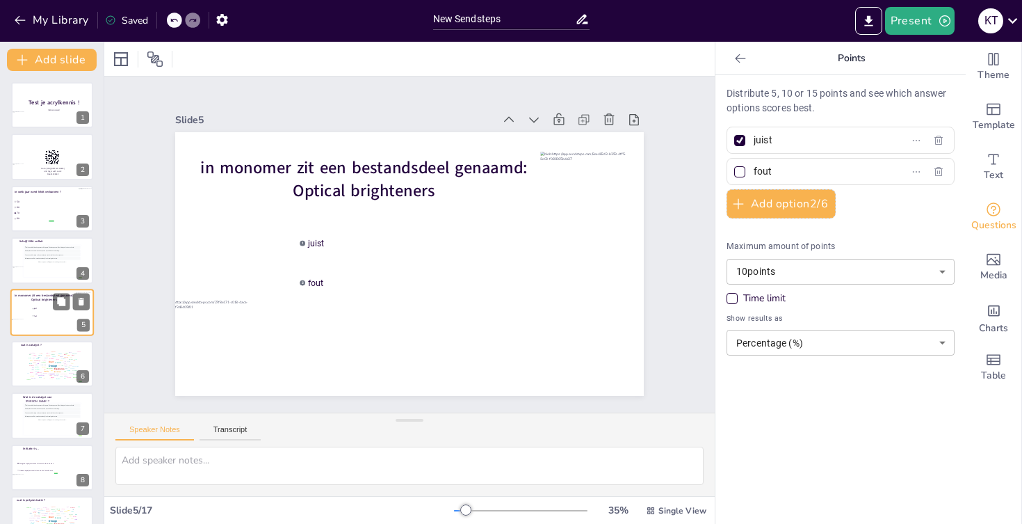
scroll to position [15, 0]
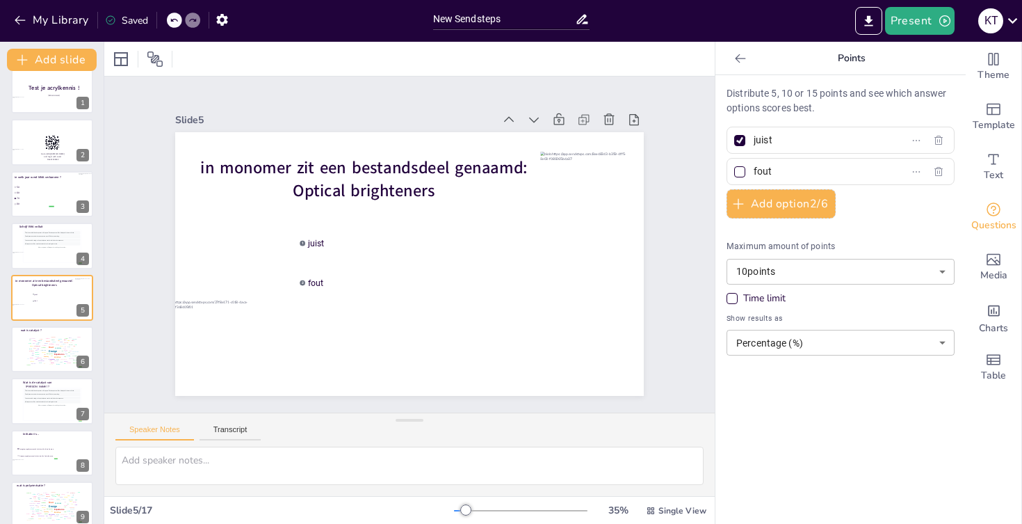
click at [752, 270] on body "My Library Saved New Sendsteps Present K T Document fonts Akatab Recently used …" at bounding box center [511, 262] width 1022 height 524
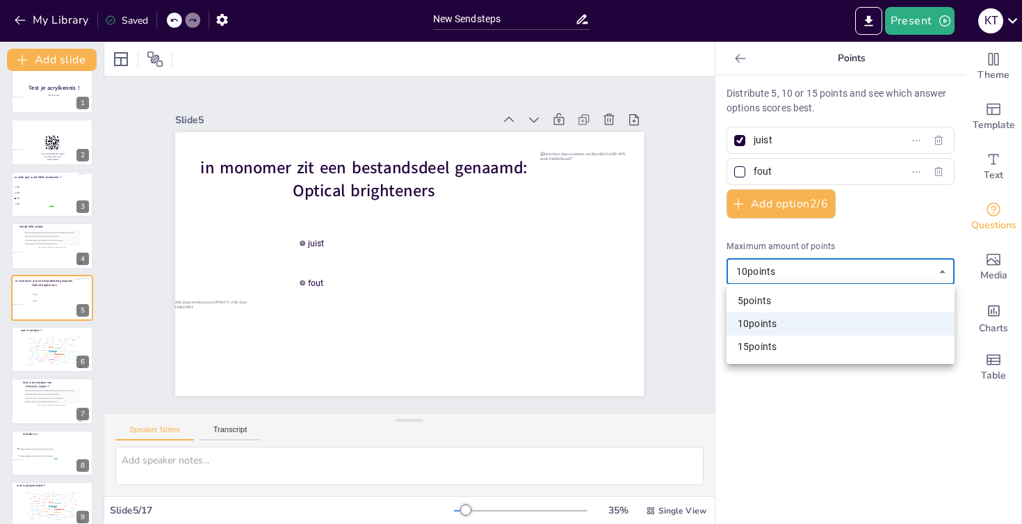
click at [755, 344] on li "15 points" at bounding box center [841, 346] width 228 height 23
type input "15"
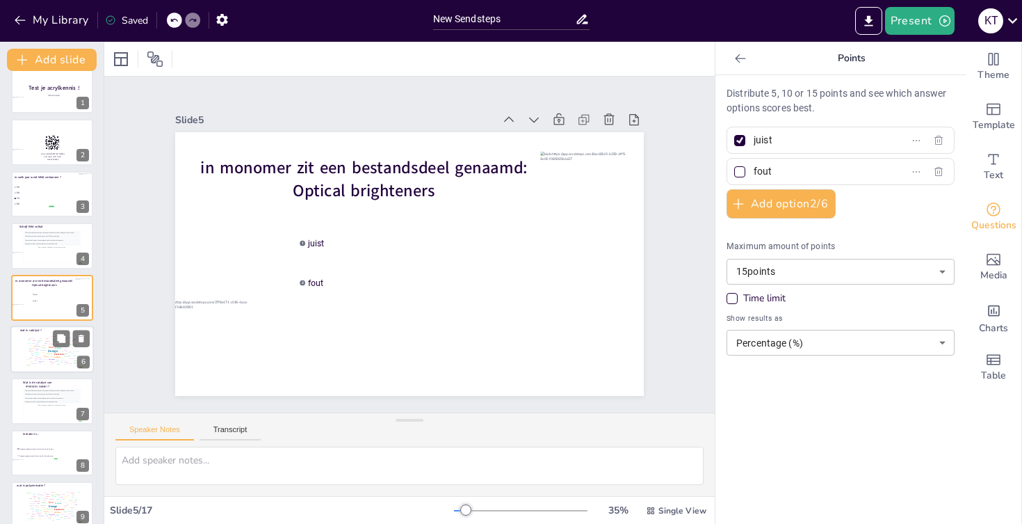
click at [48, 352] on div "Design User Experience Interface Features Navigation Usability Test Process Inf…" at bounding box center [51, 349] width 59 height 33
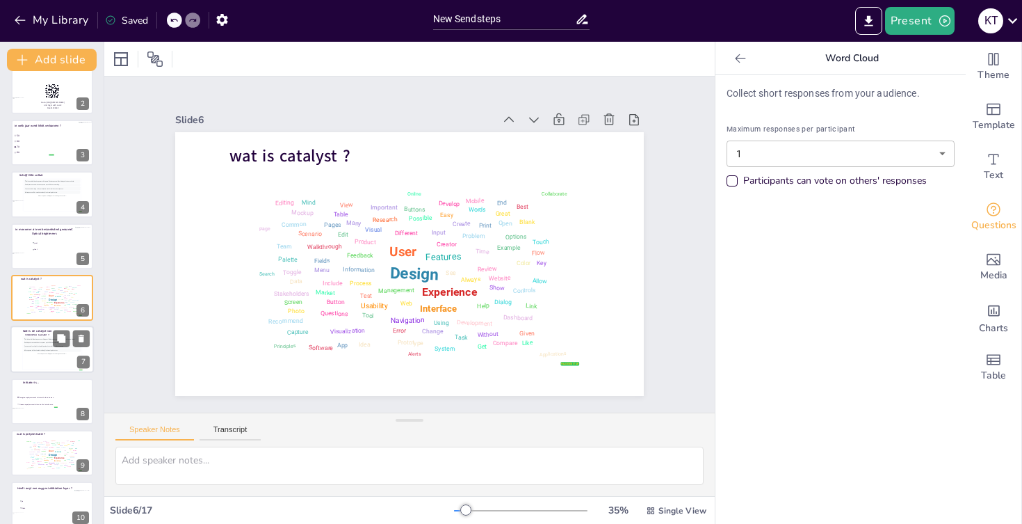
scroll to position [88, 0]
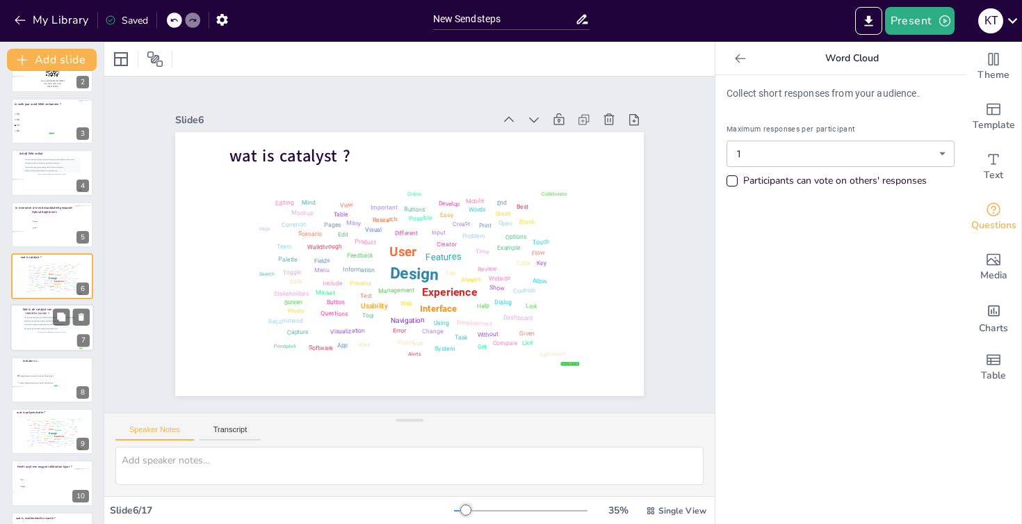
click at [35, 341] on div "This is how individual responses will appear. Each response will be displayed i…" at bounding box center [52, 331] width 57 height 31
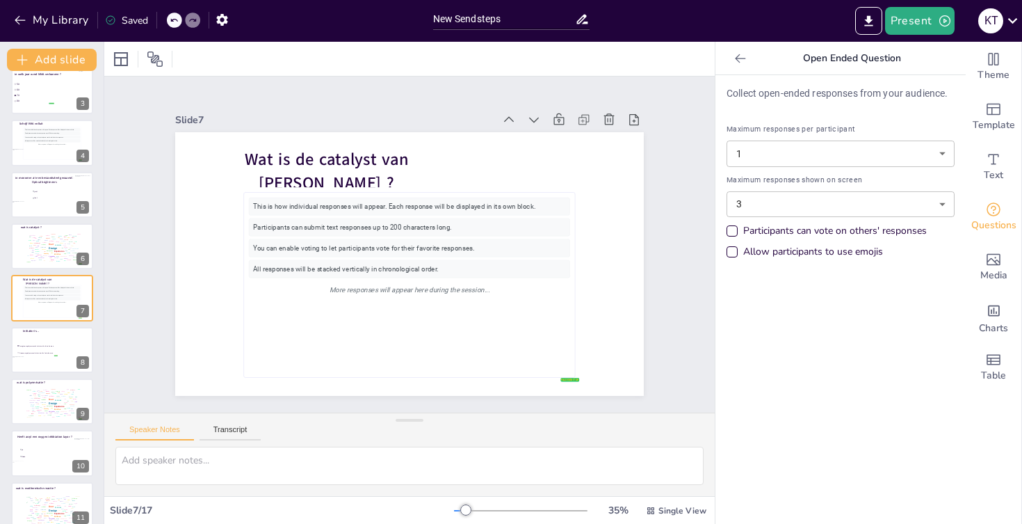
click at [823, 208] on body "My Library Saved New Sendsteps Present K T Document fonts Akatab Recently used …" at bounding box center [511, 262] width 1022 height 524
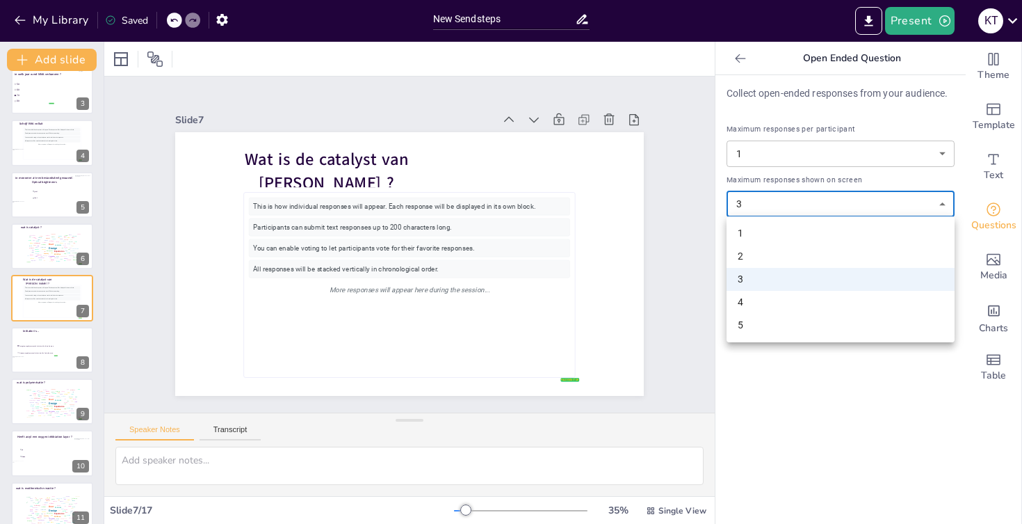
click at [743, 295] on li "4" at bounding box center [841, 302] width 228 height 23
type input "4"
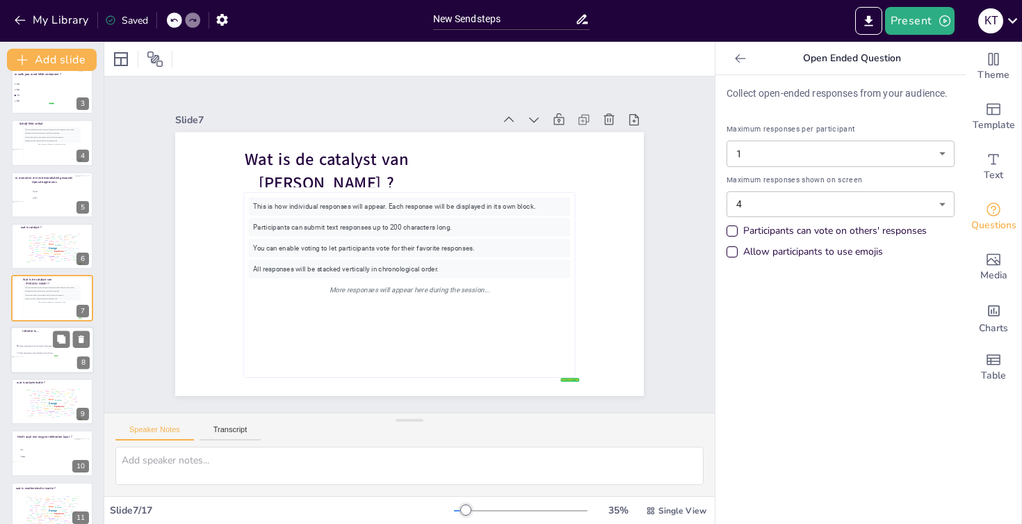
click at [20, 357] on div at bounding box center [16, 364] width 16 height 16
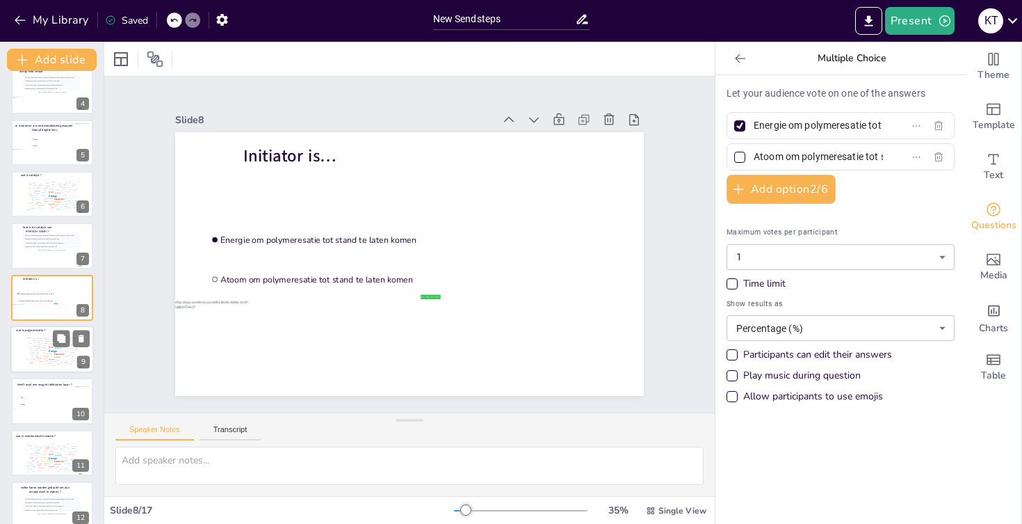
click at [33, 349] on div "Design User Experience Interface Features Navigation Usability Test Process Inf…" at bounding box center [51, 350] width 59 height 33
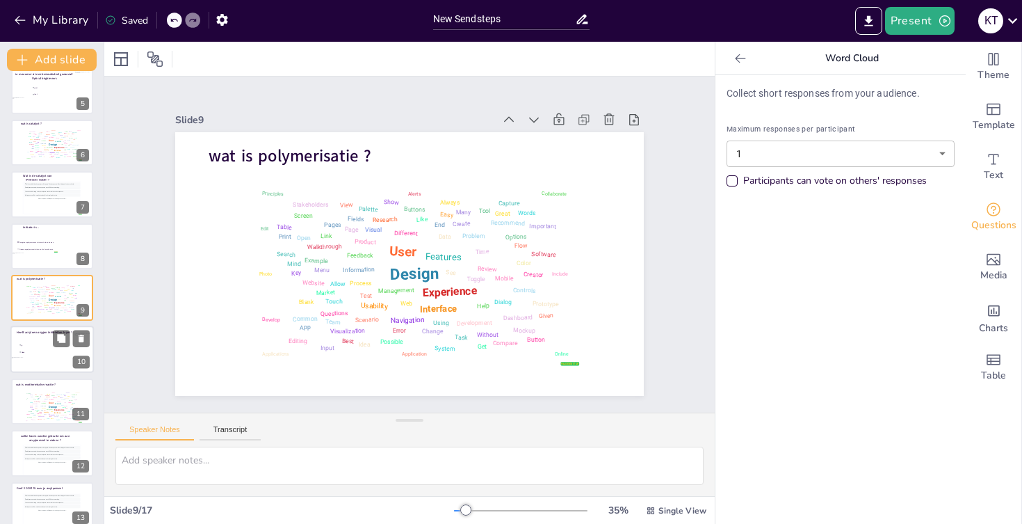
click at [34, 352] on span "Neen" at bounding box center [41, 352] width 39 height 2
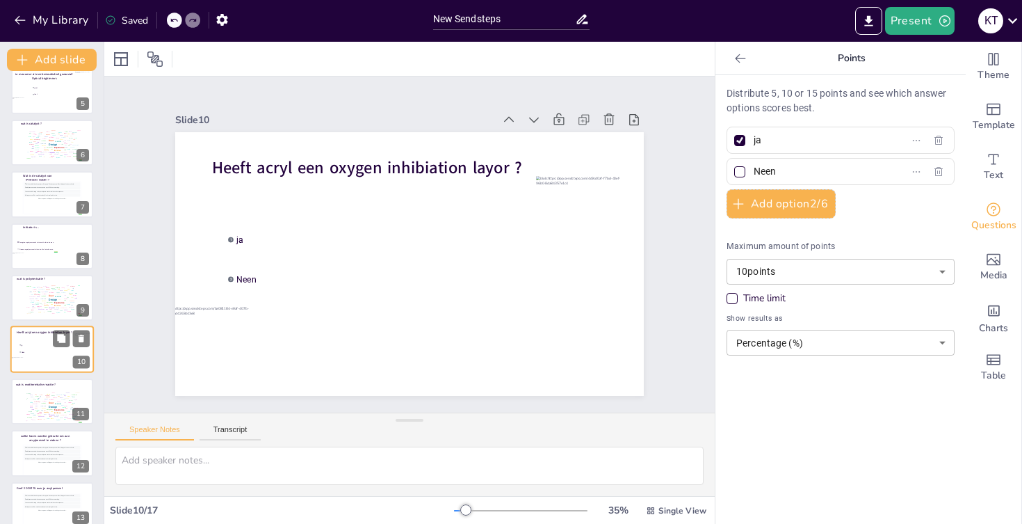
scroll to position [273, 0]
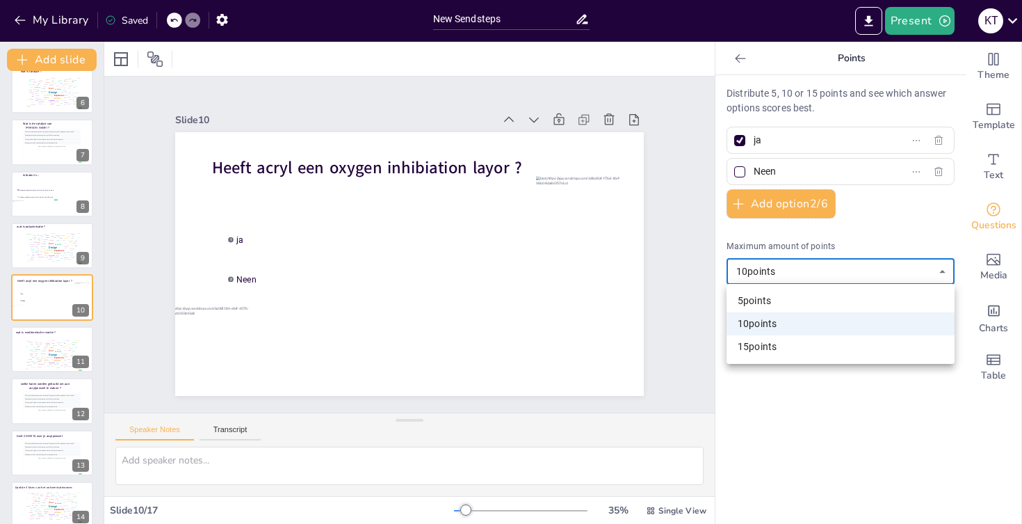
click at [776, 266] on body "My Library Saved New Sendsteps Present K T Document fonts Akatab Recently used …" at bounding box center [511, 262] width 1022 height 524
click at [766, 343] on li "15 points" at bounding box center [841, 346] width 228 height 23
type input "15"
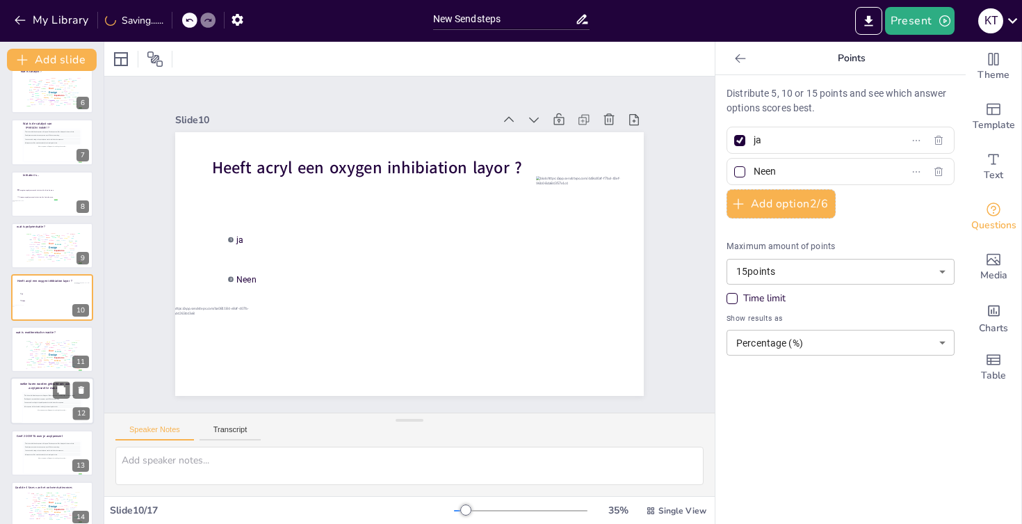
click at [33, 405] on div "This is how individual responses will appear. Each response will be displayed i…" at bounding box center [52, 409] width 57 height 31
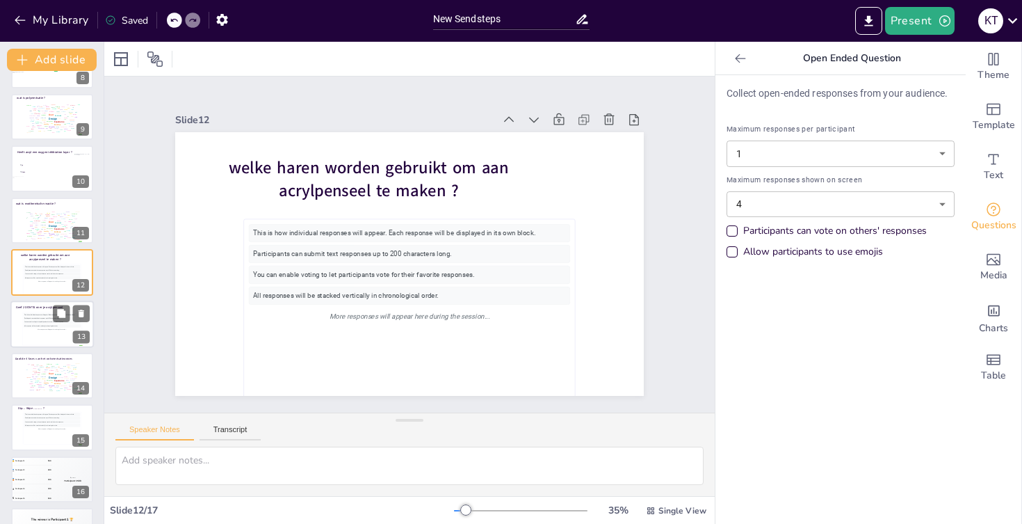
click at [33, 339] on div "This is how individual responses will appear. Each response will be displayed i…" at bounding box center [52, 328] width 57 height 31
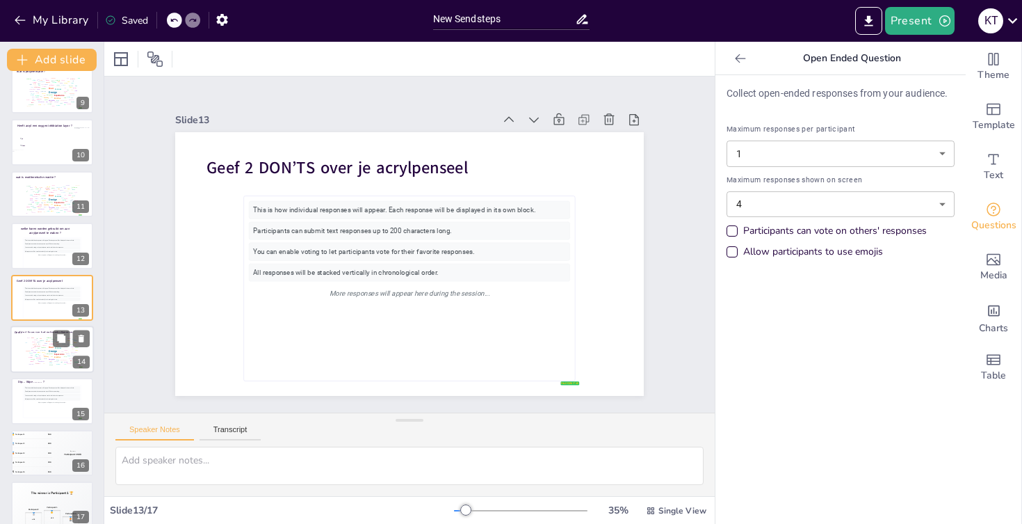
click at [29, 353] on div "Design User Experience Interface Features Navigation Usability Test Process Inf…" at bounding box center [51, 349] width 59 height 33
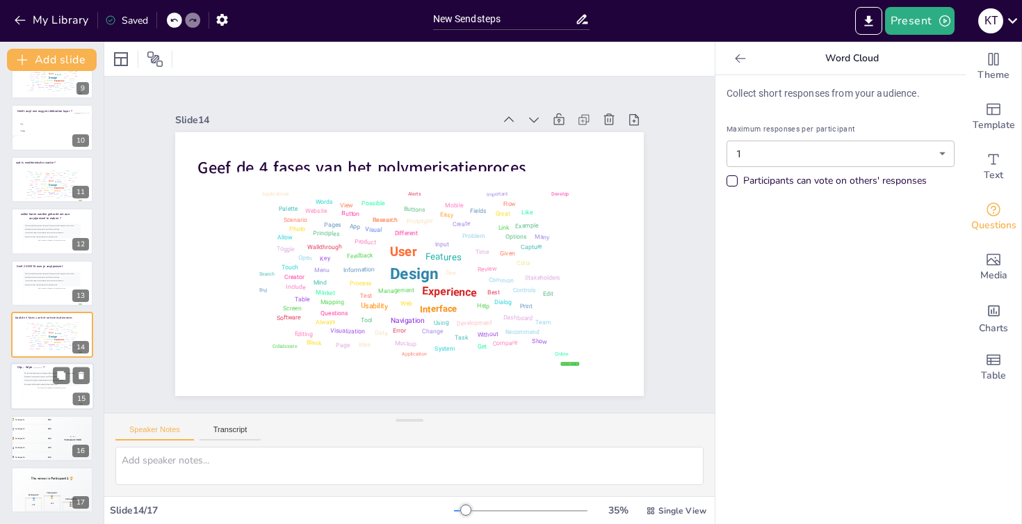
click at [26, 398] on div "This is how individual responses will appear. Each response will be displayed i…" at bounding box center [52, 386] width 57 height 31
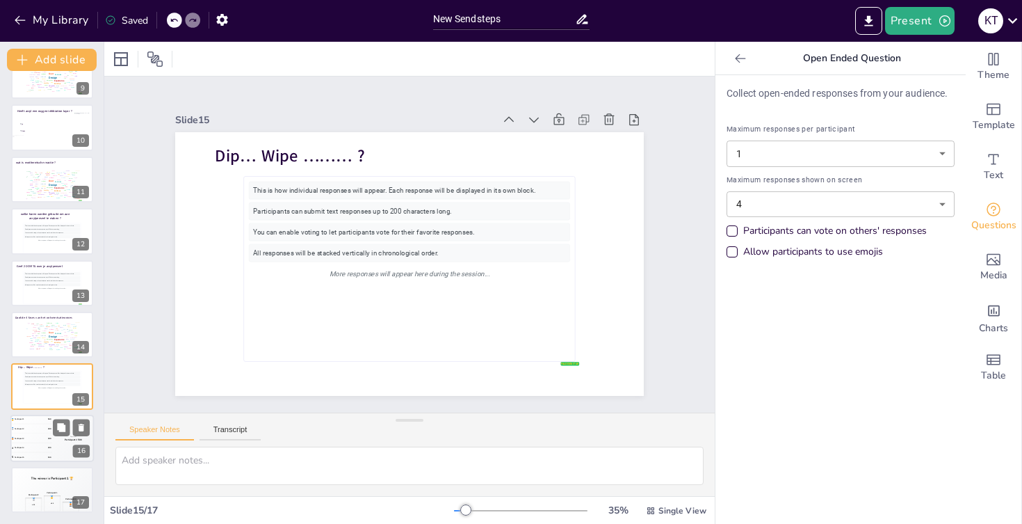
click at [28, 429] on div "🥈 Participant 2 400" at bounding box center [31, 428] width 42 height 9
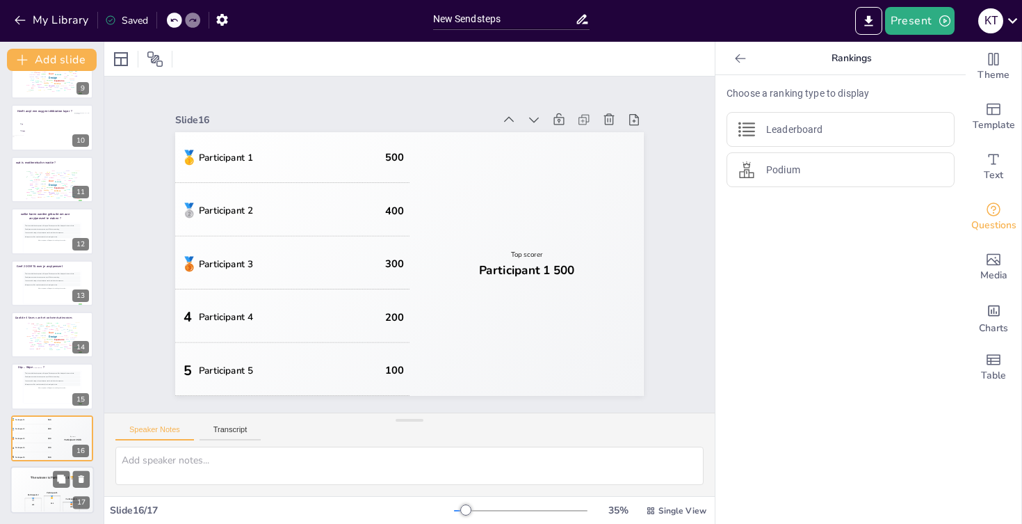
click at [24, 474] on div "The winner is Participant 1 🏆" at bounding box center [51, 478] width 83 height 24
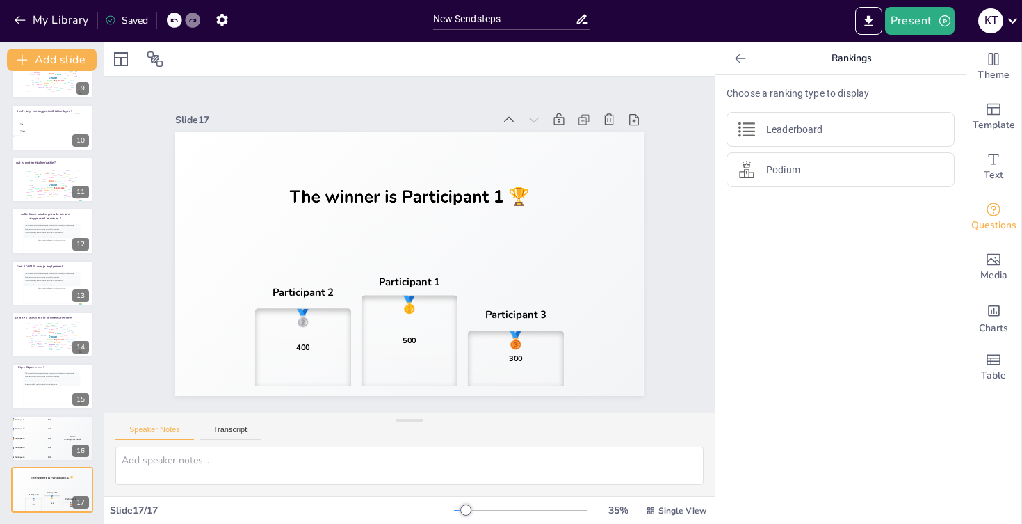
click at [134, 319] on div "Slide 1 Test je acrylkennis ! Kyriana Trouvé Slide 2 Go to https://sendsteps.me…" at bounding box center [409, 244] width 611 height 336
click at [918, 28] on button "Present" at bounding box center [920, 21] width 70 height 28
click at [914, 83] on li "Play presentation" at bounding box center [941, 85] width 109 height 22
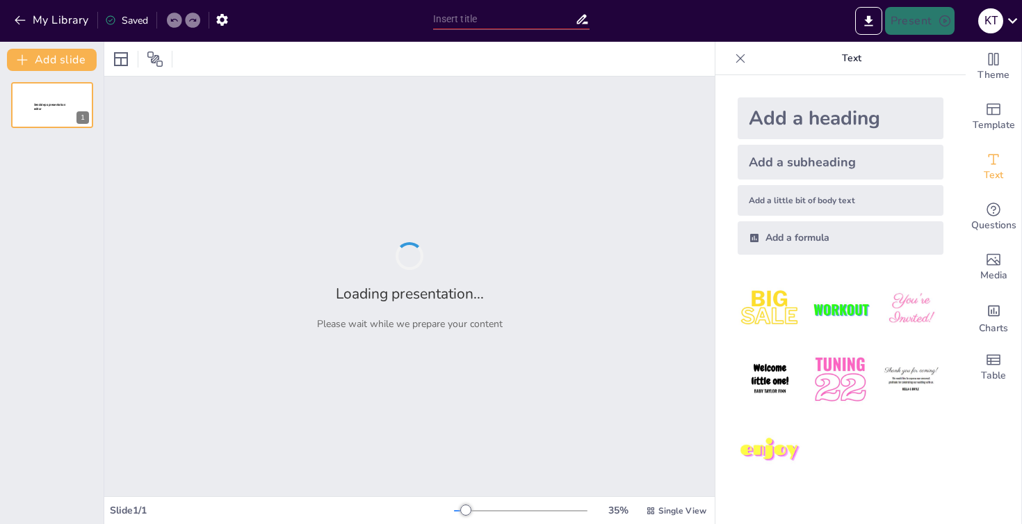
type input "New Sendsteps"
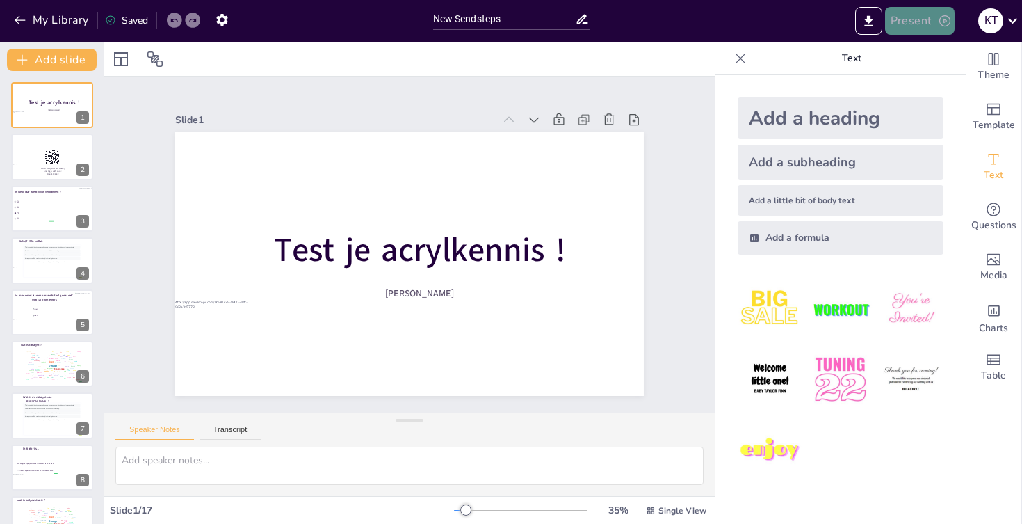
click at [928, 16] on button "Present" at bounding box center [920, 21] width 70 height 28
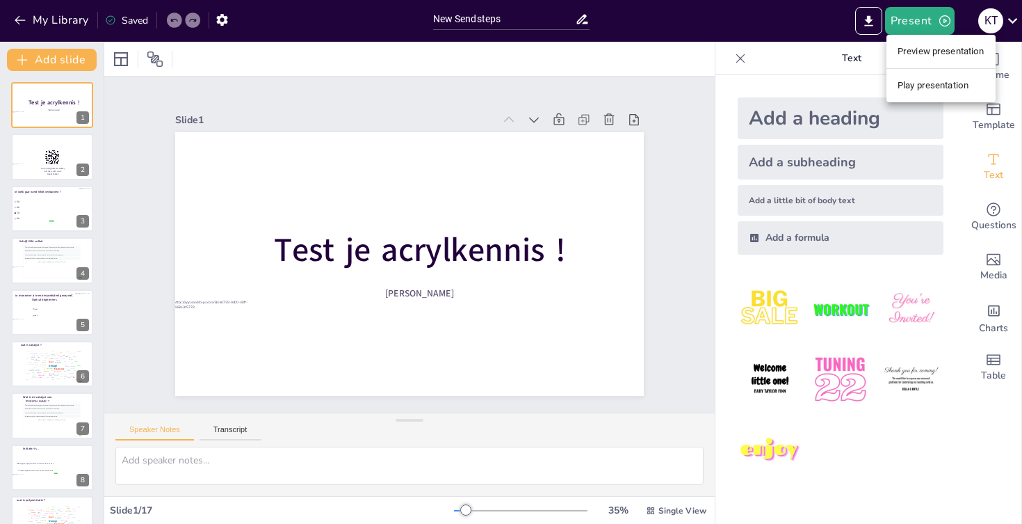
click at [925, 88] on li "Play presentation" at bounding box center [941, 85] width 109 height 22
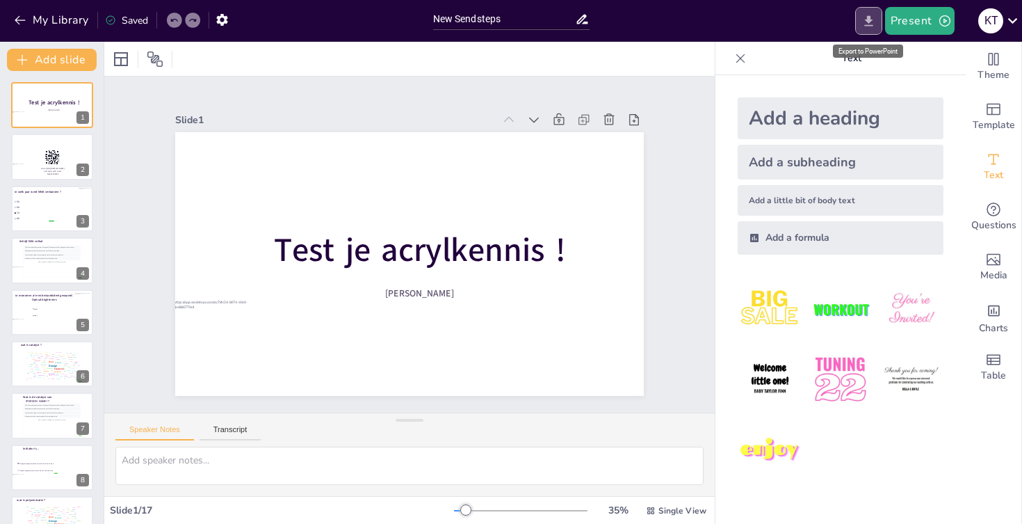
click at [876, 26] on icon "Export to PowerPoint" at bounding box center [869, 21] width 15 height 15
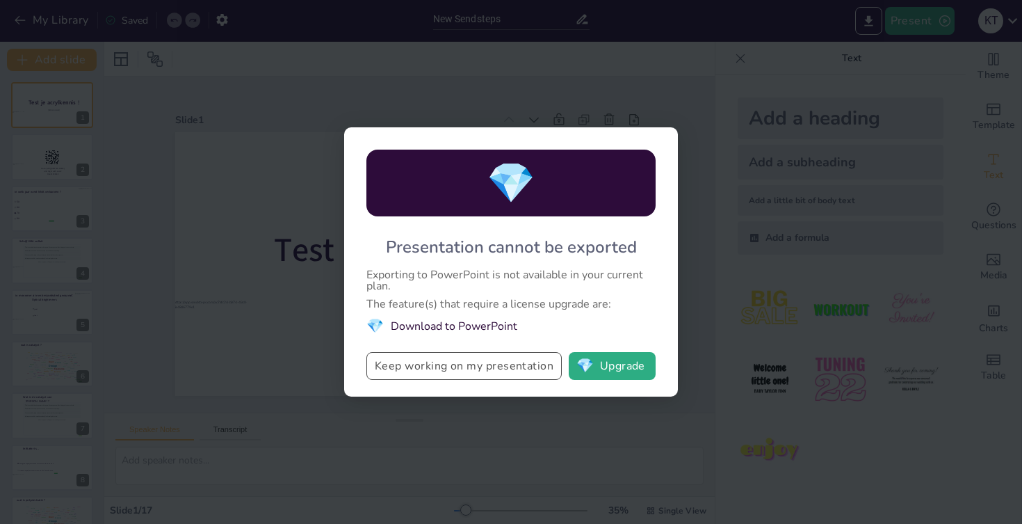
click at [495, 366] on button "Keep working on my presentation" at bounding box center [463, 366] width 195 height 28
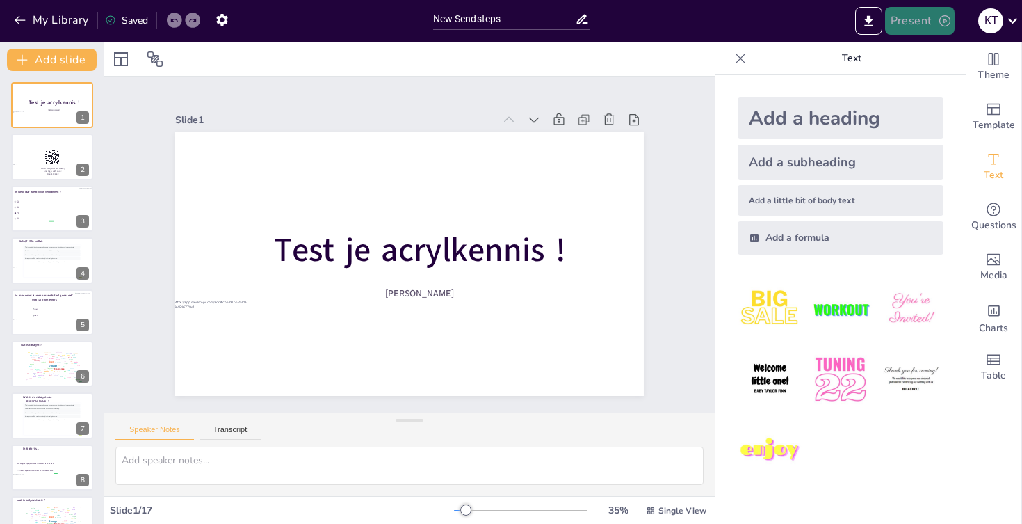
click at [929, 27] on button "Present" at bounding box center [920, 21] width 70 height 28
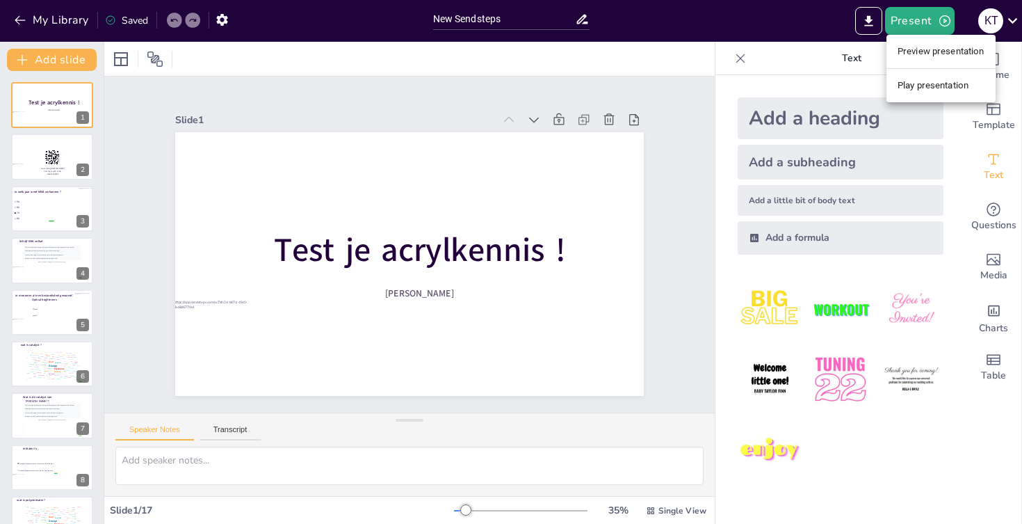
click at [912, 88] on li "Play presentation" at bounding box center [941, 85] width 109 height 22
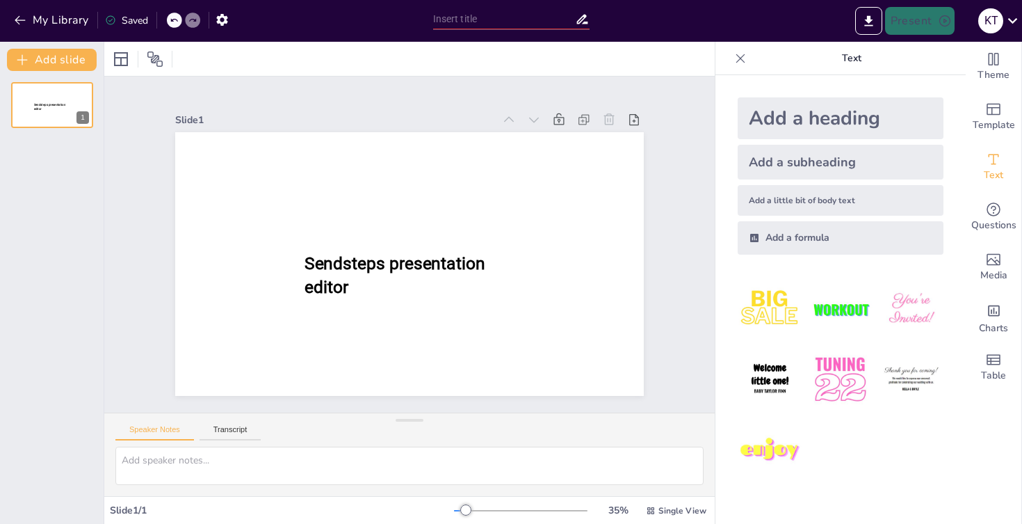
type input "New Sendsteps"
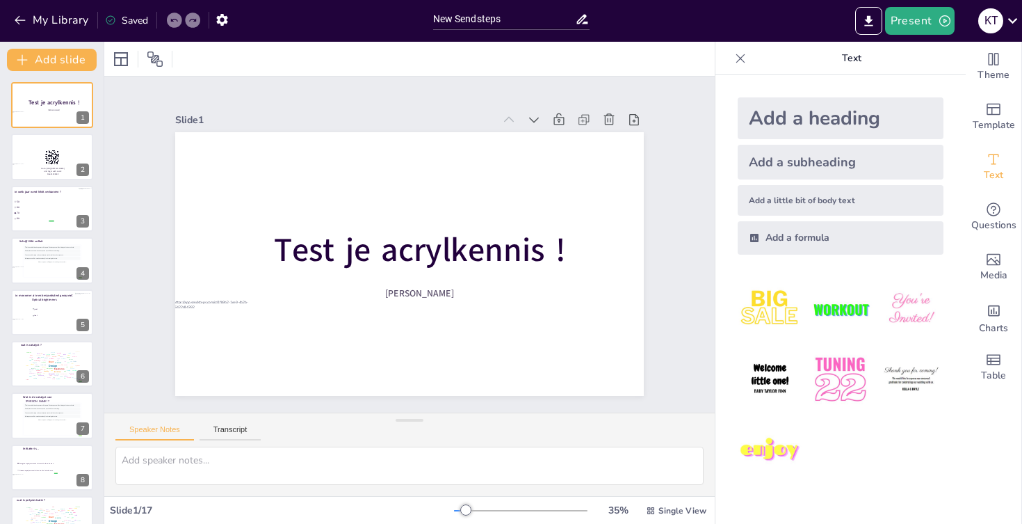
click at [136, 23] on div "Saved" at bounding box center [126, 20] width 43 height 13
click at [944, 29] on button "Present" at bounding box center [920, 21] width 70 height 28
click at [938, 54] on li "Preview presentation" at bounding box center [941, 51] width 109 height 22
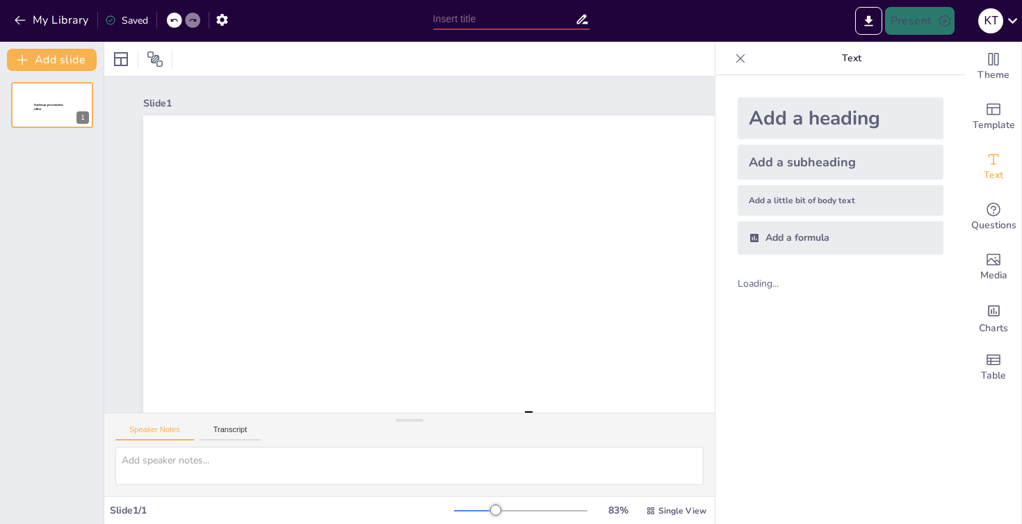
type input "New Sendsteps"
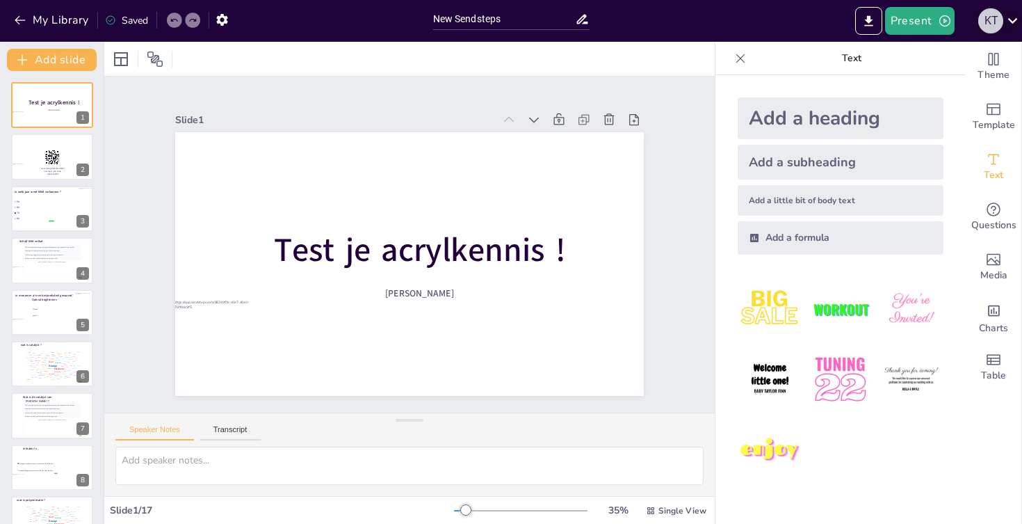
click at [992, 22] on div "K T" at bounding box center [990, 20] width 25 height 25
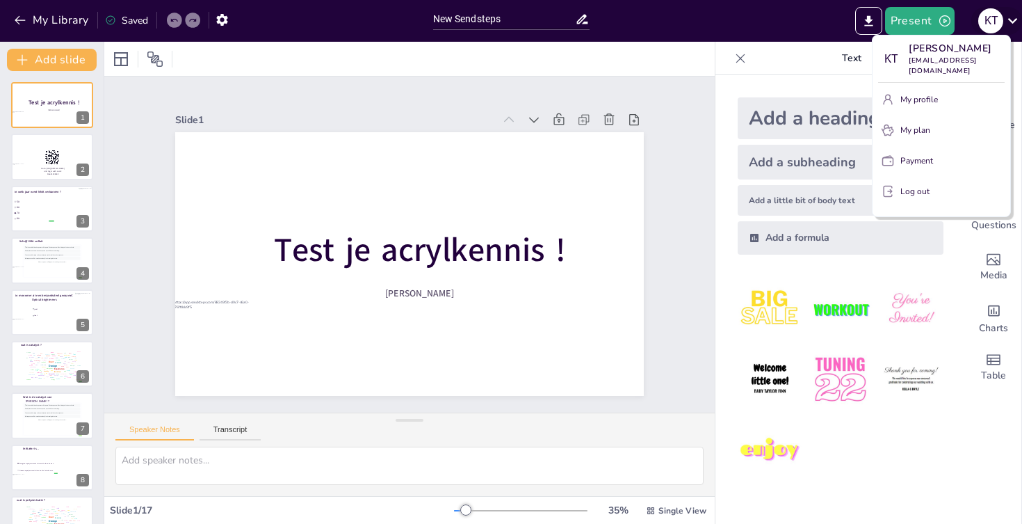
click at [992, 22] on div at bounding box center [511, 262] width 1022 height 524
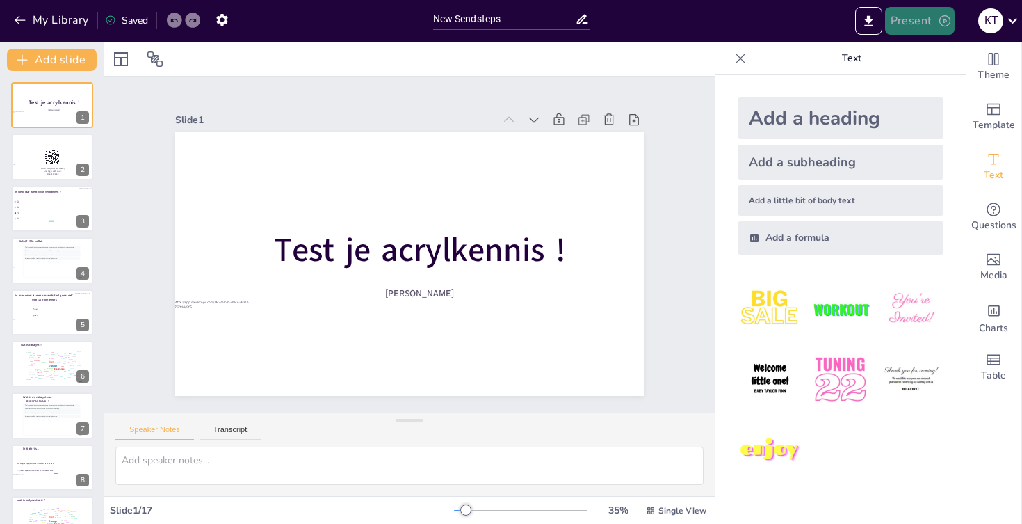
click at [926, 23] on button "Present" at bounding box center [920, 21] width 70 height 28
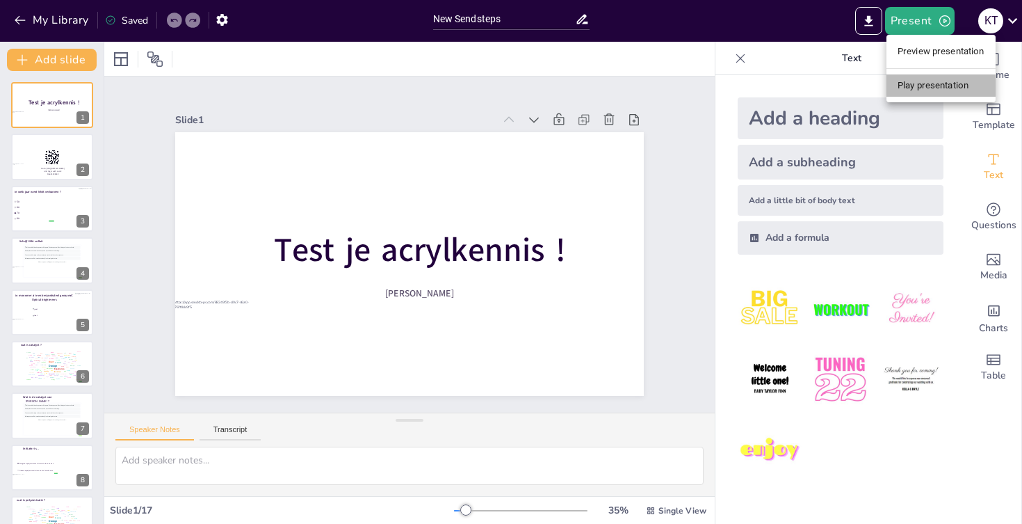
click at [914, 85] on li "Play presentation" at bounding box center [941, 85] width 109 height 22
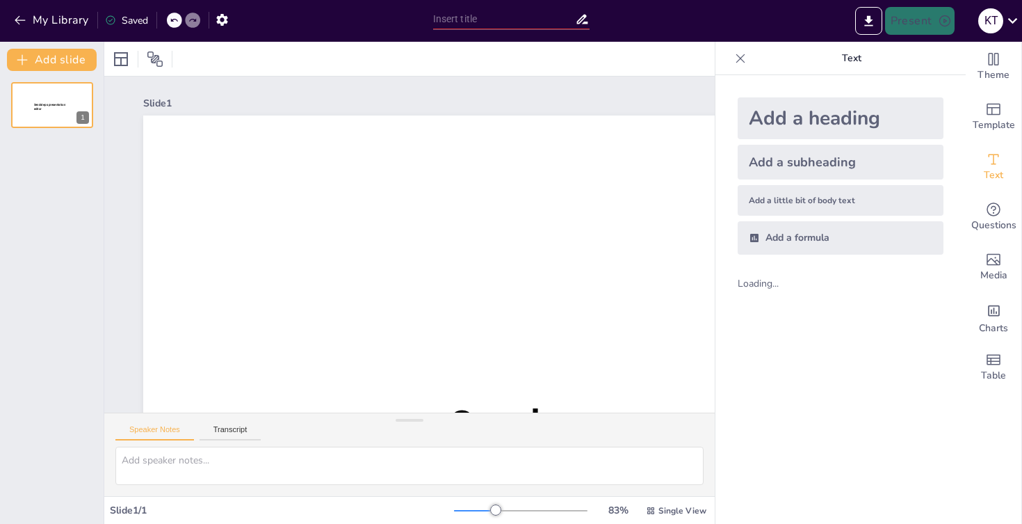
type input "New Sendsteps"
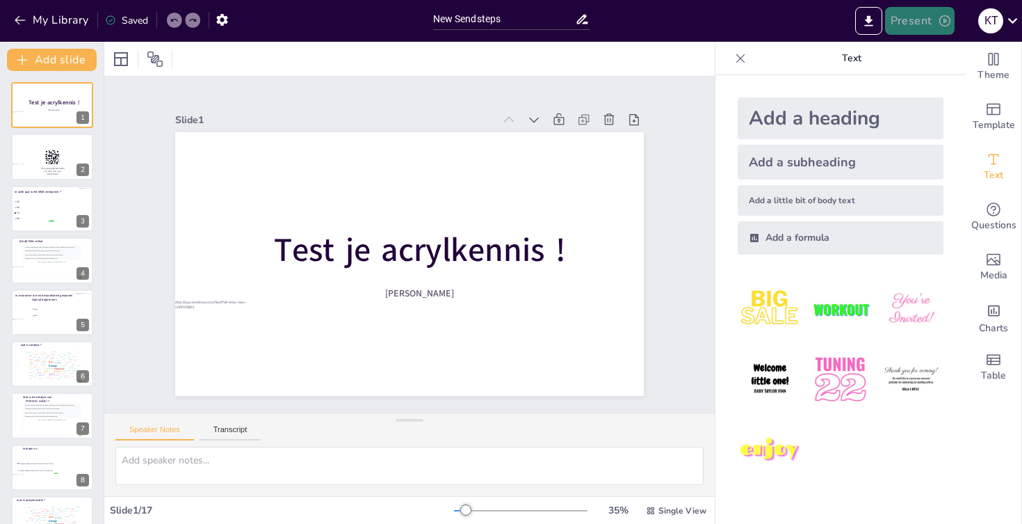
click at [944, 33] on button "Present" at bounding box center [920, 21] width 70 height 28
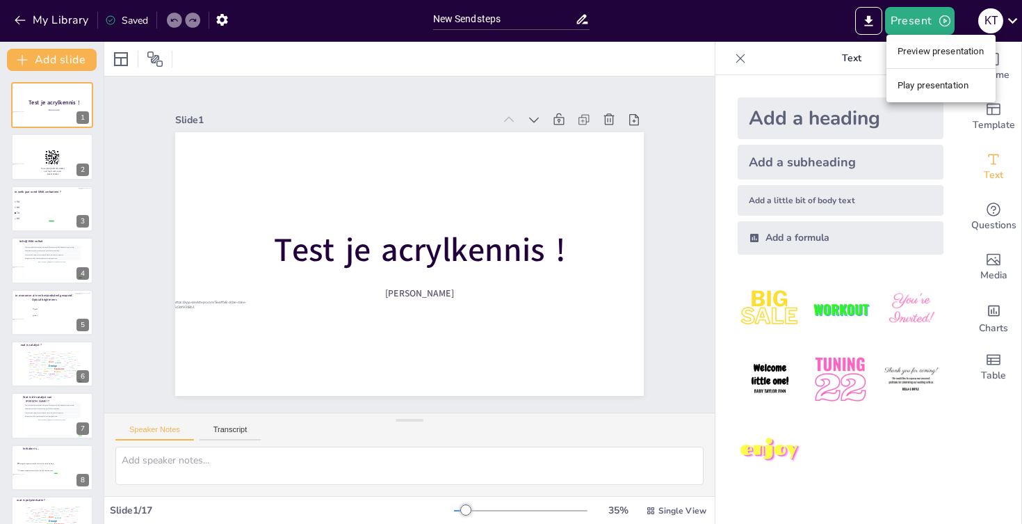
click at [923, 90] on li "Play presentation" at bounding box center [941, 85] width 109 height 22
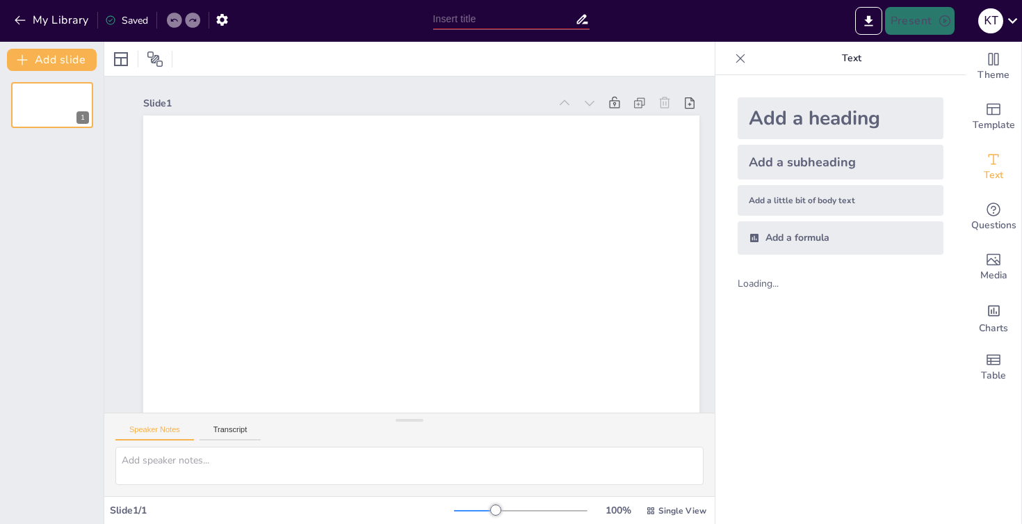
type input "New Sendsteps"
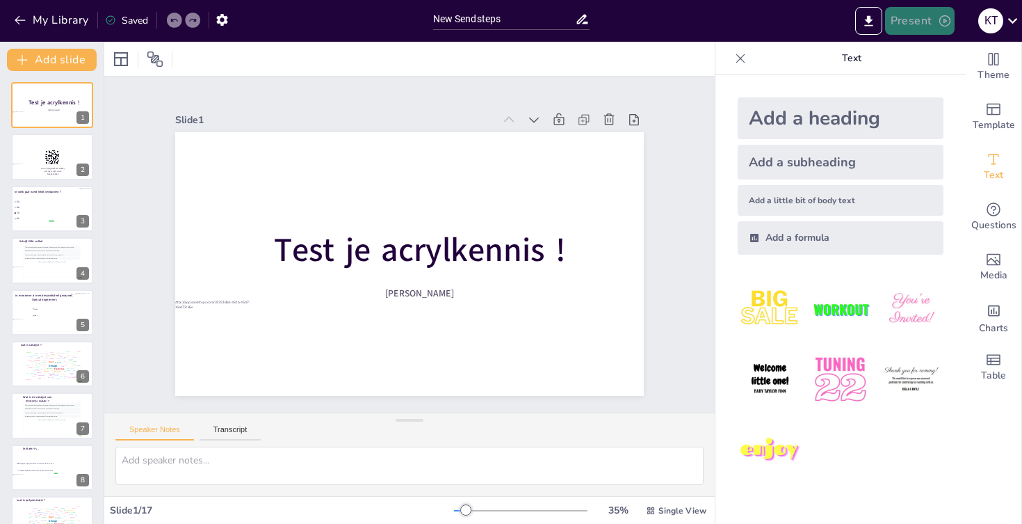
click at [901, 10] on button "Present" at bounding box center [920, 21] width 70 height 28
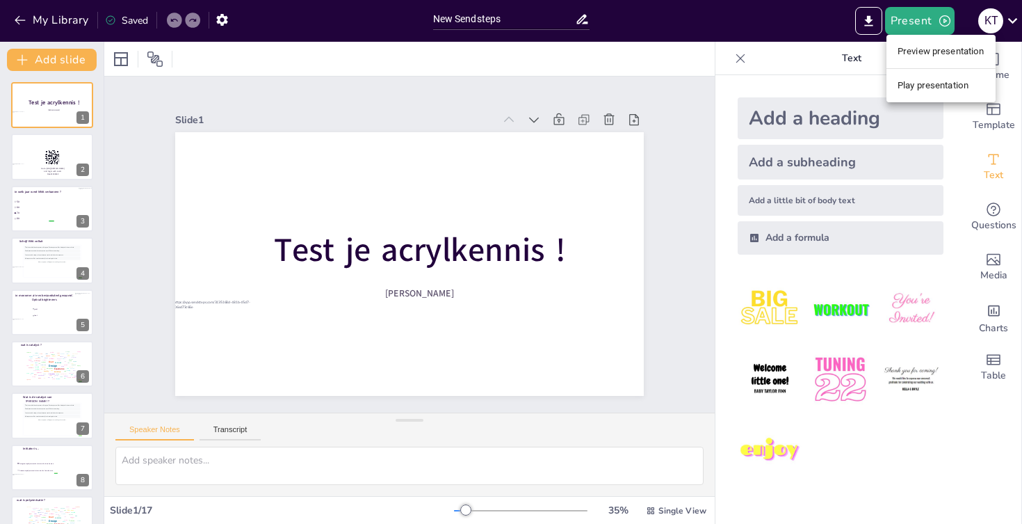
click at [924, 47] on li "Preview presentation" at bounding box center [941, 51] width 109 height 22
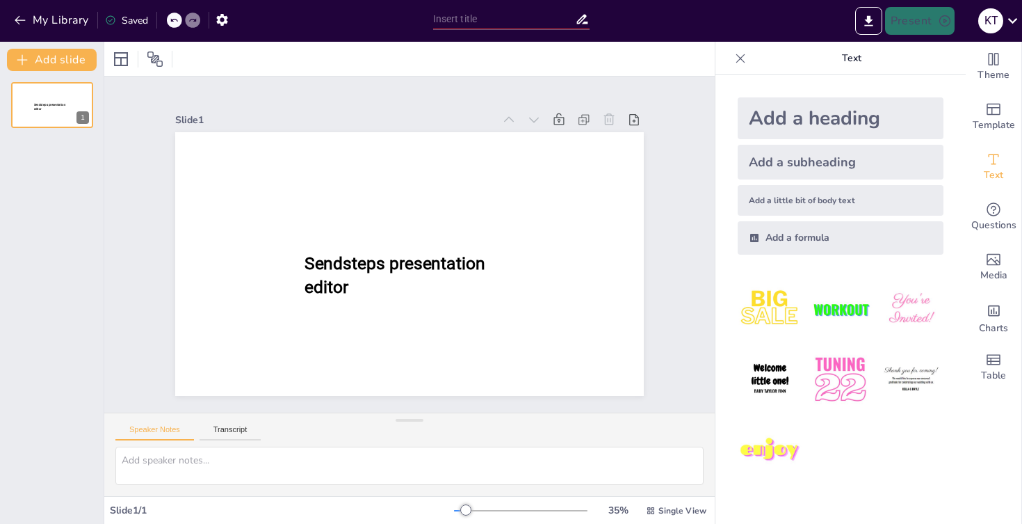
type input "New Sendsteps"
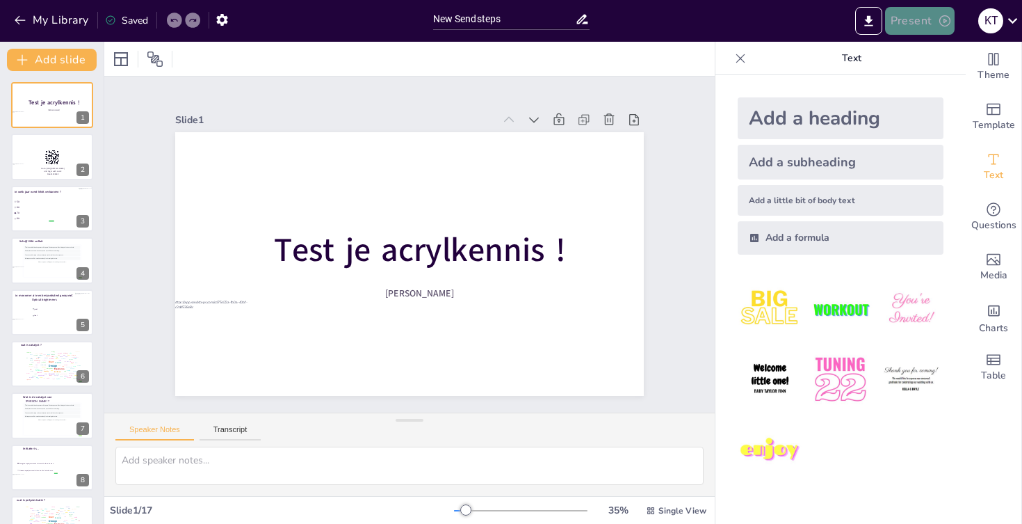
click at [945, 22] on icon "button" at bounding box center [945, 20] width 11 height 11
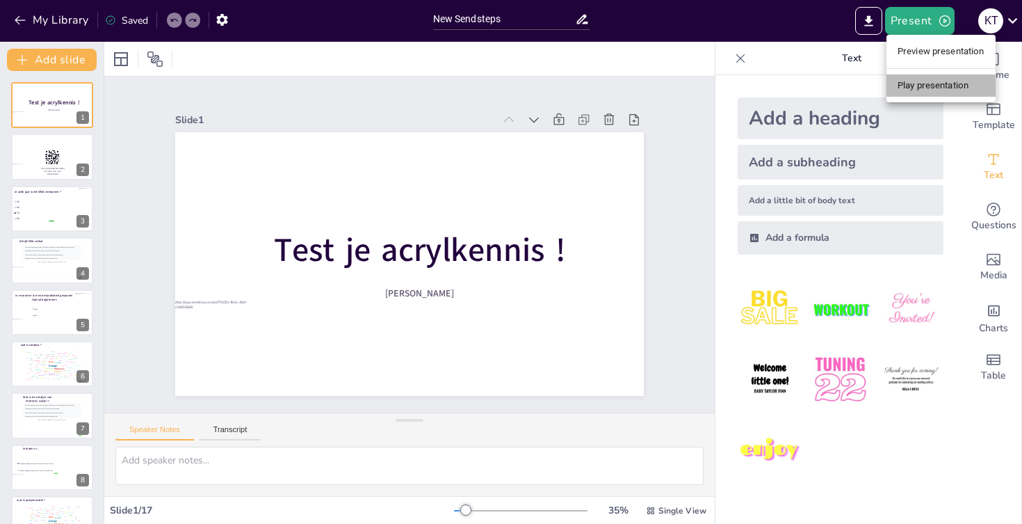
click at [942, 78] on li "Play presentation" at bounding box center [941, 85] width 109 height 22
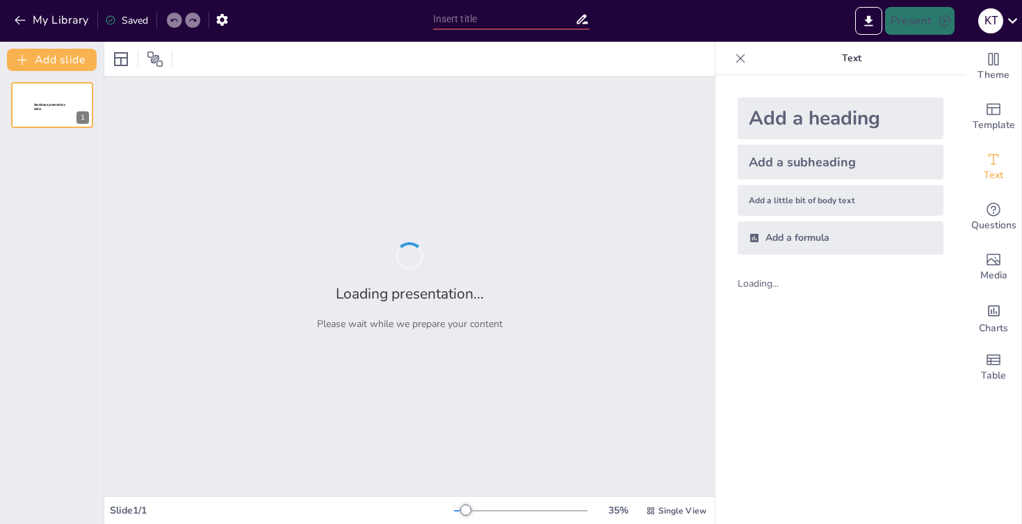
type input "New Sendsteps"
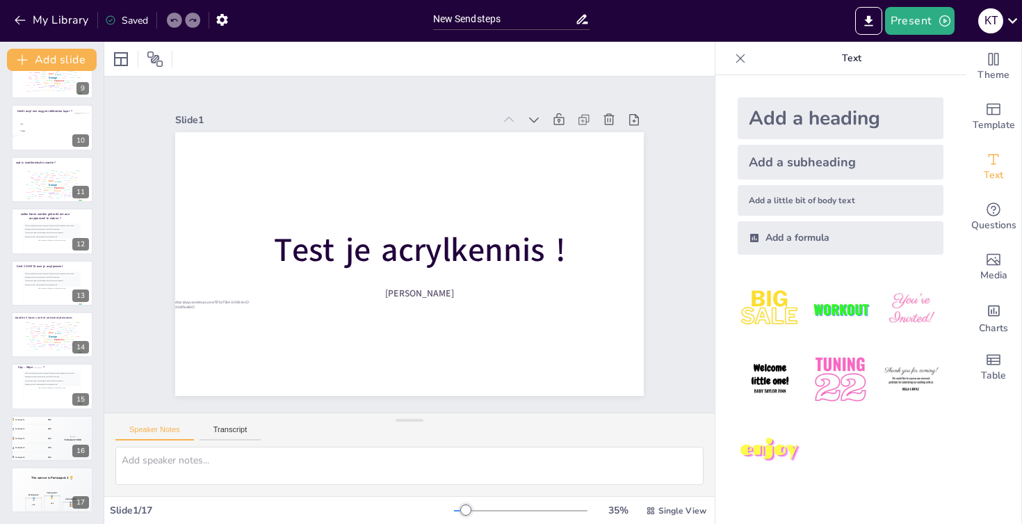
scroll to position [443, 0]
click at [49, 22] on button "My Library" at bounding box center [52, 20] width 84 height 22
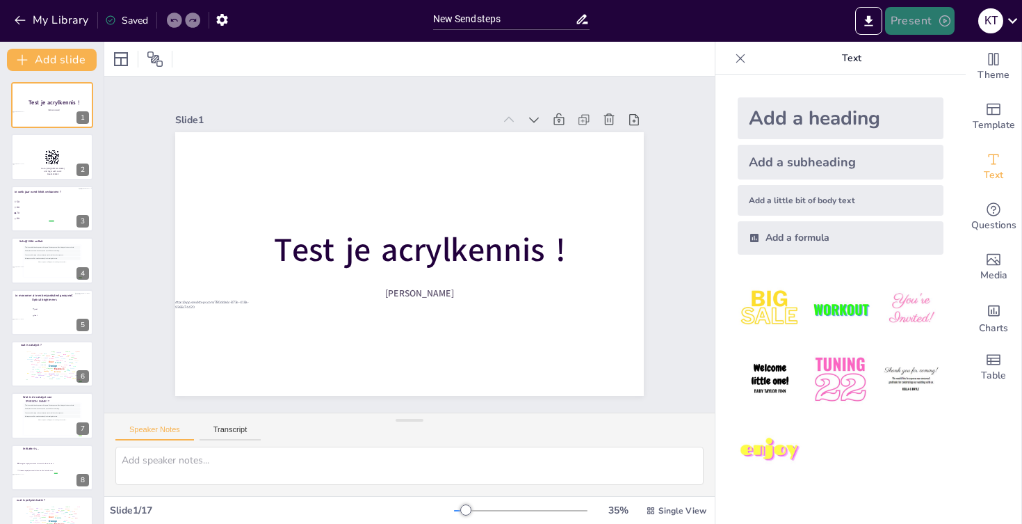
click at [924, 10] on button "Present" at bounding box center [920, 21] width 70 height 28
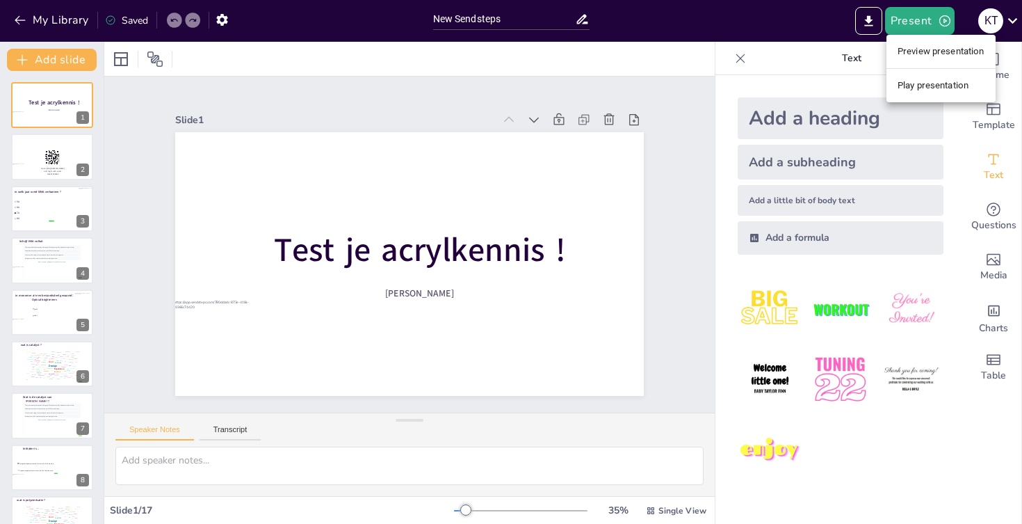
click at [919, 79] on li "Play presentation" at bounding box center [941, 85] width 109 height 22
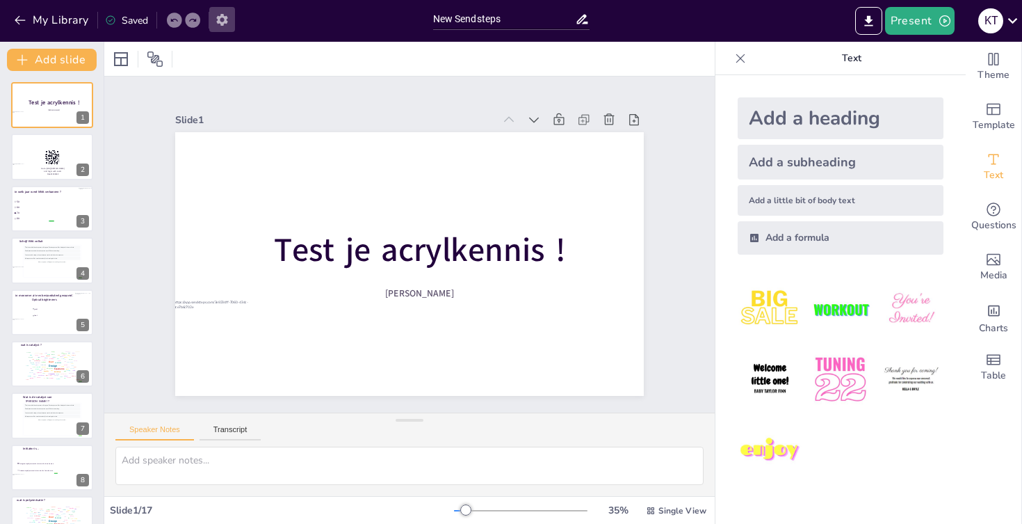
click at [229, 22] on icon "button" at bounding box center [222, 20] width 15 height 15
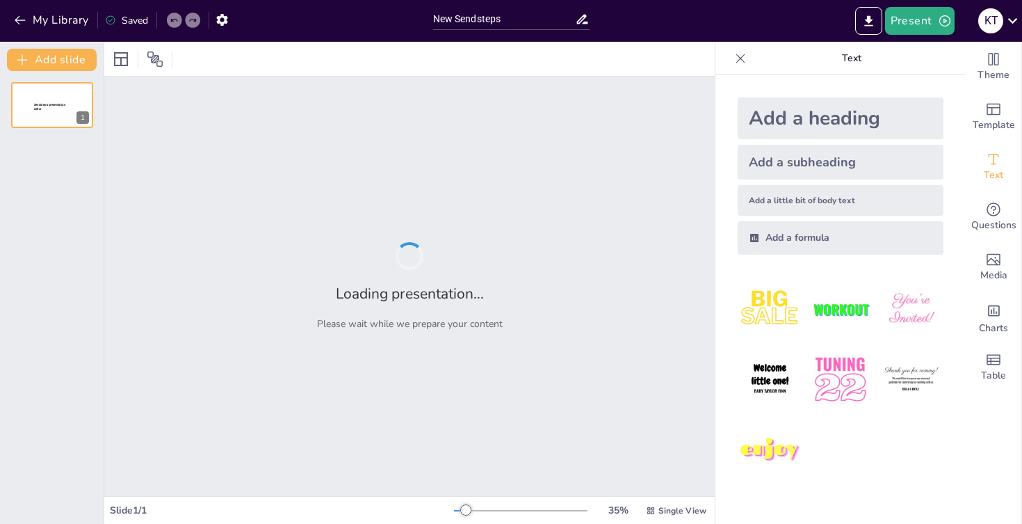
type input "New Sendsteps"
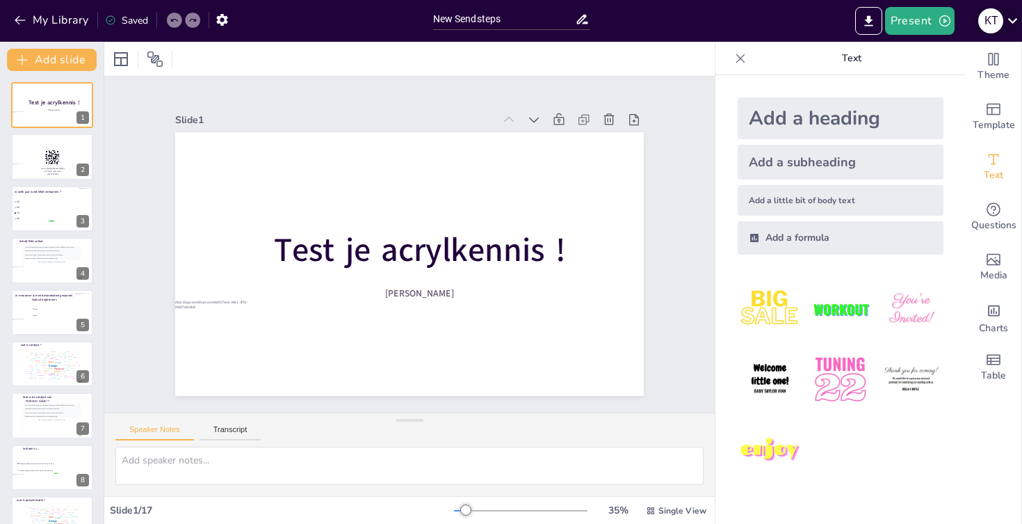
click at [1006, 15] on icon at bounding box center [1013, 20] width 19 height 19
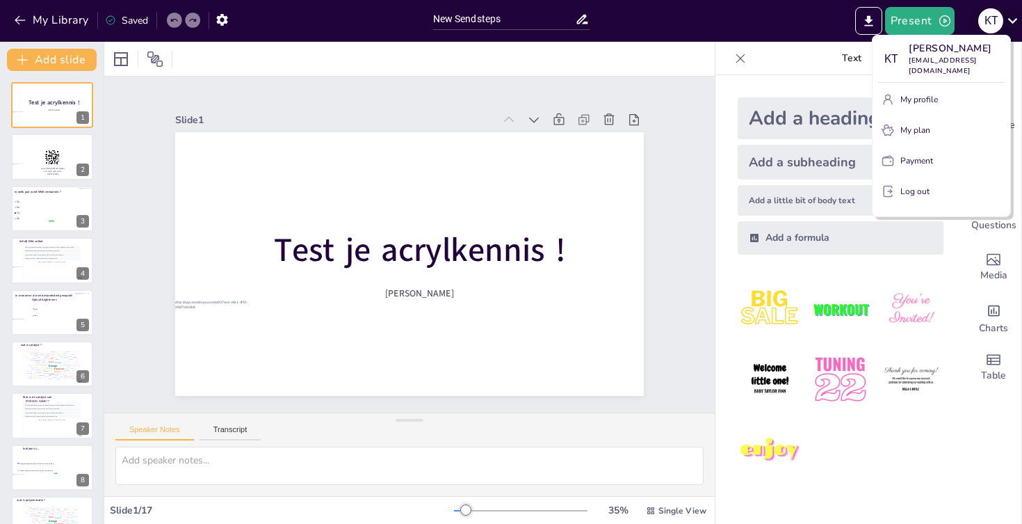
click at [1006, 15] on div at bounding box center [511, 262] width 1022 height 524
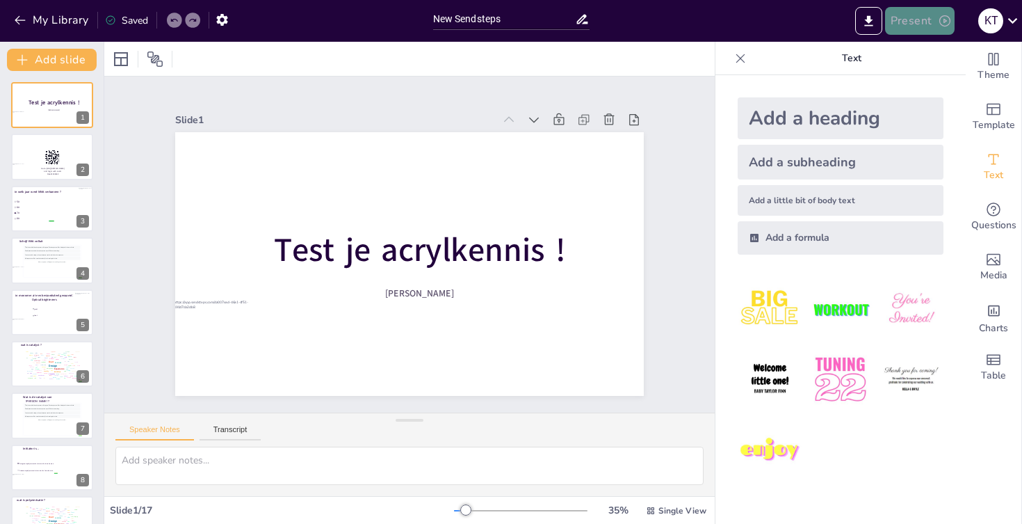
click at [925, 24] on button "Present" at bounding box center [920, 21] width 70 height 28
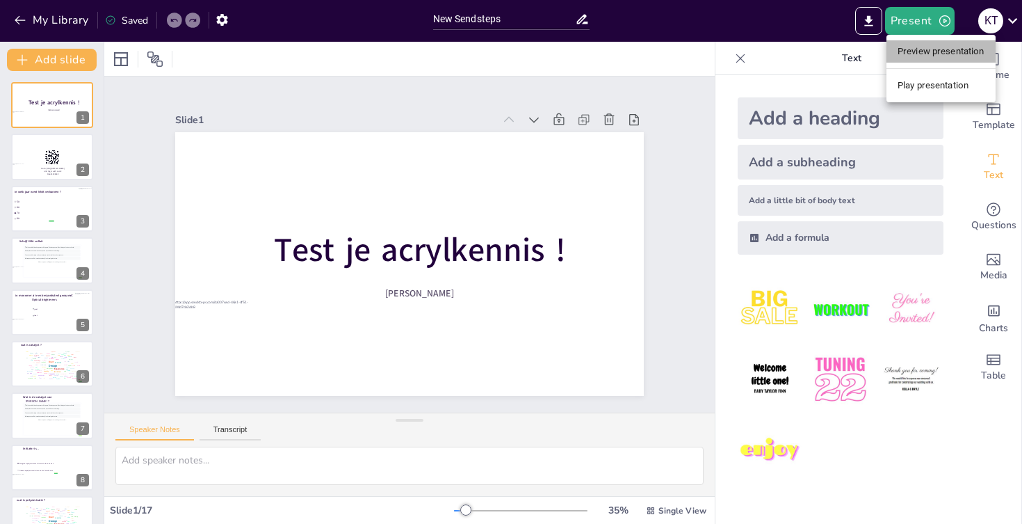
click at [929, 55] on li "Preview presentation" at bounding box center [941, 51] width 109 height 22
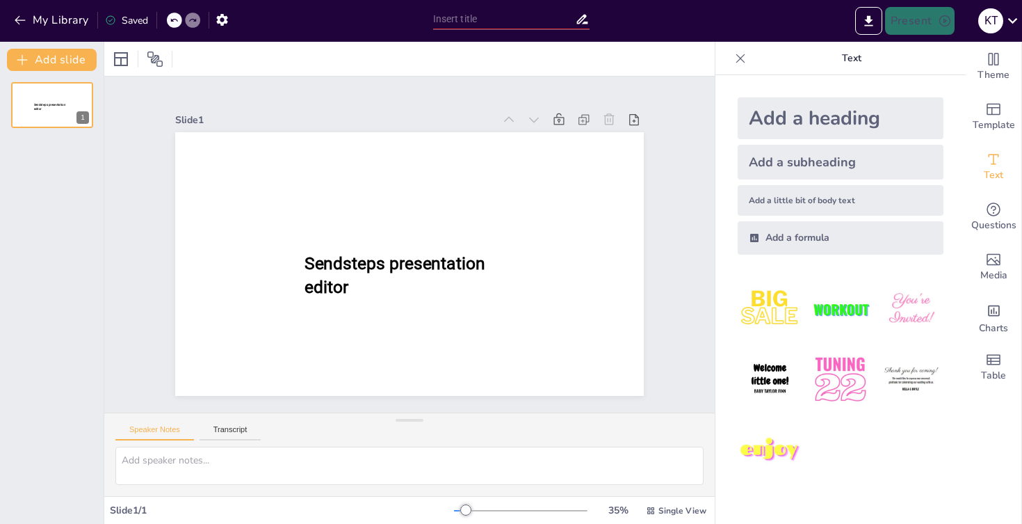
type input "New Sendsteps"
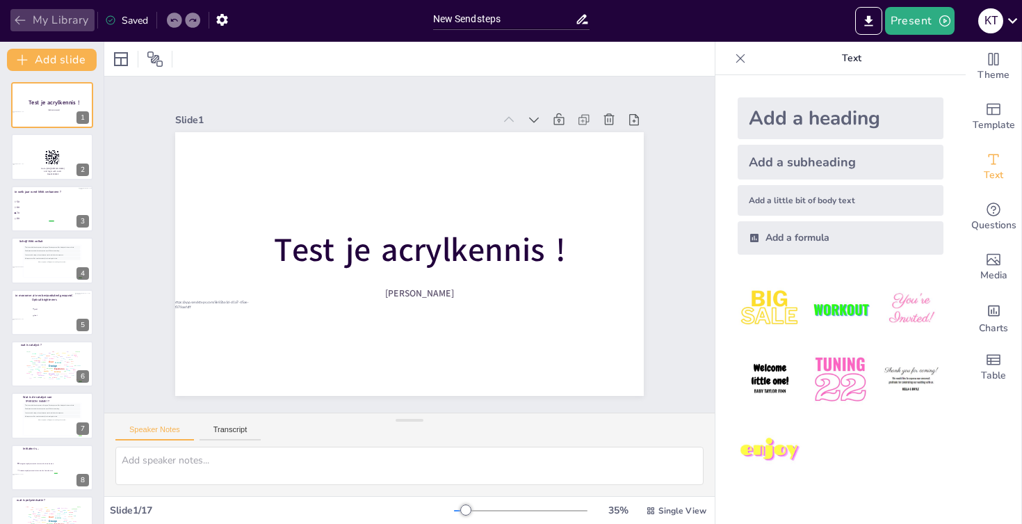
click at [77, 13] on button "My Library" at bounding box center [52, 20] width 84 height 22
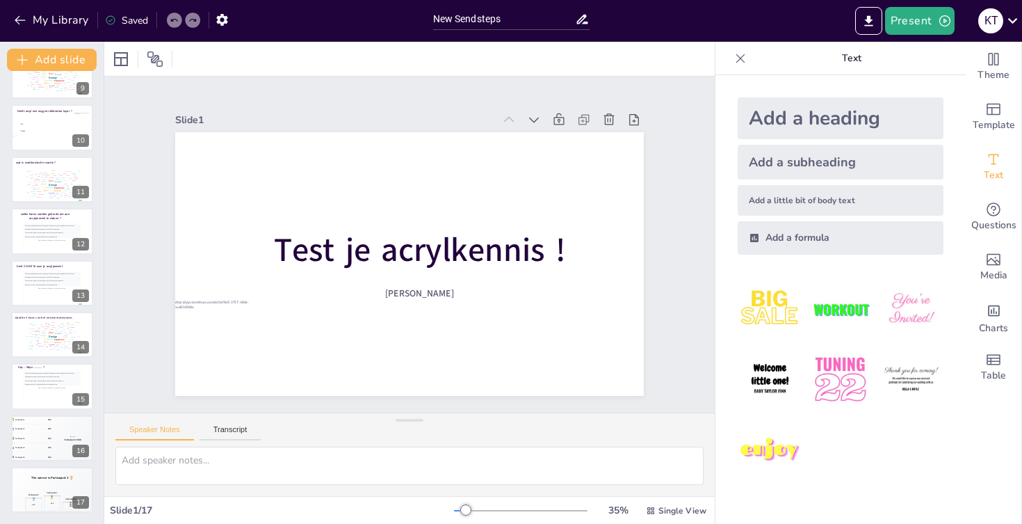
scroll to position [443, 0]
click at [890, 30] on button "Present" at bounding box center [920, 21] width 70 height 28
click at [911, 56] on li "Preview presentation" at bounding box center [941, 51] width 109 height 22
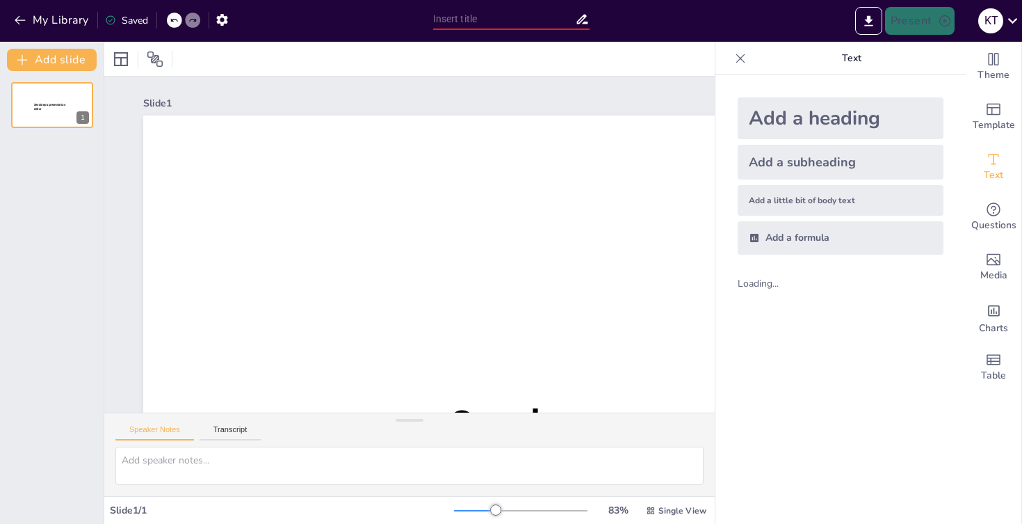
type input "New Sendsteps"
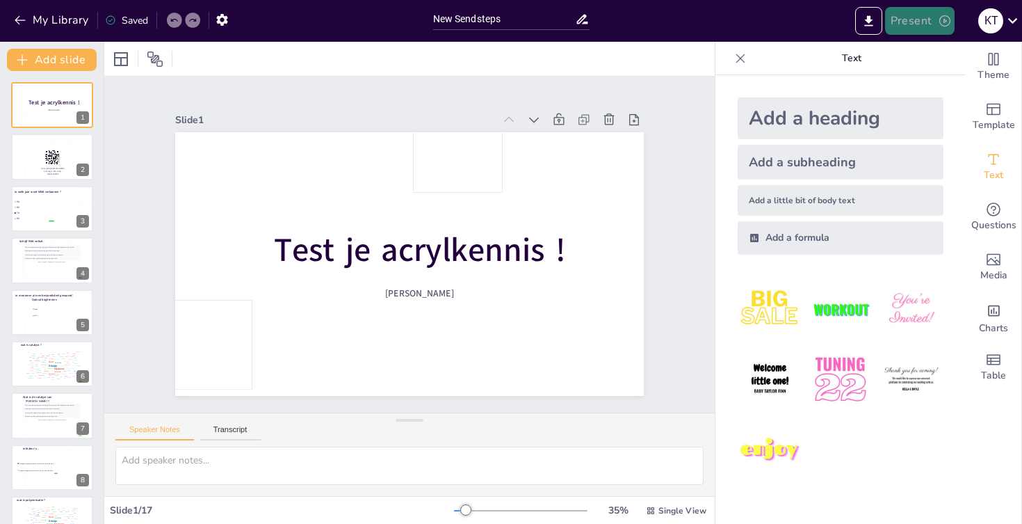
click at [894, 19] on button "Present" at bounding box center [920, 21] width 70 height 28
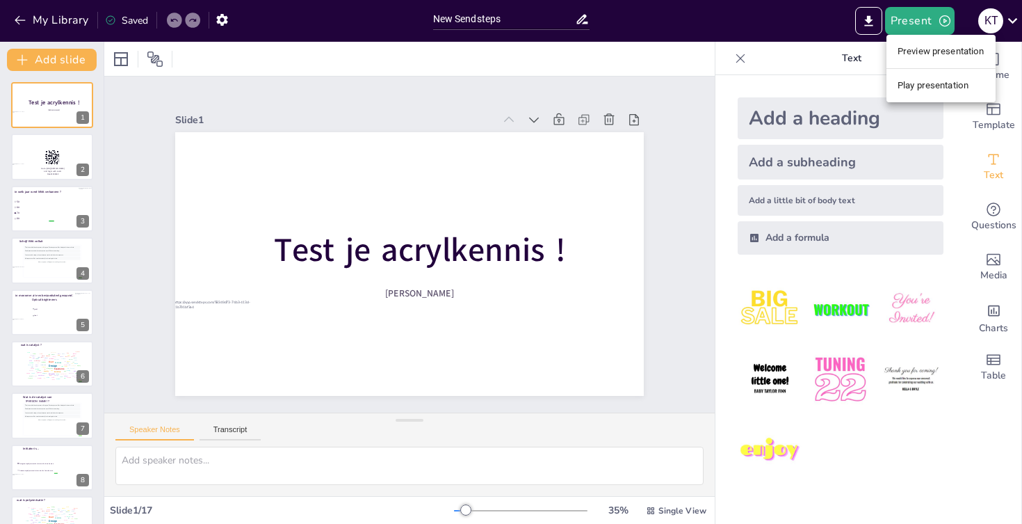
click at [946, 88] on li "Play presentation" at bounding box center [941, 85] width 109 height 22
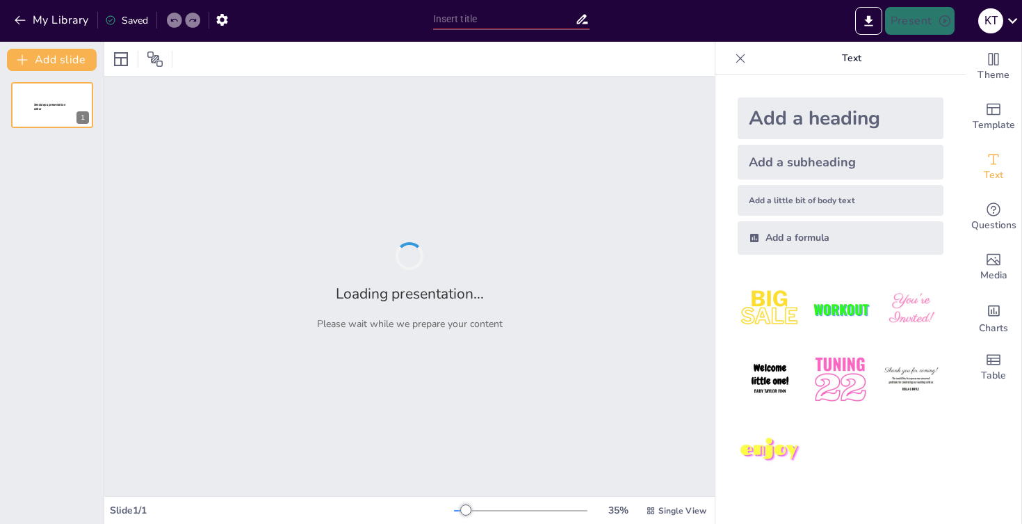
type input "New Sendsteps"
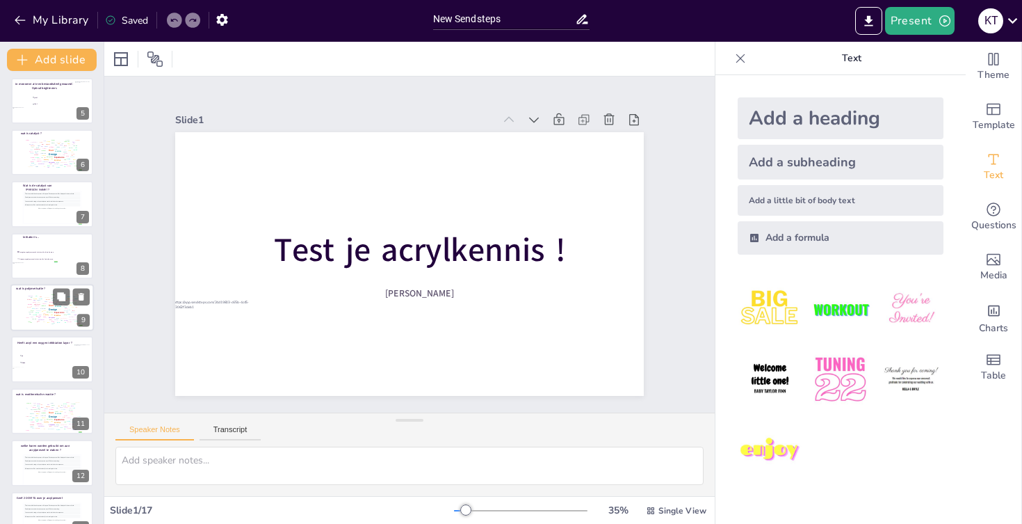
scroll to position [267, 0]
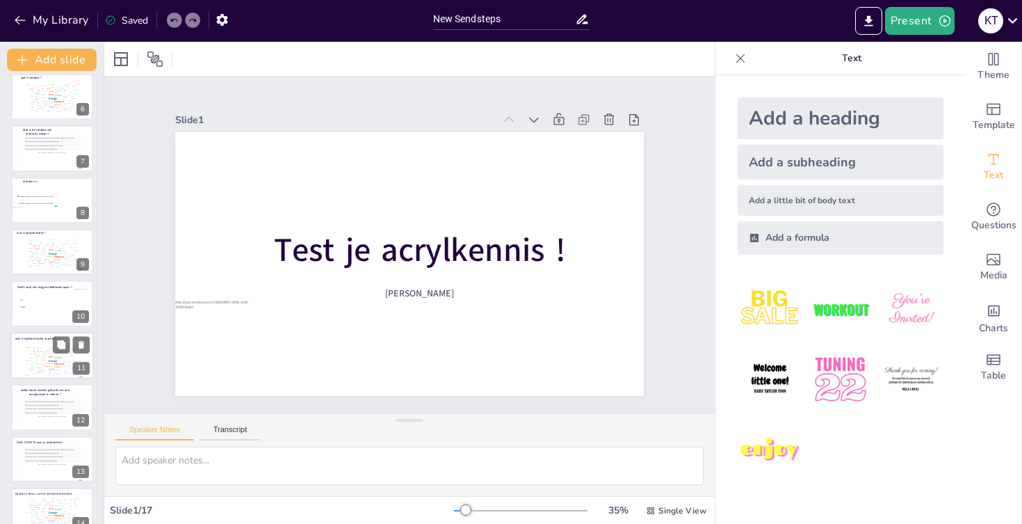
click at [33, 352] on div "Button" at bounding box center [34, 351] width 3 height 1
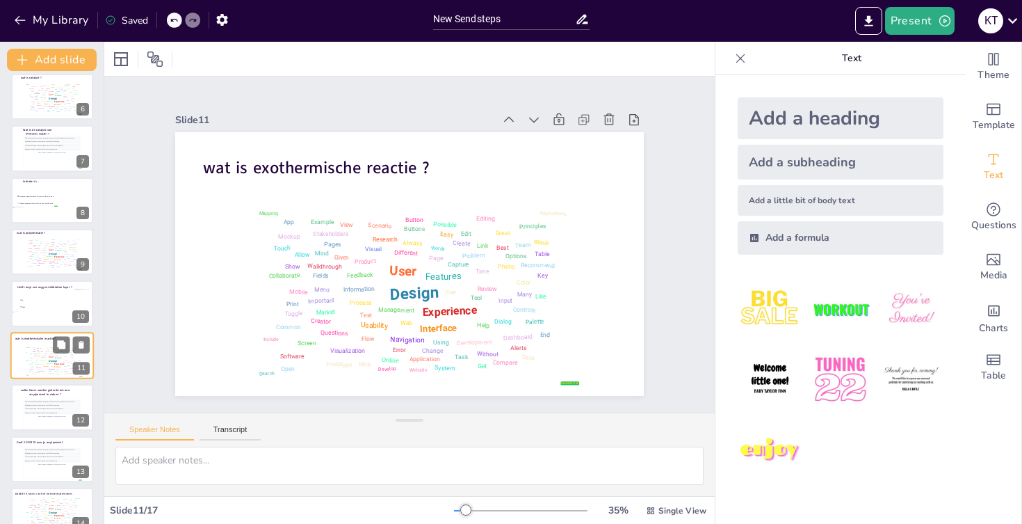
scroll to position [325, 0]
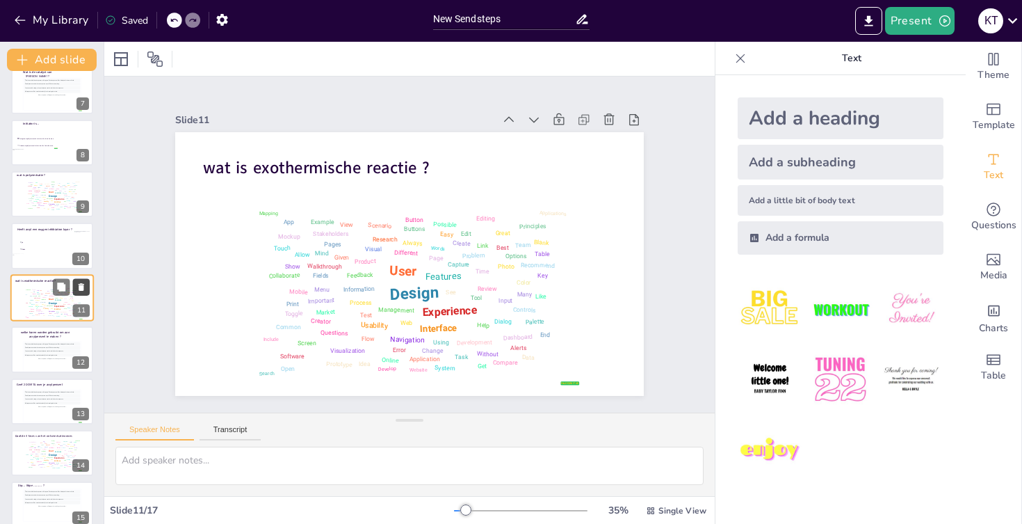
click at [86, 287] on icon at bounding box center [81, 287] width 10 height 10
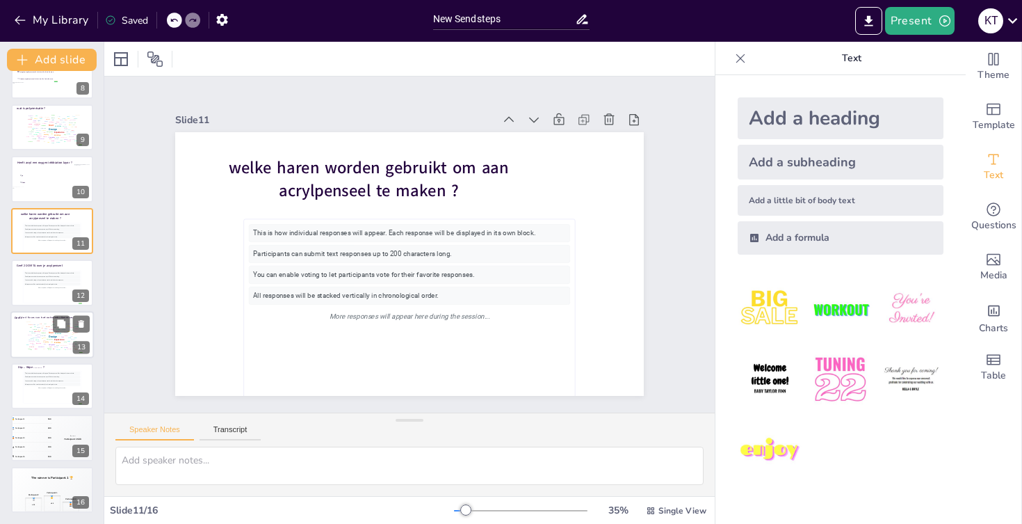
scroll to position [392, 0]
click at [81, 430] on icon at bounding box center [82, 428] width 6 height 8
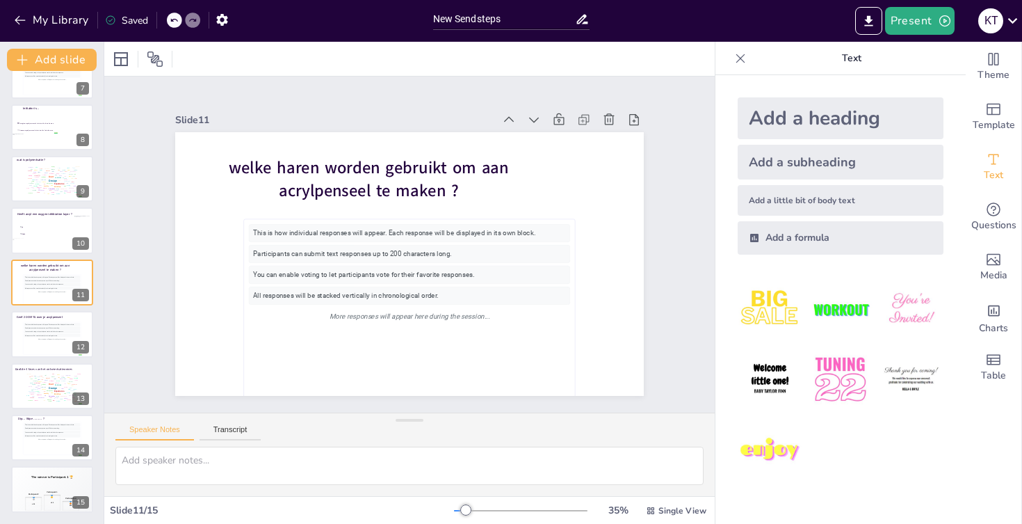
click at [139, 303] on div "Slide 1 Test je acrylkennis ! [PERSON_NAME] Slide 2 Go to [URL][DOMAIN_NAME] an…" at bounding box center [409, 245] width 597 height 410
click at [944, 17] on icon "button" at bounding box center [945, 21] width 14 height 14
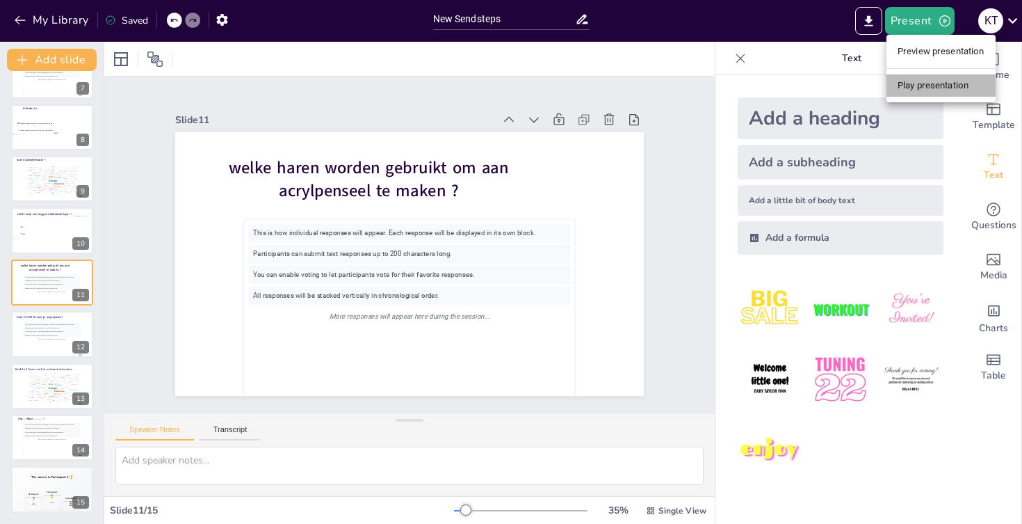
click at [925, 88] on li "Play presentation" at bounding box center [941, 85] width 109 height 22
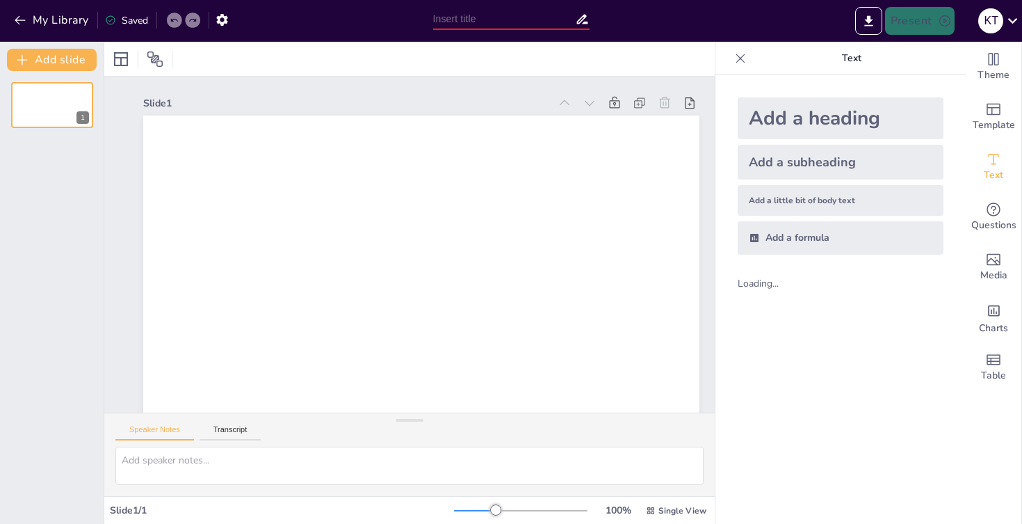
type input "New Sendsteps"
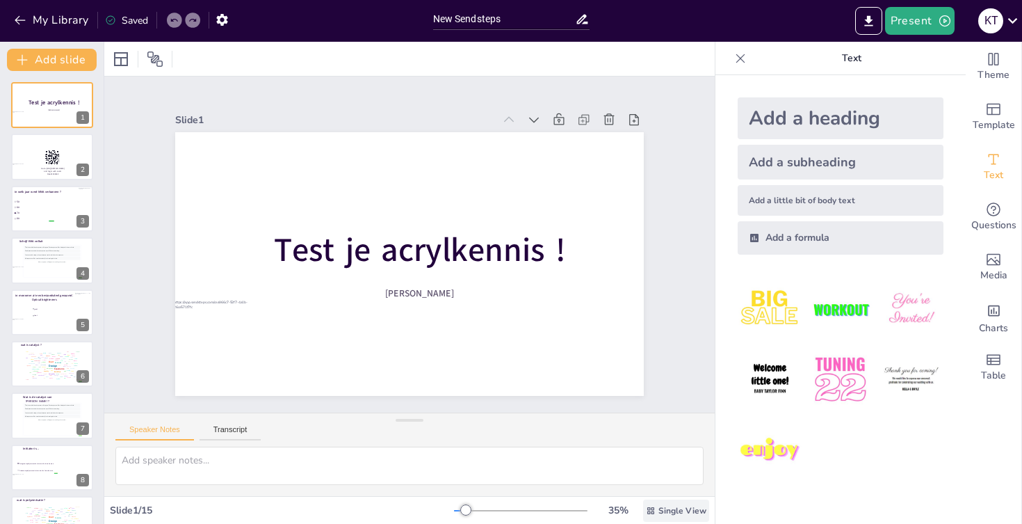
click at [670, 507] on span "Single View" at bounding box center [683, 510] width 48 height 11
click at [674, 474] on span "List View" at bounding box center [667, 479] width 73 height 13
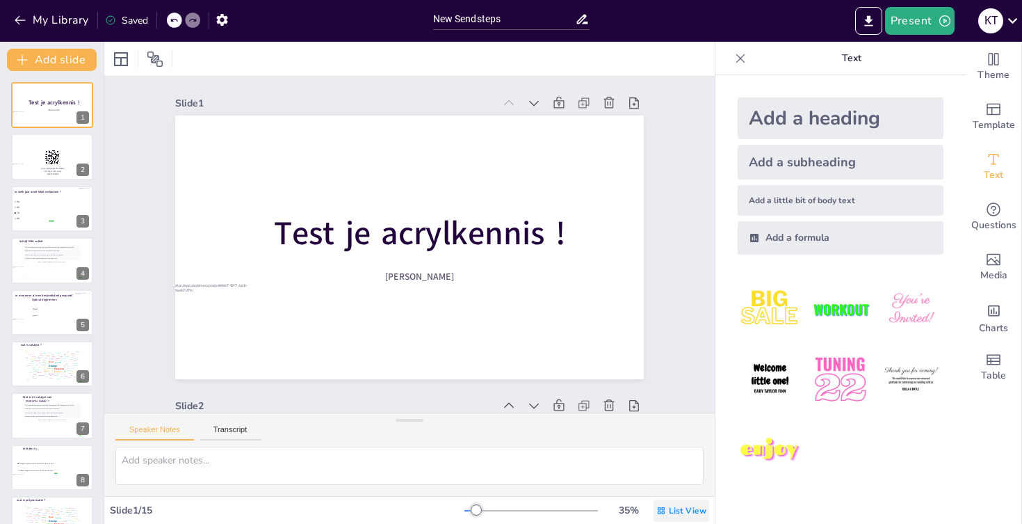
click at [677, 499] on div "List View" at bounding box center [682, 510] width 56 height 22
click at [936, 24] on button "Present" at bounding box center [920, 21] width 70 height 28
click at [929, 57] on li "Preview presentation" at bounding box center [941, 51] width 109 height 22
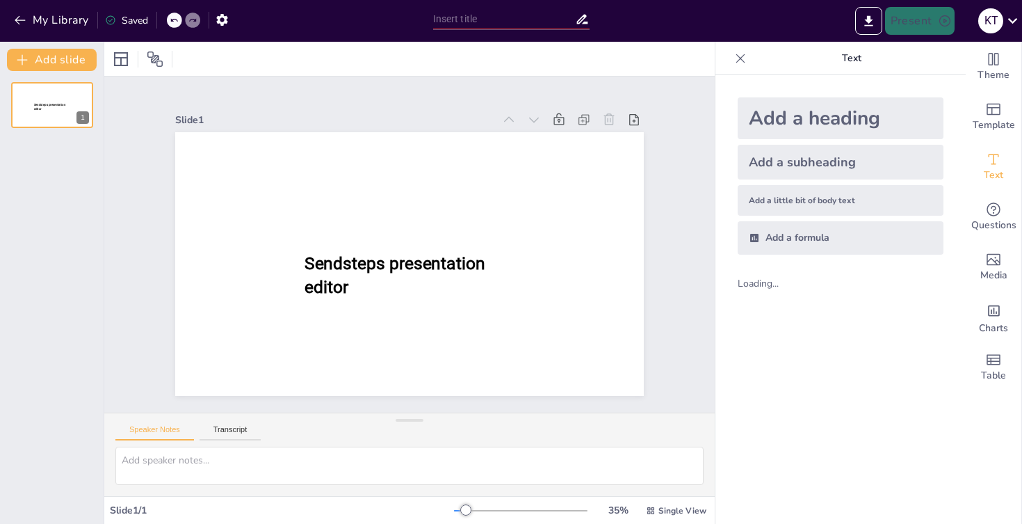
type input "New Sendsteps"
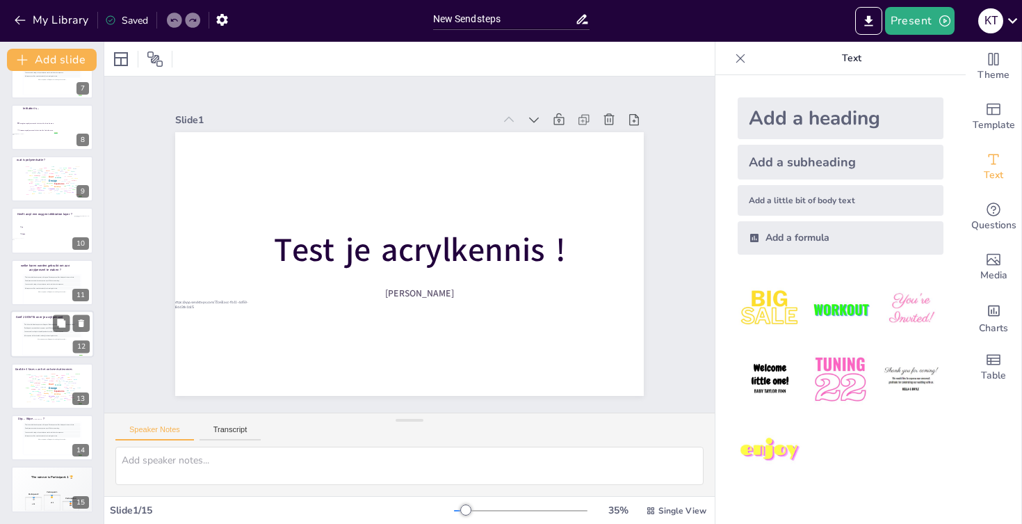
scroll to position [340, 0]
click at [40, 392] on div "Show" at bounding box center [39, 392] width 3 height 1
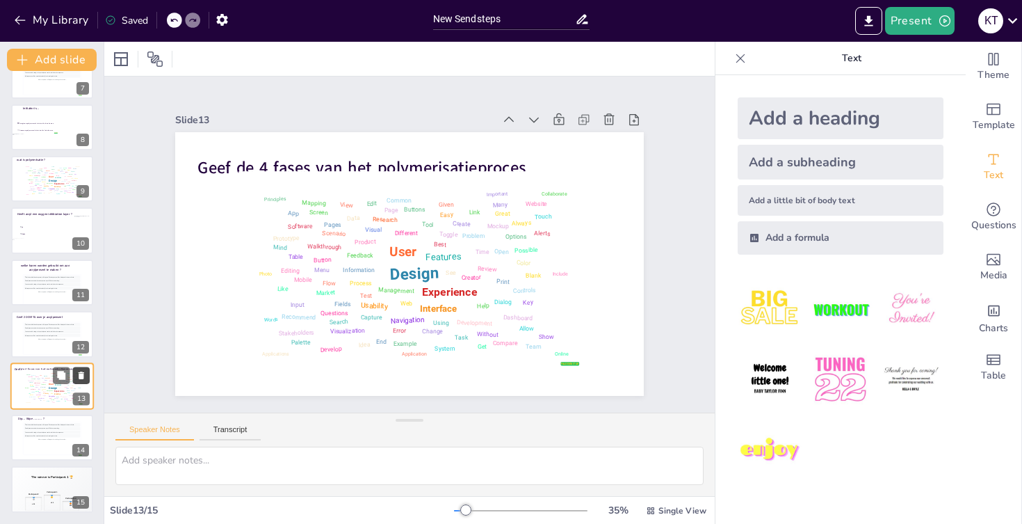
click at [81, 380] on icon at bounding box center [81, 375] width 10 height 10
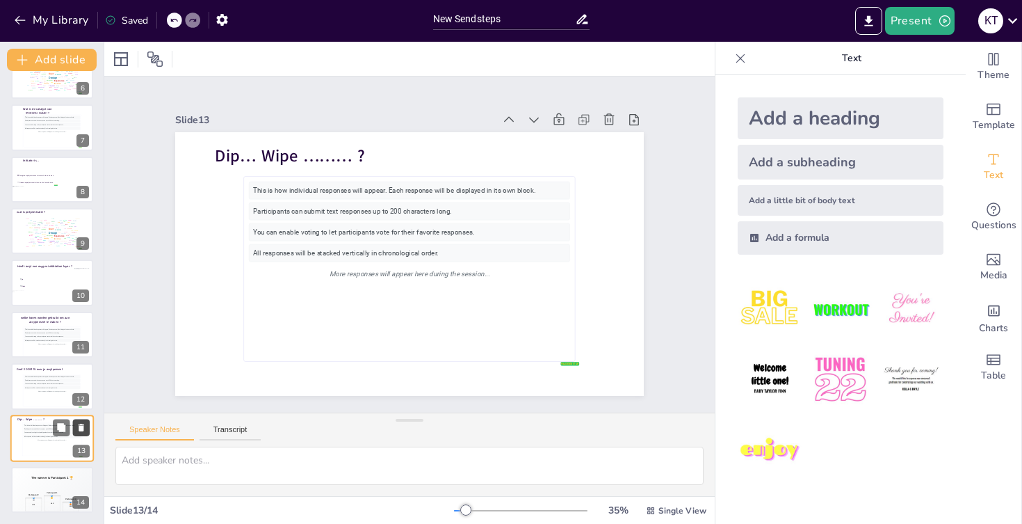
click at [86, 430] on button at bounding box center [81, 427] width 17 height 17
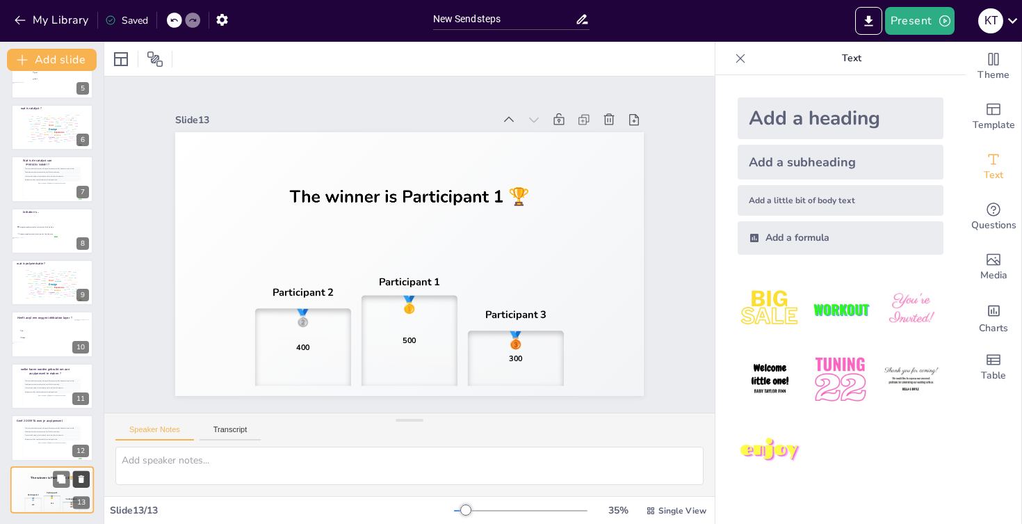
scroll to position [236, 0]
click at [913, 24] on button "Present" at bounding box center [920, 21] width 70 height 28
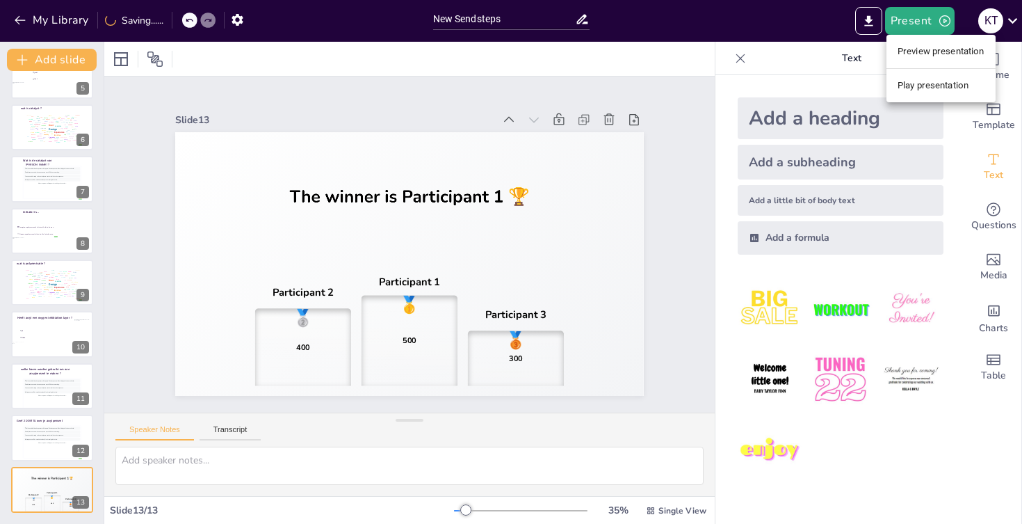
click at [919, 81] on li "Play presentation" at bounding box center [941, 85] width 109 height 22
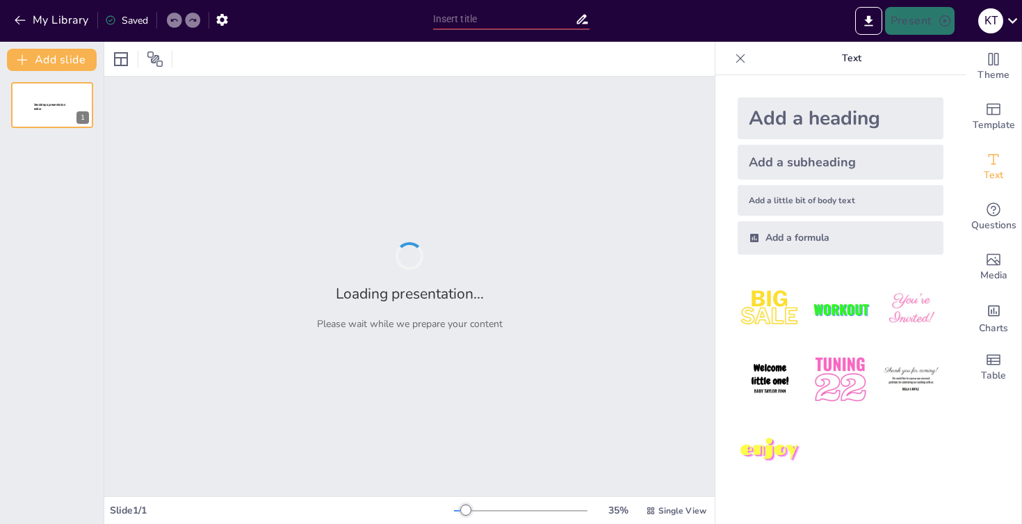
type input "New Sendsteps"
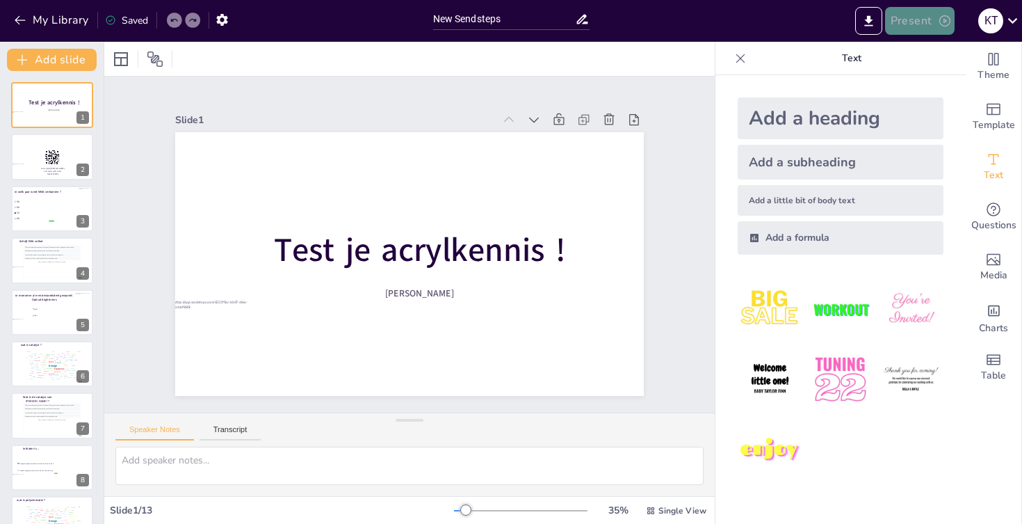
click at [902, 19] on button "Present" at bounding box center [920, 21] width 70 height 28
